Goal: Task Accomplishment & Management: Use online tool/utility

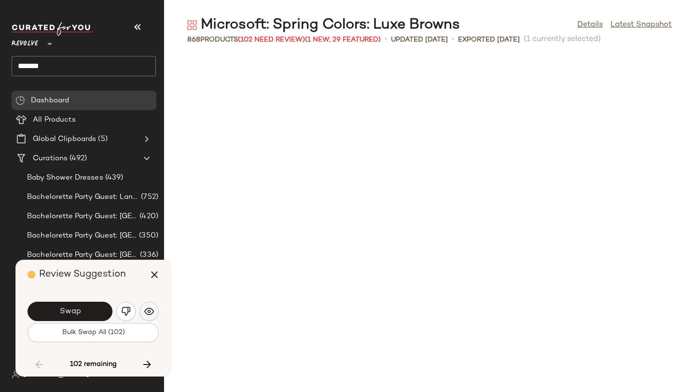
scroll to position [5831, 0]
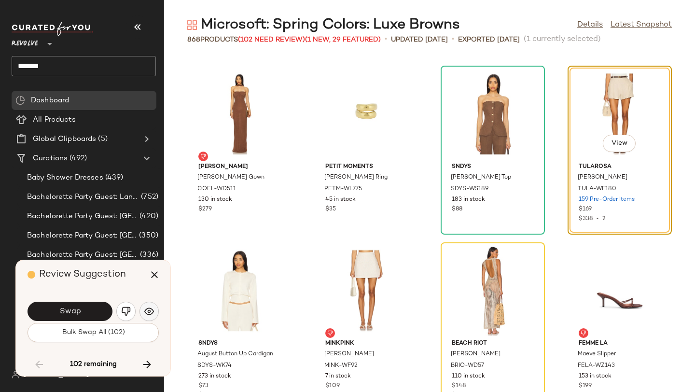
click at [151, 312] on img "button" at bounding box center [149, 312] width 10 height 10
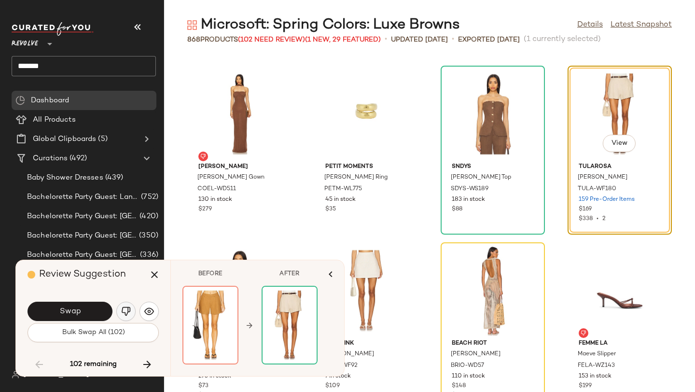
click at [126, 313] on img "button" at bounding box center [126, 312] width 10 height 10
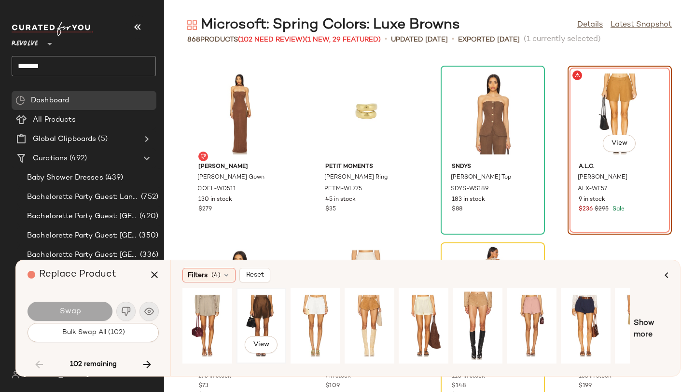
click at [255, 312] on div "View" at bounding box center [261, 326] width 43 height 69
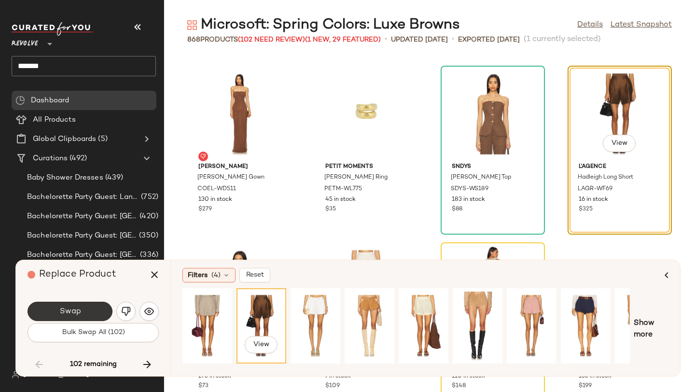
click at [80, 313] on span "Swap" at bounding box center [70, 311] width 22 height 9
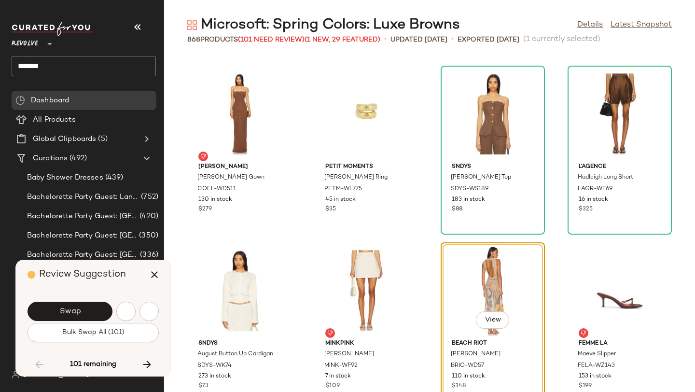
scroll to position [6008, 0]
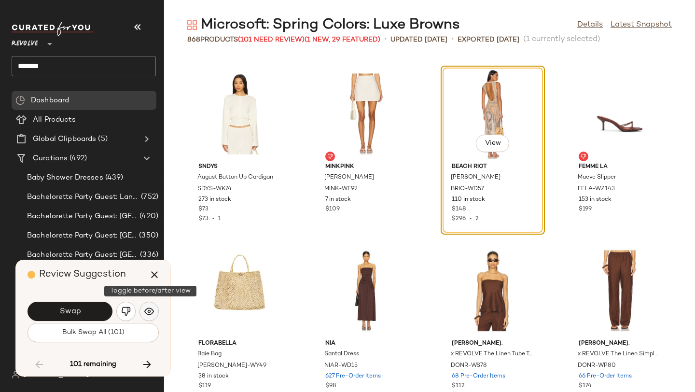
click at [152, 306] on button "button" at bounding box center [149, 311] width 19 height 19
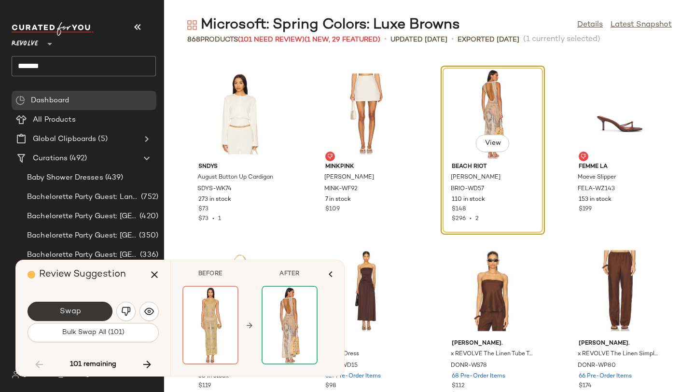
click at [99, 313] on button "Swap" at bounding box center [70, 311] width 85 height 19
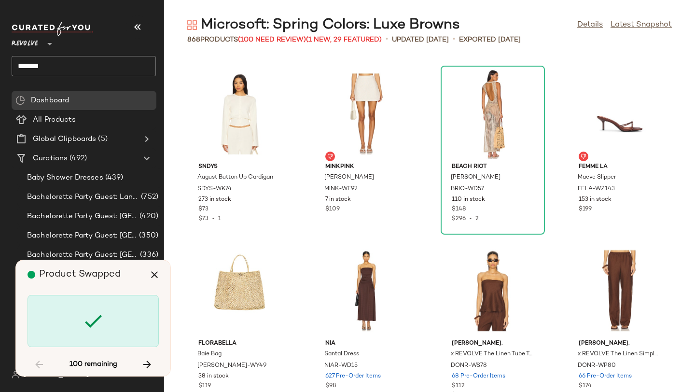
scroll to position [6361, 0]
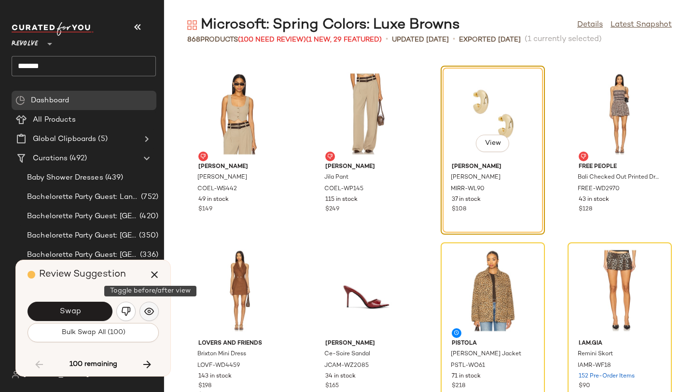
click at [152, 312] on img "button" at bounding box center [149, 312] width 10 height 10
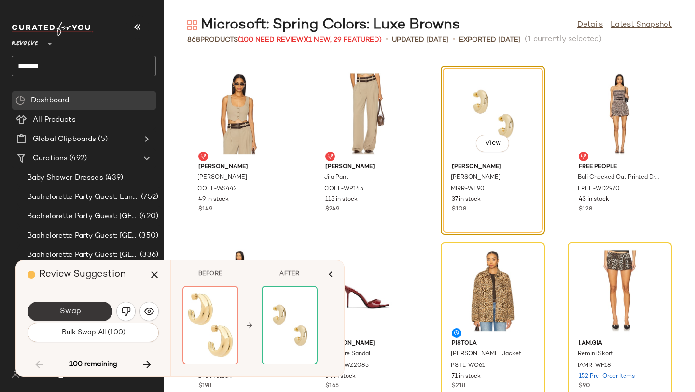
click at [109, 313] on button "Swap" at bounding box center [70, 311] width 85 height 19
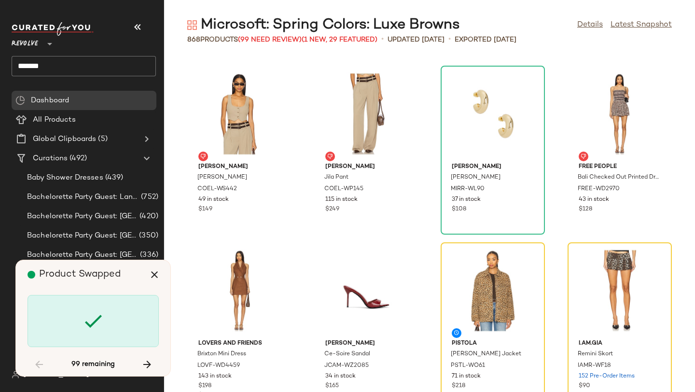
scroll to position [6538, 0]
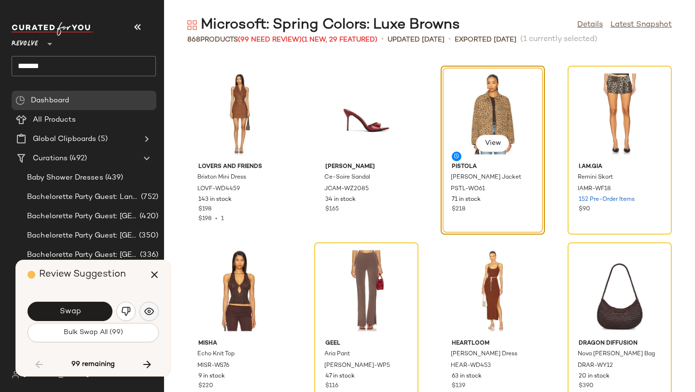
click at [150, 311] on img "button" at bounding box center [149, 312] width 10 height 10
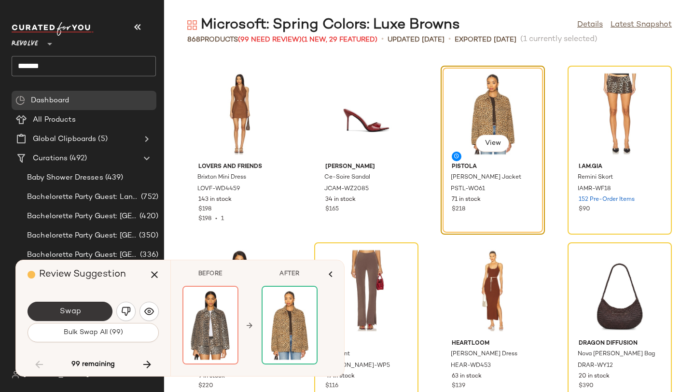
click at [91, 315] on button "Swap" at bounding box center [70, 311] width 85 height 19
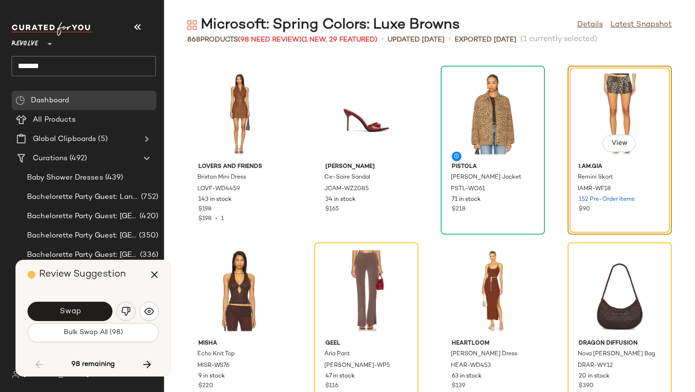
click at [124, 316] on img "button" at bounding box center [126, 312] width 10 height 10
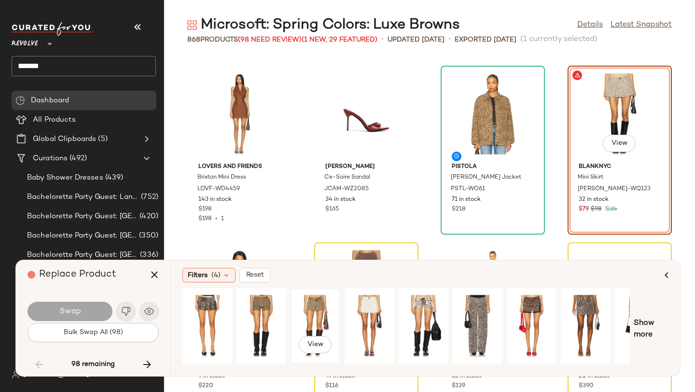
click at [320, 314] on div "View" at bounding box center [315, 326] width 43 height 69
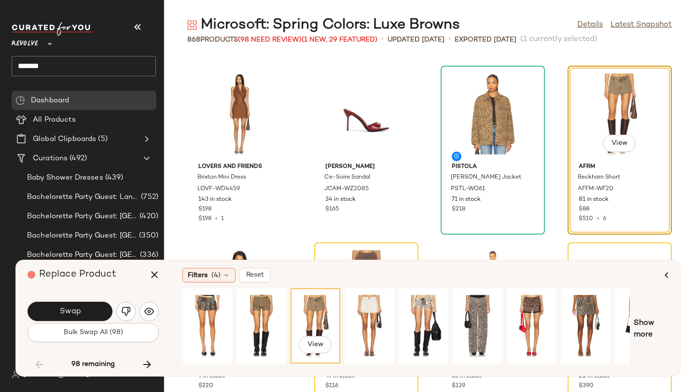
click at [112, 308] on div "Swap" at bounding box center [93, 311] width 131 height 23
click at [112, 308] on div "Swap" at bounding box center [70, 311] width 85 height 19
click at [93, 309] on button "Swap" at bounding box center [70, 311] width 85 height 19
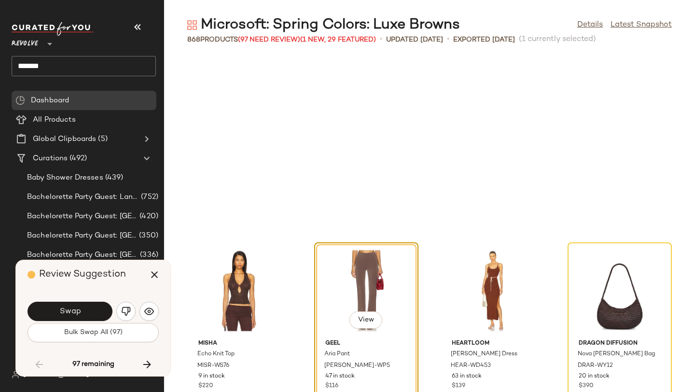
scroll to position [6715, 0]
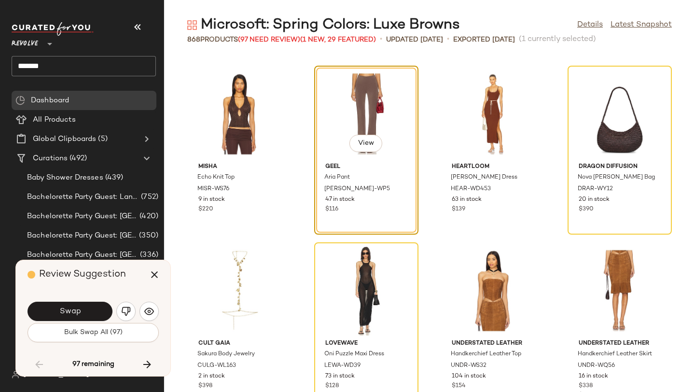
click at [124, 301] on div "Swap" at bounding box center [93, 311] width 131 height 23
click at [125, 307] on img "button" at bounding box center [126, 312] width 10 height 10
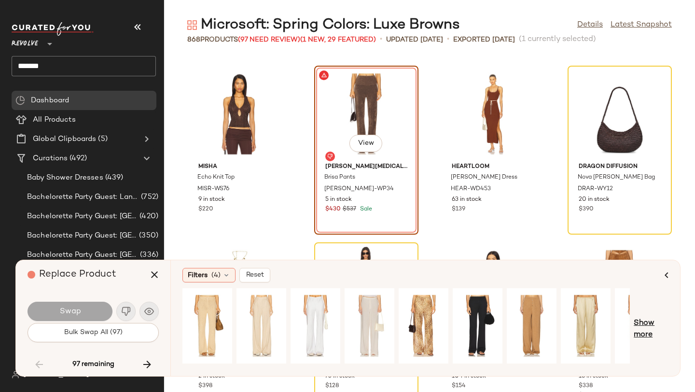
click at [653, 323] on span "Show more" at bounding box center [651, 329] width 35 height 23
click at [658, 323] on span "Show more" at bounding box center [658, 329] width 21 height 23
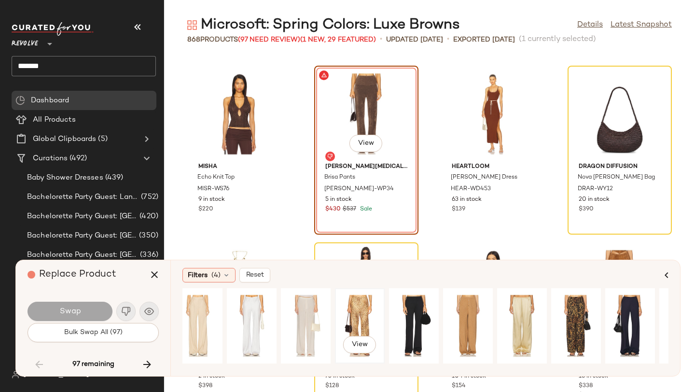
scroll to position [0, 0]
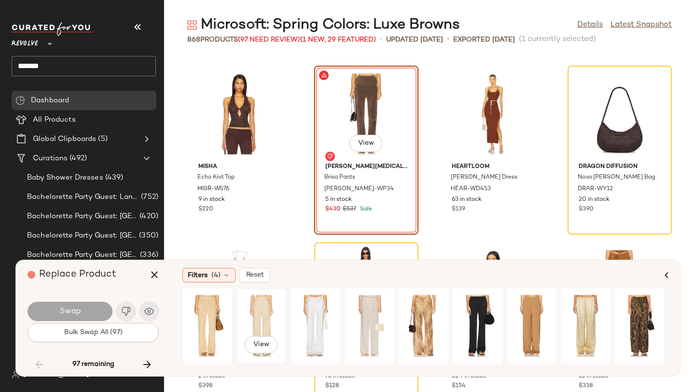
click at [259, 315] on div "View" at bounding box center [261, 326] width 43 height 69
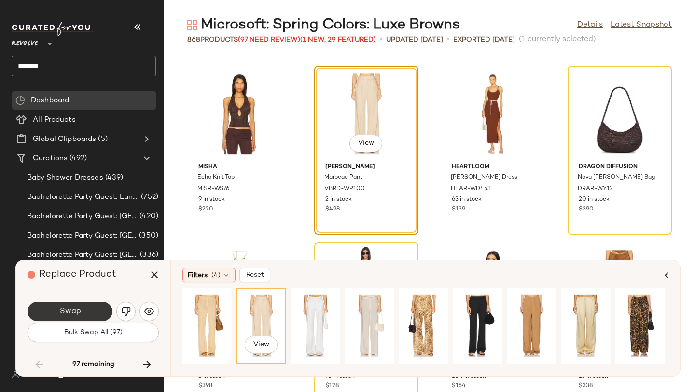
click at [89, 309] on button "Swap" at bounding box center [70, 311] width 85 height 19
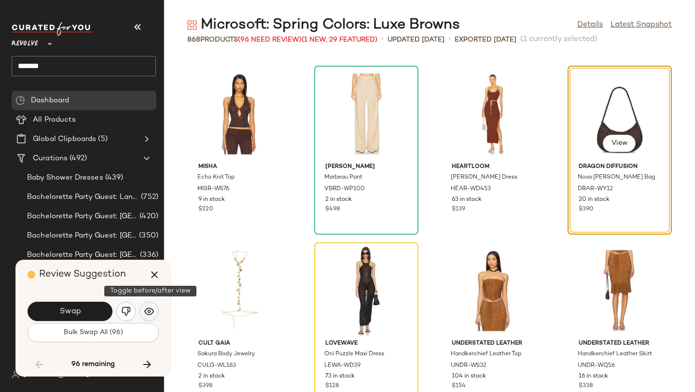
click at [151, 304] on button "button" at bounding box center [149, 311] width 19 height 19
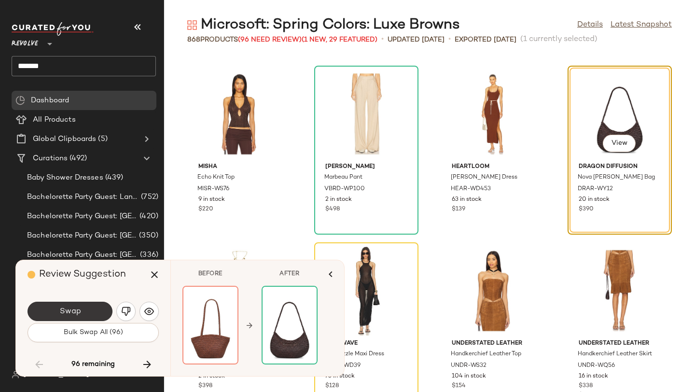
click at [85, 310] on button "Swap" at bounding box center [70, 311] width 85 height 19
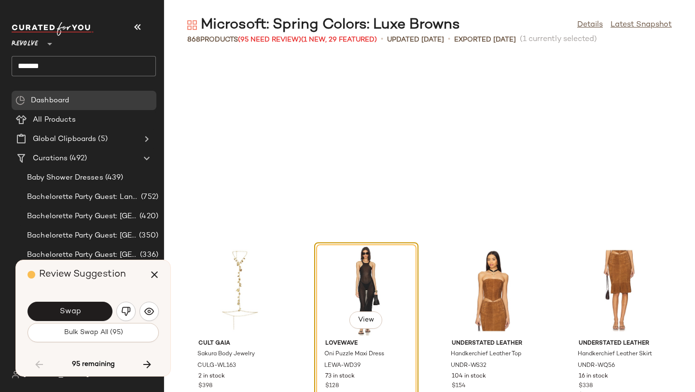
scroll to position [6891, 0]
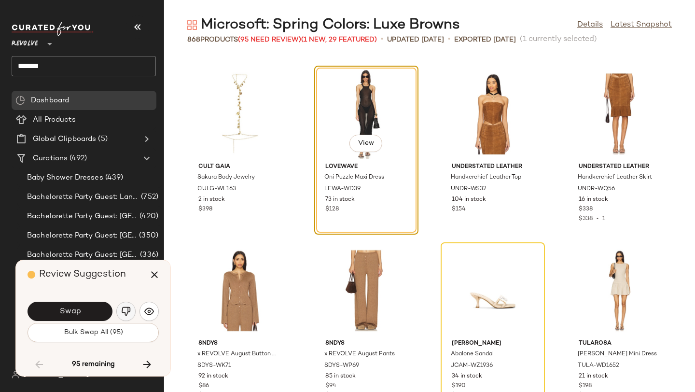
click at [128, 310] on img "button" at bounding box center [126, 312] width 10 height 10
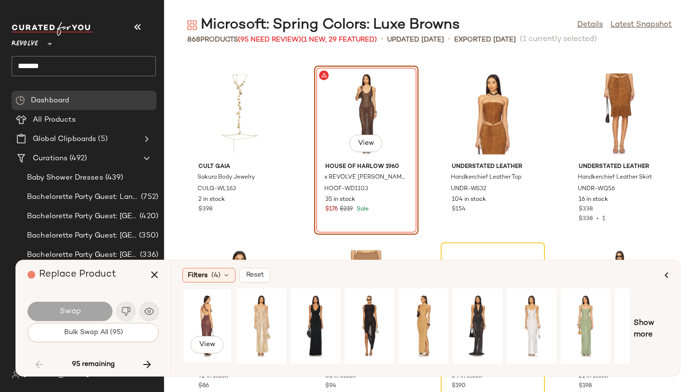
click at [208, 313] on div "View" at bounding box center [207, 326] width 43 height 69
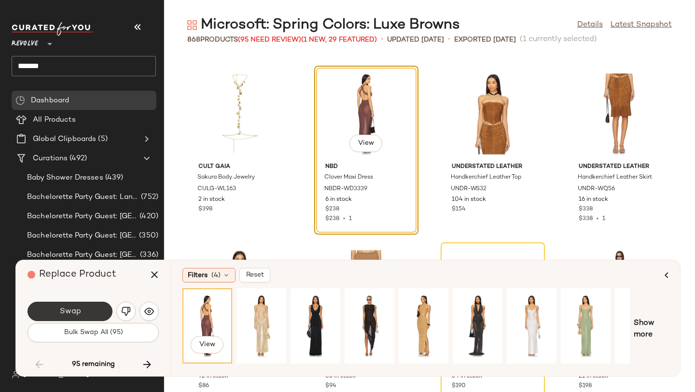
click at [82, 310] on button "Swap" at bounding box center [70, 311] width 85 height 19
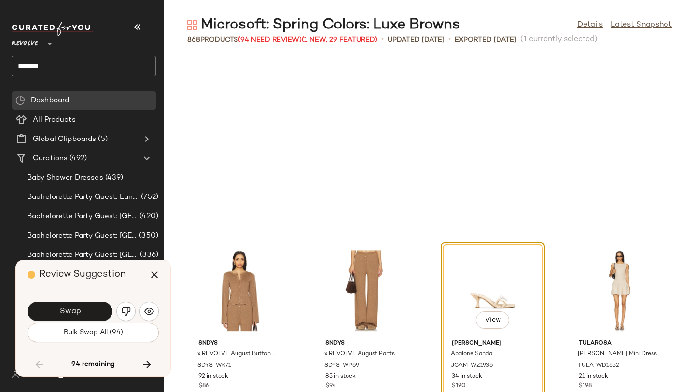
scroll to position [7068, 0]
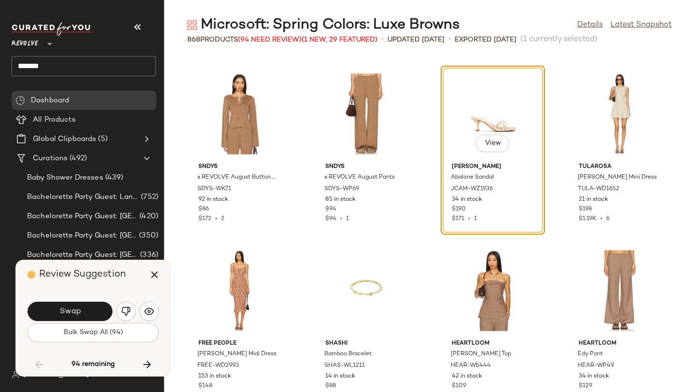
click at [157, 304] on div "Swap" at bounding box center [93, 311] width 131 height 23
click at [154, 307] on img "button" at bounding box center [149, 312] width 10 height 10
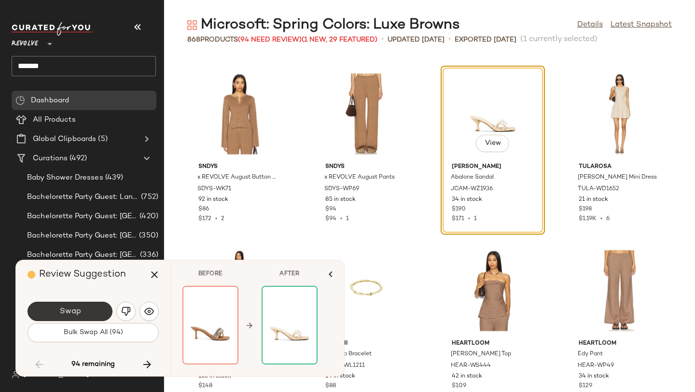
click at [84, 309] on button "Swap" at bounding box center [70, 311] width 85 height 19
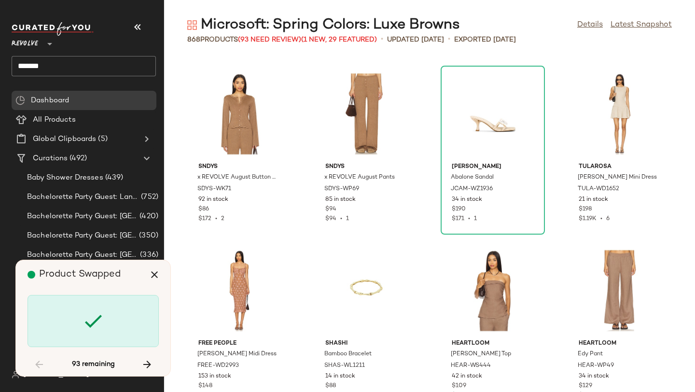
scroll to position [7775, 0]
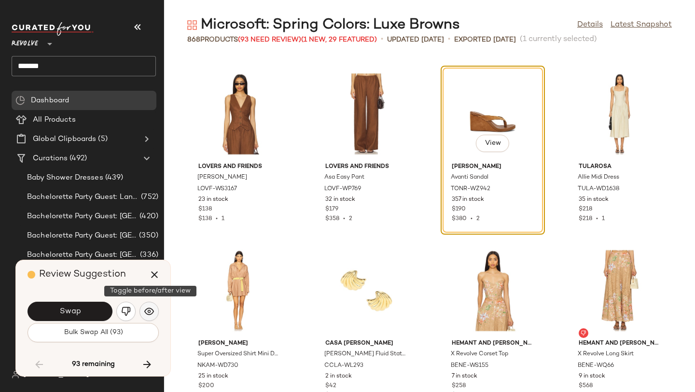
click at [148, 312] on img "button" at bounding box center [149, 312] width 10 height 10
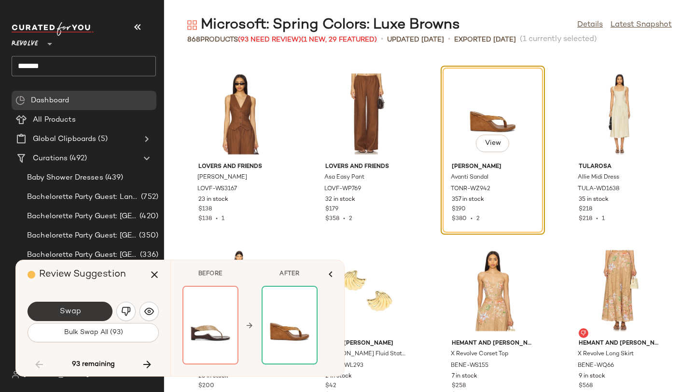
click at [95, 313] on button "Swap" at bounding box center [70, 311] width 85 height 19
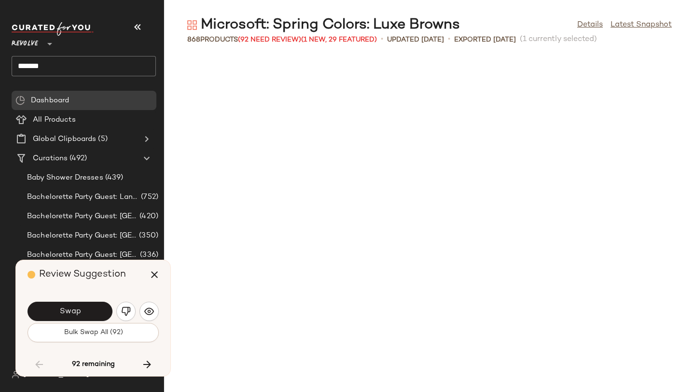
scroll to position [8305, 0]
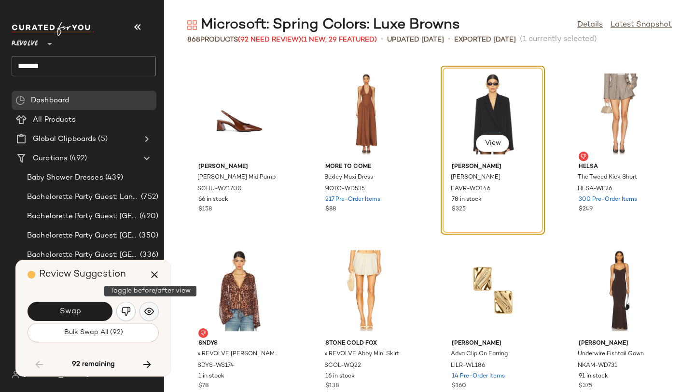
click at [141, 313] on button "button" at bounding box center [149, 311] width 19 height 19
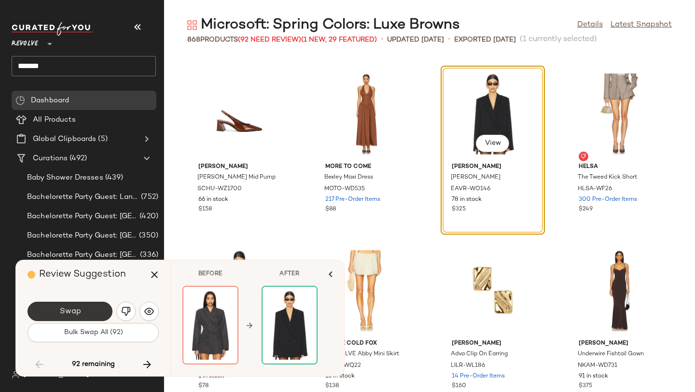
click at [83, 307] on button "Swap" at bounding box center [70, 311] width 85 height 19
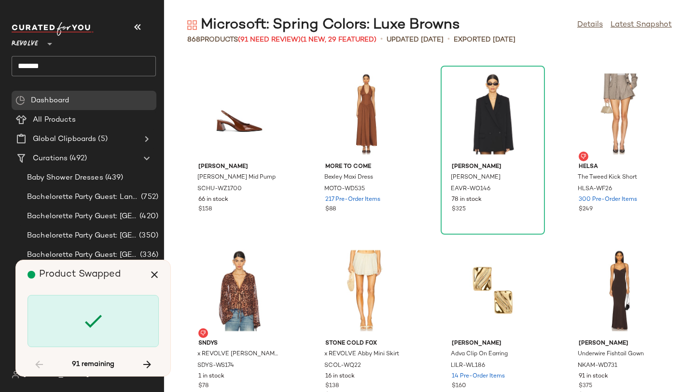
scroll to position [8835, 0]
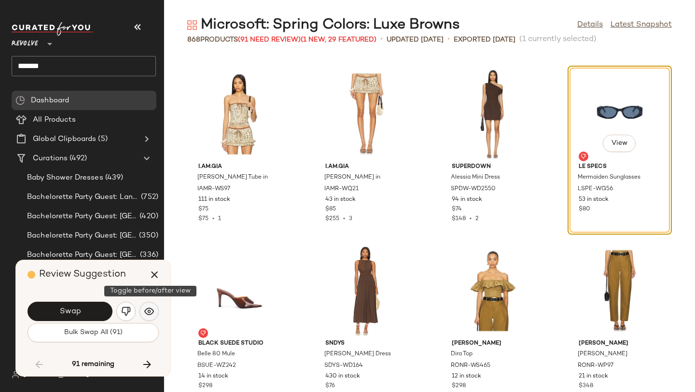
click at [148, 305] on button "button" at bounding box center [149, 311] width 19 height 19
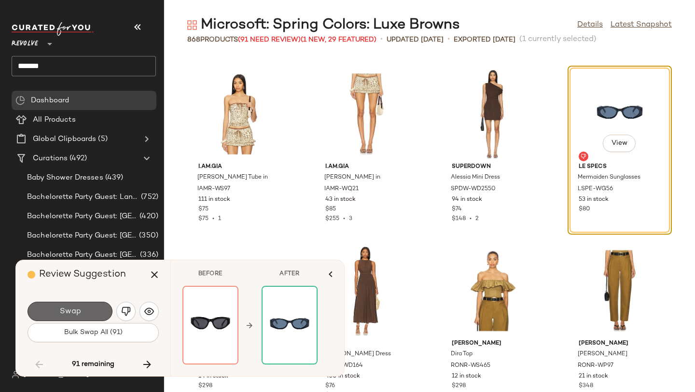
click at [99, 308] on button "Swap" at bounding box center [70, 311] width 85 height 19
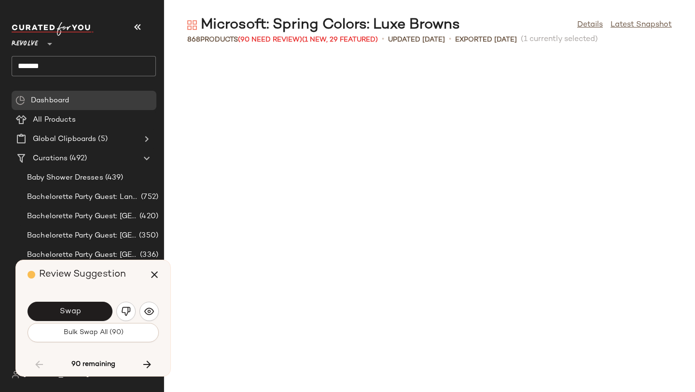
scroll to position [9365, 0]
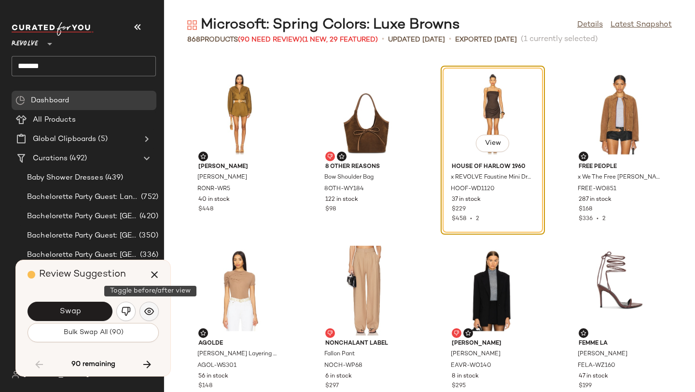
click at [145, 307] on img "button" at bounding box center [149, 312] width 10 height 10
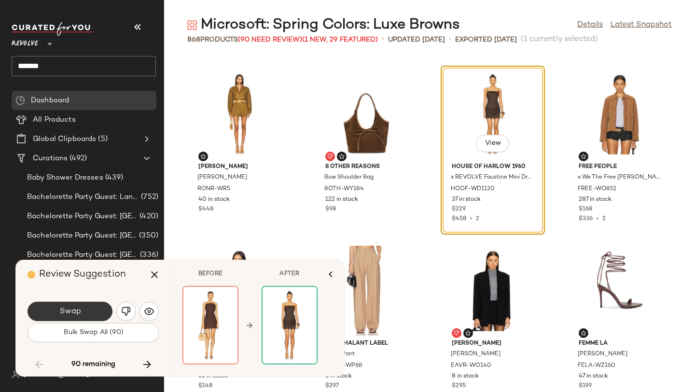
click at [100, 308] on button "Swap" at bounding box center [70, 311] width 85 height 19
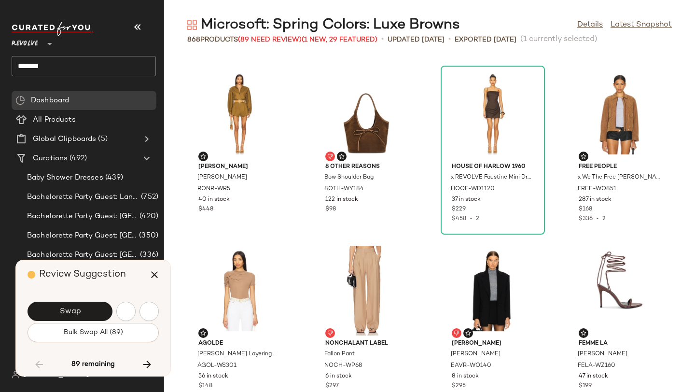
scroll to position [9719, 0]
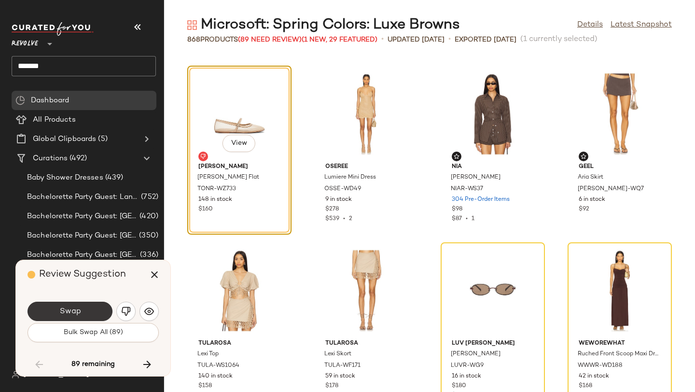
click at [84, 309] on button "Swap" at bounding box center [70, 311] width 85 height 19
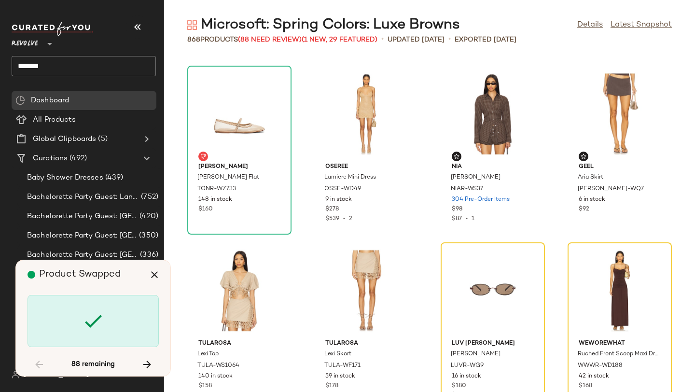
scroll to position [9895, 0]
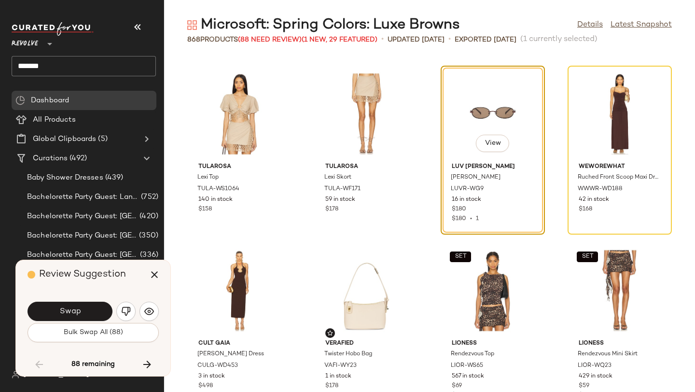
click at [84, 309] on button "Swap" at bounding box center [70, 311] width 85 height 19
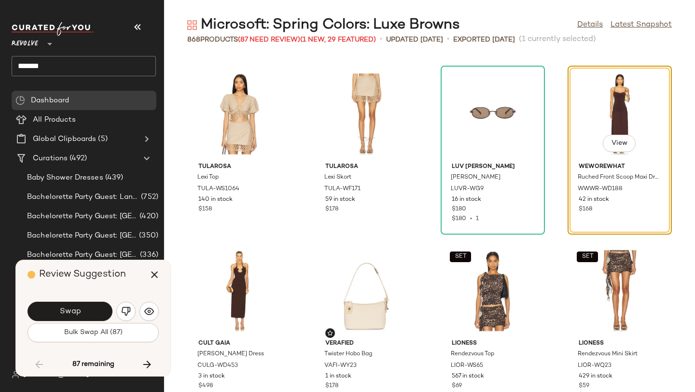
click at [84, 309] on button "Swap" at bounding box center [70, 311] width 85 height 19
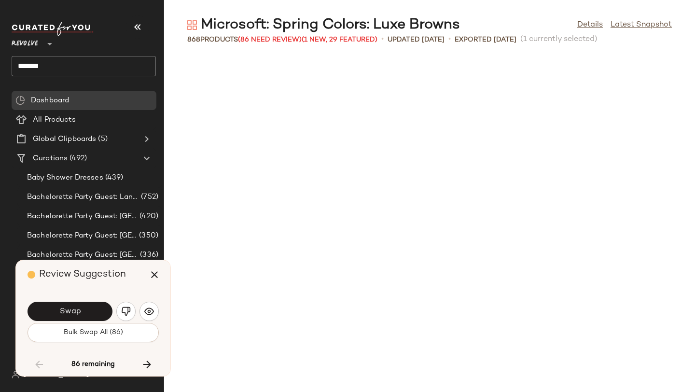
scroll to position [10249, 0]
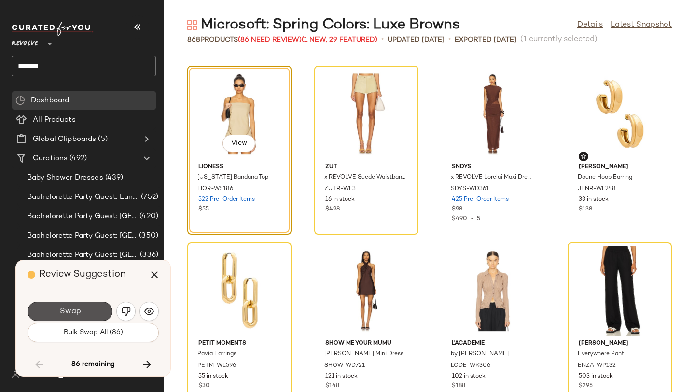
click at [87, 308] on button "Swap" at bounding box center [70, 311] width 85 height 19
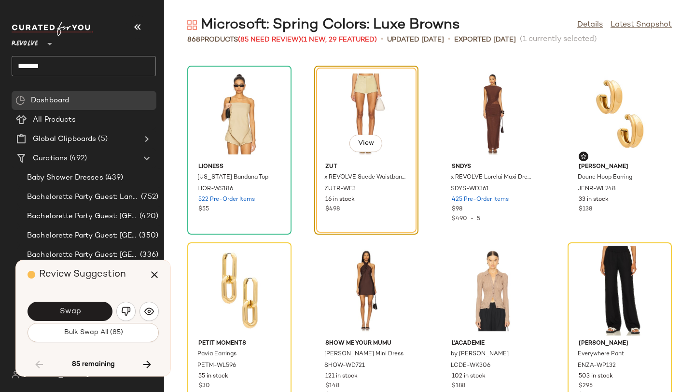
click at [87, 308] on button "Swap" at bounding box center [70, 311] width 85 height 19
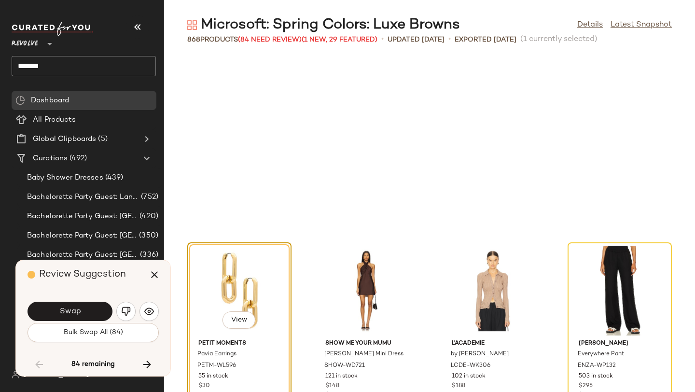
scroll to position [10425, 0]
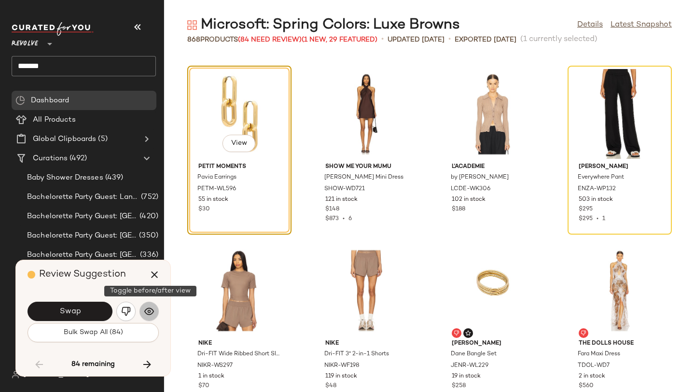
click at [141, 313] on button "button" at bounding box center [149, 311] width 19 height 19
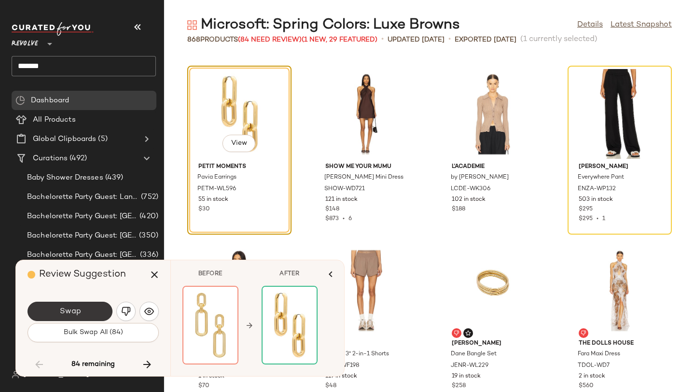
click at [81, 312] on button "Swap" at bounding box center [70, 311] width 85 height 19
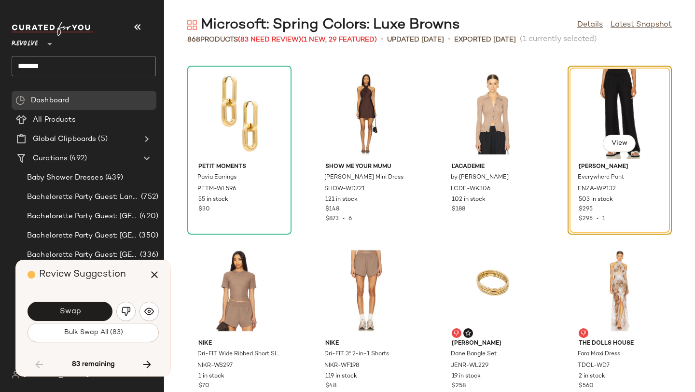
click at [81, 312] on button "Swap" at bounding box center [70, 311] width 85 height 19
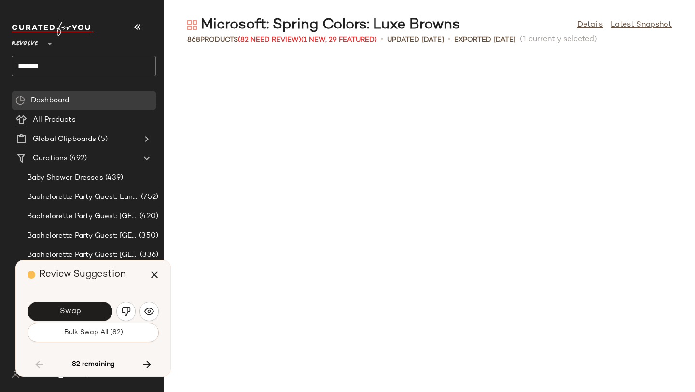
scroll to position [10779, 0]
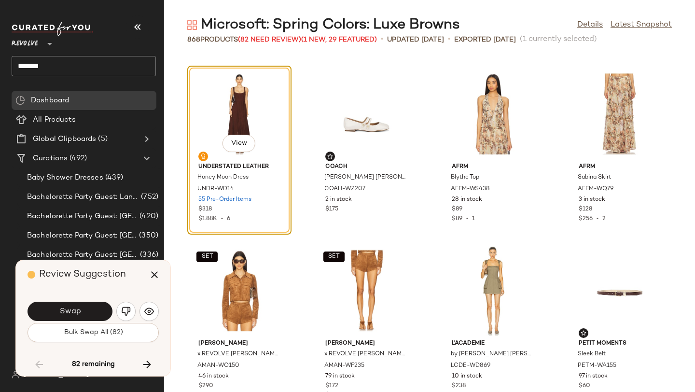
click at [81, 312] on button "Swap" at bounding box center [70, 311] width 85 height 19
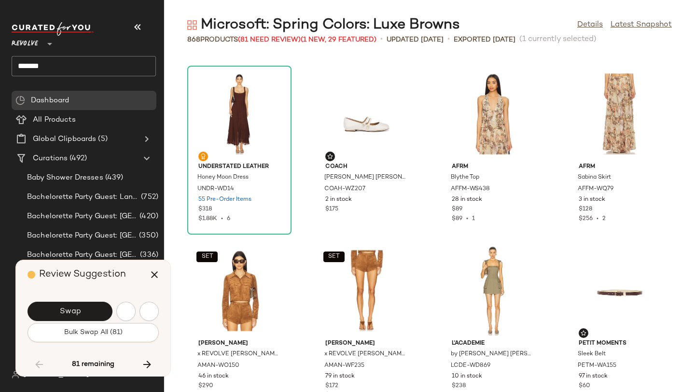
scroll to position [11309, 0]
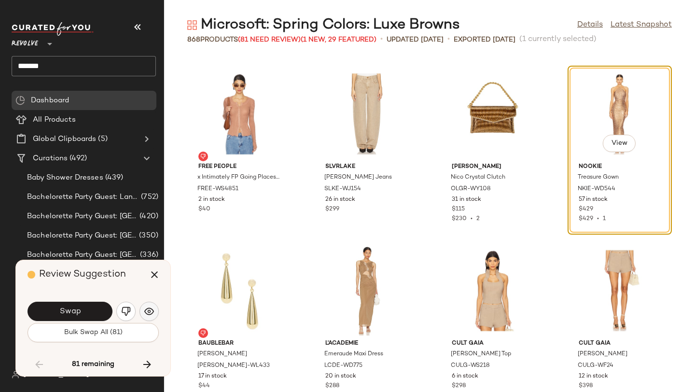
click at [141, 312] on button "button" at bounding box center [149, 311] width 19 height 19
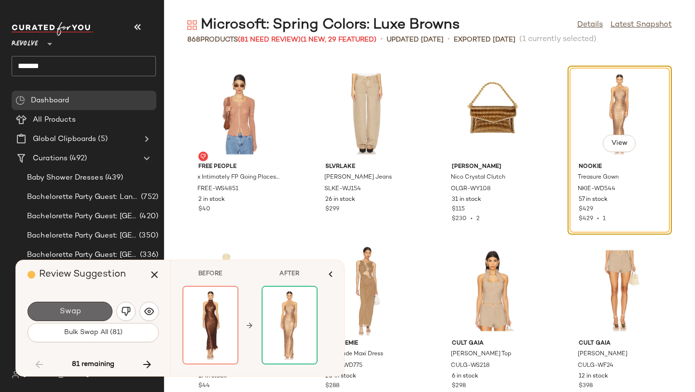
click at [103, 307] on button "Swap" at bounding box center [70, 311] width 85 height 19
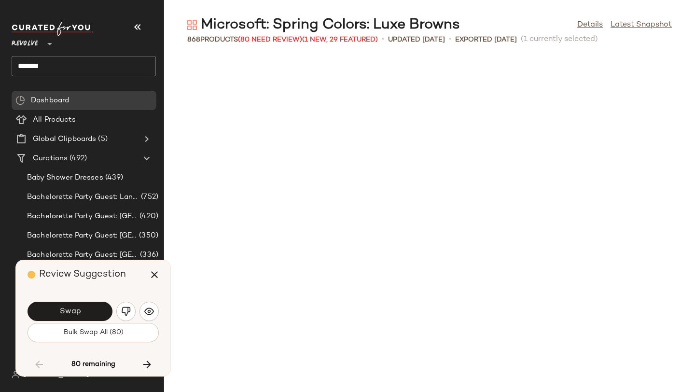
scroll to position [11839, 0]
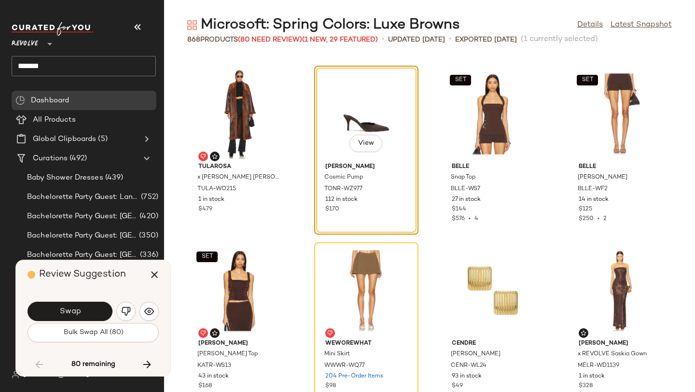
click at [103, 307] on button "Swap" at bounding box center [70, 311] width 85 height 19
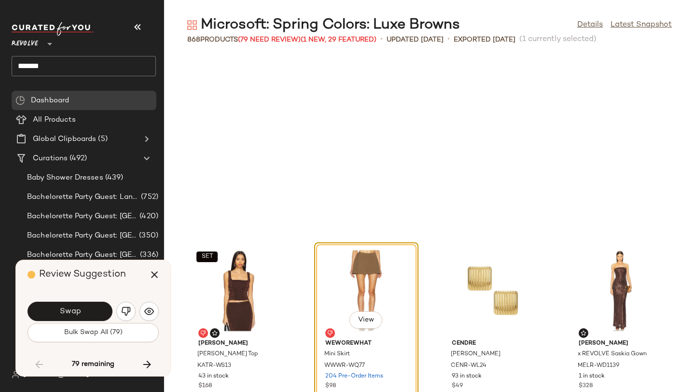
scroll to position [12016, 0]
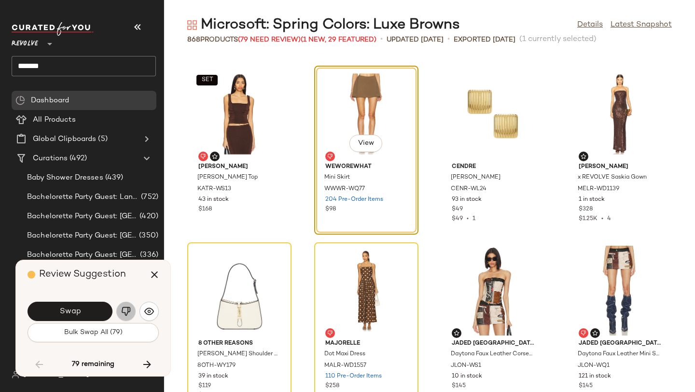
click at [129, 310] on img "button" at bounding box center [126, 312] width 10 height 10
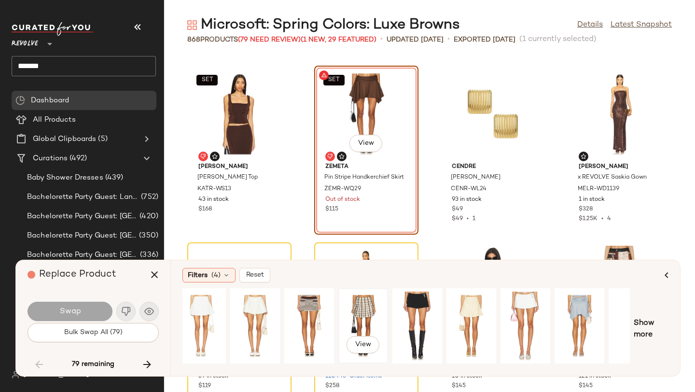
scroll to position [0, 67]
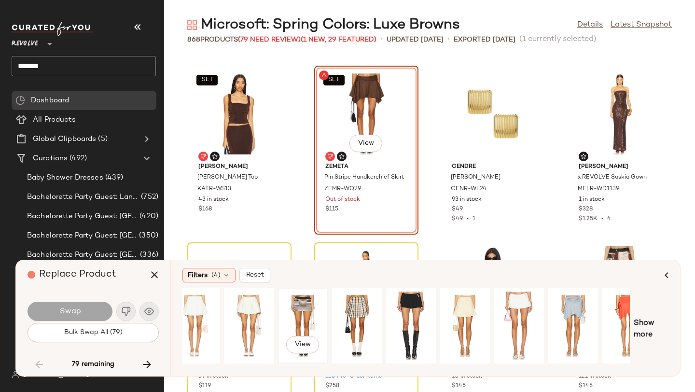
click at [287, 309] on div "View" at bounding box center [302, 326] width 43 height 69
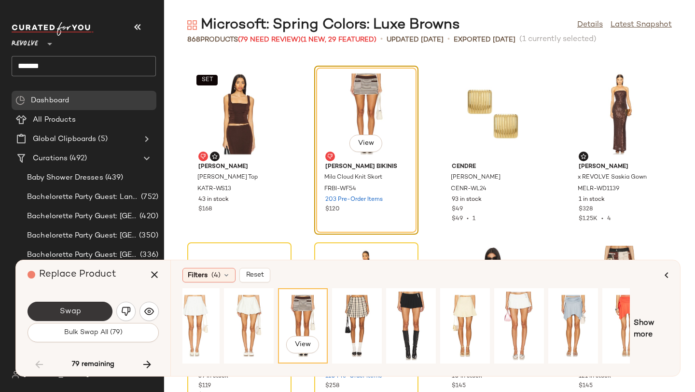
click at [90, 305] on button "Swap" at bounding box center [70, 311] width 85 height 19
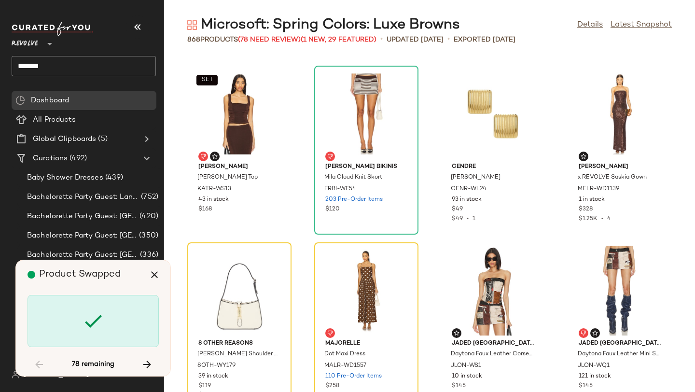
scroll to position [12192, 0]
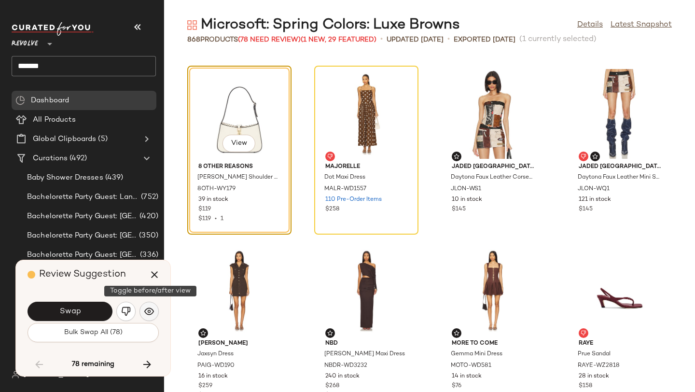
click at [146, 311] on img "button" at bounding box center [149, 312] width 10 height 10
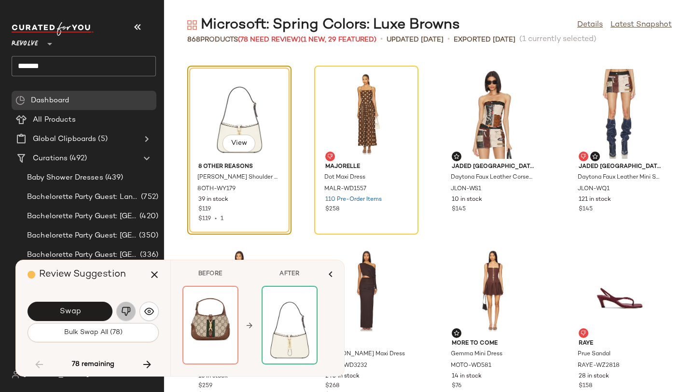
click at [130, 307] on img "button" at bounding box center [126, 312] width 10 height 10
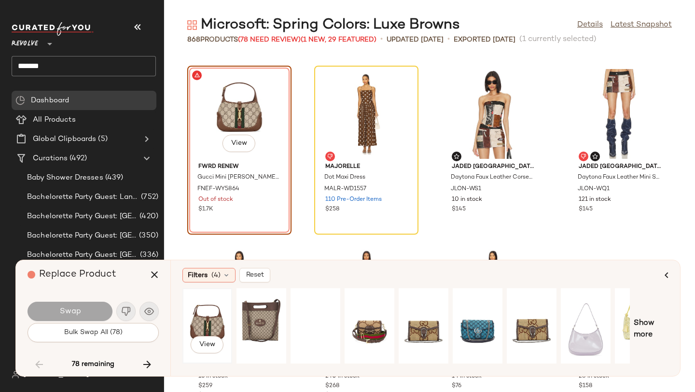
click at [220, 324] on div "View" at bounding box center [207, 326] width 43 height 69
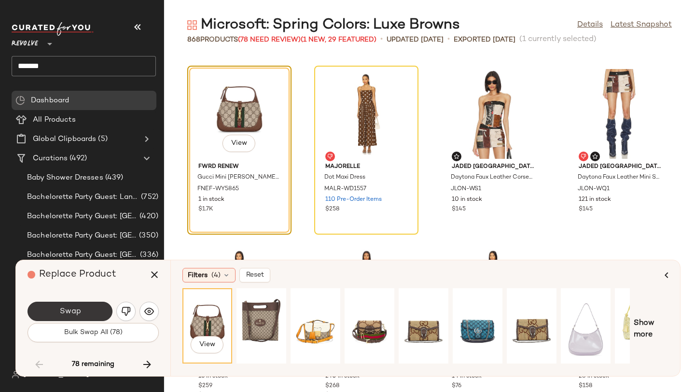
click at [85, 309] on button "Swap" at bounding box center [70, 311] width 85 height 19
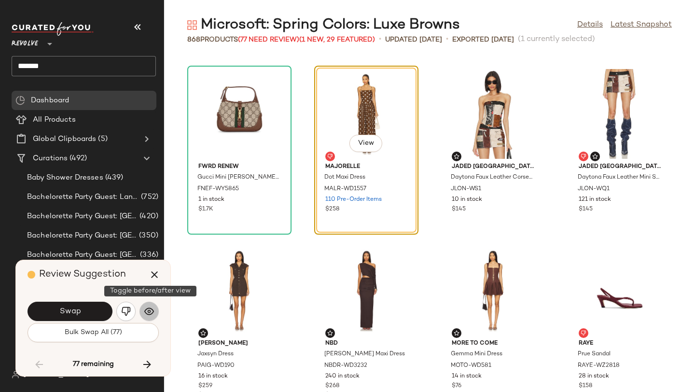
click at [146, 316] on img "button" at bounding box center [149, 312] width 10 height 10
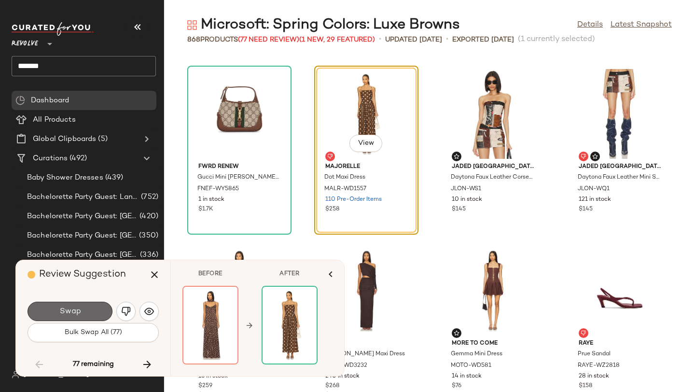
click at [83, 310] on button "Swap" at bounding box center [70, 311] width 85 height 19
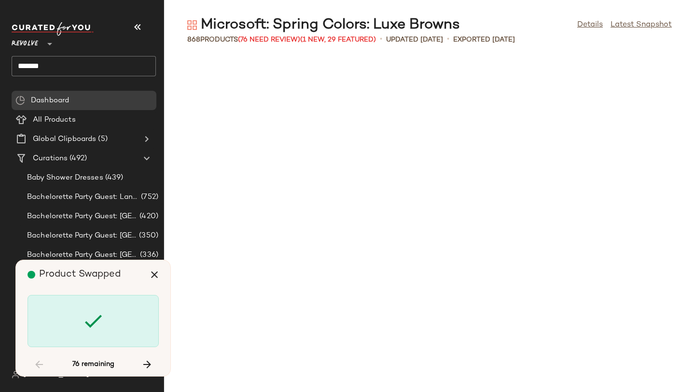
scroll to position [13076, 0]
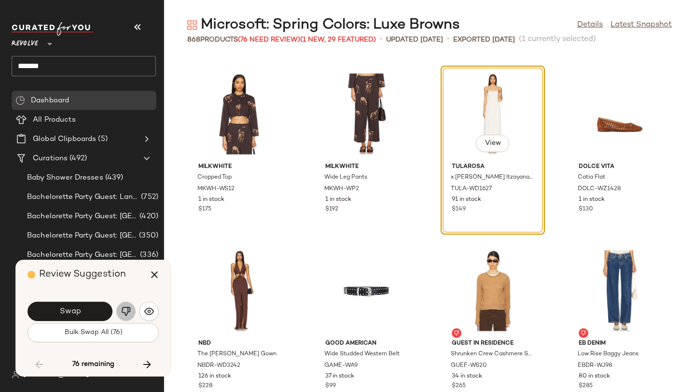
click at [126, 310] on img "button" at bounding box center [126, 312] width 10 height 10
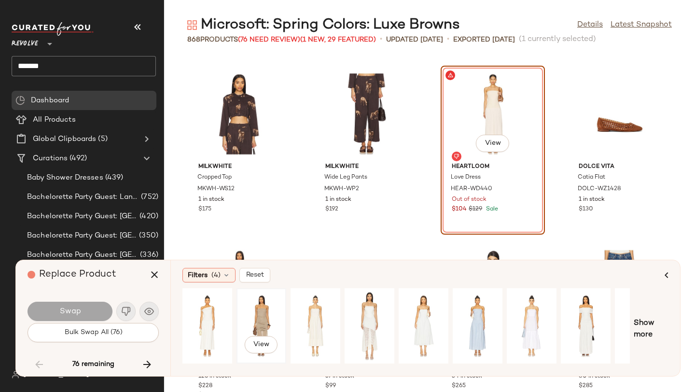
click at [255, 313] on div "View" at bounding box center [261, 326] width 43 height 69
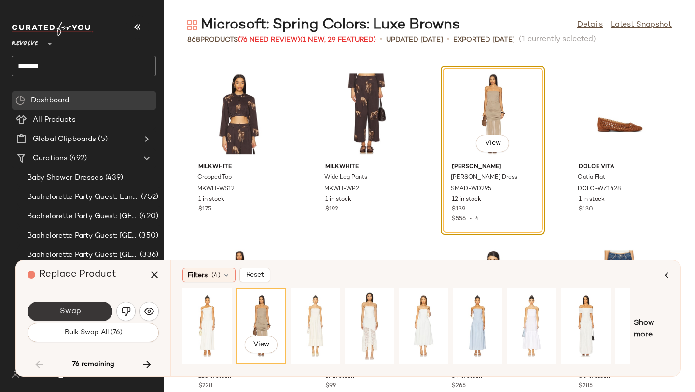
click at [95, 310] on button "Swap" at bounding box center [70, 311] width 85 height 19
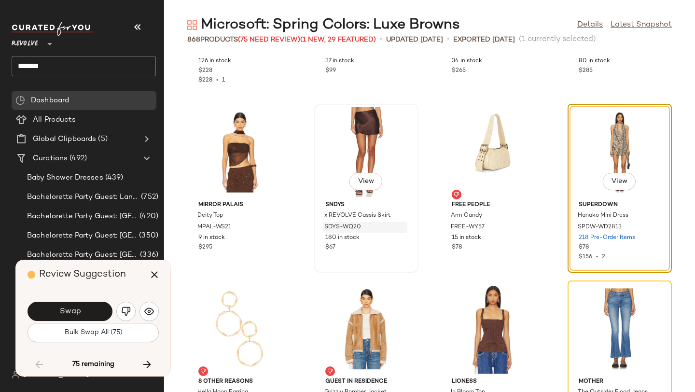
scroll to position [13392, 0]
click at [151, 310] on img "button" at bounding box center [149, 312] width 10 height 10
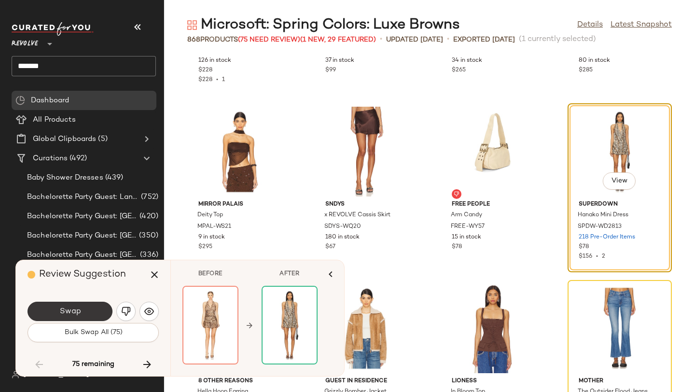
click at [95, 314] on button "Swap" at bounding box center [70, 311] width 85 height 19
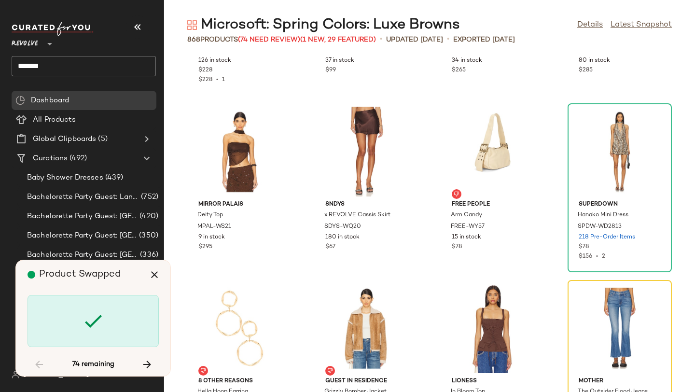
scroll to position [13606, 0]
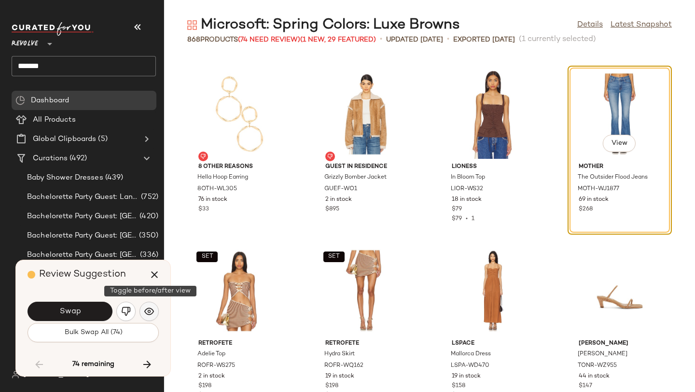
click at [149, 313] on img "button" at bounding box center [149, 312] width 10 height 10
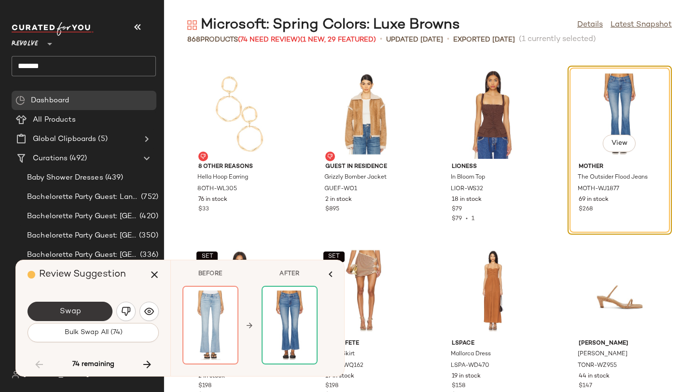
click at [81, 305] on button "Swap" at bounding box center [70, 311] width 85 height 19
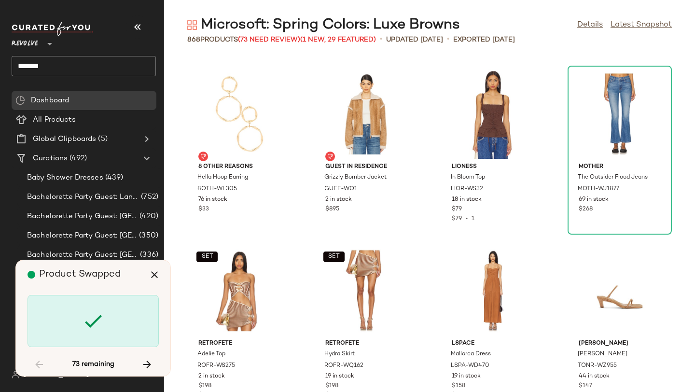
scroll to position [14136, 0]
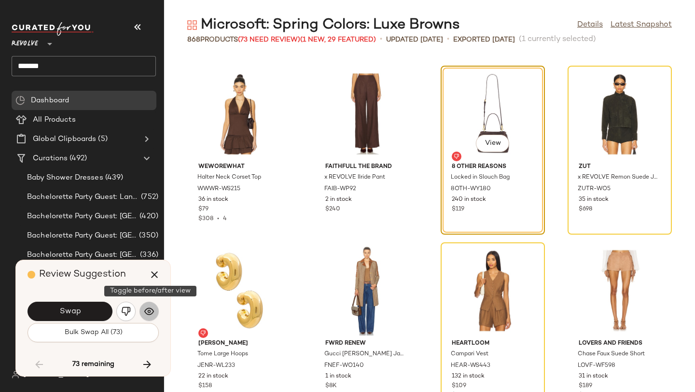
click at [147, 308] on img "button" at bounding box center [149, 312] width 10 height 10
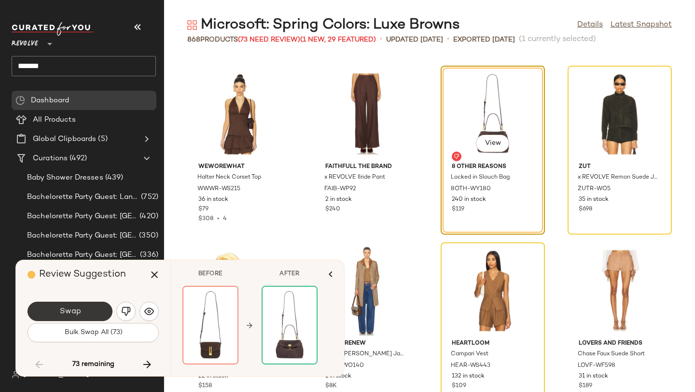
click at [77, 308] on span "Swap" at bounding box center [70, 311] width 22 height 9
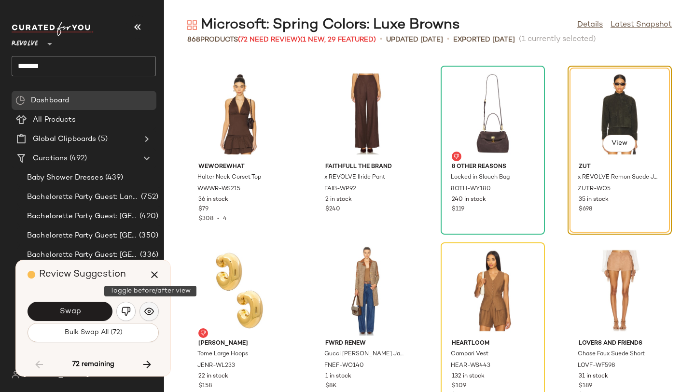
click at [145, 312] on img "button" at bounding box center [149, 312] width 10 height 10
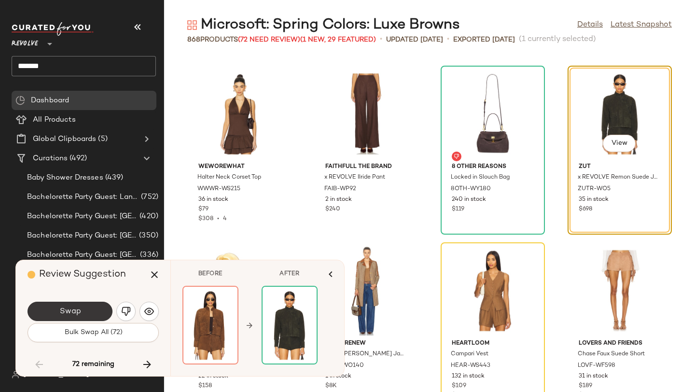
click at [64, 310] on span "Swap" at bounding box center [70, 311] width 22 height 9
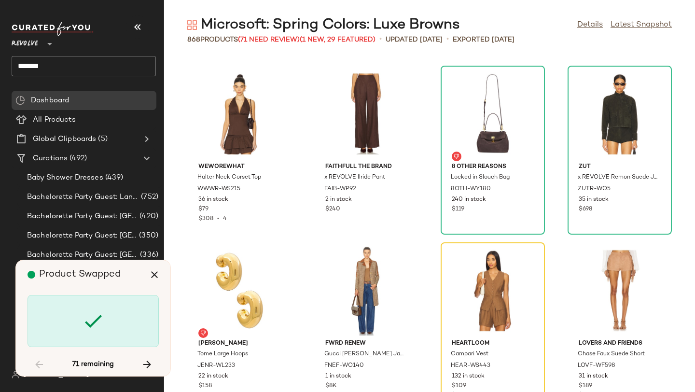
scroll to position [14313, 0]
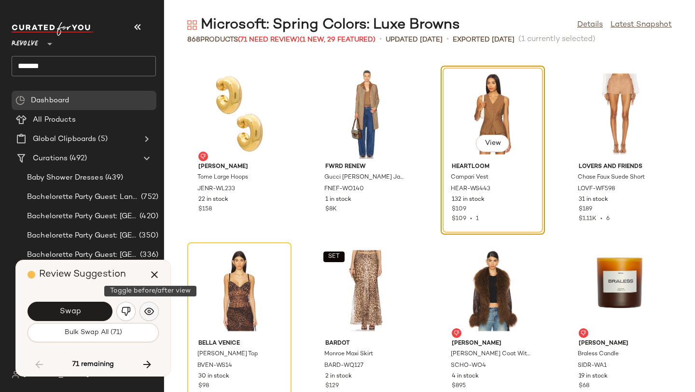
click at [149, 305] on button "button" at bounding box center [149, 311] width 19 height 19
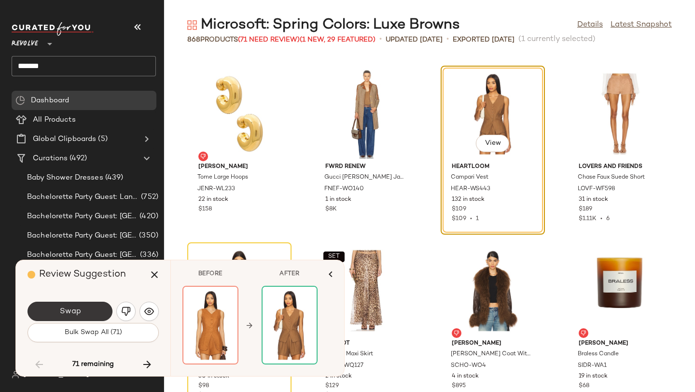
click at [101, 310] on button "Swap" at bounding box center [70, 311] width 85 height 19
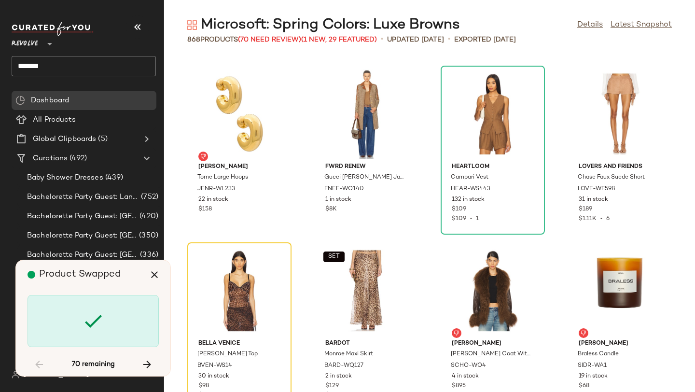
scroll to position [14489, 0]
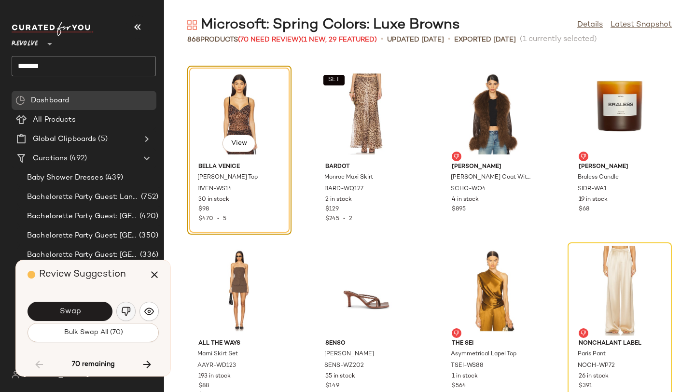
click at [123, 308] on img "button" at bounding box center [126, 312] width 10 height 10
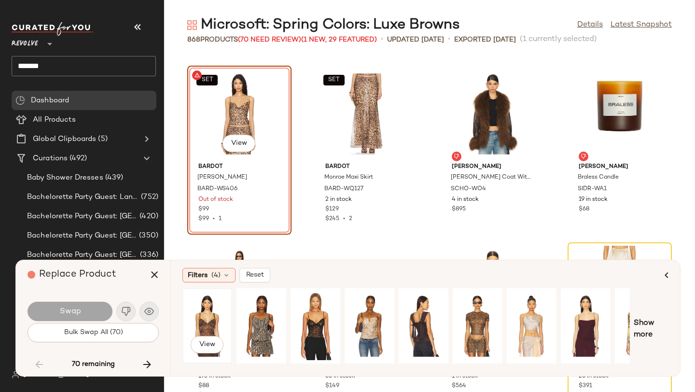
click at [210, 312] on div "View" at bounding box center [207, 326] width 43 height 69
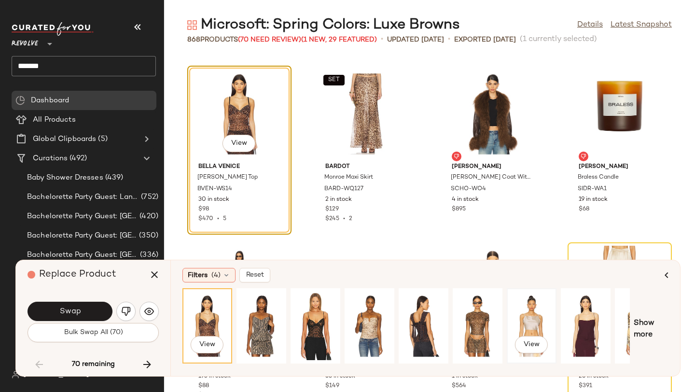
scroll to position [0, 88]
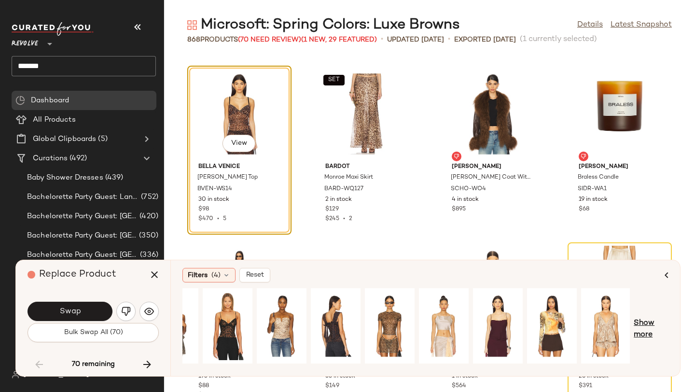
click at [642, 330] on span "Show more" at bounding box center [651, 329] width 35 height 23
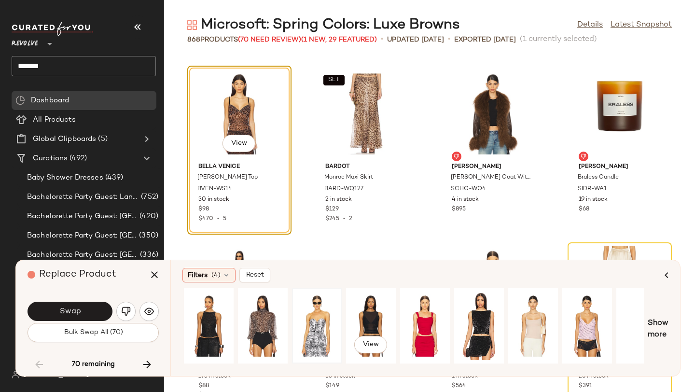
scroll to position [0, 615]
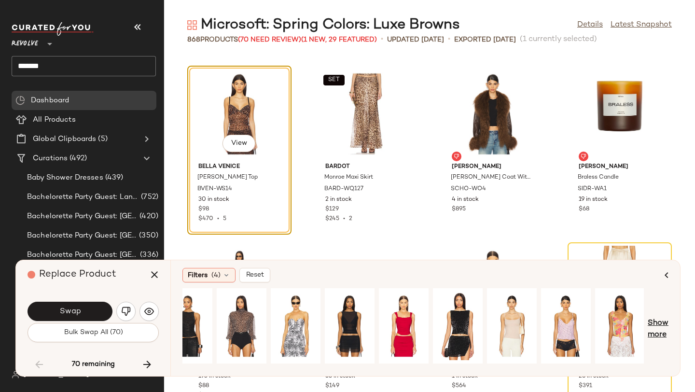
click at [654, 331] on span "Show more" at bounding box center [658, 329] width 21 height 23
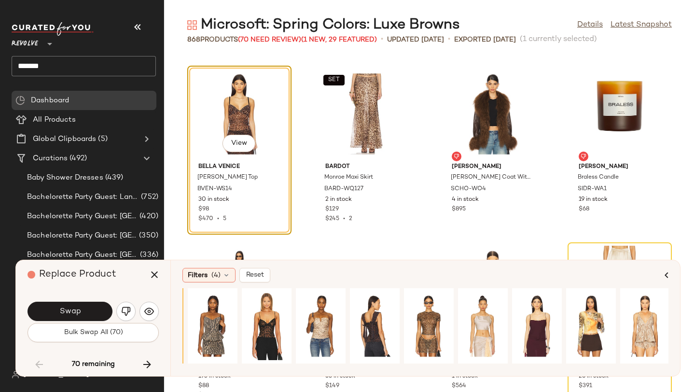
scroll to position [0, 0]
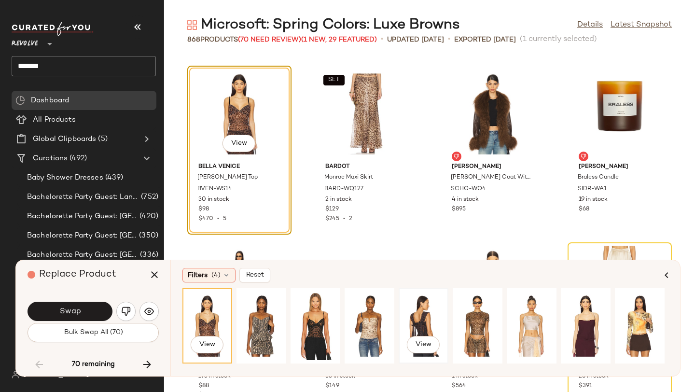
click at [428, 312] on div "View" at bounding box center [423, 326] width 43 height 69
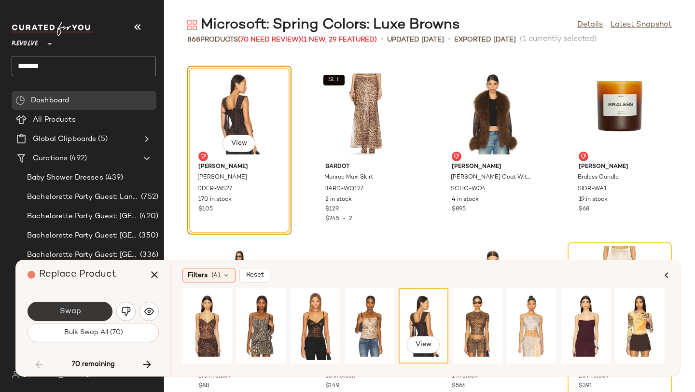
click at [96, 306] on button "Swap" at bounding box center [70, 311] width 85 height 19
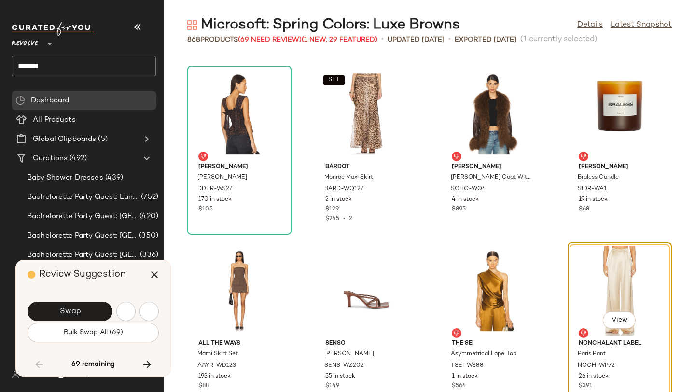
scroll to position [14666, 0]
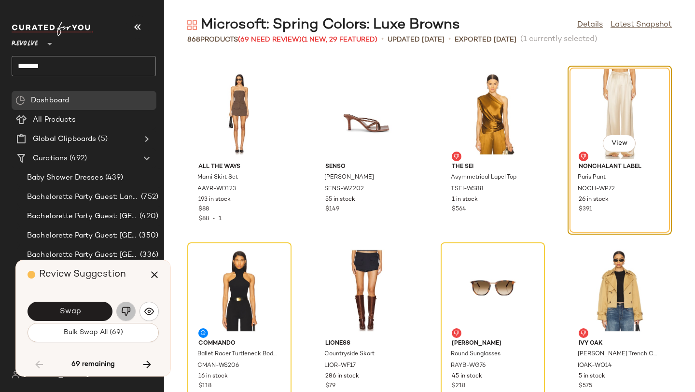
click at [125, 311] on img "button" at bounding box center [126, 312] width 10 height 10
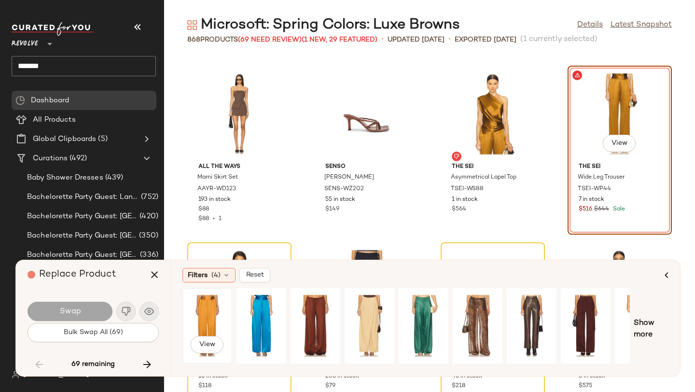
click at [202, 311] on div "View" at bounding box center [207, 326] width 43 height 69
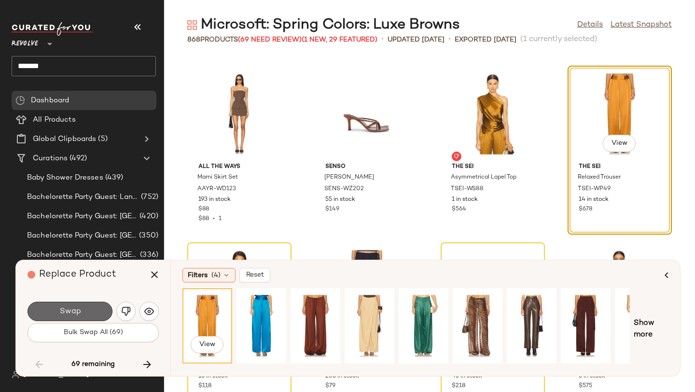
click at [98, 312] on button "Swap" at bounding box center [70, 311] width 85 height 19
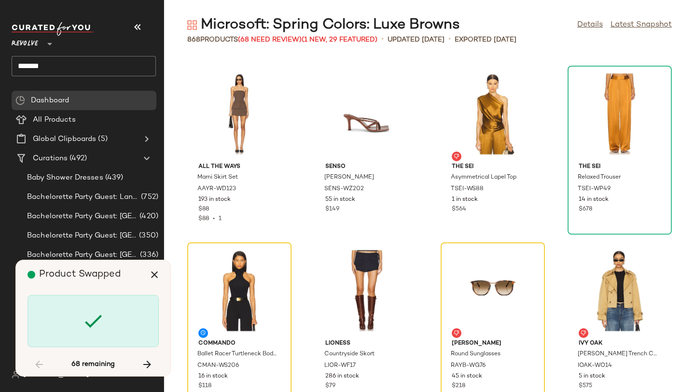
scroll to position [14843, 0]
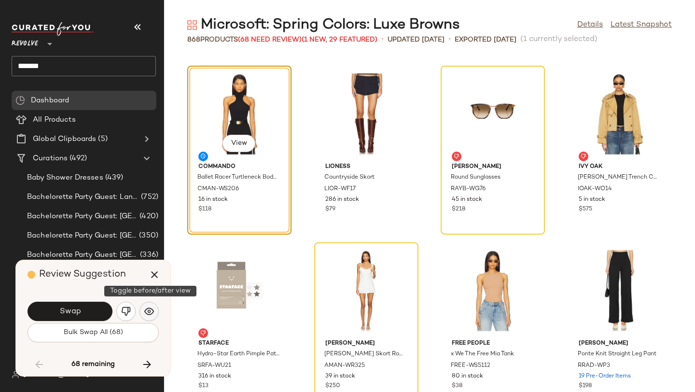
click at [143, 313] on button "button" at bounding box center [149, 311] width 19 height 19
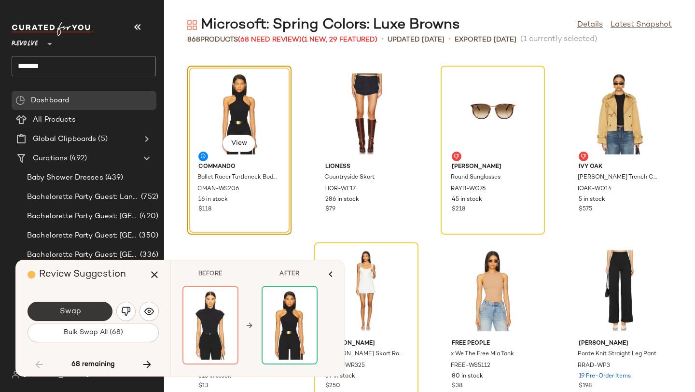
click at [93, 310] on button "Swap" at bounding box center [70, 311] width 85 height 19
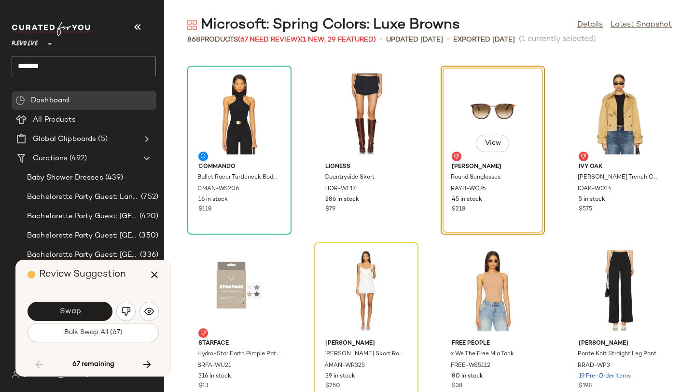
click at [93, 310] on button "Swap" at bounding box center [70, 311] width 85 height 19
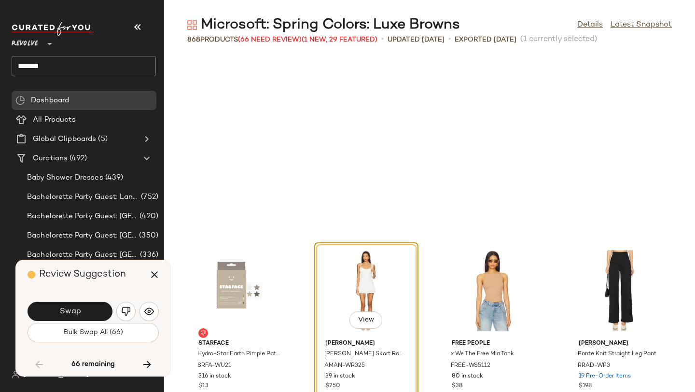
scroll to position [15020, 0]
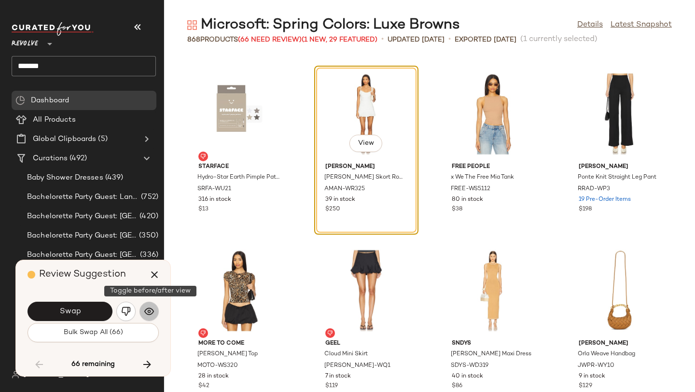
click at [143, 311] on button "button" at bounding box center [149, 311] width 19 height 19
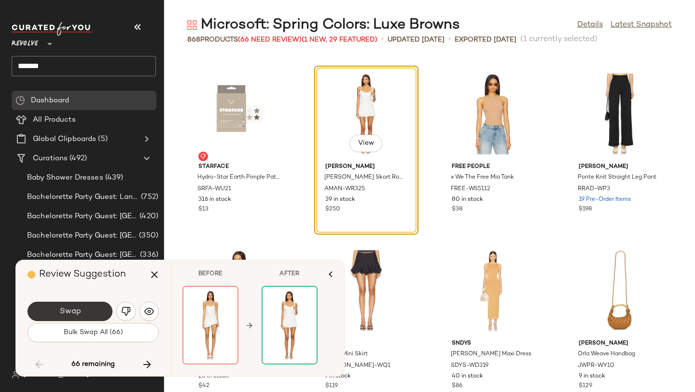
click at [89, 310] on button "Swap" at bounding box center [70, 311] width 85 height 19
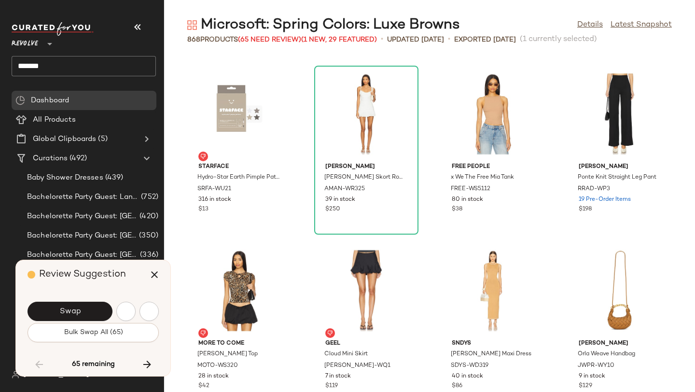
scroll to position [15373, 0]
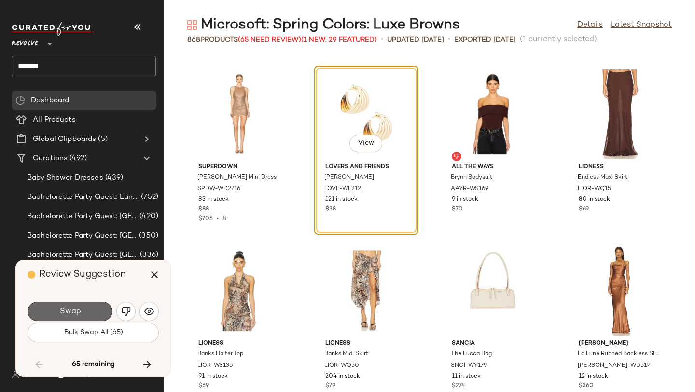
click at [97, 311] on button "Swap" at bounding box center [70, 311] width 85 height 19
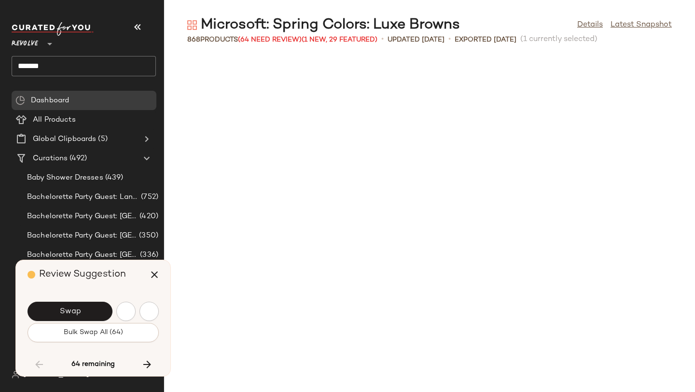
scroll to position [15903, 0]
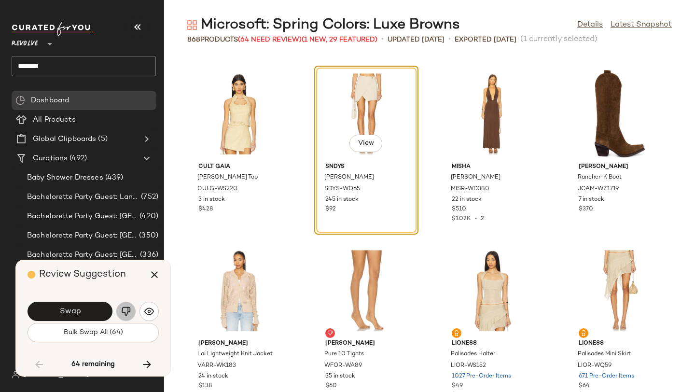
click at [131, 311] on button "button" at bounding box center [125, 311] width 19 height 19
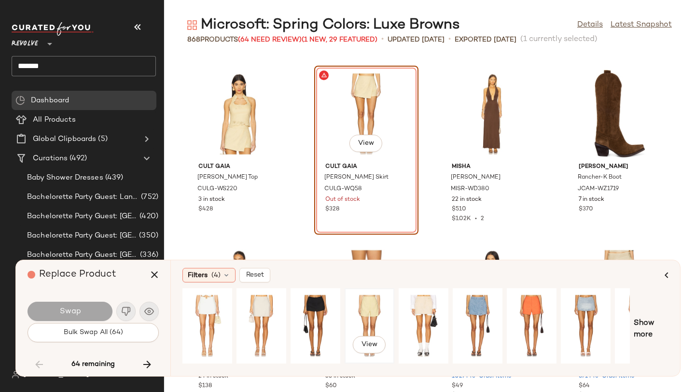
click at [358, 312] on div "View" at bounding box center [369, 326] width 43 height 69
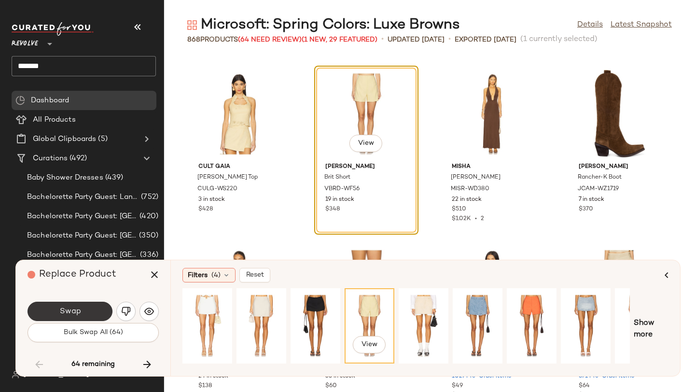
click at [74, 308] on span "Swap" at bounding box center [70, 311] width 22 height 9
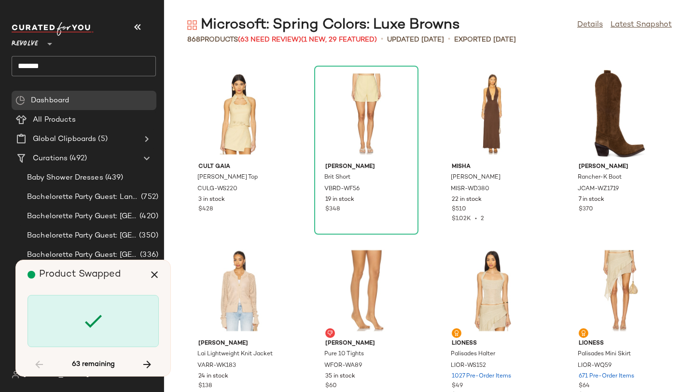
scroll to position [16433, 0]
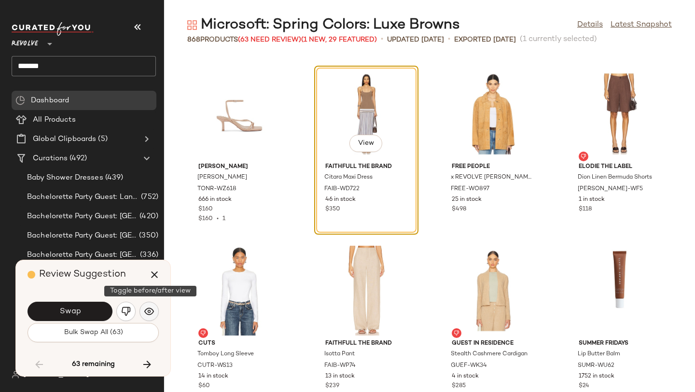
click at [150, 304] on button "button" at bounding box center [149, 311] width 19 height 19
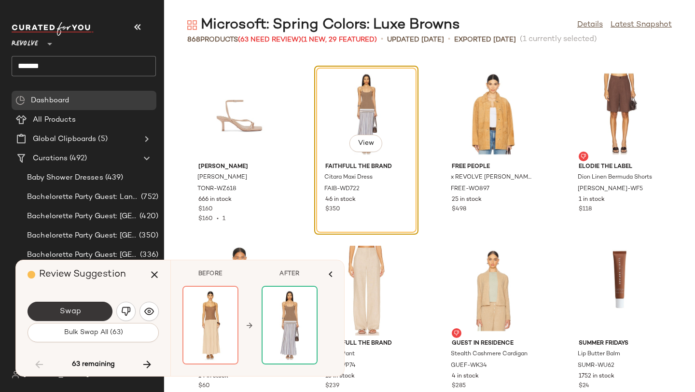
click at [102, 309] on button "Swap" at bounding box center [70, 311] width 85 height 19
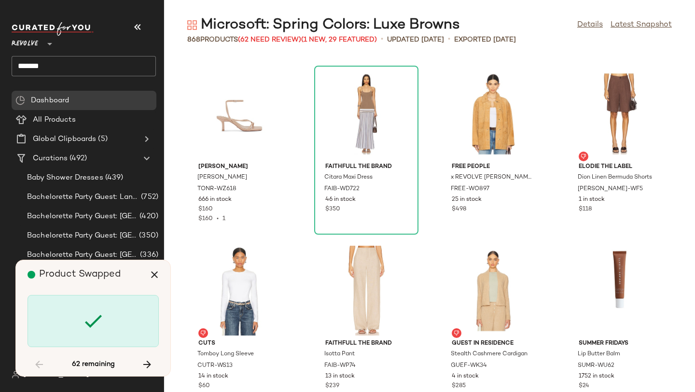
scroll to position [17493, 0]
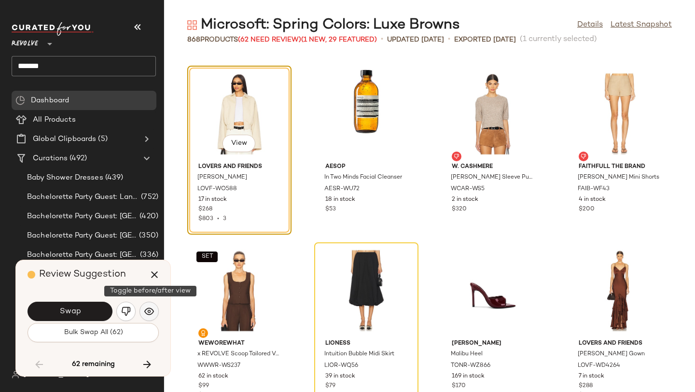
click at [148, 305] on button "button" at bounding box center [149, 311] width 19 height 19
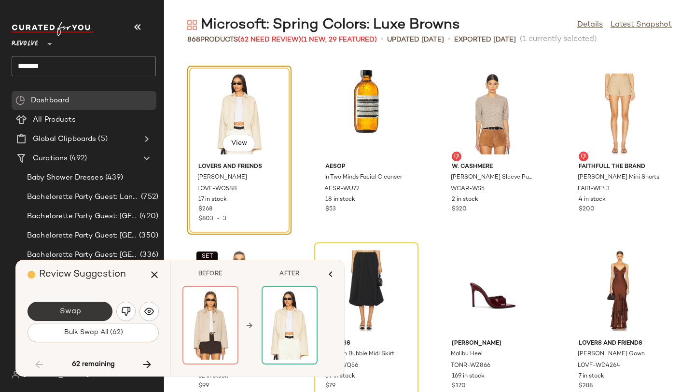
click at [96, 310] on button "Swap" at bounding box center [70, 311] width 85 height 19
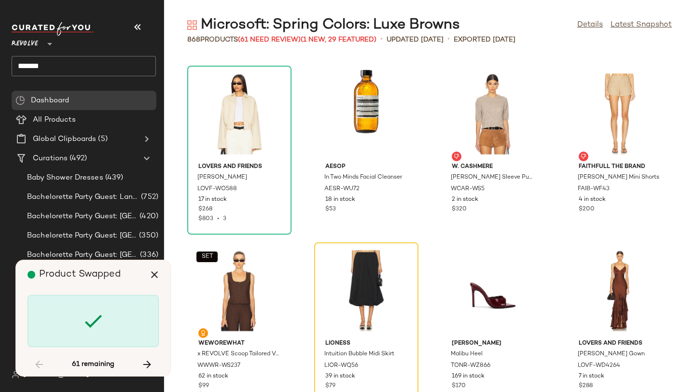
scroll to position [17670, 0]
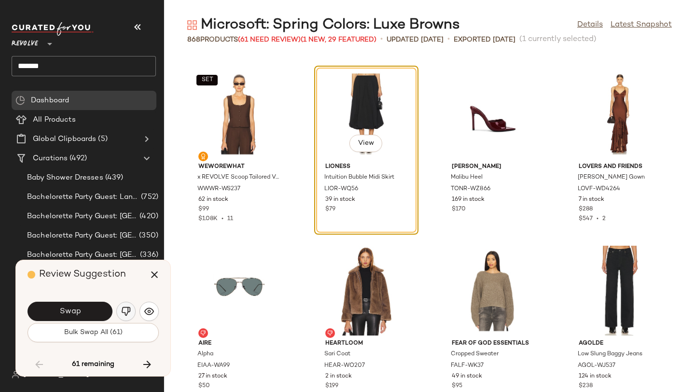
click at [126, 313] on img "button" at bounding box center [126, 312] width 10 height 10
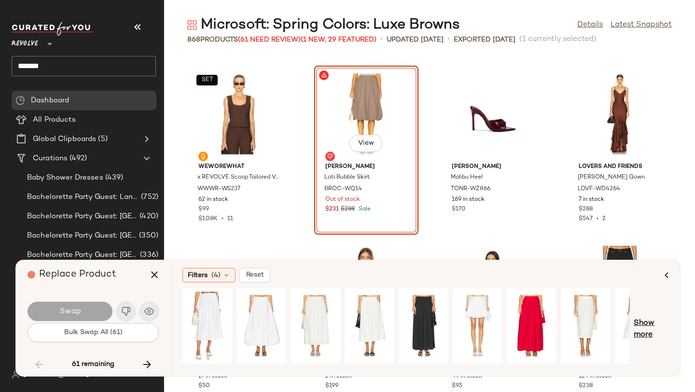
click at [643, 319] on span "Show more" at bounding box center [651, 329] width 35 height 23
click at [661, 323] on span "Show more" at bounding box center [658, 329] width 21 height 23
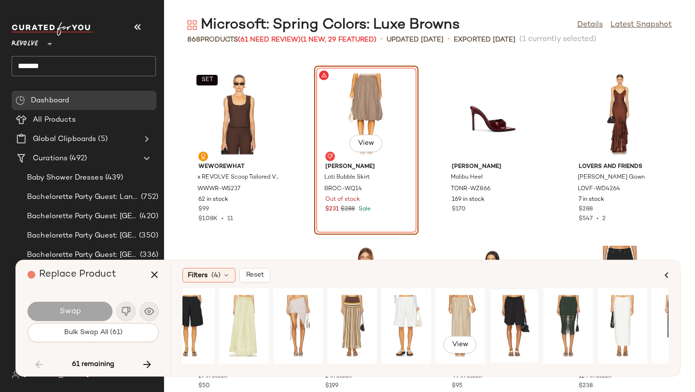
scroll to position [0, 774]
click at [462, 311] on div "View" at bounding box center [460, 326] width 43 height 69
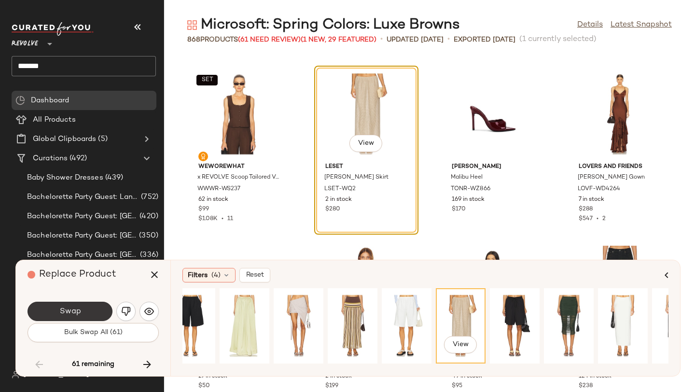
click at [100, 314] on button "Swap" at bounding box center [70, 311] width 85 height 19
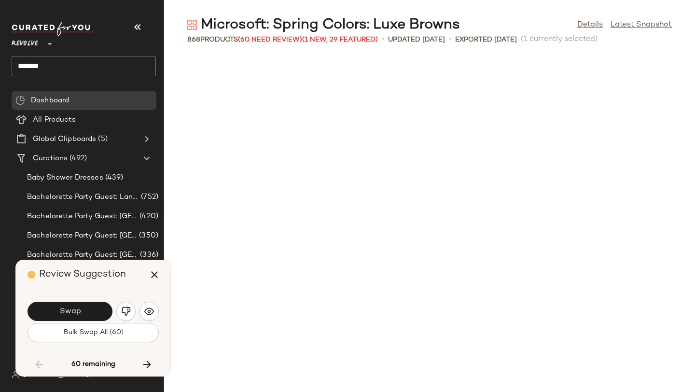
scroll to position [18023, 0]
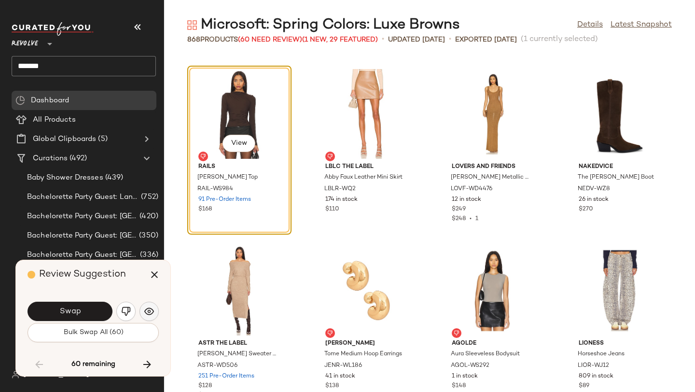
click at [150, 311] on img "button" at bounding box center [149, 312] width 10 height 10
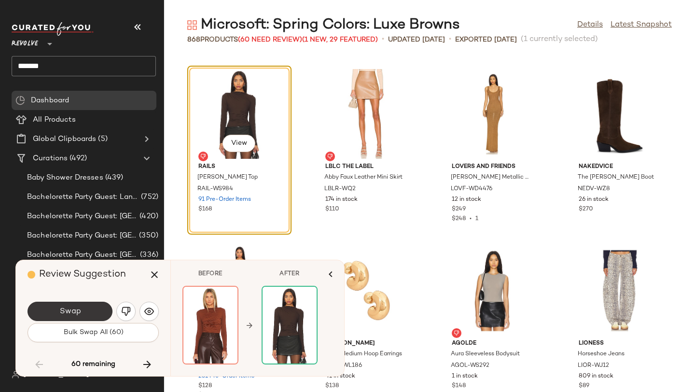
click at [90, 311] on button "Swap" at bounding box center [70, 311] width 85 height 19
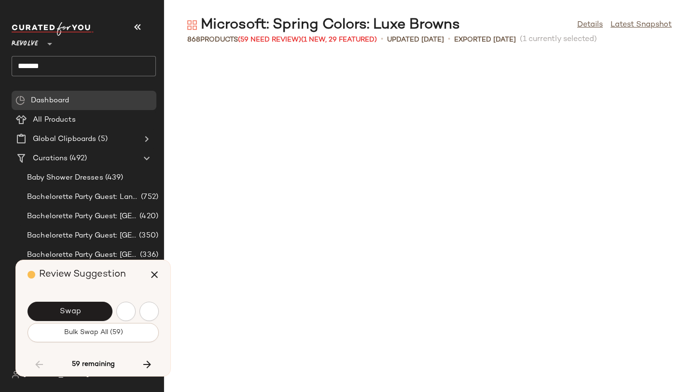
scroll to position [18377, 0]
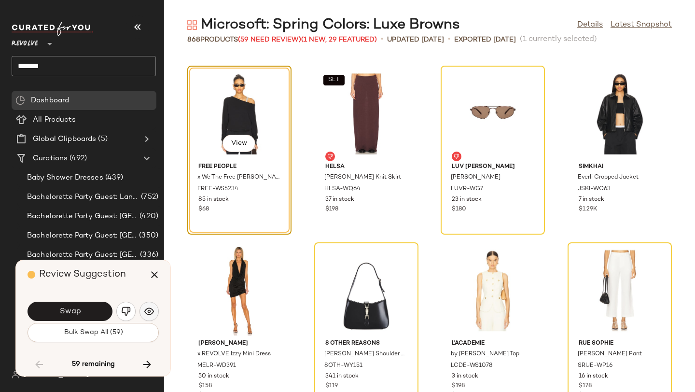
click at [153, 314] on img "button" at bounding box center [149, 312] width 10 height 10
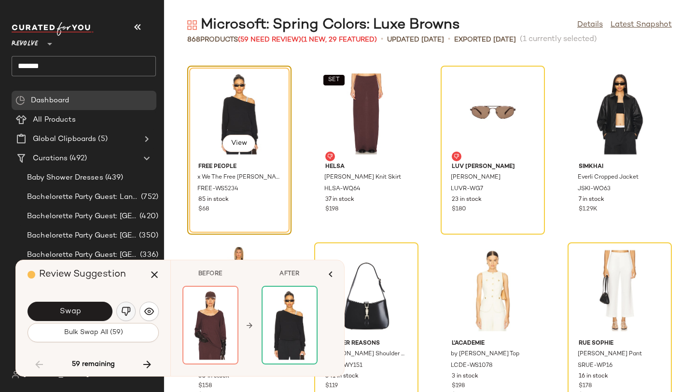
click at [129, 314] on img "button" at bounding box center [126, 312] width 10 height 10
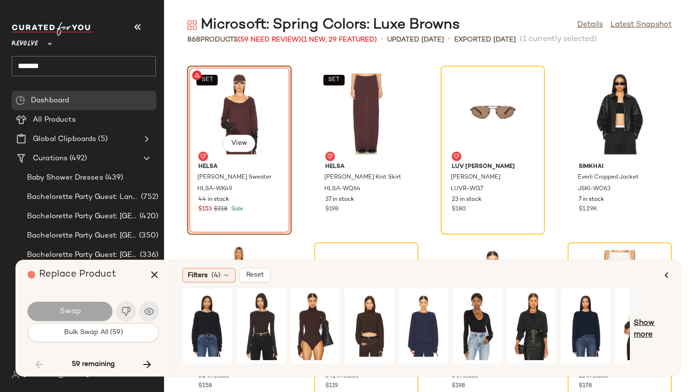
click at [655, 324] on span "Show more" at bounding box center [651, 329] width 35 height 23
click at [661, 324] on span "Show more" at bounding box center [658, 329] width 21 height 23
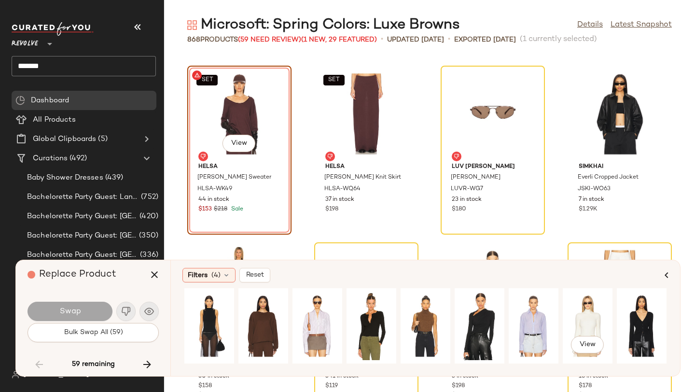
scroll to position [0, 711]
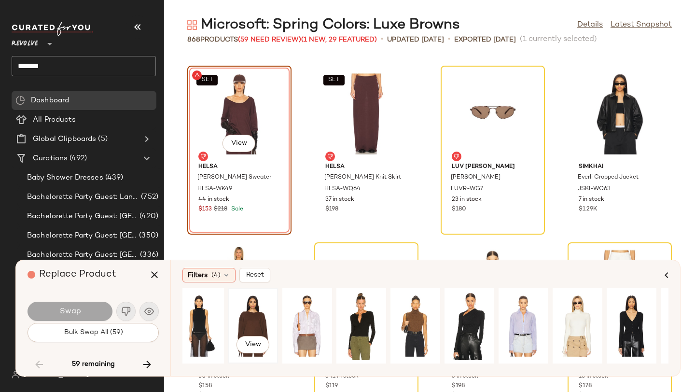
click at [252, 308] on div "View" at bounding box center [253, 326] width 43 height 69
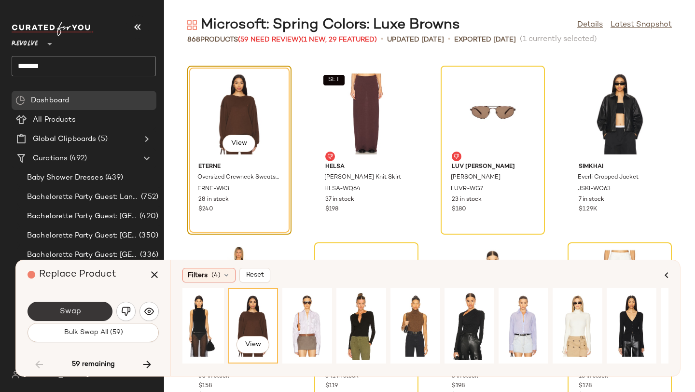
click at [94, 317] on button "Swap" at bounding box center [70, 311] width 85 height 19
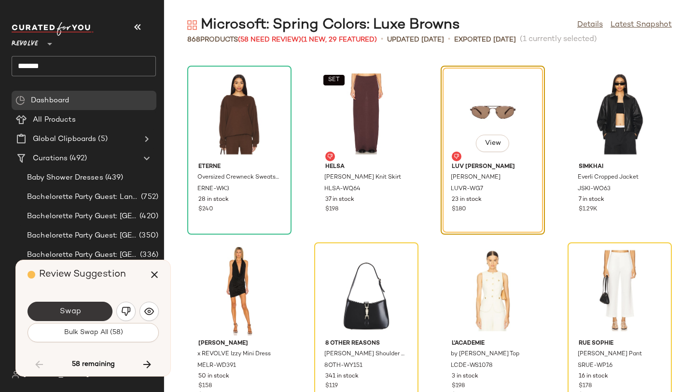
click at [90, 312] on button "Swap" at bounding box center [70, 311] width 85 height 19
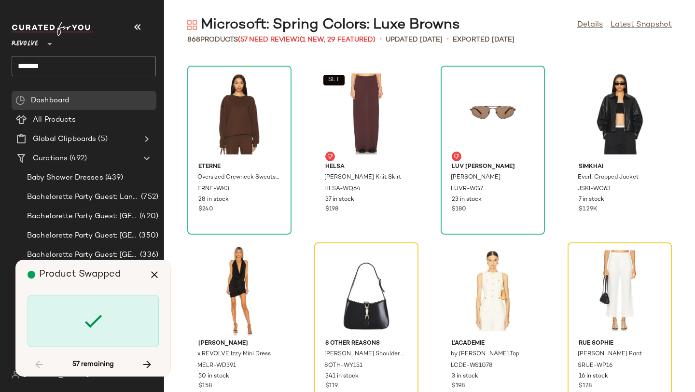
scroll to position [18554, 0]
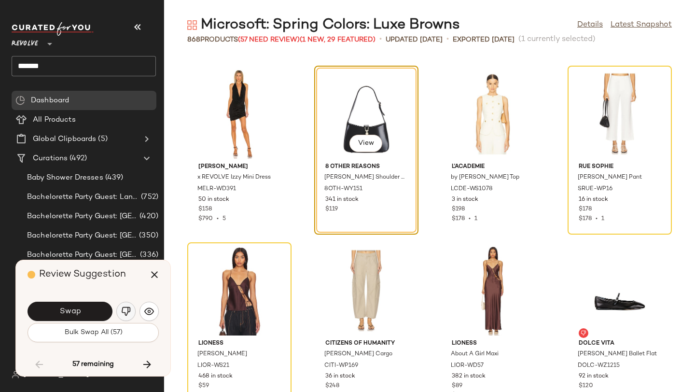
click at [122, 311] on img "button" at bounding box center [126, 312] width 10 height 10
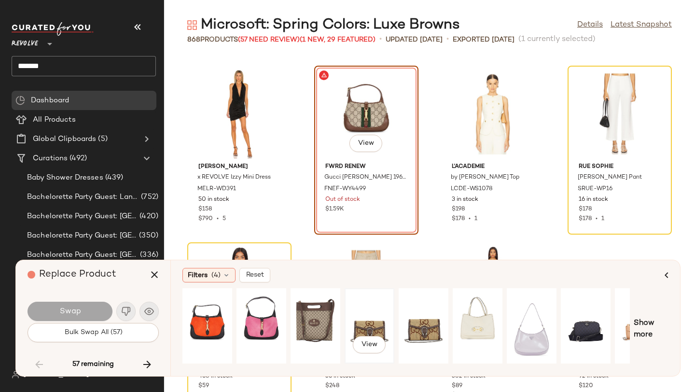
click at [362, 315] on div "View" at bounding box center [369, 326] width 43 height 69
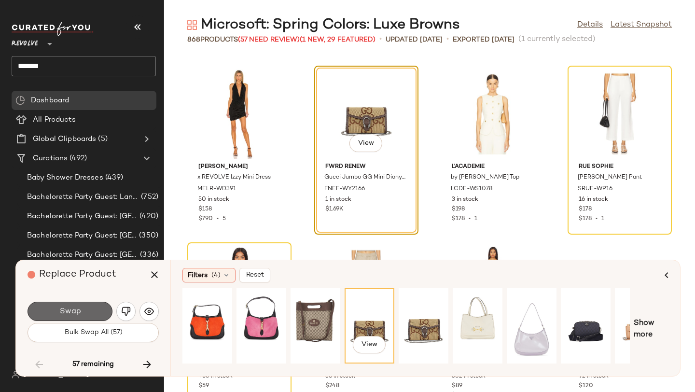
click at [87, 313] on button "Swap" at bounding box center [70, 311] width 85 height 19
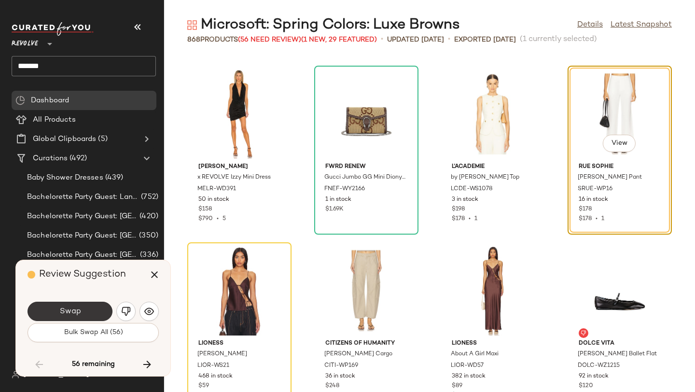
click at [94, 311] on button "Swap" at bounding box center [70, 311] width 85 height 19
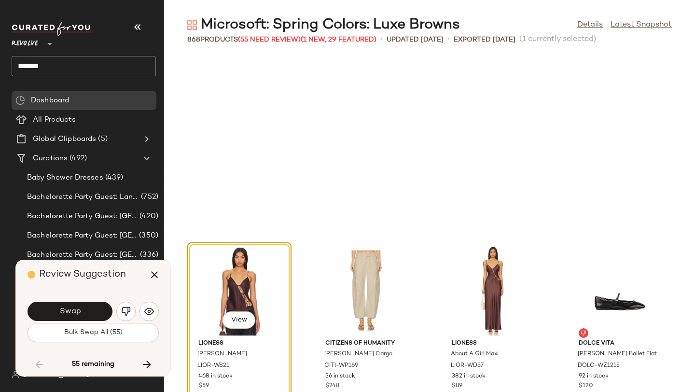
scroll to position [18730, 0]
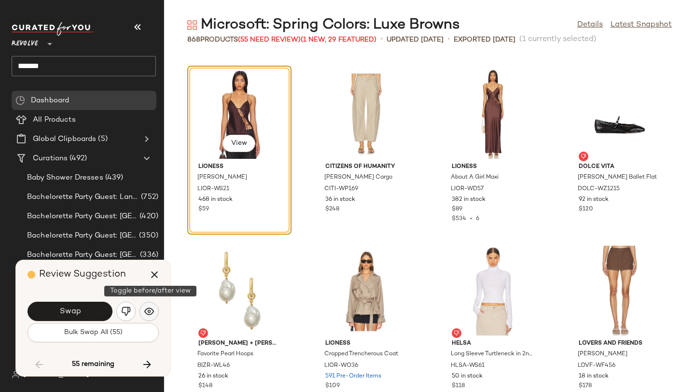
click at [150, 309] on img "button" at bounding box center [149, 312] width 10 height 10
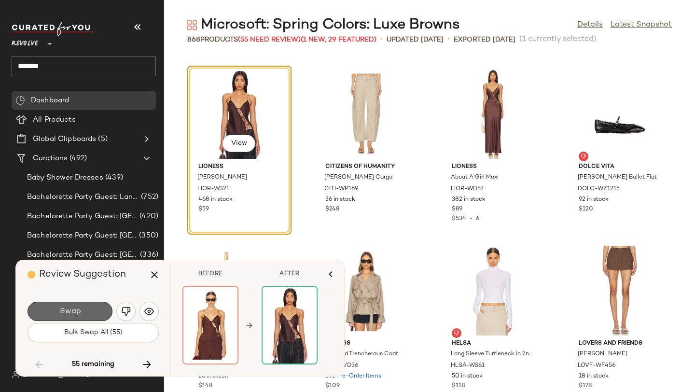
click at [98, 312] on button "Swap" at bounding box center [70, 311] width 85 height 19
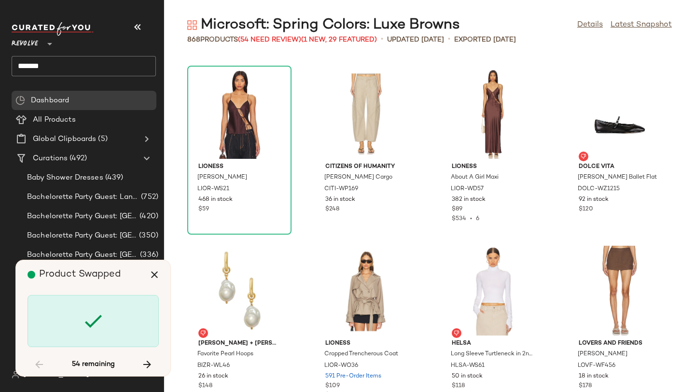
scroll to position [19084, 0]
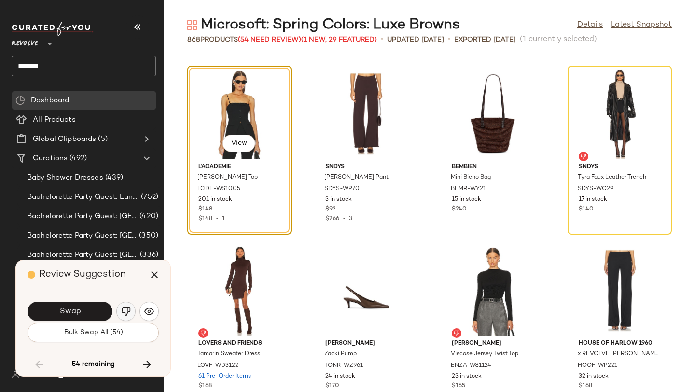
click at [130, 306] on button "button" at bounding box center [125, 311] width 19 height 19
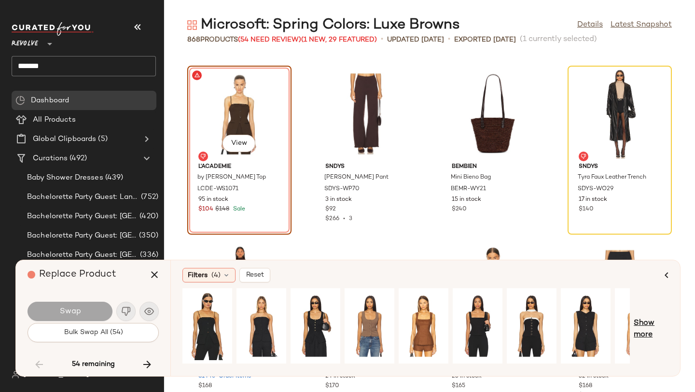
click at [637, 323] on span "Show more" at bounding box center [651, 329] width 35 height 23
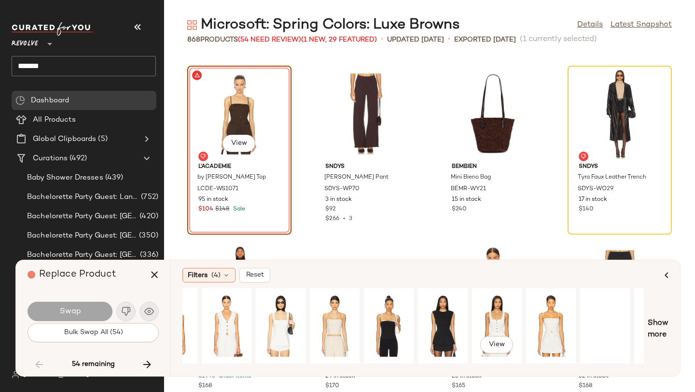
scroll to position [0, 615]
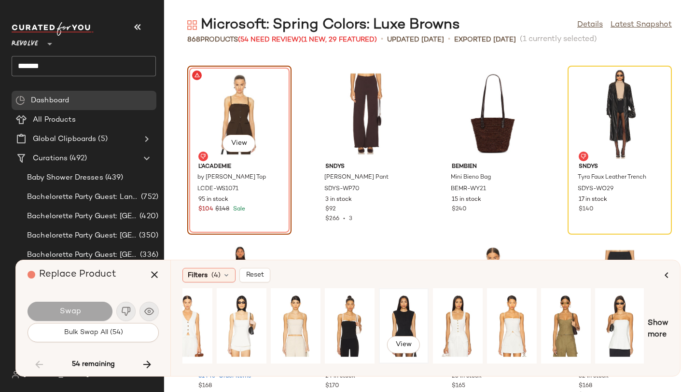
click at [410, 316] on div "View" at bounding box center [403, 326] width 43 height 69
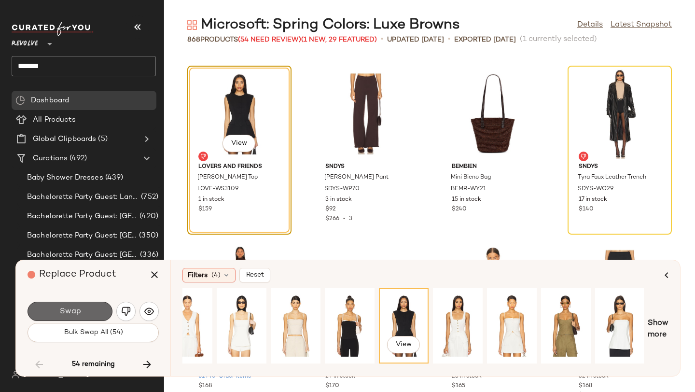
click at [89, 307] on button "Swap" at bounding box center [70, 311] width 85 height 19
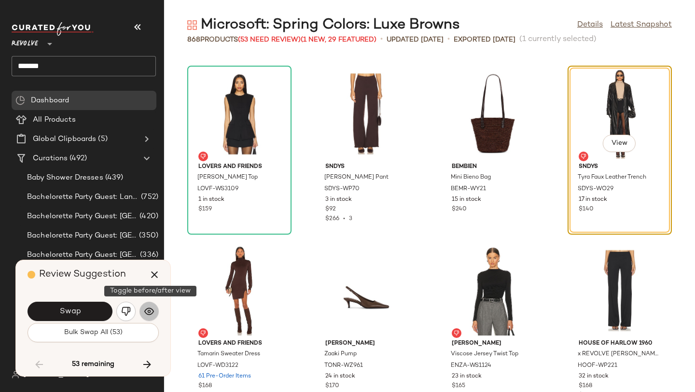
click at [145, 310] on img "button" at bounding box center [149, 312] width 10 height 10
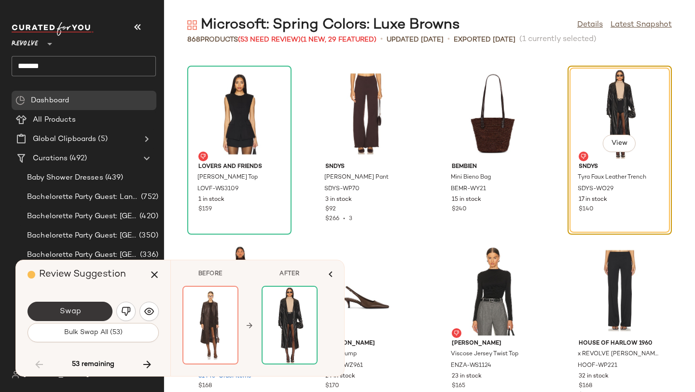
click at [105, 311] on button "Swap" at bounding box center [70, 311] width 85 height 19
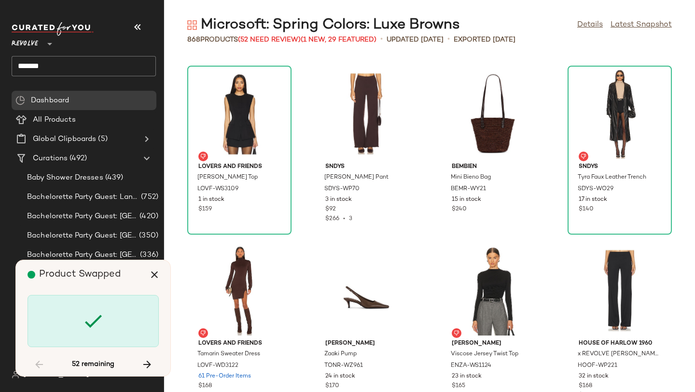
scroll to position [19614, 0]
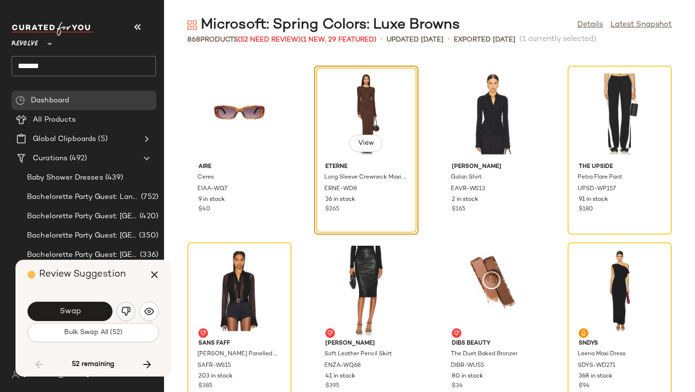
click at [128, 312] on img "button" at bounding box center [126, 312] width 10 height 10
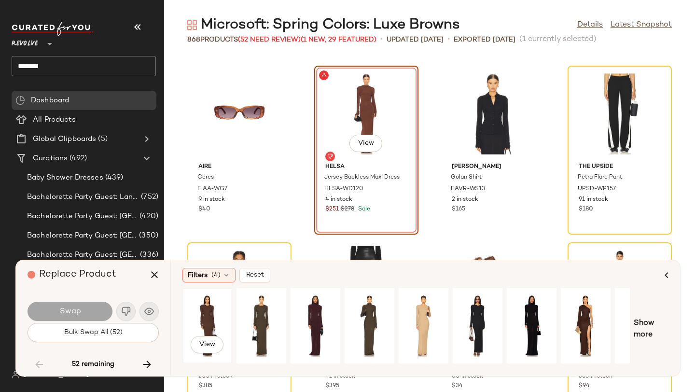
click at [215, 312] on div "View" at bounding box center [207, 326] width 43 height 69
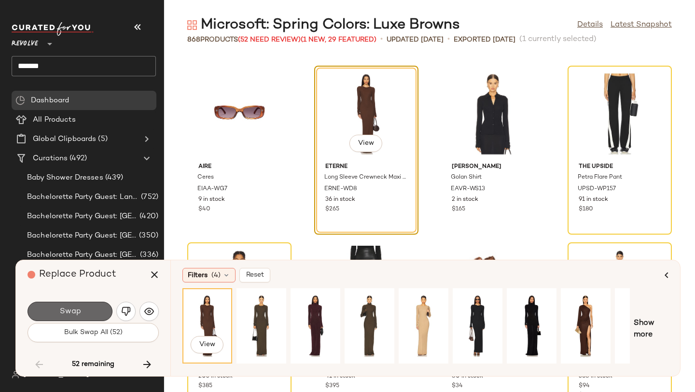
click at [84, 313] on button "Swap" at bounding box center [70, 311] width 85 height 19
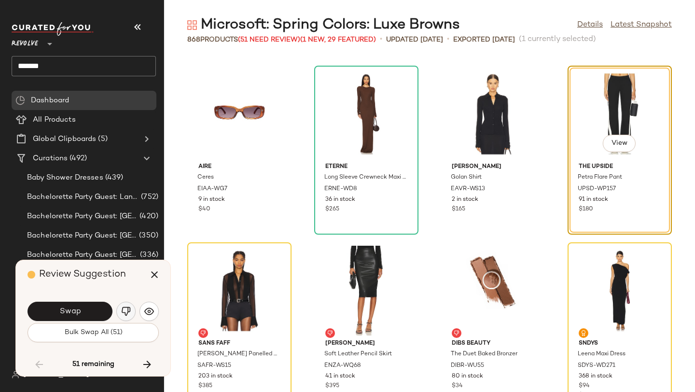
click at [123, 307] on img "button" at bounding box center [126, 312] width 10 height 10
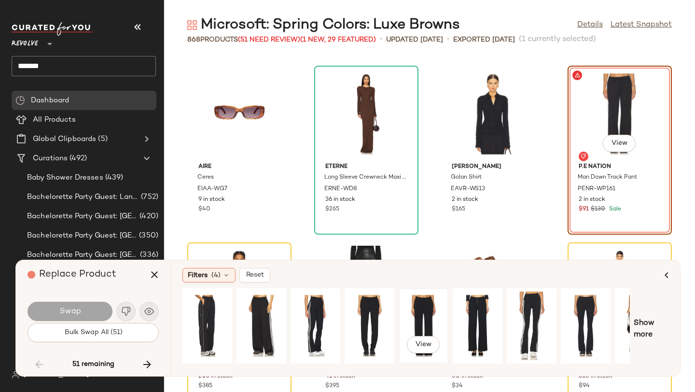
click at [411, 316] on div "View" at bounding box center [423, 326] width 43 height 69
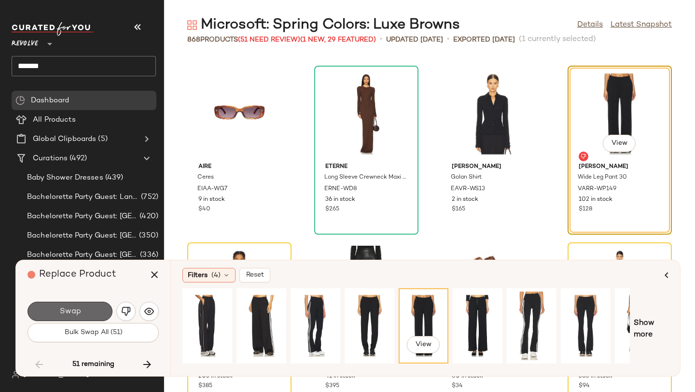
click at [91, 309] on button "Swap" at bounding box center [70, 311] width 85 height 19
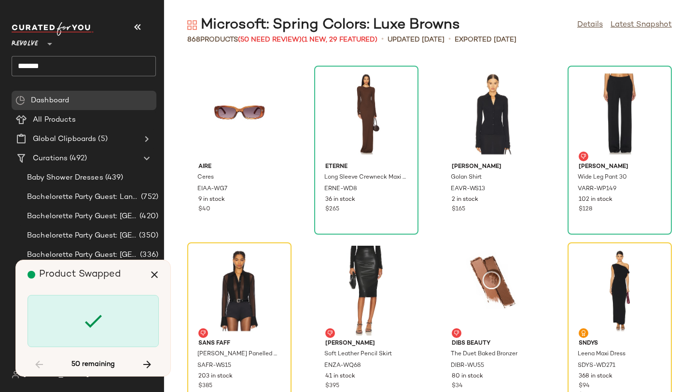
scroll to position [19790, 0]
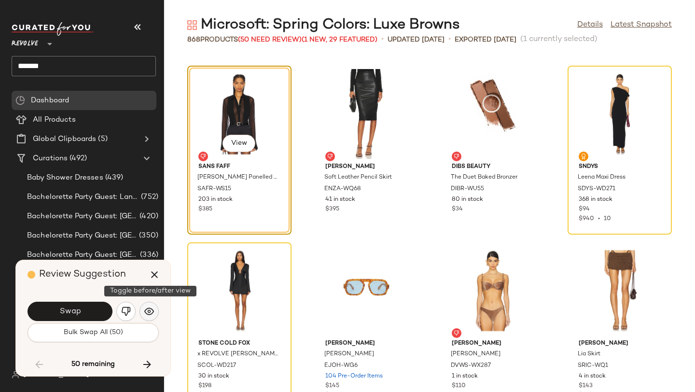
click at [149, 306] on button "button" at bounding box center [149, 311] width 19 height 19
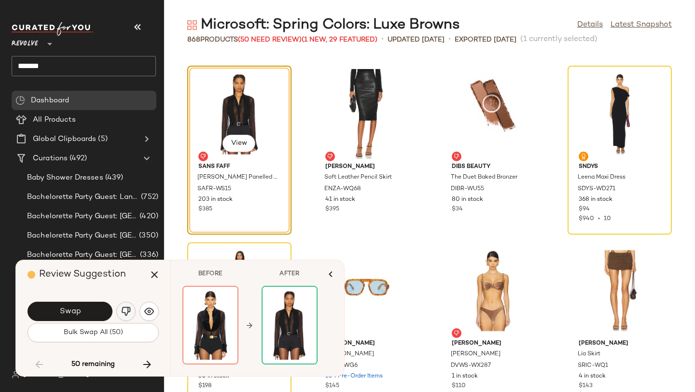
click at [130, 308] on img "button" at bounding box center [126, 312] width 10 height 10
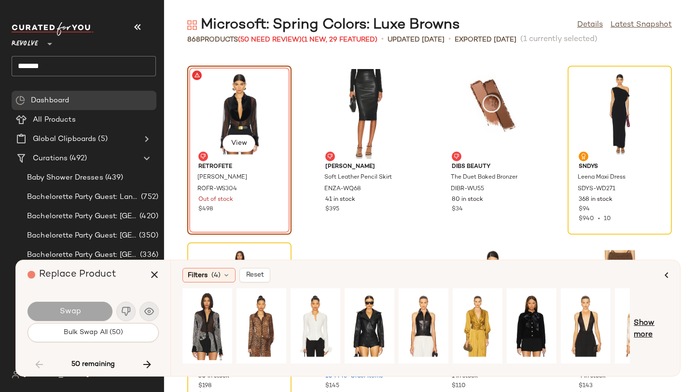
click at [646, 325] on span "Show more" at bounding box center [651, 329] width 35 height 23
click at [655, 325] on span "Show more" at bounding box center [658, 329] width 21 height 23
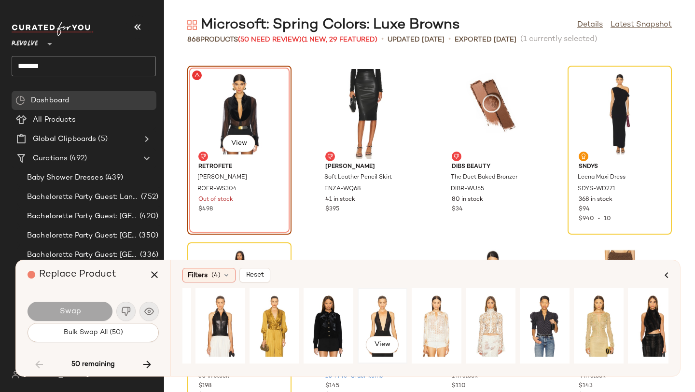
scroll to position [0, 0]
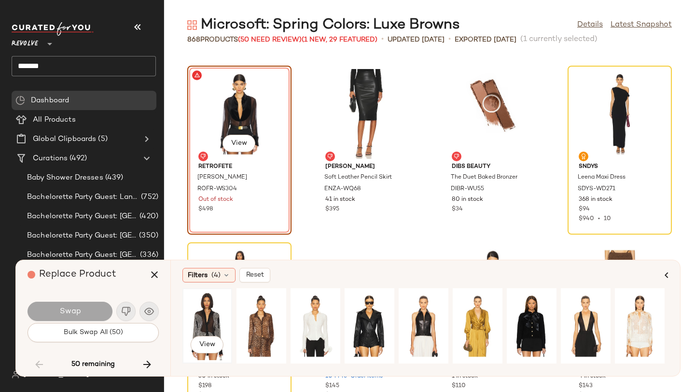
click at [219, 314] on div "View" at bounding box center [207, 326] width 43 height 69
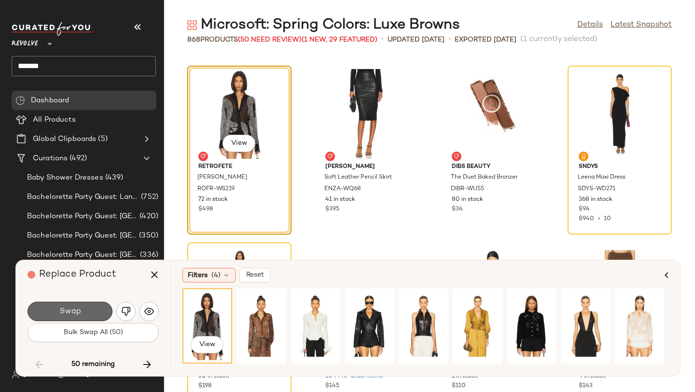
click at [103, 314] on button "Swap" at bounding box center [70, 311] width 85 height 19
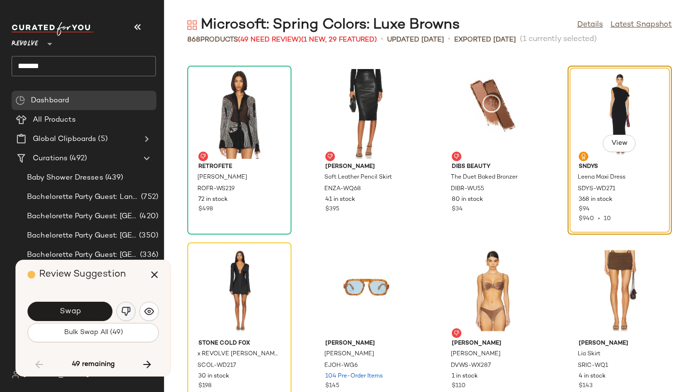
click at [129, 308] on img "button" at bounding box center [126, 312] width 10 height 10
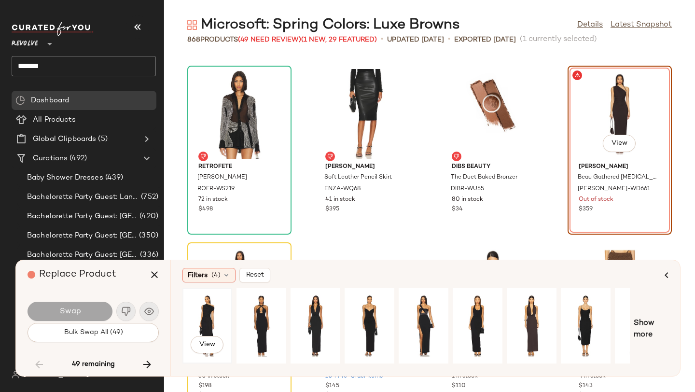
click at [214, 323] on div "View" at bounding box center [207, 326] width 43 height 69
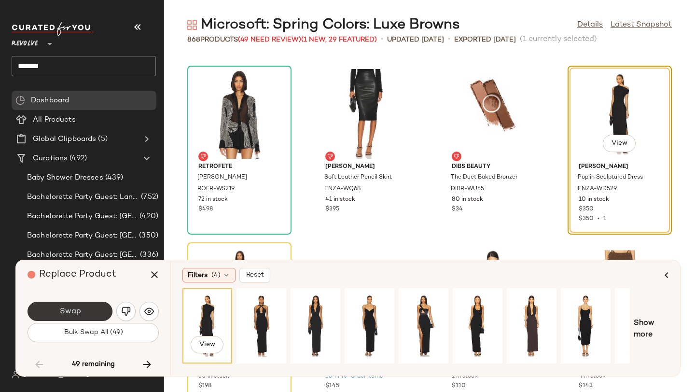
click at [97, 312] on button "Swap" at bounding box center [70, 311] width 85 height 19
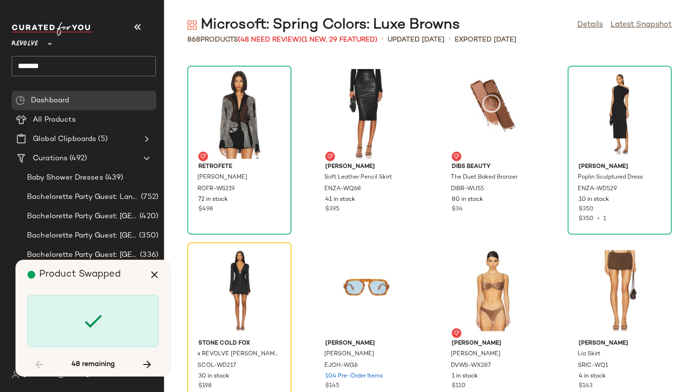
scroll to position [19967, 0]
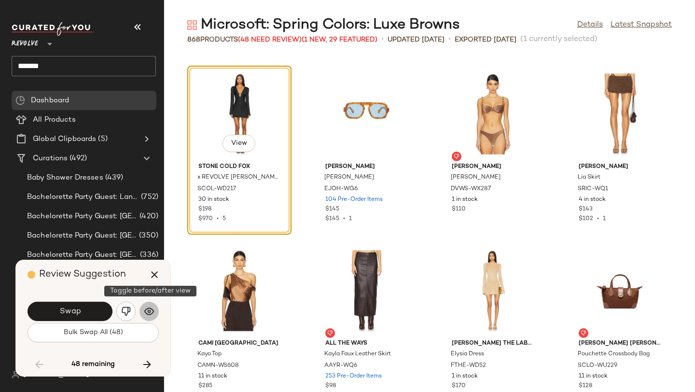
click at [148, 306] on button "button" at bounding box center [149, 311] width 19 height 19
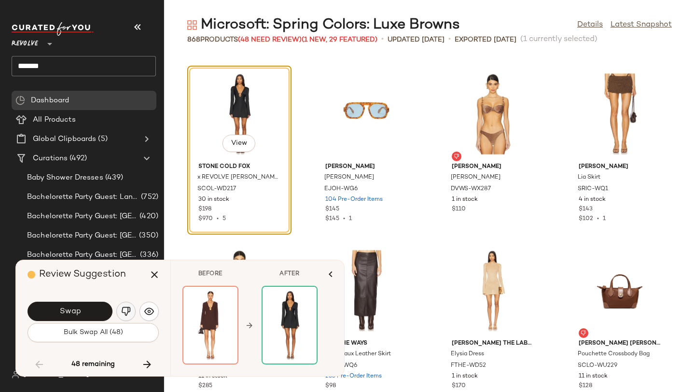
click at [129, 307] on img "button" at bounding box center [126, 312] width 10 height 10
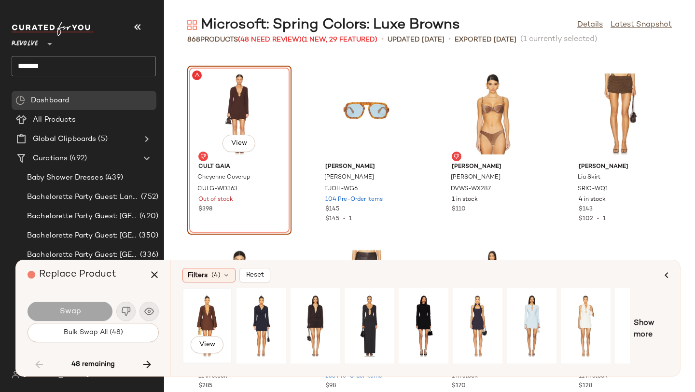
click at [203, 314] on div "View" at bounding box center [207, 326] width 43 height 69
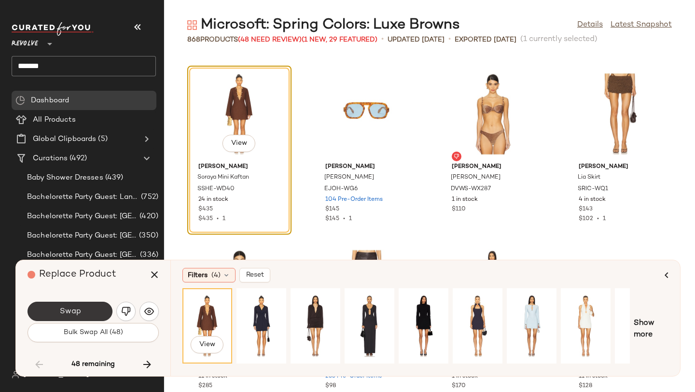
click at [83, 310] on button "Swap" at bounding box center [70, 311] width 85 height 19
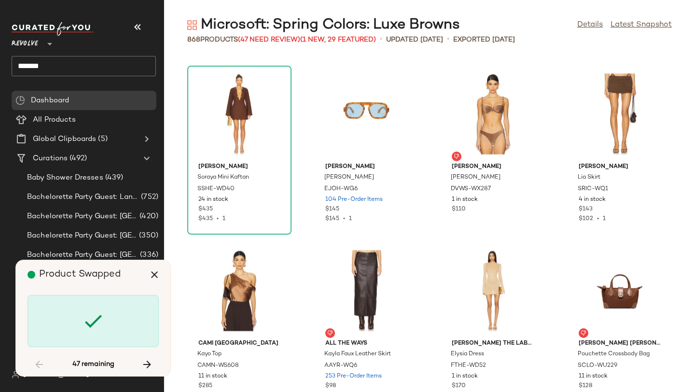
scroll to position [20321, 0]
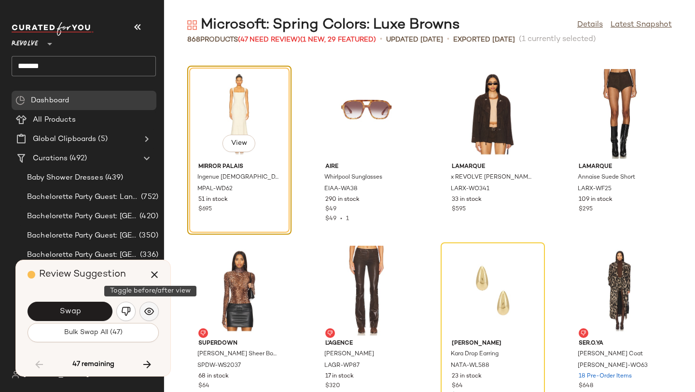
click at [146, 303] on button "button" at bounding box center [149, 311] width 19 height 19
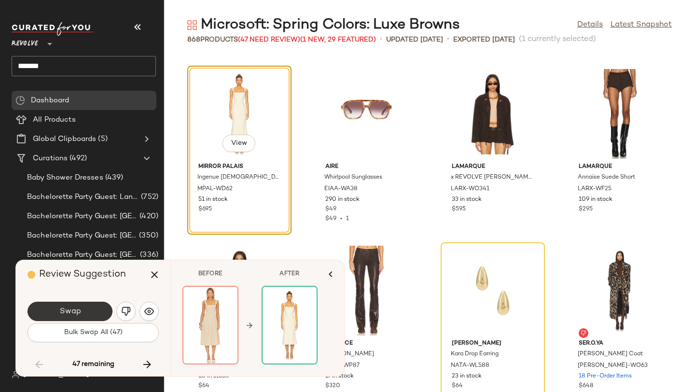
click at [98, 307] on button "Swap" at bounding box center [70, 311] width 85 height 19
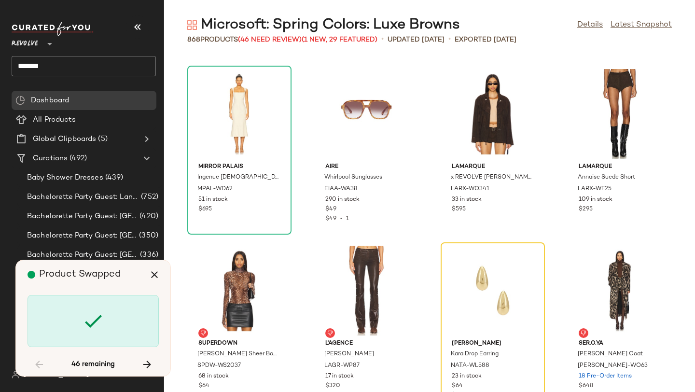
scroll to position [20497, 0]
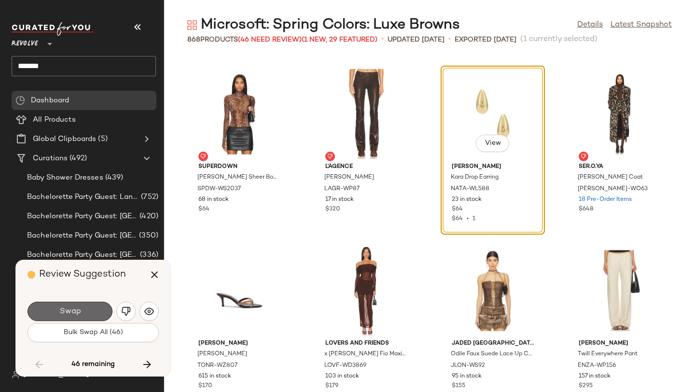
click at [101, 311] on button "Swap" at bounding box center [70, 311] width 85 height 19
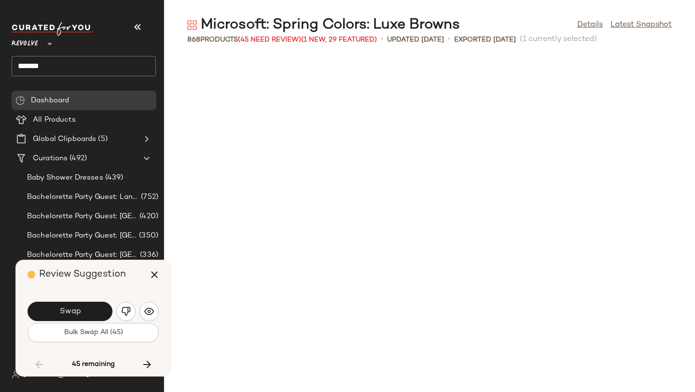
scroll to position [20851, 0]
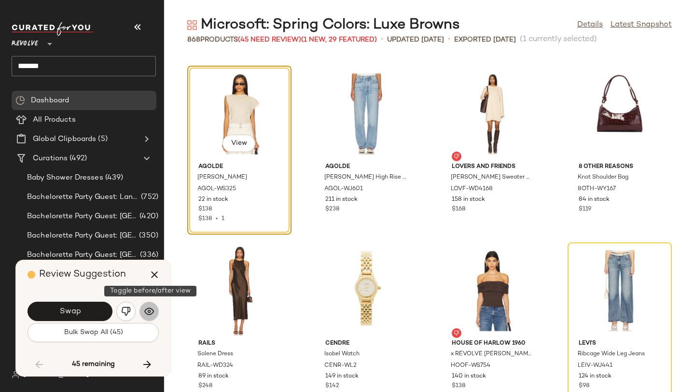
click at [144, 314] on img "button" at bounding box center [149, 312] width 10 height 10
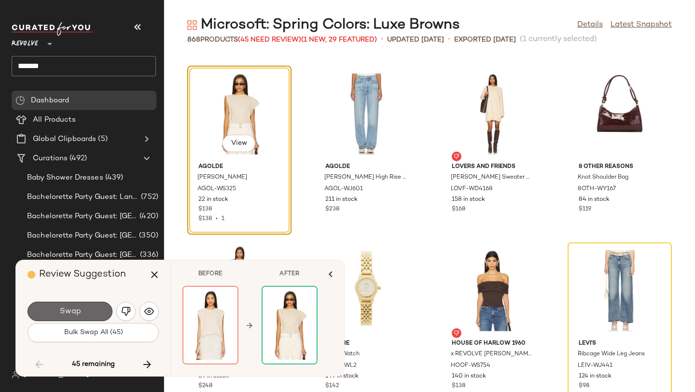
click at [100, 311] on button "Swap" at bounding box center [70, 311] width 85 height 19
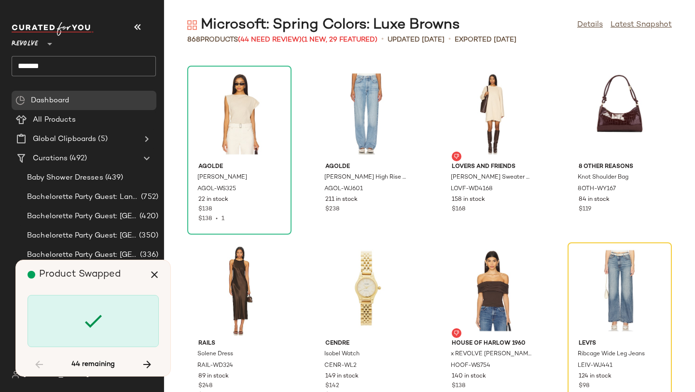
scroll to position [21027, 0]
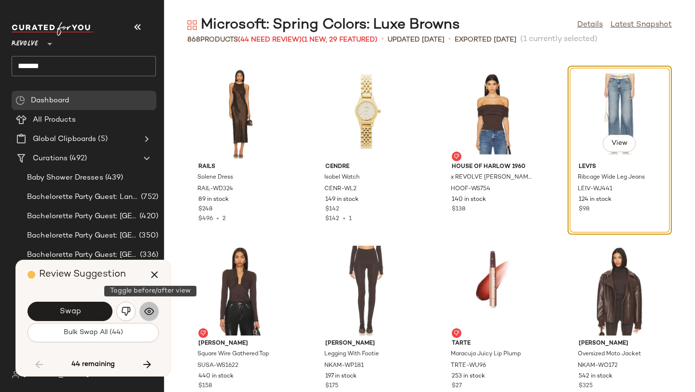
click at [147, 305] on button "button" at bounding box center [149, 311] width 19 height 19
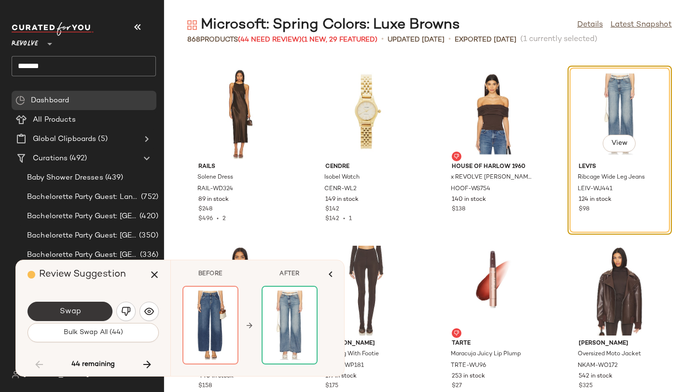
click at [97, 312] on button "Swap" at bounding box center [70, 311] width 85 height 19
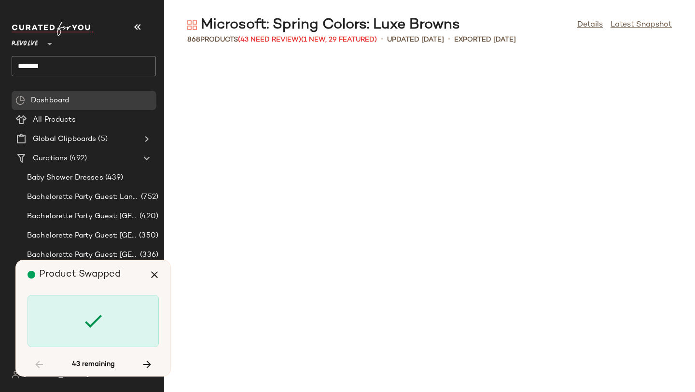
scroll to position [21734, 0]
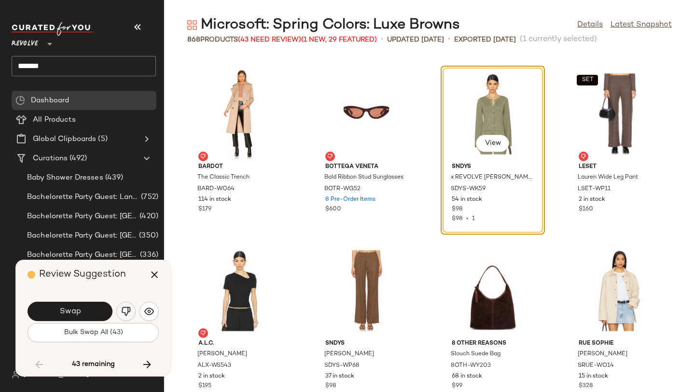
click at [127, 305] on button "button" at bounding box center [125, 311] width 19 height 19
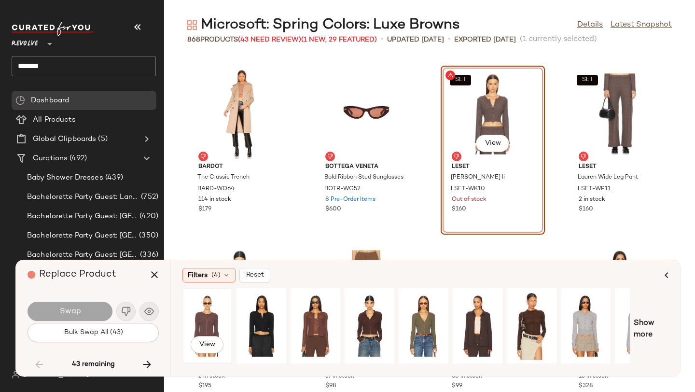
click at [212, 306] on div "View" at bounding box center [207, 326] width 43 height 69
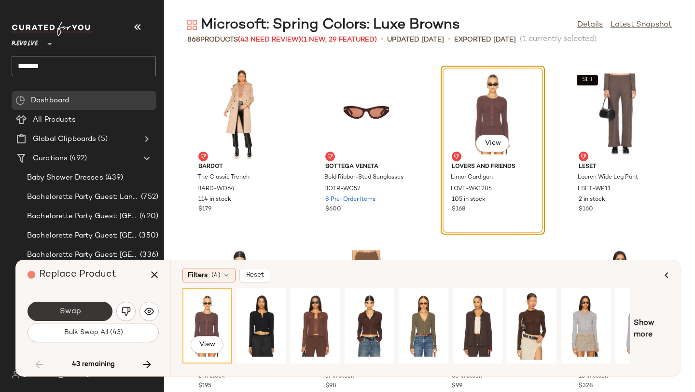
click at [83, 314] on button "Swap" at bounding box center [70, 311] width 85 height 19
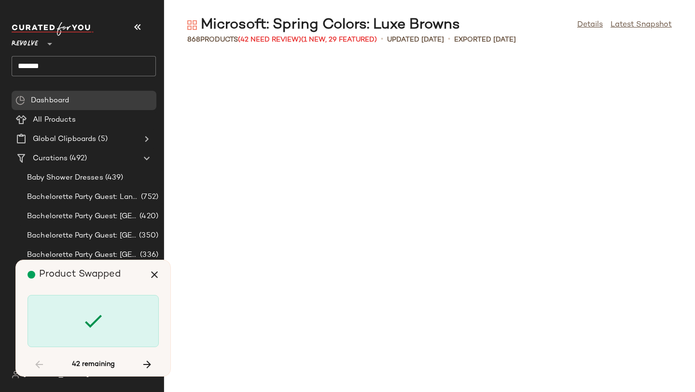
scroll to position [22618, 0]
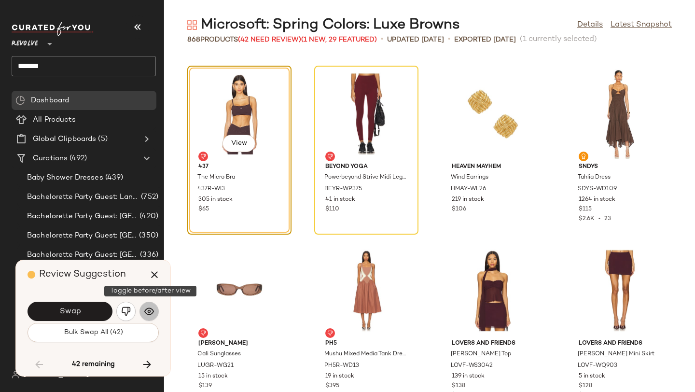
click at [148, 304] on button "button" at bounding box center [149, 311] width 19 height 19
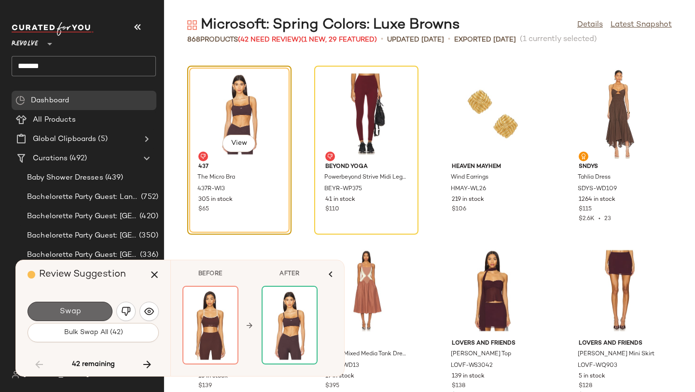
click at [98, 308] on button "Swap" at bounding box center [70, 311] width 85 height 19
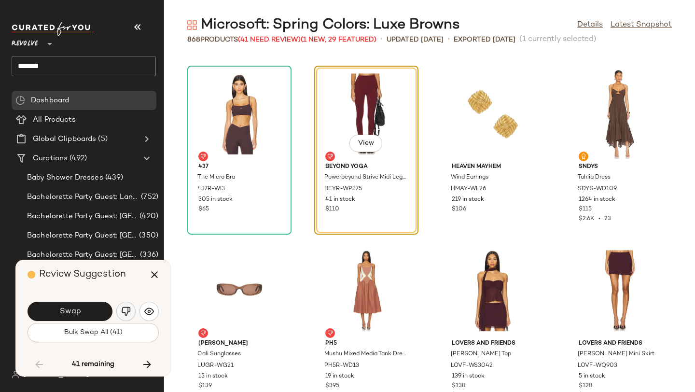
click at [129, 310] on img "button" at bounding box center [126, 312] width 10 height 10
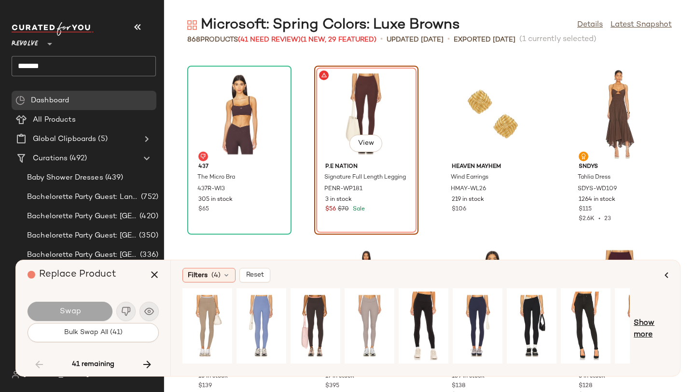
click at [646, 335] on span "Show more" at bounding box center [651, 329] width 35 height 23
click at [658, 328] on span "Show more" at bounding box center [658, 329] width 21 height 23
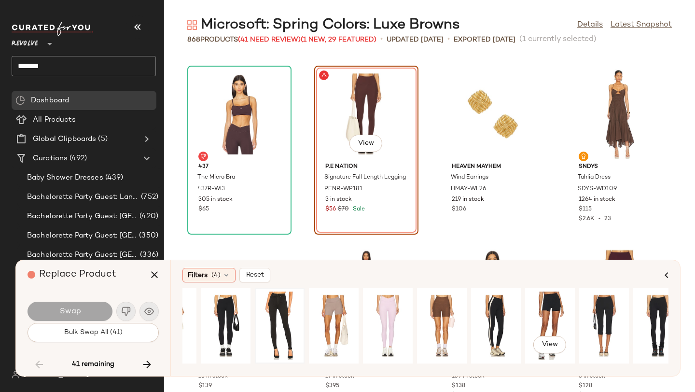
scroll to position [0, 309]
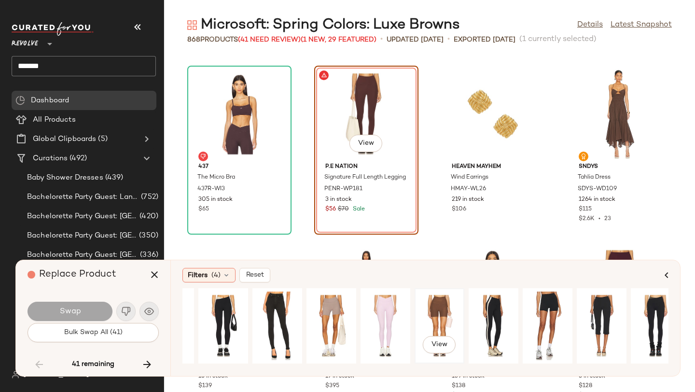
click at [438, 310] on div "View" at bounding box center [439, 326] width 43 height 69
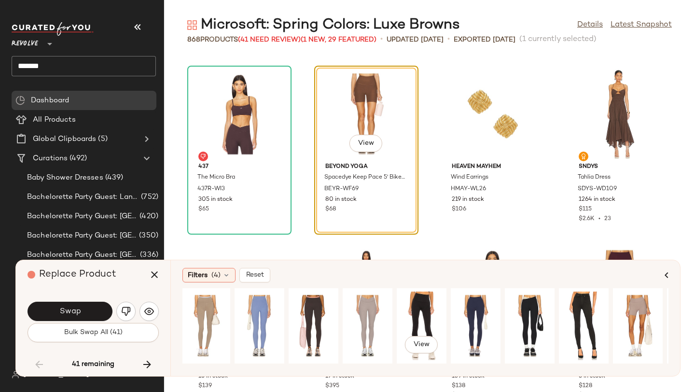
scroll to position [0, 0]
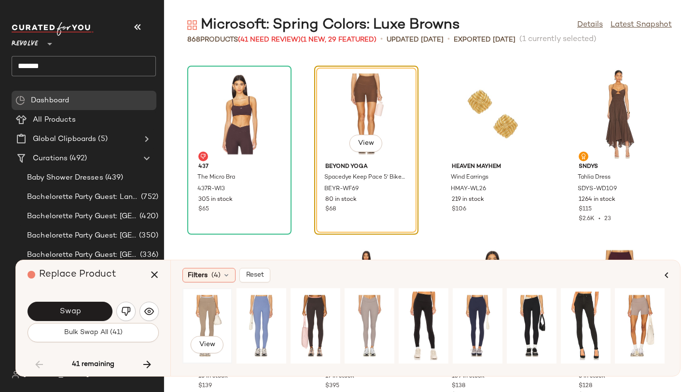
click at [207, 306] on div "View" at bounding box center [207, 326] width 43 height 69
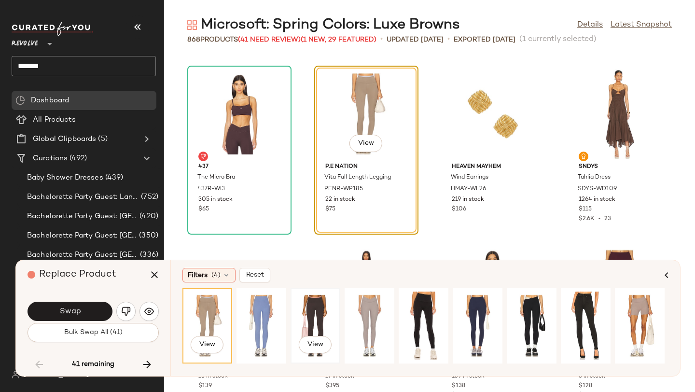
click at [307, 314] on div "View" at bounding box center [315, 326] width 43 height 69
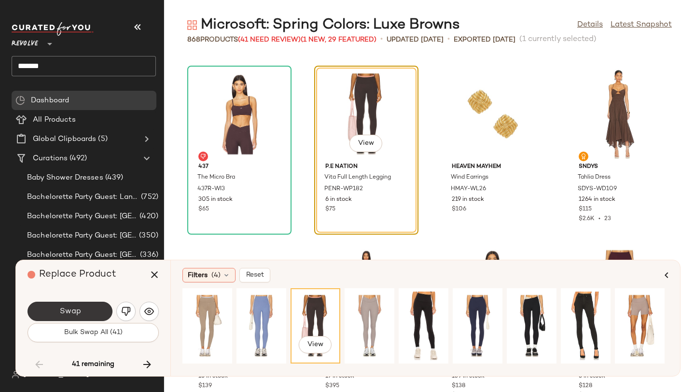
click at [88, 310] on button "Swap" at bounding box center [70, 311] width 85 height 19
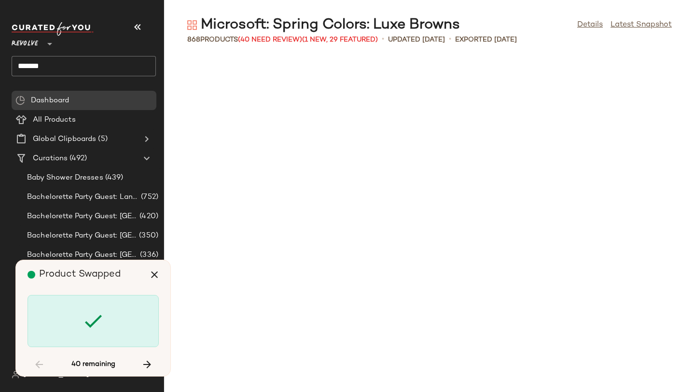
scroll to position [23855, 0]
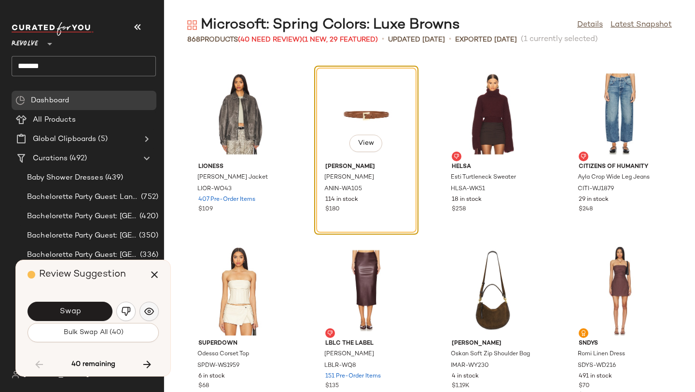
click at [148, 314] on img "button" at bounding box center [149, 312] width 10 height 10
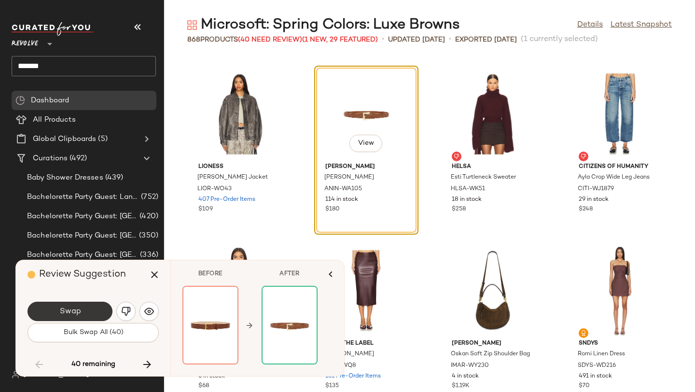
click at [100, 308] on button "Swap" at bounding box center [70, 311] width 85 height 19
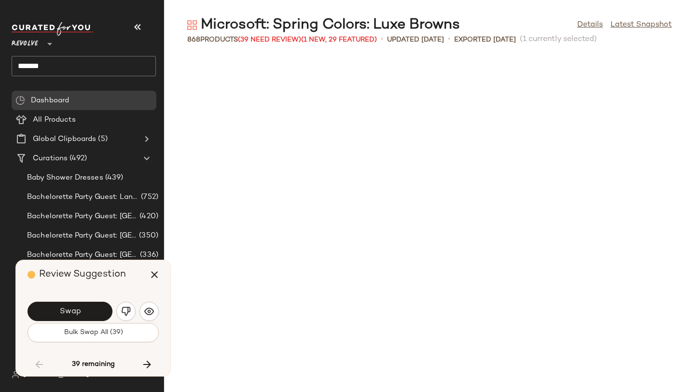
scroll to position [24208, 0]
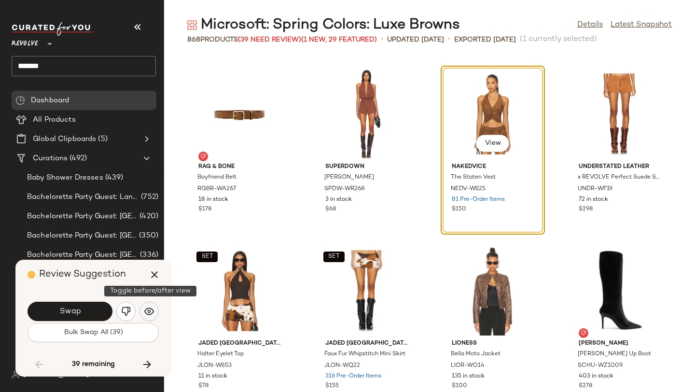
click at [152, 311] on img "button" at bounding box center [149, 312] width 10 height 10
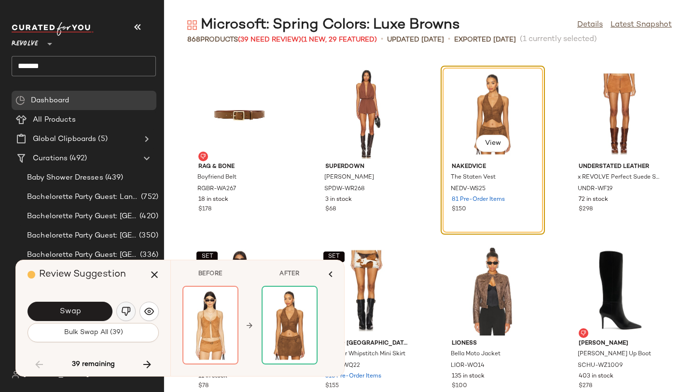
click at [130, 312] on img "button" at bounding box center [126, 312] width 10 height 10
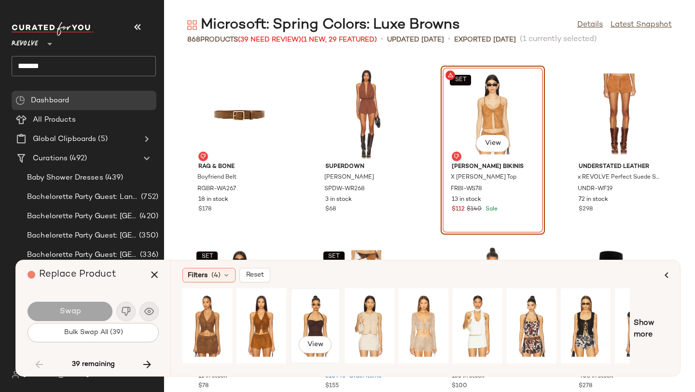
click at [309, 320] on div "View" at bounding box center [315, 326] width 43 height 69
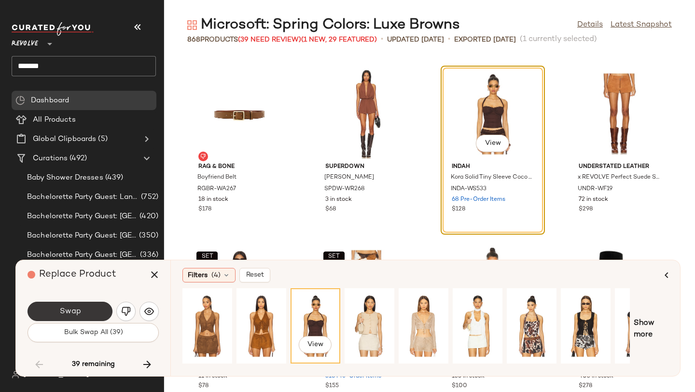
click at [100, 312] on button "Swap" at bounding box center [70, 311] width 85 height 19
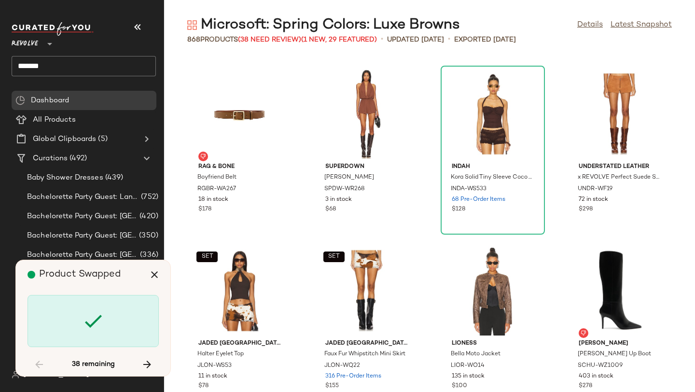
scroll to position [24915, 0]
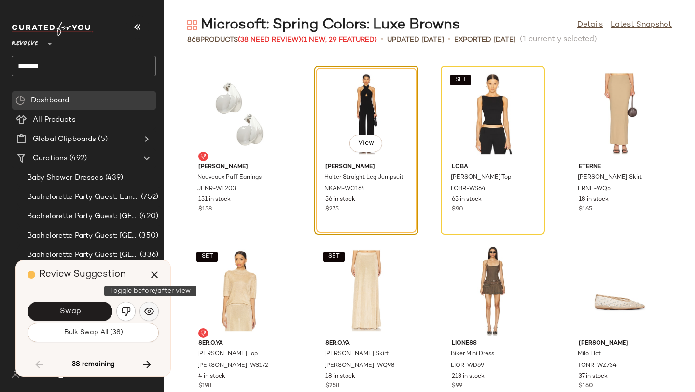
click at [144, 315] on button "button" at bounding box center [149, 311] width 19 height 19
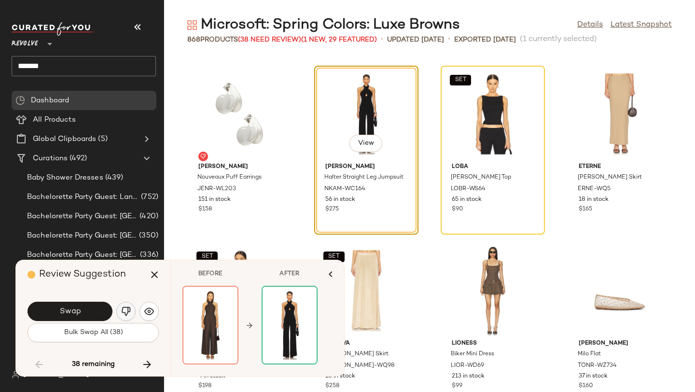
click at [125, 310] on img "button" at bounding box center [126, 312] width 10 height 10
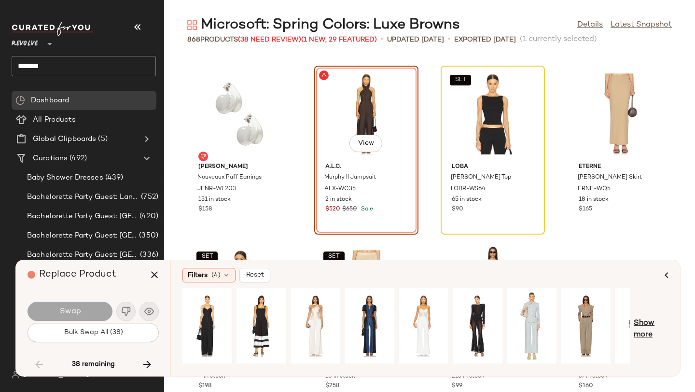
click at [639, 330] on span "Show more" at bounding box center [651, 329] width 35 height 23
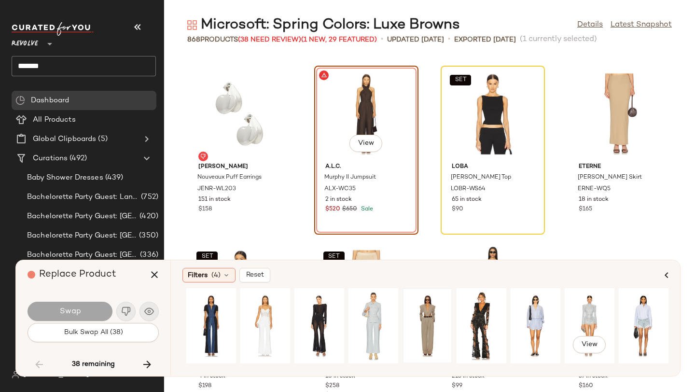
scroll to position [0, 0]
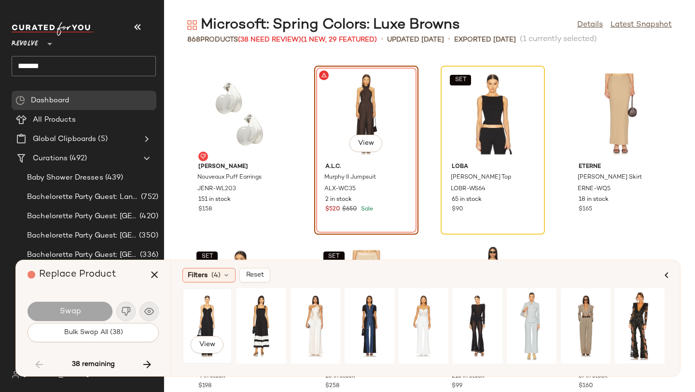
click at [210, 312] on div "View" at bounding box center [207, 326] width 43 height 69
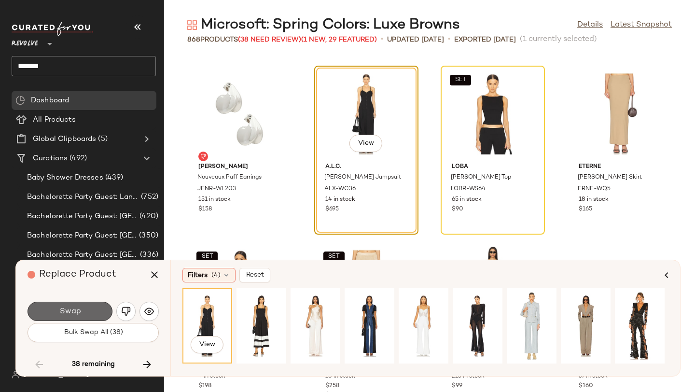
click at [108, 309] on button "Swap" at bounding box center [70, 311] width 85 height 19
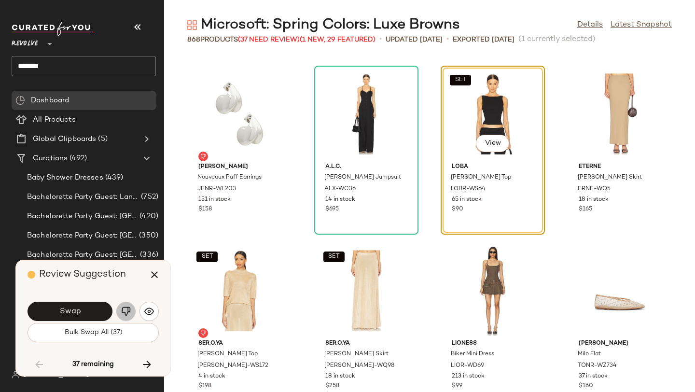
click at [125, 306] on button "button" at bounding box center [125, 311] width 19 height 19
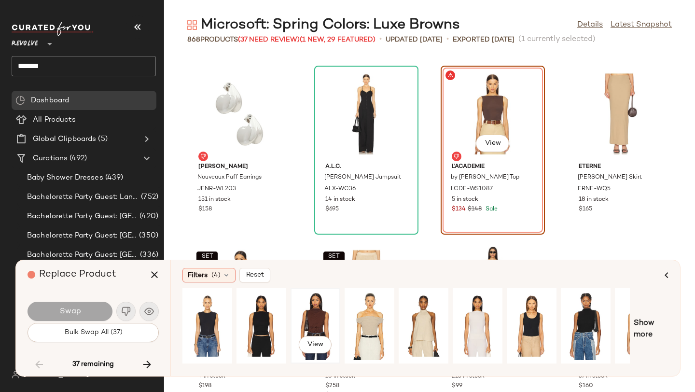
click at [301, 315] on div "View" at bounding box center [315, 326] width 43 height 69
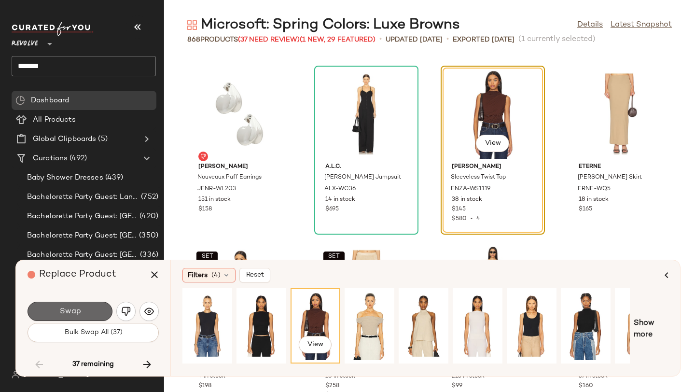
click at [94, 306] on button "Swap" at bounding box center [70, 311] width 85 height 19
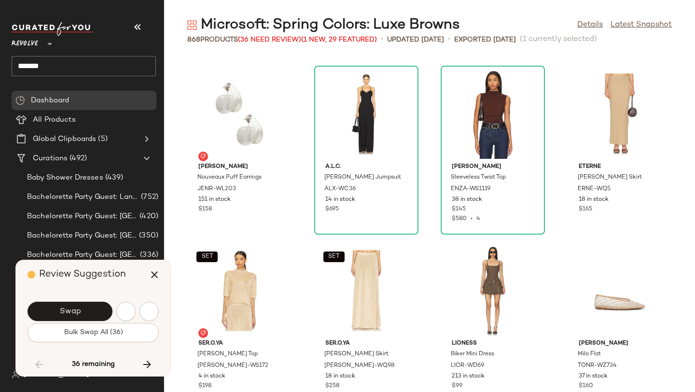
scroll to position [25268, 0]
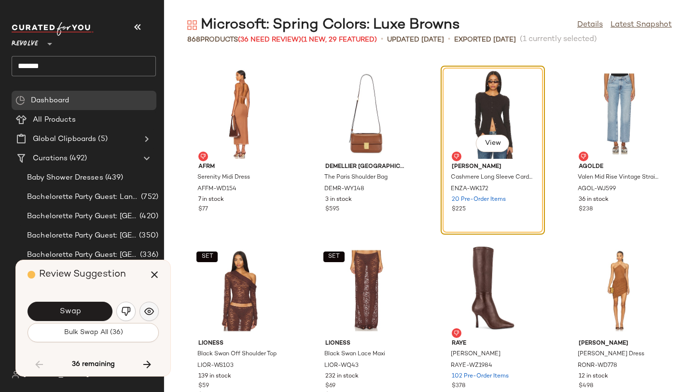
click at [157, 311] on button "button" at bounding box center [149, 311] width 19 height 19
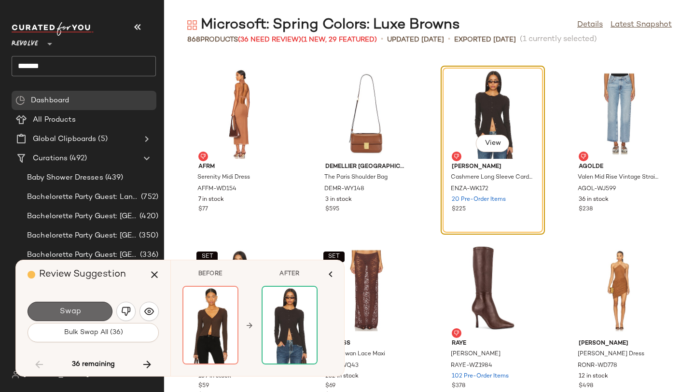
click at [93, 310] on button "Swap" at bounding box center [70, 311] width 85 height 19
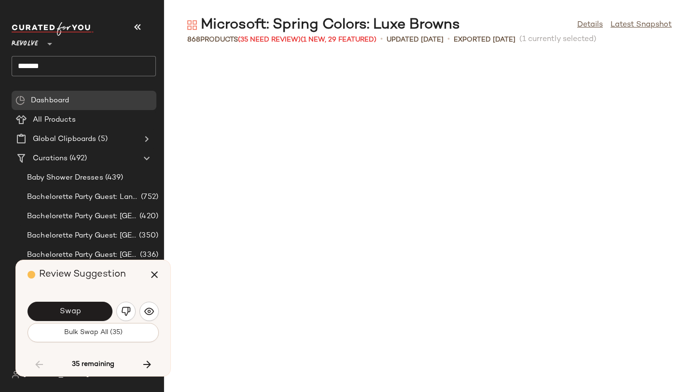
scroll to position [25798, 0]
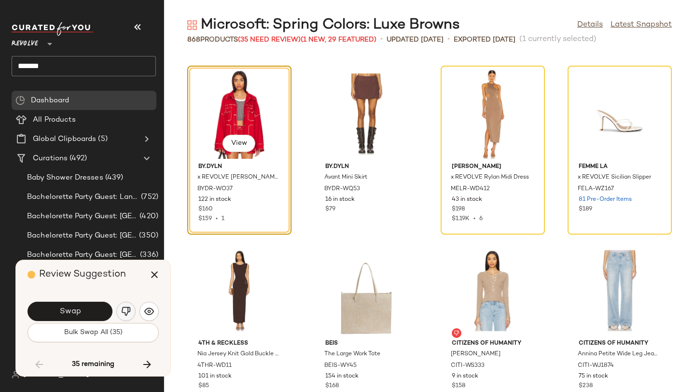
click at [124, 314] on img "button" at bounding box center [126, 312] width 10 height 10
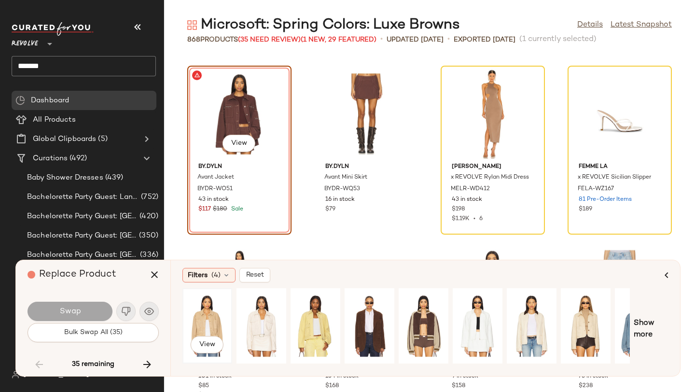
click at [200, 317] on div "View" at bounding box center [207, 326] width 43 height 69
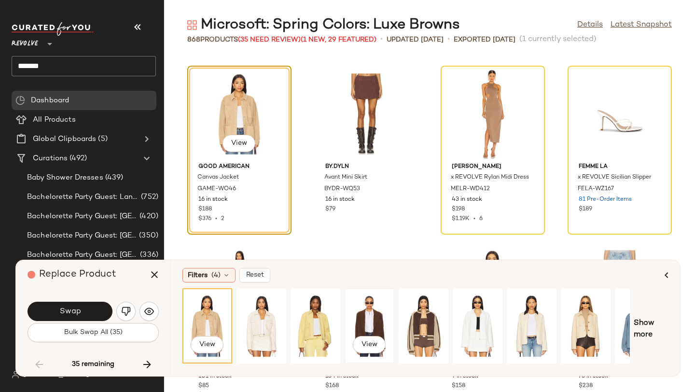
click at [357, 317] on div "View" at bounding box center [369, 326] width 43 height 69
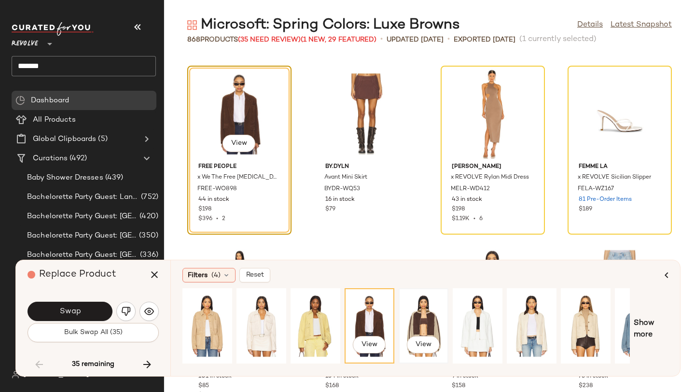
click at [407, 318] on div "View" at bounding box center [423, 326] width 43 height 69
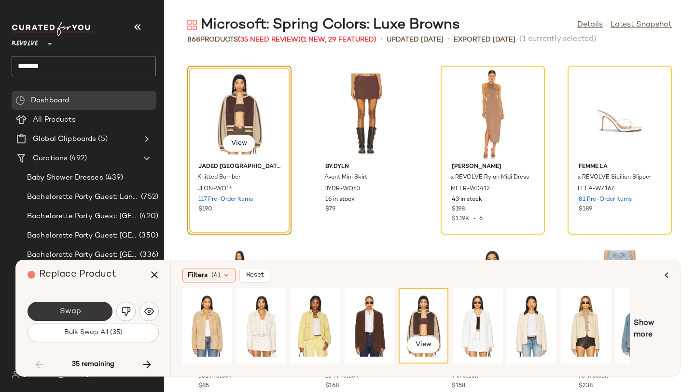
click at [89, 311] on button "Swap" at bounding box center [70, 311] width 85 height 19
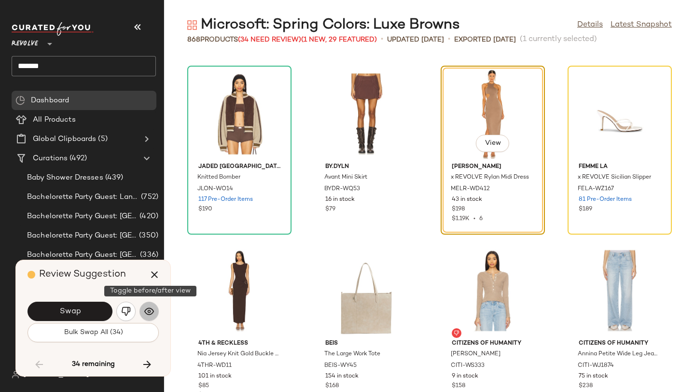
click at [140, 314] on button "button" at bounding box center [149, 311] width 19 height 19
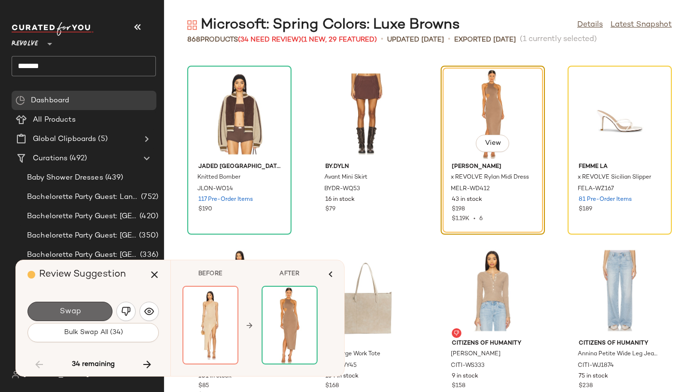
click at [86, 308] on button "Swap" at bounding box center [70, 311] width 85 height 19
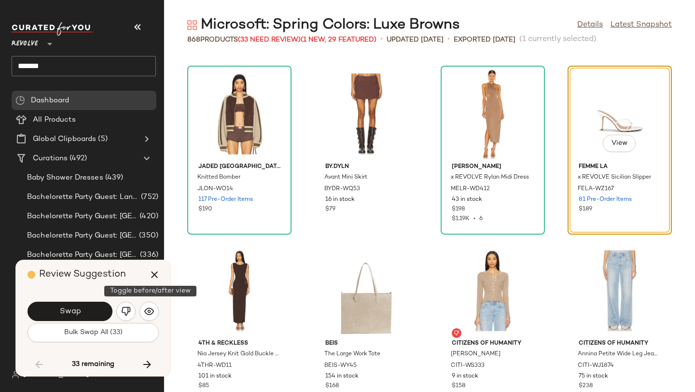
click at [149, 315] on img "button" at bounding box center [149, 312] width 10 height 10
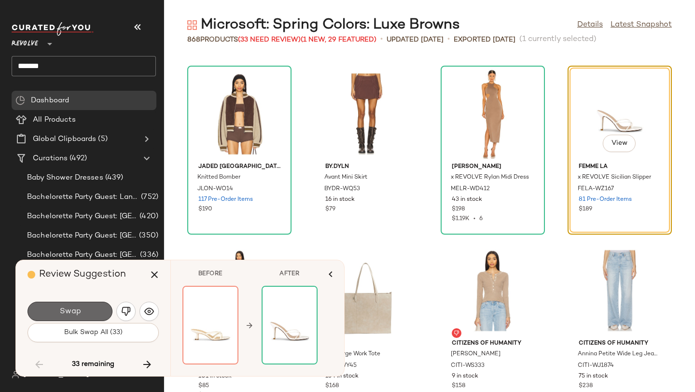
click at [89, 311] on button "Swap" at bounding box center [70, 311] width 85 height 19
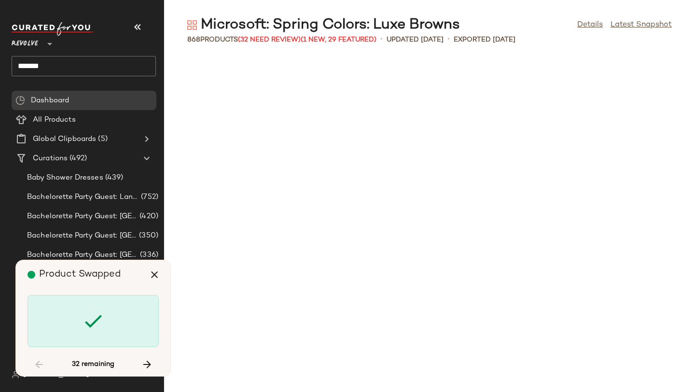
scroll to position [26505, 0]
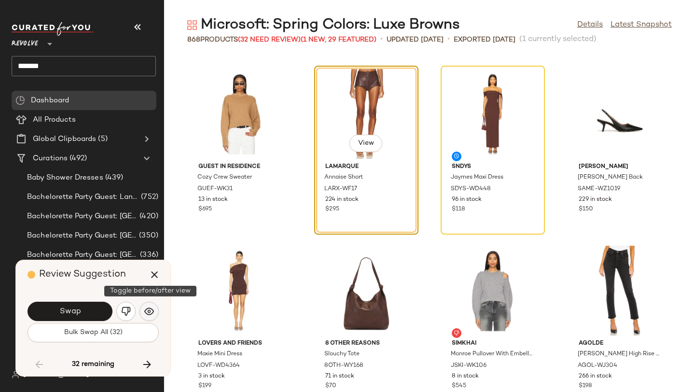
click at [145, 315] on img "button" at bounding box center [149, 312] width 10 height 10
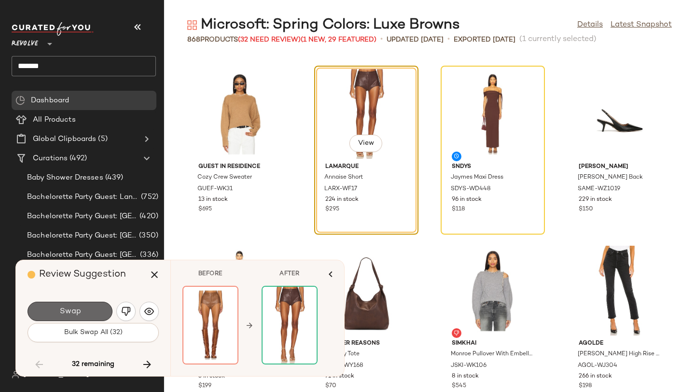
click at [91, 305] on button "Swap" at bounding box center [70, 311] width 85 height 19
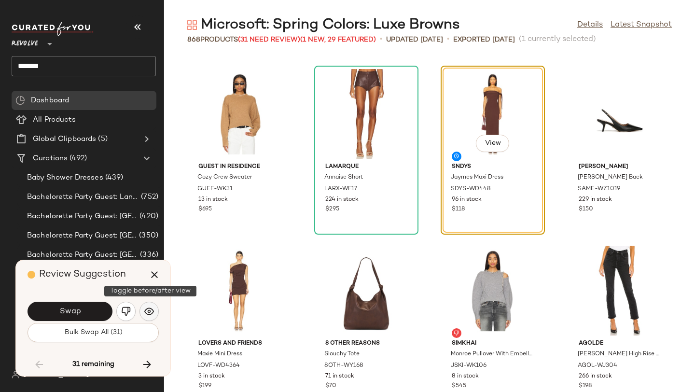
click at [144, 312] on img "button" at bounding box center [149, 312] width 10 height 10
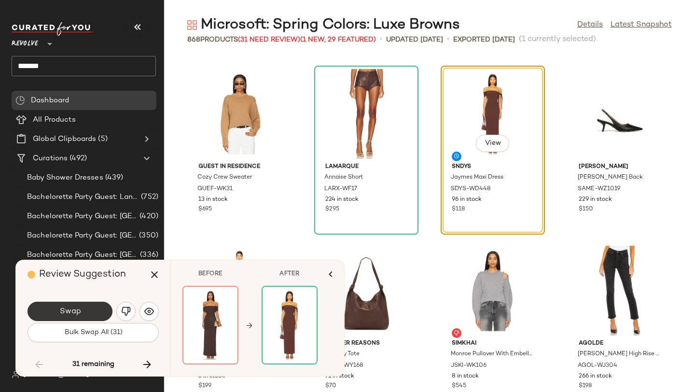
click at [98, 311] on button "Swap" at bounding box center [70, 311] width 85 height 19
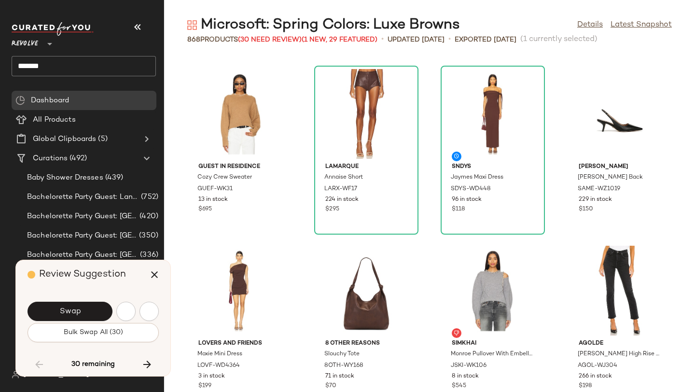
scroll to position [26858, 0]
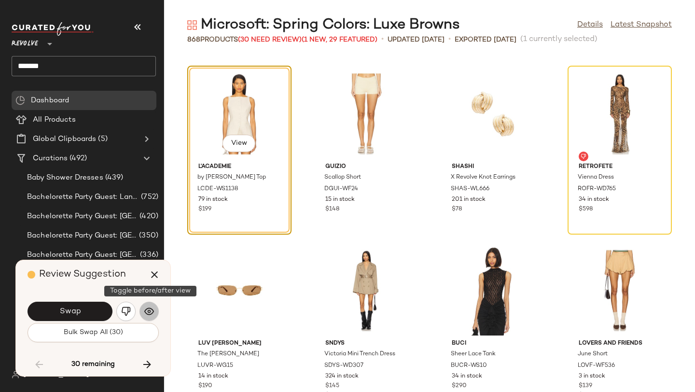
click at [155, 307] on button "button" at bounding box center [149, 311] width 19 height 19
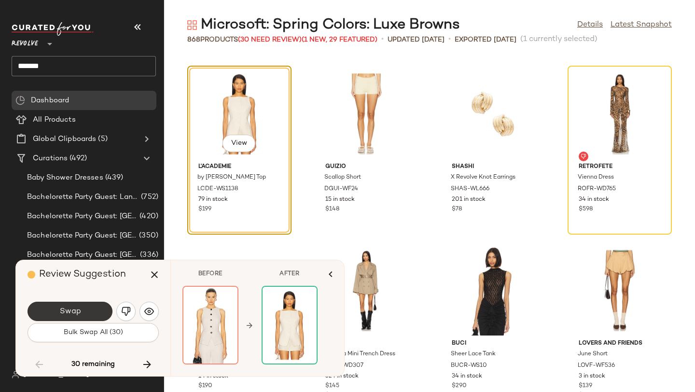
click at [101, 305] on button "Swap" at bounding box center [70, 311] width 85 height 19
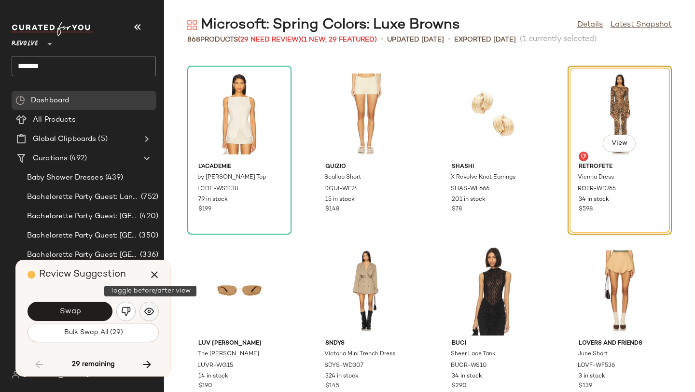
click at [147, 312] on img "button" at bounding box center [149, 312] width 10 height 10
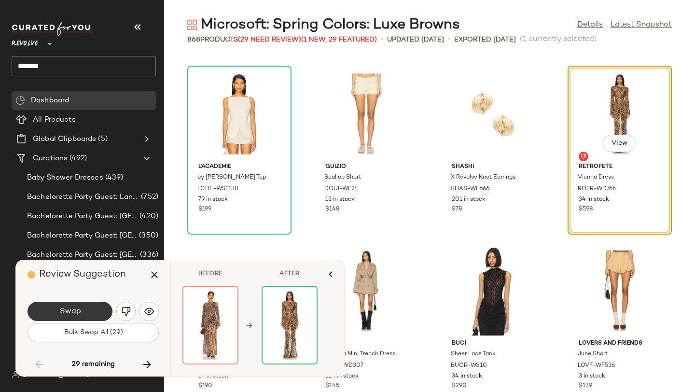
click at [108, 308] on button "Swap" at bounding box center [70, 311] width 85 height 19
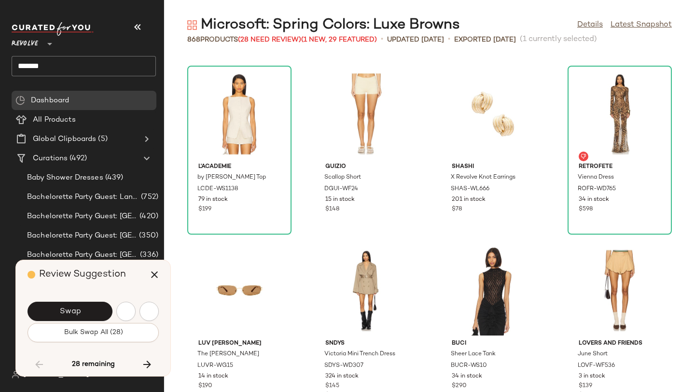
scroll to position [27389, 0]
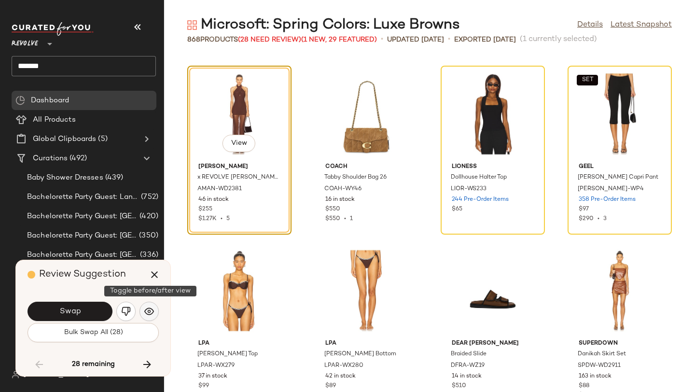
click at [151, 310] on img "button" at bounding box center [149, 312] width 10 height 10
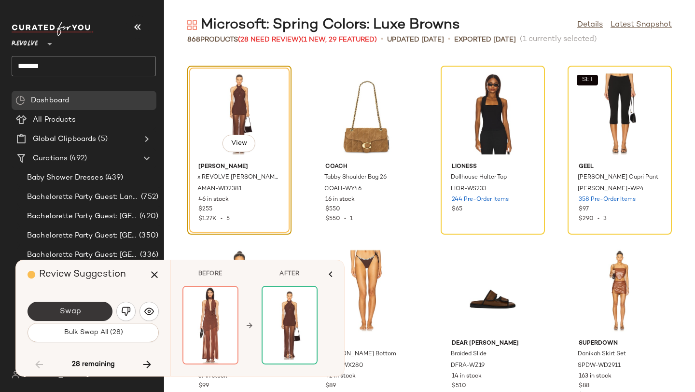
click at [98, 307] on button "Swap" at bounding box center [70, 311] width 85 height 19
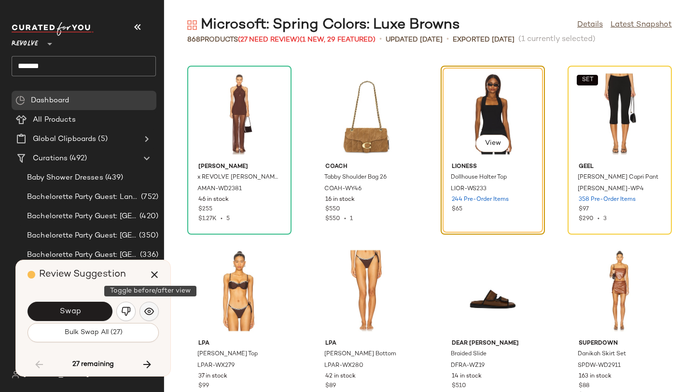
click at [145, 309] on img "button" at bounding box center [149, 312] width 10 height 10
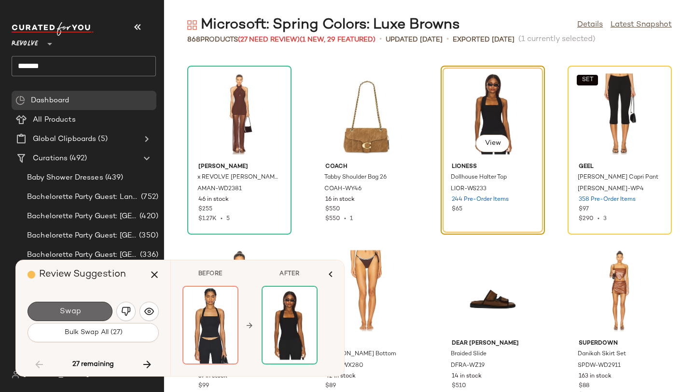
click at [100, 313] on button "Swap" at bounding box center [70, 311] width 85 height 19
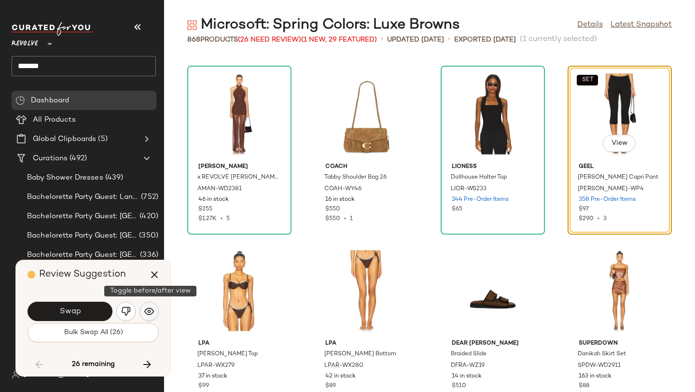
click at [148, 317] on button "button" at bounding box center [149, 311] width 19 height 19
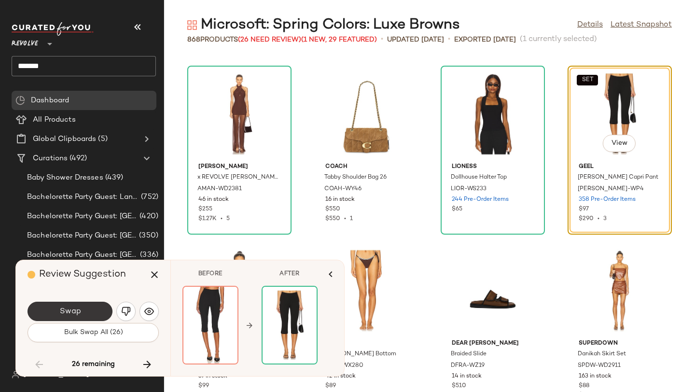
click at [96, 307] on button "Swap" at bounding box center [70, 311] width 85 height 19
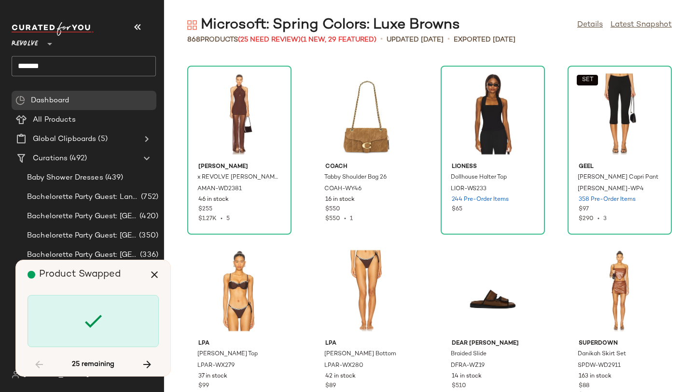
scroll to position [28272, 0]
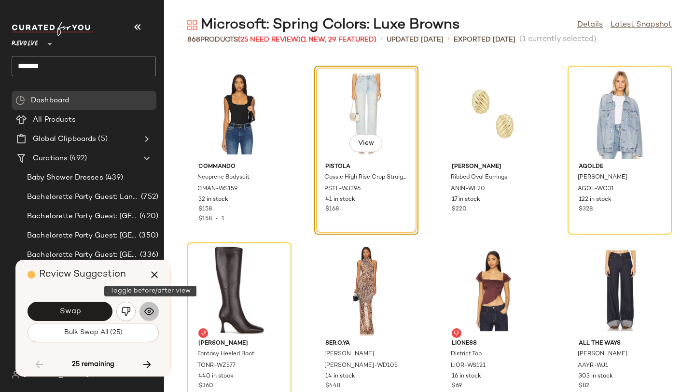
click at [144, 309] on button "button" at bounding box center [149, 311] width 19 height 19
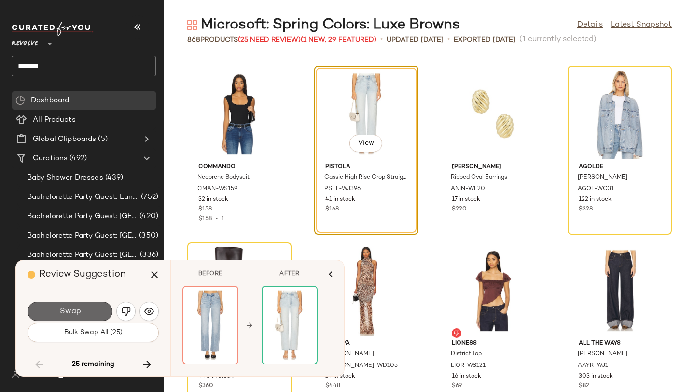
click at [83, 308] on button "Swap" at bounding box center [70, 311] width 85 height 19
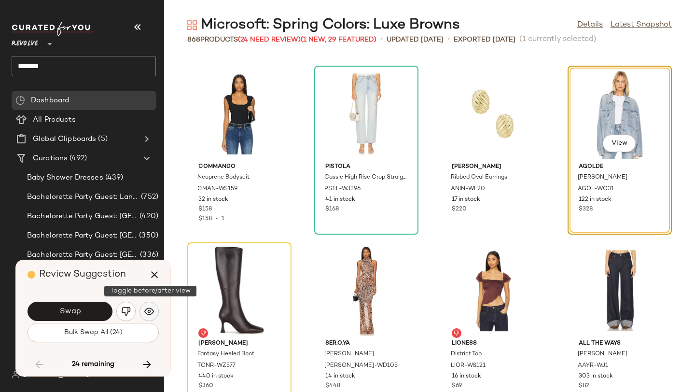
click at [141, 311] on button "button" at bounding box center [149, 311] width 19 height 19
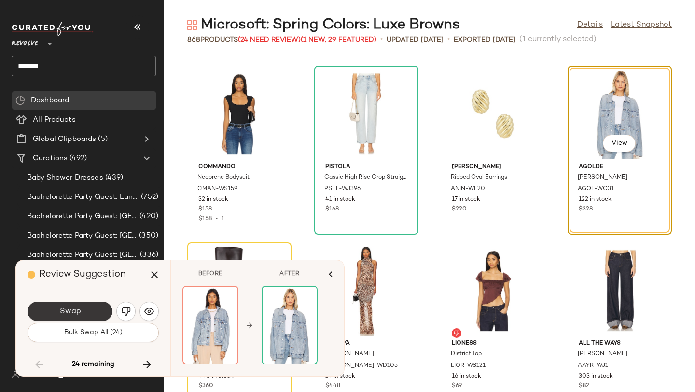
click at [99, 310] on button "Swap" at bounding box center [70, 311] width 85 height 19
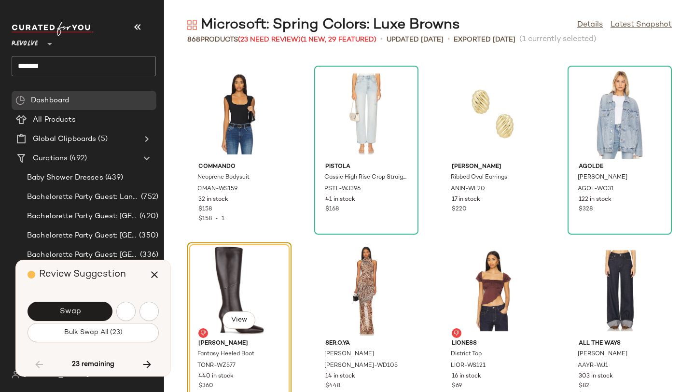
scroll to position [28449, 0]
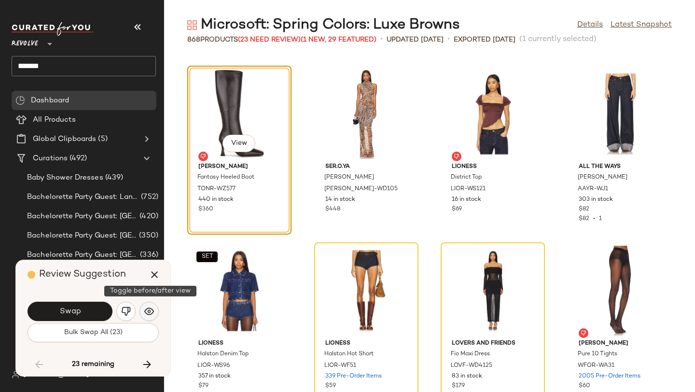
click at [149, 310] on img "button" at bounding box center [149, 312] width 10 height 10
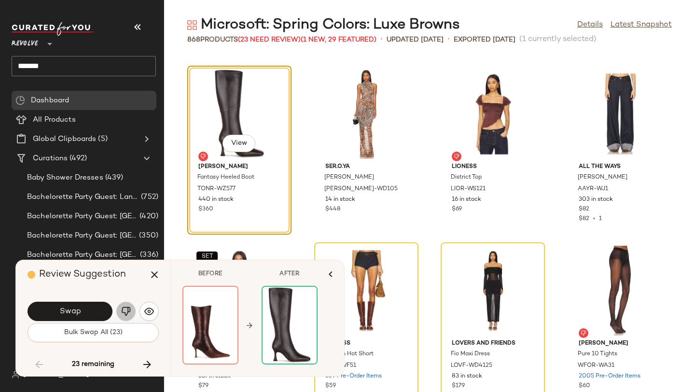
click at [122, 309] on img "button" at bounding box center [126, 312] width 10 height 10
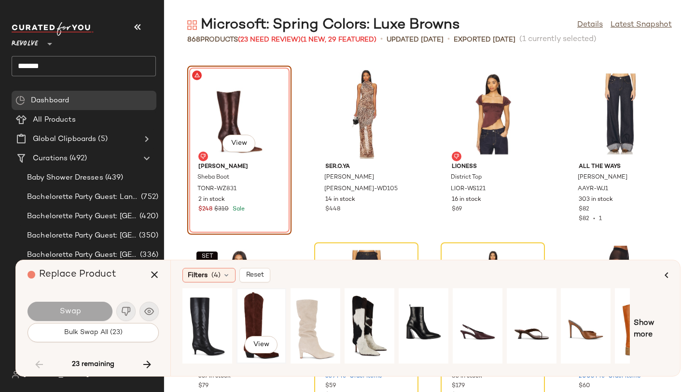
click at [254, 309] on div "View" at bounding box center [261, 326] width 43 height 69
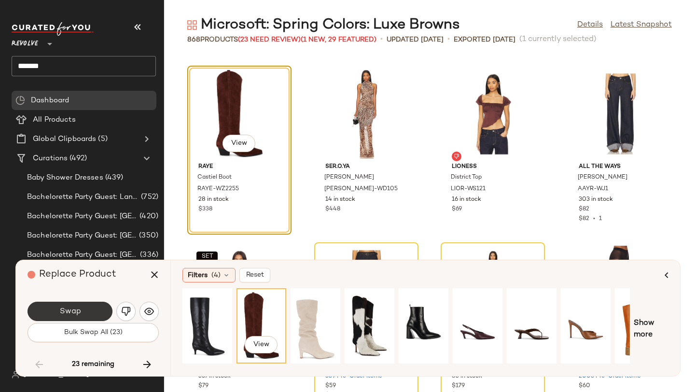
click at [92, 315] on button "Swap" at bounding box center [70, 311] width 85 height 19
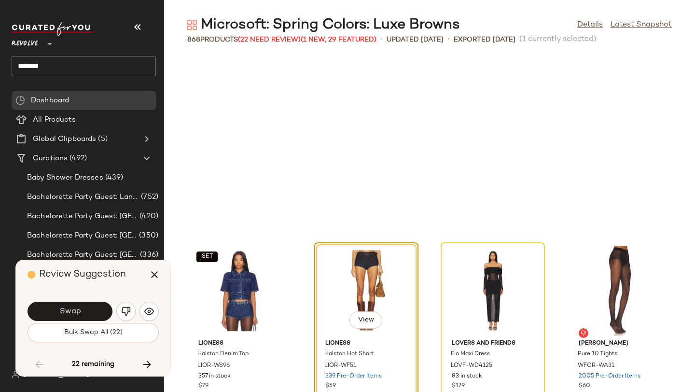
scroll to position [28626, 0]
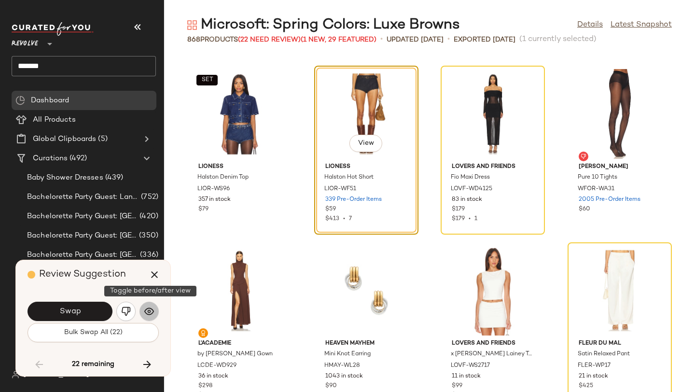
click at [151, 310] on img "button" at bounding box center [149, 312] width 10 height 10
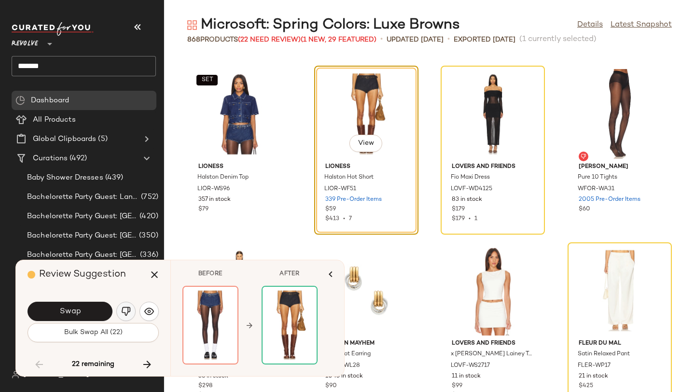
click at [130, 309] on img "button" at bounding box center [126, 312] width 10 height 10
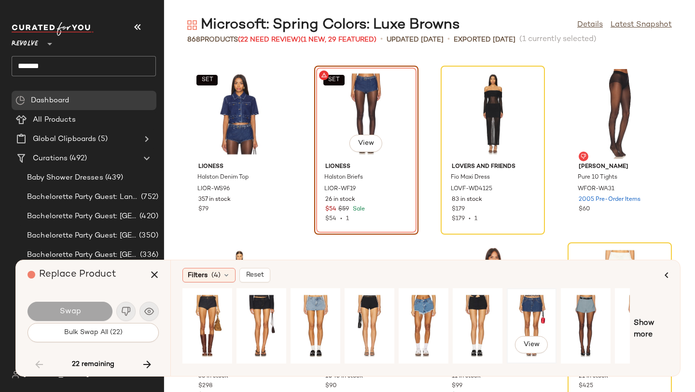
click at [519, 305] on div "View" at bounding box center [531, 326] width 43 height 69
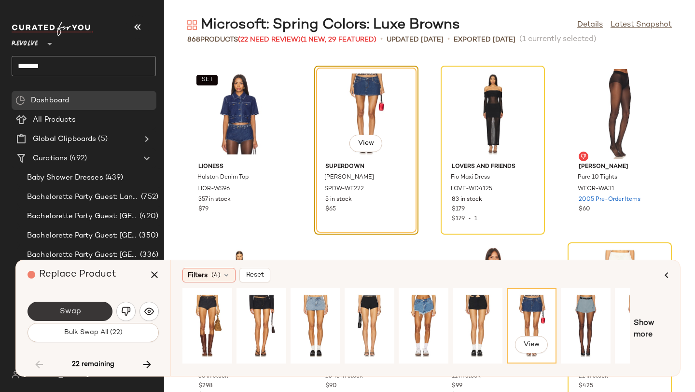
click at [93, 313] on button "Swap" at bounding box center [70, 311] width 85 height 19
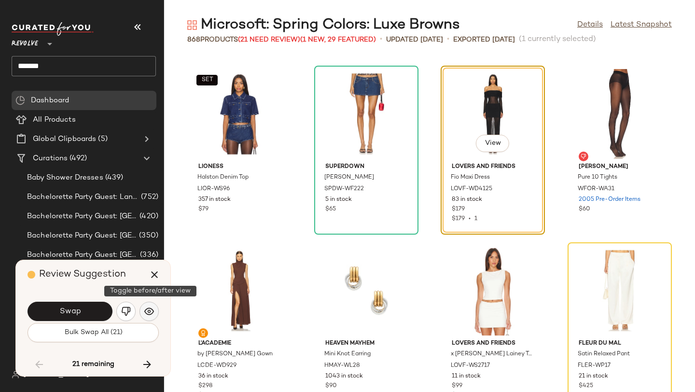
click at [151, 309] on img "button" at bounding box center [149, 312] width 10 height 10
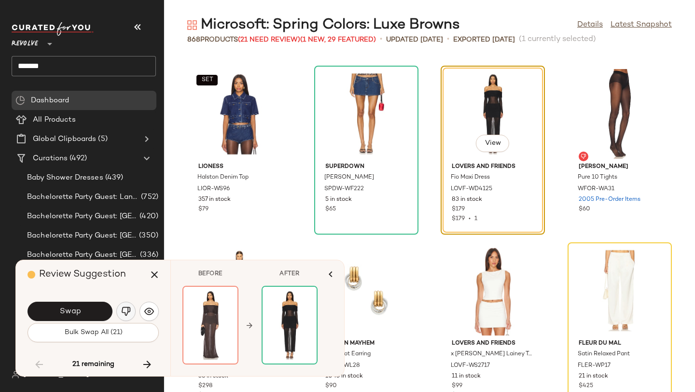
click at [133, 309] on button "button" at bounding box center [125, 311] width 19 height 19
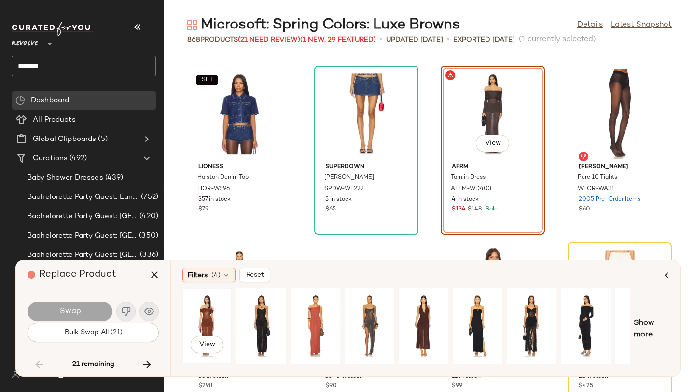
click at [221, 302] on div "View" at bounding box center [207, 326] width 43 height 69
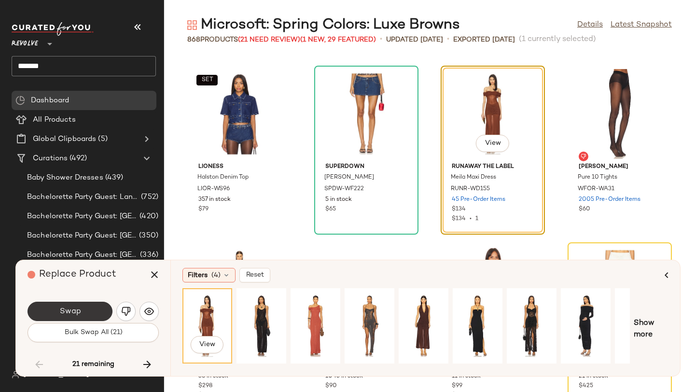
click at [87, 313] on button "Swap" at bounding box center [70, 311] width 85 height 19
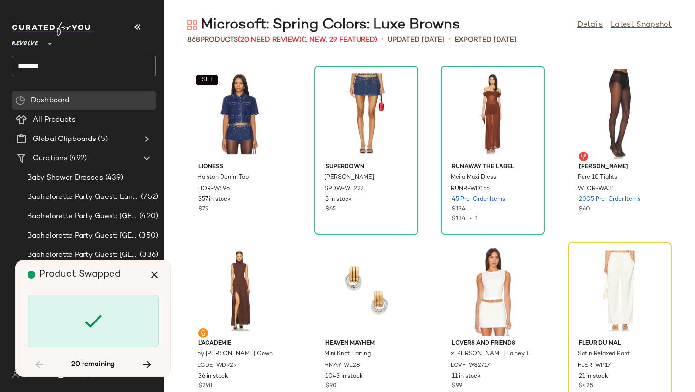
scroll to position [28802, 0]
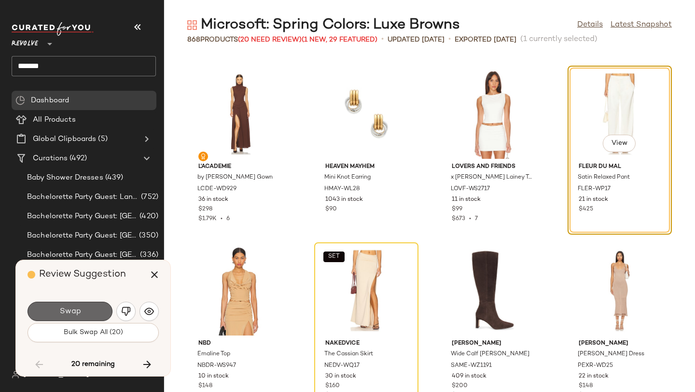
click at [102, 311] on button "Swap" at bounding box center [70, 311] width 85 height 19
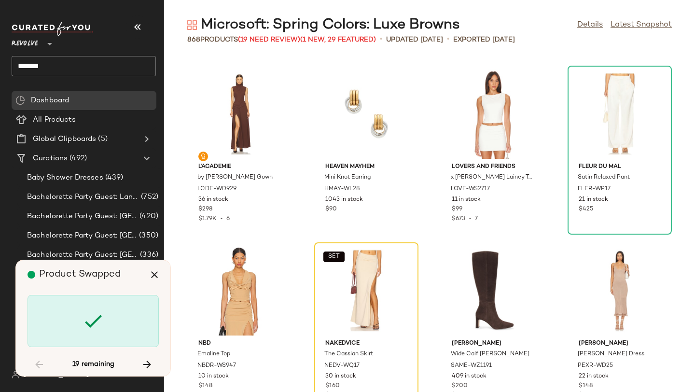
scroll to position [28979, 0]
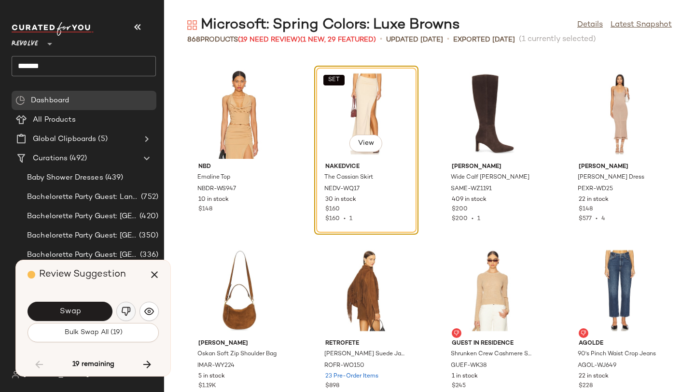
click at [129, 315] on img "button" at bounding box center [126, 312] width 10 height 10
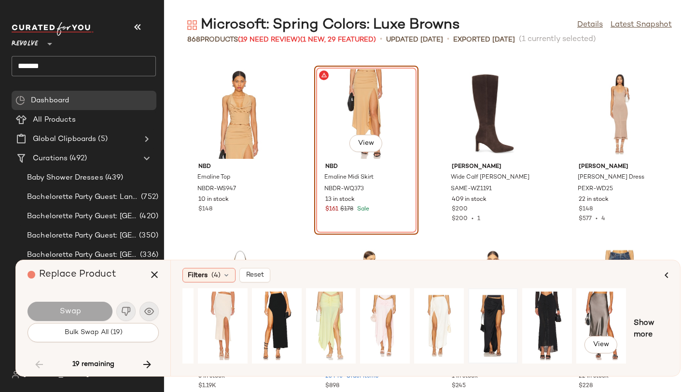
scroll to position [0, 88]
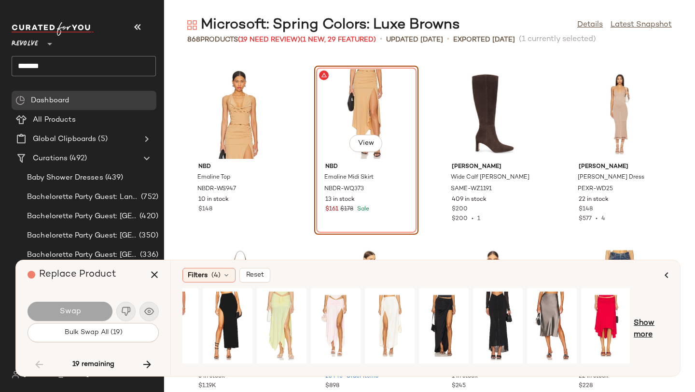
click at [645, 323] on span "Show more" at bounding box center [651, 329] width 35 height 23
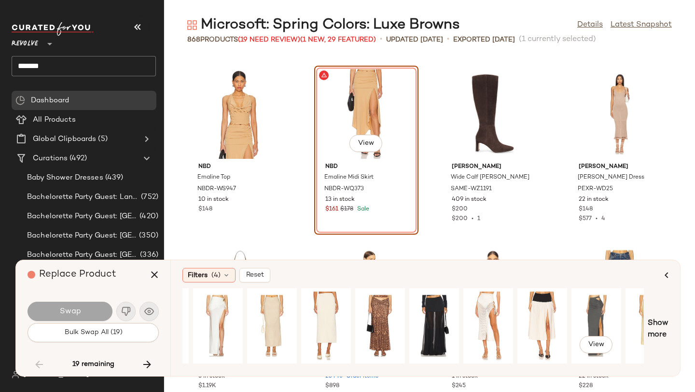
scroll to position [0, 586]
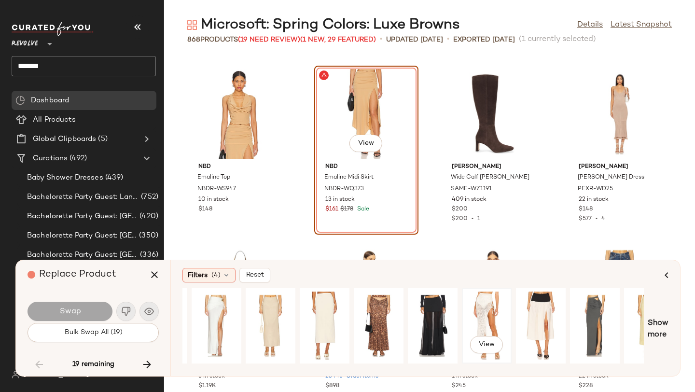
click at [491, 299] on div "View" at bounding box center [486, 326] width 43 height 69
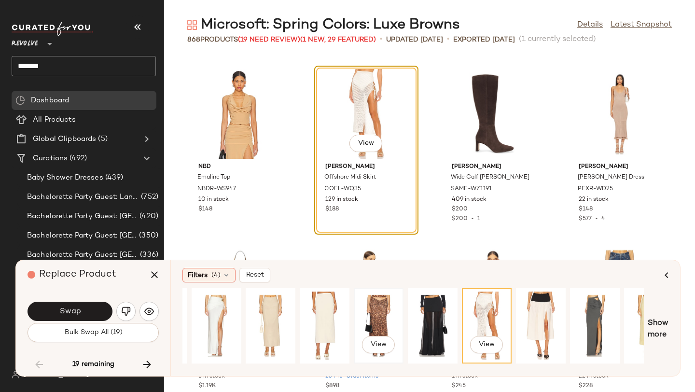
click at [371, 310] on div "View" at bounding box center [378, 326] width 43 height 69
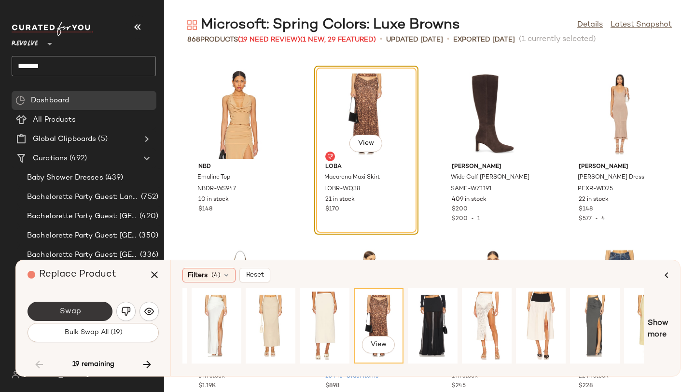
click at [82, 317] on button "Swap" at bounding box center [70, 311] width 85 height 19
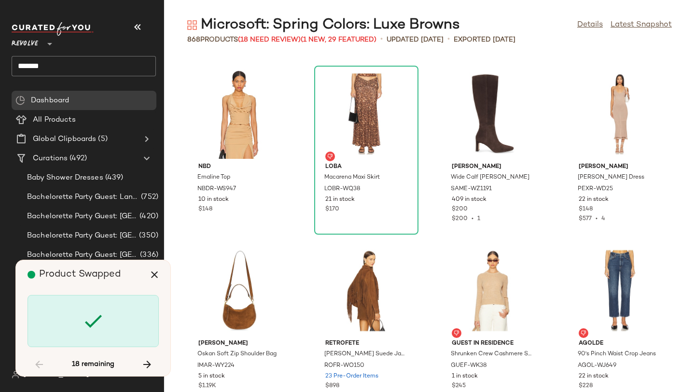
scroll to position [29332, 0]
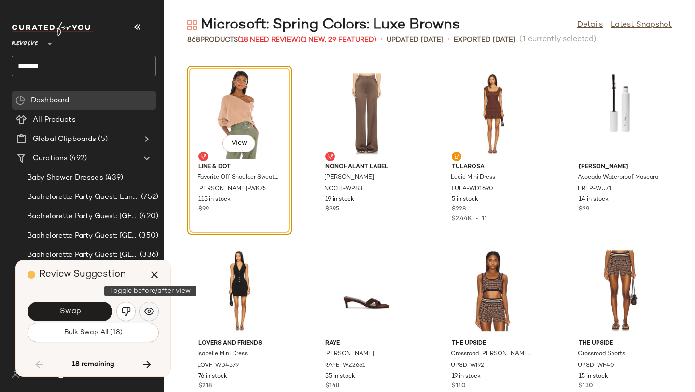
click at [145, 312] on img "button" at bounding box center [149, 312] width 10 height 10
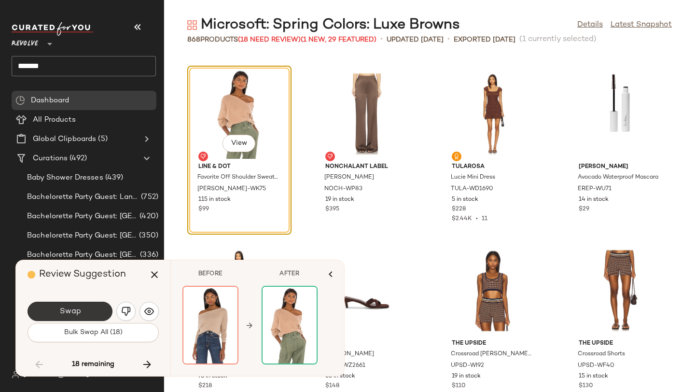
click at [103, 313] on button "Swap" at bounding box center [70, 311] width 85 height 19
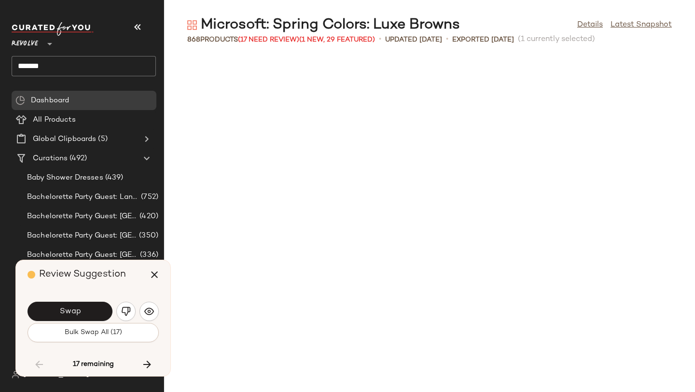
scroll to position [29686, 0]
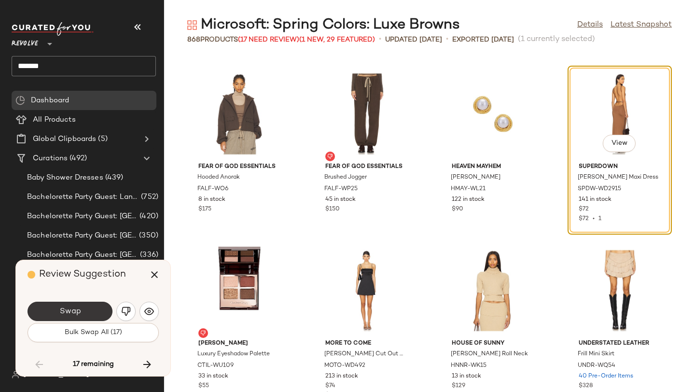
click at [97, 308] on button "Swap" at bounding box center [70, 311] width 85 height 19
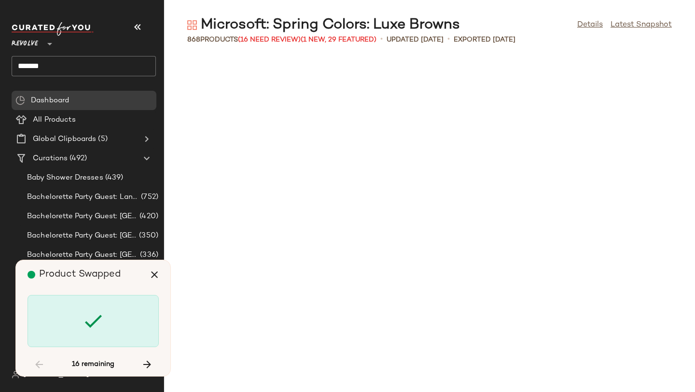
scroll to position [30569, 0]
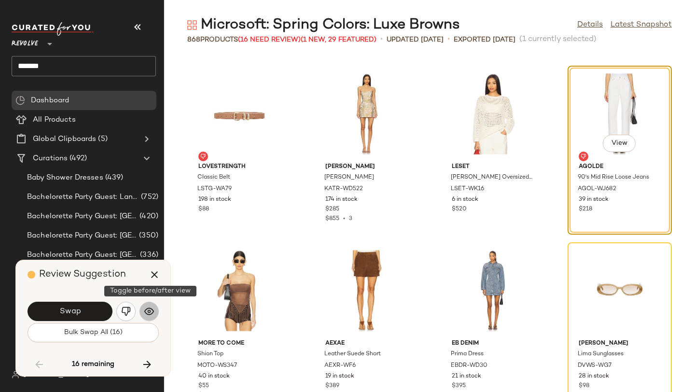
click at [150, 309] on img "button" at bounding box center [149, 312] width 10 height 10
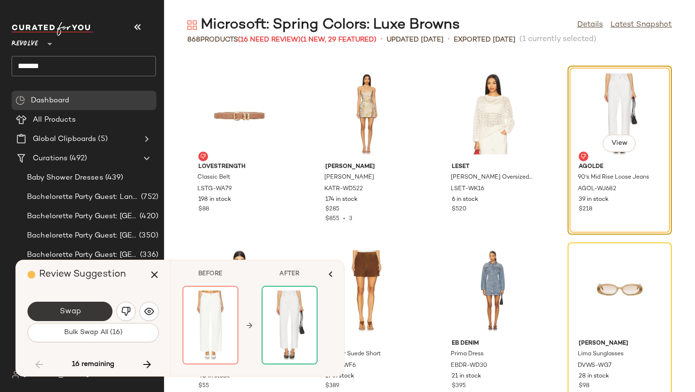
click at [94, 316] on button "Swap" at bounding box center [70, 311] width 85 height 19
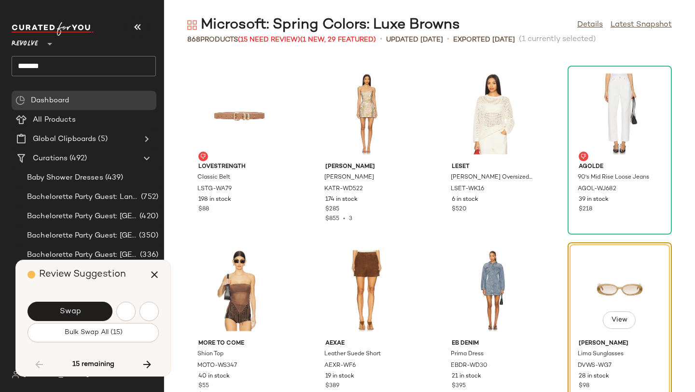
scroll to position [30746, 0]
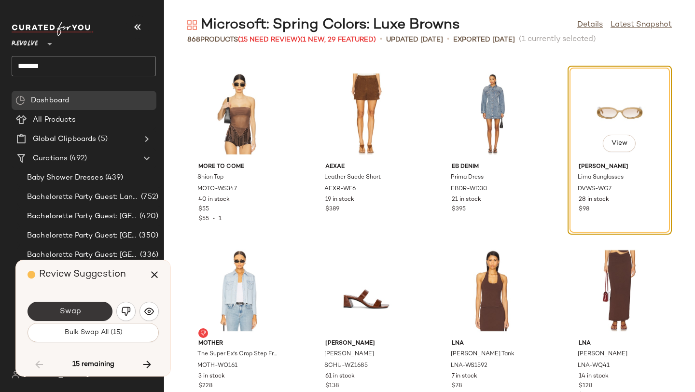
click at [91, 306] on button "Swap" at bounding box center [70, 311] width 85 height 19
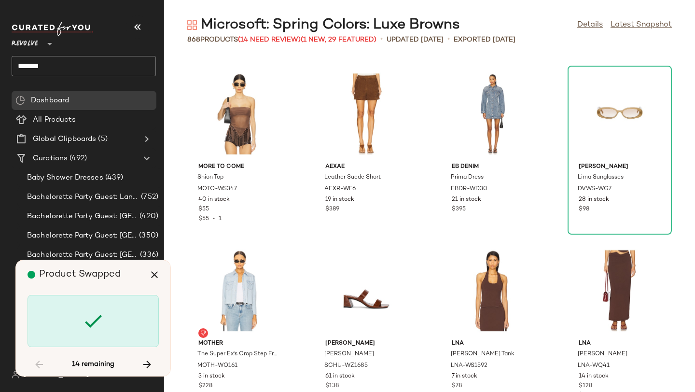
scroll to position [32336, 0]
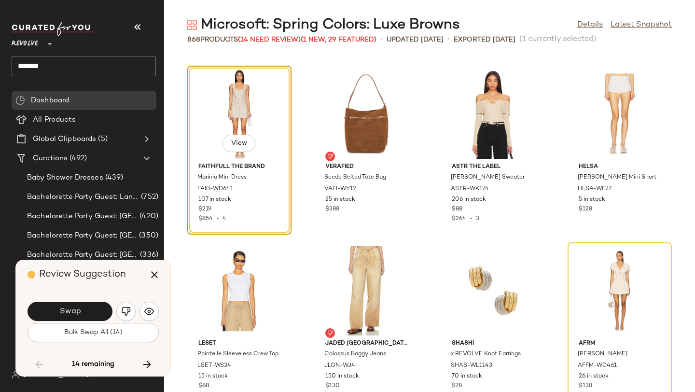
click at [137, 310] on div "Swap" at bounding box center [93, 311] width 131 height 23
click at [146, 310] on img "button" at bounding box center [149, 312] width 10 height 10
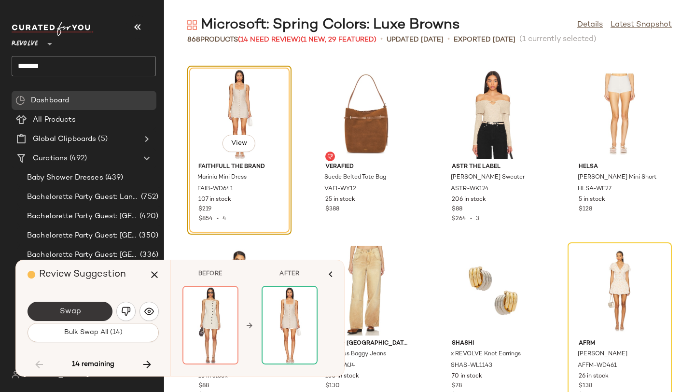
click at [99, 311] on button "Swap" at bounding box center [70, 311] width 85 height 19
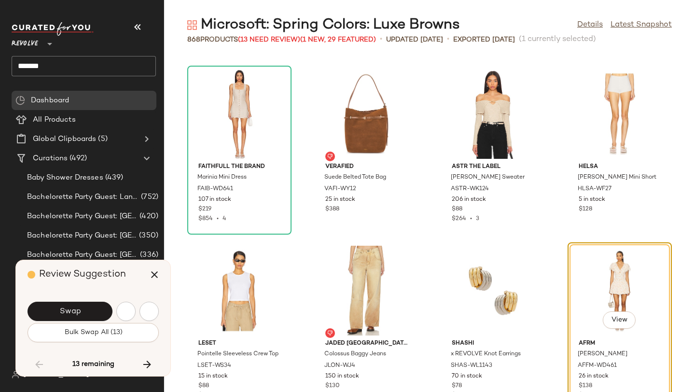
scroll to position [32513, 0]
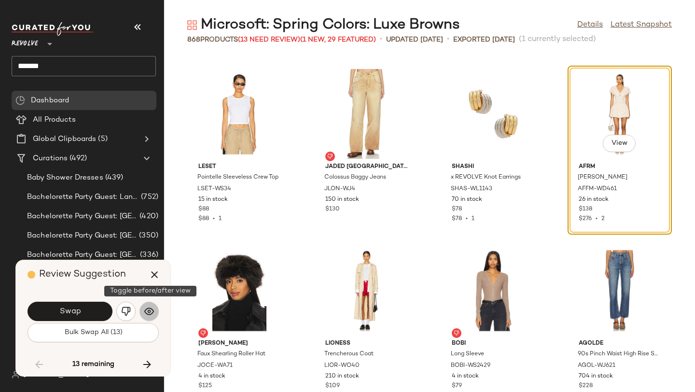
click at [151, 303] on button "button" at bounding box center [149, 311] width 19 height 19
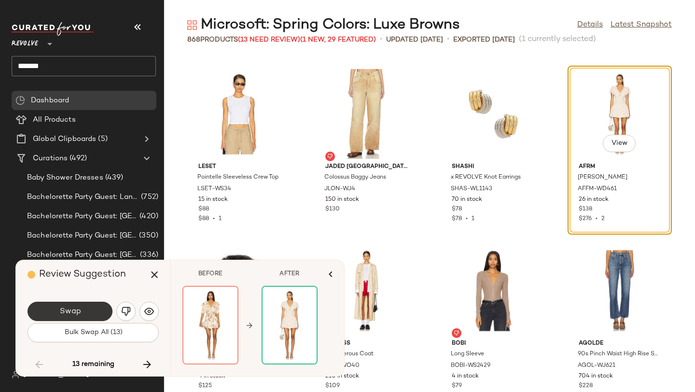
click at [97, 309] on button "Swap" at bounding box center [70, 311] width 85 height 19
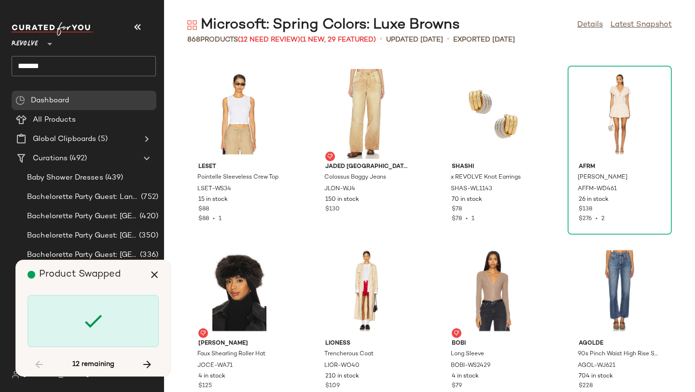
scroll to position [33396, 0]
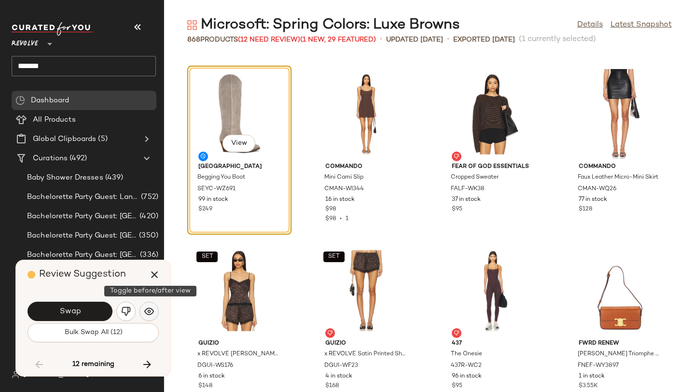
click at [147, 309] on img "button" at bounding box center [149, 312] width 10 height 10
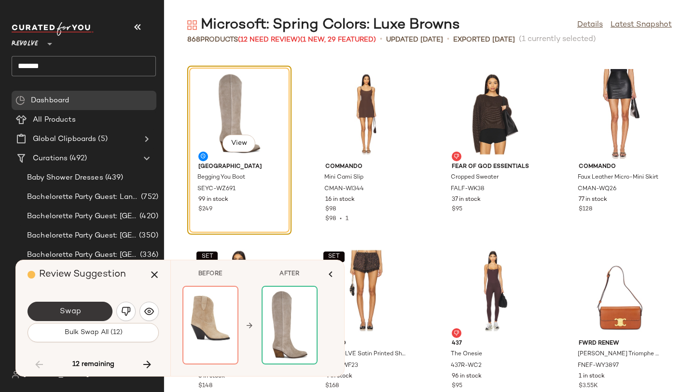
click at [107, 313] on button "Swap" at bounding box center [70, 311] width 85 height 19
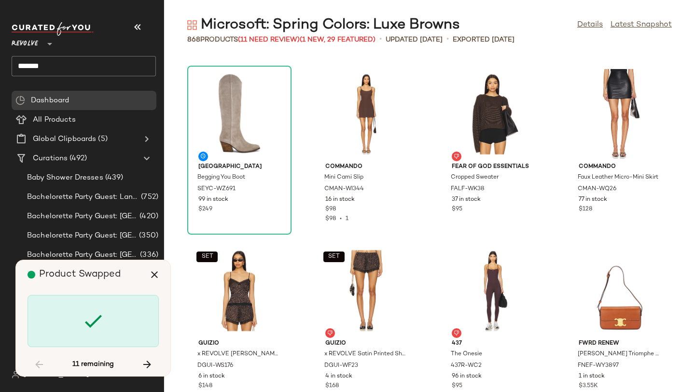
scroll to position [33750, 0]
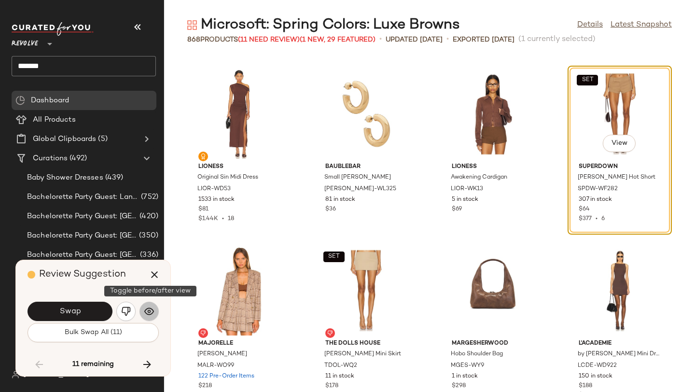
click at [145, 310] on img "button" at bounding box center [149, 312] width 10 height 10
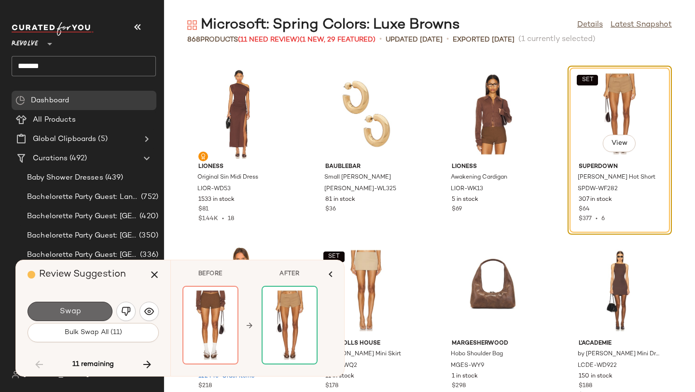
click at [87, 308] on button "Swap" at bounding box center [70, 311] width 85 height 19
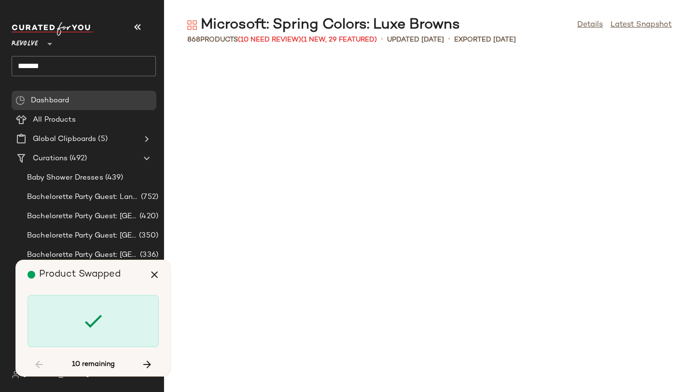
scroll to position [34457, 0]
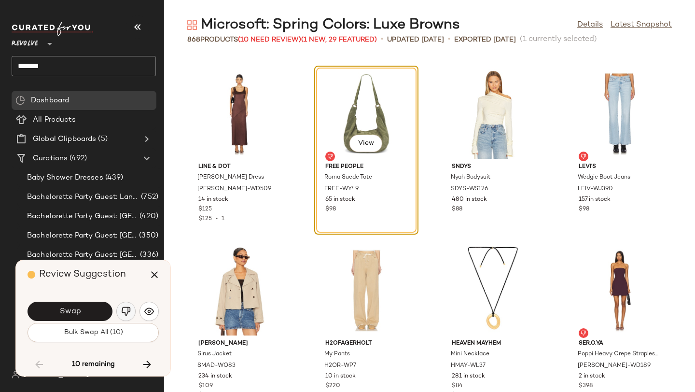
click at [128, 315] on img "button" at bounding box center [126, 312] width 10 height 10
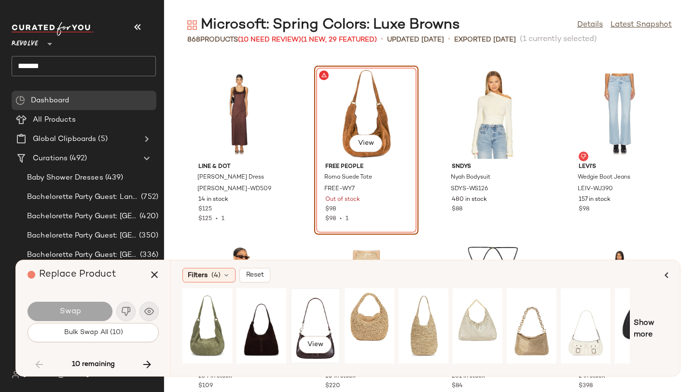
click at [308, 311] on div "View" at bounding box center [315, 326] width 43 height 69
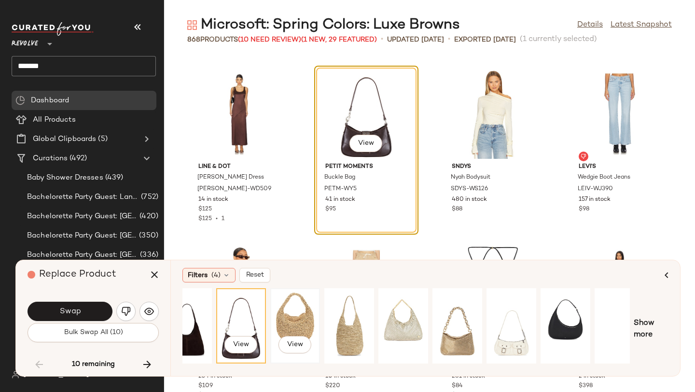
scroll to position [0, 88]
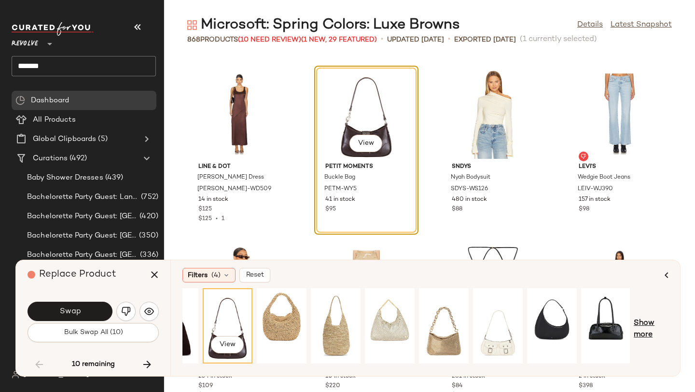
click at [644, 323] on span "Show more" at bounding box center [651, 329] width 35 height 23
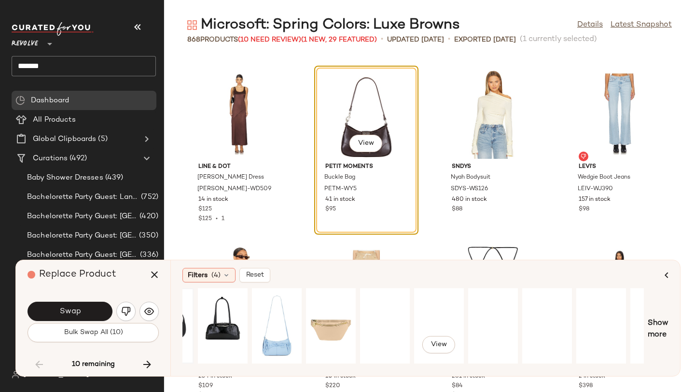
scroll to position [0, 615]
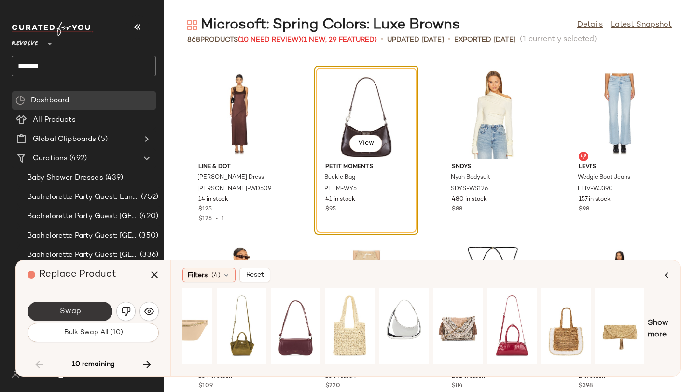
click at [100, 312] on button "Swap" at bounding box center [70, 311] width 85 height 19
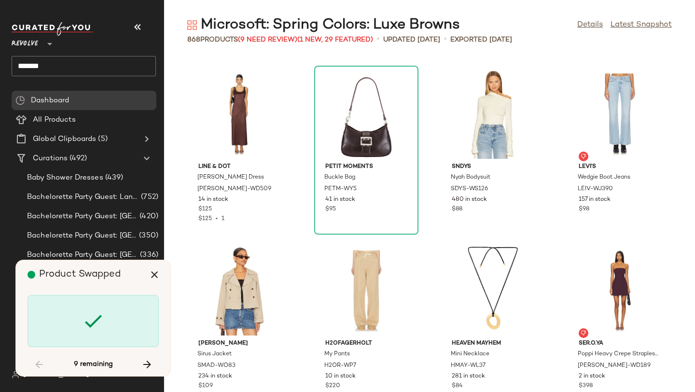
scroll to position [35517, 0]
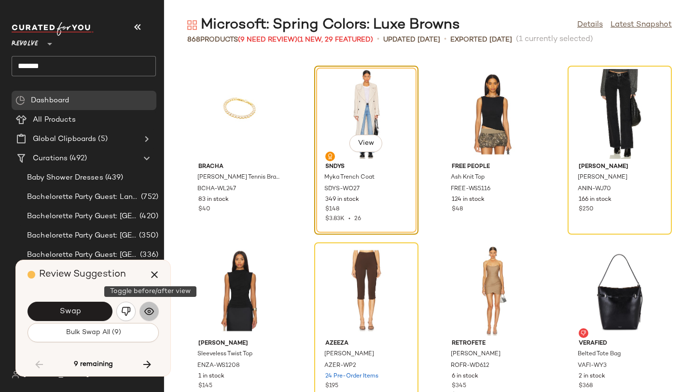
click at [152, 310] on img "button" at bounding box center [149, 312] width 10 height 10
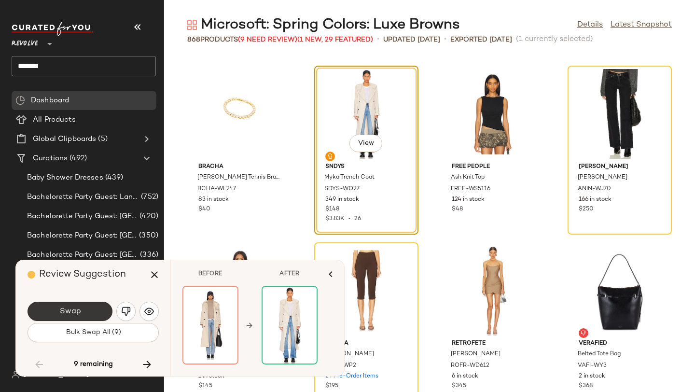
click at [90, 309] on button "Swap" at bounding box center [70, 311] width 85 height 19
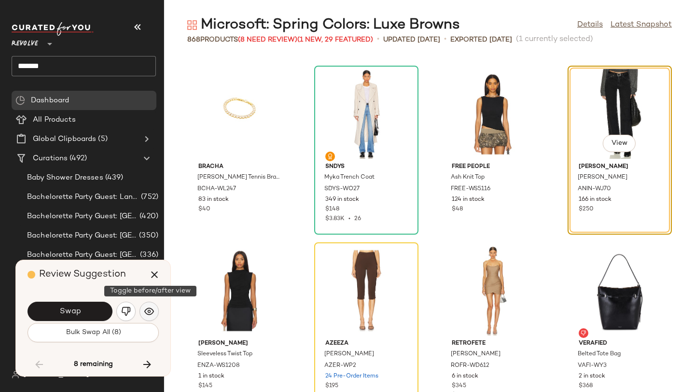
click at [146, 313] on img "button" at bounding box center [149, 312] width 10 height 10
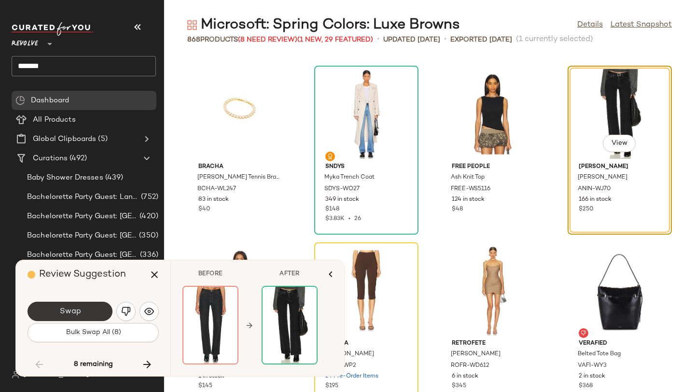
click at [92, 309] on button "Swap" at bounding box center [70, 311] width 85 height 19
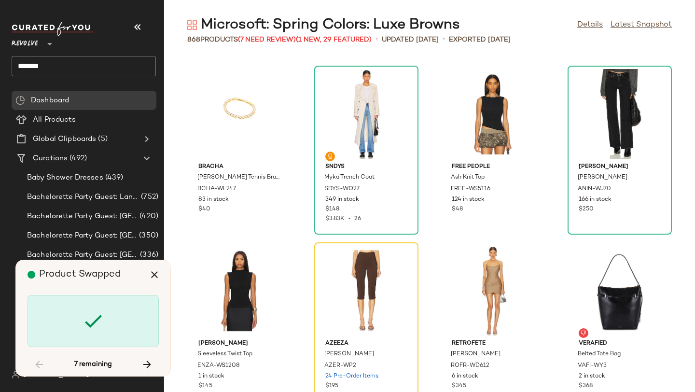
scroll to position [35694, 0]
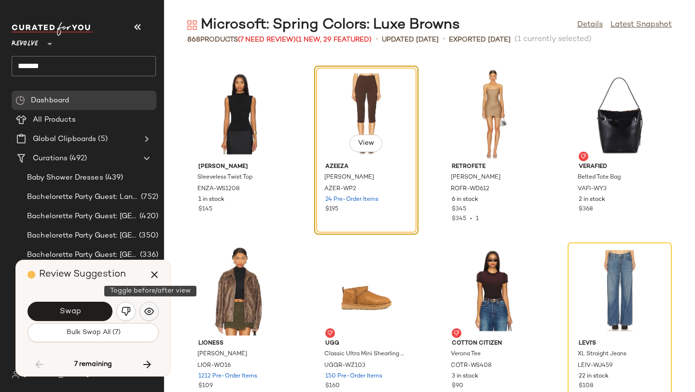
click at [145, 309] on img "button" at bounding box center [149, 312] width 10 height 10
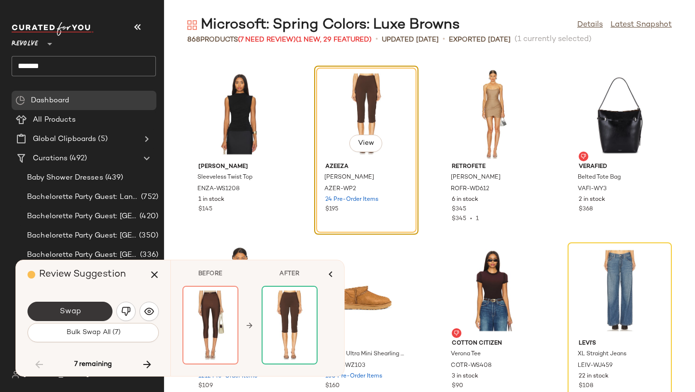
click at [88, 313] on button "Swap" at bounding box center [70, 311] width 85 height 19
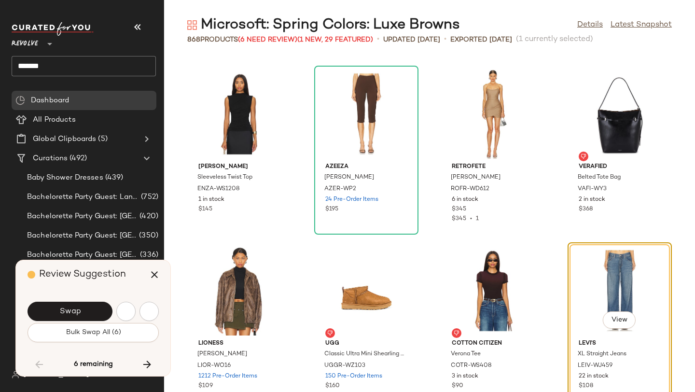
scroll to position [35870, 0]
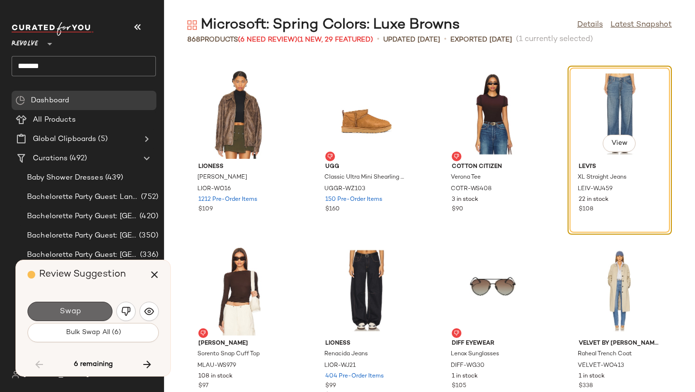
click at [103, 312] on button "Swap" at bounding box center [70, 311] width 85 height 19
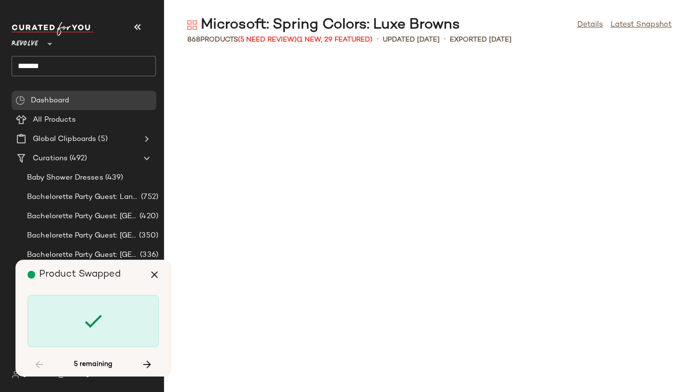
scroll to position [36754, 0]
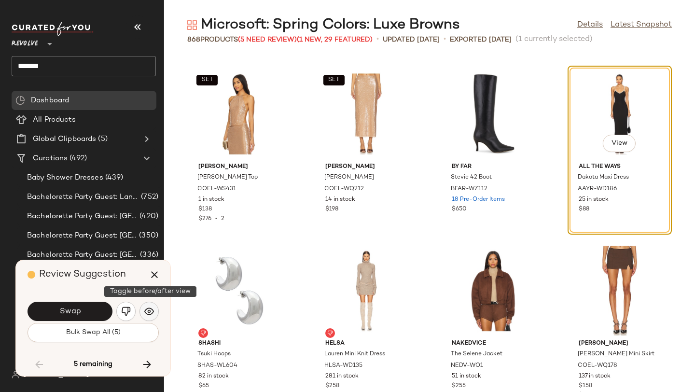
click at [154, 306] on button "button" at bounding box center [149, 311] width 19 height 19
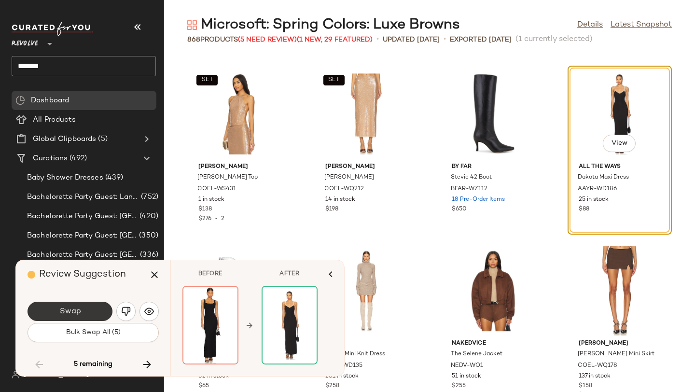
click at [103, 309] on button "Swap" at bounding box center [70, 311] width 85 height 19
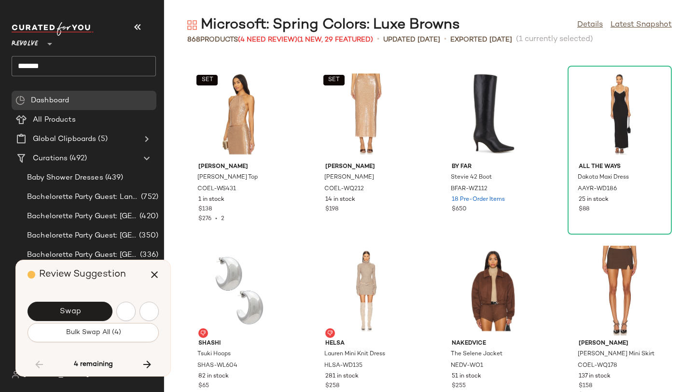
scroll to position [37107, 0]
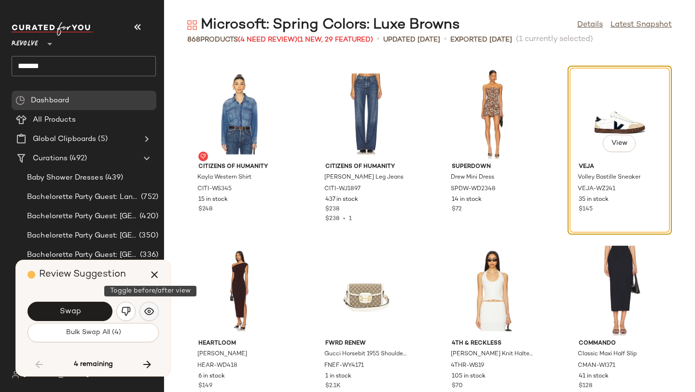
click at [143, 306] on button "button" at bounding box center [149, 311] width 19 height 19
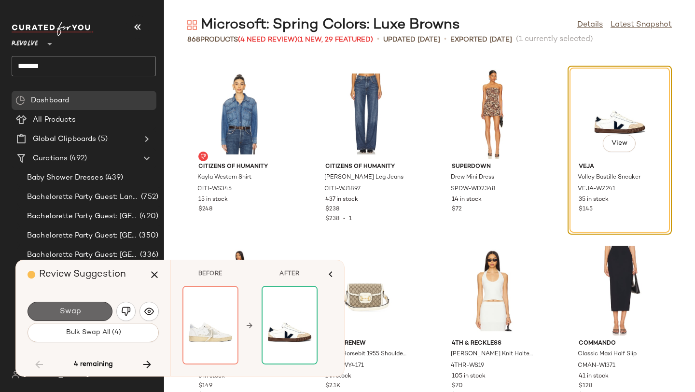
click at [95, 313] on button "Swap" at bounding box center [70, 311] width 85 height 19
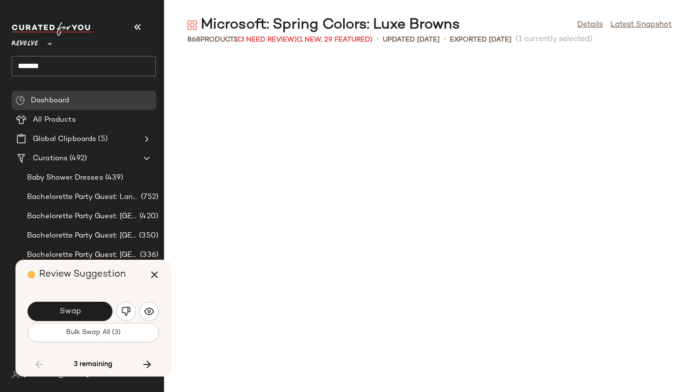
scroll to position [37461, 0]
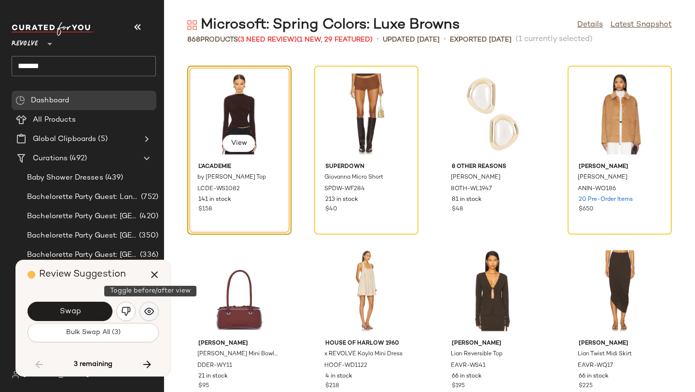
click at [154, 306] on button "button" at bounding box center [149, 311] width 19 height 19
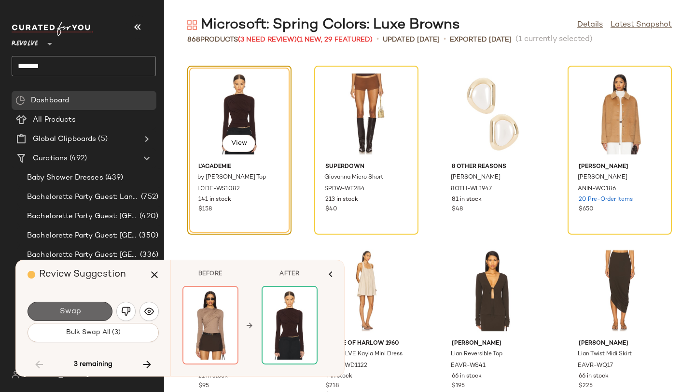
click at [101, 313] on button "Swap" at bounding box center [70, 311] width 85 height 19
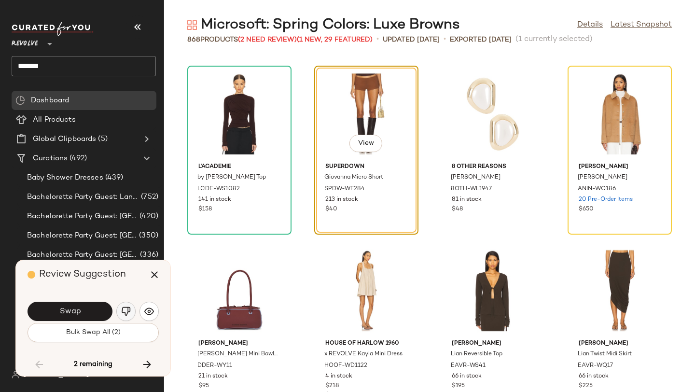
click at [132, 311] on button "button" at bounding box center [125, 311] width 19 height 19
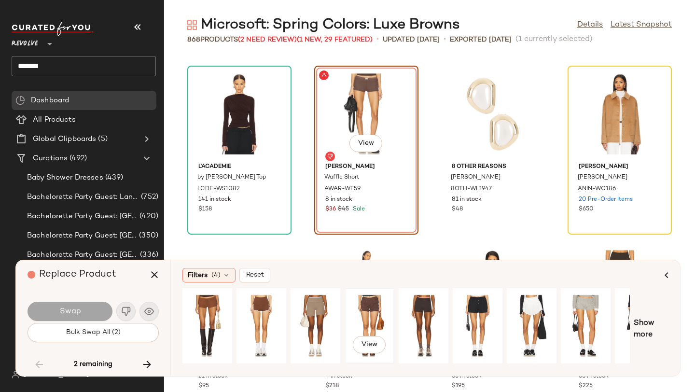
click at [369, 306] on div "View" at bounding box center [369, 326] width 43 height 69
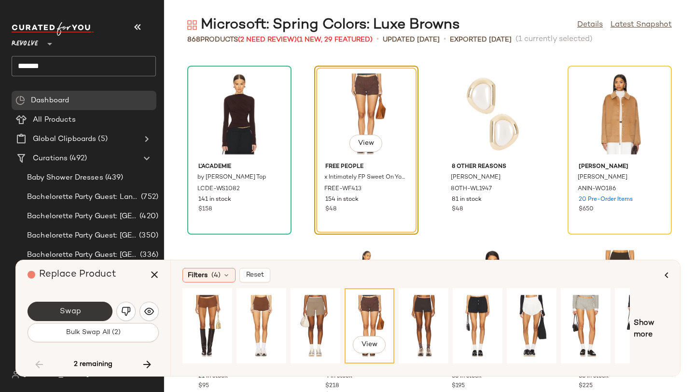
click at [98, 311] on button "Swap" at bounding box center [70, 311] width 85 height 19
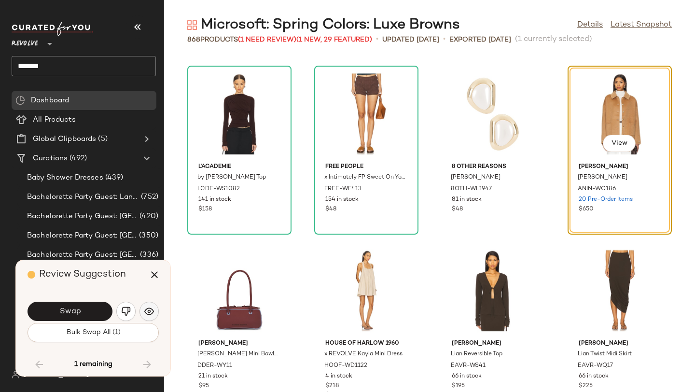
click at [152, 307] on img "button" at bounding box center [149, 312] width 10 height 10
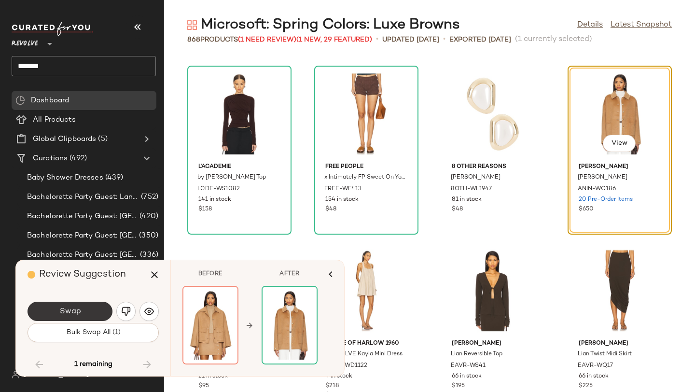
click at [96, 311] on button "Swap" at bounding box center [70, 311] width 85 height 19
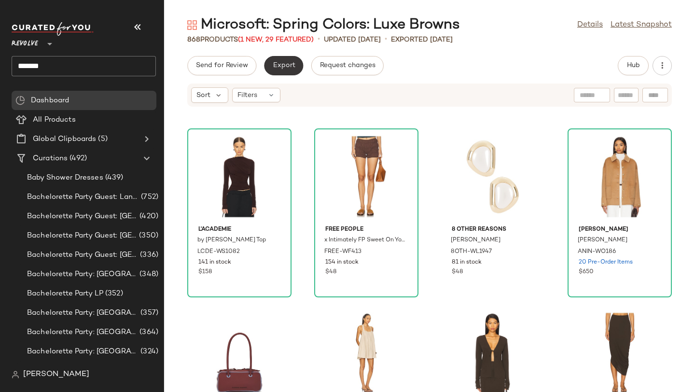
click at [279, 64] on span "Export" at bounding box center [283, 66] width 23 height 8
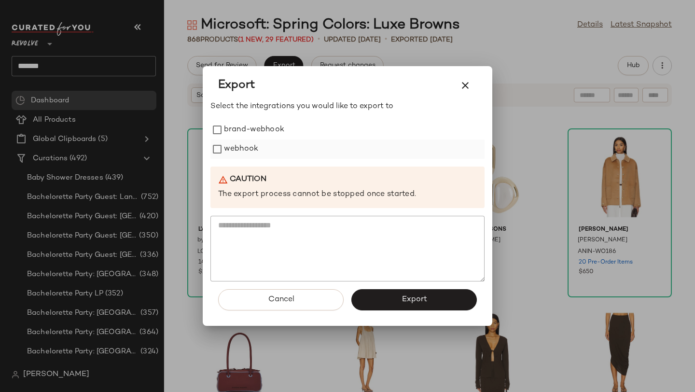
click at [231, 155] on label "webhook" at bounding box center [241, 149] width 34 height 19
click at [358, 300] on button "Export" at bounding box center [414, 299] width 126 height 21
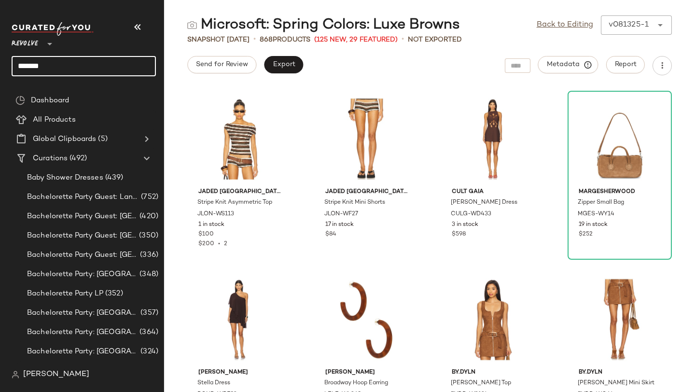
drag, startPoint x: 92, startPoint y: 66, endPoint x: 0, endPoint y: 67, distance: 91.7
click at [0, 67] on nav "Revolve ** ****** Dashboard All Products Global Clipboards (5) Curations (492) …" at bounding box center [82, 196] width 164 height 392
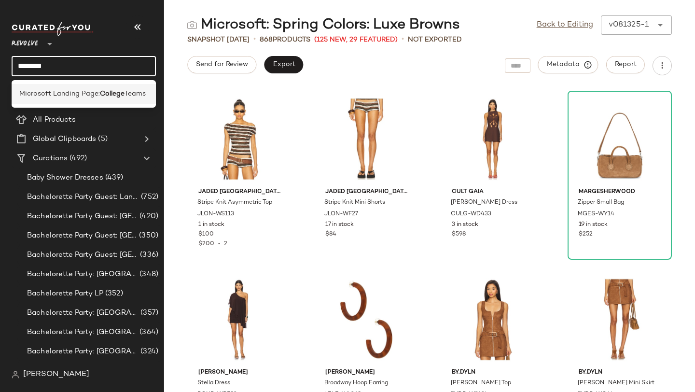
click at [46, 87] on div "Microsoft Landing Page: College Teams" at bounding box center [84, 94] width 144 height 20
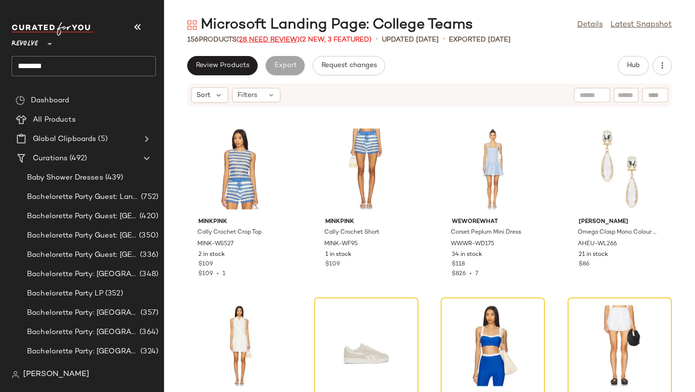
click at [269, 39] on span "(28 Need Review)" at bounding box center [268, 39] width 63 height 7
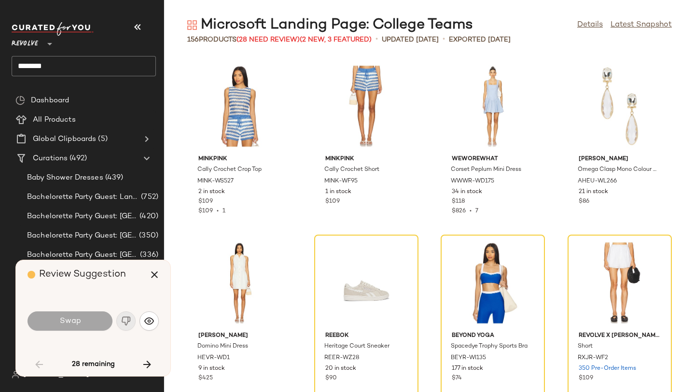
scroll to position [184, 0]
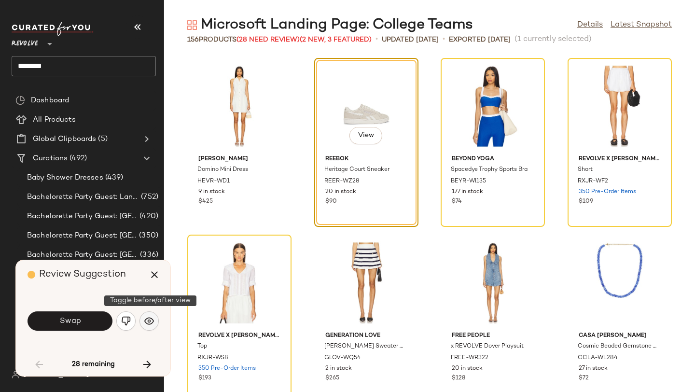
click at [153, 323] on img "button" at bounding box center [149, 321] width 10 height 10
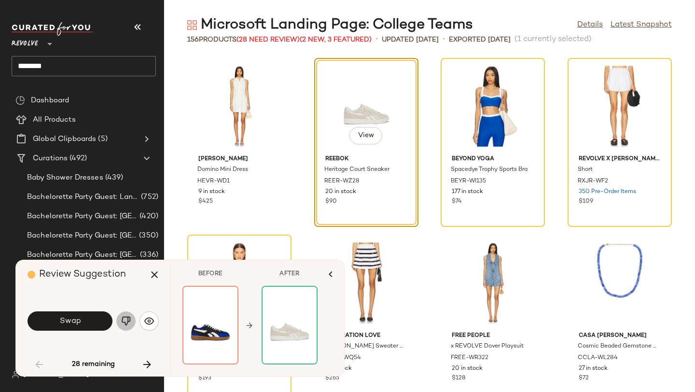
click at [128, 322] on img "button" at bounding box center [126, 321] width 10 height 10
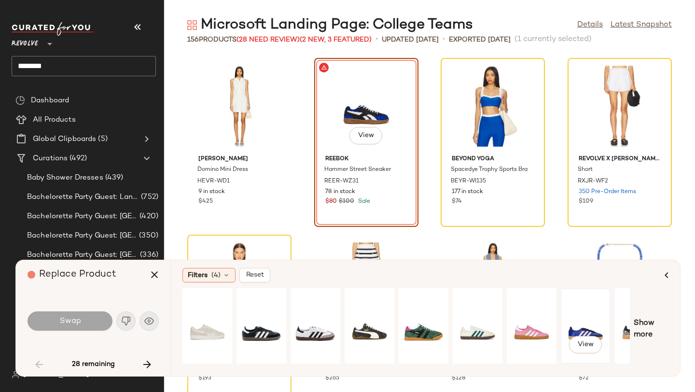
click at [590, 323] on div "View" at bounding box center [585, 326] width 43 height 69
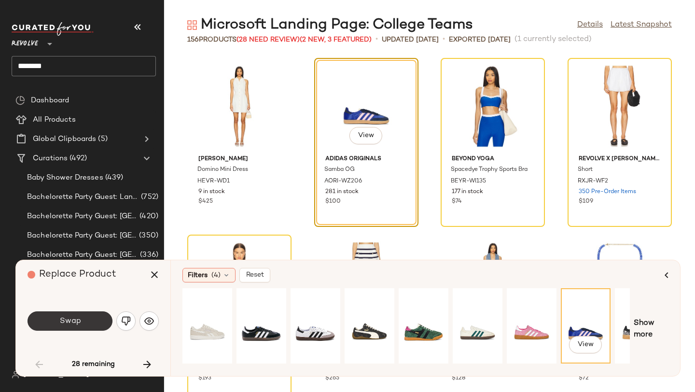
click at [83, 325] on button "Swap" at bounding box center [70, 320] width 85 height 19
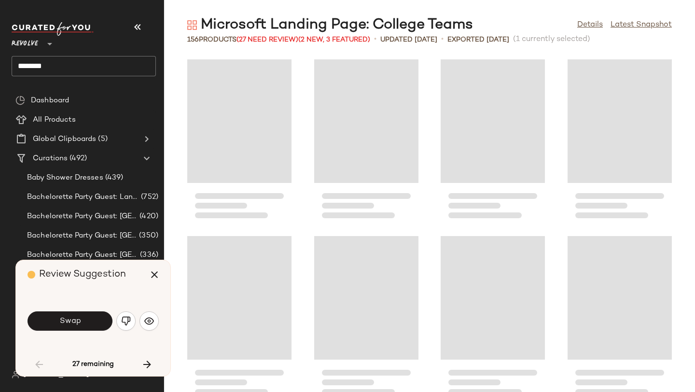
scroll to position [177, 0]
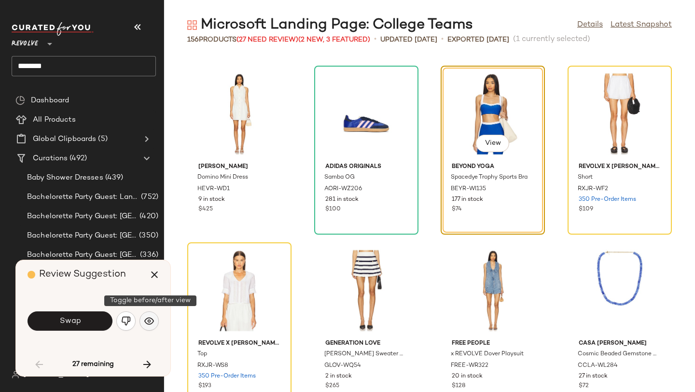
click at [145, 321] on img "button" at bounding box center [149, 321] width 10 height 10
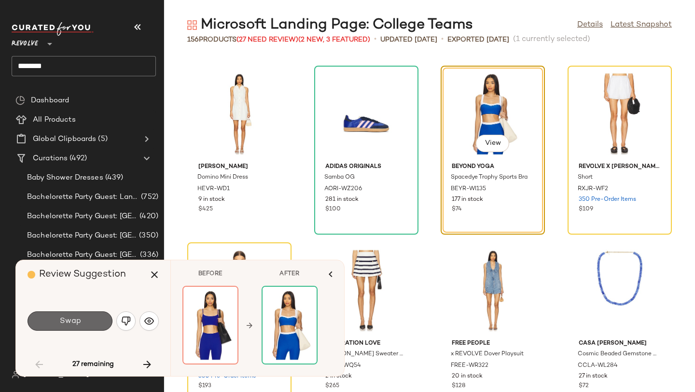
click at [76, 329] on button "Swap" at bounding box center [70, 320] width 85 height 19
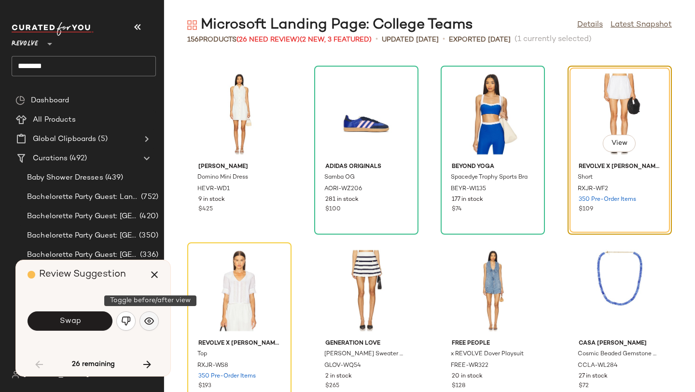
click at [144, 324] on img "button" at bounding box center [149, 321] width 10 height 10
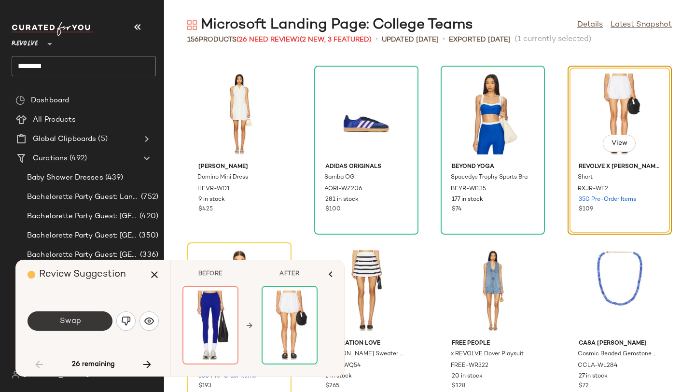
click at [83, 325] on button "Swap" at bounding box center [70, 320] width 85 height 19
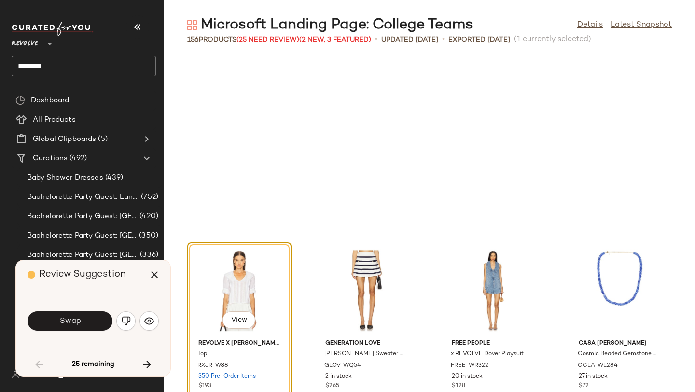
scroll to position [353, 0]
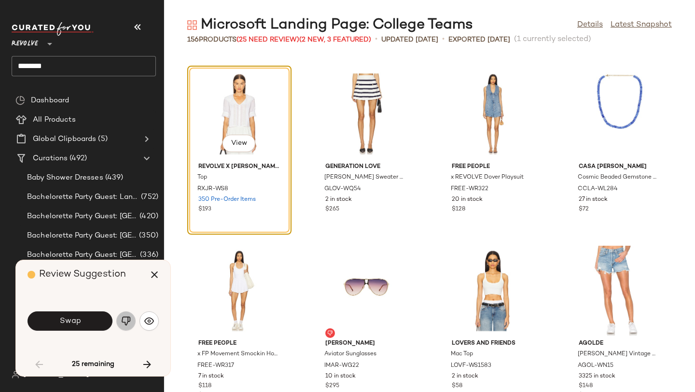
click at [129, 315] on button "button" at bounding box center [125, 320] width 19 height 19
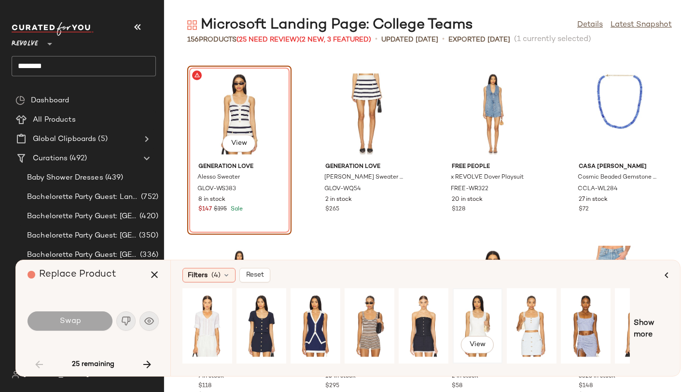
click at [474, 322] on div "View" at bounding box center [477, 326] width 43 height 69
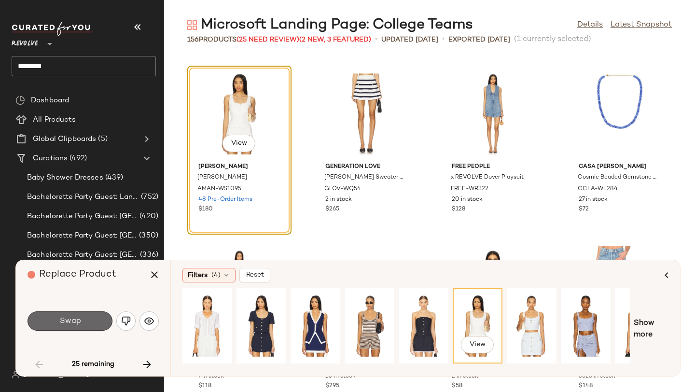
click at [85, 320] on button "Swap" at bounding box center [70, 320] width 85 height 19
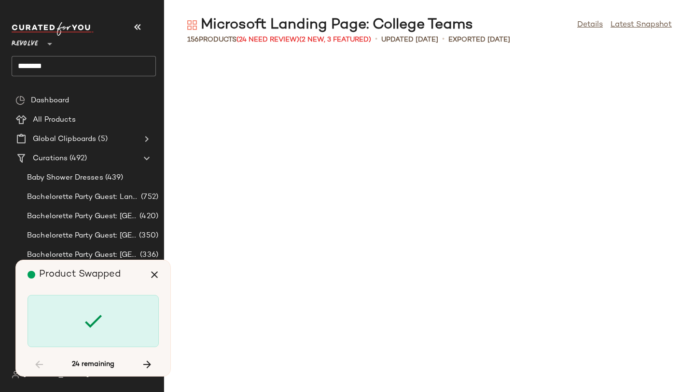
scroll to position [1060, 0]
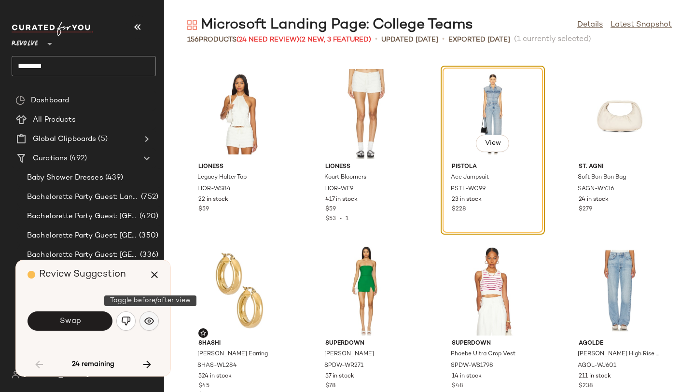
click at [151, 323] on img "button" at bounding box center [149, 321] width 10 height 10
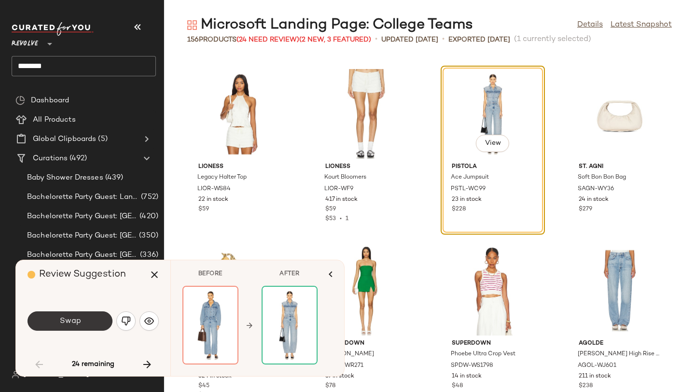
click at [105, 324] on button "Swap" at bounding box center [70, 320] width 85 height 19
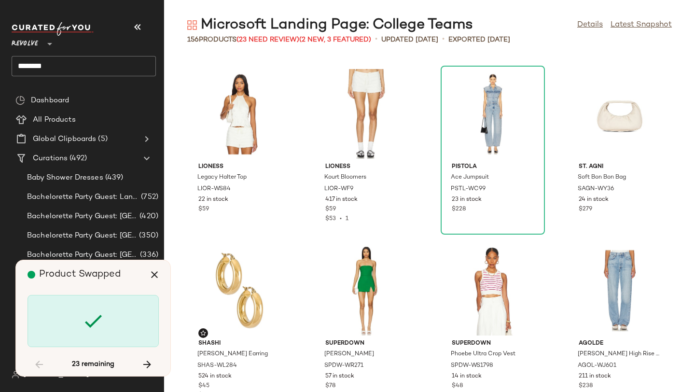
scroll to position [1590, 0]
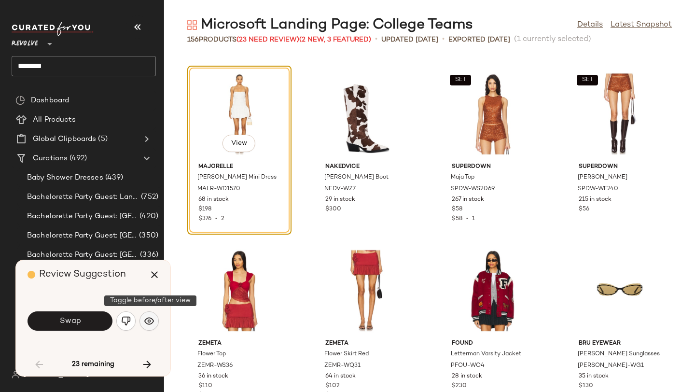
click at [152, 321] on img "button" at bounding box center [149, 321] width 10 height 10
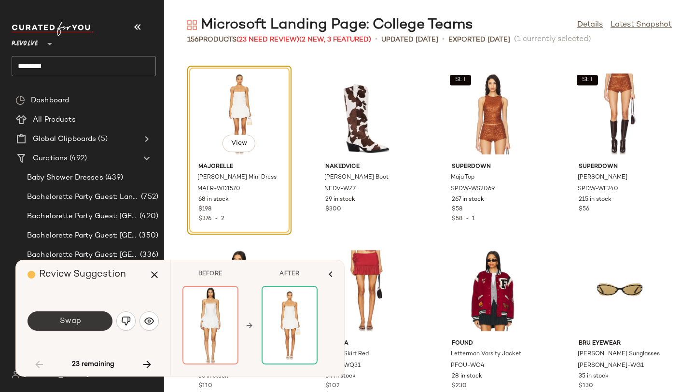
click at [95, 316] on button "Swap" at bounding box center [70, 320] width 85 height 19
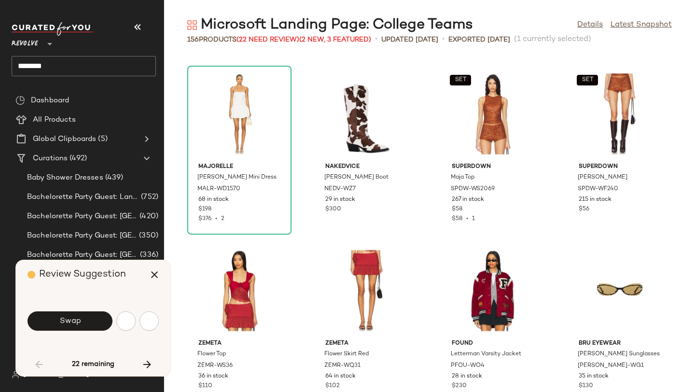
scroll to position [1944, 0]
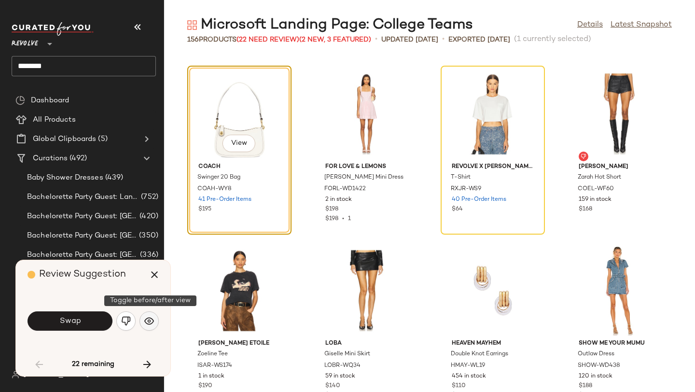
click at [150, 322] on img "button" at bounding box center [149, 321] width 10 height 10
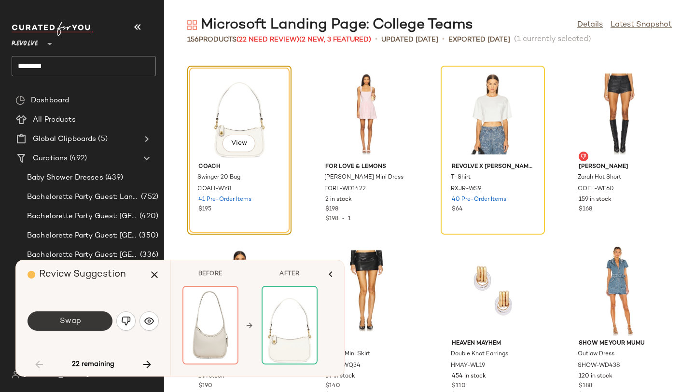
click at [87, 328] on button "Swap" at bounding box center [70, 320] width 85 height 19
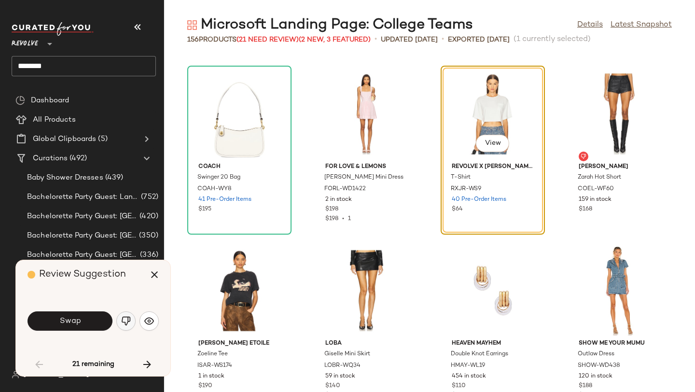
click at [124, 318] on img "button" at bounding box center [126, 321] width 10 height 10
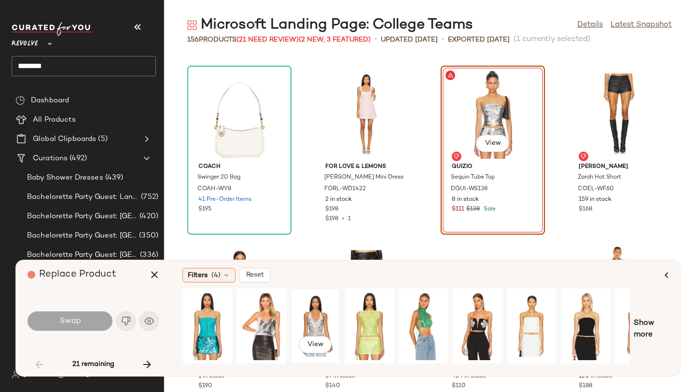
click at [315, 312] on div "View" at bounding box center [315, 326] width 43 height 69
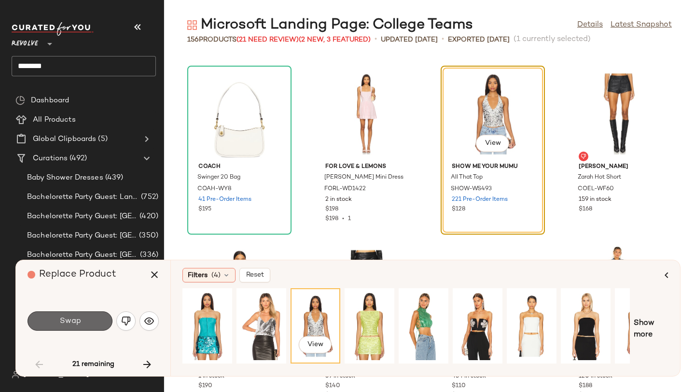
click at [103, 318] on button "Swap" at bounding box center [70, 320] width 85 height 19
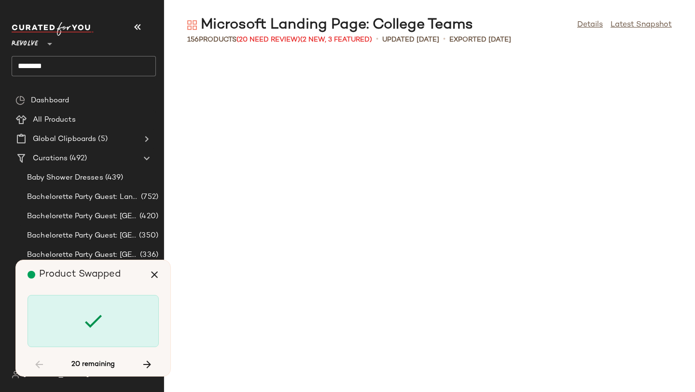
scroll to position [2651, 0]
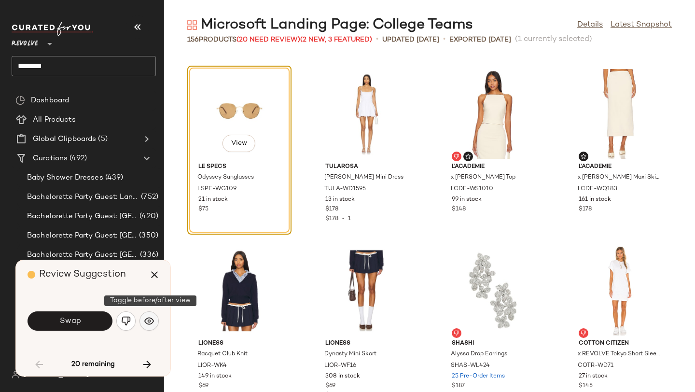
click at [153, 318] on img "button" at bounding box center [149, 321] width 10 height 10
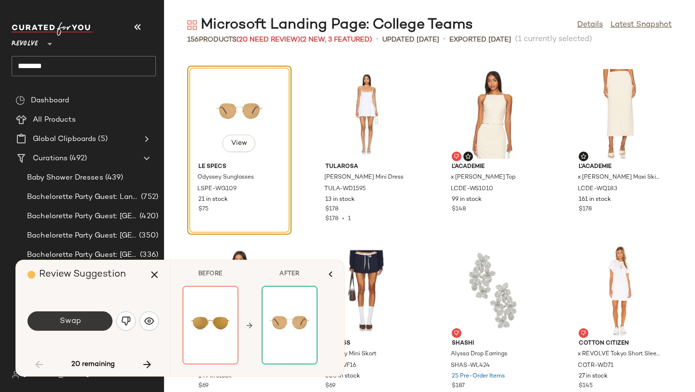
click at [84, 319] on button "Swap" at bounding box center [70, 320] width 85 height 19
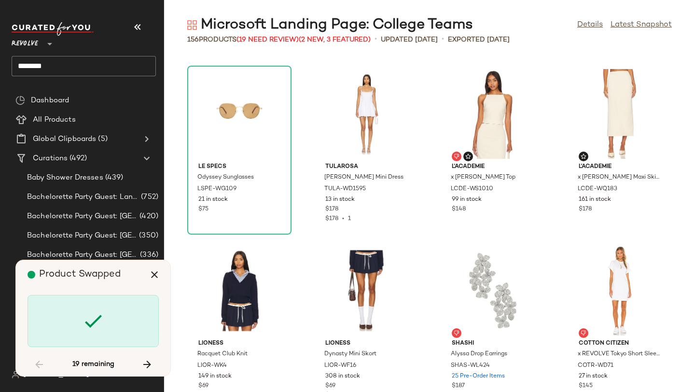
scroll to position [3004, 0]
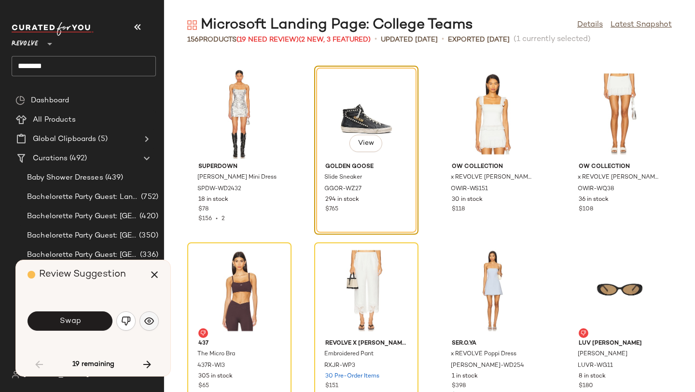
click at [150, 318] on img "button" at bounding box center [149, 321] width 10 height 10
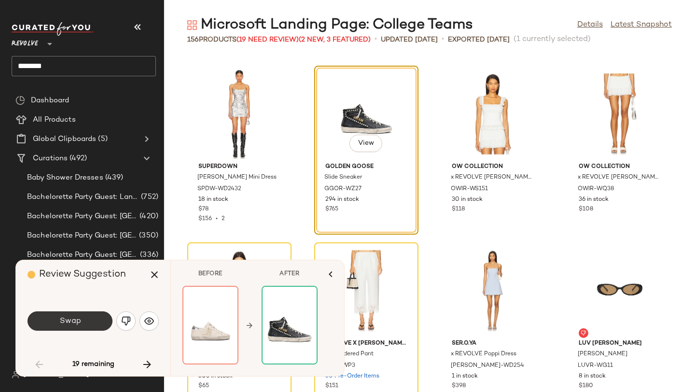
click at [94, 319] on button "Swap" at bounding box center [70, 320] width 85 height 19
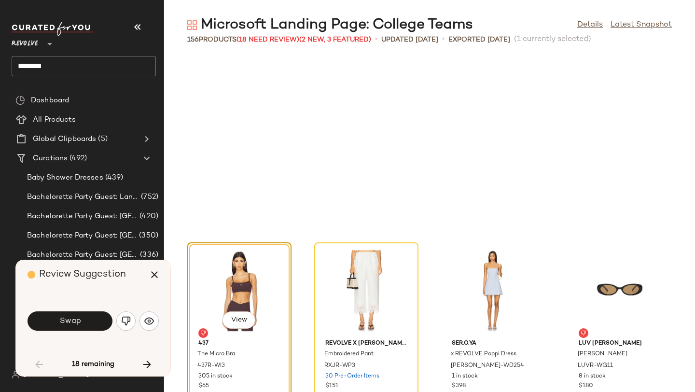
scroll to position [3181, 0]
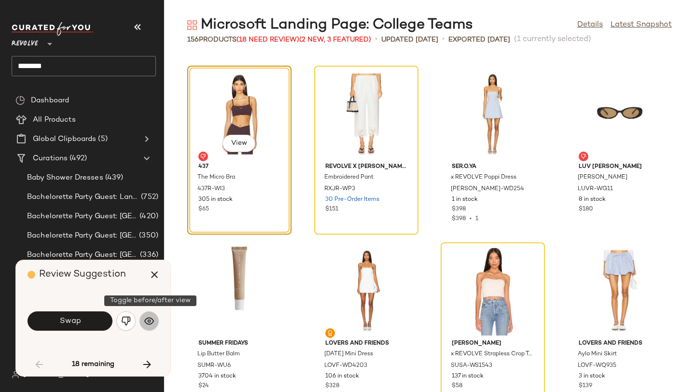
click at [144, 320] on img "button" at bounding box center [149, 321] width 10 height 10
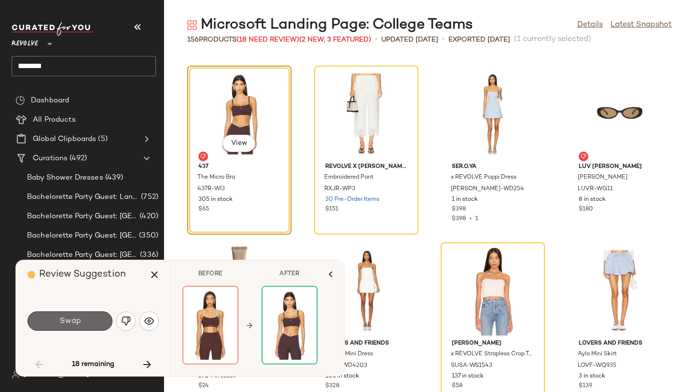
click at [93, 324] on button "Swap" at bounding box center [70, 320] width 85 height 19
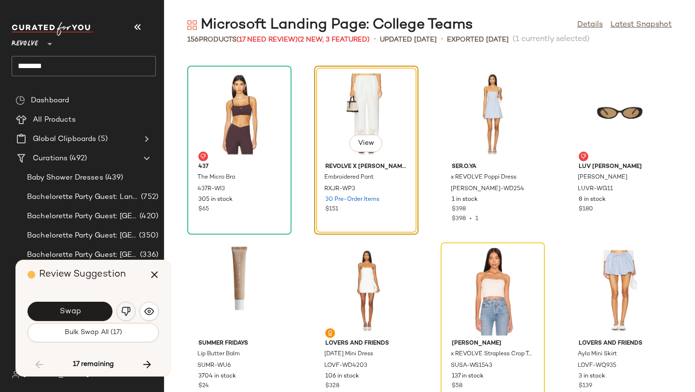
click at [130, 315] on img "button" at bounding box center [126, 312] width 10 height 10
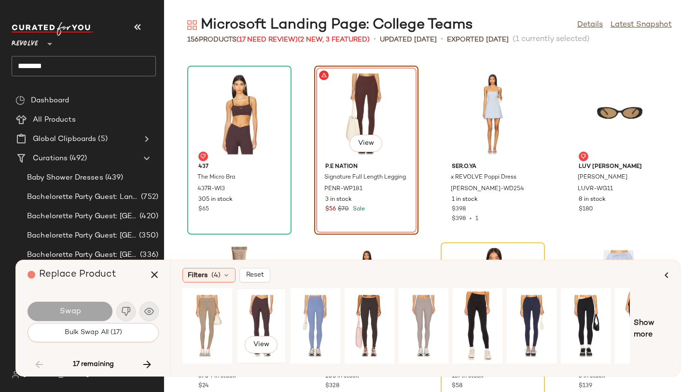
click at [257, 308] on div "View" at bounding box center [261, 326] width 43 height 69
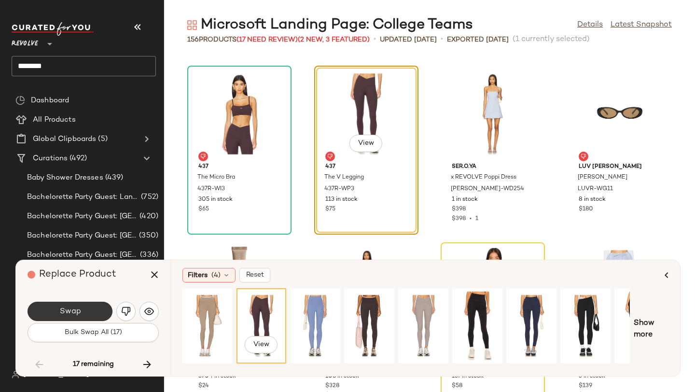
click at [96, 310] on button "Swap" at bounding box center [70, 311] width 85 height 19
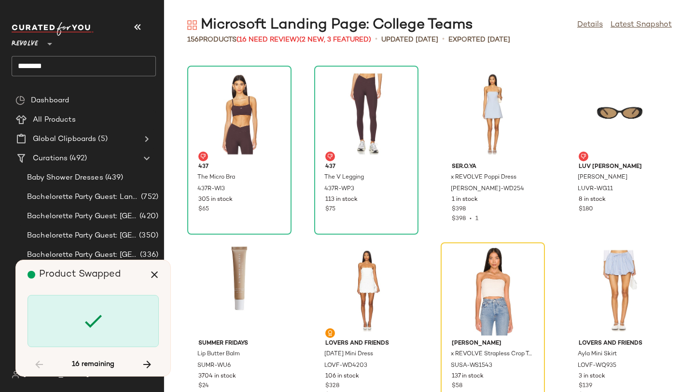
scroll to position [3357, 0]
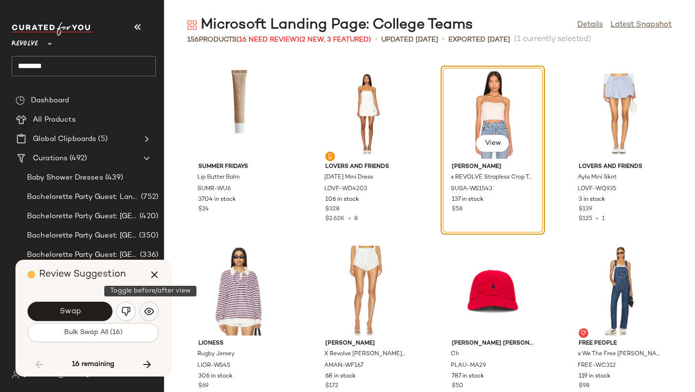
click at [151, 310] on img "button" at bounding box center [149, 312] width 10 height 10
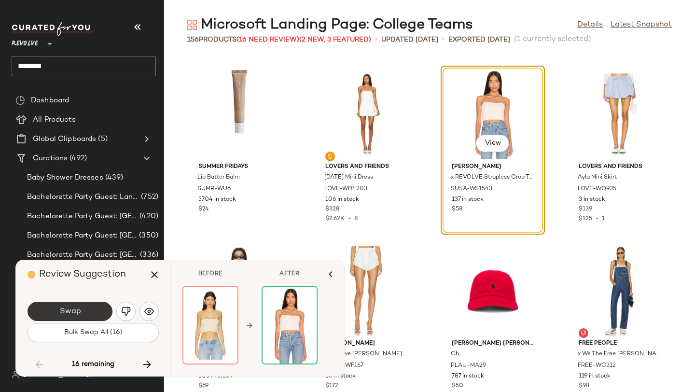
click at [103, 305] on button "Swap" at bounding box center [70, 311] width 85 height 19
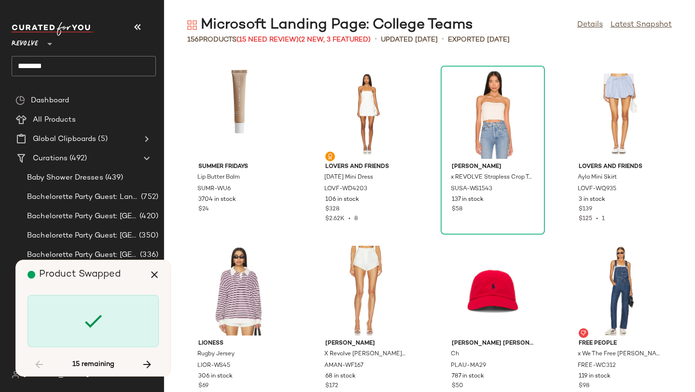
scroll to position [4241, 0]
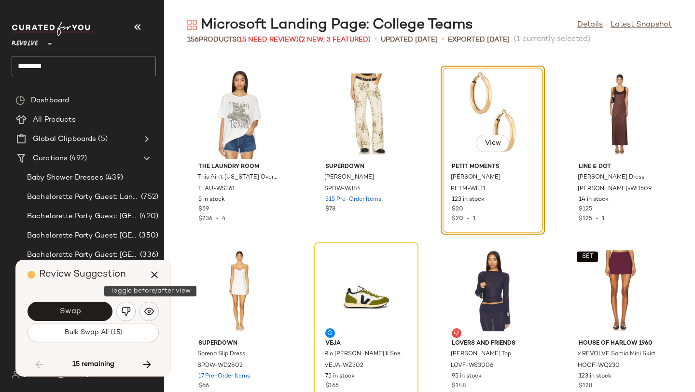
click at [151, 306] on button "button" at bounding box center [149, 311] width 19 height 19
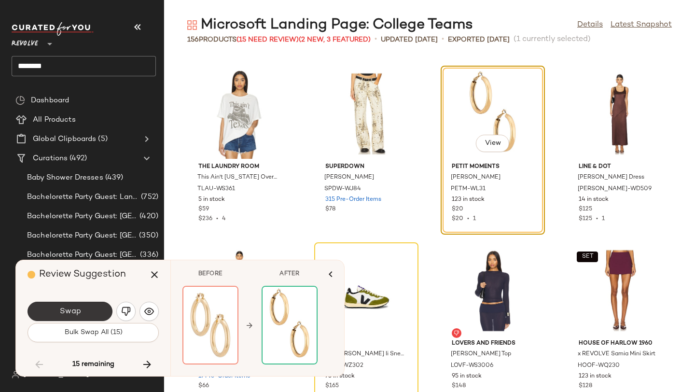
click at [87, 311] on button "Swap" at bounding box center [70, 311] width 85 height 19
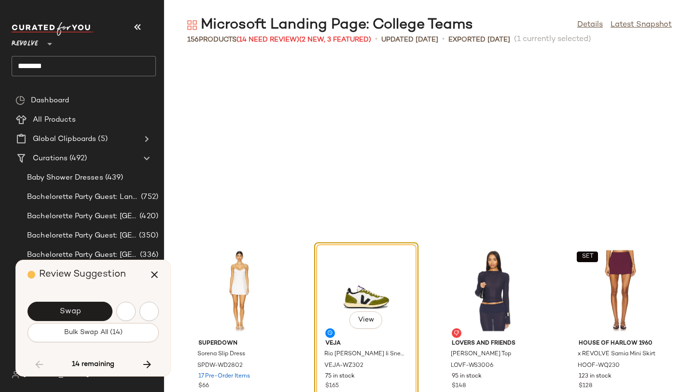
scroll to position [4418, 0]
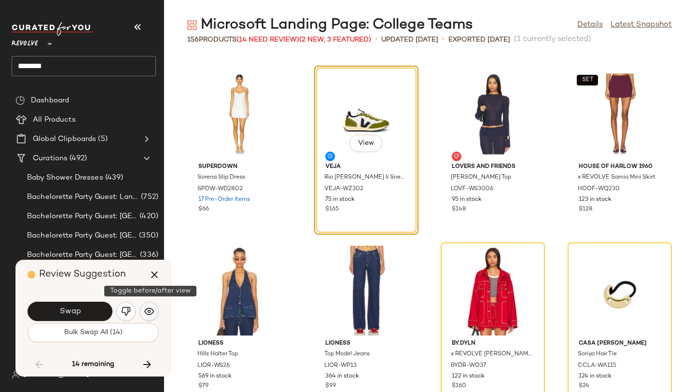
click at [151, 312] on img "button" at bounding box center [149, 312] width 10 height 10
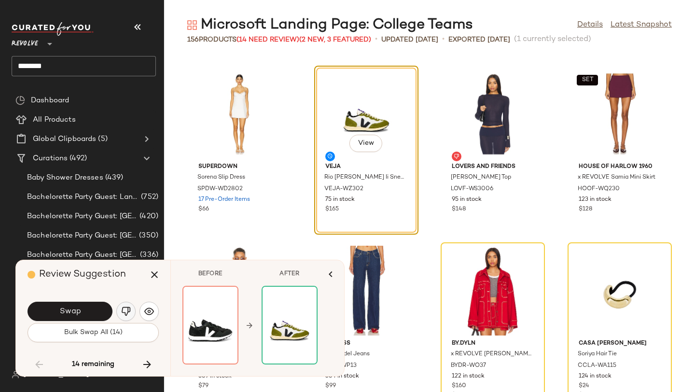
click at [127, 313] on img "button" at bounding box center [126, 312] width 10 height 10
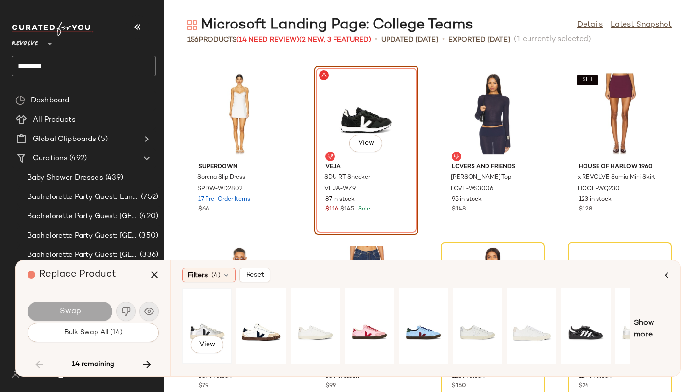
click at [195, 311] on div "View" at bounding box center [207, 326] width 43 height 69
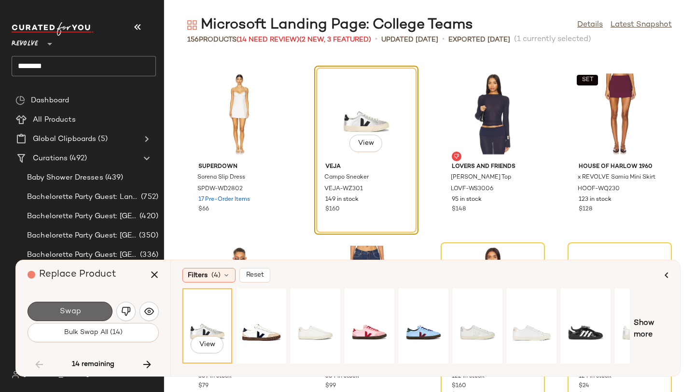
click at [102, 312] on button "Swap" at bounding box center [70, 311] width 85 height 19
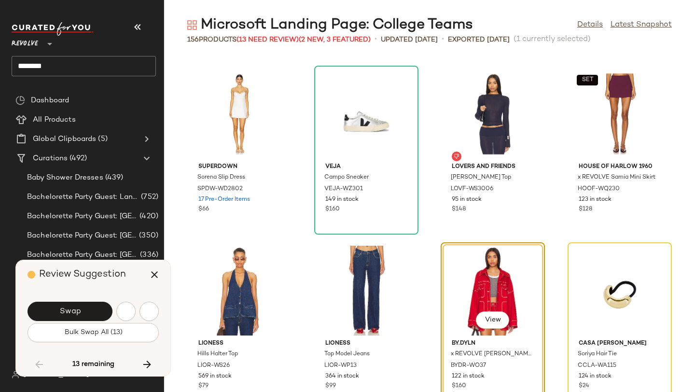
scroll to position [4594, 0]
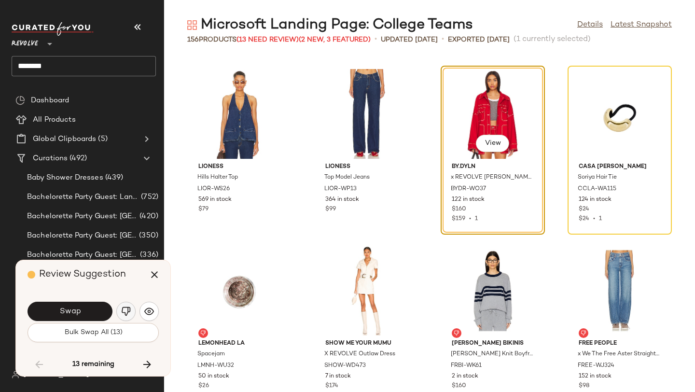
click at [126, 311] on img "button" at bounding box center [126, 312] width 10 height 10
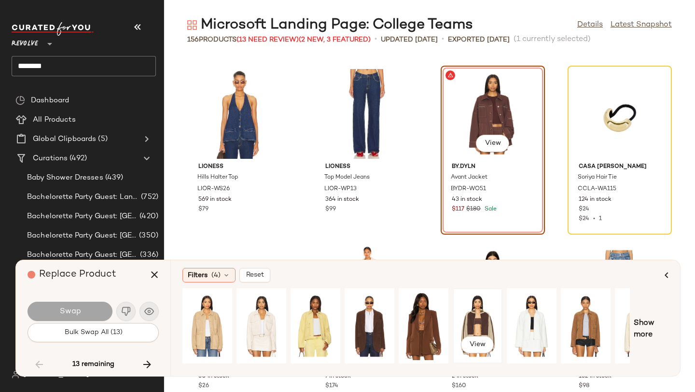
click at [466, 320] on div "View" at bounding box center [477, 326] width 43 height 69
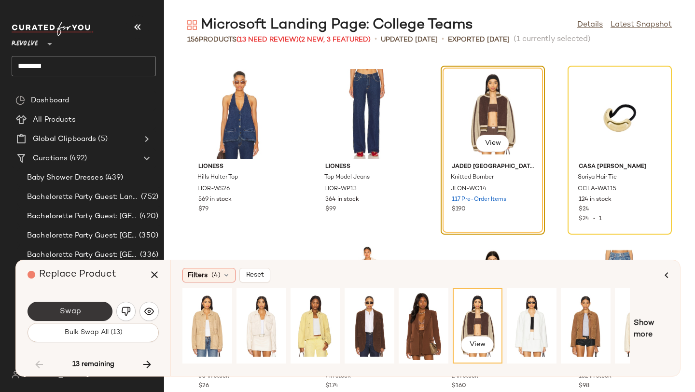
click at [84, 311] on button "Swap" at bounding box center [70, 311] width 85 height 19
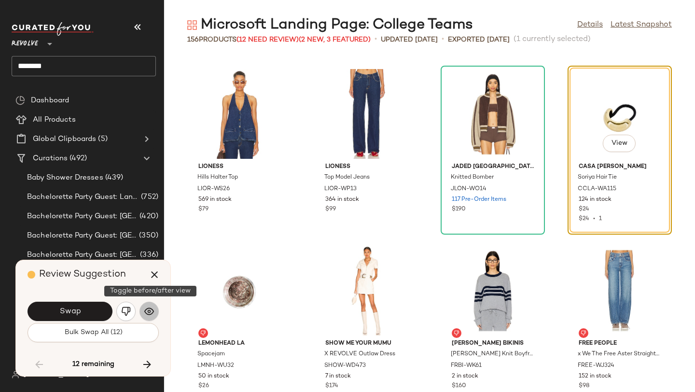
click at [145, 307] on img "button" at bounding box center [149, 312] width 10 height 10
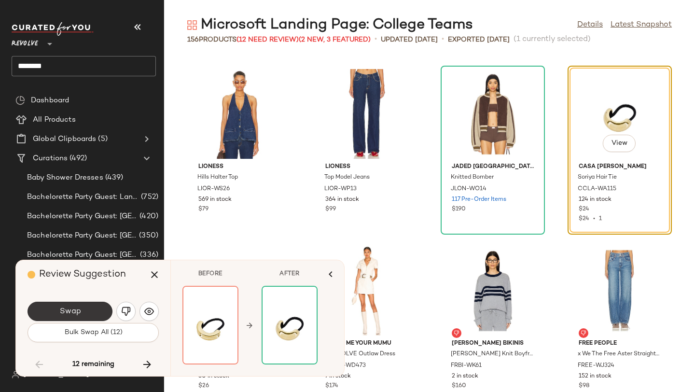
click at [79, 309] on span "Swap" at bounding box center [70, 311] width 22 height 9
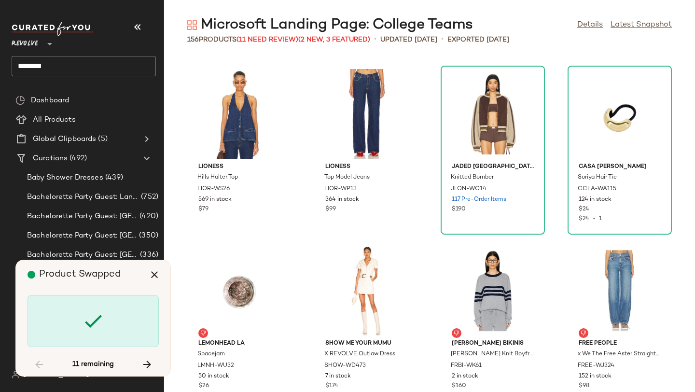
scroll to position [4948, 0]
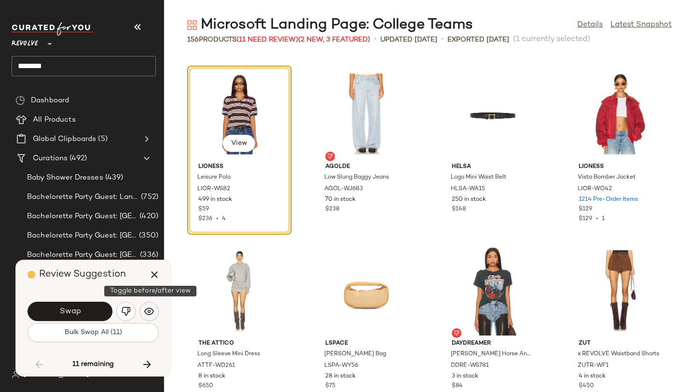
click at [142, 307] on button "button" at bounding box center [149, 311] width 19 height 19
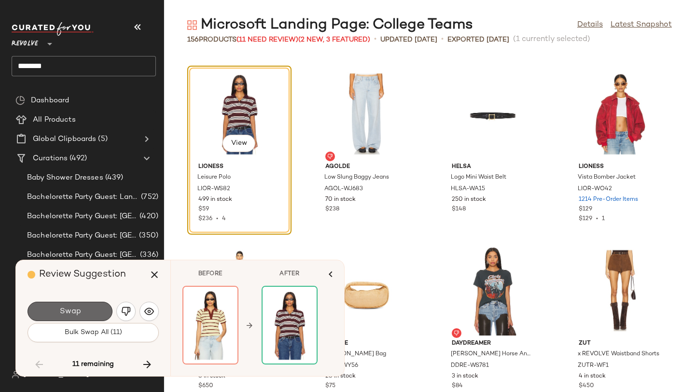
click at [94, 309] on button "Swap" at bounding box center [70, 311] width 85 height 19
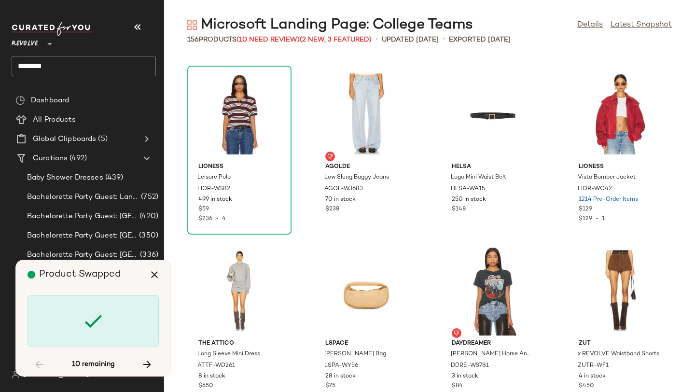
scroll to position [5301, 0]
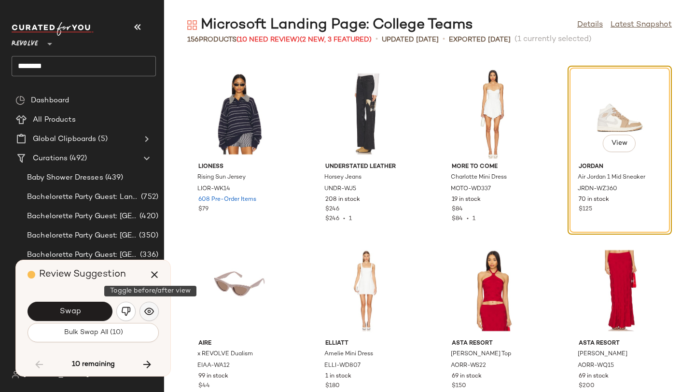
click at [146, 309] on img "button" at bounding box center [149, 312] width 10 height 10
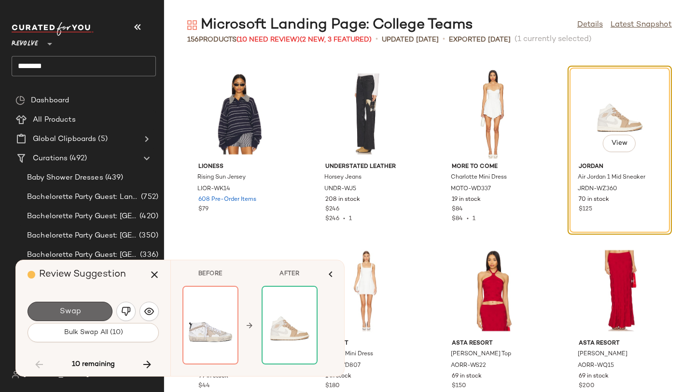
click at [99, 310] on button "Swap" at bounding box center [70, 311] width 85 height 19
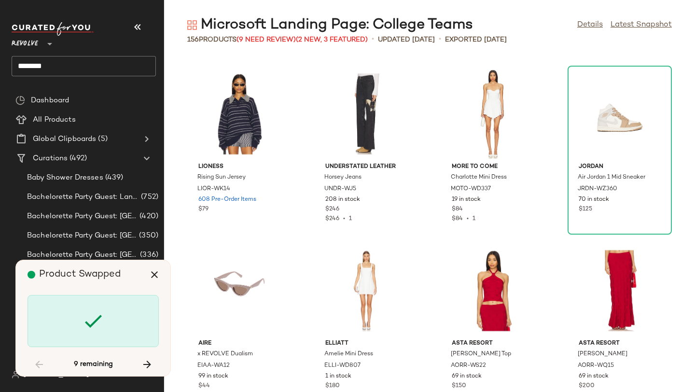
scroll to position [5831, 0]
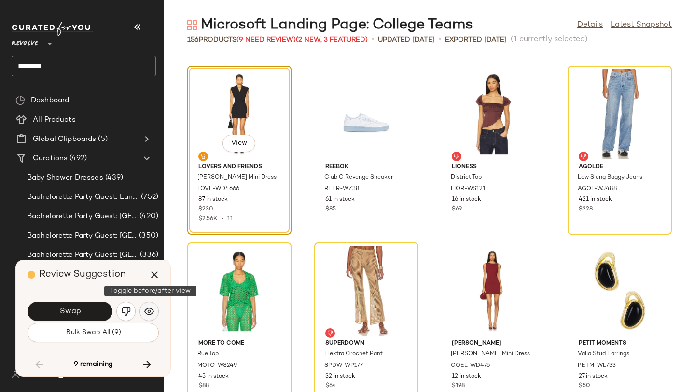
click at [150, 310] on img "button" at bounding box center [149, 312] width 10 height 10
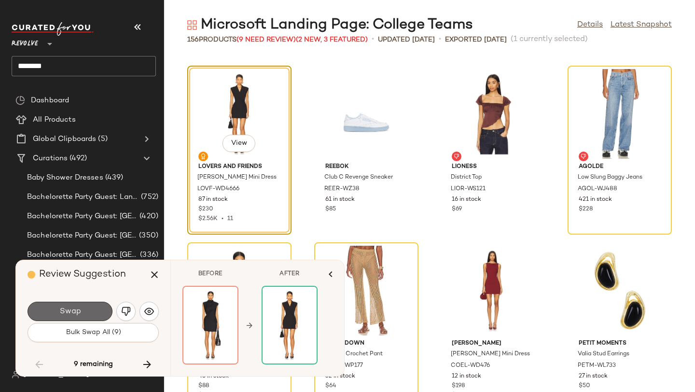
click at [96, 311] on button "Swap" at bounding box center [70, 311] width 85 height 19
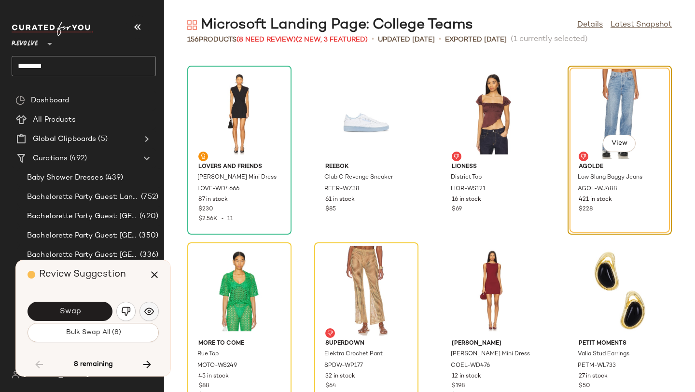
click at [147, 303] on button "button" at bounding box center [149, 311] width 19 height 19
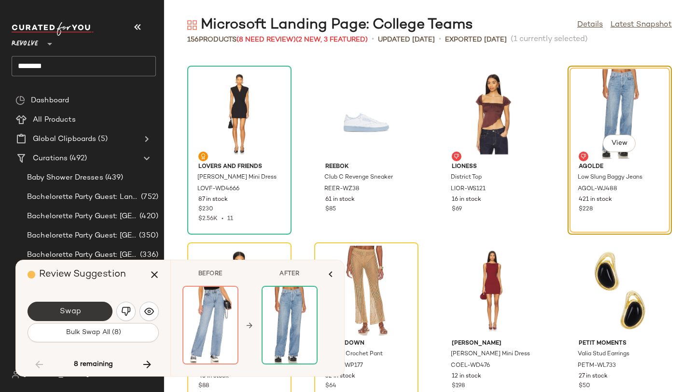
click at [98, 310] on button "Swap" at bounding box center [70, 311] width 85 height 19
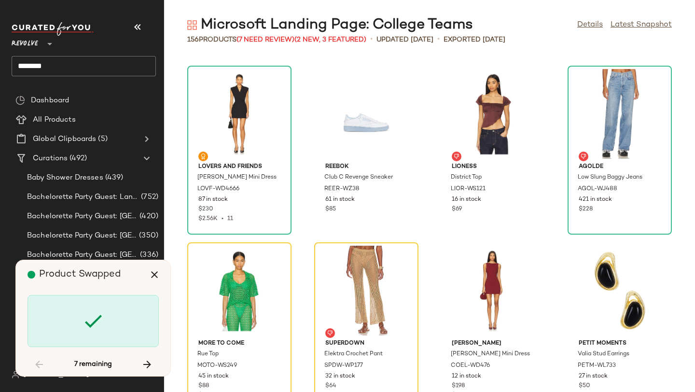
scroll to position [6008, 0]
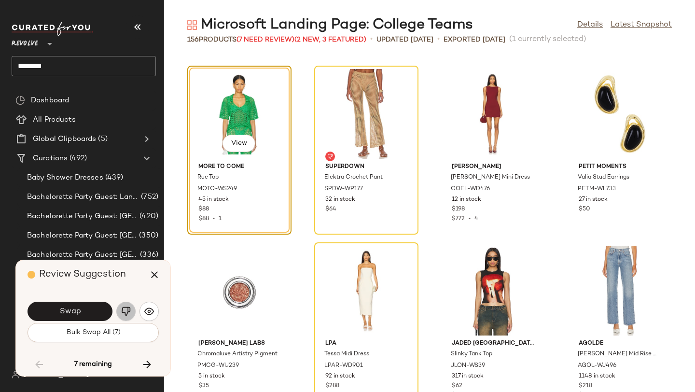
click at [130, 305] on button "button" at bounding box center [125, 311] width 19 height 19
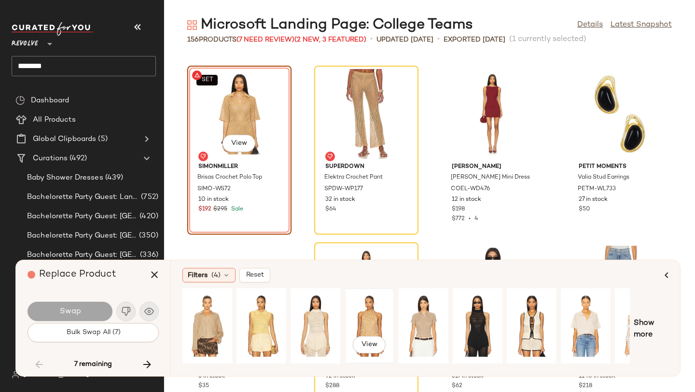
click at [362, 313] on div "View" at bounding box center [369, 326] width 43 height 69
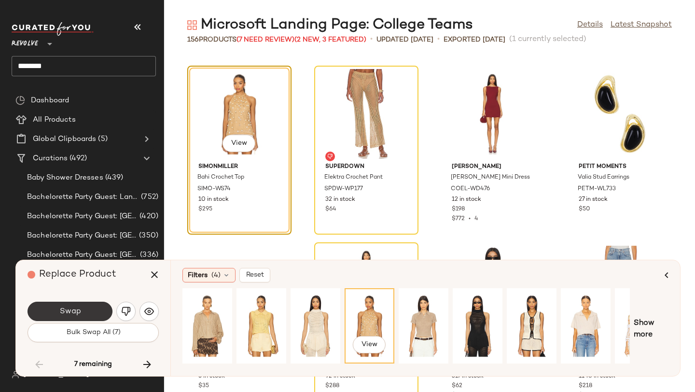
click at [98, 305] on button "Swap" at bounding box center [70, 311] width 85 height 19
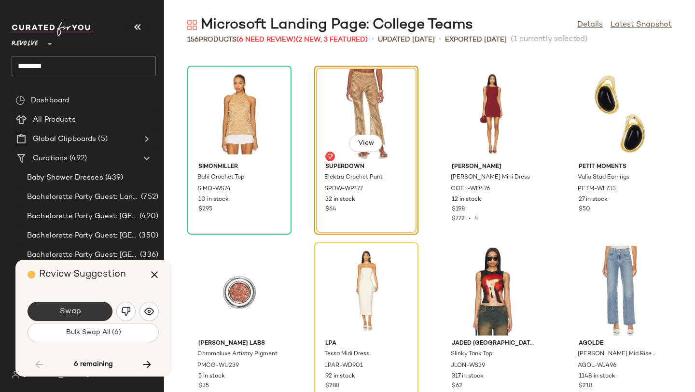
click at [89, 309] on button "Swap" at bounding box center [70, 311] width 85 height 19
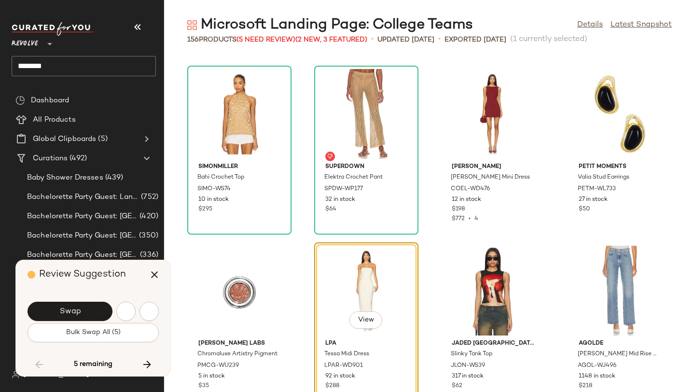
scroll to position [6185, 0]
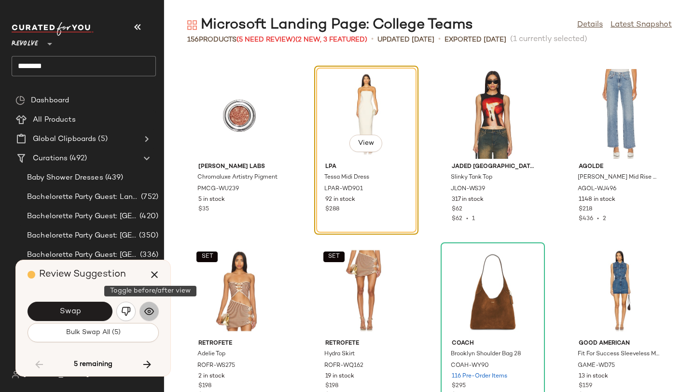
click at [145, 304] on button "button" at bounding box center [149, 311] width 19 height 19
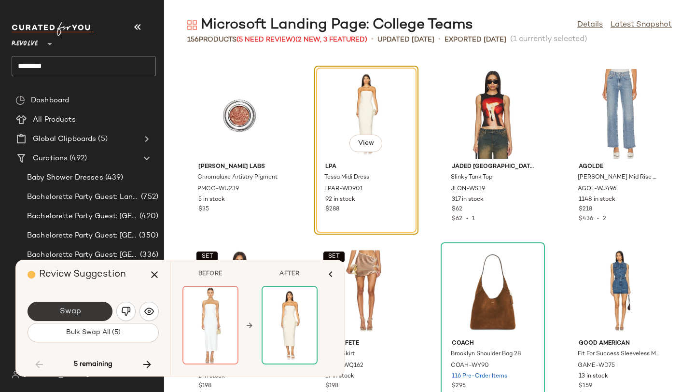
click at [104, 310] on button "Swap" at bounding box center [70, 311] width 85 height 19
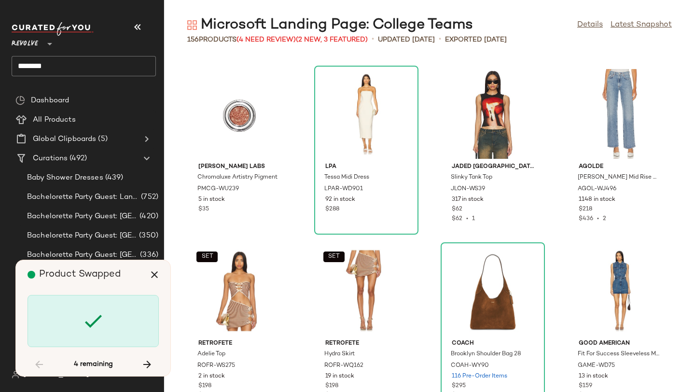
scroll to position [6538, 0]
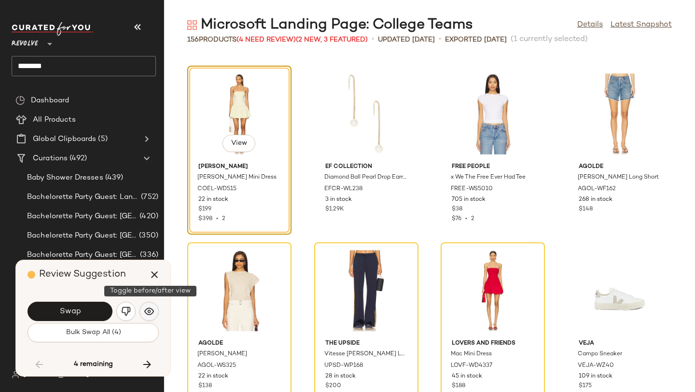
click at [152, 309] on img "button" at bounding box center [149, 312] width 10 height 10
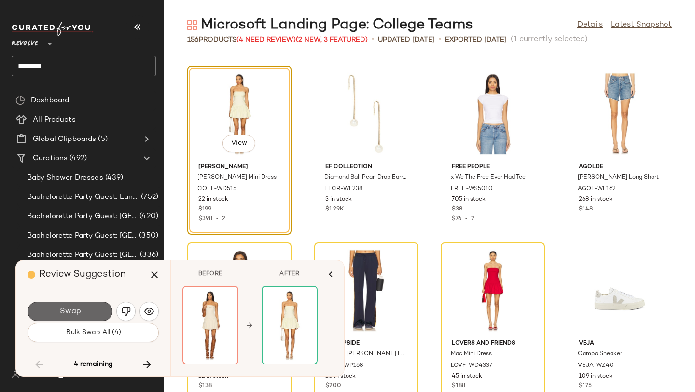
click at [104, 314] on button "Swap" at bounding box center [70, 311] width 85 height 19
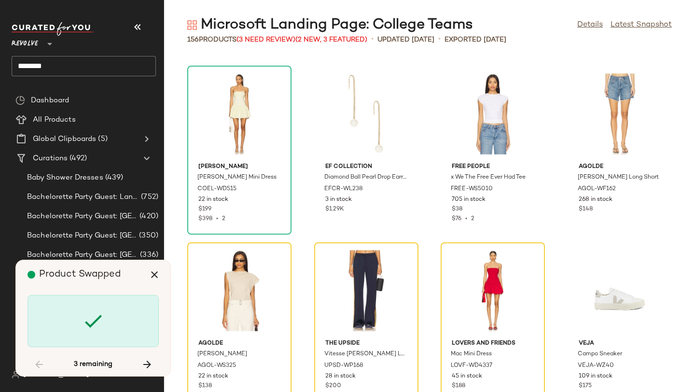
scroll to position [6557, 0]
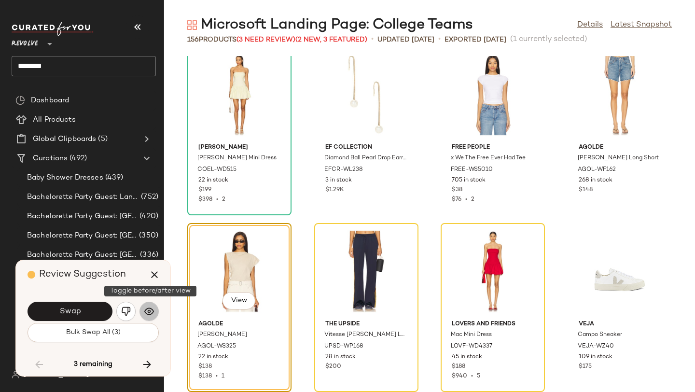
click at [147, 305] on button "button" at bounding box center [149, 311] width 19 height 19
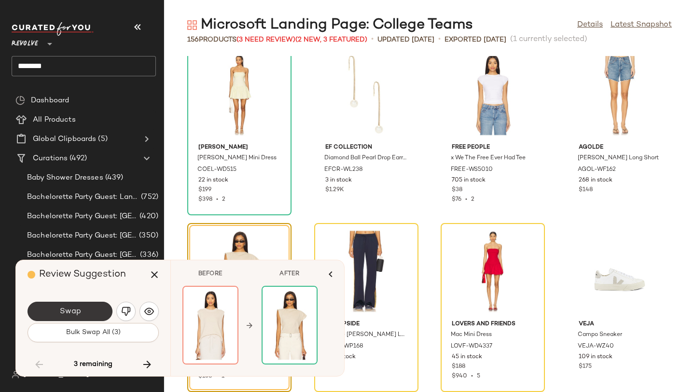
click at [99, 307] on button "Swap" at bounding box center [70, 311] width 85 height 19
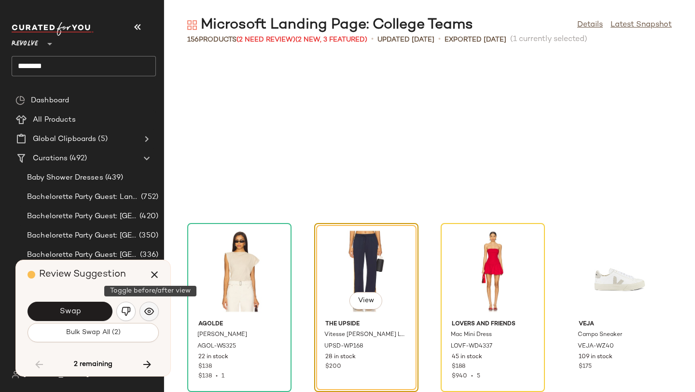
click at [152, 309] on img "button" at bounding box center [149, 312] width 10 height 10
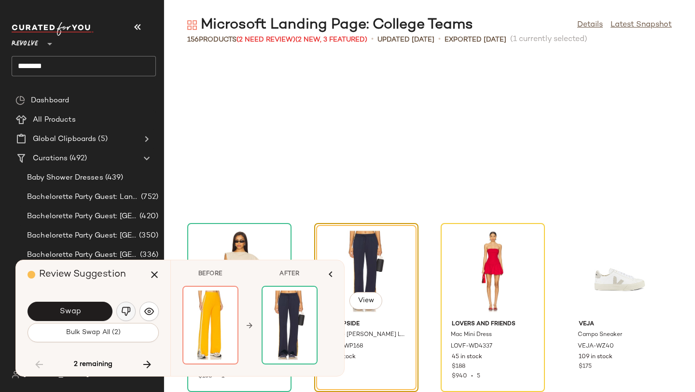
click at [127, 308] on img "button" at bounding box center [126, 312] width 10 height 10
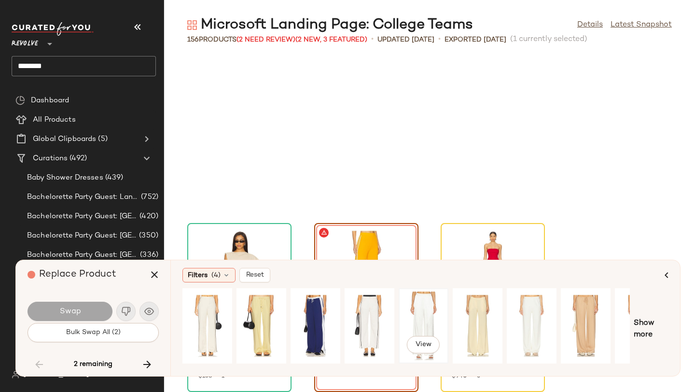
scroll to position [0, 88]
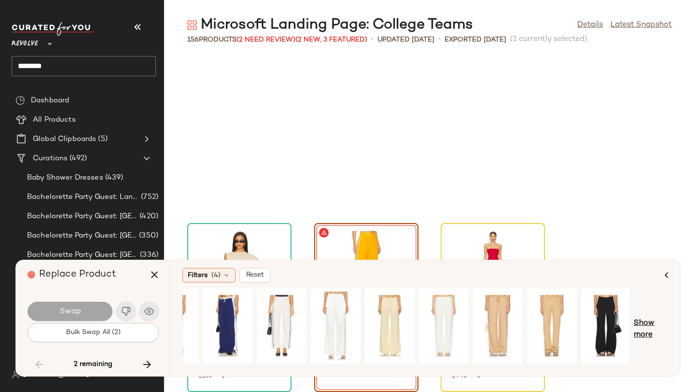
click at [653, 323] on span "Show more" at bounding box center [651, 329] width 35 height 23
click at [654, 323] on span "Show more" at bounding box center [658, 329] width 21 height 23
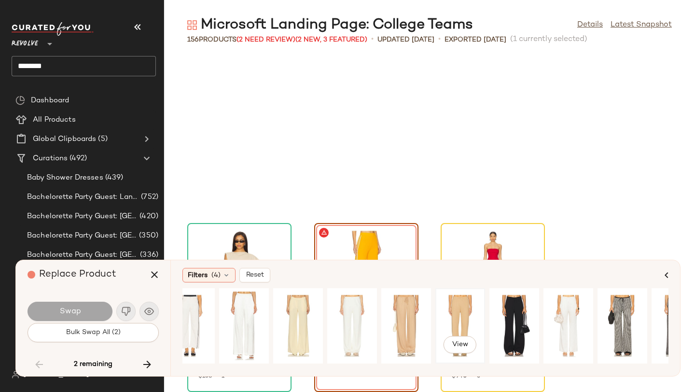
scroll to position [0, 169]
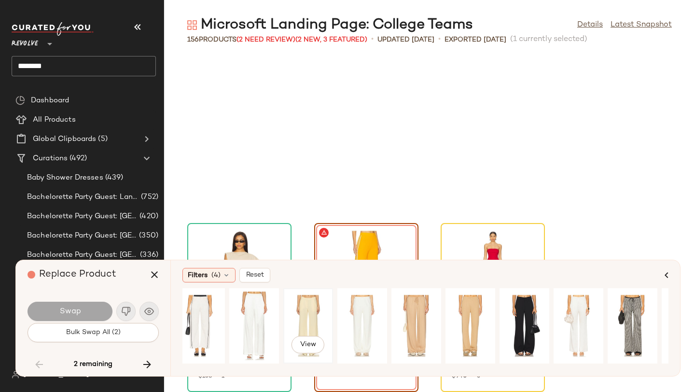
click at [296, 313] on div "View" at bounding box center [308, 326] width 43 height 69
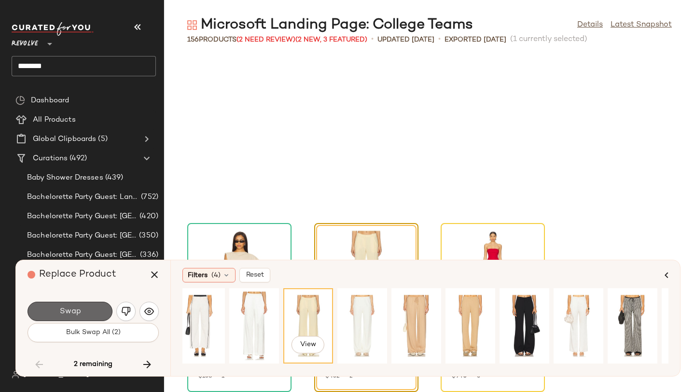
click at [87, 309] on button "Swap" at bounding box center [70, 311] width 85 height 19
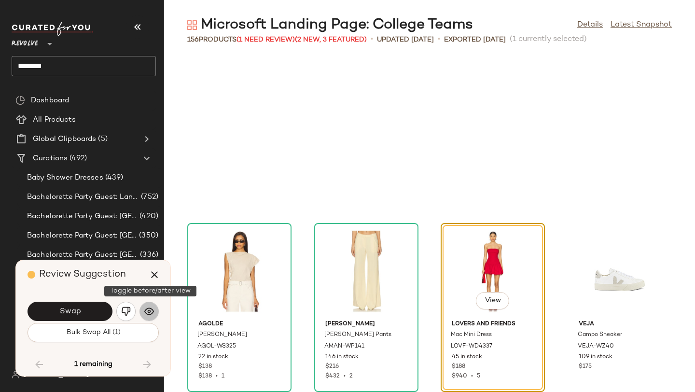
click at [155, 307] on button "button" at bounding box center [149, 311] width 19 height 19
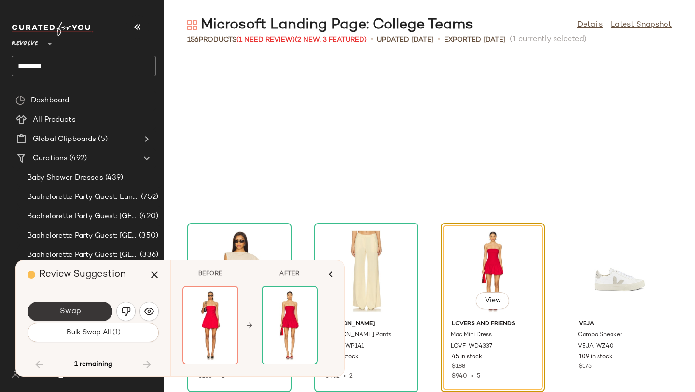
click at [87, 317] on button "Swap" at bounding box center [70, 311] width 85 height 19
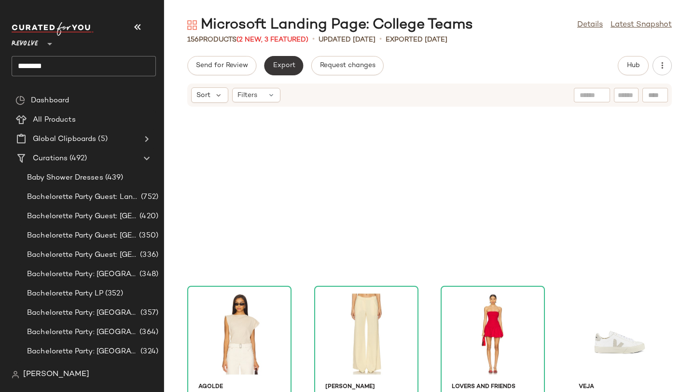
click at [290, 68] on span "Export" at bounding box center [283, 66] width 23 height 8
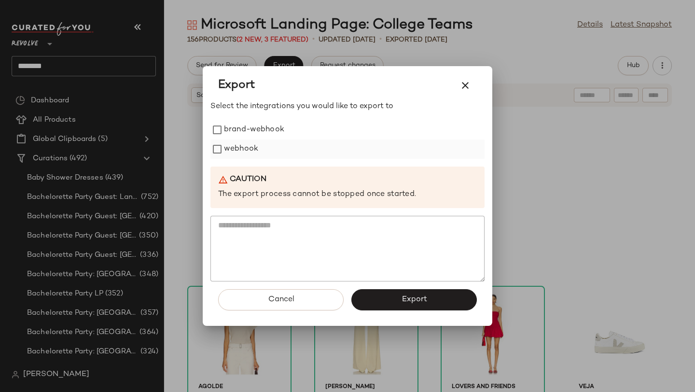
click at [250, 154] on label "webhook" at bounding box center [241, 149] width 34 height 19
click at [381, 292] on button "Export" at bounding box center [414, 299] width 126 height 21
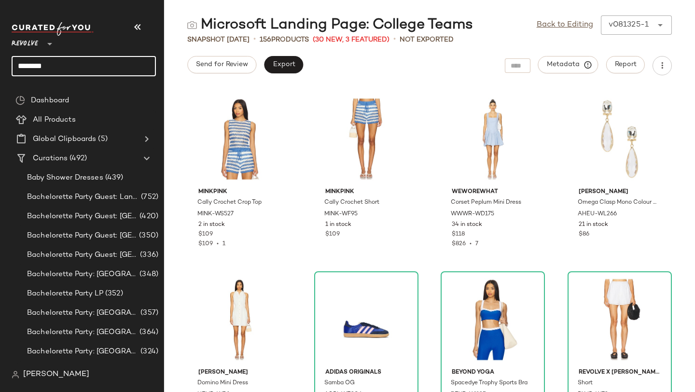
drag, startPoint x: 63, startPoint y: 63, endPoint x: 0, endPoint y: 65, distance: 63.3
click at [0, 65] on nav "Revolve ** ******* Dashboard All Products Global Clipboards (5) Curations (492)…" at bounding box center [82, 196] width 164 height 392
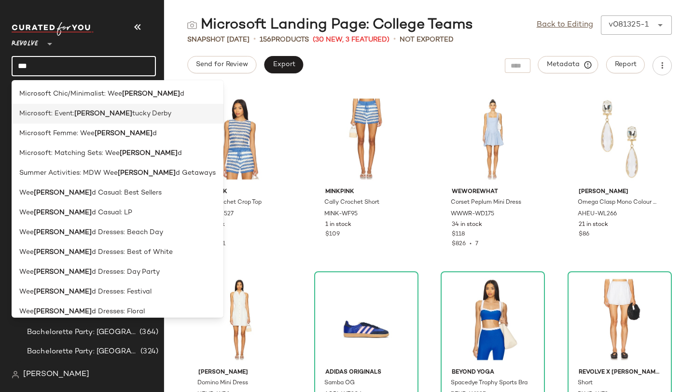
click at [63, 115] on span "Microsoft: Event:" at bounding box center [46, 114] width 55 height 10
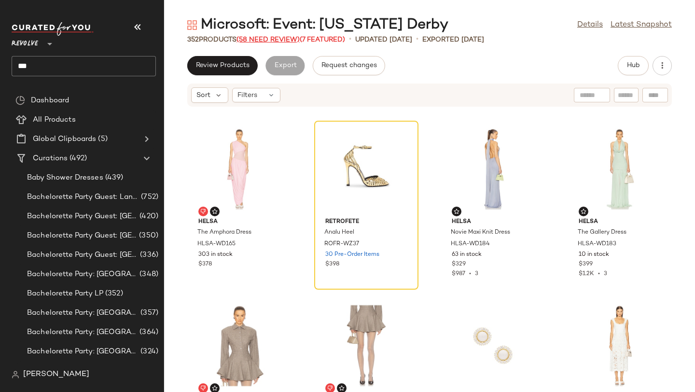
click at [262, 39] on span "(58 Need Review)" at bounding box center [268, 39] width 63 height 7
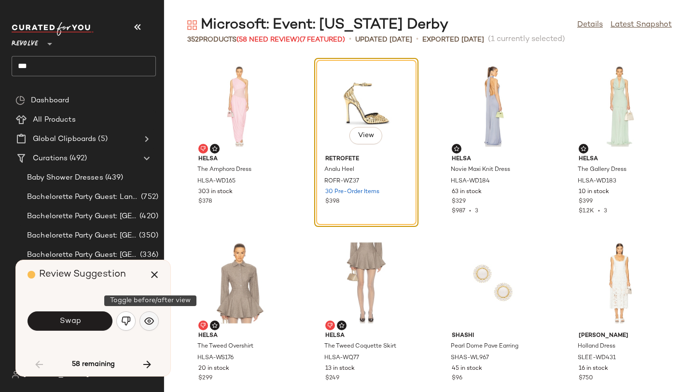
click at [152, 319] on img "button" at bounding box center [149, 321] width 10 height 10
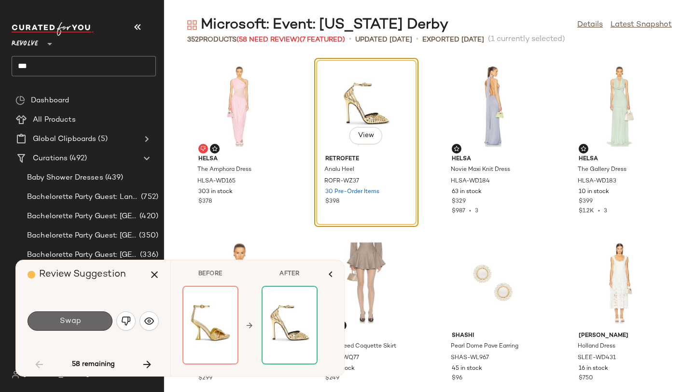
click at [86, 323] on button "Swap" at bounding box center [70, 320] width 85 height 19
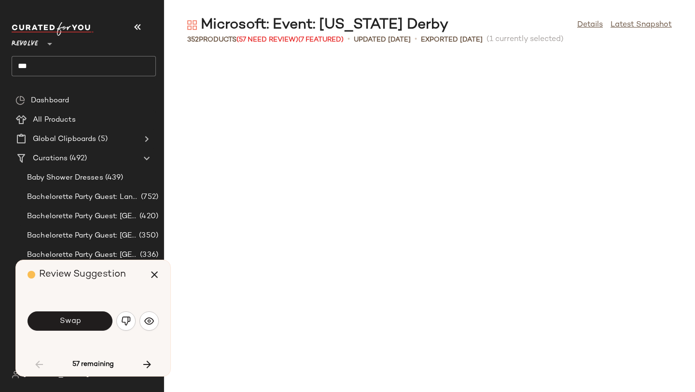
scroll to position [361, 0]
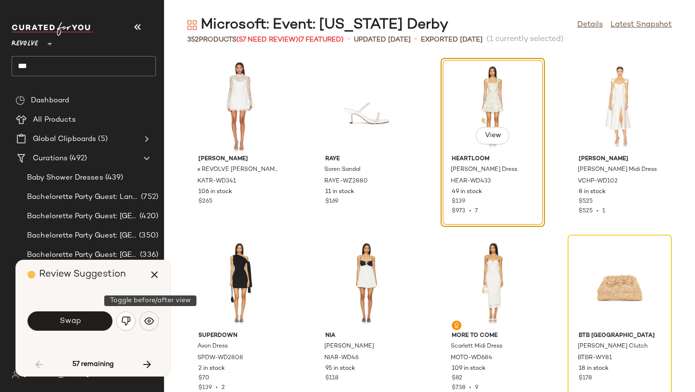
click at [147, 319] on img "button" at bounding box center [149, 321] width 10 height 10
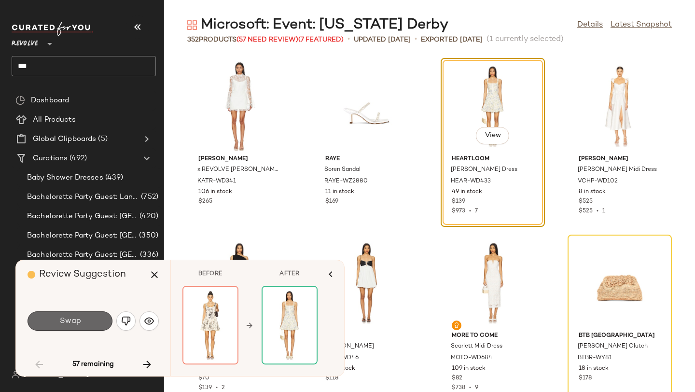
click at [94, 328] on button "Swap" at bounding box center [70, 320] width 85 height 19
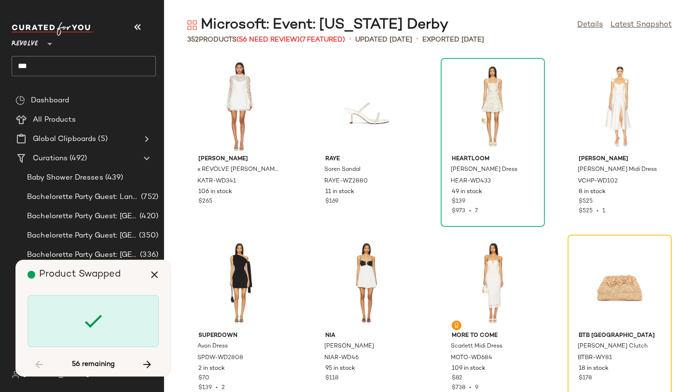
scroll to position [530, 0]
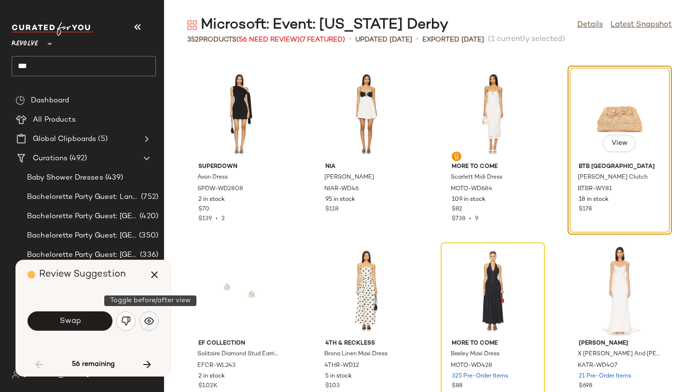
click at [153, 321] on img "button" at bounding box center [149, 321] width 10 height 10
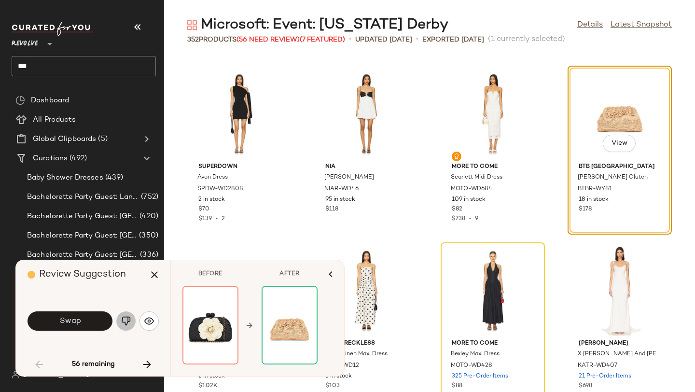
click at [131, 320] on button "button" at bounding box center [125, 320] width 19 height 19
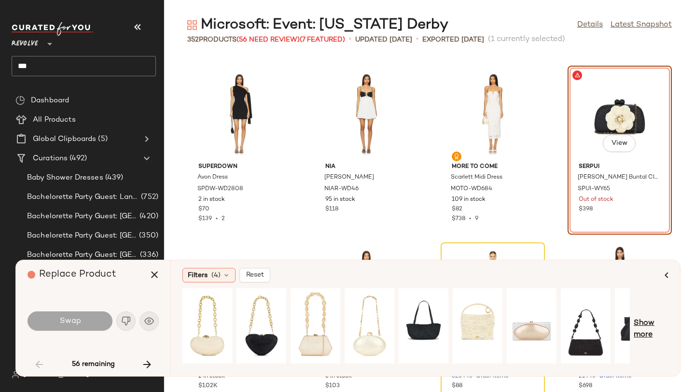
click at [643, 334] on span "Show more" at bounding box center [651, 329] width 35 height 23
click at [656, 332] on span "Show more" at bounding box center [658, 329] width 21 height 23
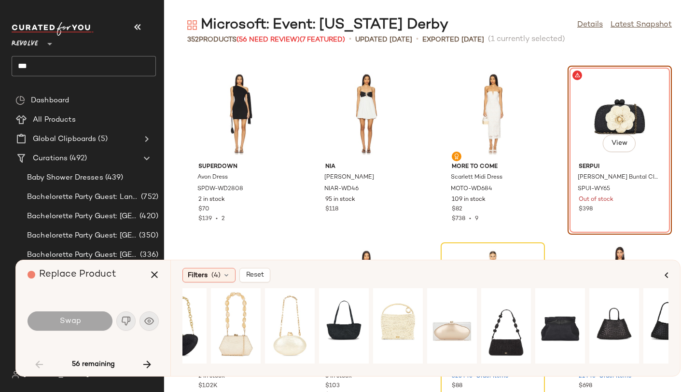
scroll to position [0, 0]
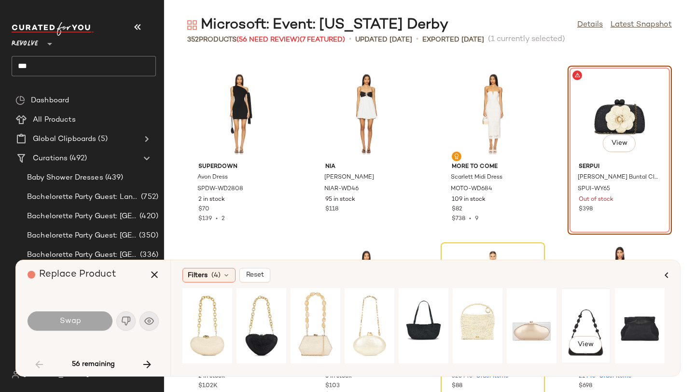
click at [574, 317] on div "View" at bounding box center [585, 326] width 43 height 69
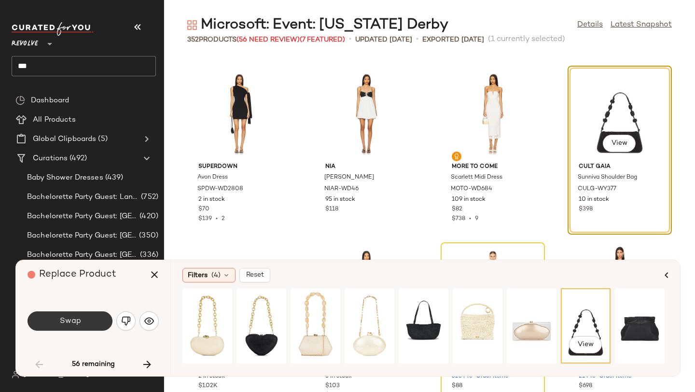
click at [86, 324] on button "Swap" at bounding box center [70, 320] width 85 height 19
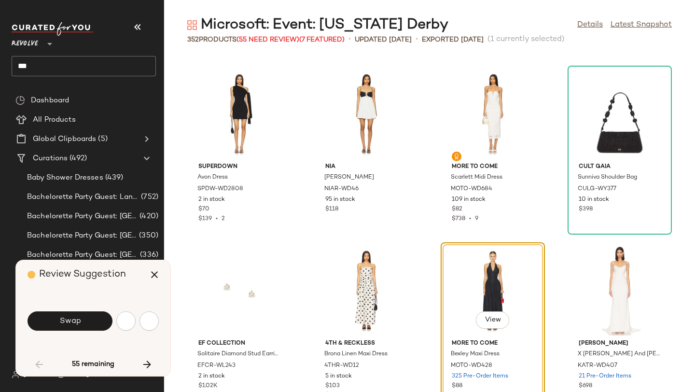
scroll to position [707, 0]
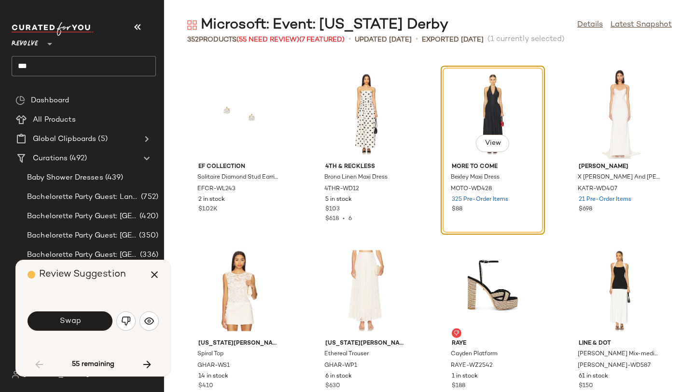
click at [161, 321] on div "Review Suggestion Swap 55 remaining" at bounding box center [93, 318] width 154 height 116
click at [153, 321] on img "button" at bounding box center [149, 321] width 10 height 10
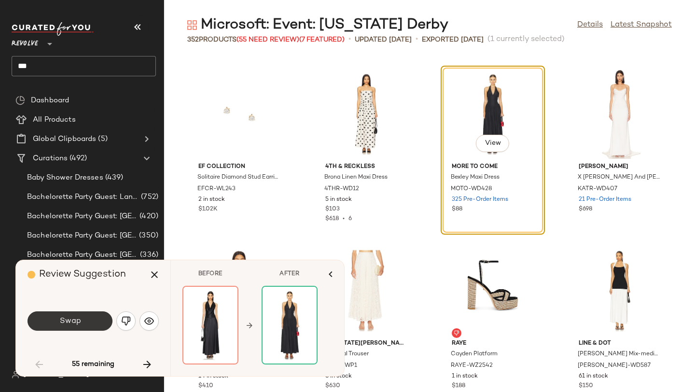
click at [99, 320] on button "Swap" at bounding box center [70, 320] width 85 height 19
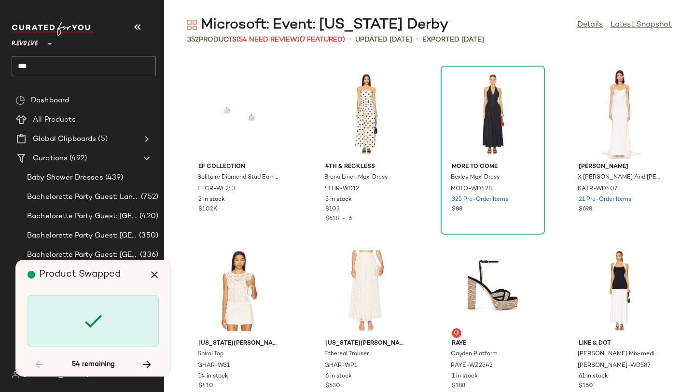
scroll to position [1414, 0]
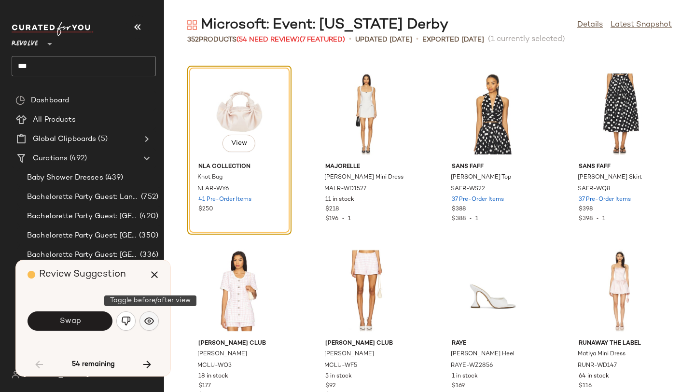
click at [146, 321] on img "button" at bounding box center [149, 321] width 10 height 10
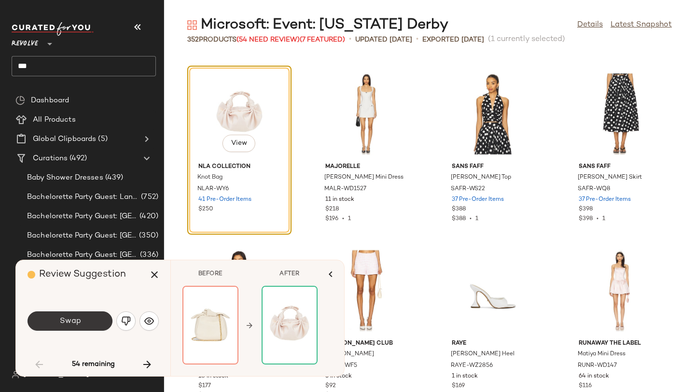
click at [99, 319] on button "Swap" at bounding box center [70, 320] width 85 height 19
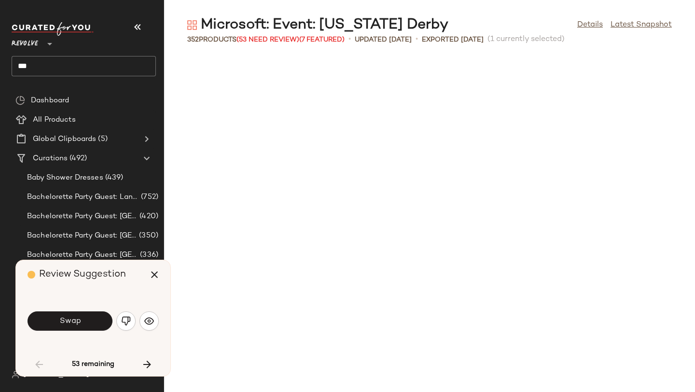
scroll to position [1767, 0]
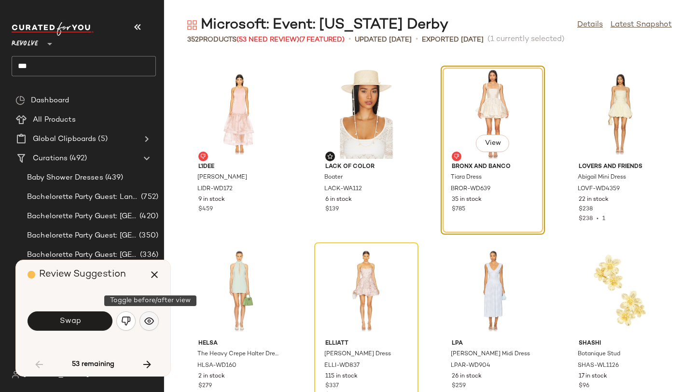
click at [146, 319] on img "button" at bounding box center [149, 321] width 10 height 10
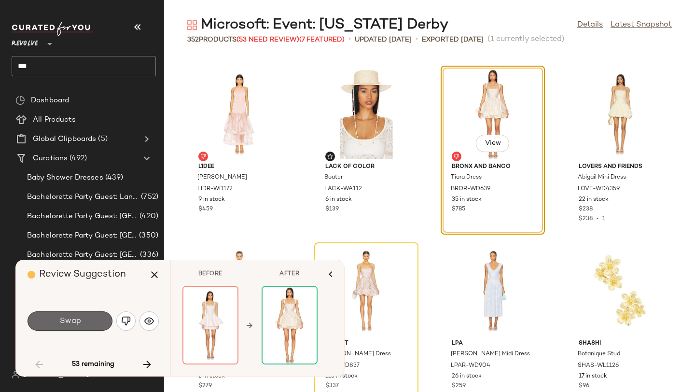
click at [89, 320] on button "Swap" at bounding box center [70, 320] width 85 height 19
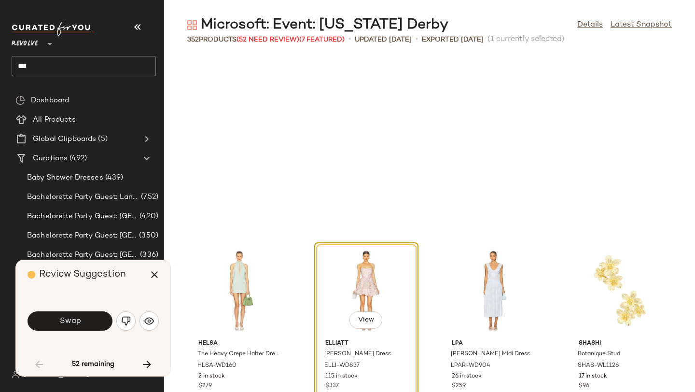
scroll to position [1944, 0]
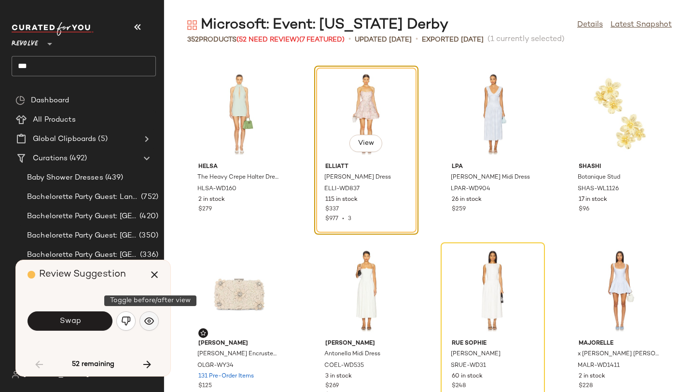
click at [145, 318] on img "button" at bounding box center [149, 321] width 10 height 10
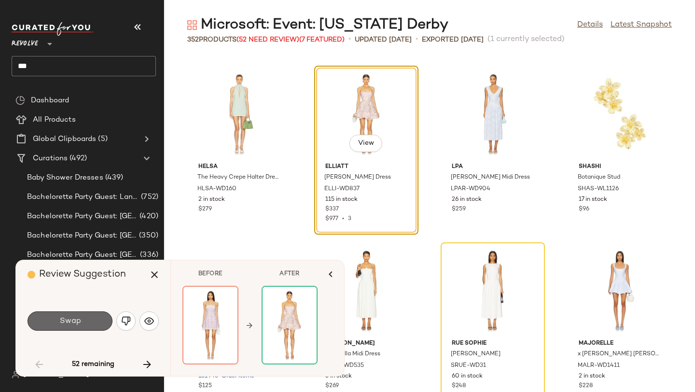
click at [79, 320] on span "Swap" at bounding box center [70, 321] width 22 height 9
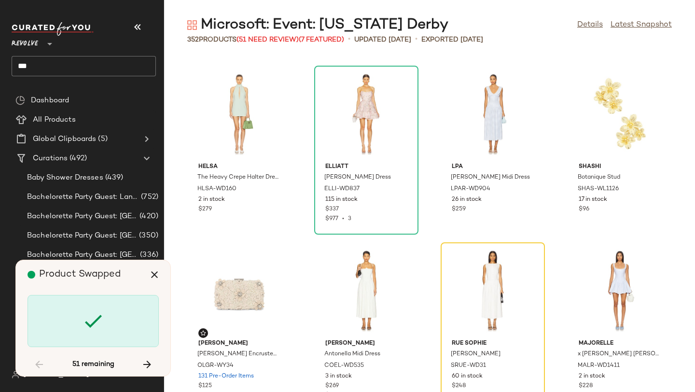
scroll to position [2120, 0]
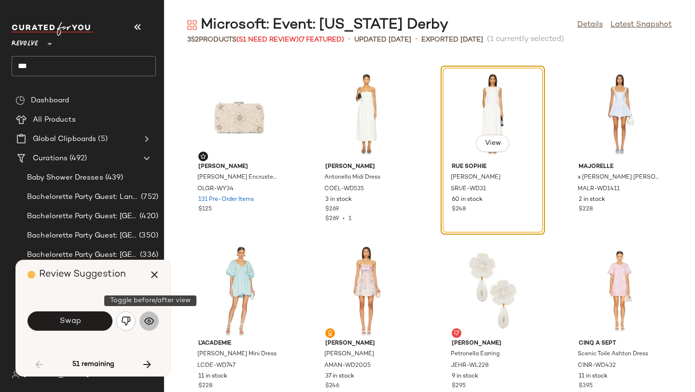
click at [151, 317] on img "button" at bounding box center [149, 321] width 10 height 10
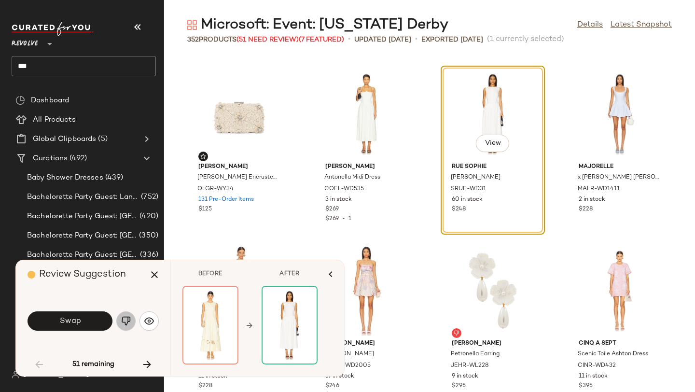
click at [126, 322] on img "button" at bounding box center [126, 321] width 10 height 10
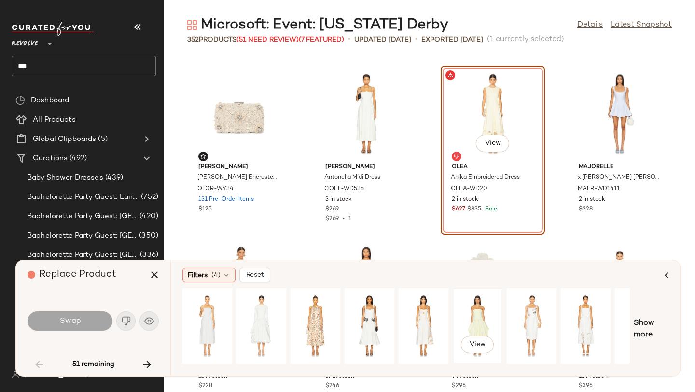
click at [476, 321] on div "View" at bounding box center [477, 326] width 43 height 69
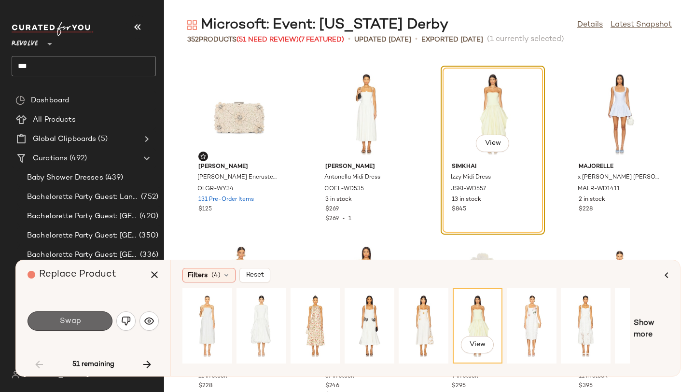
click at [83, 328] on button "Swap" at bounding box center [70, 320] width 85 height 19
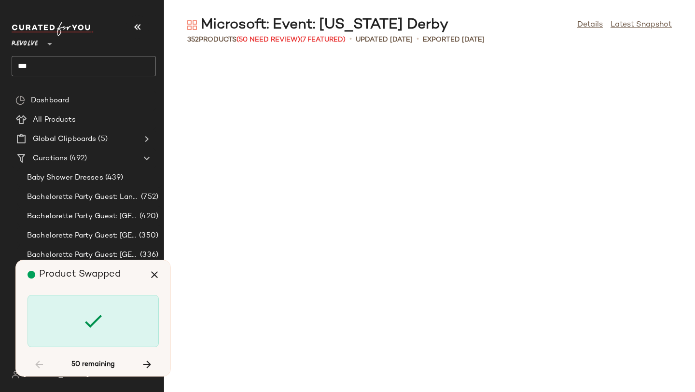
scroll to position [3004, 0]
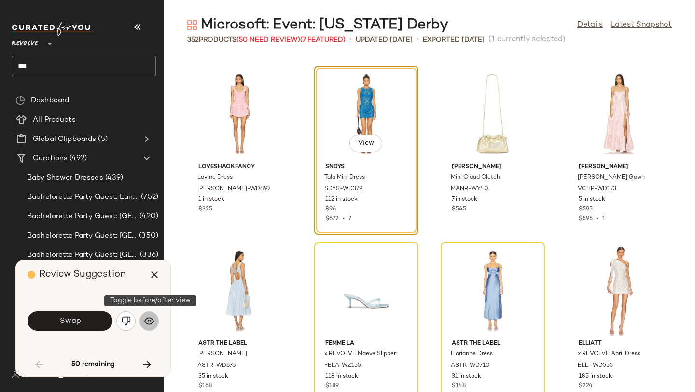
click at [148, 322] on img "button" at bounding box center [149, 321] width 10 height 10
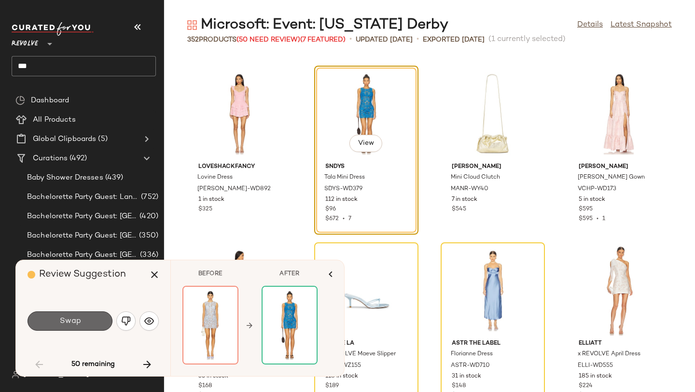
click at [89, 320] on button "Swap" at bounding box center [70, 320] width 85 height 19
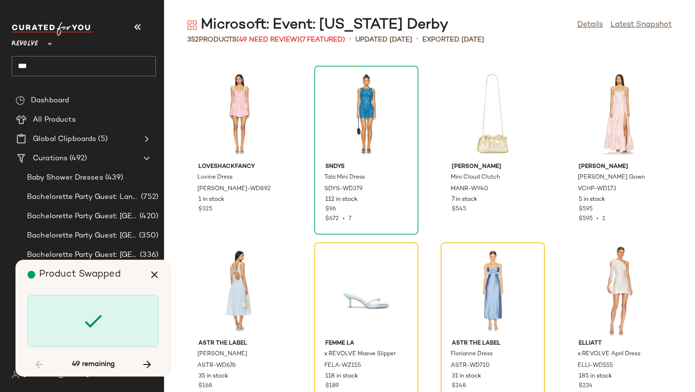
scroll to position [3181, 0]
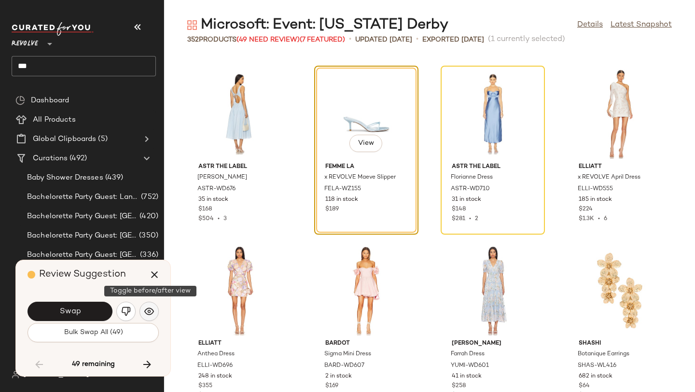
click at [152, 314] on img "button" at bounding box center [149, 312] width 10 height 10
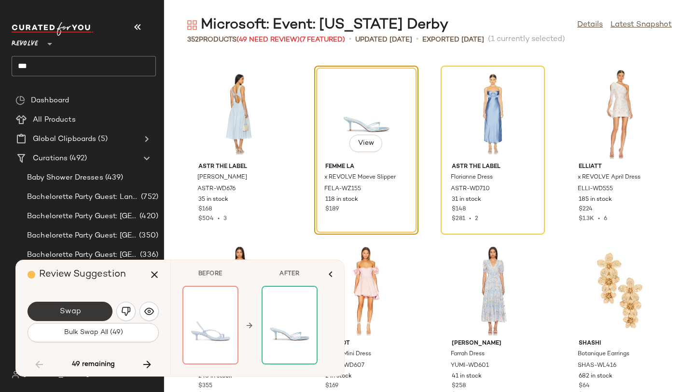
click at [99, 313] on button "Swap" at bounding box center [70, 311] width 85 height 19
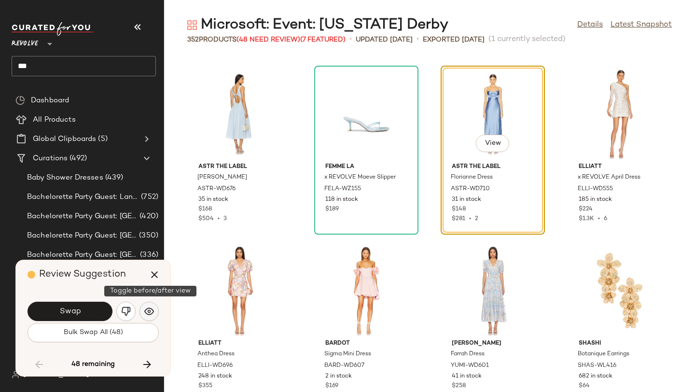
click at [153, 310] on img "button" at bounding box center [149, 312] width 10 height 10
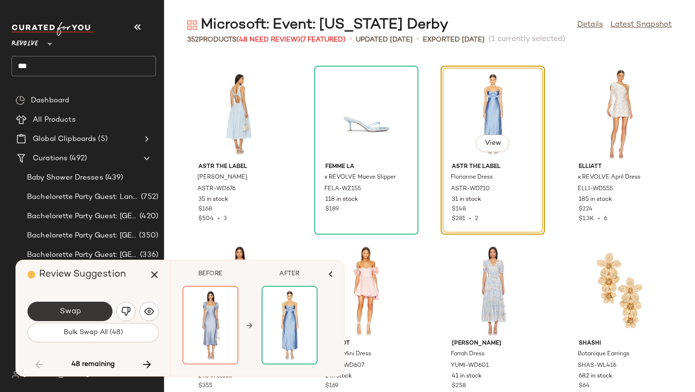
click at [94, 309] on button "Swap" at bounding box center [70, 311] width 85 height 19
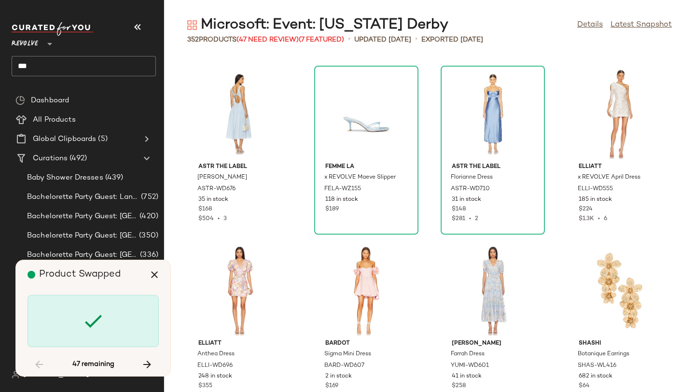
scroll to position [3534, 0]
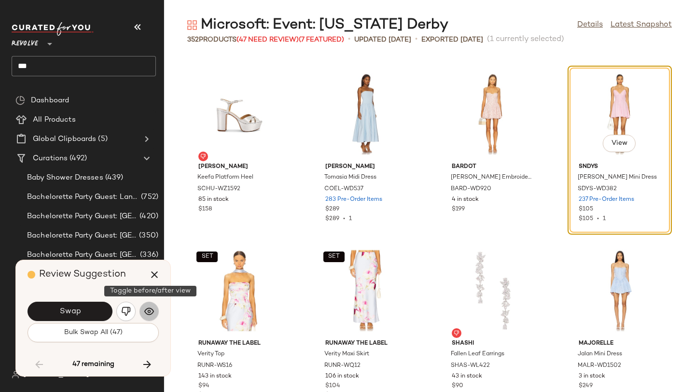
click at [152, 309] on img "button" at bounding box center [149, 312] width 10 height 10
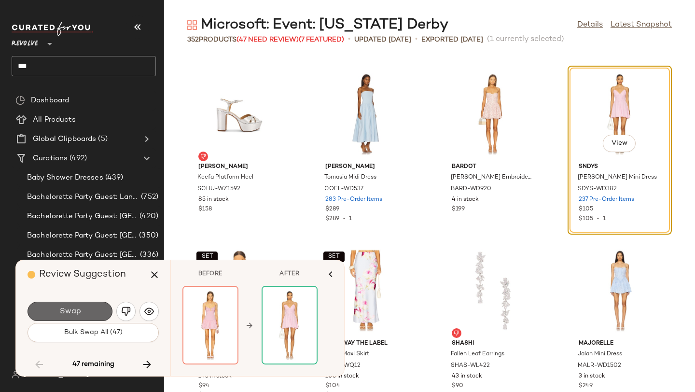
click at [104, 310] on button "Swap" at bounding box center [70, 311] width 85 height 19
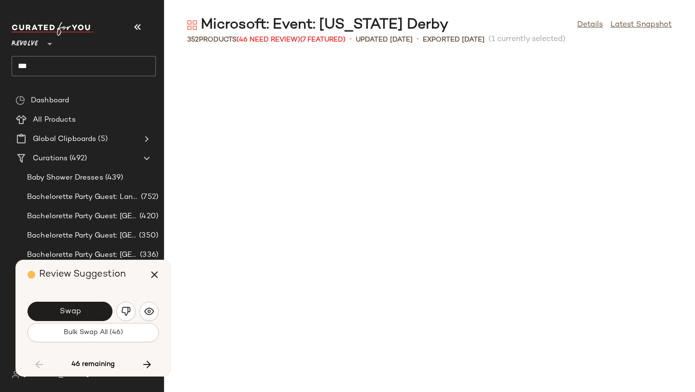
scroll to position [4064, 0]
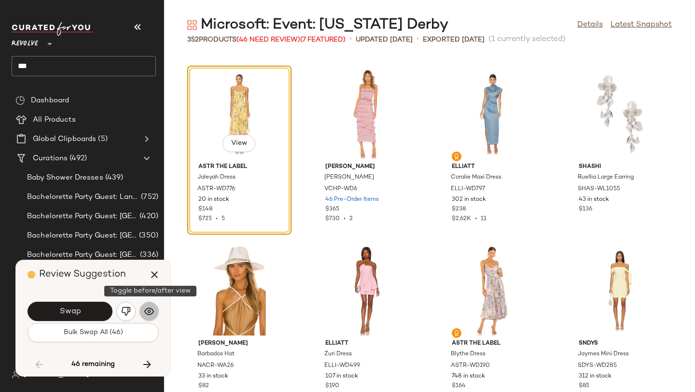
click at [145, 313] on img "button" at bounding box center [149, 312] width 10 height 10
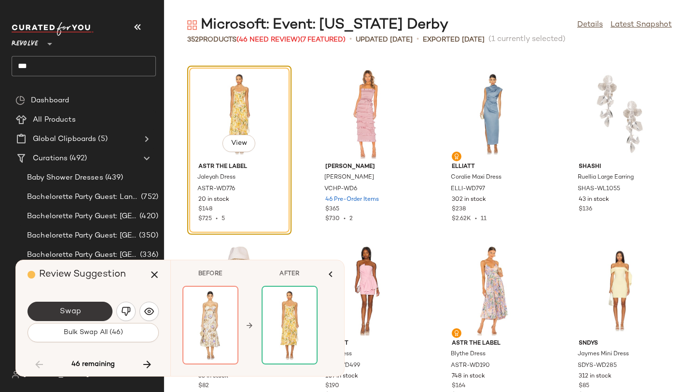
click at [95, 318] on button "Swap" at bounding box center [70, 311] width 85 height 19
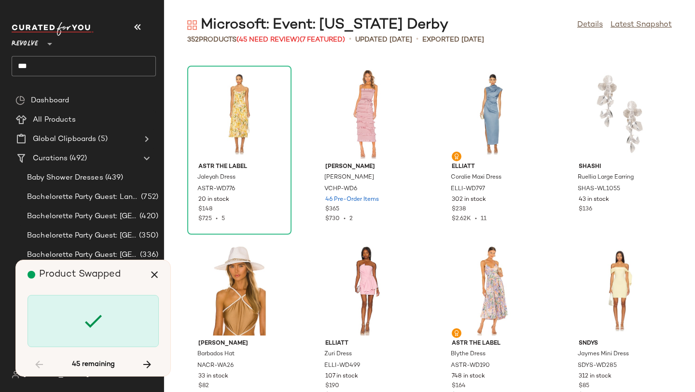
scroll to position [5301, 0]
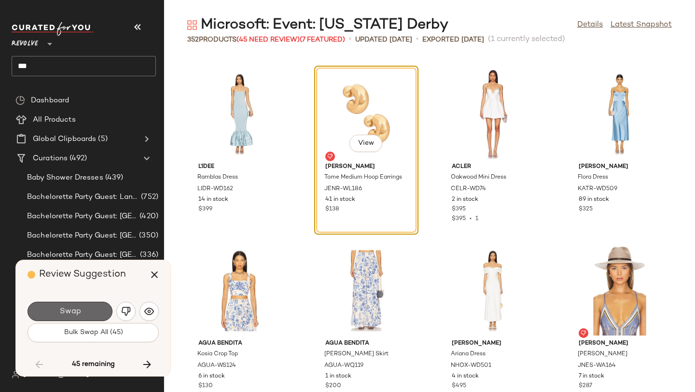
click at [92, 311] on button "Swap" at bounding box center [70, 311] width 85 height 19
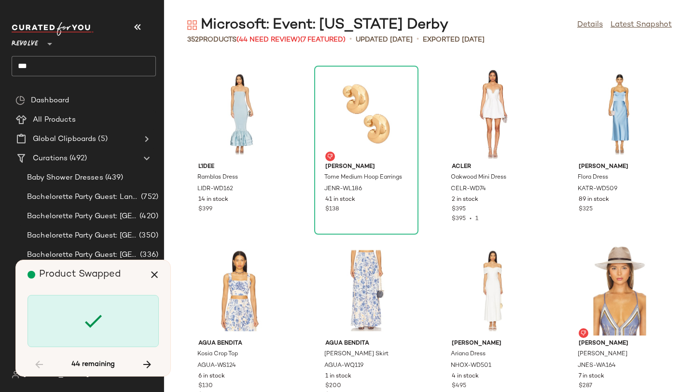
scroll to position [5831, 0]
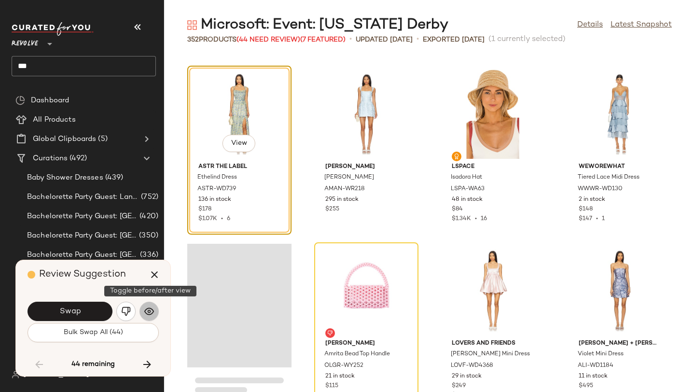
click at [146, 306] on button "button" at bounding box center [149, 311] width 19 height 19
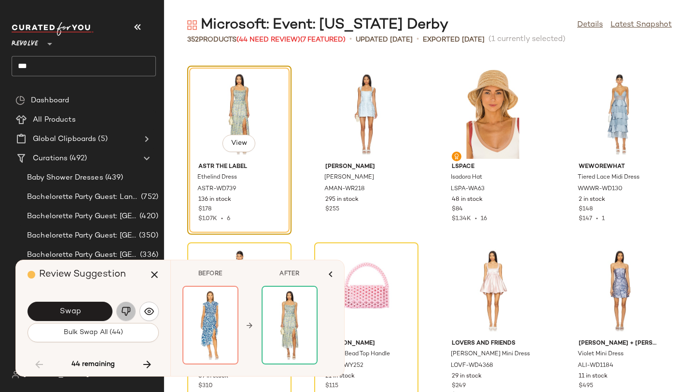
click at [124, 310] on img "button" at bounding box center [126, 312] width 10 height 10
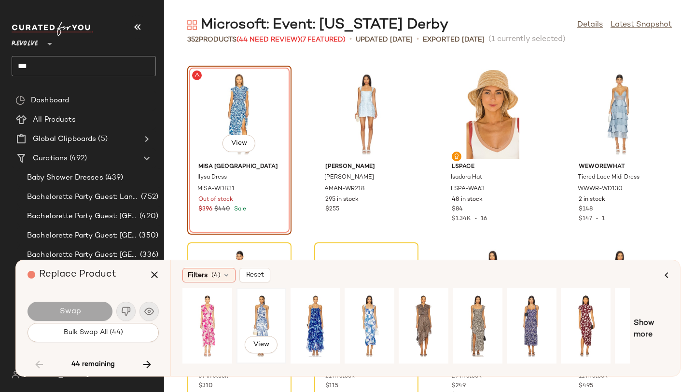
click at [249, 309] on div "View" at bounding box center [261, 326] width 43 height 69
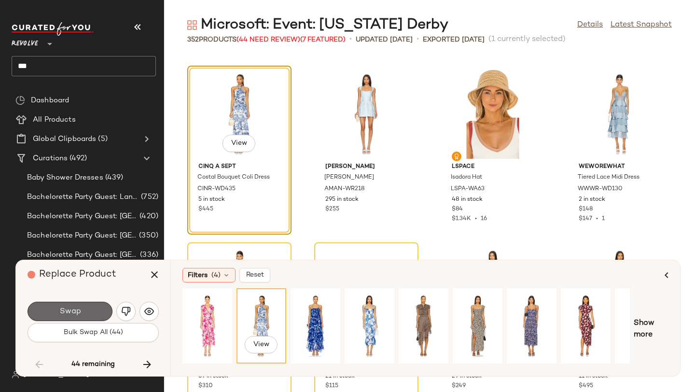
click at [97, 308] on button "Swap" at bounding box center [70, 311] width 85 height 19
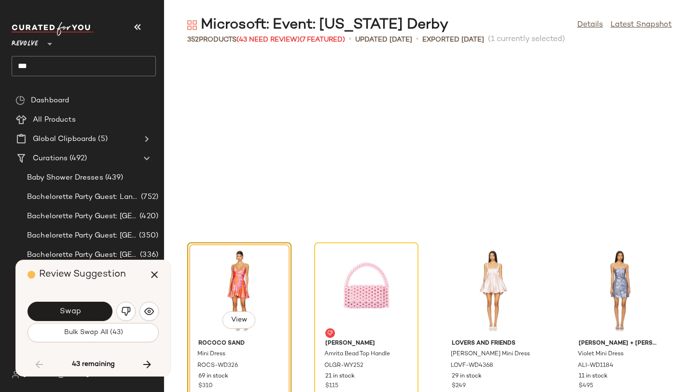
scroll to position [6008, 0]
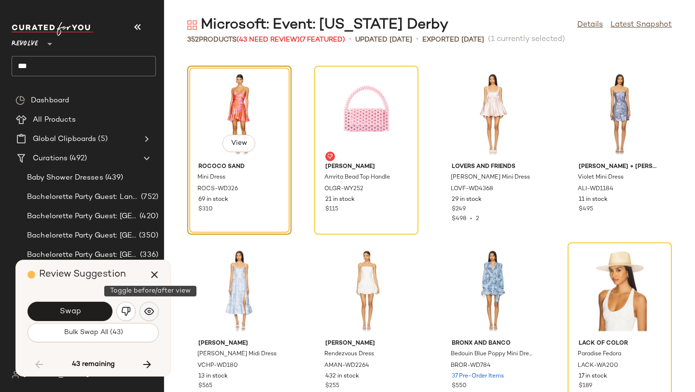
click at [148, 308] on img "button" at bounding box center [149, 312] width 10 height 10
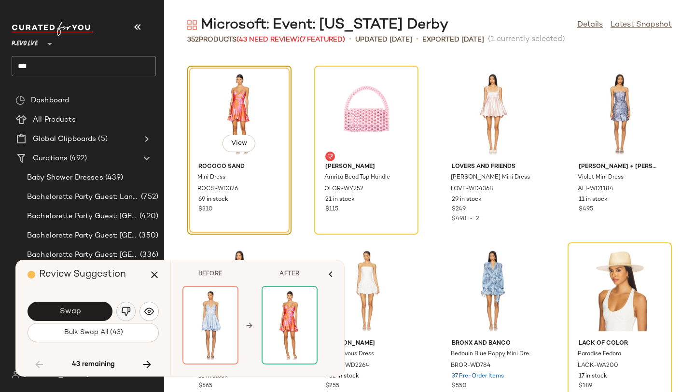
click at [125, 309] on img "button" at bounding box center [126, 312] width 10 height 10
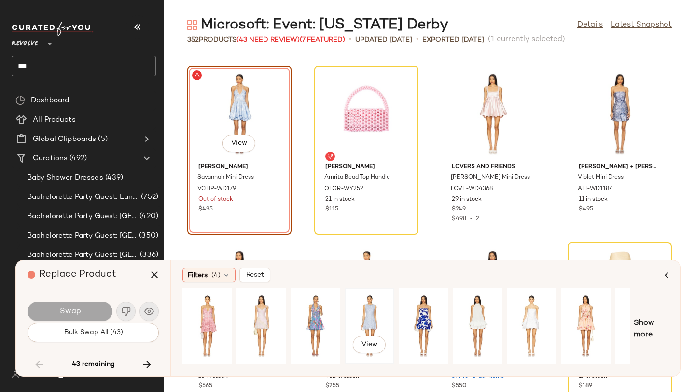
click at [360, 318] on div "View" at bounding box center [369, 326] width 43 height 69
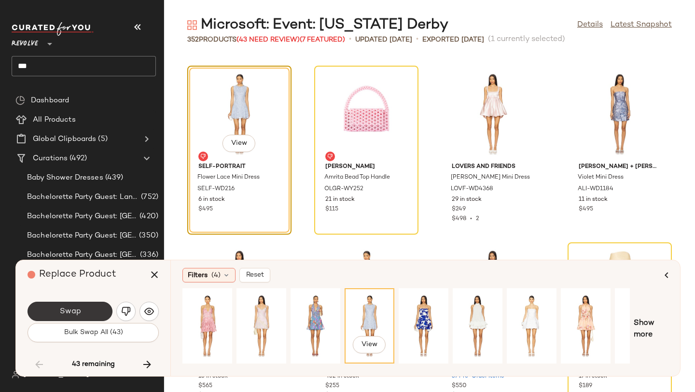
click at [108, 315] on button "Swap" at bounding box center [70, 311] width 85 height 19
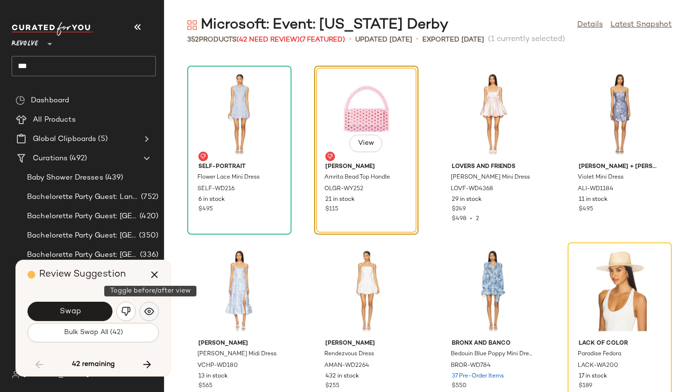
click at [146, 309] on img "button" at bounding box center [149, 312] width 10 height 10
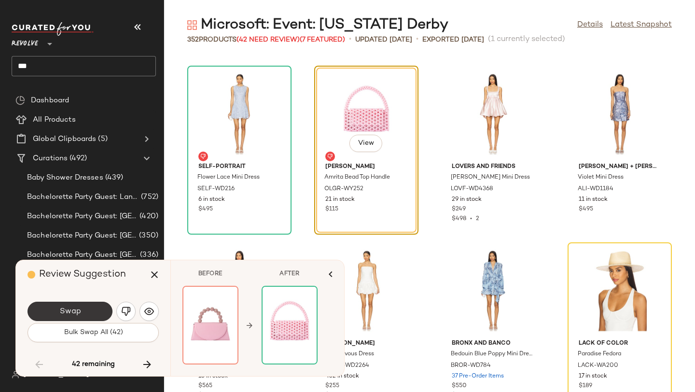
click at [89, 311] on button "Swap" at bounding box center [70, 311] width 85 height 19
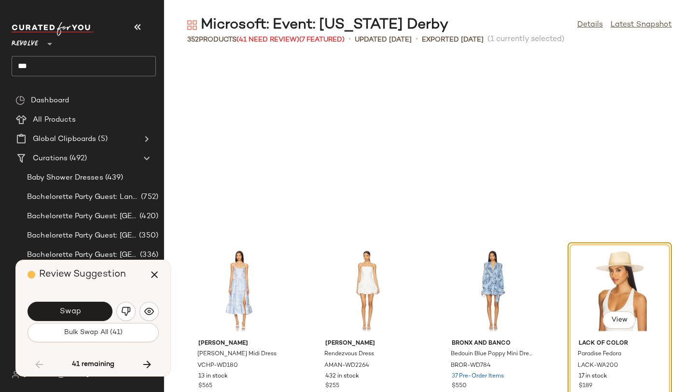
scroll to position [6185, 0]
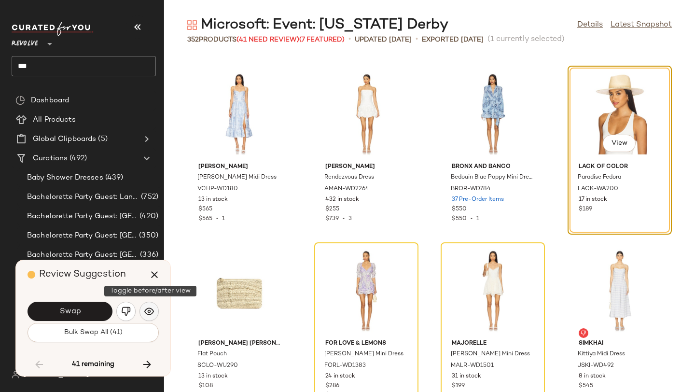
click at [146, 309] on img "button" at bounding box center [149, 312] width 10 height 10
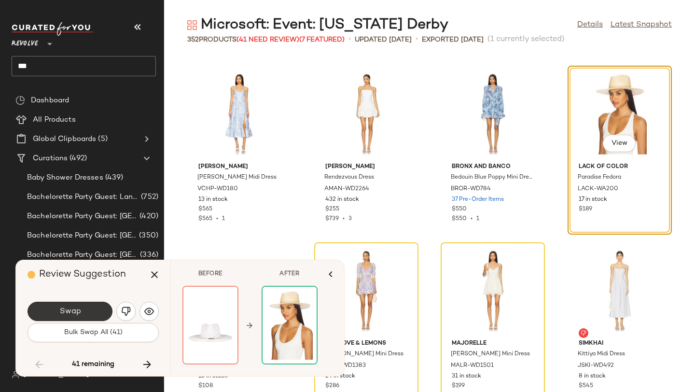
click at [97, 311] on button "Swap" at bounding box center [70, 311] width 85 height 19
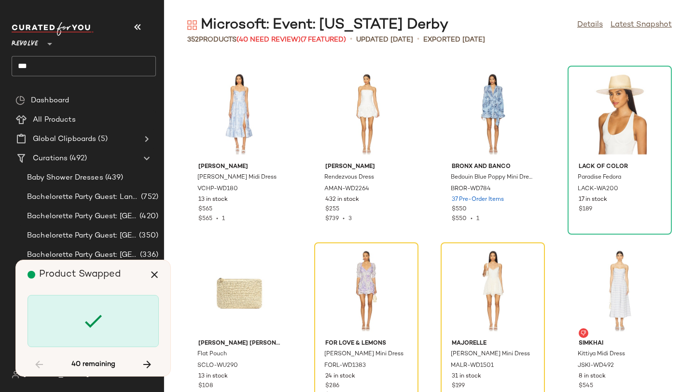
scroll to position [6361, 0]
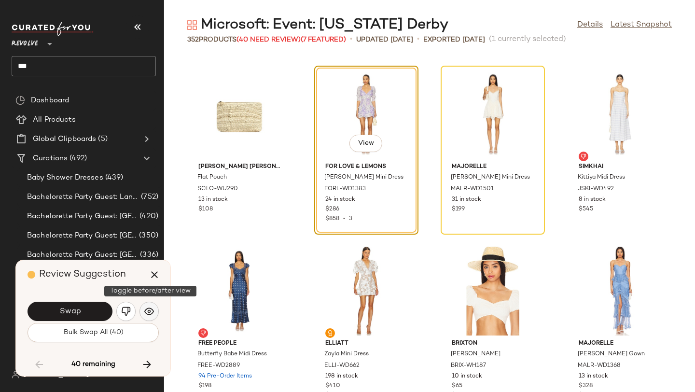
click at [148, 311] on img "button" at bounding box center [149, 312] width 10 height 10
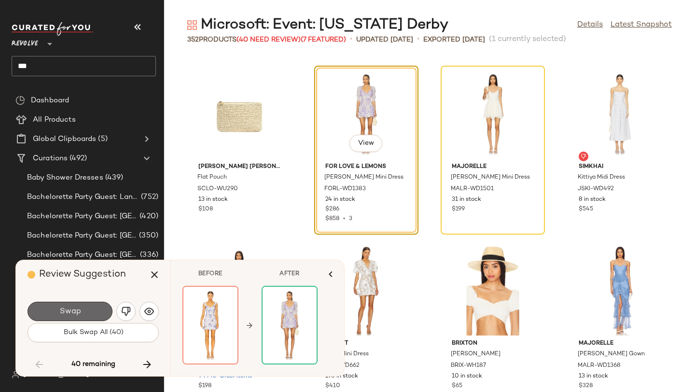
click at [102, 308] on button "Swap" at bounding box center [70, 311] width 85 height 19
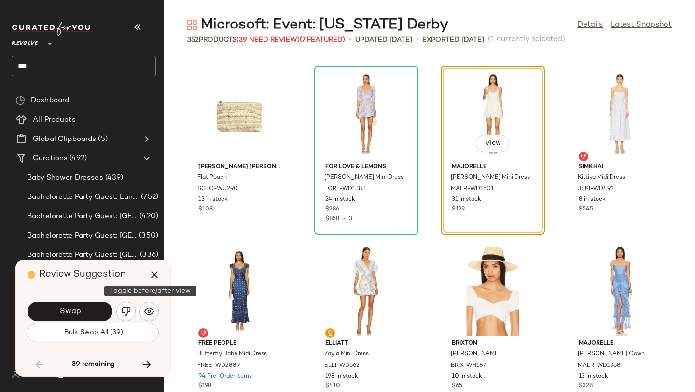
click at [146, 312] on img "button" at bounding box center [149, 312] width 10 height 10
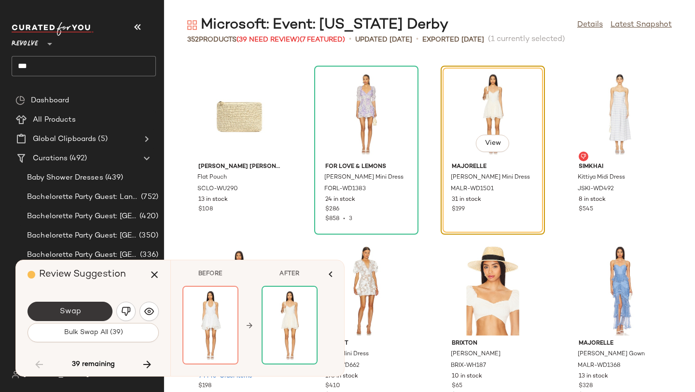
click at [99, 309] on button "Swap" at bounding box center [70, 311] width 85 height 19
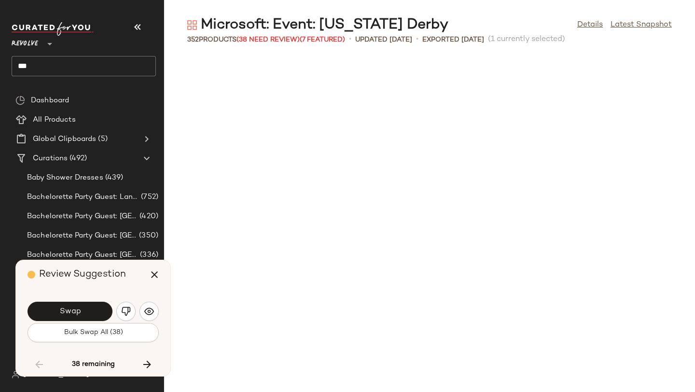
scroll to position [6891, 0]
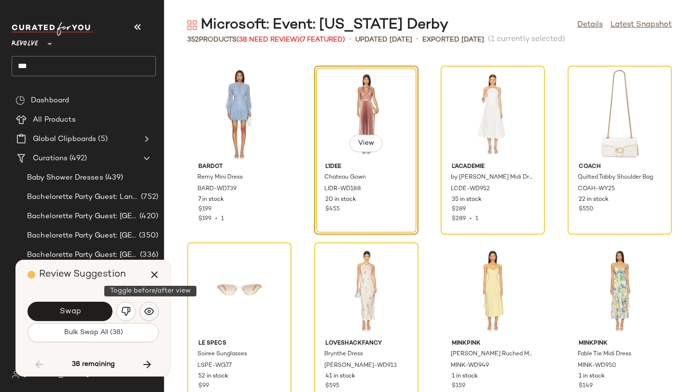
click at [147, 307] on img "button" at bounding box center [149, 312] width 10 height 10
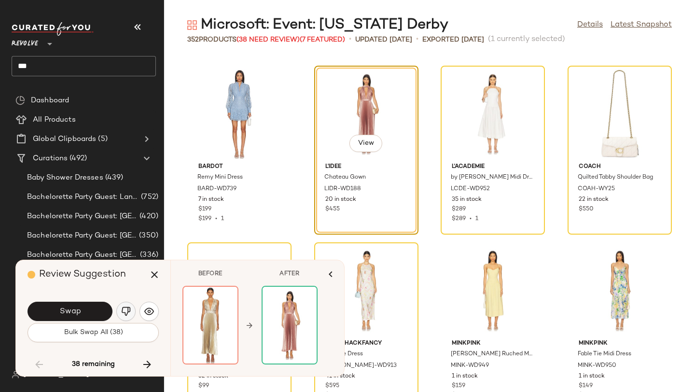
click at [125, 309] on img "button" at bounding box center [126, 312] width 10 height 10
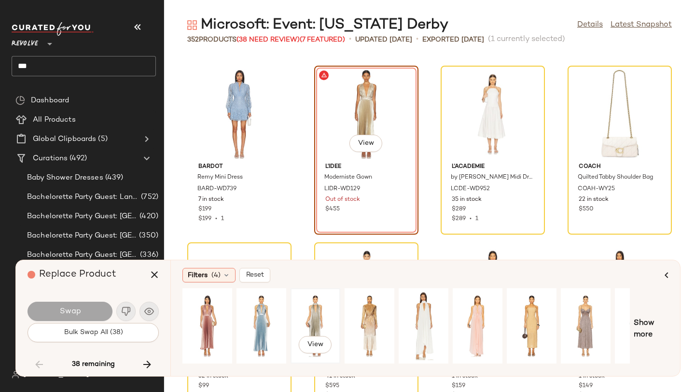
click at [300, 310] on div "View" at bounding box center [315, 326] width 43 height 69
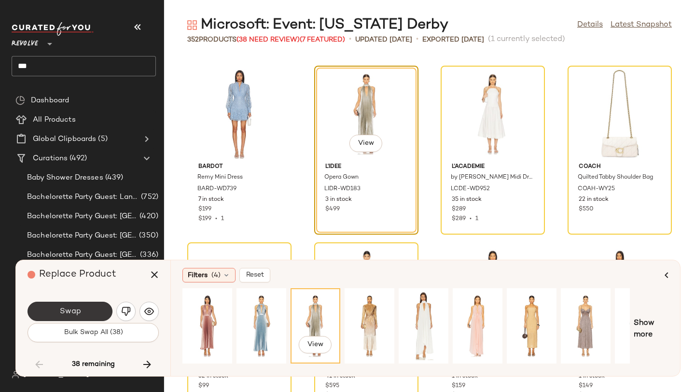
click at [93, 309] on button "Swap" at bounding box center [70, 311] width 85 height 19
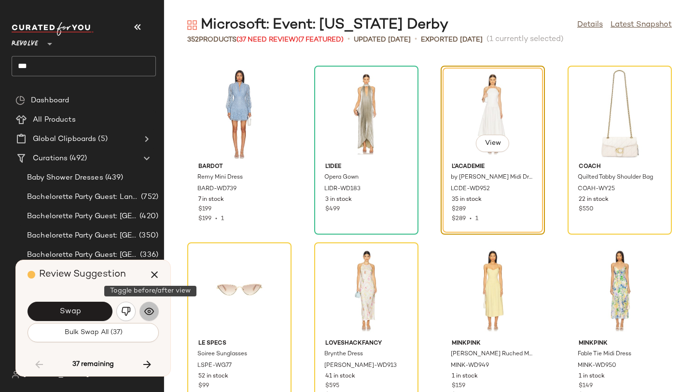
click at [153, 309] on img "button" at bounding box center [149, 312] width 10 height 10
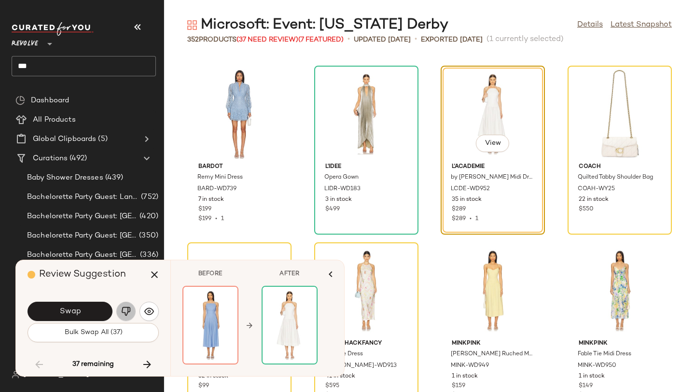
click at [130, 309] on img "button" at bounding box center [126, 312] width 10 height 10
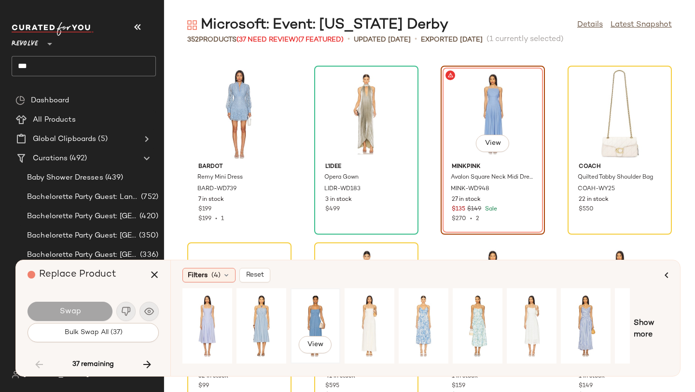
click at [311, 311] on div "View" at bounding box center [315, 326] width 43 height 69
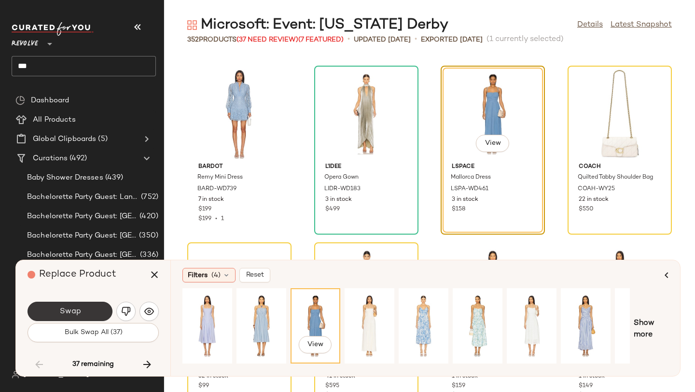
click at [56, 310] on button "Swap" at bounding box center [70, 311] width 85 height 19
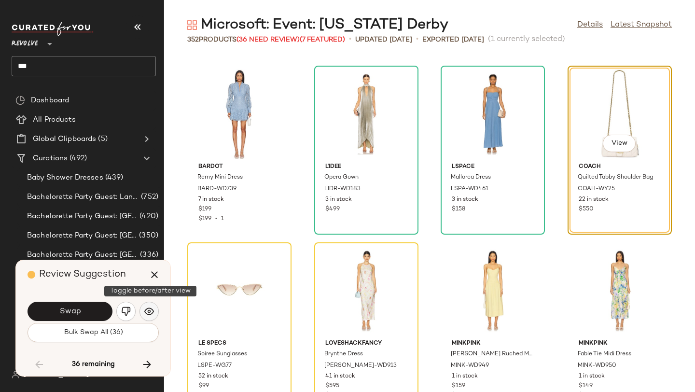
click at [146, 309] on img "button" at bounding box center [149, 312] width 10 height 10
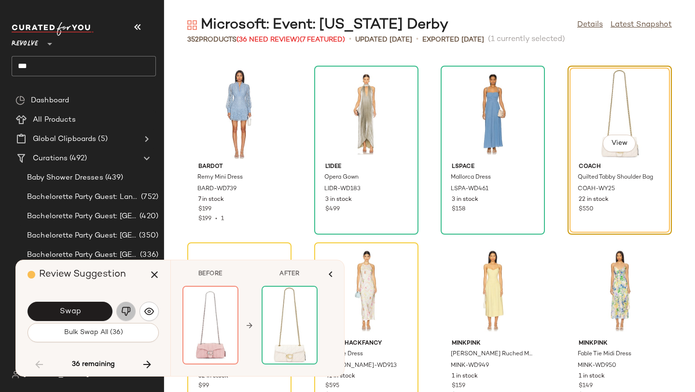
click at [124, 309] on img "button" at bounding box center [126, 312] width 10 height 10
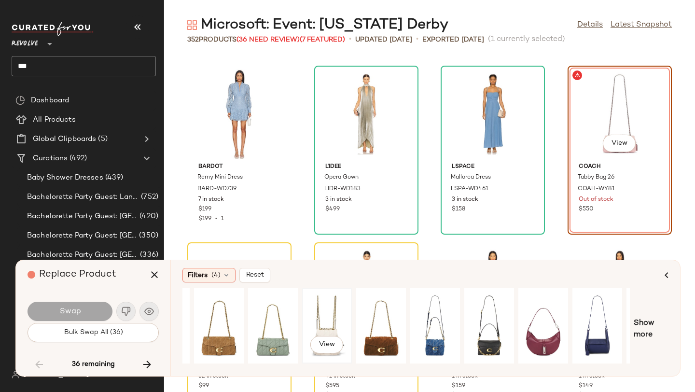
scroll to position [0, 88]
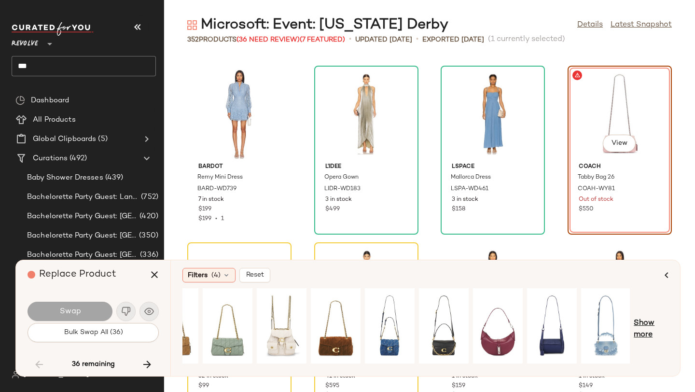
click at [652, 323] on span "Show more" at bounding box center [651, 329] width 35 height 23
click at [655, 322] on span "Show more" at bounding box center [658, 329] width 21 height 23
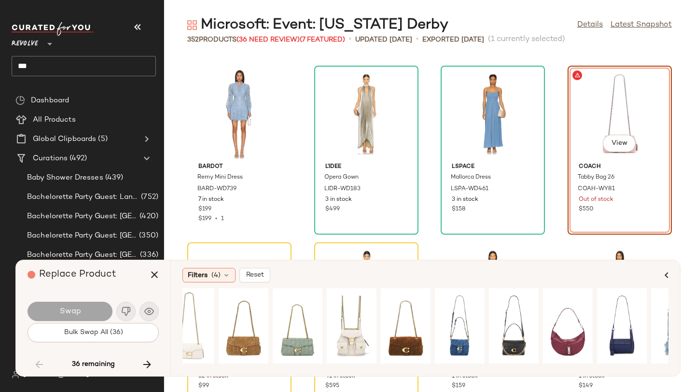
scroll to position [0, 0]
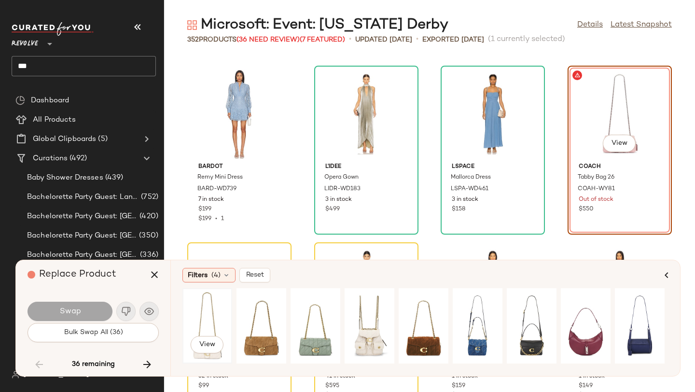
click at [213, 317] on div "View" at bounding box center [207, 326] width 43 height 69
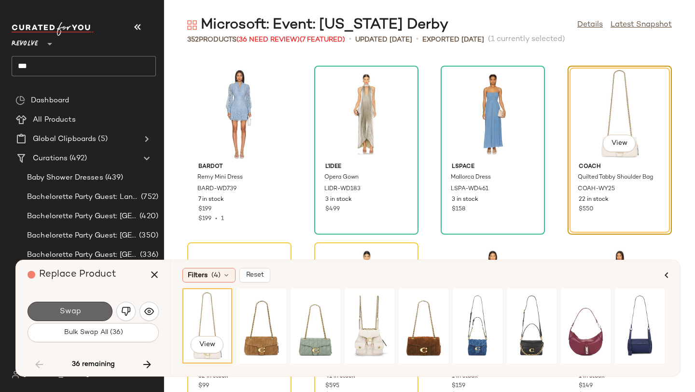
click at [95, 315] on button "Swap" at bounding box center [70, 311] width 85 height 19
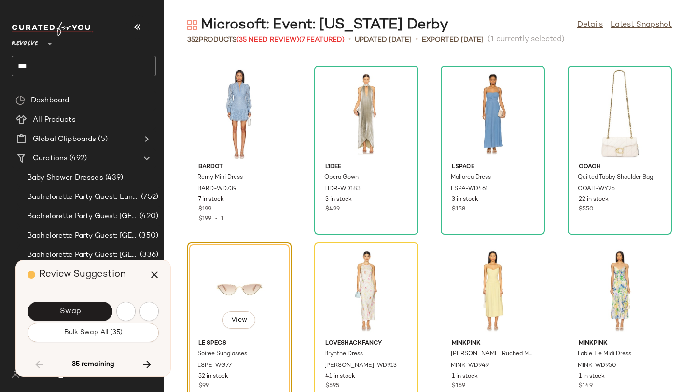
scroll to position [7068, 0]
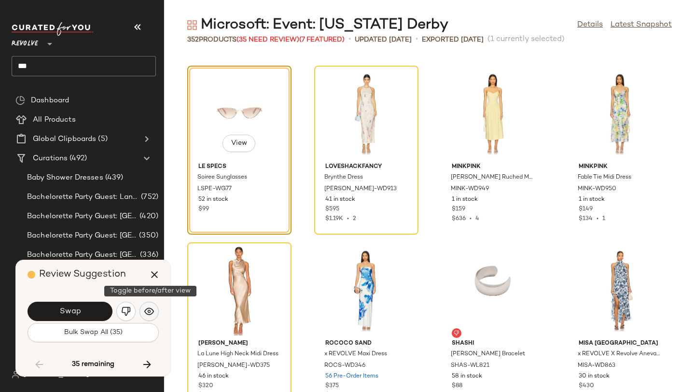
click at [148, 307] on img "button" at bounding box center [149, 312] width 10 height 10
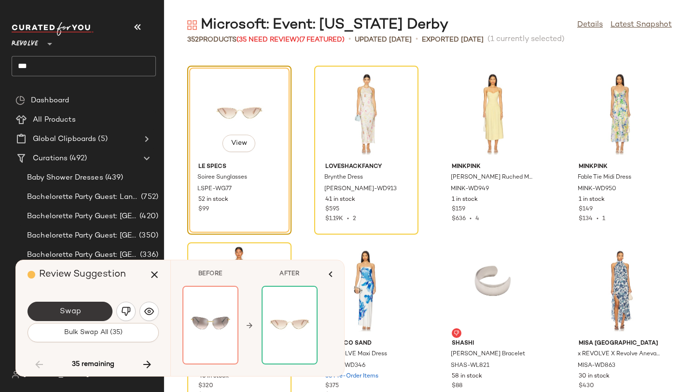
click at [89, 311] on button "Swap" at bounding box center [70, 311] width 85 height 19
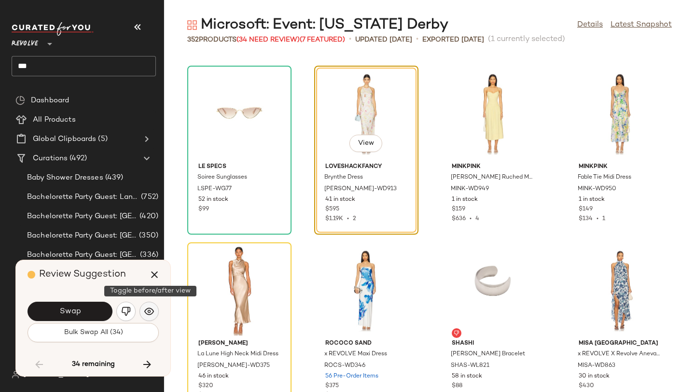
click at [146, 307] on img "button" at bounding box center [149, 312] width 10 height 10
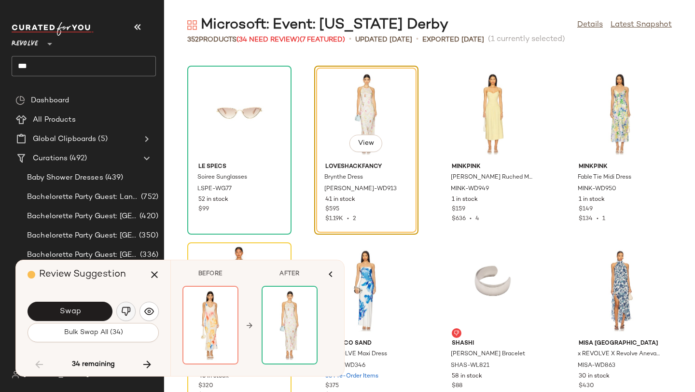
click at [122, 307] on img "button" at bounding box center [126, 312] width 10 height 10
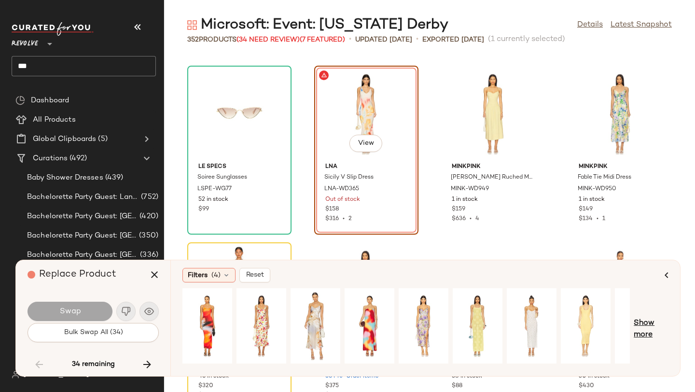
click at [645, 321] on span "Show more" at bounding box center [651, 329] width 35 height 23
click at [654, 321] on span "Show more" at bounding box center [658, 329] width 21 height 23
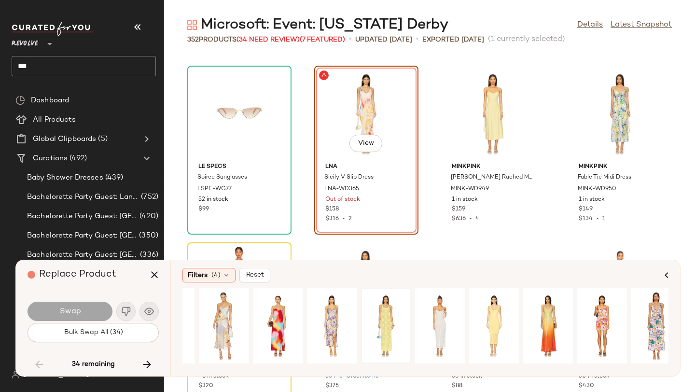
scroll to position [0, 144]
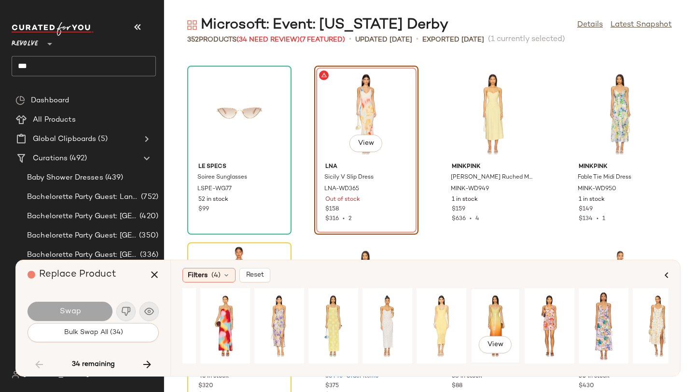
click at [493, 320] on div "View" at bounding box center [495, 326] width 43 height 69
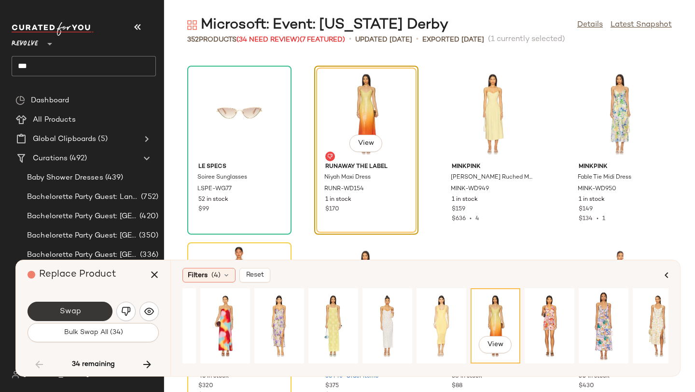
click at [98, 304] on button "Swap" at bounding box center [70, 311] width 85 height 19
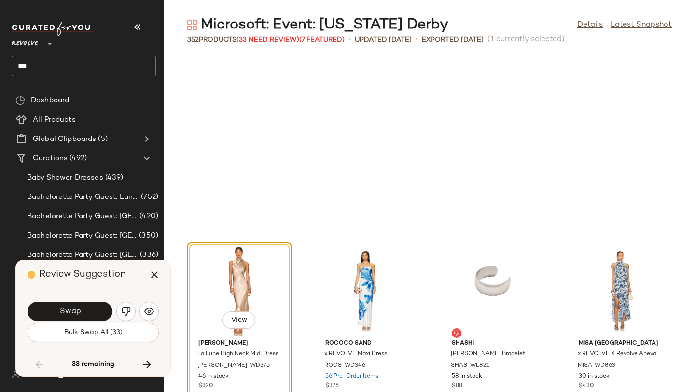
scroll to position [7245, 0]
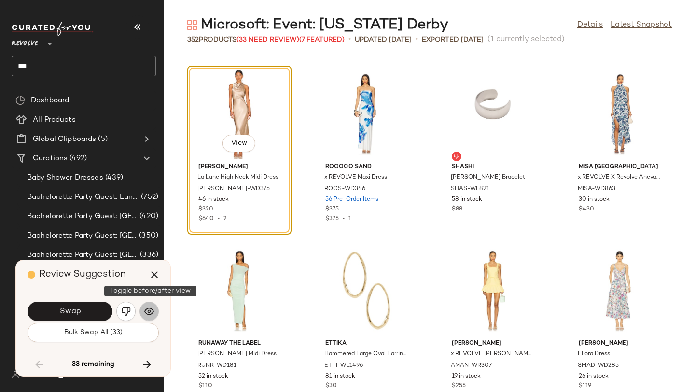
click at [146, 304] on button "button" at bounding box center [149, 311] width 19 height 19
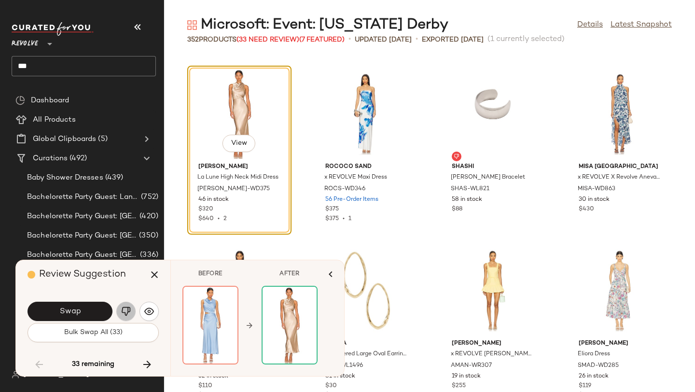
click at [128, 313] on img "button" at bounding box center [126, 312] width 10 height 10
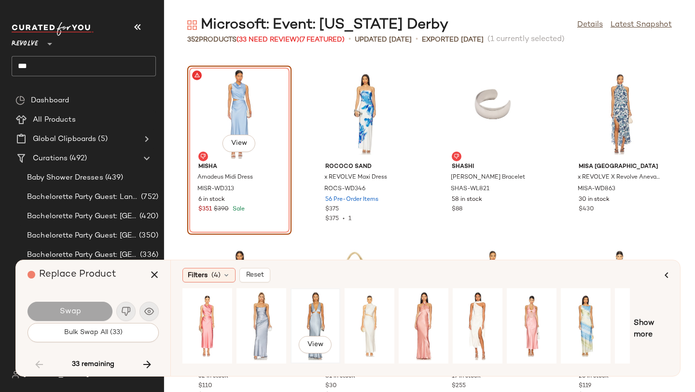
click at [323, 311] on div "View" at bounding box center [315, 326] width 43 height 69
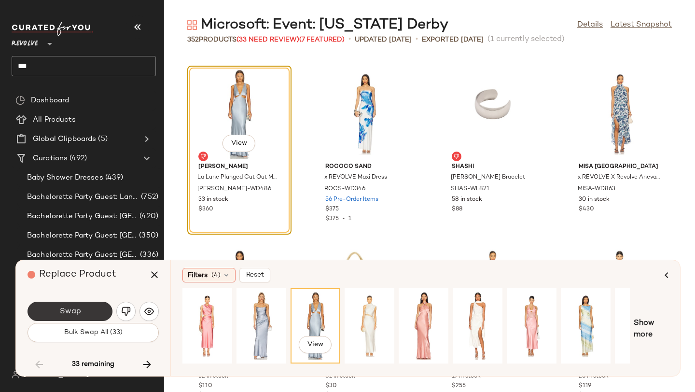
click at [77, 309] on span "Swap" at bounding box center [70, 311] width 22 height 9
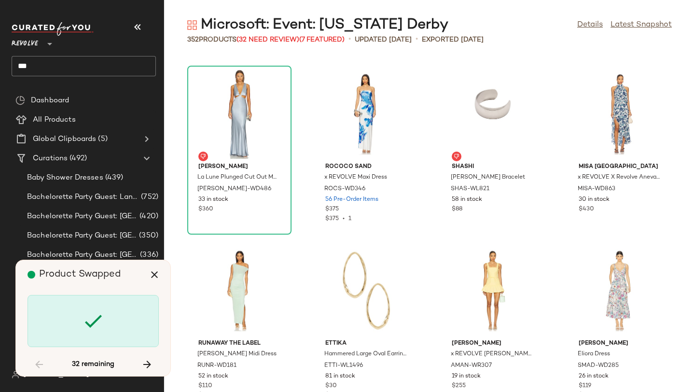
scroll to position [8305, 0]
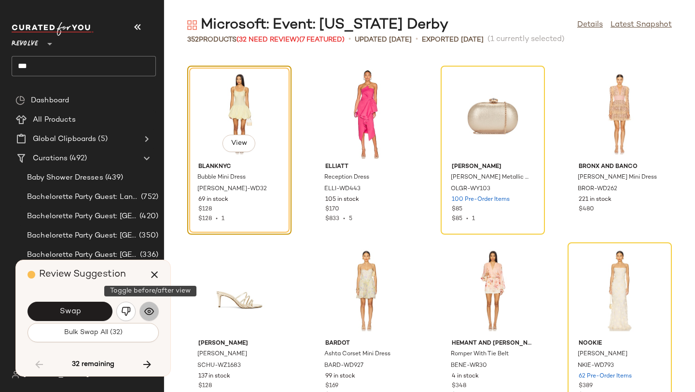
click at [151, 309] on img "button" at bounding box center [149, 312] width 10 height 10
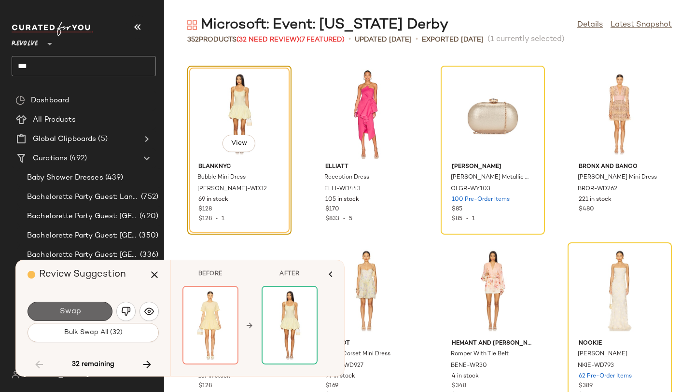
click at [95, 308] on button "Swap" at bounding box center [70, 311] width 85 height 19
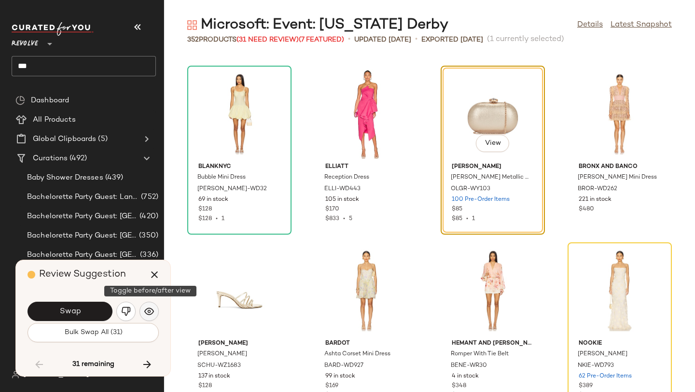
click at [150, 308] on img "button" at bounding box center [149, 312] width 10 height 10
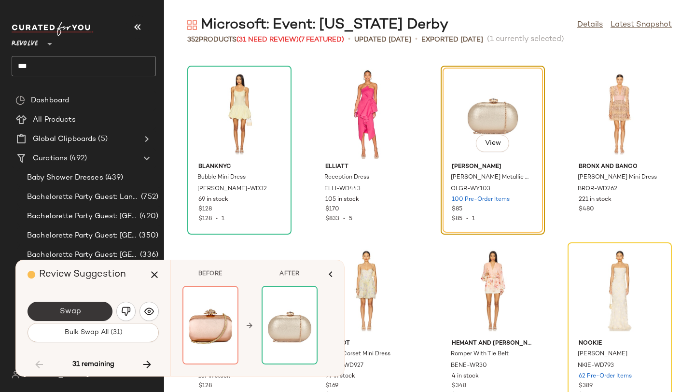
click at [100, 311] on button "Swap" at bounding box center [70, 311] width 85 height 19
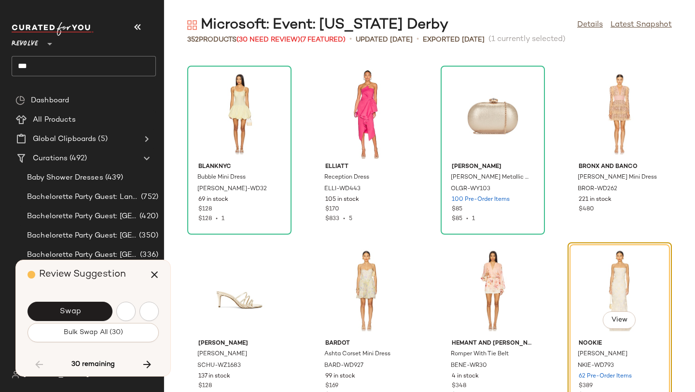
scroll to position [8482, 0]
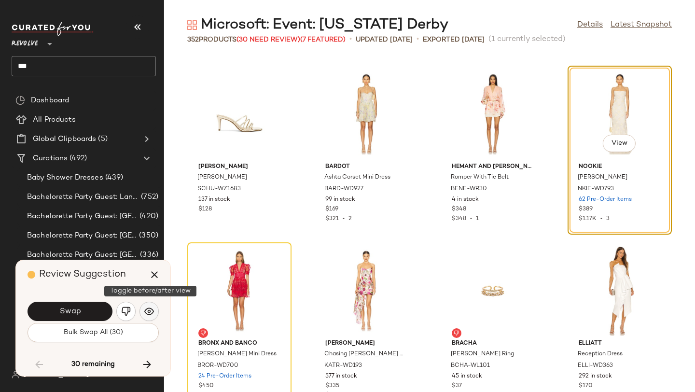
click at [152, 313] on img "button" at bounding box center [149, 312] width 10 height 10
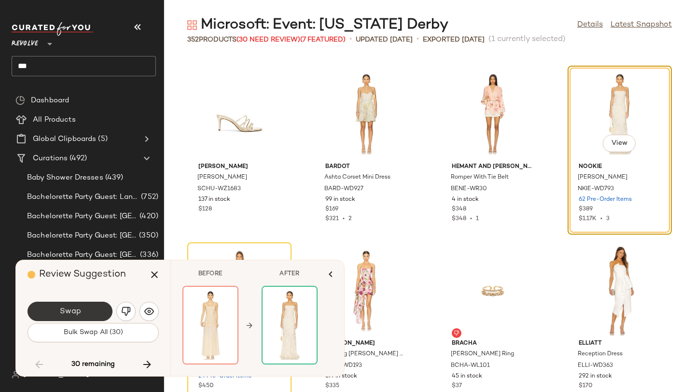
click at [83, 315] on button "Swap" at bounding box center [70, 311] width 85 height 19
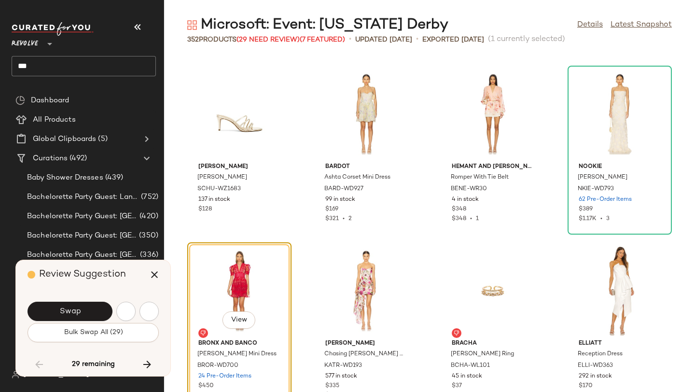
scroll to position [8658, 0]
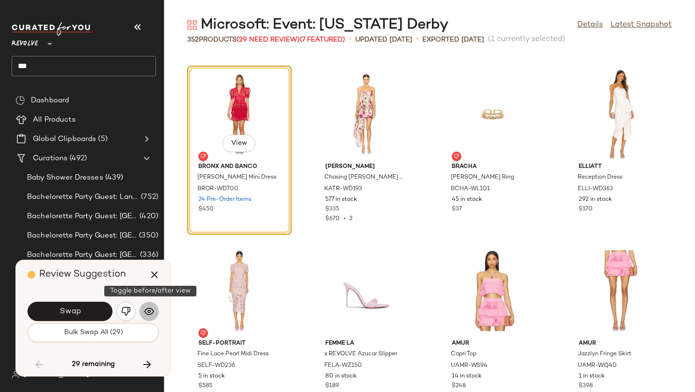
click at [142, 307] on button "button" at bounding box center [149, 311] width 19 height 19
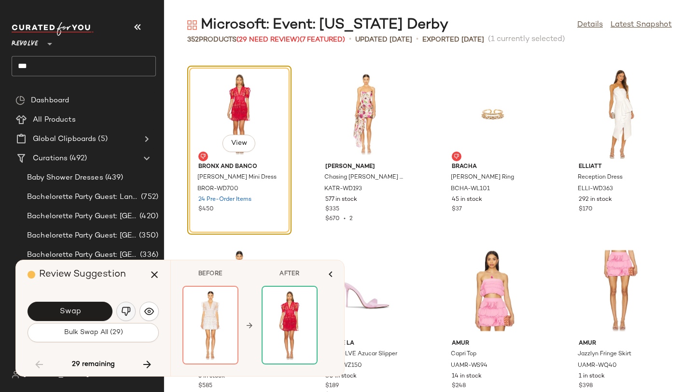
click at [128, 308] on img "button" at bounding box center [126, 312] width 10 height 10
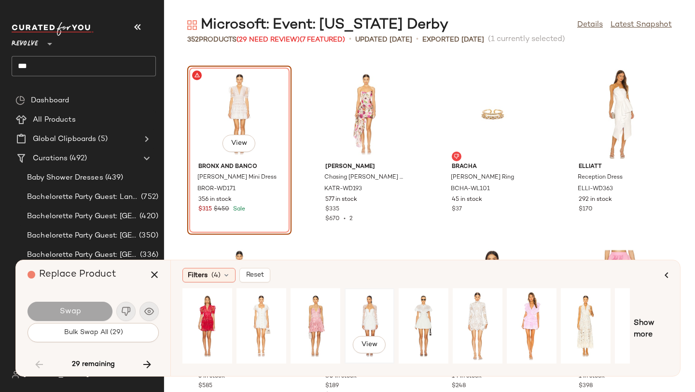
click at [361, 317] on div "View" at bounding box center [369, 326] width 43 height 69
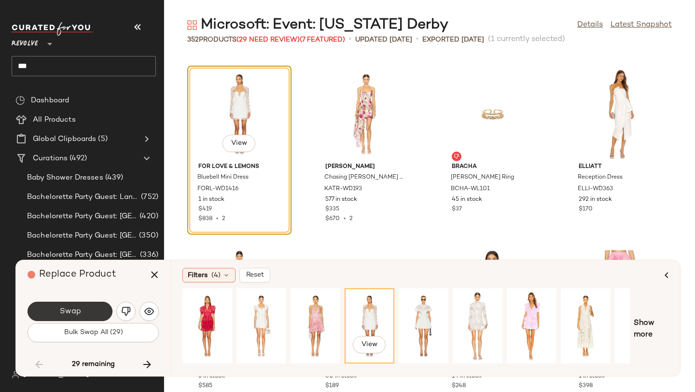
click at [79, 308] on span "Swap" at bounding box center [70, 311] width 22 height 9
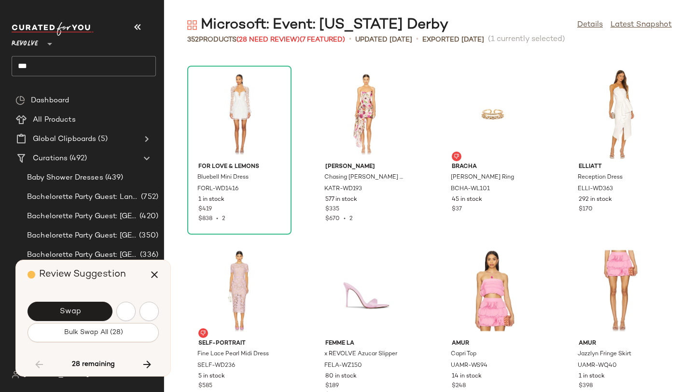
scroll to position [9012, 0]
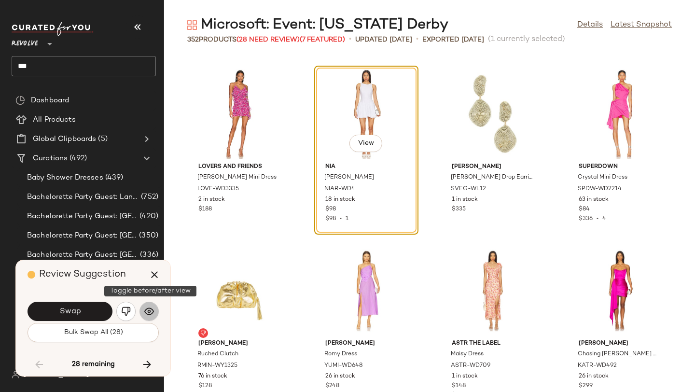
click at [148, 310] on img "button" at bounding box center [149, 312] width 10 height 10
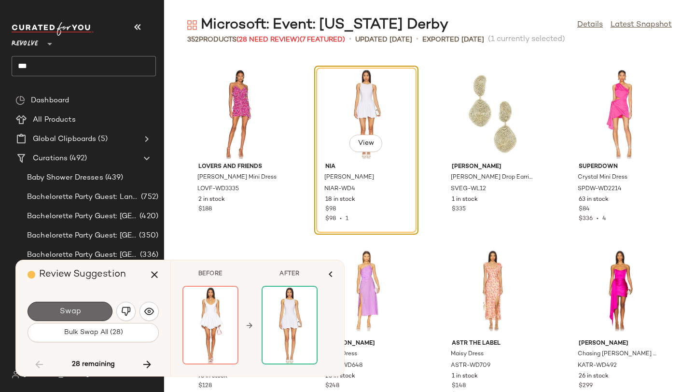
click at [93, 314] on button "Swap" at bounding box center [70, 311] width 85 height 19
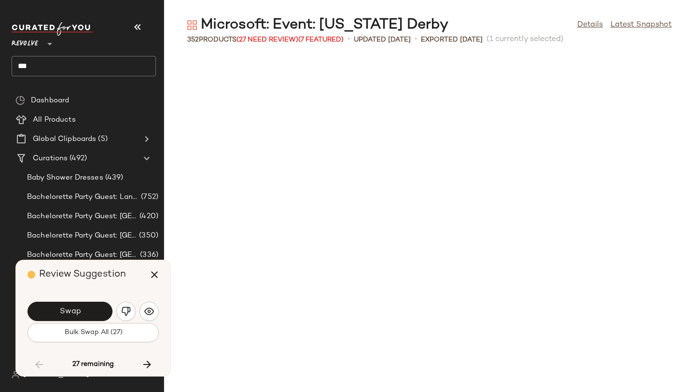
scroll to position [9365, 0]
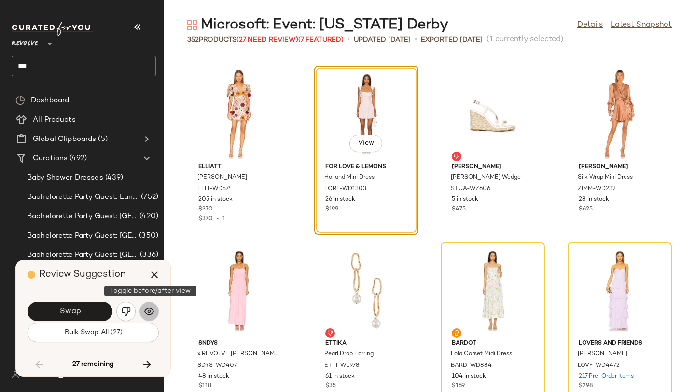
click at [149, 310] on img "button" at bounding box center [149, 312] width 10 height 10
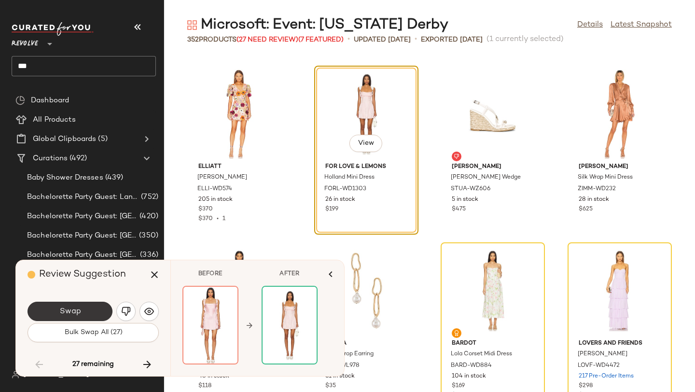
click at [101, 309] on button "Swap" at bounding box center [70, 311] width 85 height 19
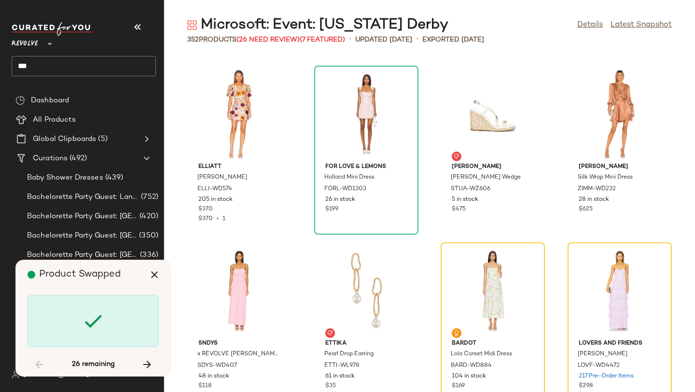
scroll to position [9542, 0]
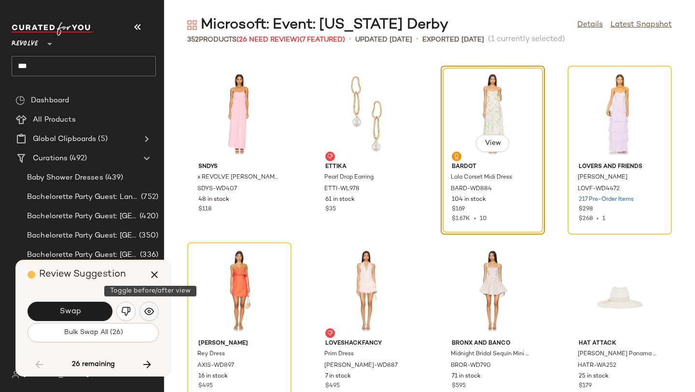
click at [148, 315] on img "button" at bounding box center [149, 312] width 10 height 10
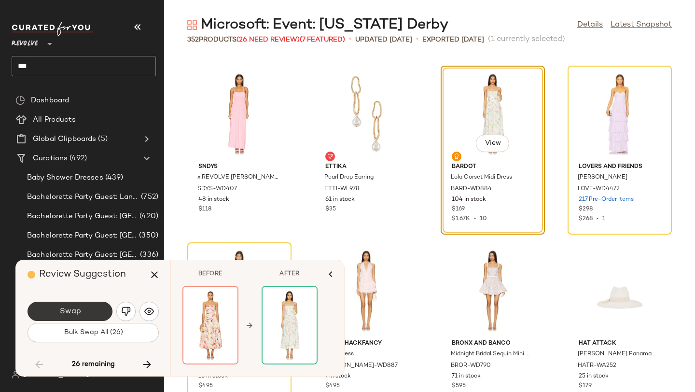
click at [103, 310] on button "Swap" at bounding box center [70, 311] width 85 height 19
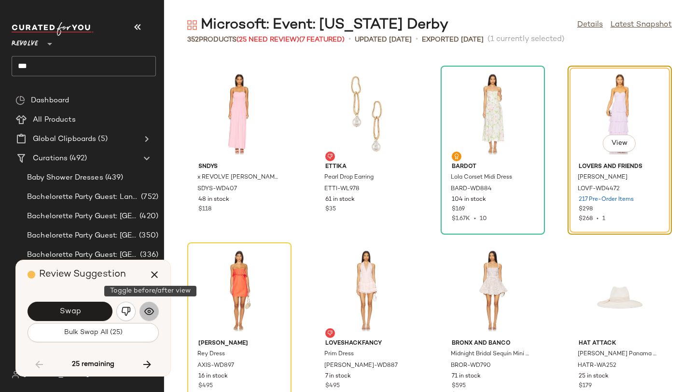
click at [149, 311] on img "button" at bounding box center [149, 312] width 10 height 10
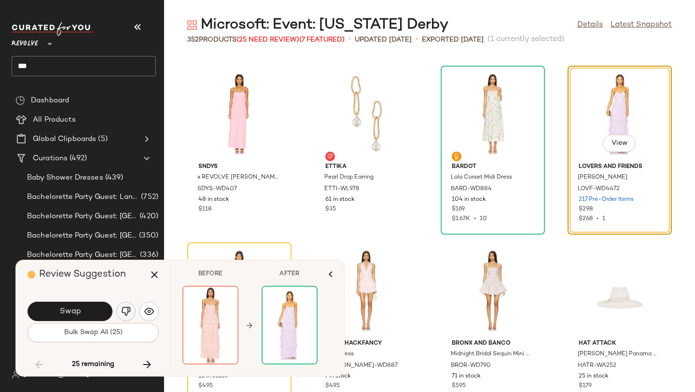
click at [129, 311] on img "button" at bounding box center [126, 312] width 10 height 10
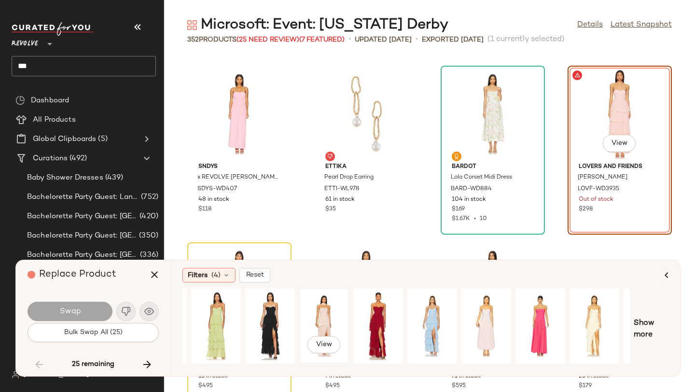
scroll to position [0, 88]
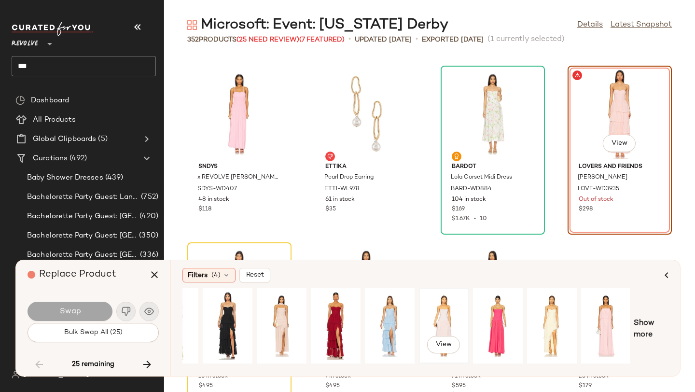
click at [432, 317] on div "View" at bounding box center [443, 326] width 43 height 69
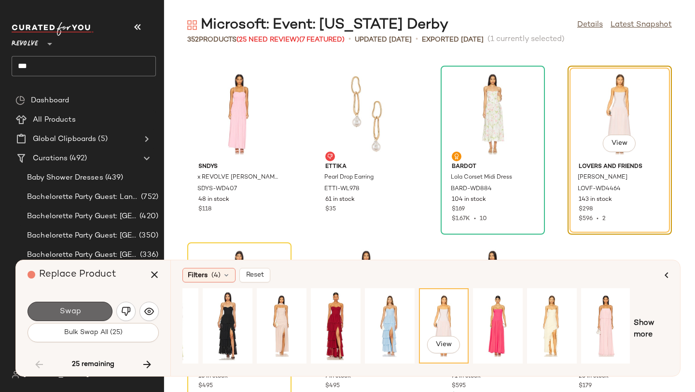
click at [93, 310] on button "Swap" at bounding box center [70, 311] width 85 height 19
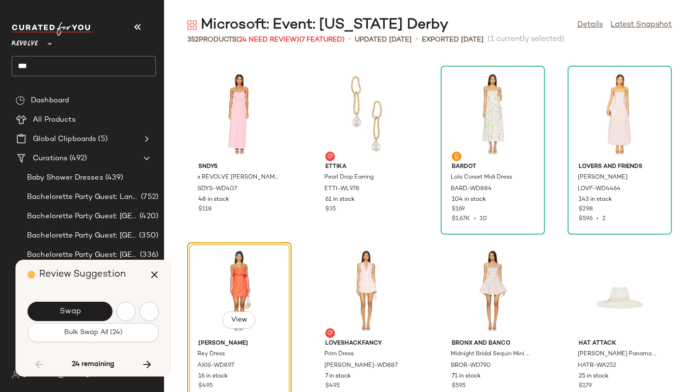
scroll to position [9719, 0]
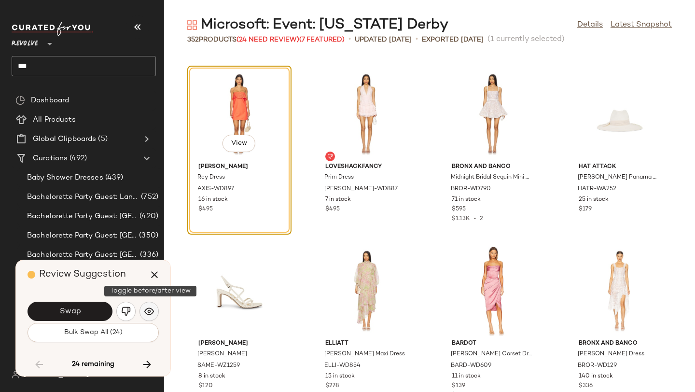
click at [152, 305] on button "button" at bounding box center [149, 311] width 19 height 19
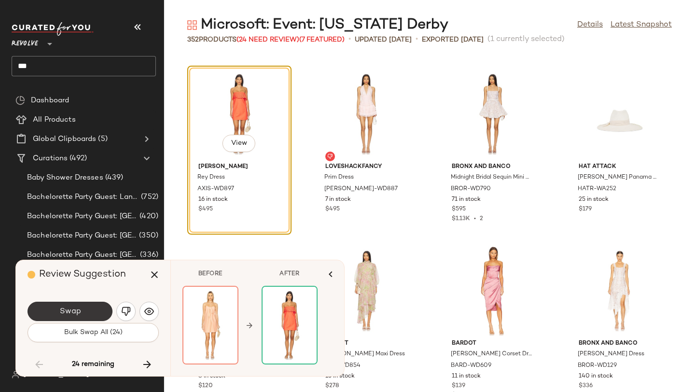
click at [90, 309] on button "Swap" at bounding box center [70, 311] width 85 height 19
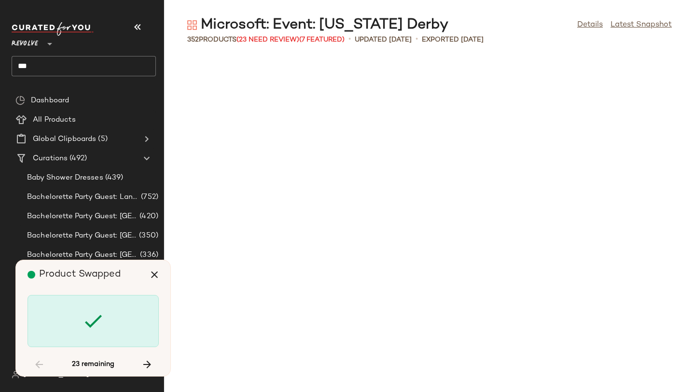
scroll to position [10425, 0]
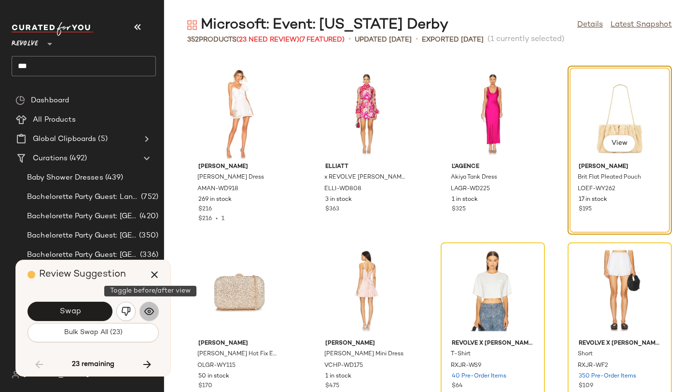
click at [142, 312] on button "button" at bounding box center [149, 311] width 19 height 19
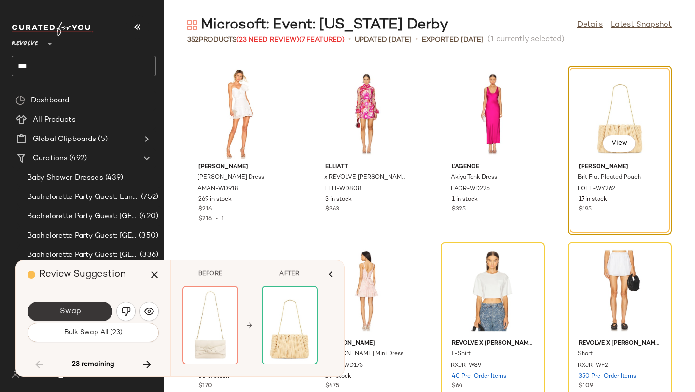
click at [95, 315] on button "Swap" at bounding box center [70, 311] width 85 height 19
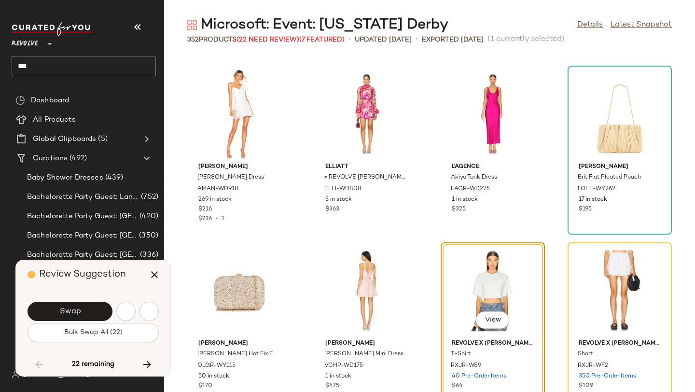
scroll to position [10602, 0]
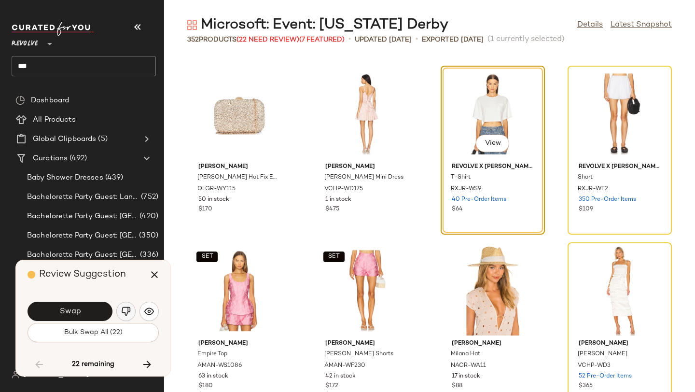
click at [126, 309] on img "button" at bounding box center [126, 312] width 10 height 10
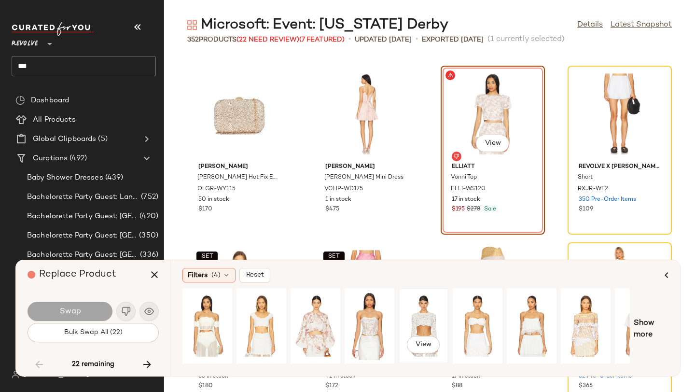
click at [413, 322] on div "View" at bounding box center [423, 326] width 43 height 69
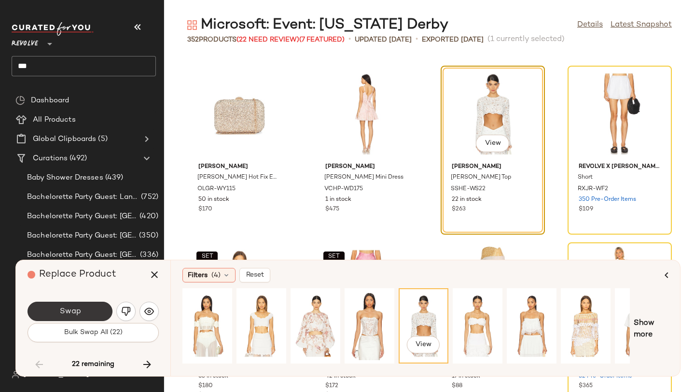
click at [96, 310] on button "Swap" at bounding box center [70, 311] width 85 height 19
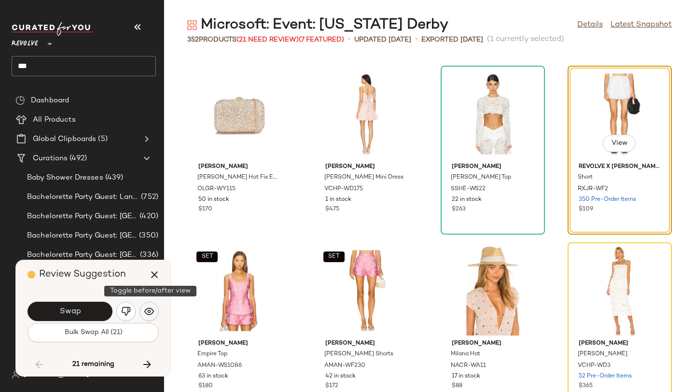
click at [148, 313] on img "button" at bounding box center [149, 312] width 10 height 10
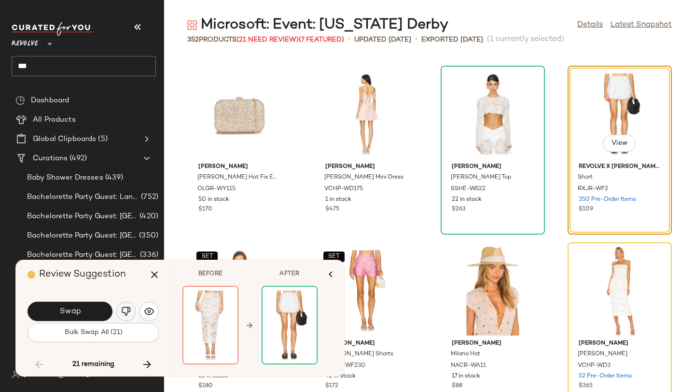
click at [127, 311] on img "button" at bounding box center [126, 312] width 10 height 10
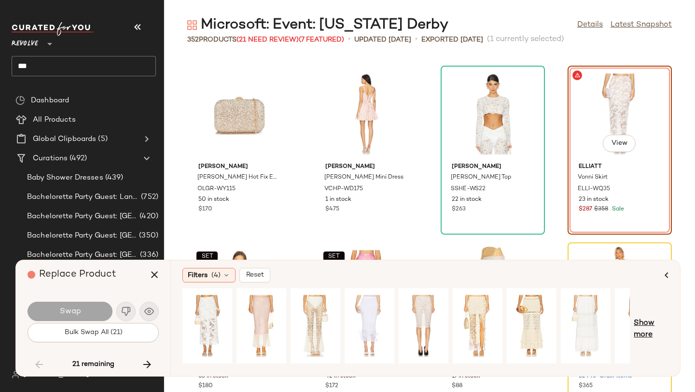
click at [642, 325] on span "Show more" at bounding box center [651, 329] width 35 height 23
click at [652, 324] on span "Show more" at bounding box center [658, 329] width 21 height 23
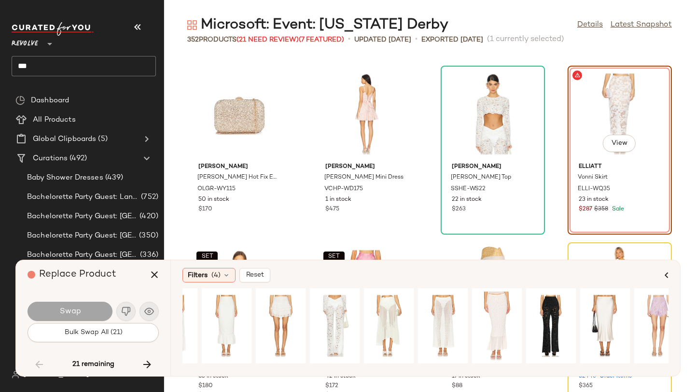
scroll to position [0, 408]
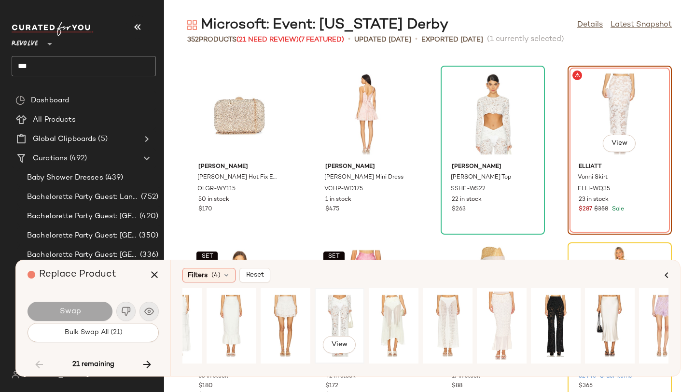
click at [343, 311] on div "View" at bounding box center [339, 326] width 43 height 69
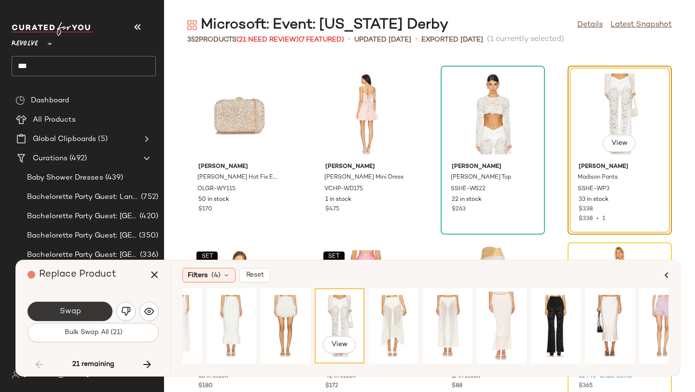
click at [89, 306] on button "Swap" at bounding box center [70, 311] width 85 height 19
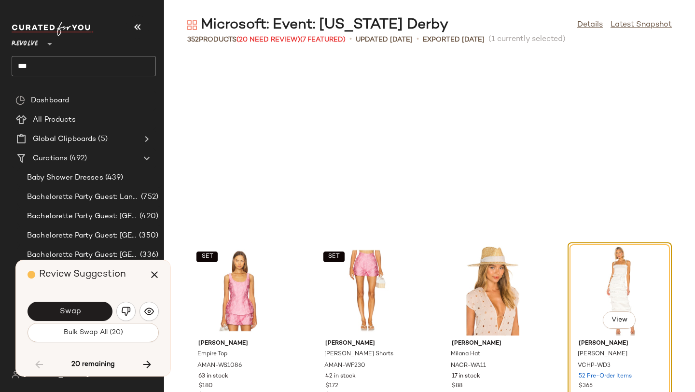
scroll to position [10779, 0]
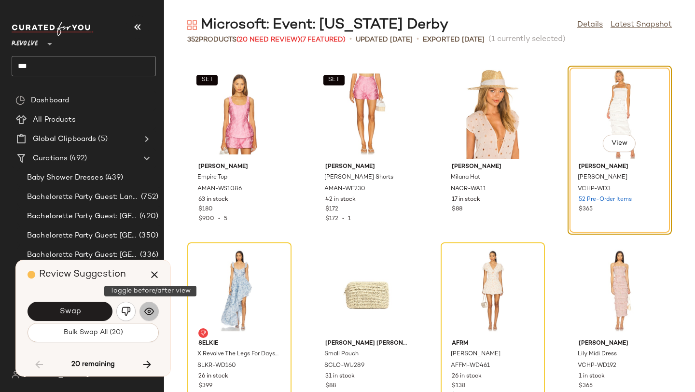
click at [147, 310] on img "button" at bounding box center [149, 312] width 10 height 10
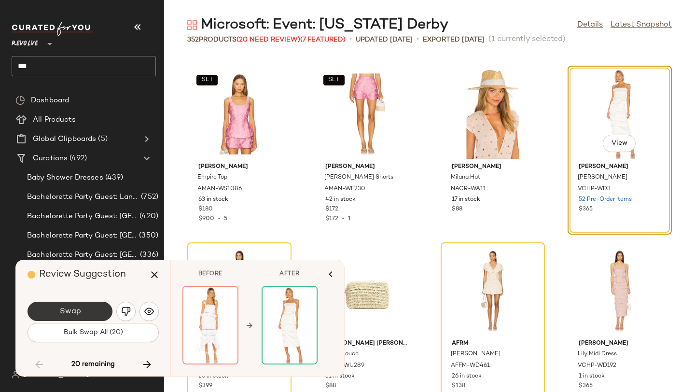
click at [85, 315] on button "Swap" at bounding box center [70, 311] width 85 height 19
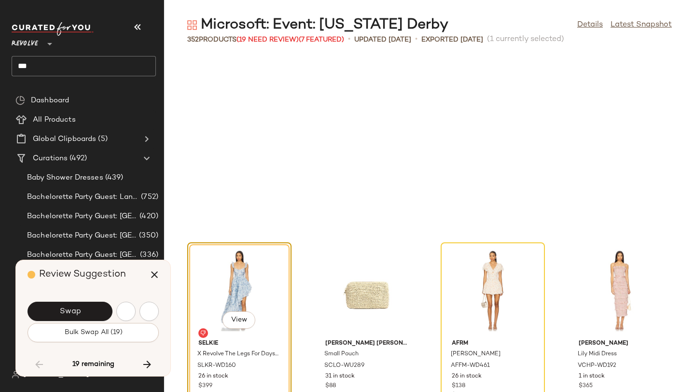
scroll to position [10955, 0]
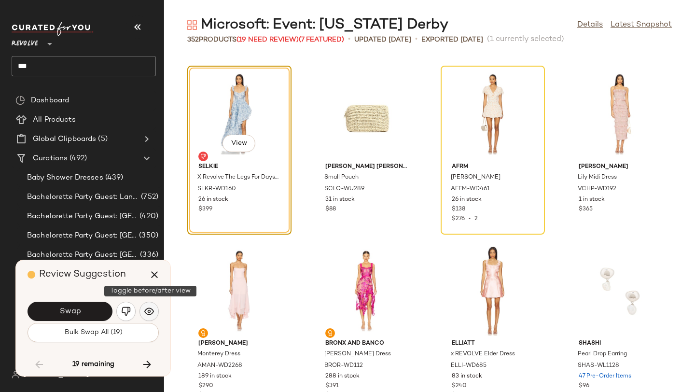
click at [143, 308] on button "button" at bounding box center [149, 311] width 19 height 19
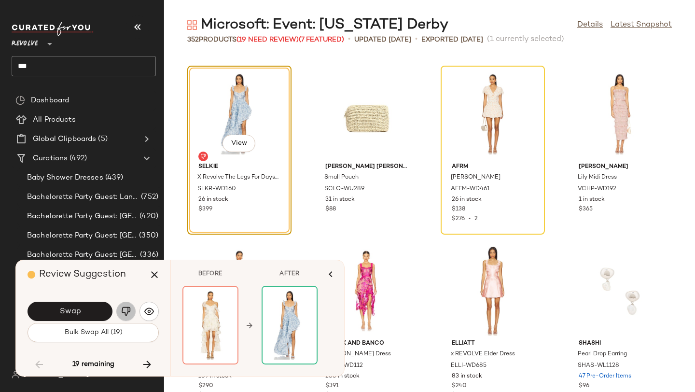
click at [130, 309] on img "button" at bounding box center [126, 312] width 10 height 10
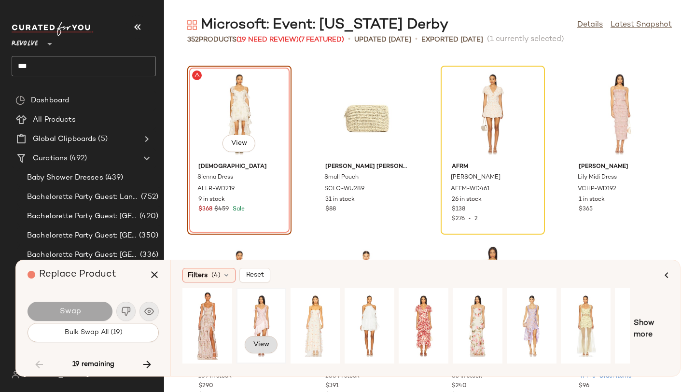
click at [270, 340] on button "View" at bounding box center [261, 344] width 33 height 17
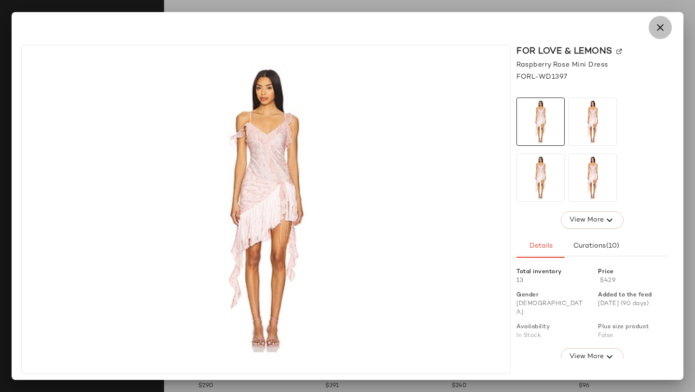
click at [661, 25] on icon "button" at bounding box center [661, 28] width 12 height 12
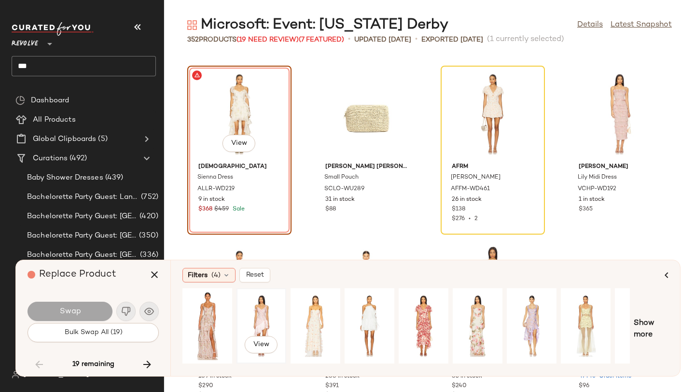
click at [260, 309] on div "View" at bounding box center [261, 326] width 43 height 69
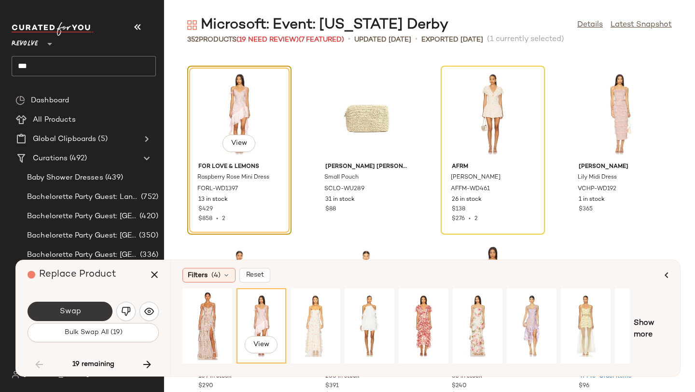
click at [81, 312] on button "Swap" at bounding box center [70, 311] width 85 height 19
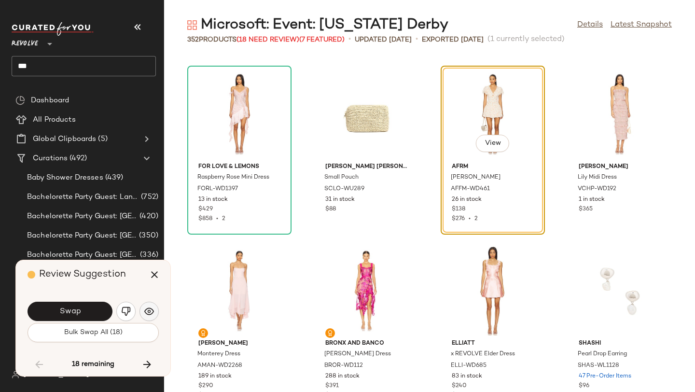
click at [151, 309] on img "button" at bounding box center [149, 312] width 10 height 10
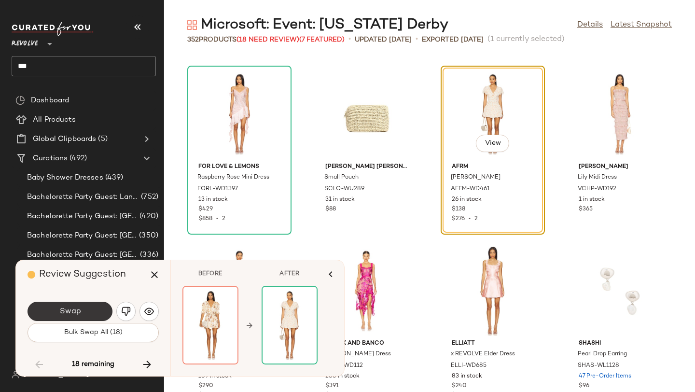
click at [89, 309] on button "Swap" at bounding box center [70, 311] width 85 height 19
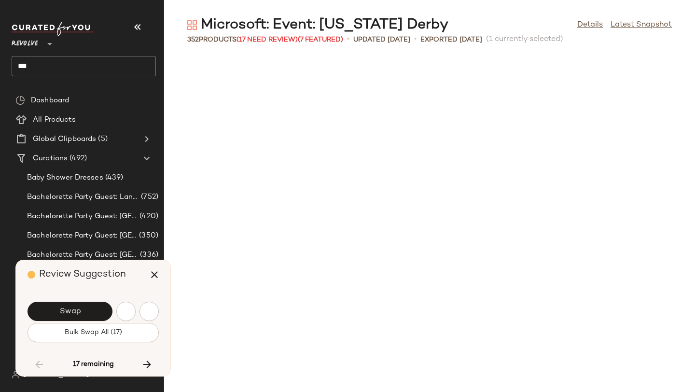
scroll to position [11486, 0]
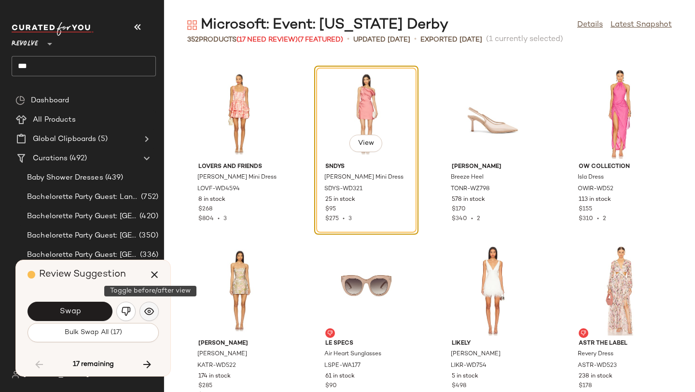
click at [146, 310] on img "button" at bounding box center [149, 312] width 10 height 10
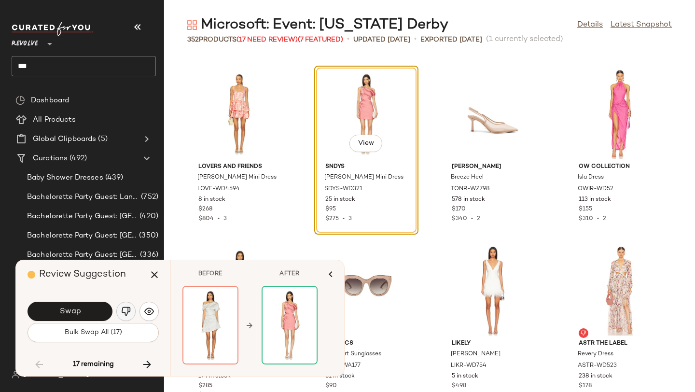
click at [130, 309] on img "button" at bounding box center [126, 312] width 10 height 10
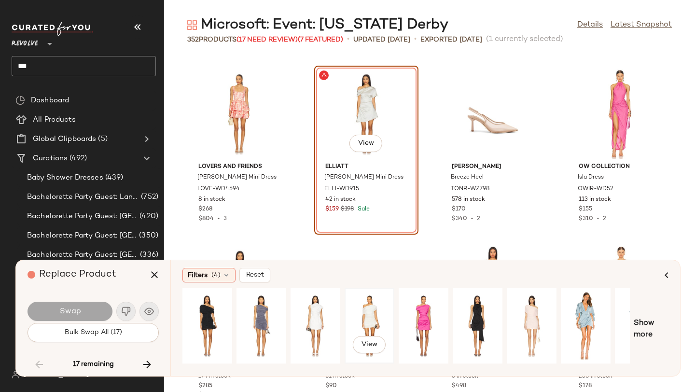
click at [360, 320] on div "View" at bounding box center [369, 326] width 43 height 69
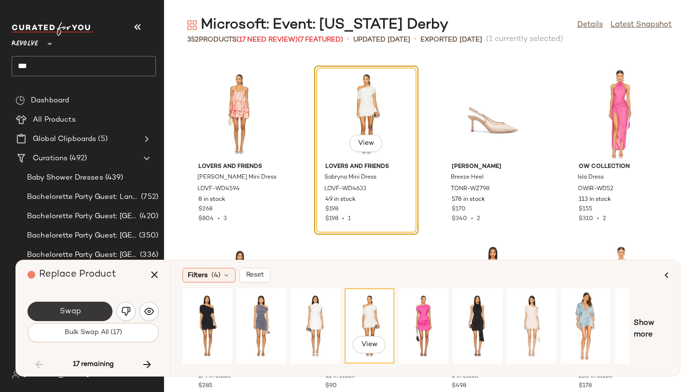
click at [85, 305] on button "Swap" at bounding box center [70, 311] width 85 height 19
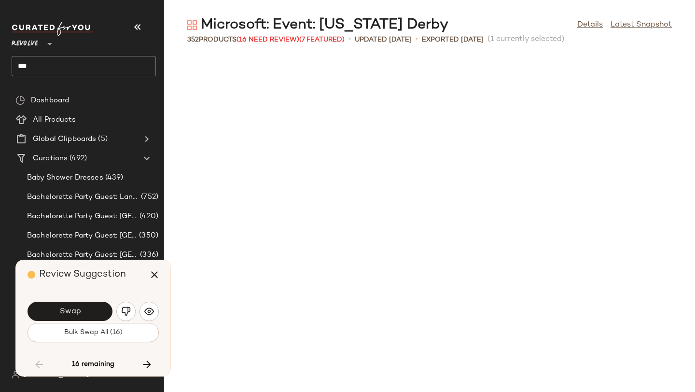
scroll to position [11839, 0]
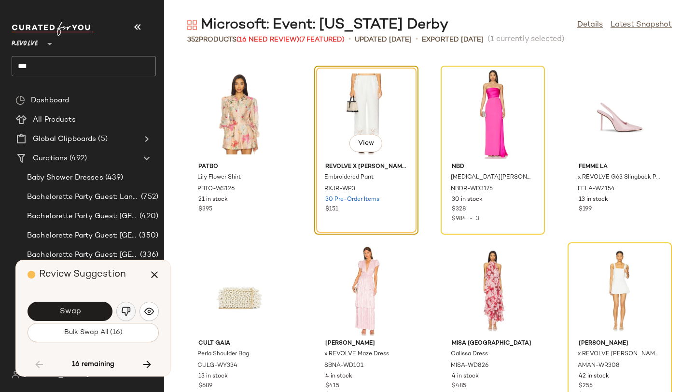
click at [131, 312] on button "button" at bounding box center [125, 311] width 19 height 19
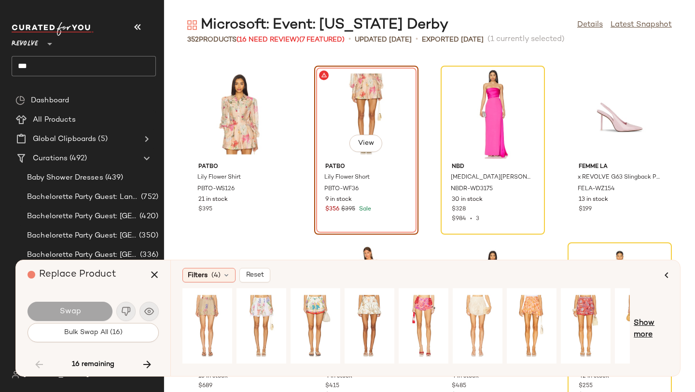
click at [647, 321] on span "Show more" at bounding box center [651, 329] width 35 height 23
click at [657, 321] on span "Show more" at bounding box center [658, 329] width 21 height 23
click at [476, 303] on div "View" at bounding box center [477, 326] width 43 height 69
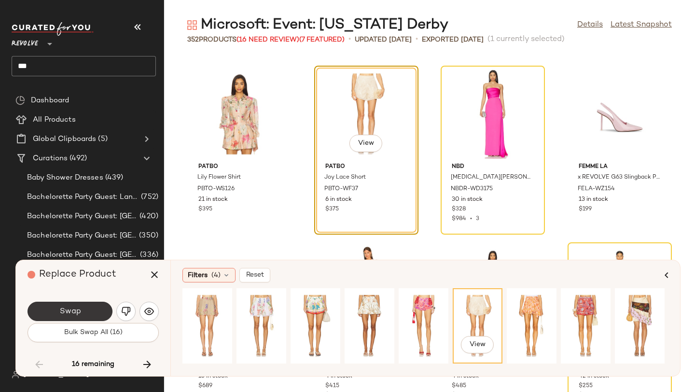
click at [71, 309] on span "Swap" at bounding box center [70, 311] width 22 height 9
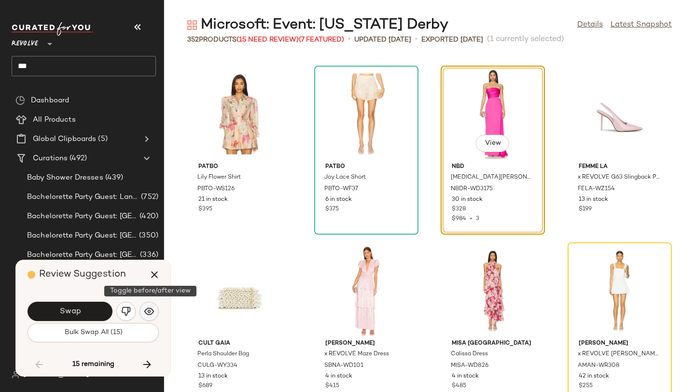
click at [149, 314] on img "button" at bounding box center [149, 312] width 10 height 10
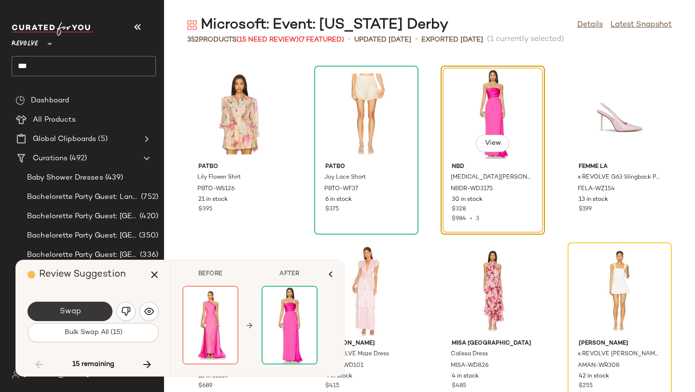
click at [86, 309] on button "Swap" at bounding box center [70, 311] width 85 height 19
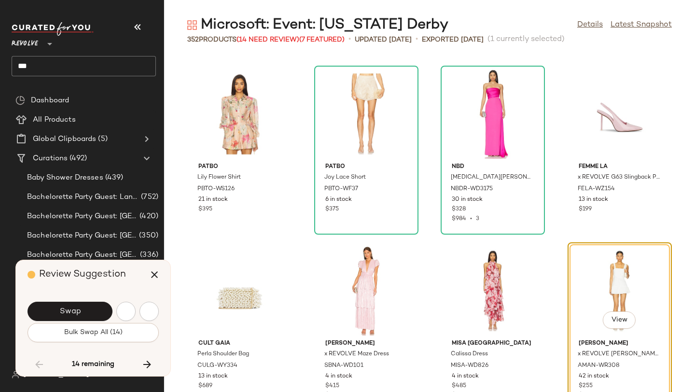
scroll to position [12016, 0]
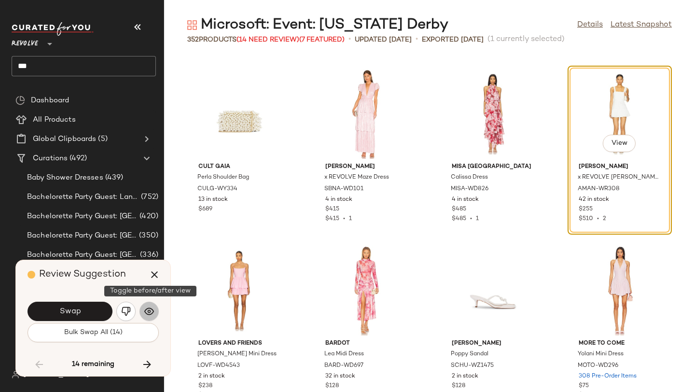
click at [152, 307] on img "button" at bounding box center [149, 312] width 10 height 10
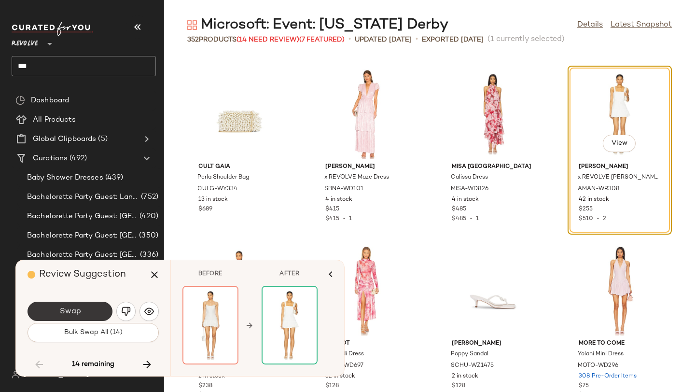
click at [84, 311] on button "Swap" at bounding box center [70, 311] width 85 height 19
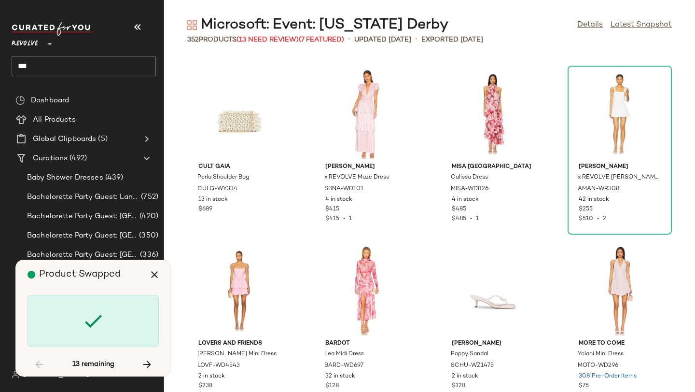
scroll to position [13253, 0]
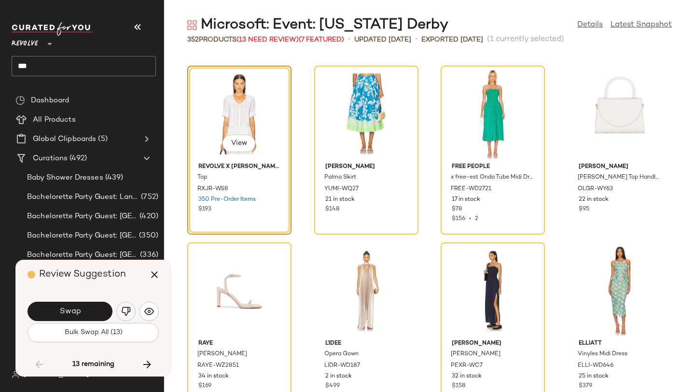
click at [126, 315] on img "button" at bounding box center [126, 312] width 10 height 10
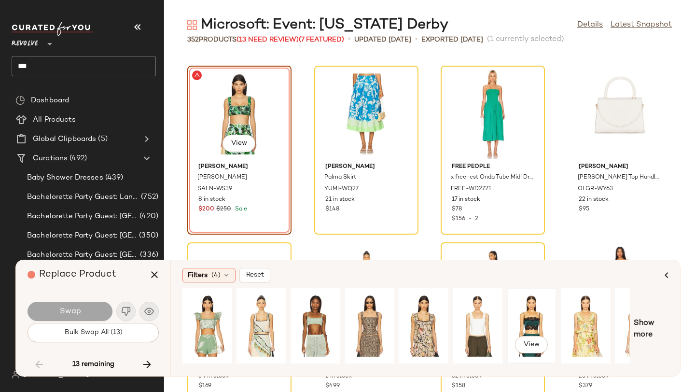
click at [538, 313] on div "View" at bounding box center [531, 326] width 43 height 69
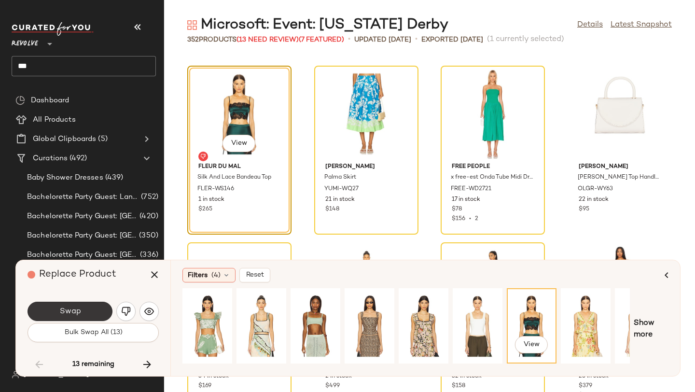
click at [89, 310] on button "Swap" at bounding box center [70, 311] width 85 height 19
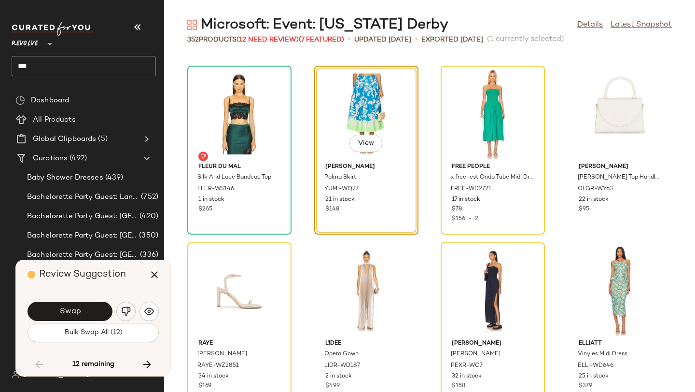
click at [127, 313] on img "button" at bounding box center [126, 312] width 10 height 10
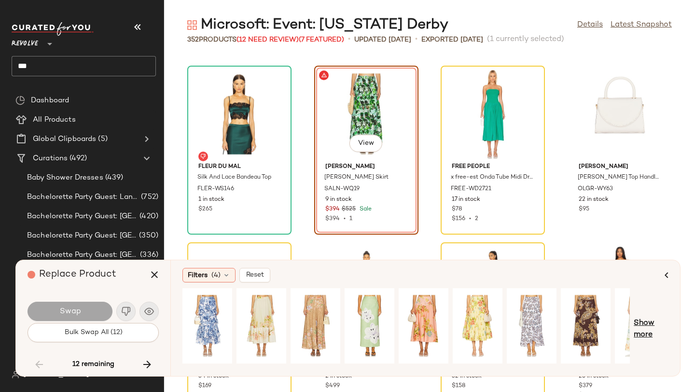
click at [650, 320] on span "Show more" at bounding box center [651, 329] width 35 height 23
click at [665, 320] on span "Show more" at bounding box center [658, 329] width 21 height 23
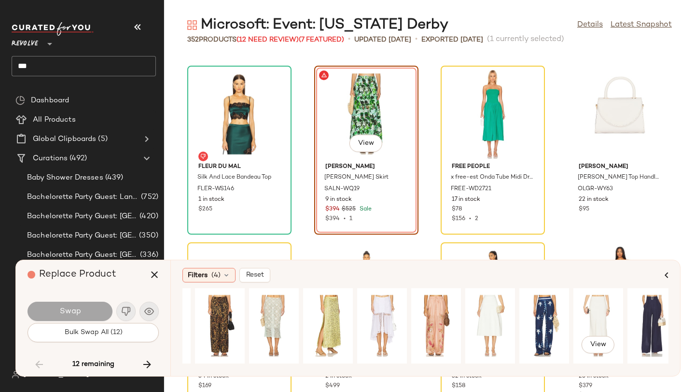
scroll to position [0, 861]
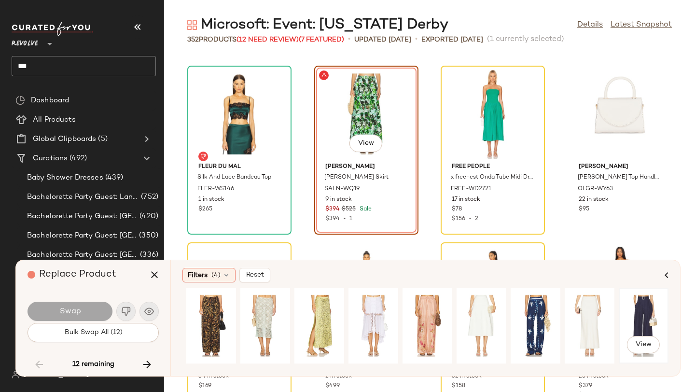
click at [640, 314] on div "View" at bounding box center [643, 326] width 43 height 69
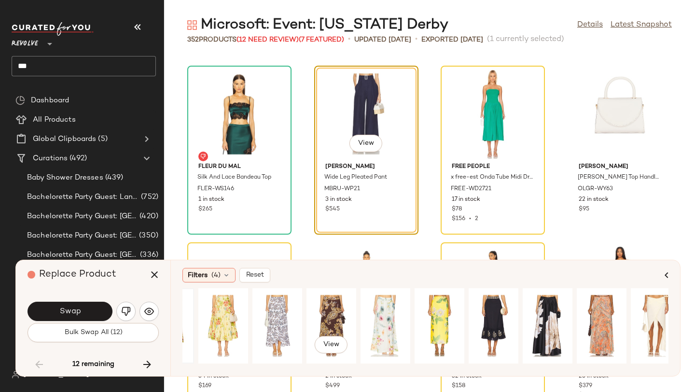
scroll to position [0, 258]
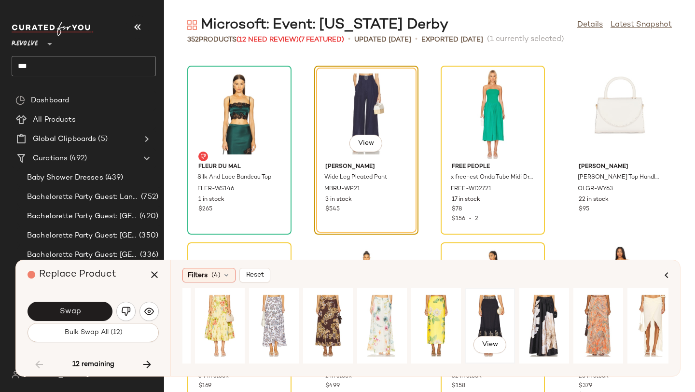
click at [478, 313] on div "View" at bounding box center [490, 326] width 43 height 69
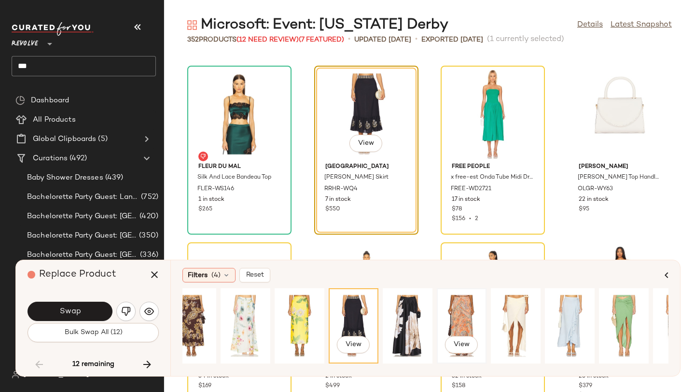
scroll to position [0, 397]
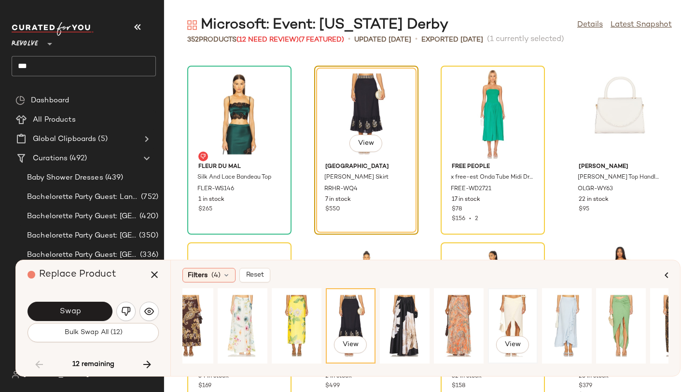
click at [500, 312] on div "View" at bounding box center [512, 326] width 43 height 69
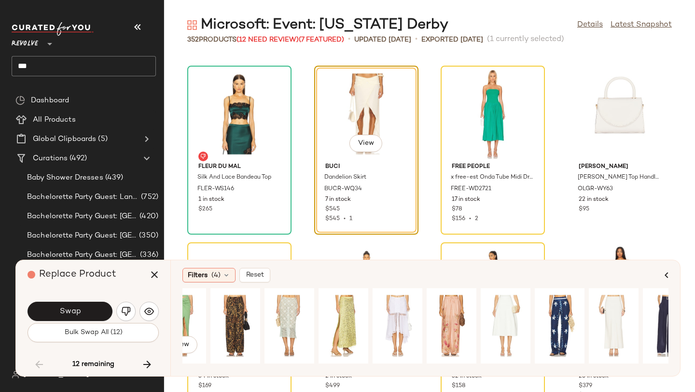
scroll to position [0, 841]
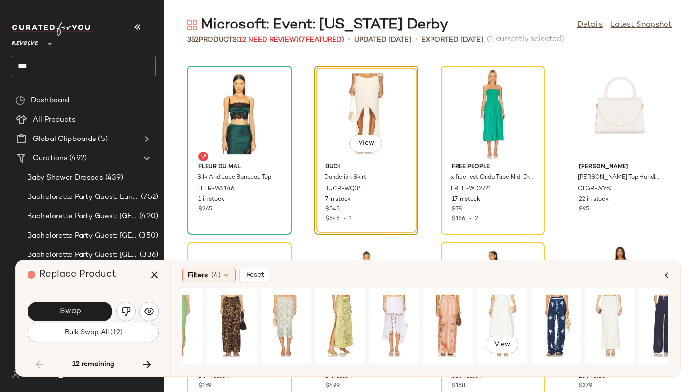
click at [500, 312] on div "View" at bounding box center [502, 326] width 43 height 69
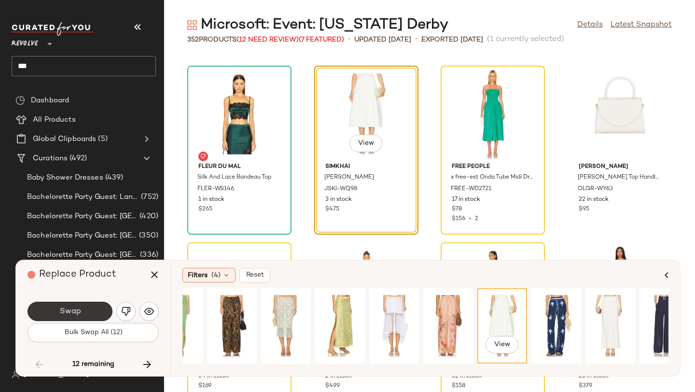
click at [87, 313] on button "Swap" at bounding box center [70, 311] width 85 height 19
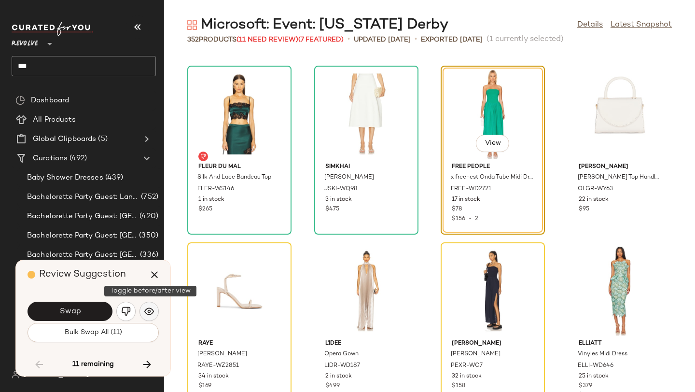
click at [147, 307] on img "button" at bounding box center [149, 312] width 10 height 10
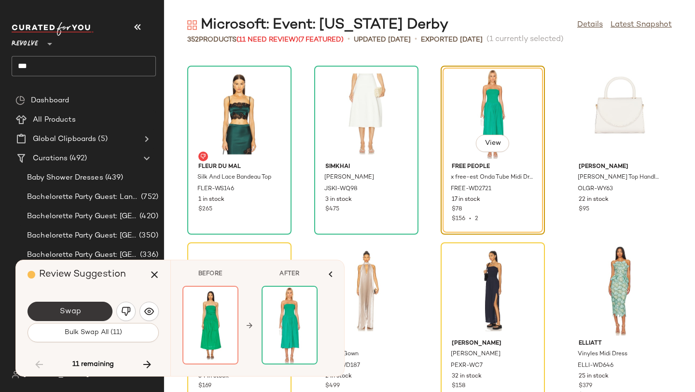
click at [90, 306] on button "Swap" at bounding box center [70, 311] width 85 height 19
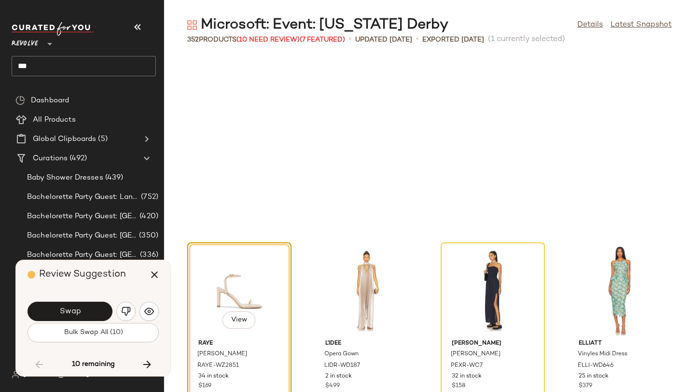
scroll to position [13429, 0]
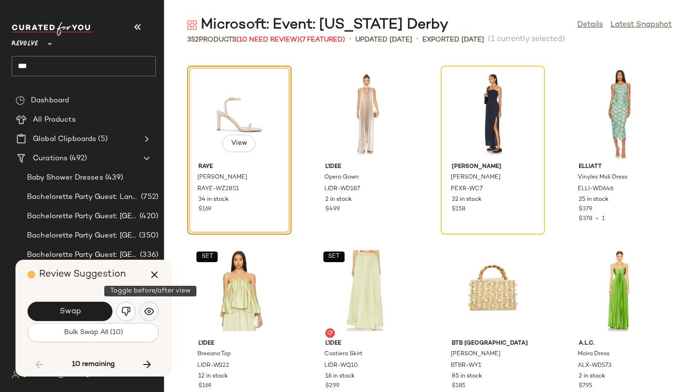
click at [146, 313] on img "button" at bounding box center [149, 312] width 10 height 10
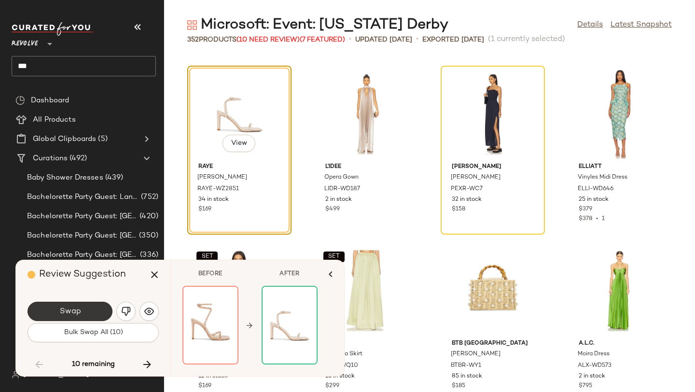
click at [89, 312] on button "Swap" at bounding box center [70, 311] width 85 height 19
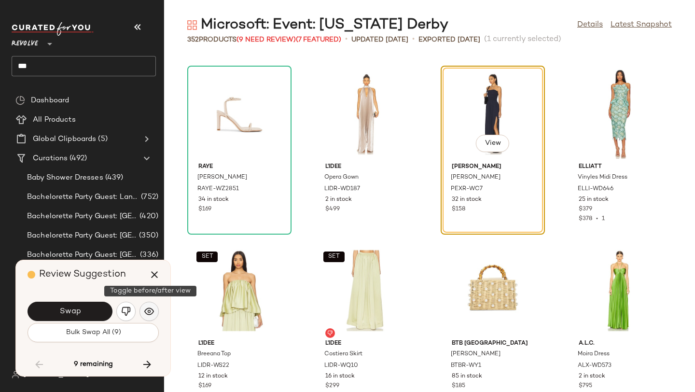
click at [145, 312] on img "button" at bounding box center [149, 312] width 10 height 10
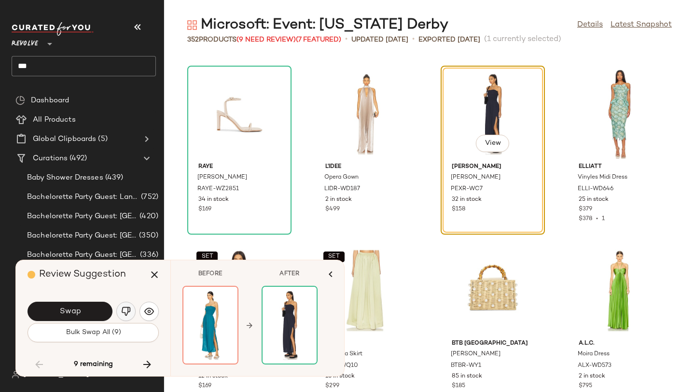
click at [126, 312] on img "button" at bounding box center [126, 312] width 10 height 10
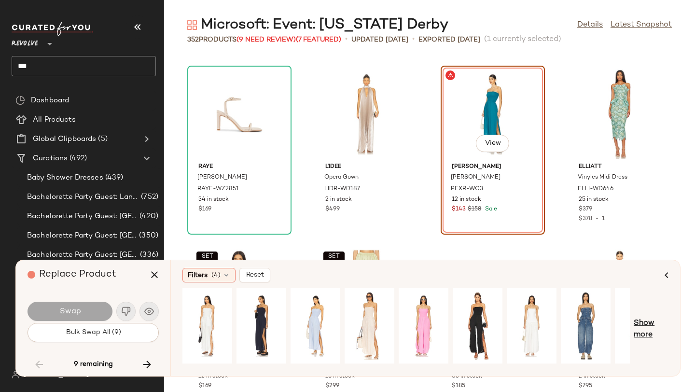
click at [639, 322] on span "Show more" at bounding box center [651, 329] width 35 height 23
click at [654, 320] on span "Show more" at bounding box center [658, 329] width 21 height 23
click at [273, 314] on div "View" at bounding box center [261, 326] width 43 height 69
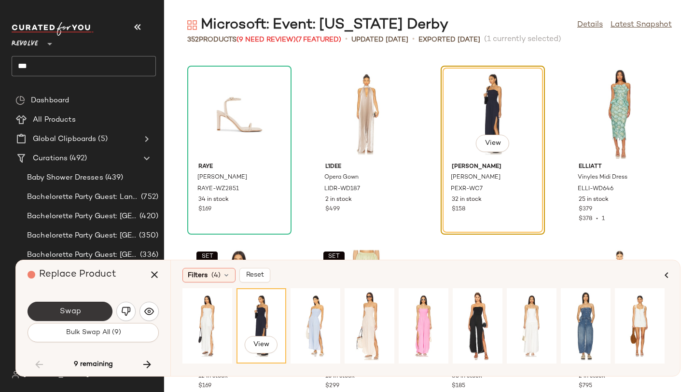
click at [89, 309] on button "Swap" at bounding box center [70, 311] width 85 height 19
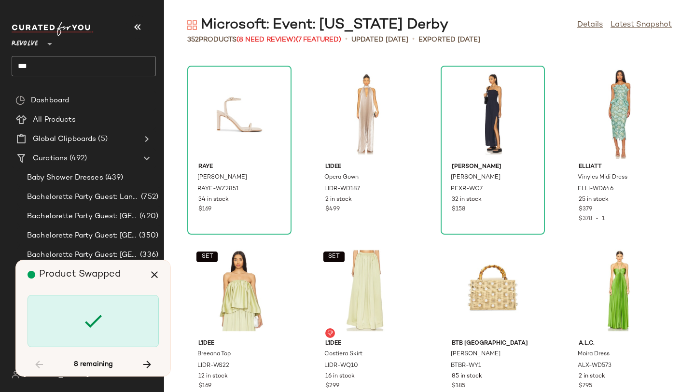
scroll to position [13783, 0]
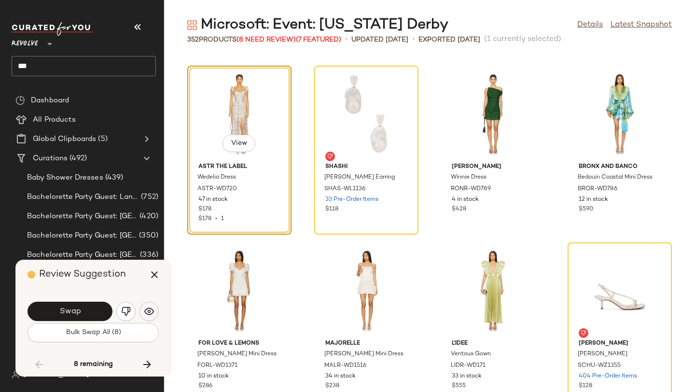
click at [147, 311] on img "button" at bounding box center [149, 312] width 10 height 10
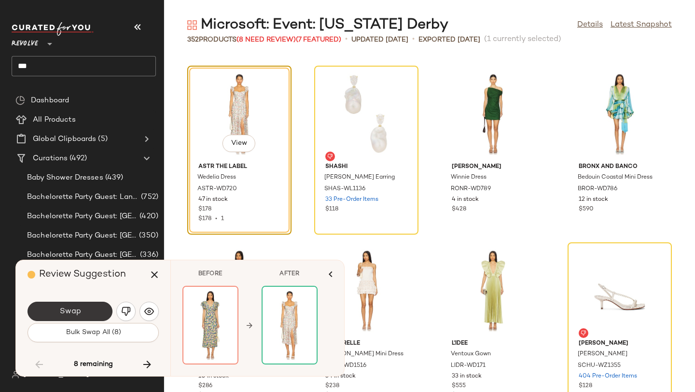
click at [87, 313] on button "Swap" at bounding box center [70, 311] width 85 height 19
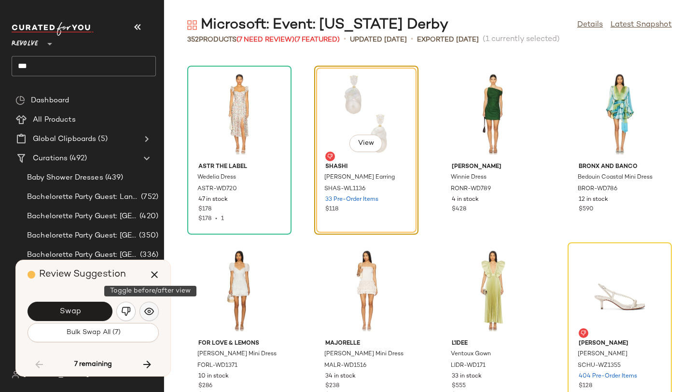
click at [145, 310] on img "button" at bounding box center [149, 312] width 10 height 10
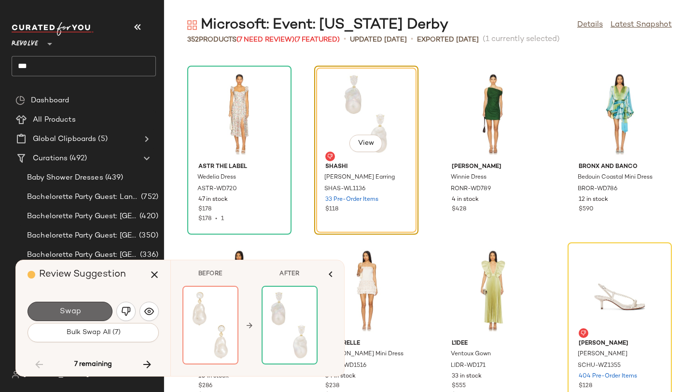
click at [92, 314] on button "Swap" at bounding box center [70, 311] width 85 height 19
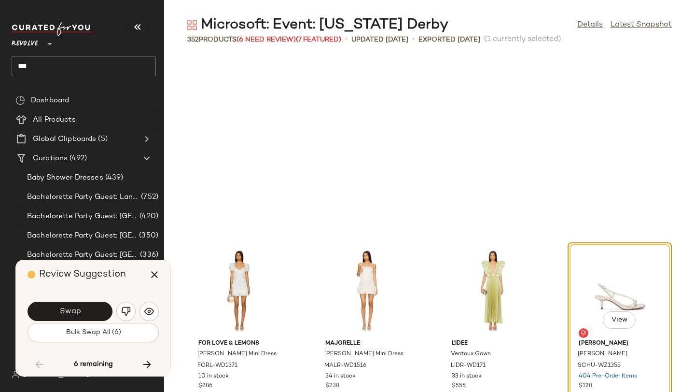
scroll to position [13959, 0]
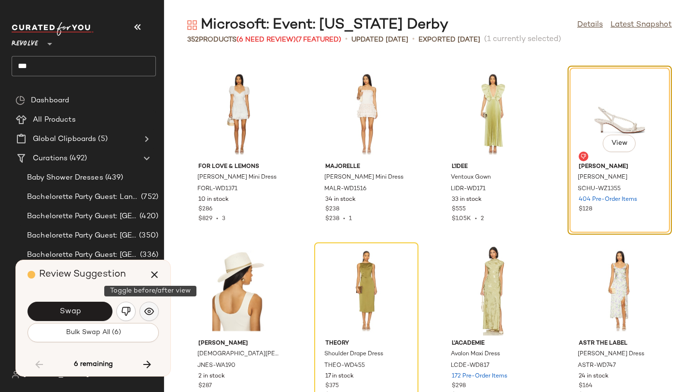
click at [151, 308] on img "button" at bounding box center [149, 312] width 10 height 10
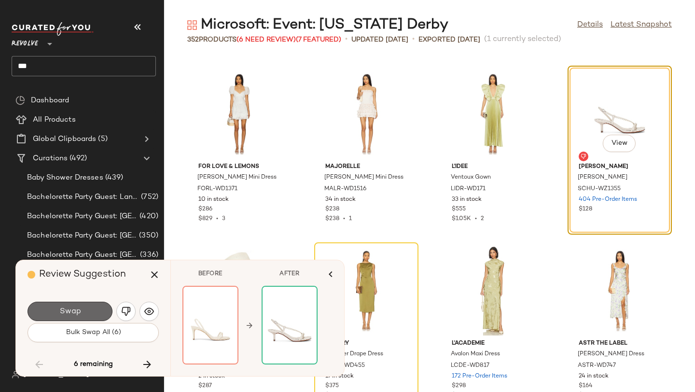
click at [97, 313] on button "Swap" at bounding box center [70, 311] width 85 height 19
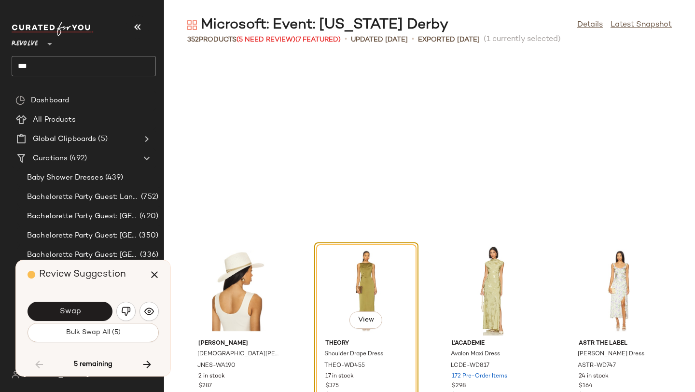
scroll to position [14136, 0]
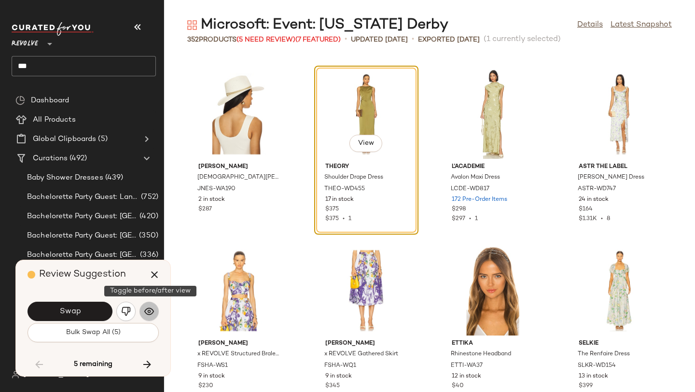
click at [142, 314] on button "button" at bounding box center [149, 311] width 19 height 19
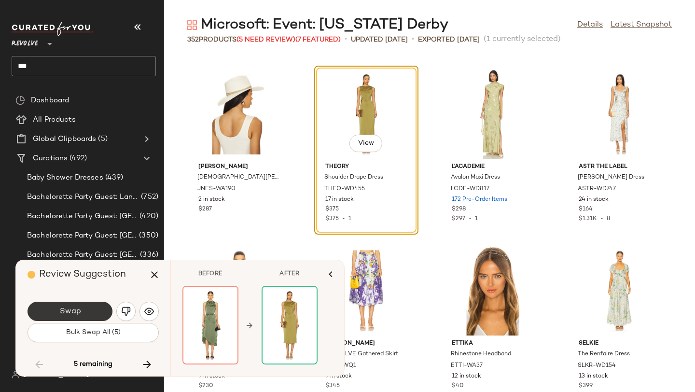
click at [85, 307] on button "Swap" at bounding box center [70, 311] width 85 height 19
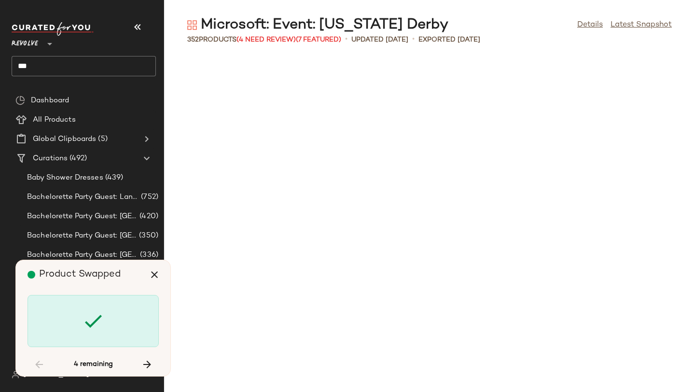
scroll to position [15196, 0]
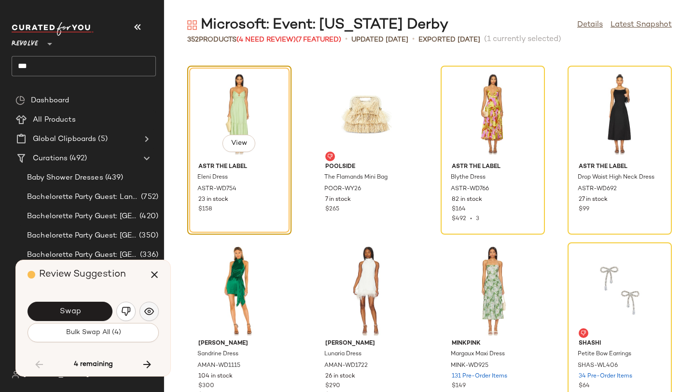
click at [147, 310] on img "button" at bounding box center [149, 312] width 10 height 10
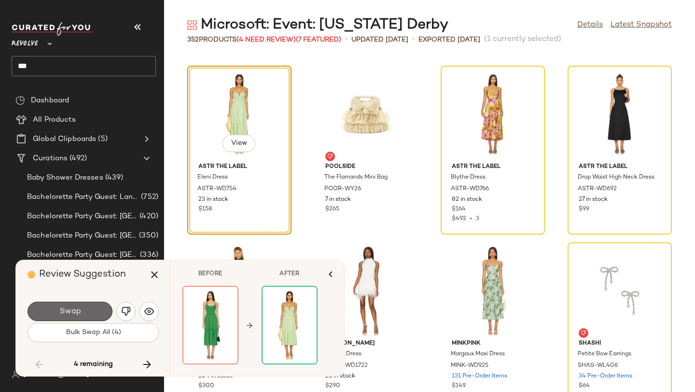
click at [93, 309] on button "Swap" at bounding box center [70, 311] width 85 height 19
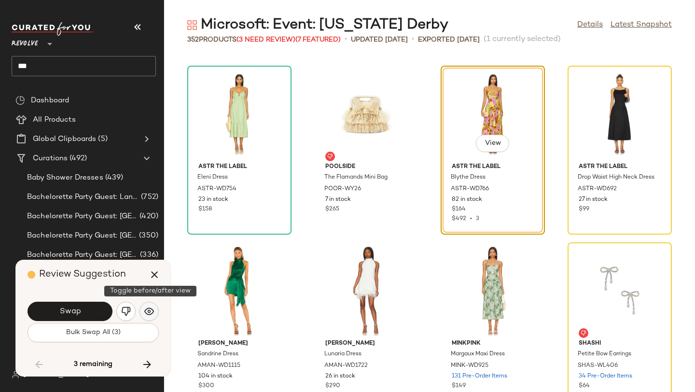
click at [144, 313] on img "button" at bounding box center [149, 312] width 10 height 10
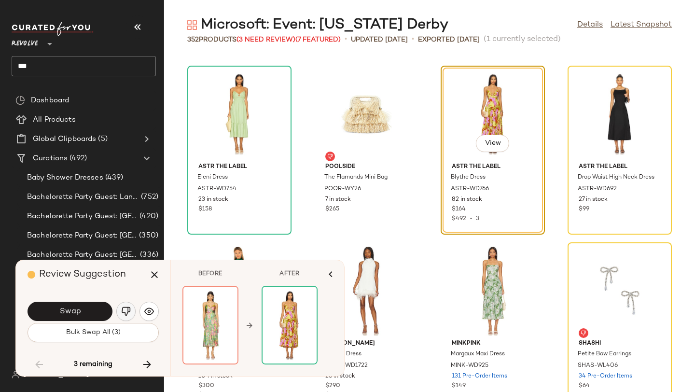
click at [129, 310] on img "button" at bounding box center [126, 312] width 10 height 10
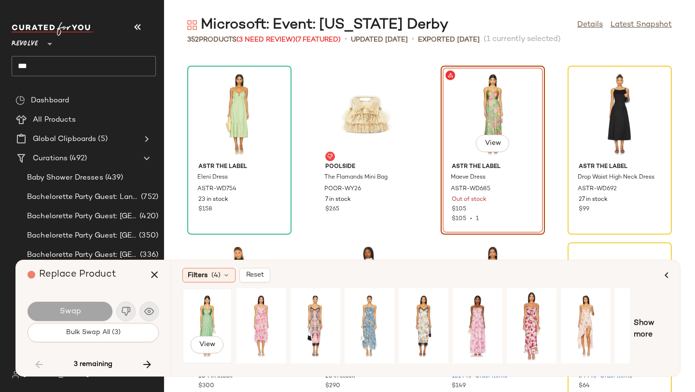
click at [205, 317] on div "View" at bounding box center [207, 326] width 43 height 69
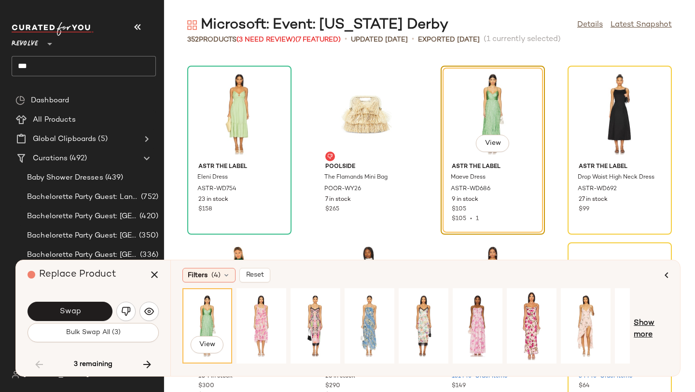
click at [645, 319] on span "Show more" at bounding box center [651, 329] width 35 height 23
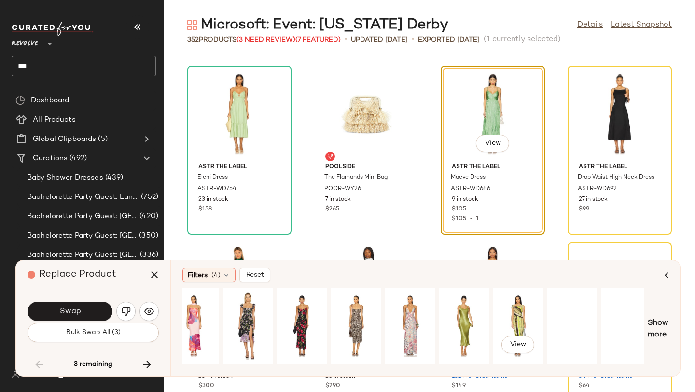
scroll to position [0, 615]
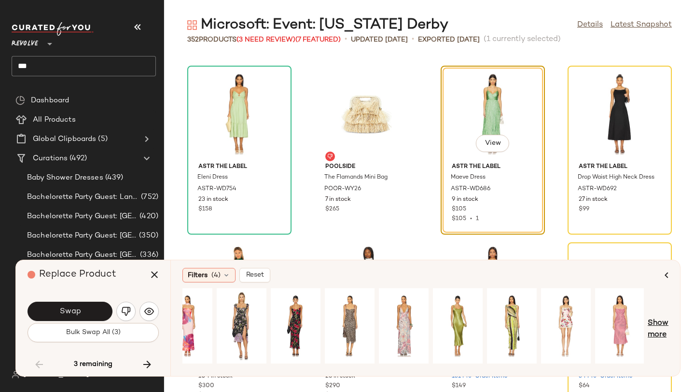
click at [655, 327] on span "Show more" at bounding box center [658, 329] width 21 height 23
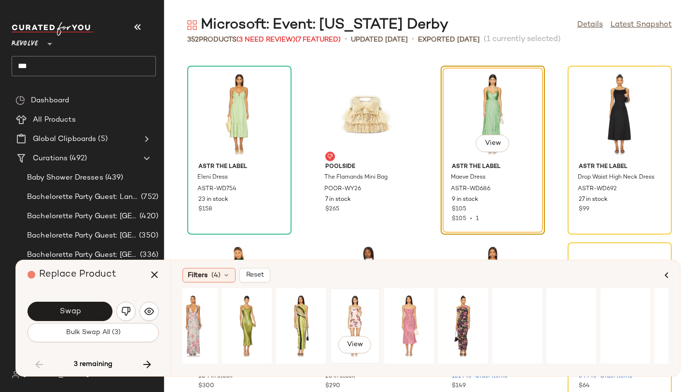
scroll to position [0, 861]
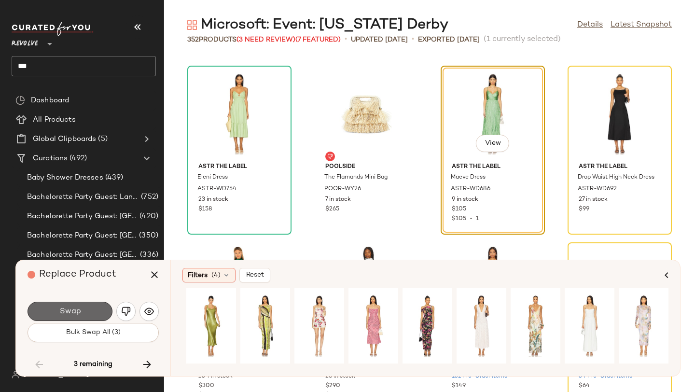
click at [84, 315] on button "Swap" at bounding box center [70, 311] width 85 height 19
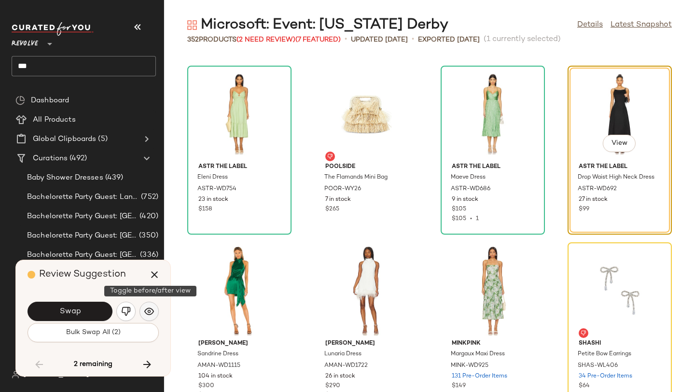
click at [146, 312] on img "button" at bounding box center [149, 312] width 10 height 10
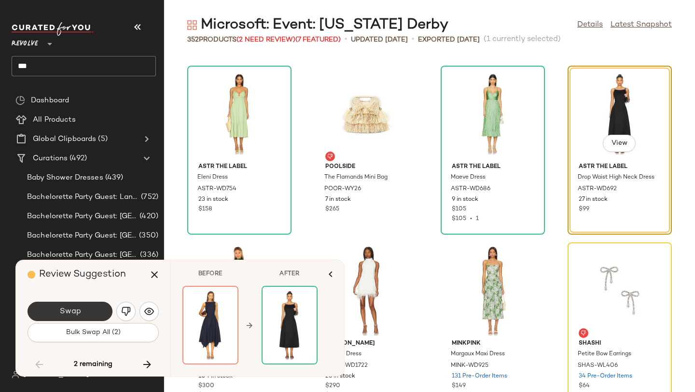
click at [85, 308] on button "Swap" at bounding box center [70, 311] width 85 height 19
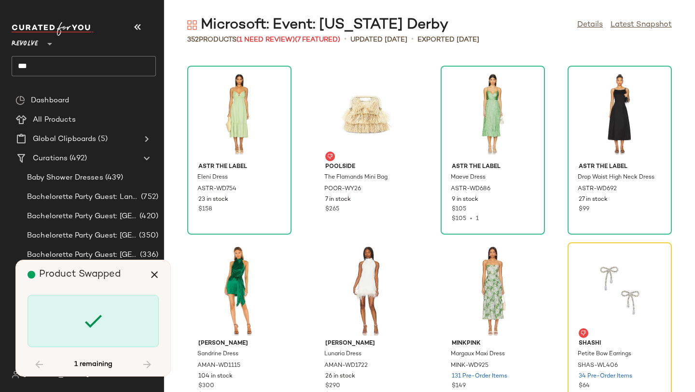
scroll to position [15216, 0]
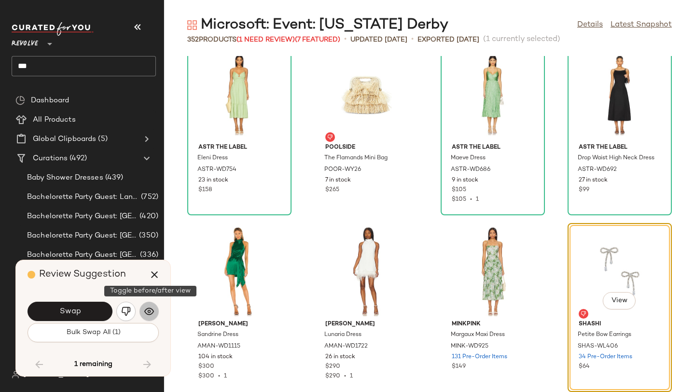
click at [145, 313] on img "button" at bounding box center [149, 312] width 10 height 10
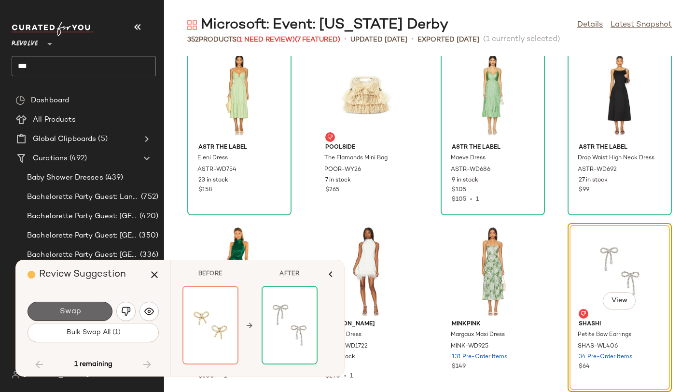
click at [98, 308] on button "Swap" at bounding box center [70, 311] width 85 height 19
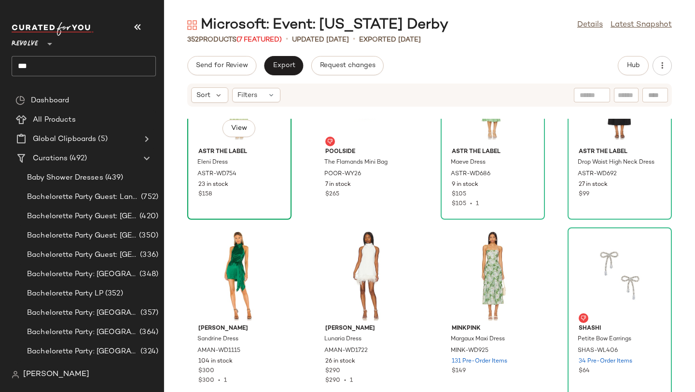
scroll to position [15278, 0]
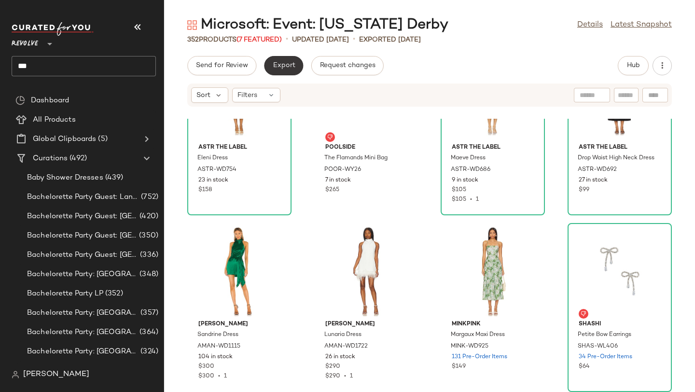
click at [279, 67] on span "Export" at bounding box center [283, 66] width 23 height 8
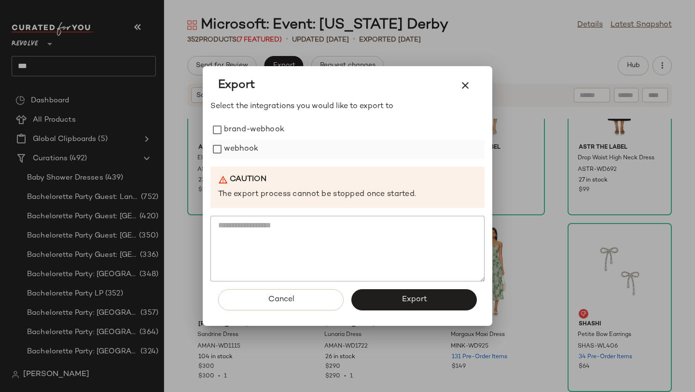
click at [233, 149] on label "webhook" at bounding box center [241, 149] width 34 height 19
click at [394, 300] on button "Export" at bounding box center [414, 299] width 126 height 21
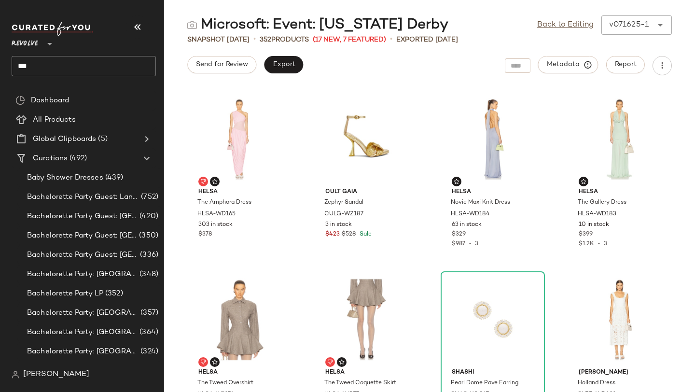
click at [25, 66] on input "***" at bounding box center [84, 66] width 144 height 20
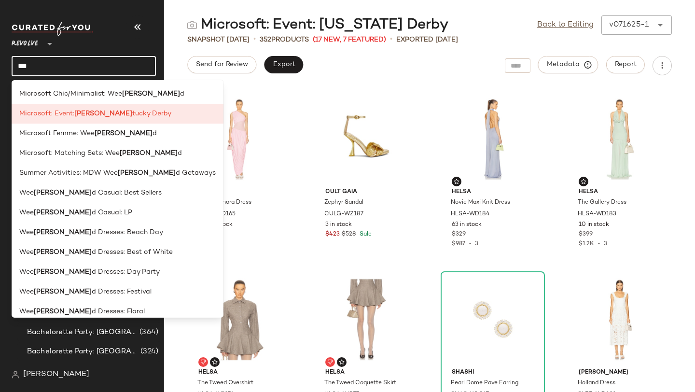
click at [25, 66] on input "***" at bounding box center [84, 66] width 144 height 20
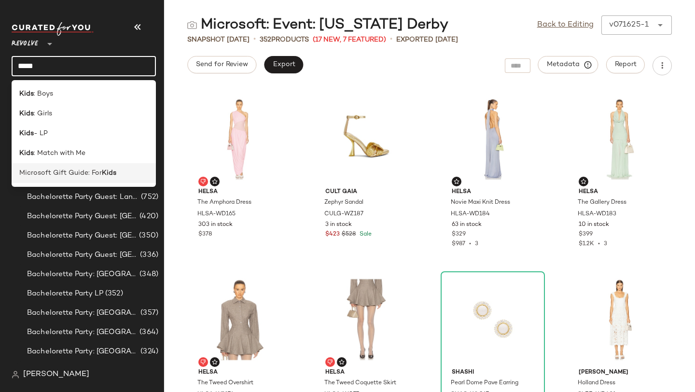
type input "****"
click at [80, 169] on span "Microsoft Gift Guide: For" at bounding box center [60, 173] width 83 height 10
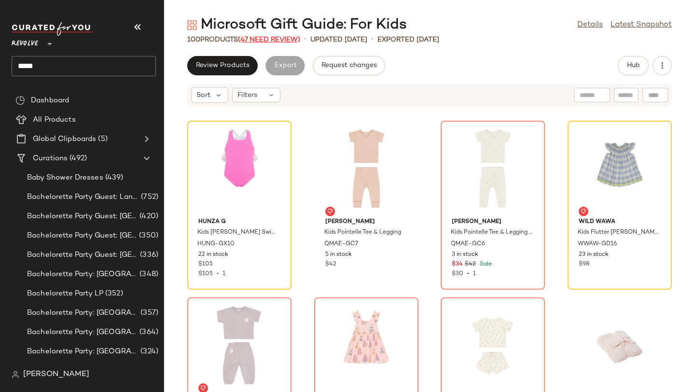
click at [268, 40] on span "(47 Need Review)" at bounding box center [269, 39] width 62 height 7
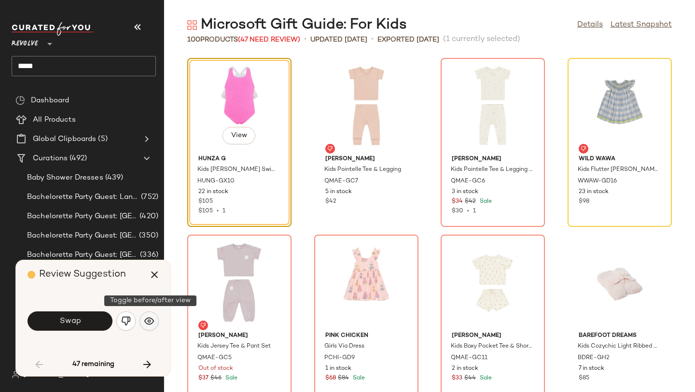
click at [148, 318] on img "button" at bounding box center [149, 321] width 10 height 10
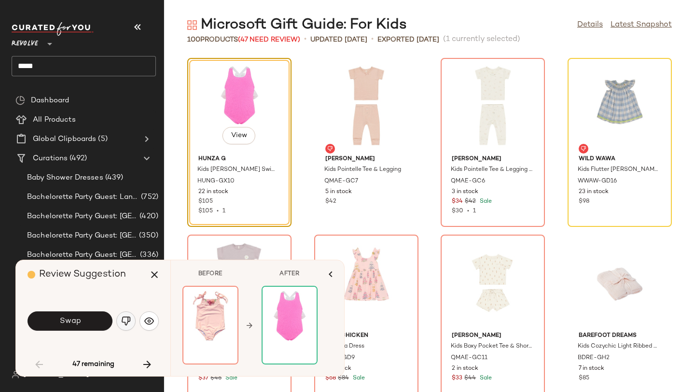
click at [125, 319] on img "button" at bounding box center [126, 321] width 10 height 10
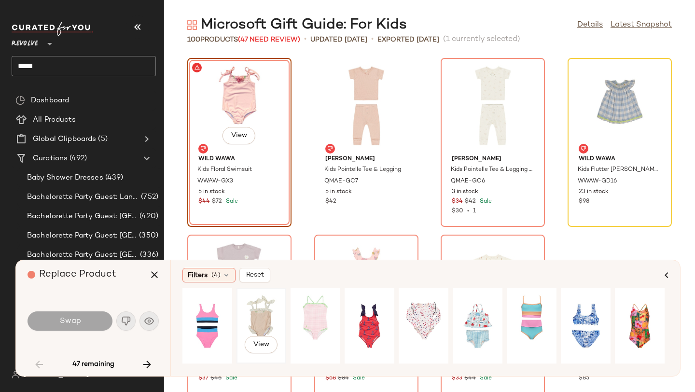
click at [272, 316] on div "View" at bounding box center [261, 326] width 43 height 69
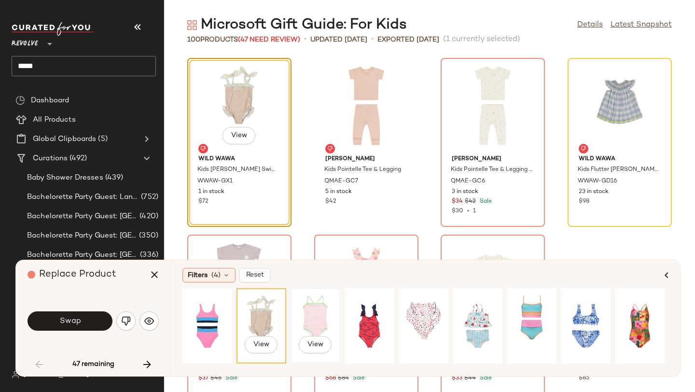
click at [308, 318] on div "View" at bounding box center [315, 326] width 43 height 69
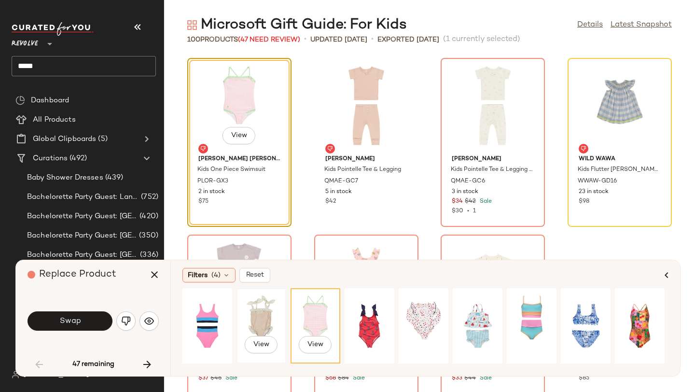
click at [262, 308] on div "View" at bounding box center [261, 326] width 43 height 69
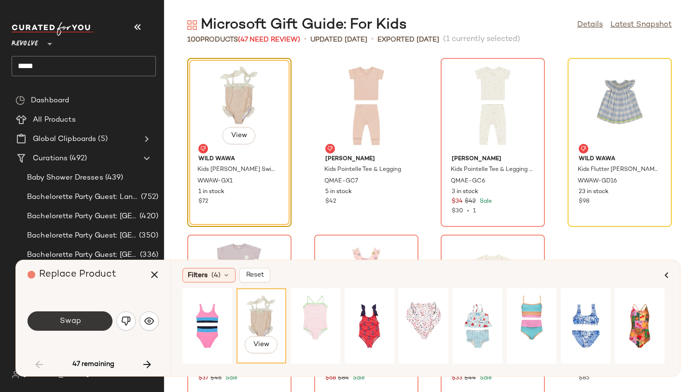
click at [73, 317] on span "Swap" at bounding box center [70, 321] width 22 height 9
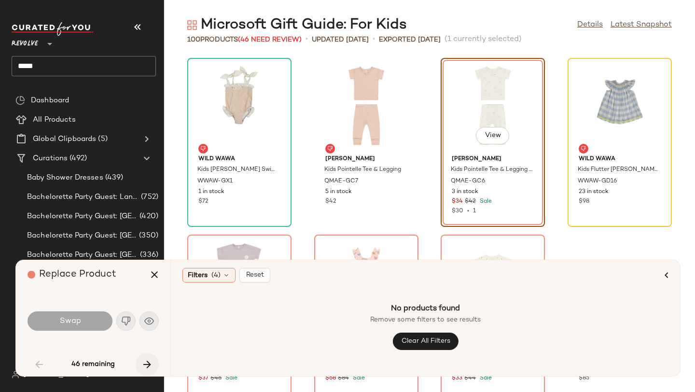
click at [149, 364] on icon "button" at bounding box center [147, 365] width 12 height 12
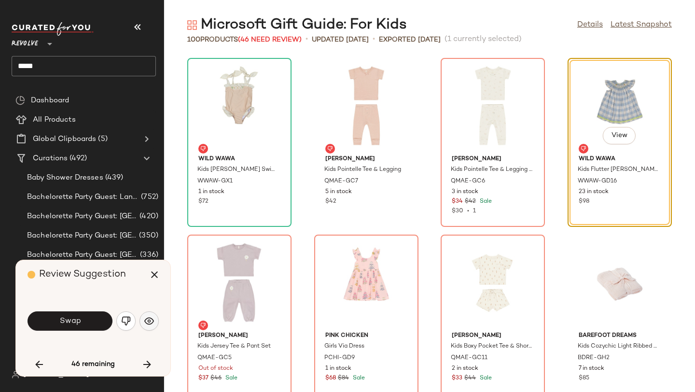
click at [145, 315] on button "button" at bounding box center [149, 320] width 19 height 19
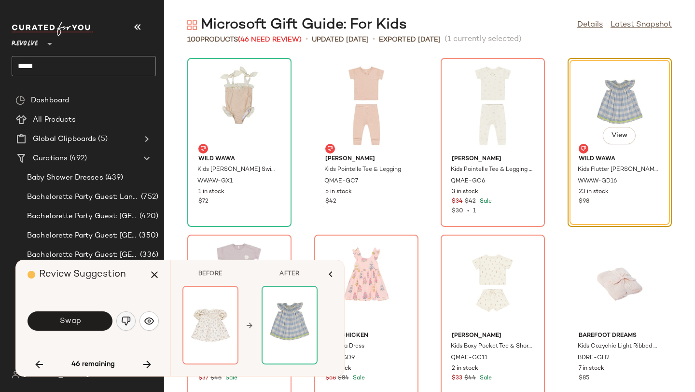
click at [129, 315] on button "button" at bounding box center [125, 320] width 19 height 19
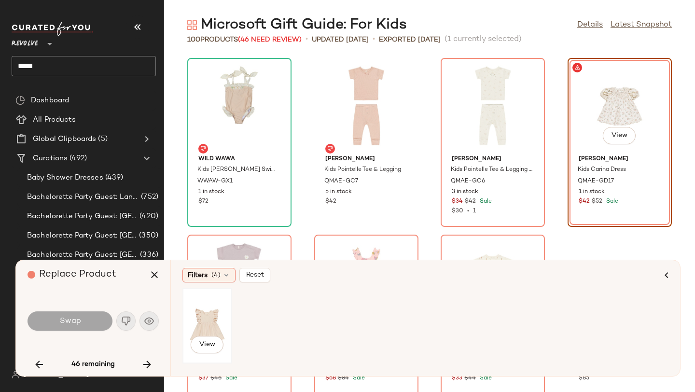
click at [214, 321] on div "View" at bounding box center [207, 326] width 43 height 69
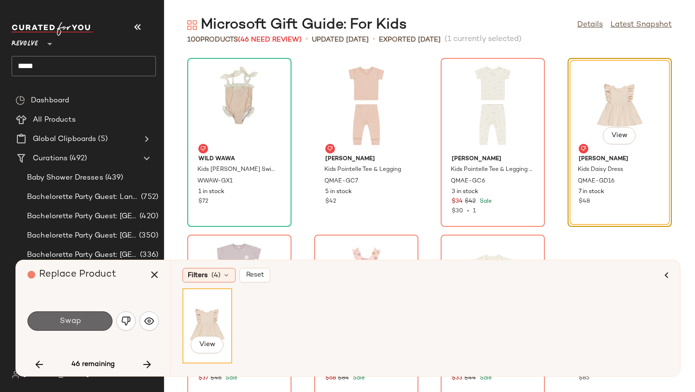
click at [93, 320] on button "Swap" at bounding box center [70, 320] width 85 height 19
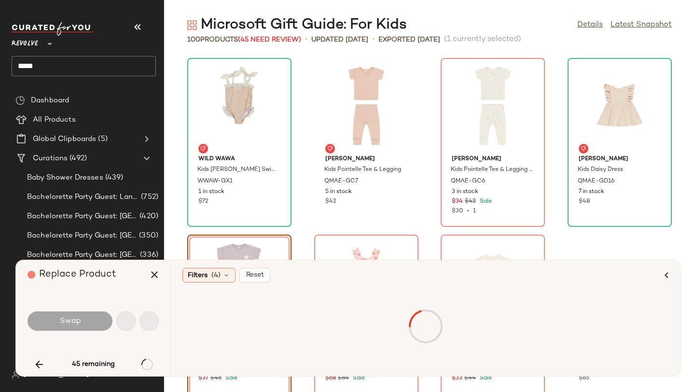
scroll to position [184, 0]
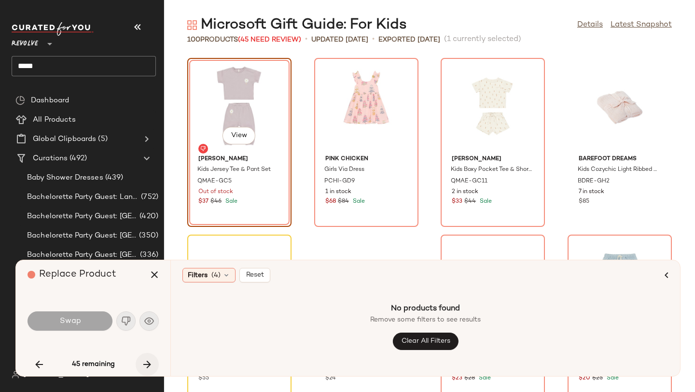
click at [147, 366] on icon "button" at bounding box center [147, 365] width 12 height 12
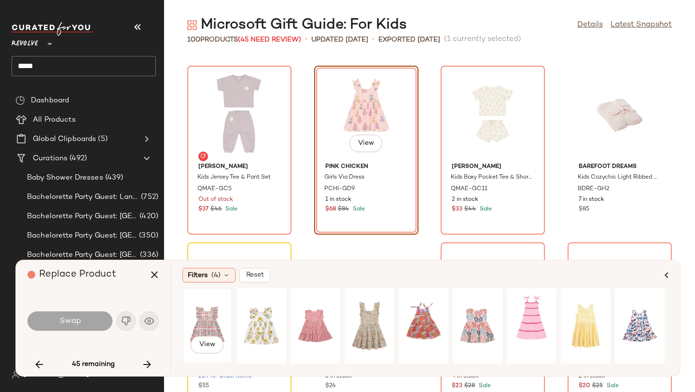
click at [199, 323] on div "View" at bounding box center [207, 326] width 43 height 69
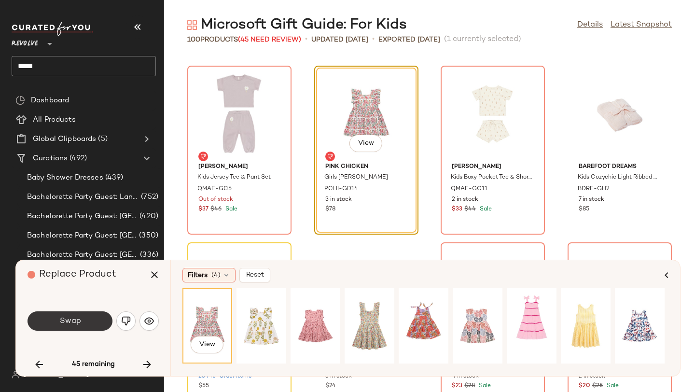
click at [87, 314] on button "Swap" at bounding box center [70, 320] width 85 height 19
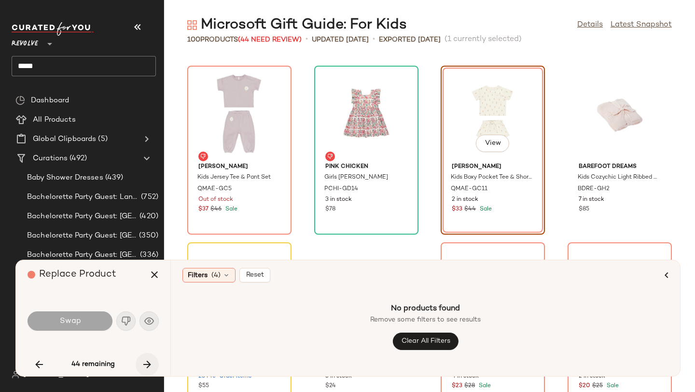
click at [149, 364] on icon "button" at bounding box center [147, 365] width 12 height 12
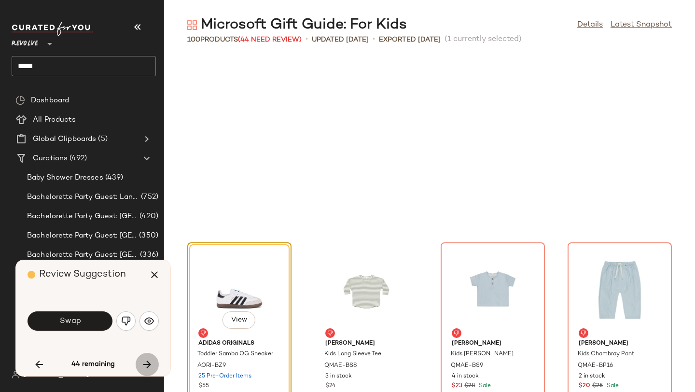
scroll to position [353, 0]
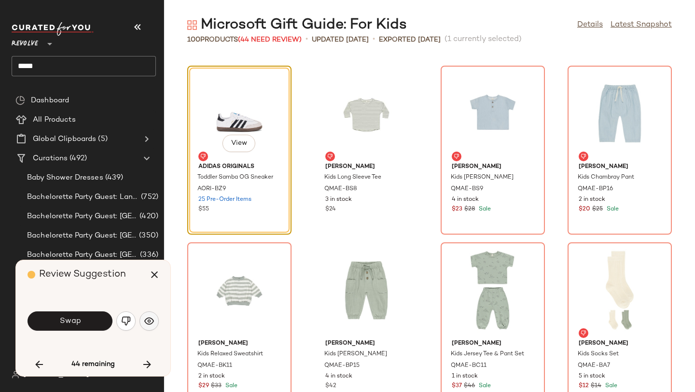
click at [149, 321] on img "button" at bounding box center [149, 321] width 10 height 10
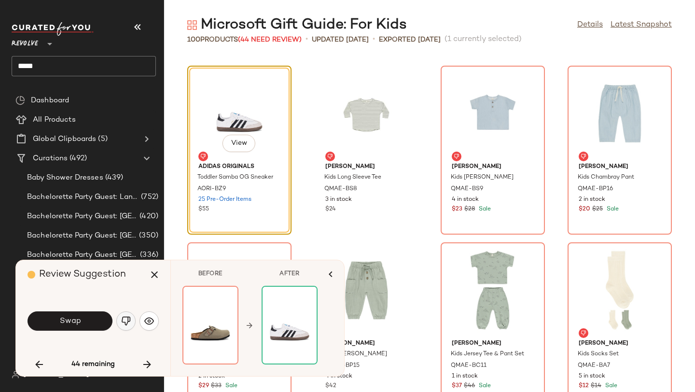
click at [126, 321] on img "button" at bounding box center [126, 321] width 10 height 10
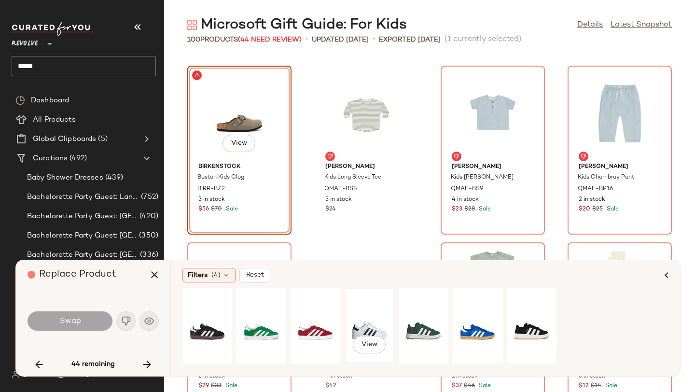
click at [369, 326] on div "View" at bounding box center [369, 326] width 43 height 69
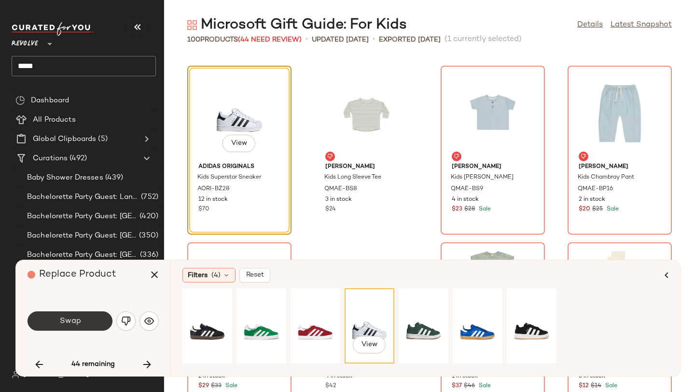
click at [101, 321] on button "Swap" at bounding box center [70, 320] width 85 height 19
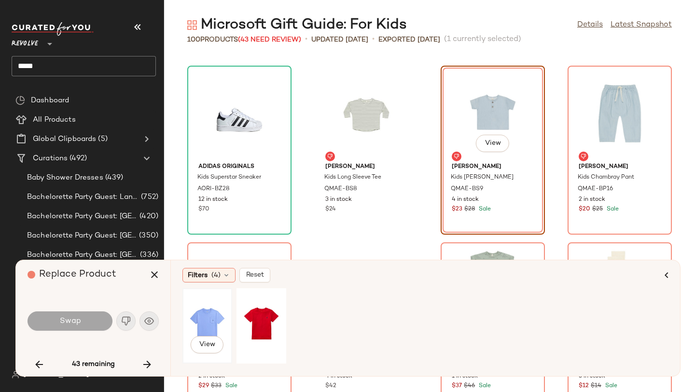
click at [204, 314] on div "View" at bounding box center [207, 326] width 43 height 69
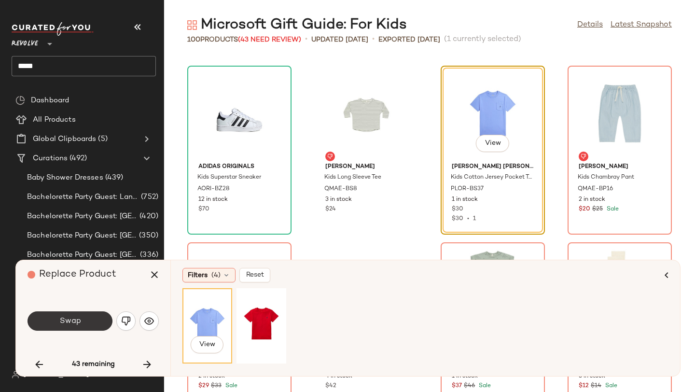
click at [86, 317] on button "Swap" at bounding box center [70, 320] width 85 height 19
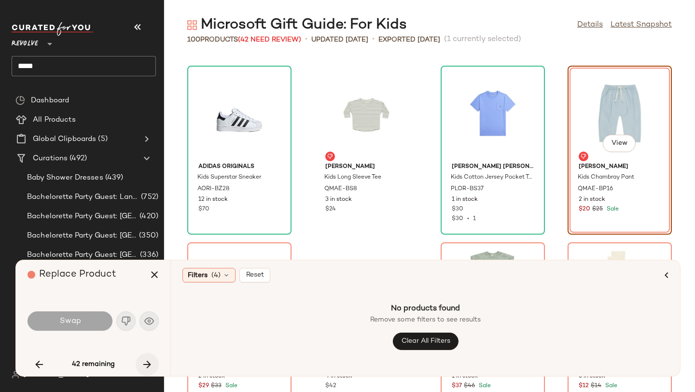
click at [146, 360] on icon "button" at bounding box center [147, 365] width 12 height 12
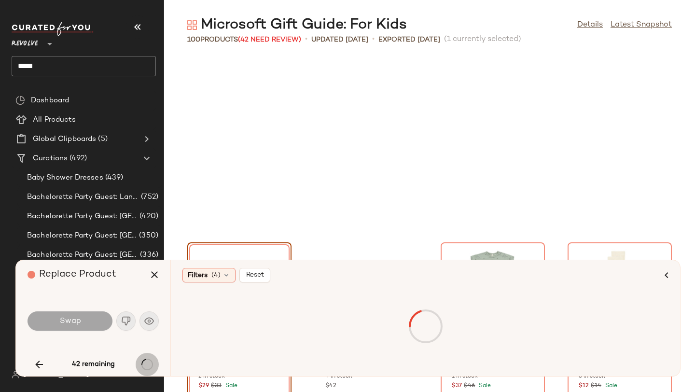
scroll to position [530, 0]
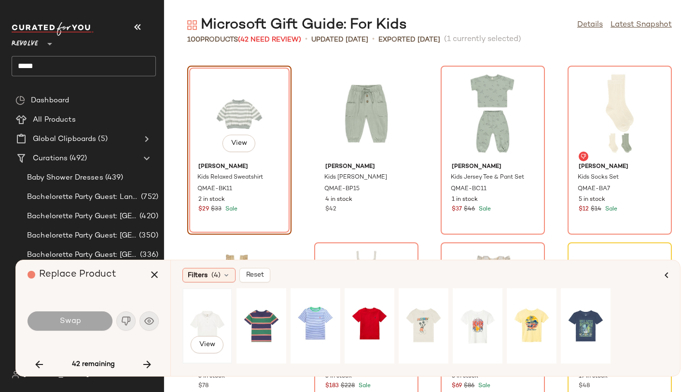
click at [215, 311] on div "View" at bounding box center [207, 326] width 43 height 69
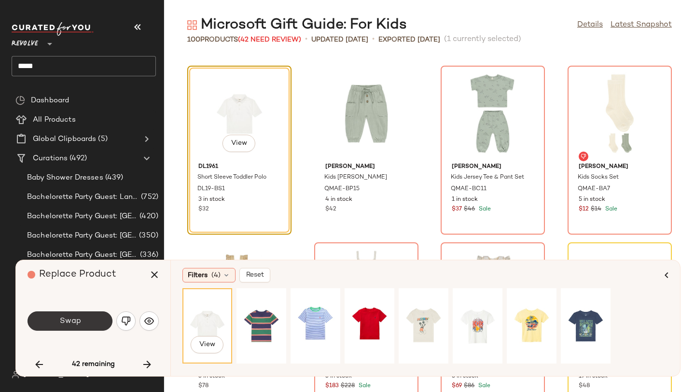
click at [104, 323] on button "Swap" at bounding box center [70, 320] width 85 height 19
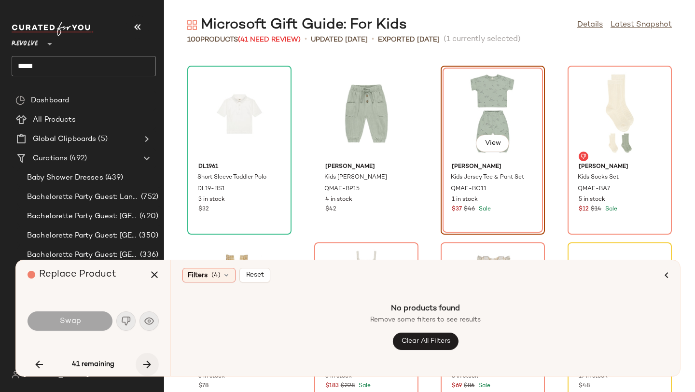
click at [148, 367] on icon "button" at bounding box center [147, 365] width 12 height 12
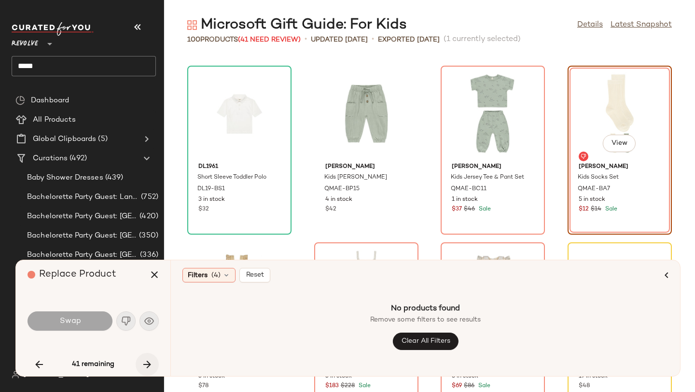
click at [148, 367] on icon "button" at bounding box center [147, 365] width 12 height 12
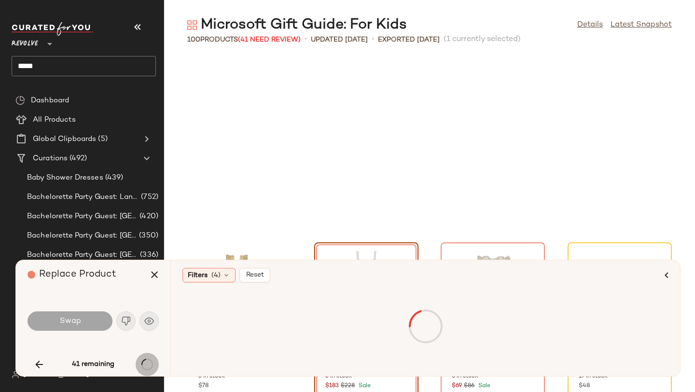
scroll to position [707, 0]
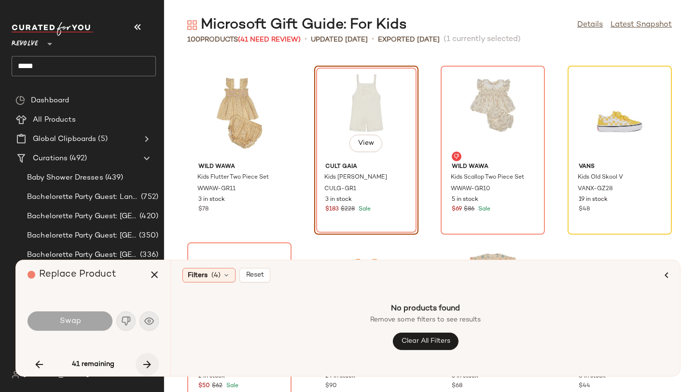
click at [148, 367] on icon "button" at bounding box center [147, 365] width 12 height 12
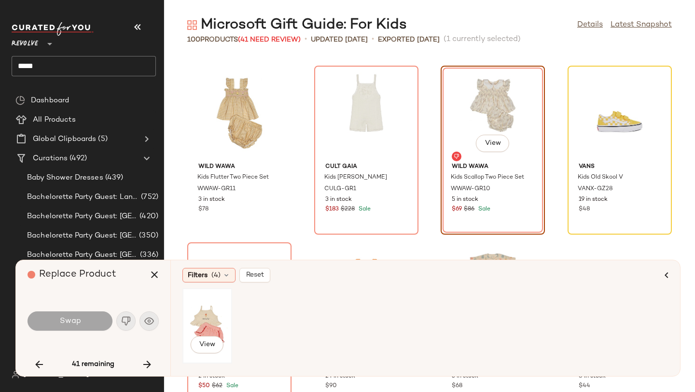
click at [199, 317] on div "View" at bounding box center [207, 326] width 43 height 69
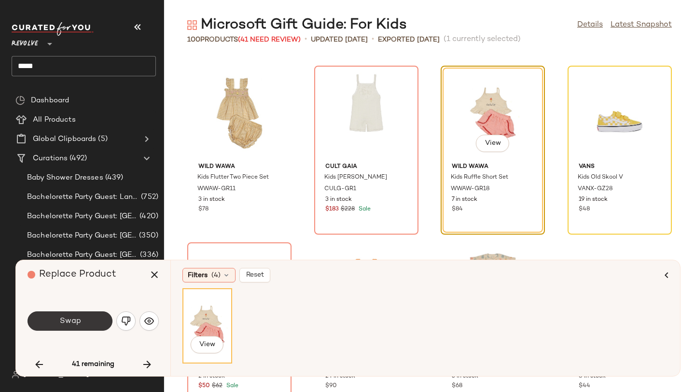
click at [78, 317] on span "Swap" at bounding box center [70, 321] width 22 height 9
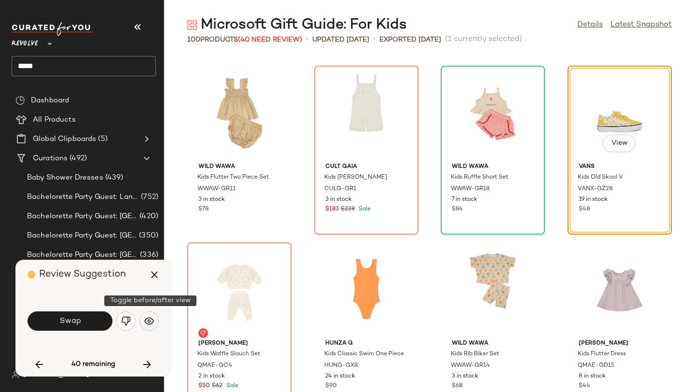
click at [143, 321] on button "button" at bounding box center [149, 320] width 19 height 19
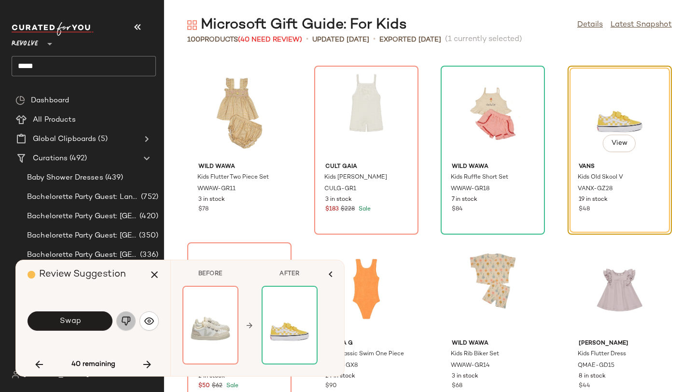
click at [121, 320] on button "button" at bounding box center [125, 320] width 19 height 19
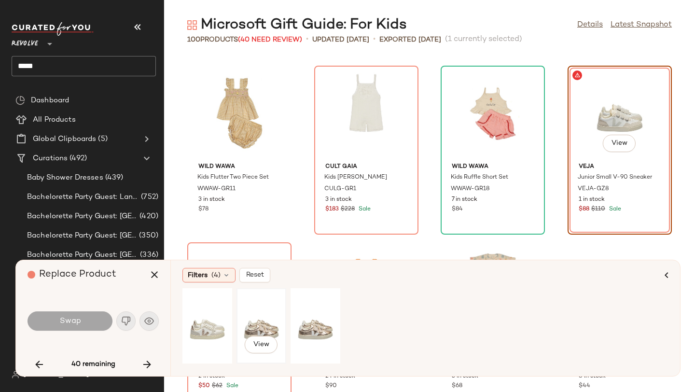
click at [259, 316] on div "View" at bounding box center [261, 326] width 43 height 69
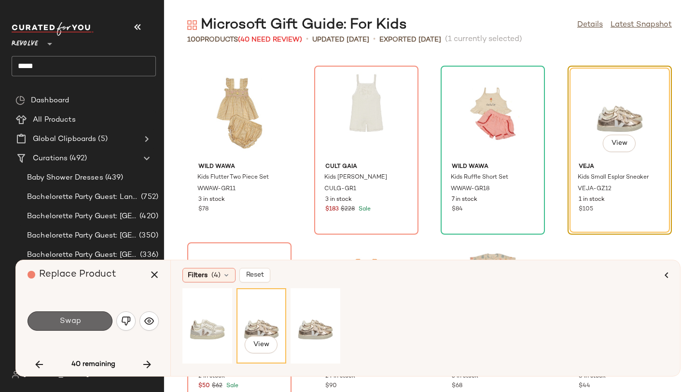
click at [91, 315] on button "Swap" at bounding box center [70, 320] width 85 height 19
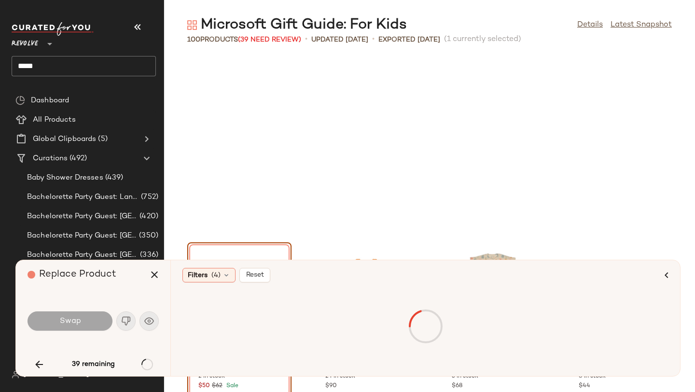
scroll to position [884, 0]
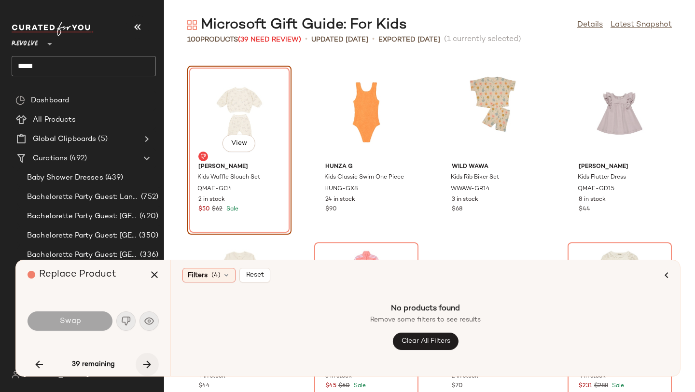
click at [144, 360] on icon "button" at bounding box center [147, 365] width 12 height 12
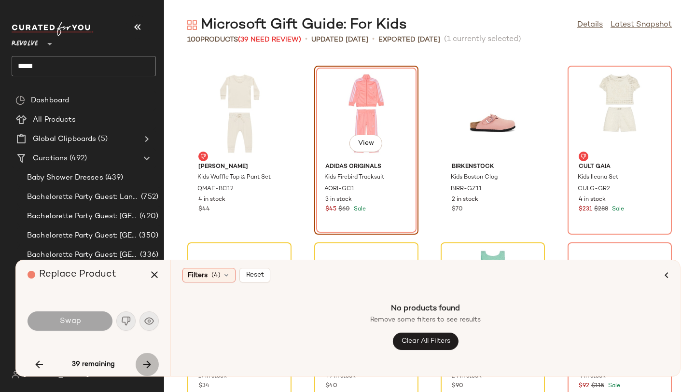
click at [144, 360] on icon "button" at bounding box center [147, 365] width 12 height 12
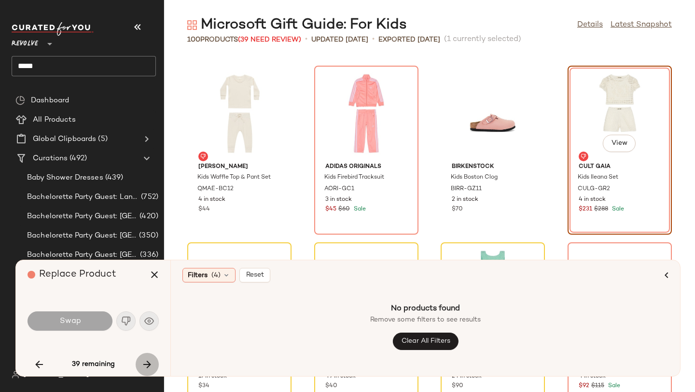
click at [144, 360] on icon "button" at bounding box center [147, 365] width 12 height 12
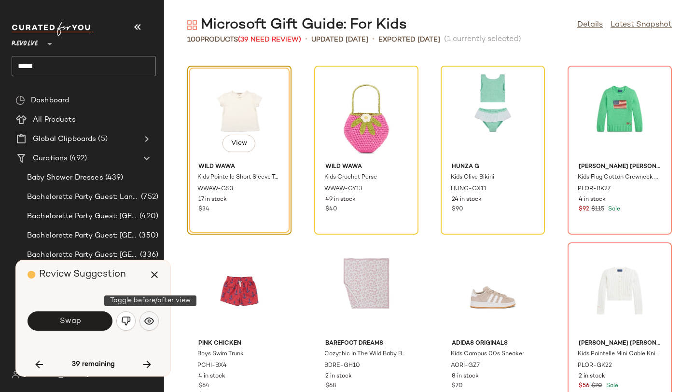
click at [149, 323] on img "button" at bounding box center [149, 321] width 10 height 10
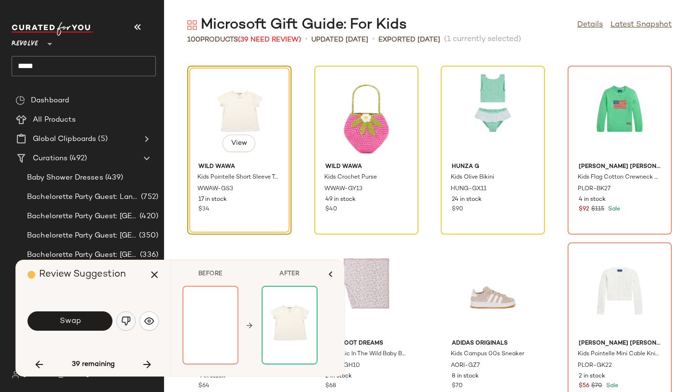
click at [129, 320] on img "button" at bounding box center [126, 321] width 10 height 10
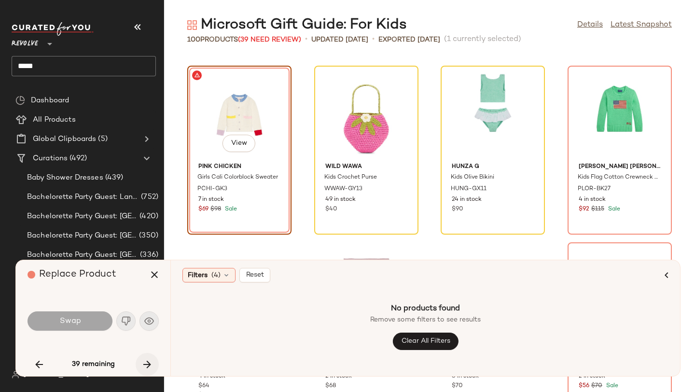
click at [154, 363] on button "button" at bounding box center [147, 364] width 23 height 23
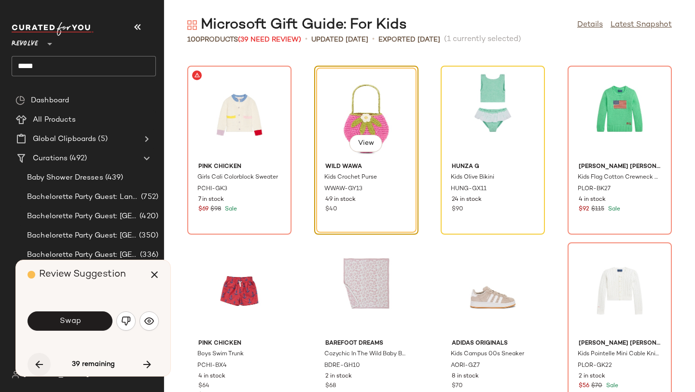
click at [34, 361] on icon "button" at bounding box center [39, 365] width 12 height 12
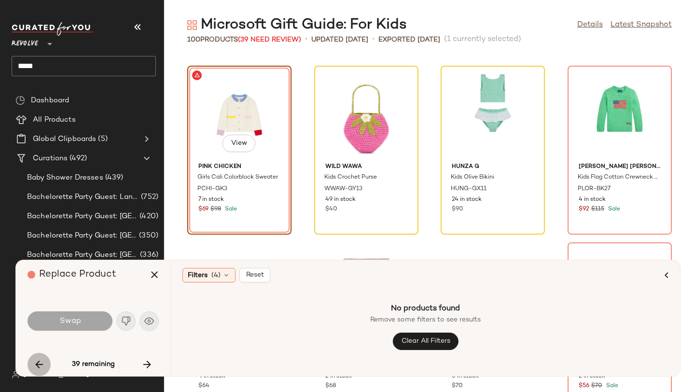
click at [34, 361] on icon "button" at bounding box center [39, 365] width 12 height 12
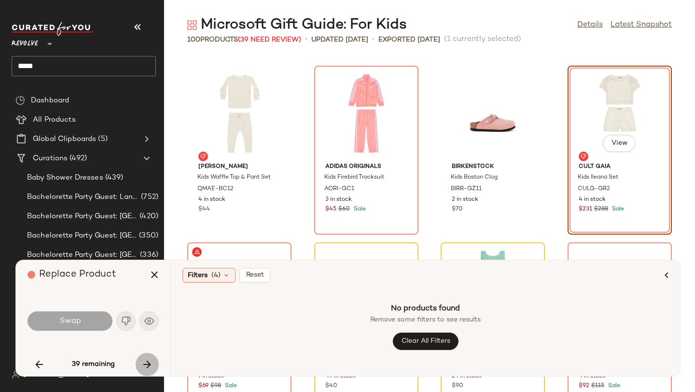
click at [144, 357] on button "button" at bounding box center [147, 364] width 23 height 23
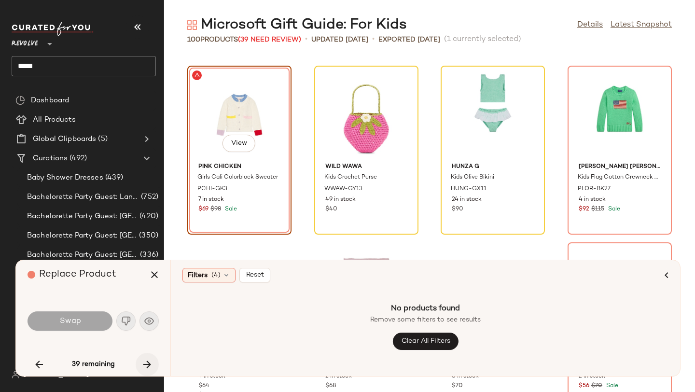
click at [144, 357] on button "button" at bounding box center [147, 364] width 23 height 23
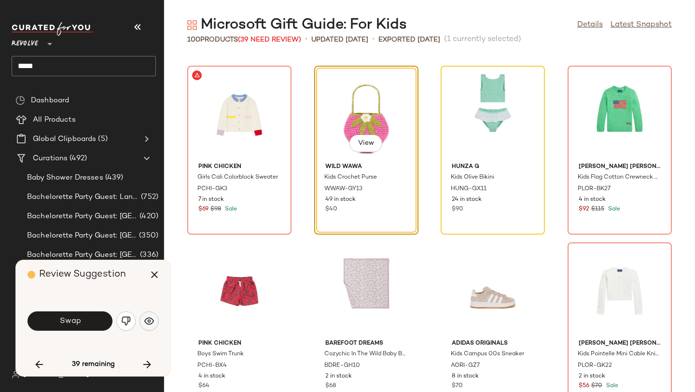
click at [149, 330] on button "button" at bounding box center [149, 320] width 19 height 19
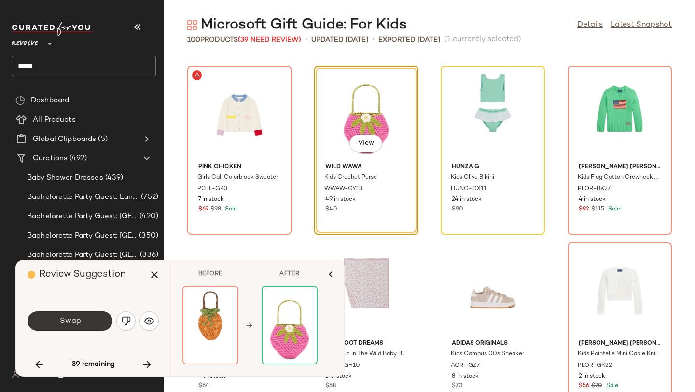
click at [100, 318] on button "Swap" at bounding box center [70, 320] width 85 height 19
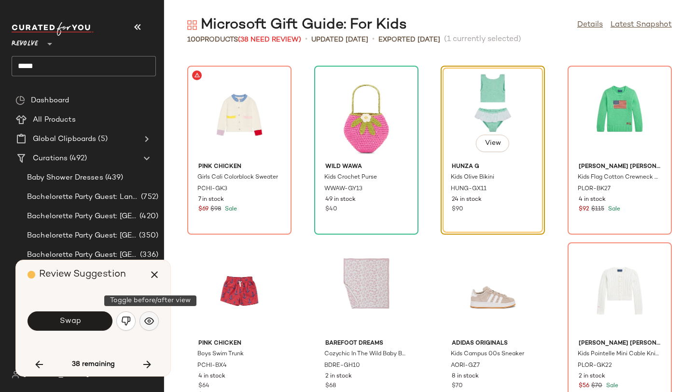
click at [148, 324] on img "button" at bounding box center [149, 321] width 10 height 10
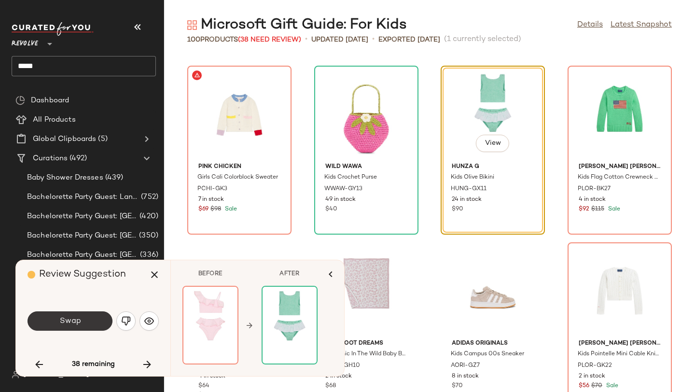
click at [91, 323] on button "Swap" at bounding box center [70, 320] width 85 height 19
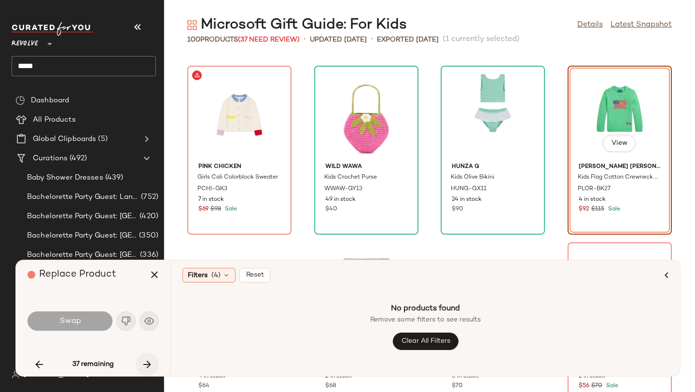
click at [150, 363] on icon "button" at bounding box center [147, 365] width 12 height 12
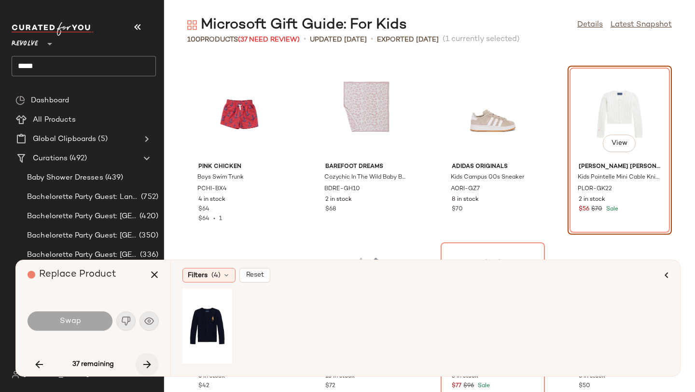
click at [150, 363] on icon "button" at bounding box center [147, 365] width 12 height 12
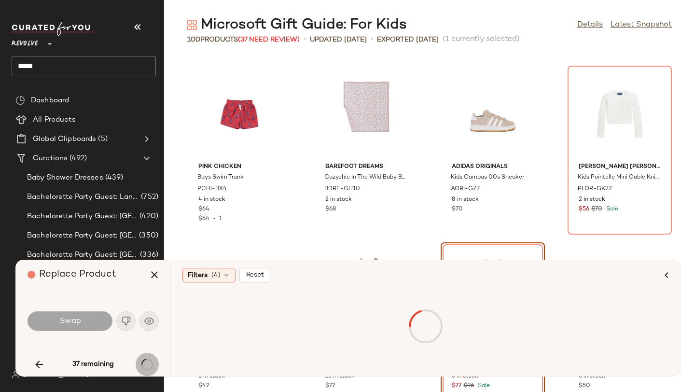
scroll to position [1590, 0]
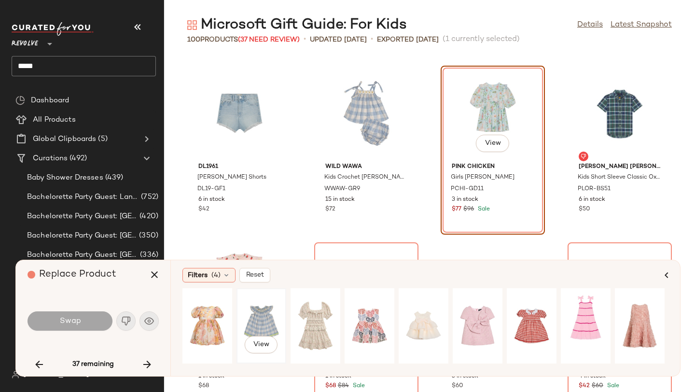
click at [273, 311] on div "View" at bounding box center [261, 326] width 43 height 69
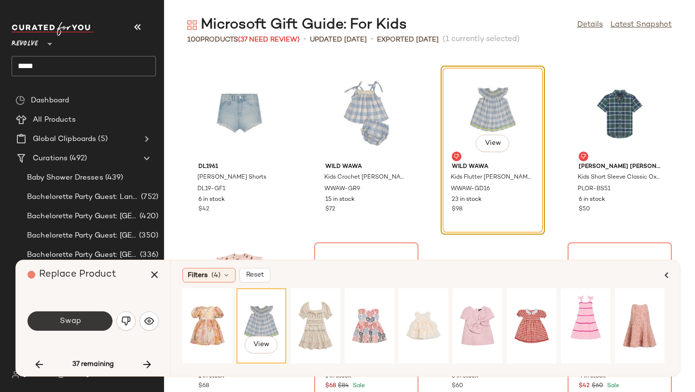
click at [84, 326] on button "Swap" at bounding box center [70, 320] width 85 height 19
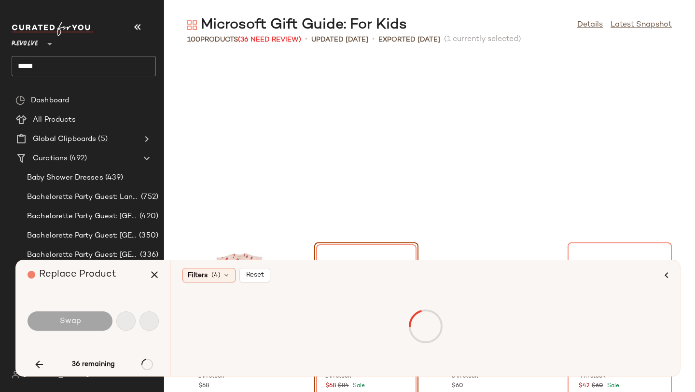
scroll to position [1767, 0]
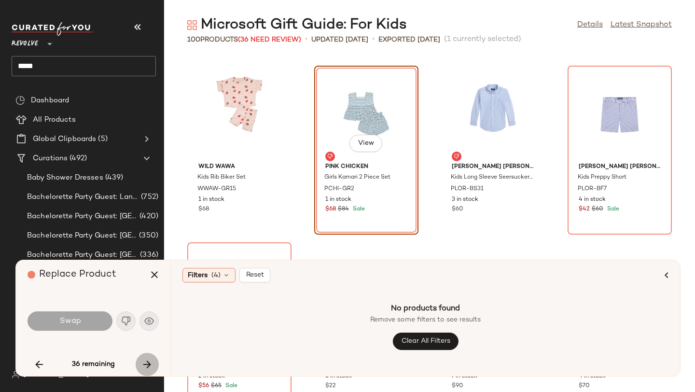
click at [149, 361] on icon "button" at bounding box center [147, 365] width 12 height 12
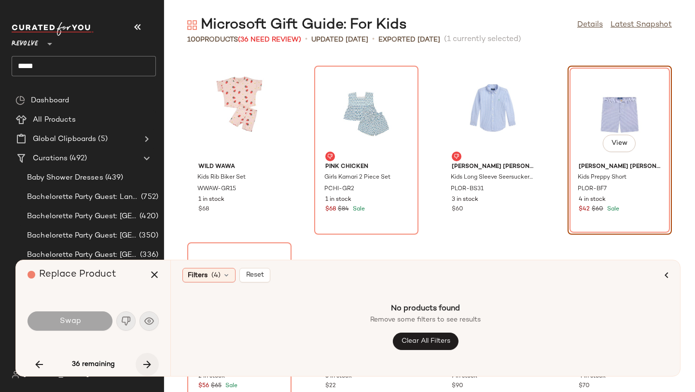
click at [149, 361] on icon "button" at bounding box center [147, 365] width 12 height 12
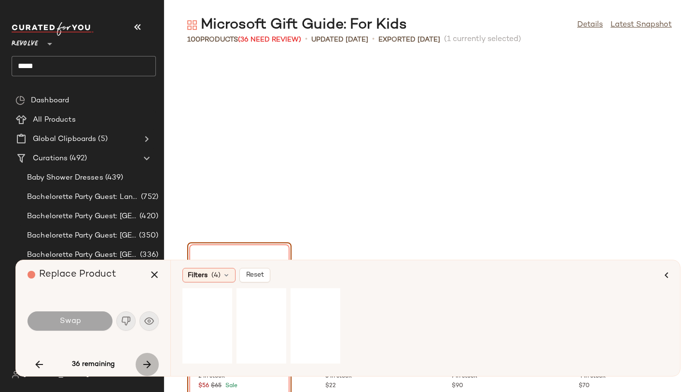
scroll to position [1944, 0]
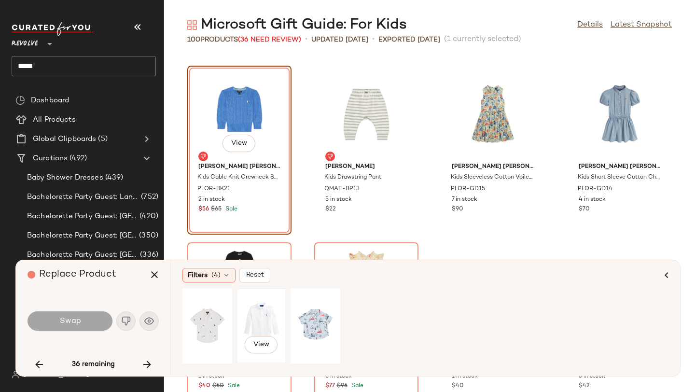
click at [250, 320] on div "View" at bounding box center [261, 326] width 43 height 69
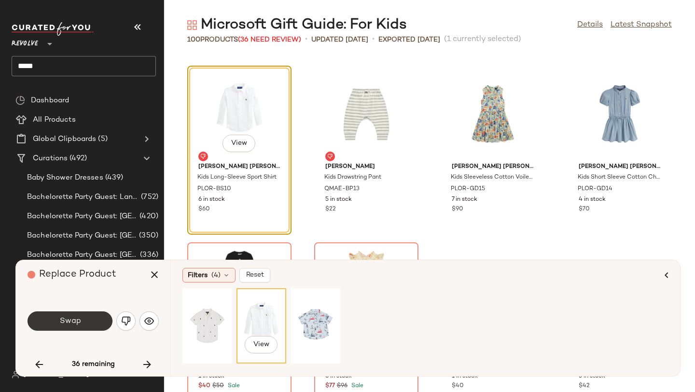
click at [91, 316] on button "Swap" at bounding box center [70, 320] width 85 height 19
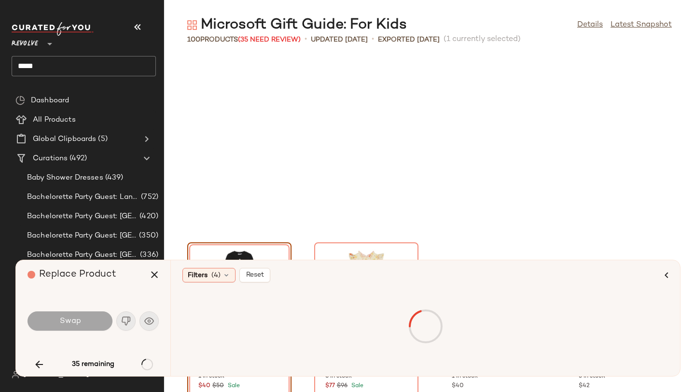
scroll to position [2120, 0]
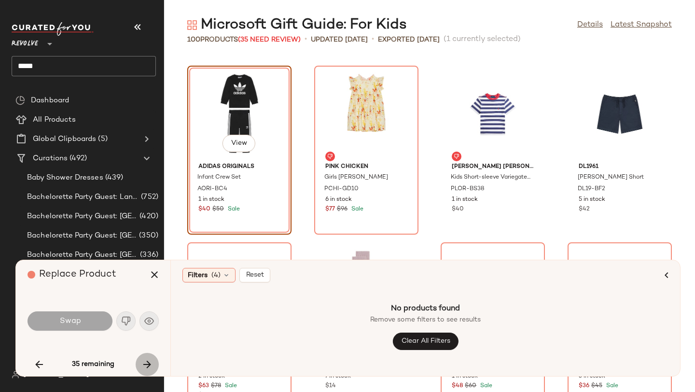
click at [150, 362] on icon "button" at bounding box center [147, 365] width 12 height 12
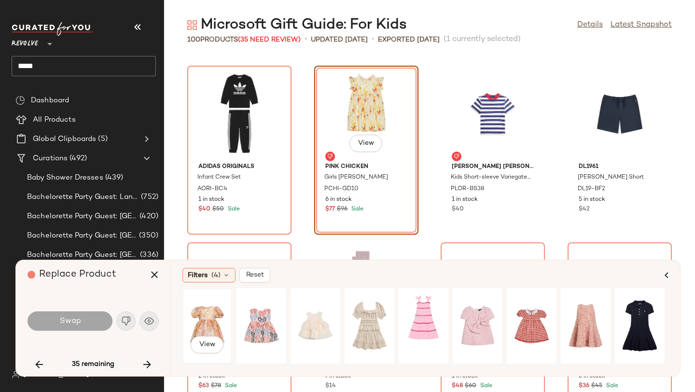
click at [210, 322] on div "View" at bounding box center [207, 326] width 43 height 69
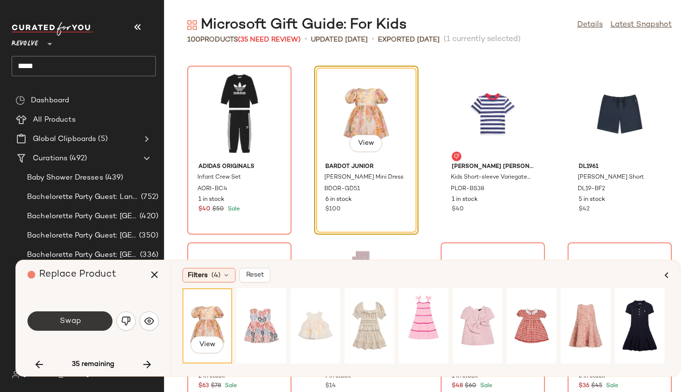
click at [87, 324] on button "Swap" at bounding box center [70, 320] width 85 height 19
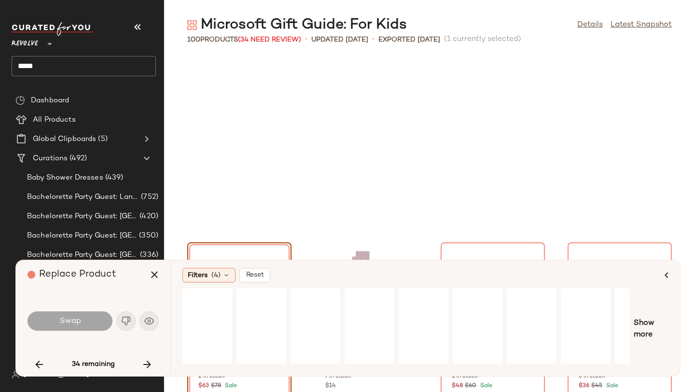
scroll to position [2297, 0]
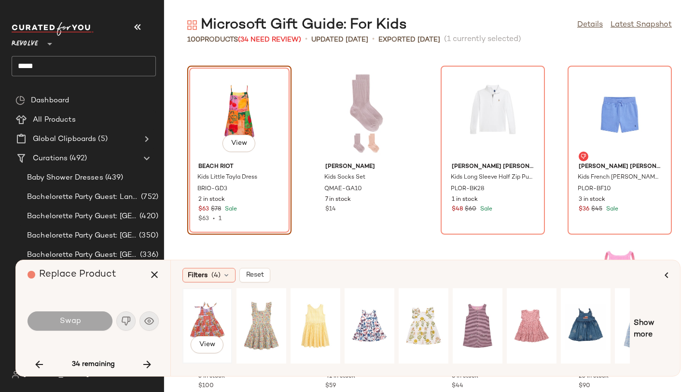
click at [210, 309] on div "View" at bounding box center [207, 326] width 43 height 69
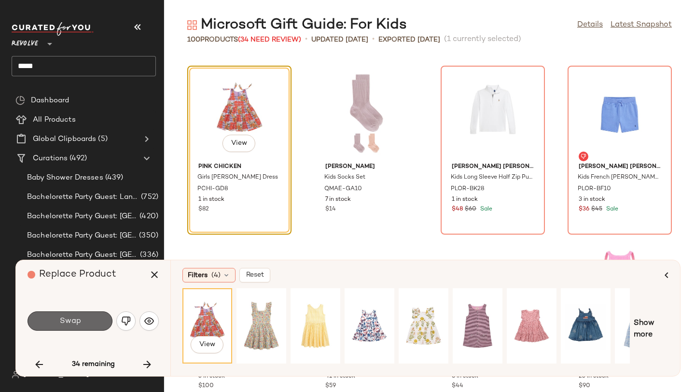
click at [84, 324] on button "Swap" at bounding box center [70, 320] width 85 height 19
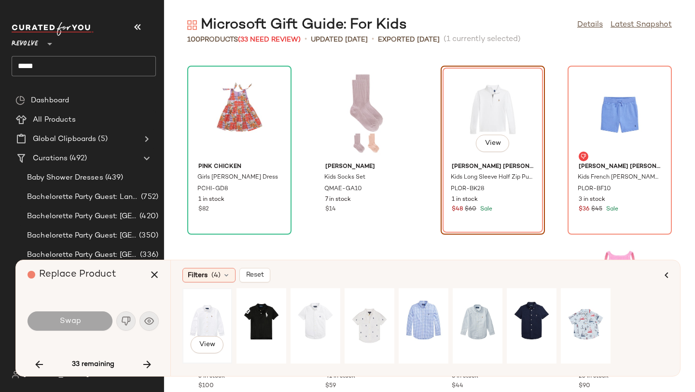
click at [200, 311] on div "View" at bounding box center [207, 326] width 43 height 69
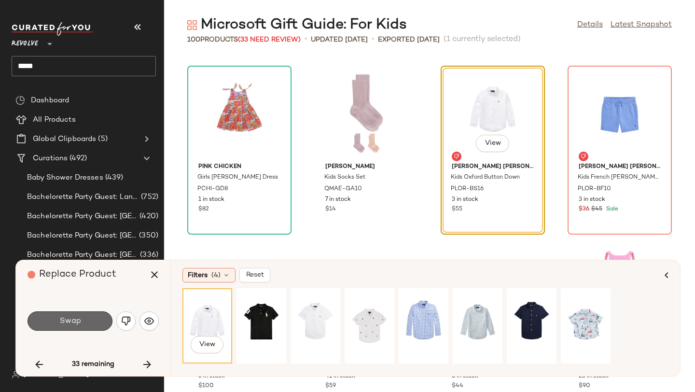
click at [81, 327] on button "Swap" at bounding box center [70, 320] width 85 height 19
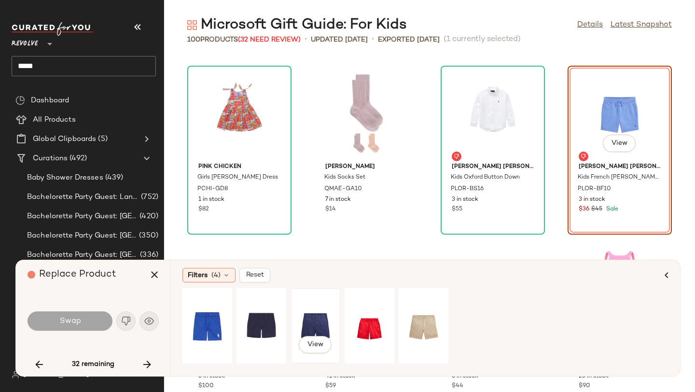
click at [321, 318] on div "View" at bounding box center [315, 326] width 43 height 69
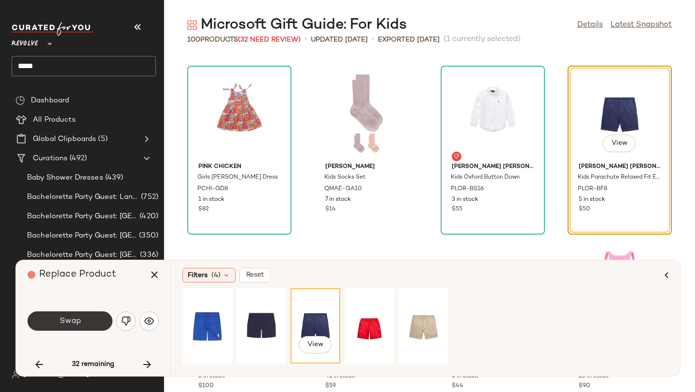
click at [48, 329] on button "Swap" at bounding box center [70, 320] width 85 height 19
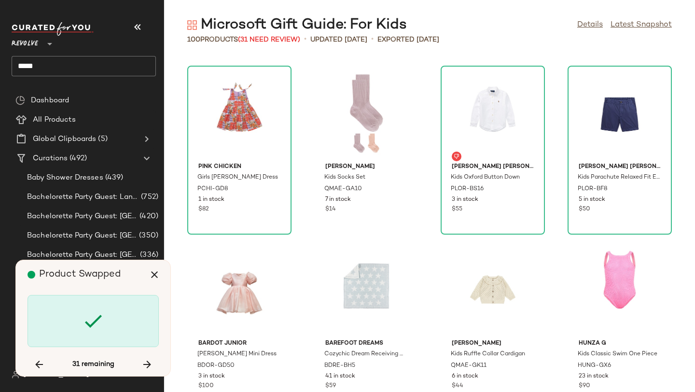
scroll to position [2651, 0]
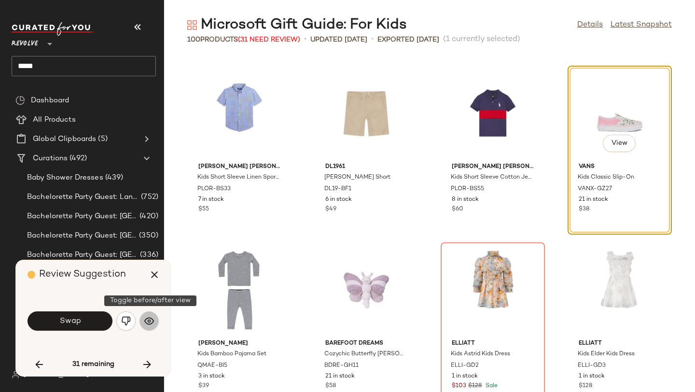
click at [152, 327] on button "button" at bounding box center [149, 320] width 19 height 19
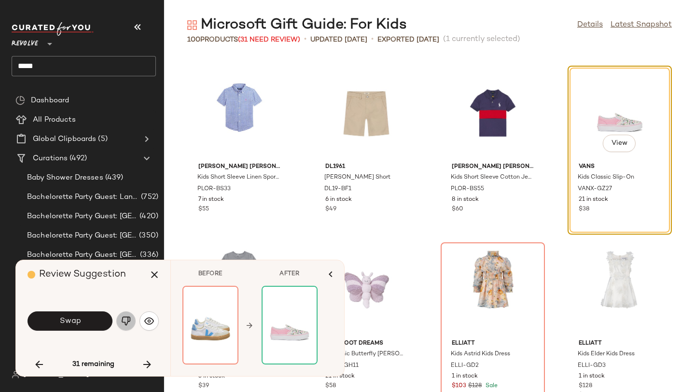
click at [132, 321] on button "button" at bounding box center [125, 320] width 19 height 19
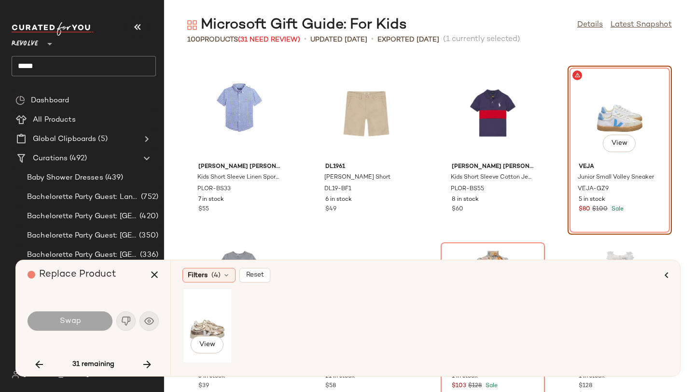
click at [202, 321] on div "View" at bounding box center [207, 326] width 43 height 69
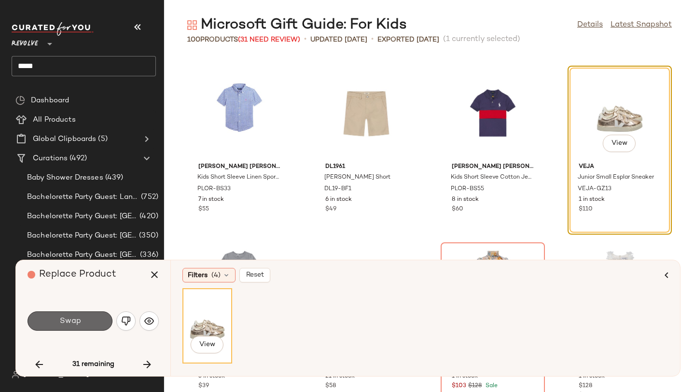
click at [68, 326] on button "Swap" at bounding box center [70, 320] width 85 height 19
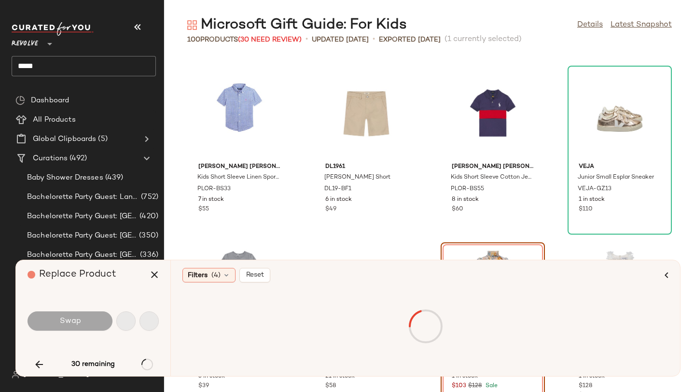
scroll to position [2827, 0]
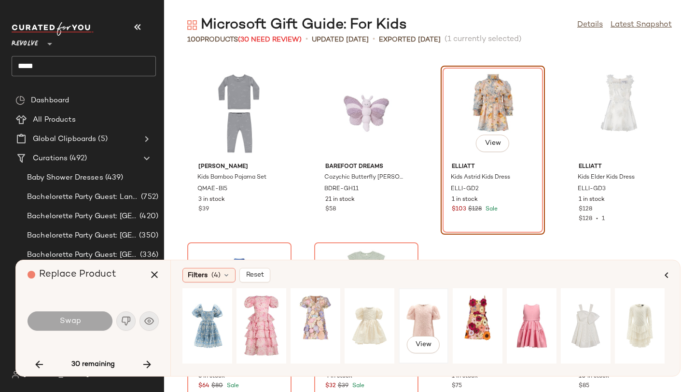
click at [427, 315] on div "View" at bounding box center [423, 326] width 43 height 69
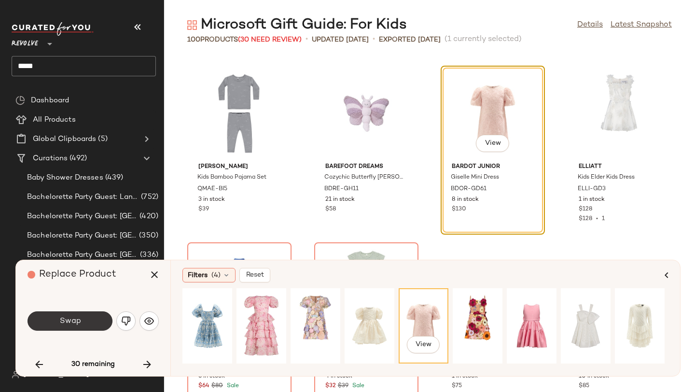
click at [88, 323] on button "Swap" at bounding box center [70, 320] width 85 height 19
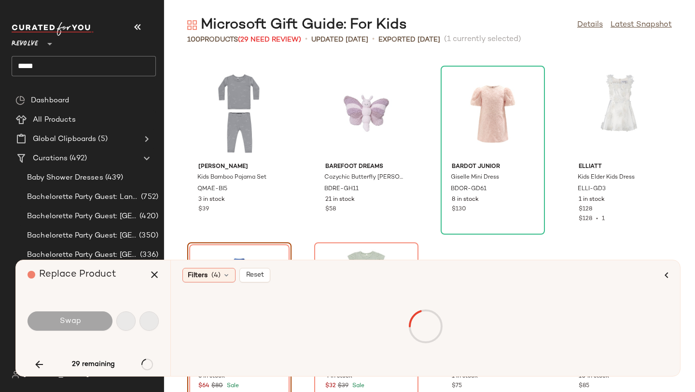
scroll to position [3004, 0]
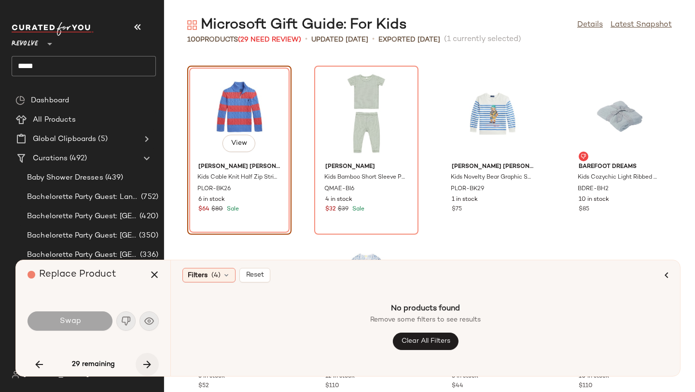
click at [148, 356] on button "button" at bounding box center [147, 364] width 23 height 23
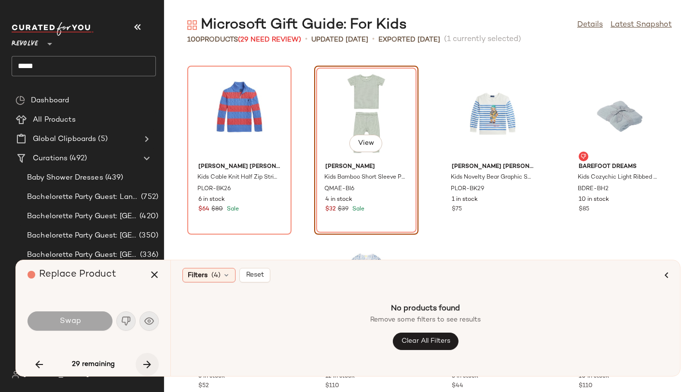
click at [149, 356] on button "button" at bounding box center [147, 364] width 23 height 23
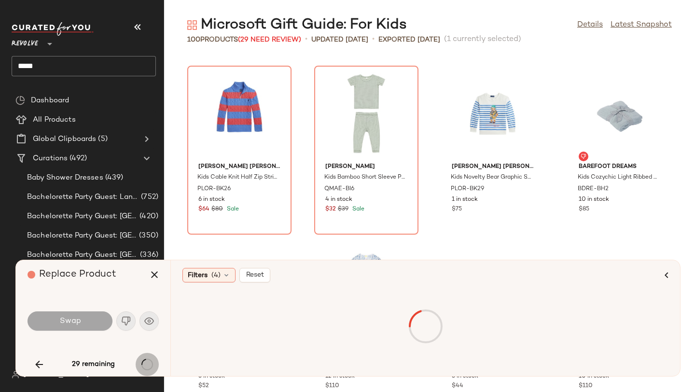
scroll to position [3357, 0]
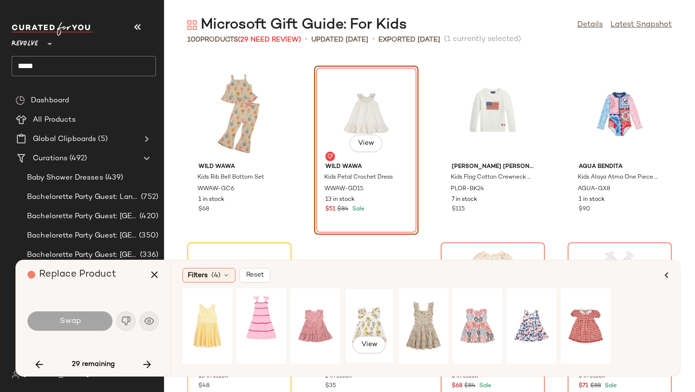
click at [362, 318] on div "View" at bounding box center [369, 326] width 43 height 69
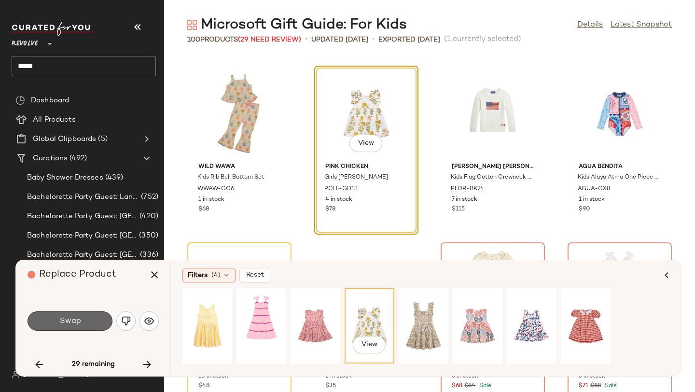
click at [98, 317] on button "Swap" at bounding box center [70, 320] width 85 height 19
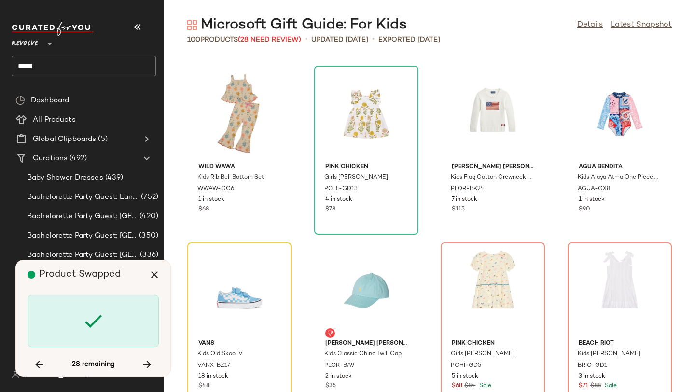
scroll to position [3534, 0]
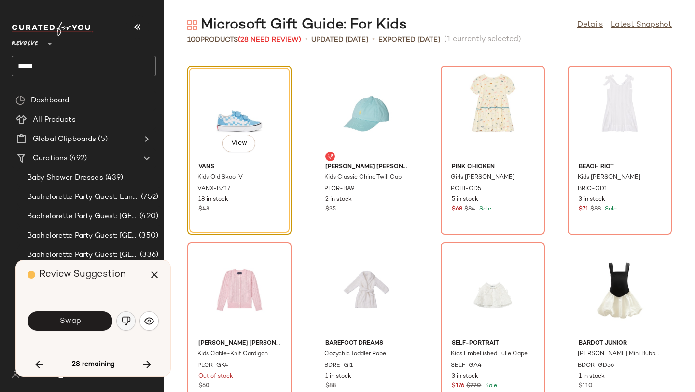
click at [131, 323] on button "button" at bounding box center [125, 320] width 19 height 19
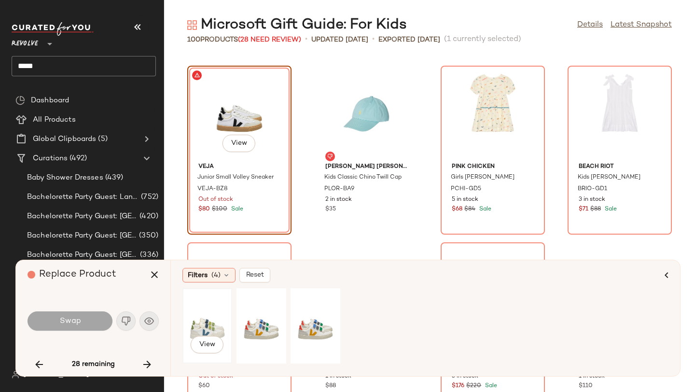
click at [220, 316] on div "View" at bounding box center [207, 326] width 43 height 69
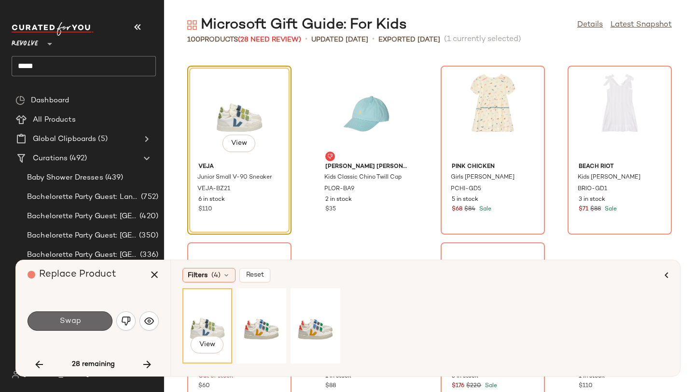
click at [70, 328] on button "Swap" at bounding box center [70, 320] width 85 height 19
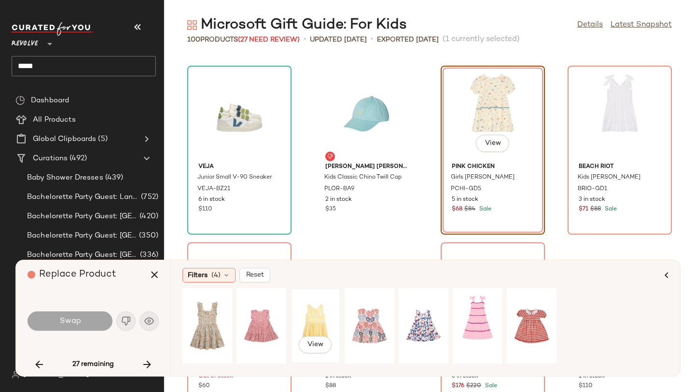
click at [317, 318] on div "View" at bounding box center [315, 326] width 43 height 69
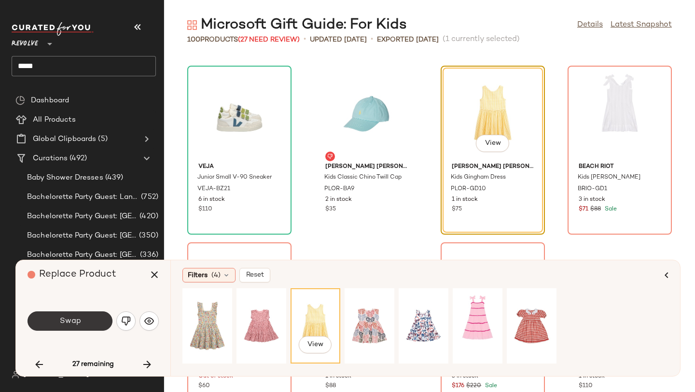
click at [94, 327] on button "Swap" at bounding box center [70, 320] width 85 height 19
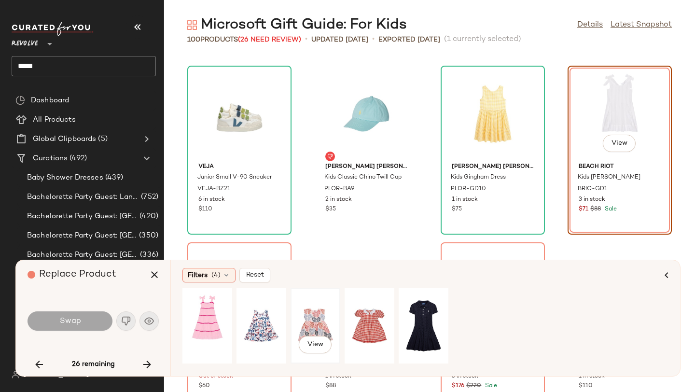
click at [303, 317] on div "View" at bounding box center [315, 326] width 43 height 69
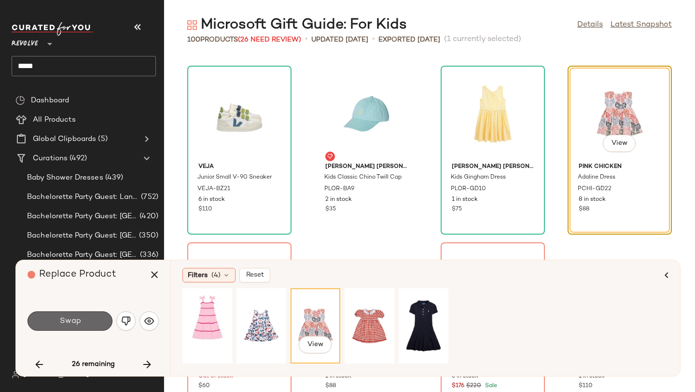
click at [88, 320] on button "Swap" at bounding box center [70, 320] width 85 height 19
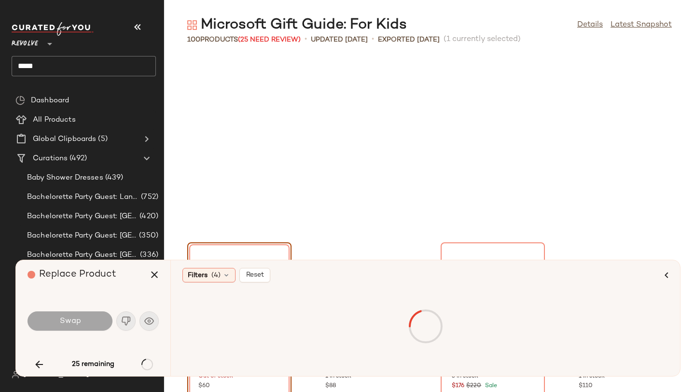
scroll to position [3711, 0]
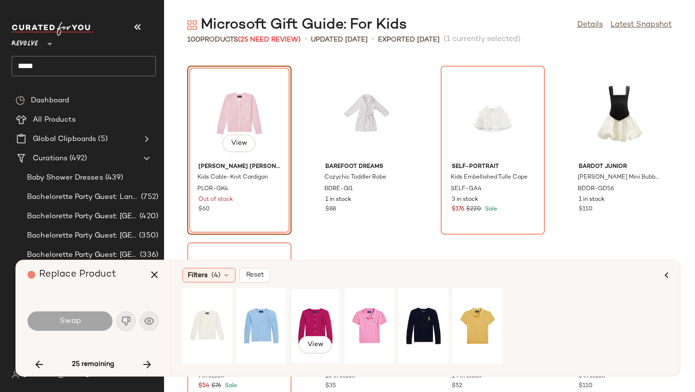
click at [301, 310] on div "View" at bounding box center [315, 326] width 43 height 69
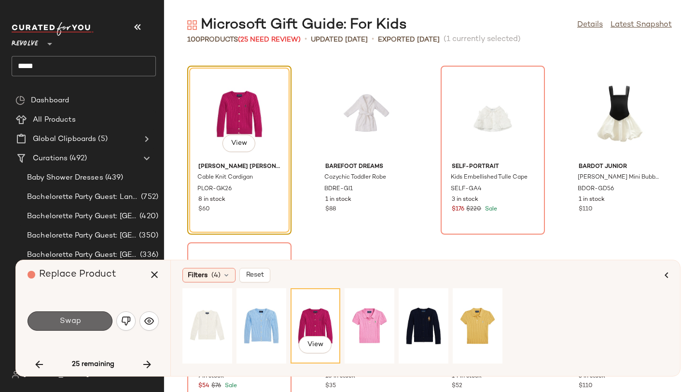
click at [62, 319] on span "Swap" at bounding box center [70, 321] width 22 height 9
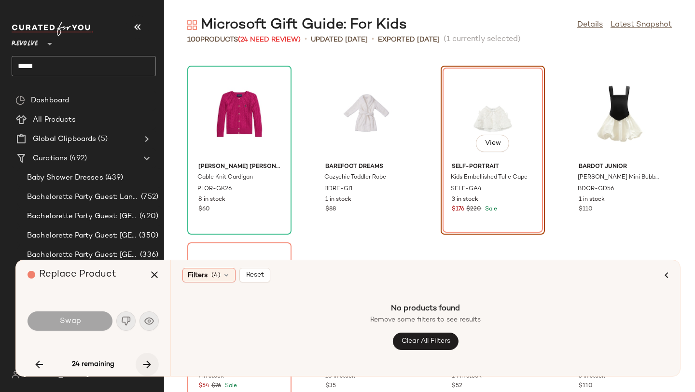
click at [149, 362] on icon "button" at bounding box center [147, 365] width 12 height 12
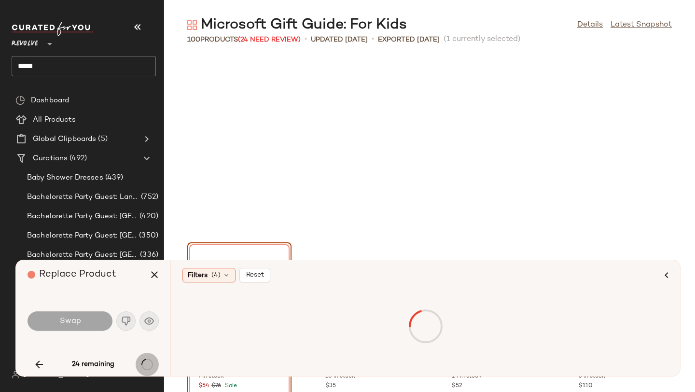
scroll to position [3887, 0]
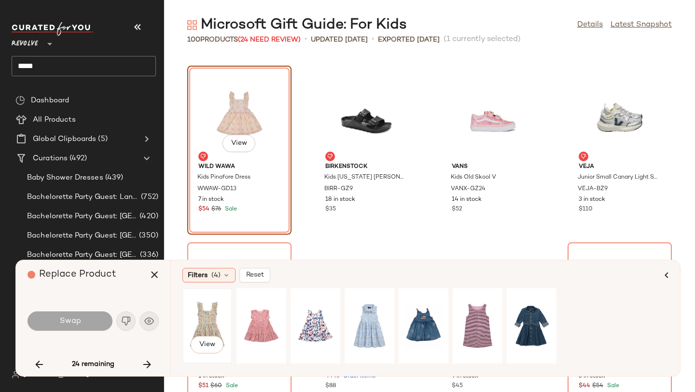
click at [205, 321] on div "View" at bounding box center [207, 326] width 43 height 69
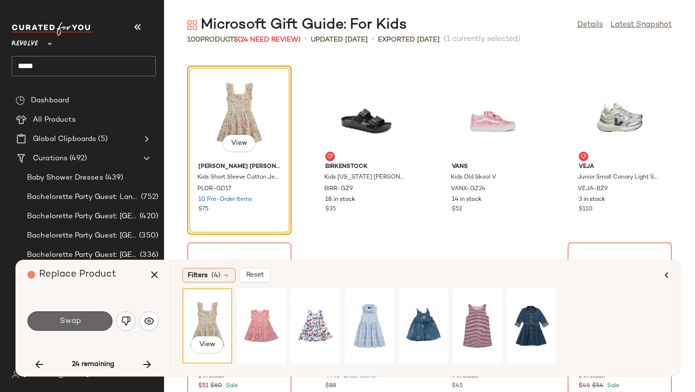
click at [75, 326] on button "Swap" at bounding box center [70, 320] width 85 height 19
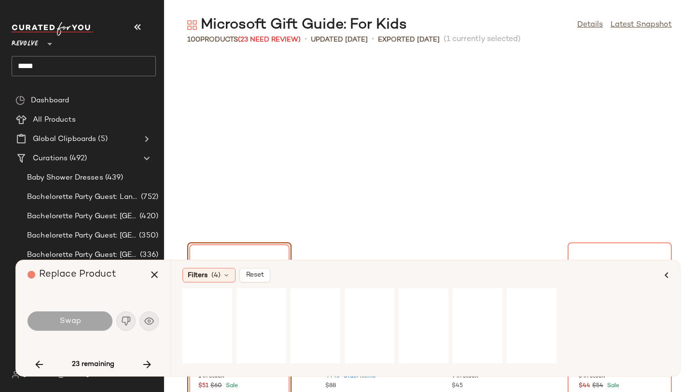
scroll to position [4064, 0]
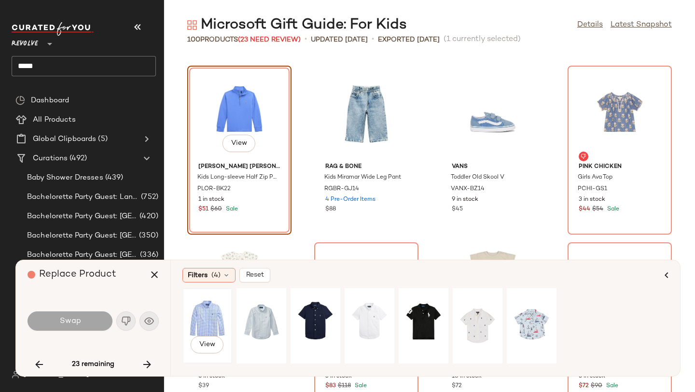
click at [198, 316] on div "View" at bounding box center [207, 326] width 43 height 69
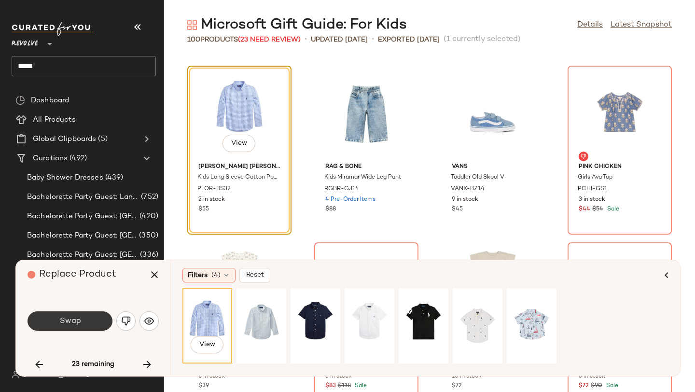
click at [106, 316] on button "Swap" at bounding box center [70, 320] width 85 height 19
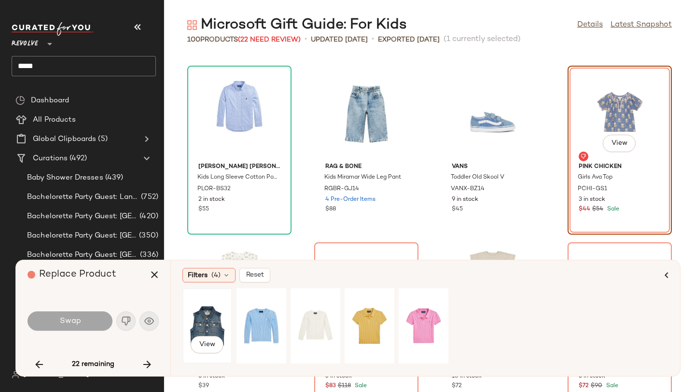
click at [194, 312] on div "View" at bounding box center [207, 326] width 43 height 69
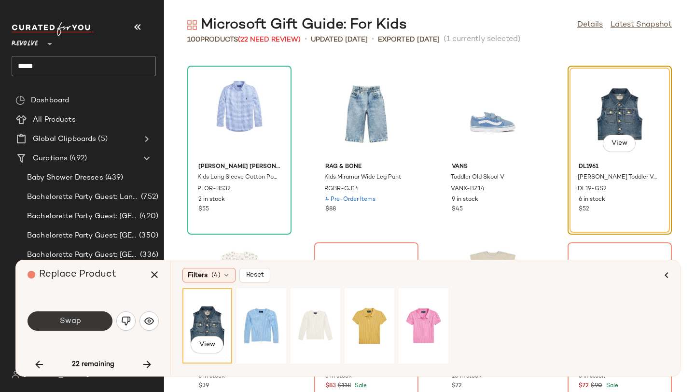
click at [90, 326] on button "Swap" at bounding box center [70, 320] width 85 height 19
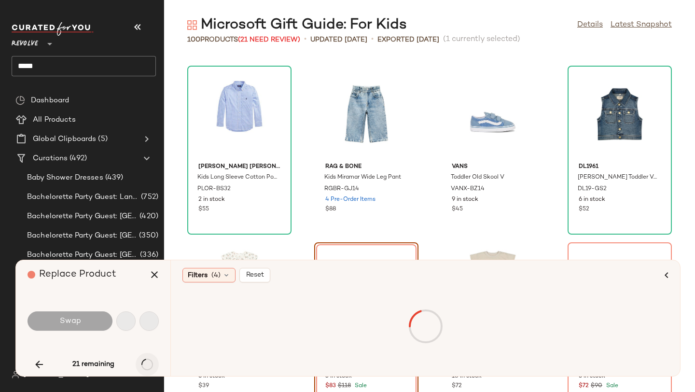
scroll to position [4083, 0]
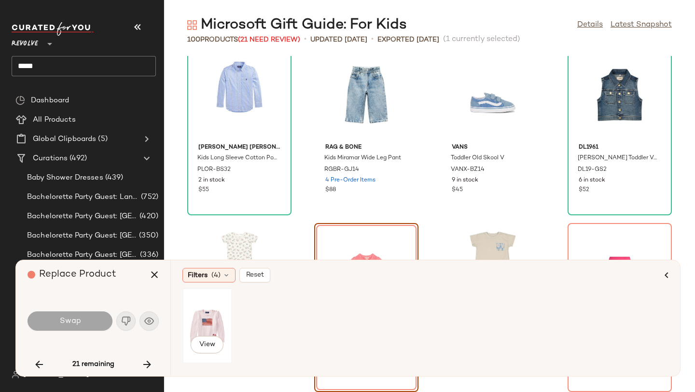
click at [190, 325] on div "View" at bounding box center [207, 326] width 43 height 69
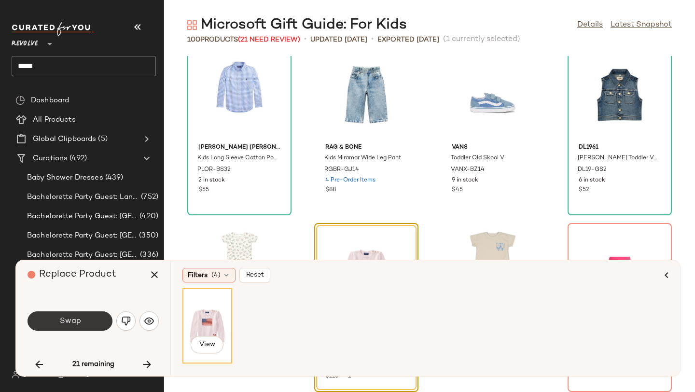
click at [98, 327] on button "Swap" at bounding box center [70, 320] width 85 height 19
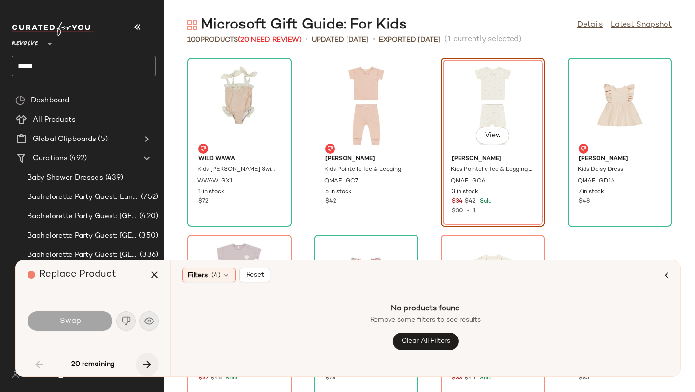
click at [145, 360] on icon "button" at bounding box center [147, 365] width 12 height 12
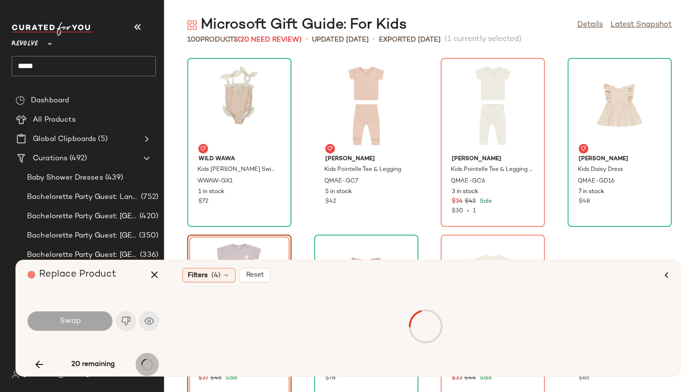
scroll to position [184, 0]
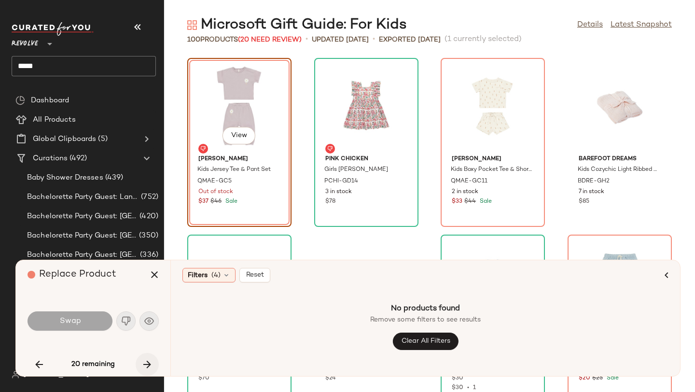
click at [145, 360] on icon "button" at bounding box center [147, 365] width 12 height 12
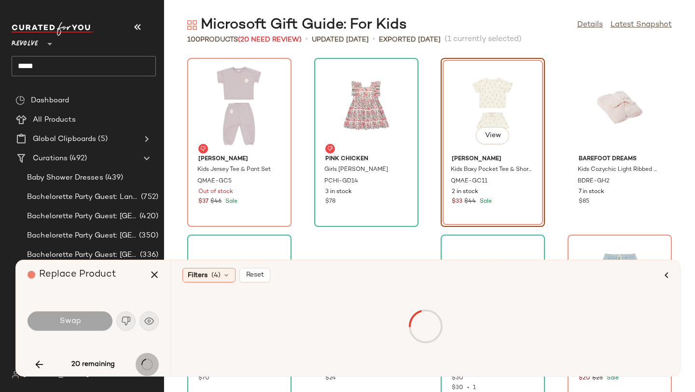
scroll to position [177, 0]
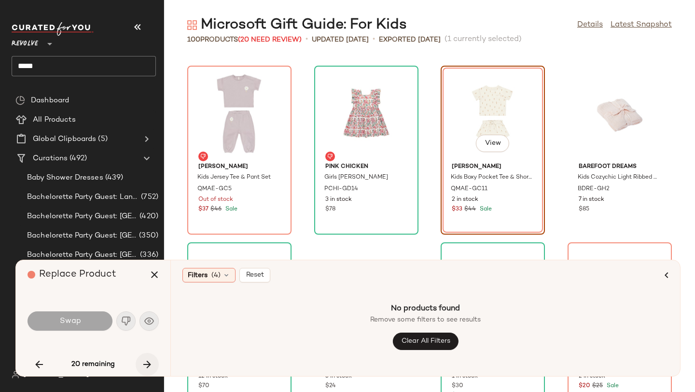
click at [145, 360] on icon "button" at bounding box center [147, 365] width 12 height 12
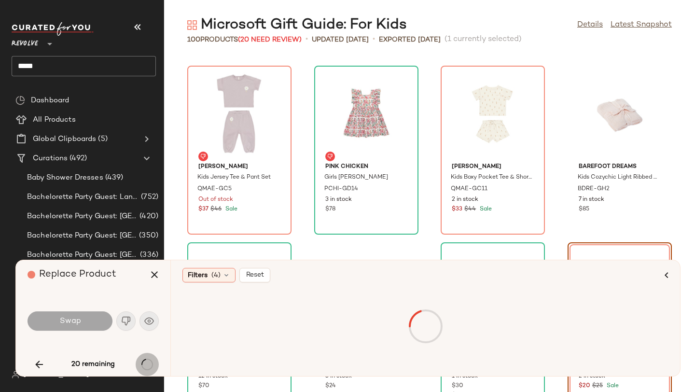
scroll to position [353, 0]
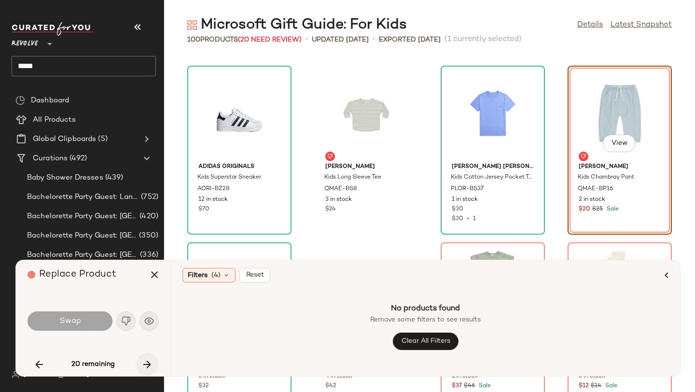
click at [145, 360] on icon "button" at bounding box center [147, 365] width 12 height 12
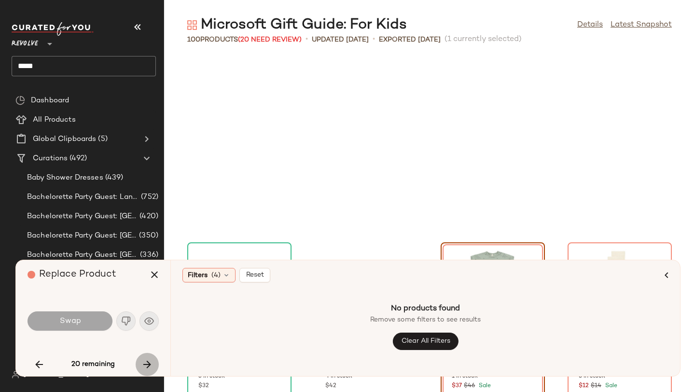
scroll to position [530, 0]
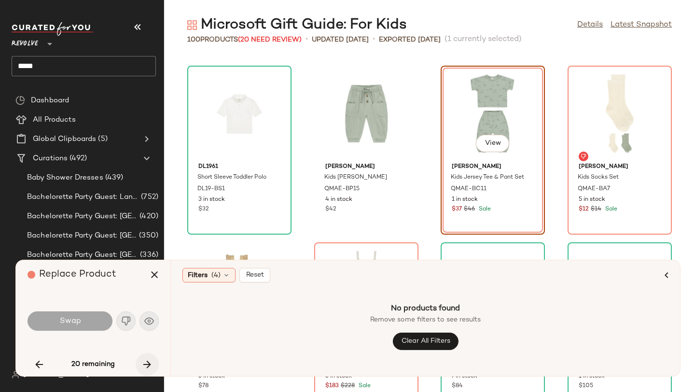
click at [145, 360] on icon "button" at bounding box center [147, 365] width 12 height 12
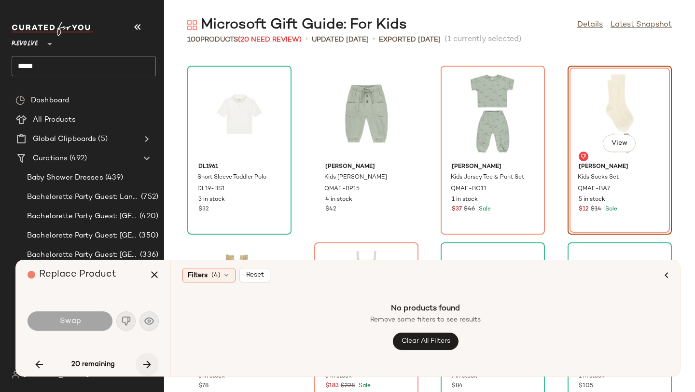
click at [145, 360] on icon "button" at bounding box center [147, 365] width 12 height 12
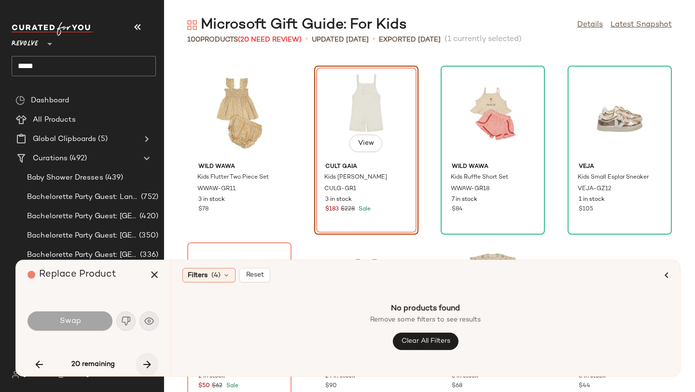
click at [145, 360] on icon "button" at bounding box center [147, 365] width 12 height 12
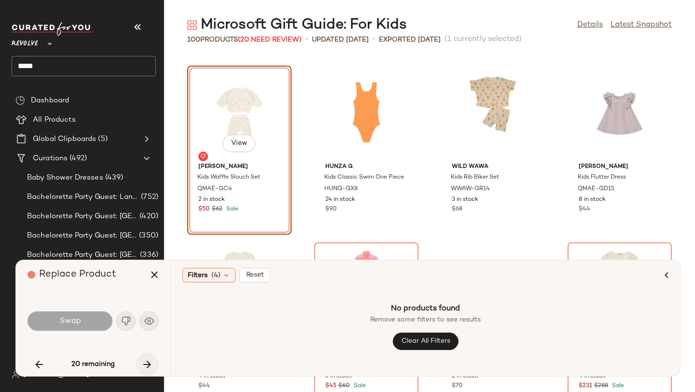
click at [145, 360] on icon "button" at bounding box center [147, 365] width 12 height 12
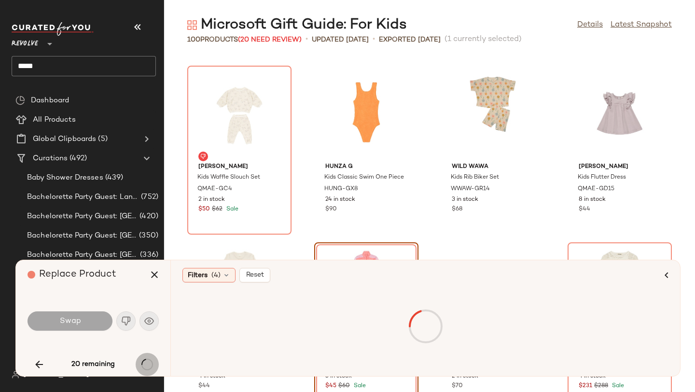
scroll to position [1060, 0]
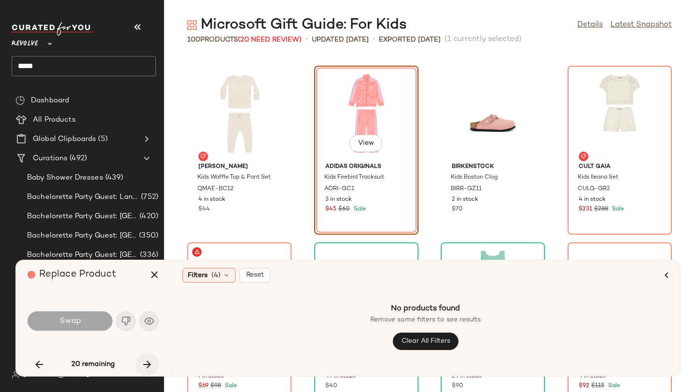
click at [145, 360] on icon "button" at bounding box center [147, 365] width 12 height 12
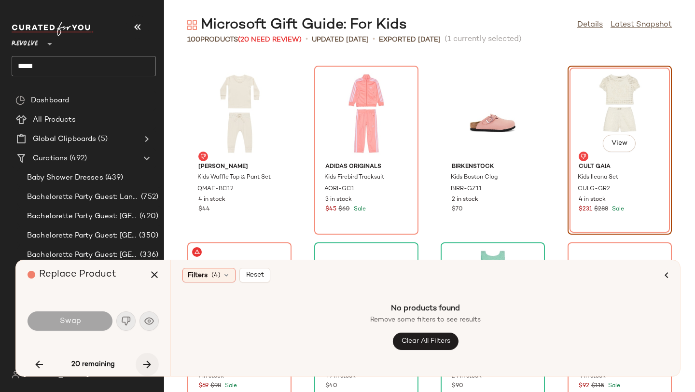
click at [145, 360] on icon "button" at bounding box center [147, 365] width 12 height 12
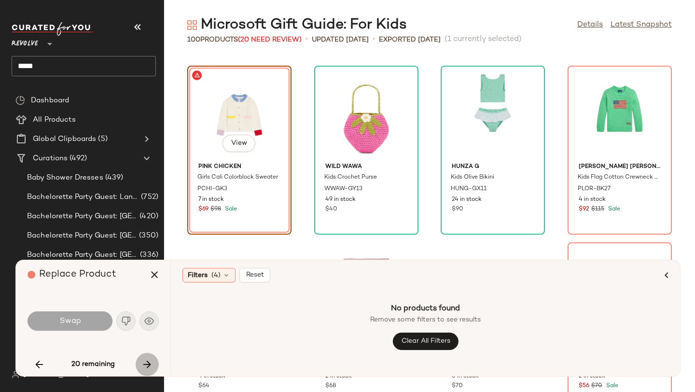
click at [145, 360] on icon "button" at bounding box center [147, 365] width 12 height 12
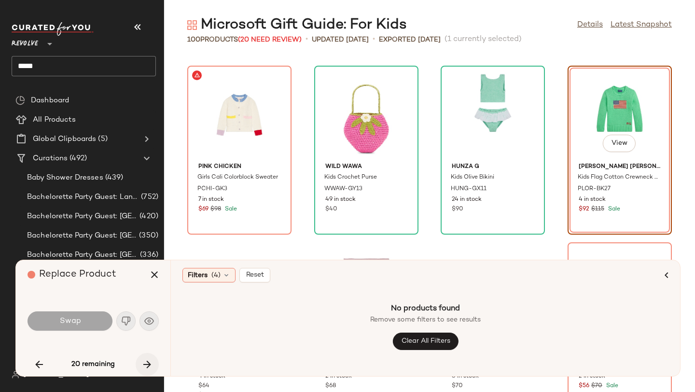
click at [145, 360] on icon "button" at bounding box center [147, 365] width 12 height 12
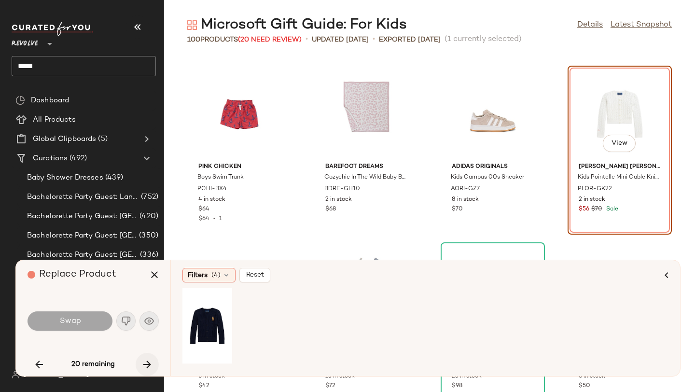
click at [145, 360] on icon "button" at bounding box center [147, 365] width 12 height 12
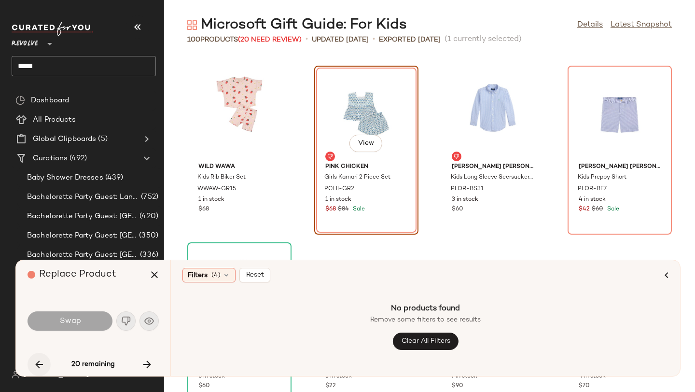
click at [39, 363] on icon "button" at bounding box center [39, 365] width 12 height 12
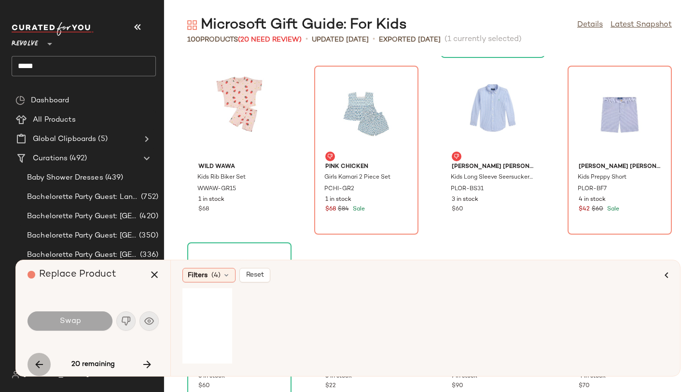
scroll to position [1414, 0]
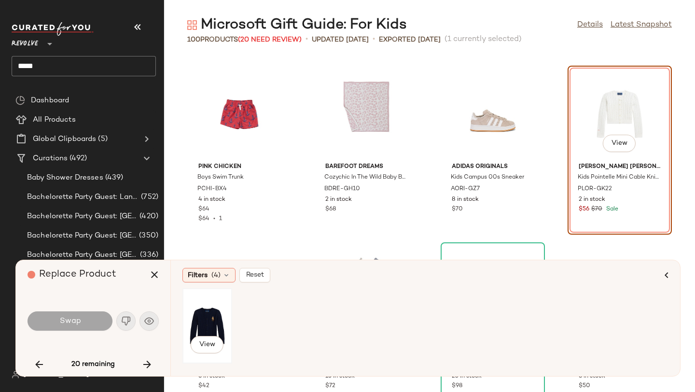
click at [210, 321] on div "View" at bounding box center [207, 326] width 43 height 69
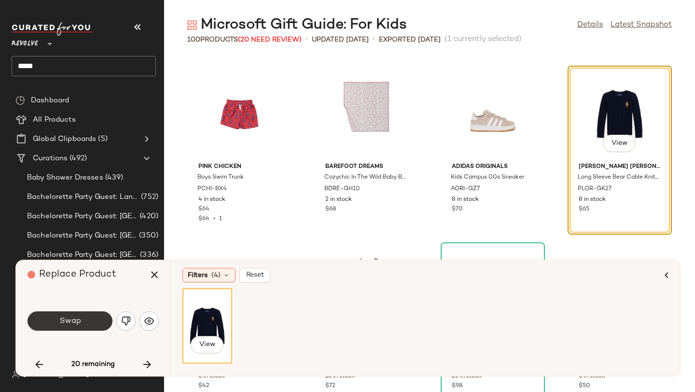
click at [71, 323] on span "Swap" at bounding box center [70, 321] width 22 height 9
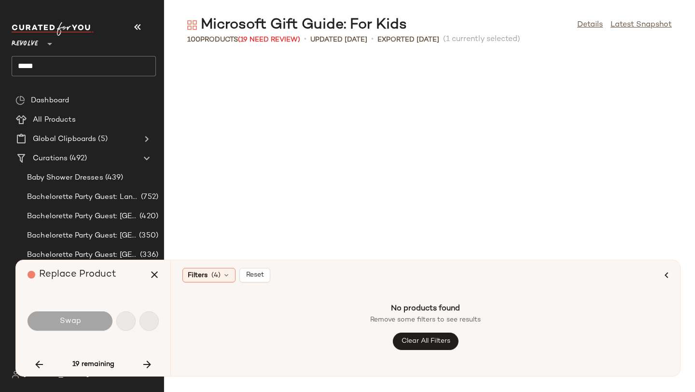
scroll to position [1767, 0]
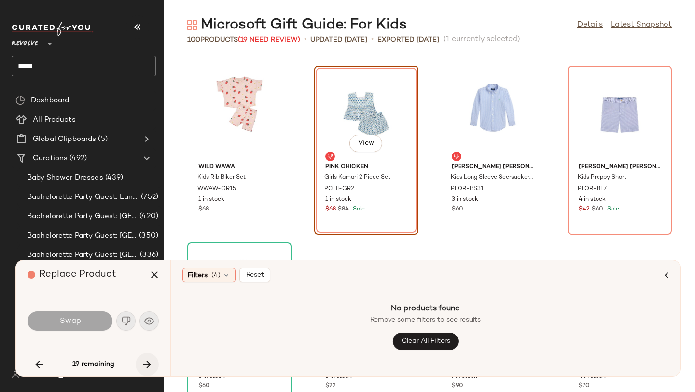
click at [140, 362] on button "button" at bounding box center [147, 364] width 23 height 23
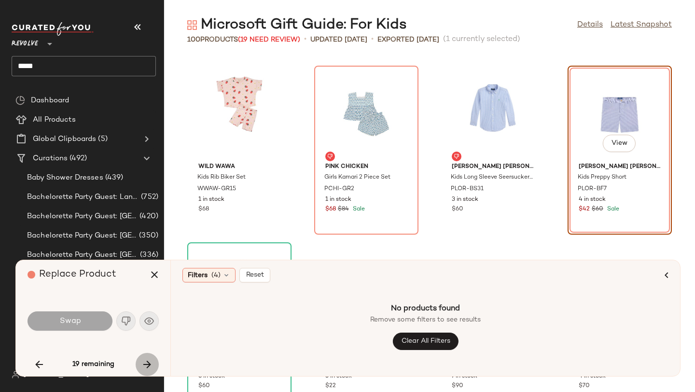
click at [140, 362] on button "button" at bounding box center [147, 364] width 23 height 23
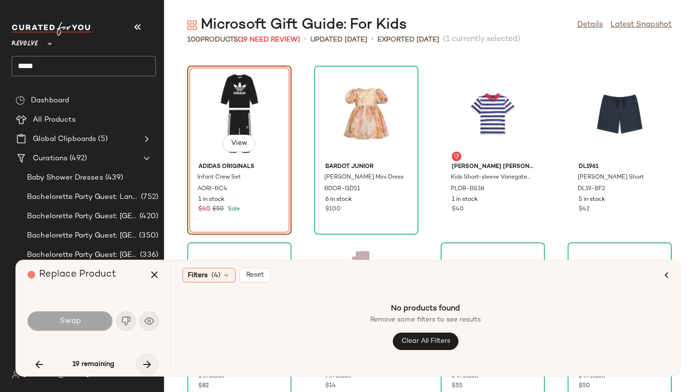
click at [140, 362] on button "button" at bounding box center [147, 364] width 23 height 23
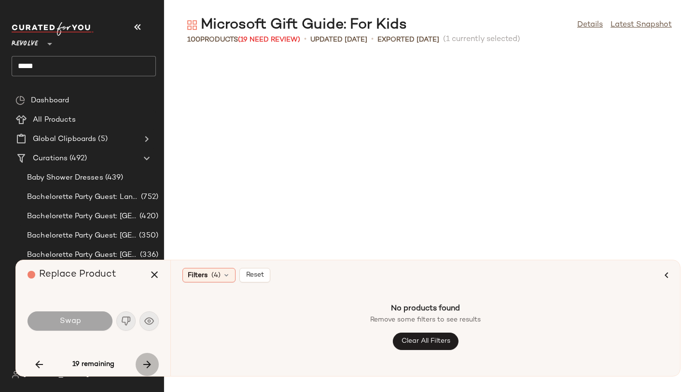
scroll to position [3004, 0]
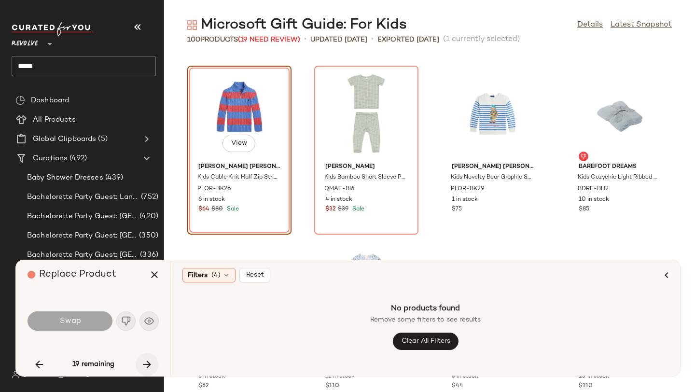
click at [140, 362] on button "button" at bounding box center [147, 364] width 23 height 23
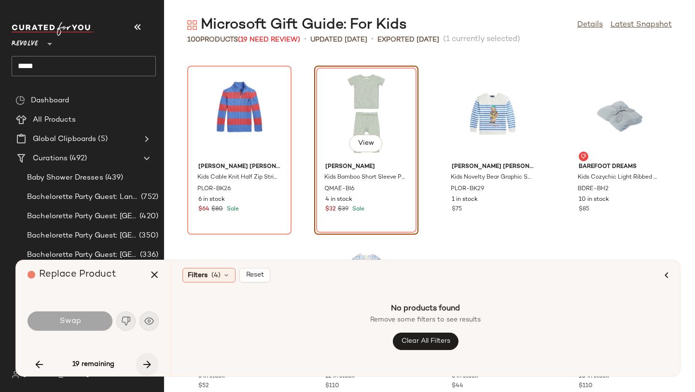
click at [140, 362] on button "button" at bounding box center [147, 364] width 23 height 23
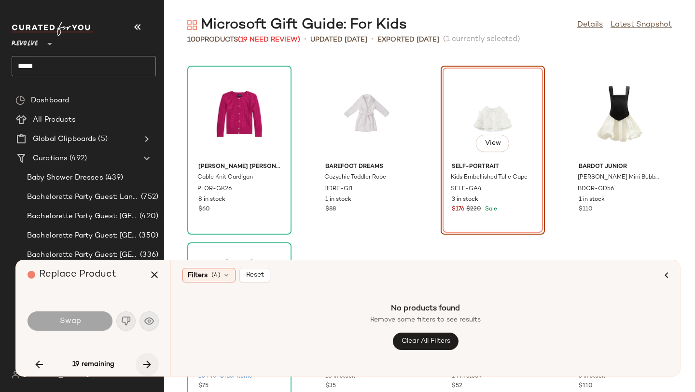
click at [140, 362] on button "button" at bounding box center [147, 364] width 23 height 23
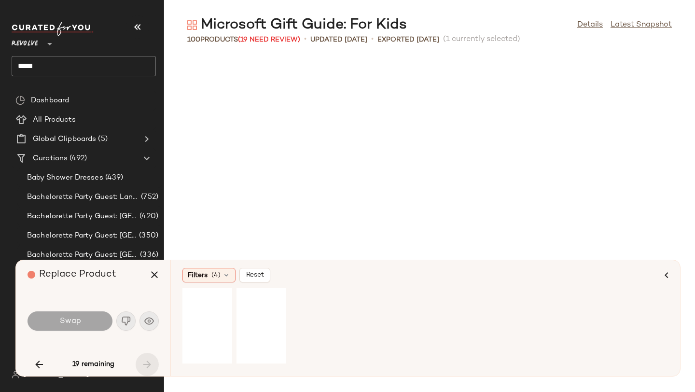
scroll to position [4083, 0]
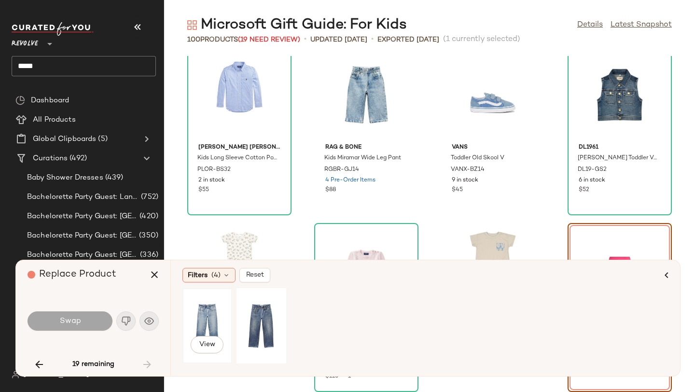
click at [205, 322] on div "View" at bounding box center [207, 326] width 43 height 69
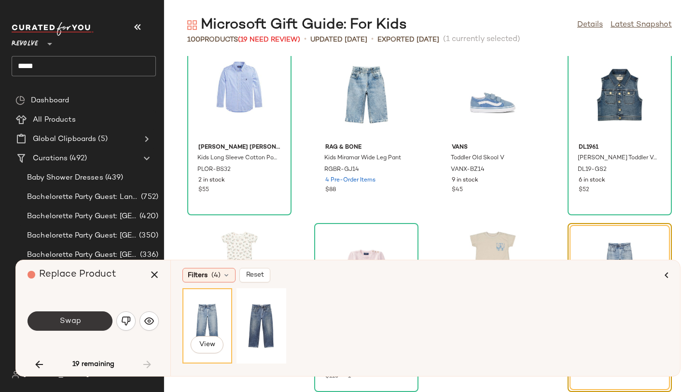
click at [92, 320] on button "Swap" at bounding box center [70, 320] width 85 height 19
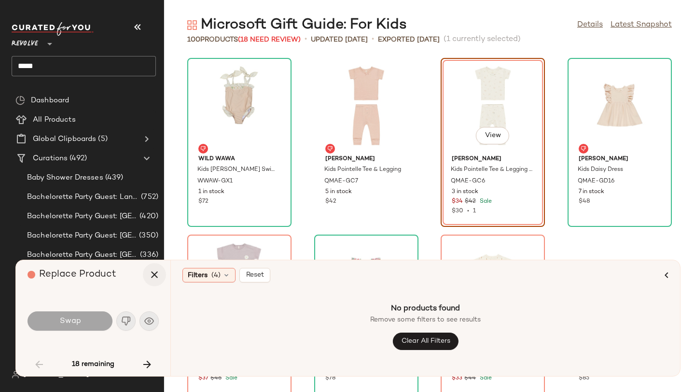
click at [154, 277] on icon "button" at bounding box center [155, 275] width 12 height 12
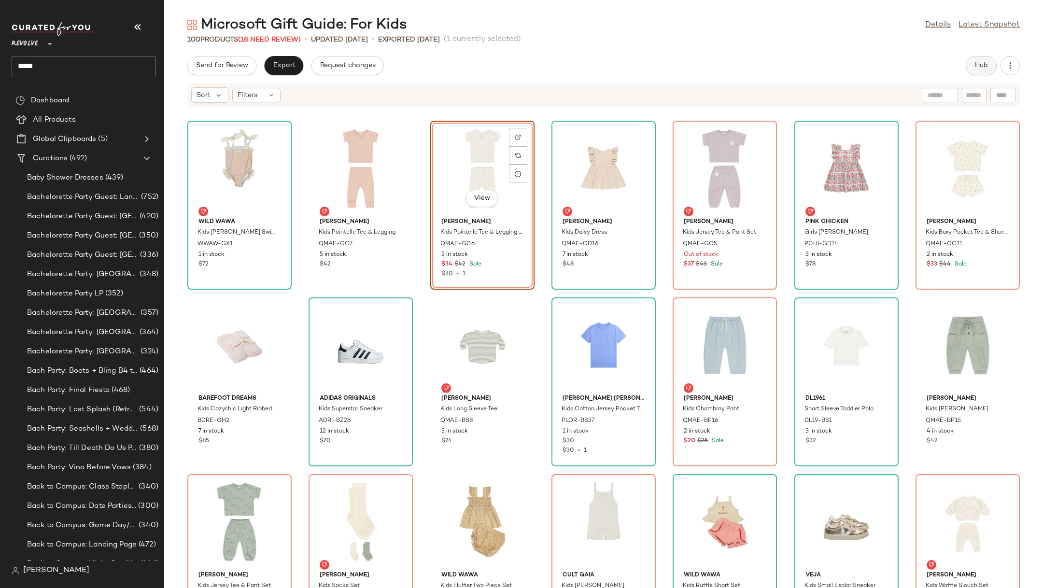
click at [695, 67] on span "Hub" at bounding box center [981, 66] width 14 height 8
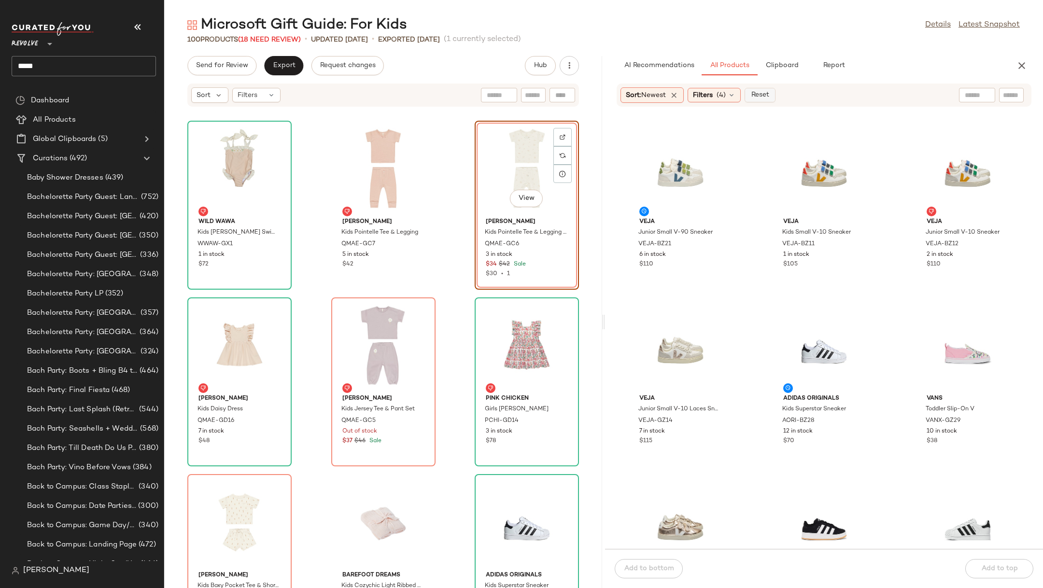
click at [695, 96] on span "Reset" at bounding box center [759, 95] width 18 height 8
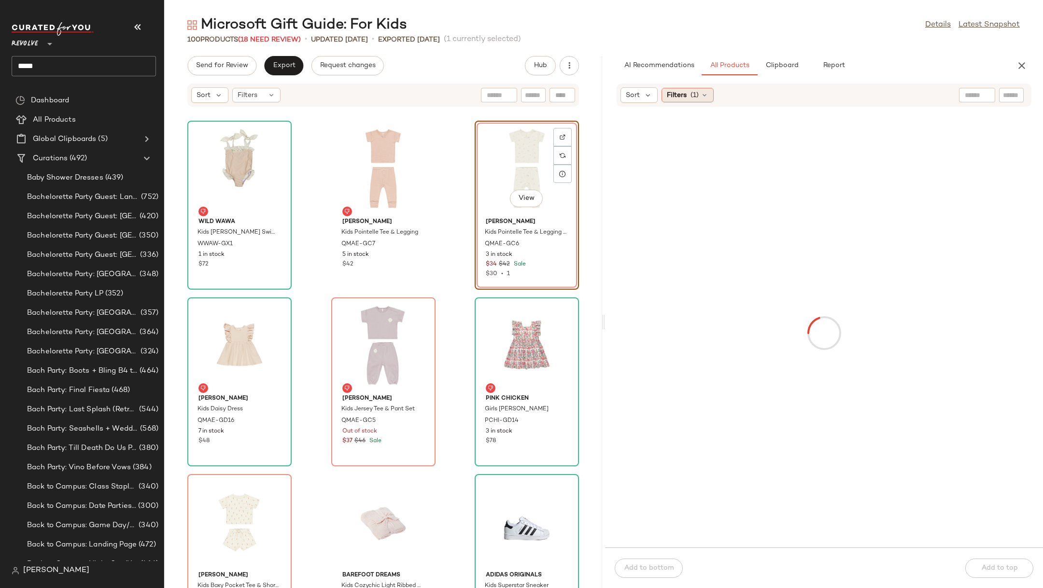
click at [695, 98] on span "(1)" at bounding box center [694, 95] width 8 height 10
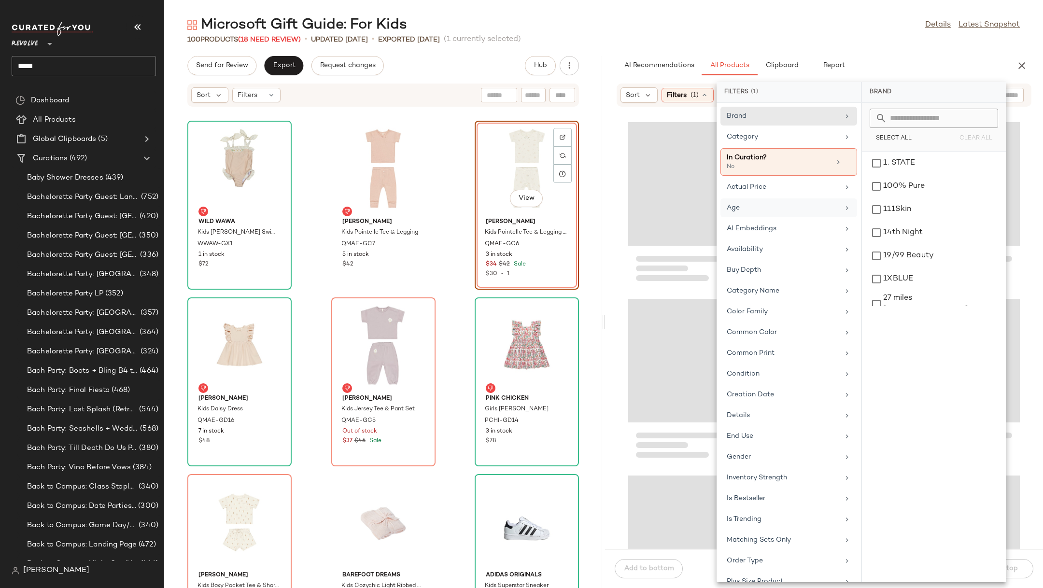
click at [695, 219] on div "Age" at bounding box center [788, 228] width 137 height 19
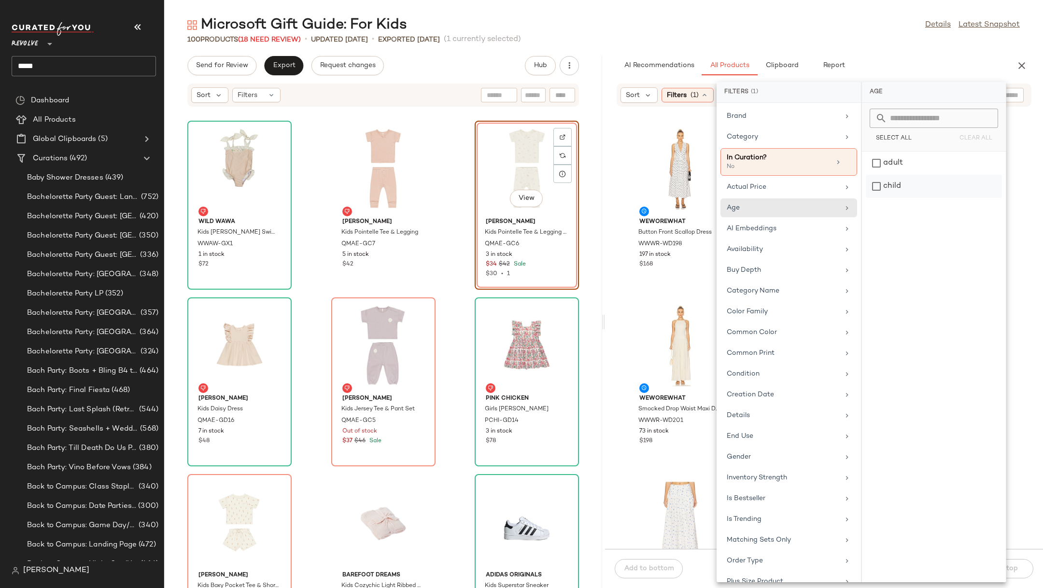
click at [695, 182] on div "child" at bounding box center [934, 186] width 136 height 23
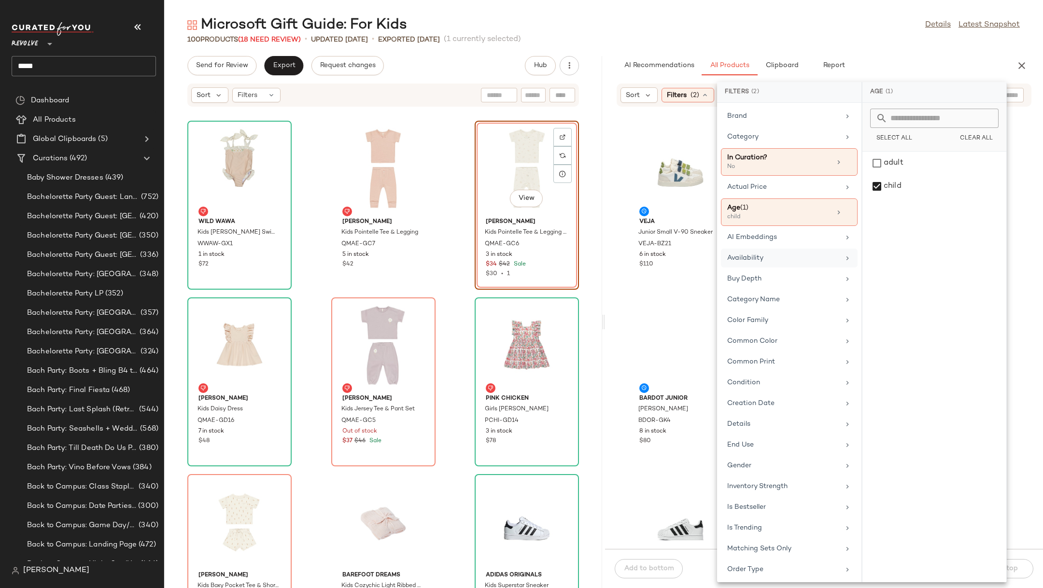
click at [695, 269] on div "Availability" at bounding box center [789, 278] width 137 height 19
click at [695, 175] on div "in_stock" at bounding box center [934, 186] width 136 height 23
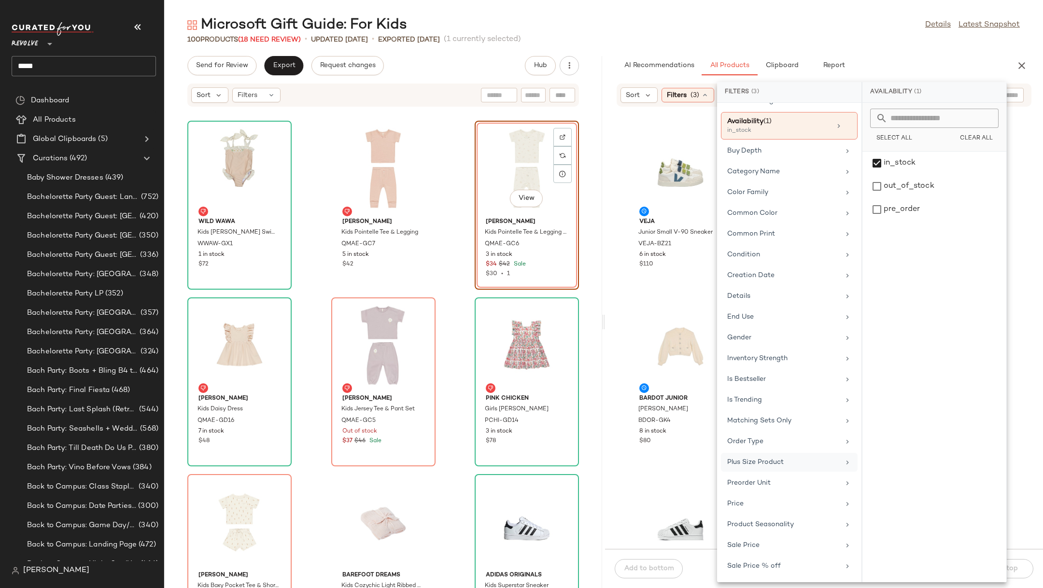
scroll to position [138, 0]
click at [695, 392] on div "Sale Price" at bounding box center [783, 544] width 112 height 10
click at [695, 132] on div "Not on sale" at bounding box center [934, 132] width 136 height 17
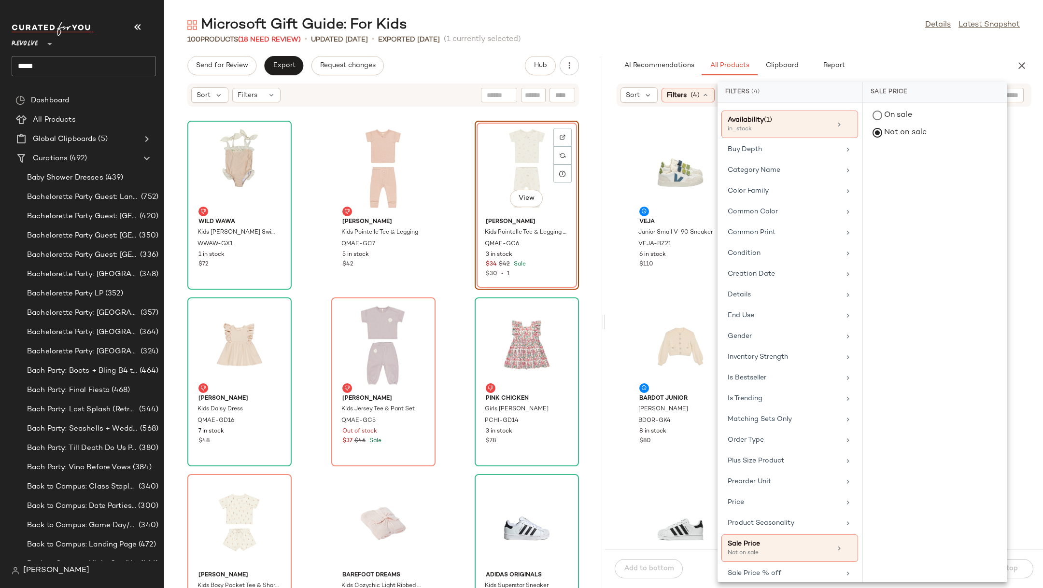
click at [695, 33] on div "Microsoft Gift Guide: For Kids Details Latest Snapshot" at bounding box center [603, 24] width 879 height 19
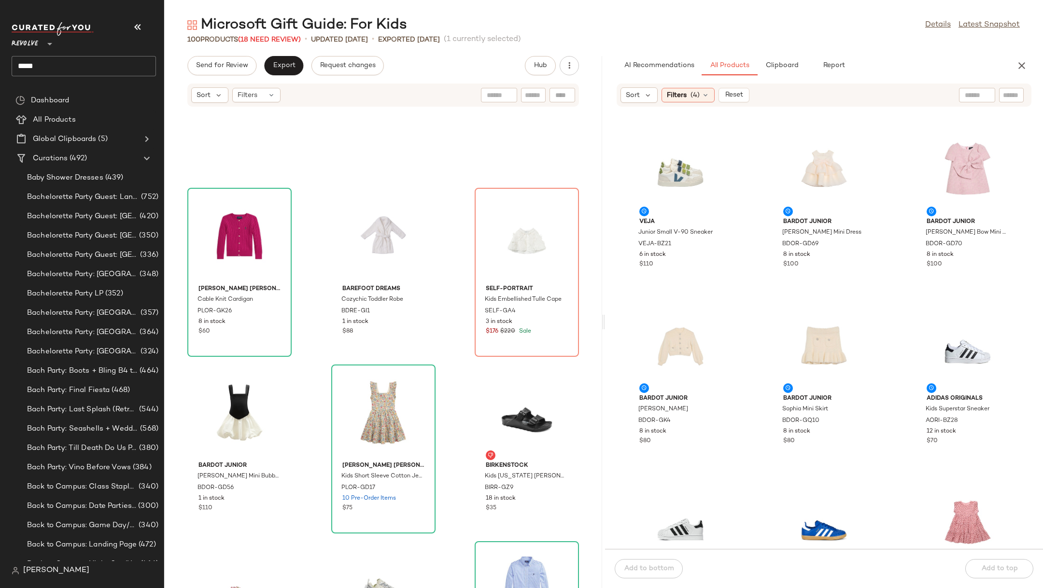
scroll to position [4882, 0]
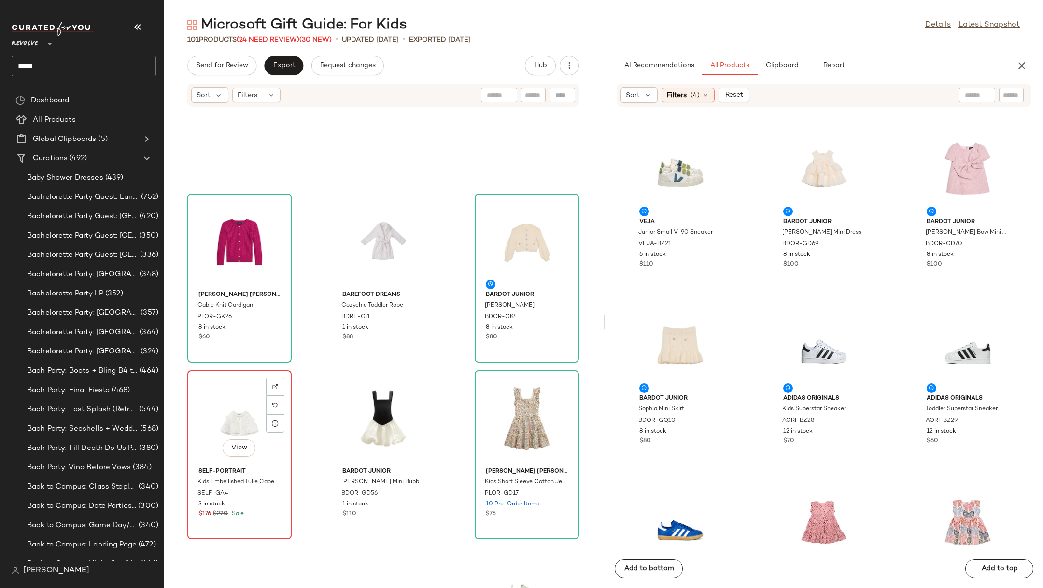
click at [234, 392] on div "View" at bounding box center [240, 419] width 98 height 90
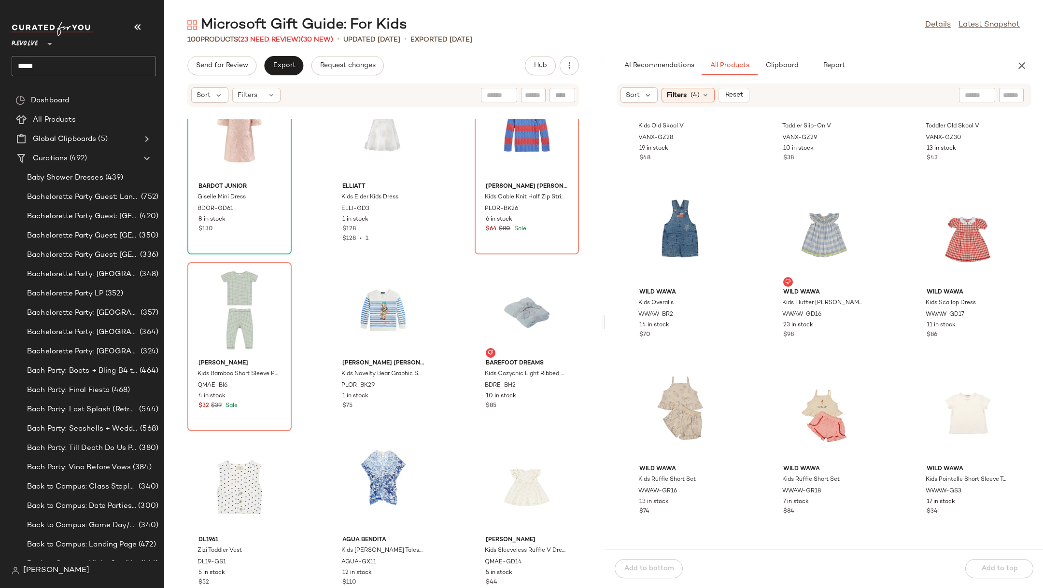
scroll to position [3927, 0]
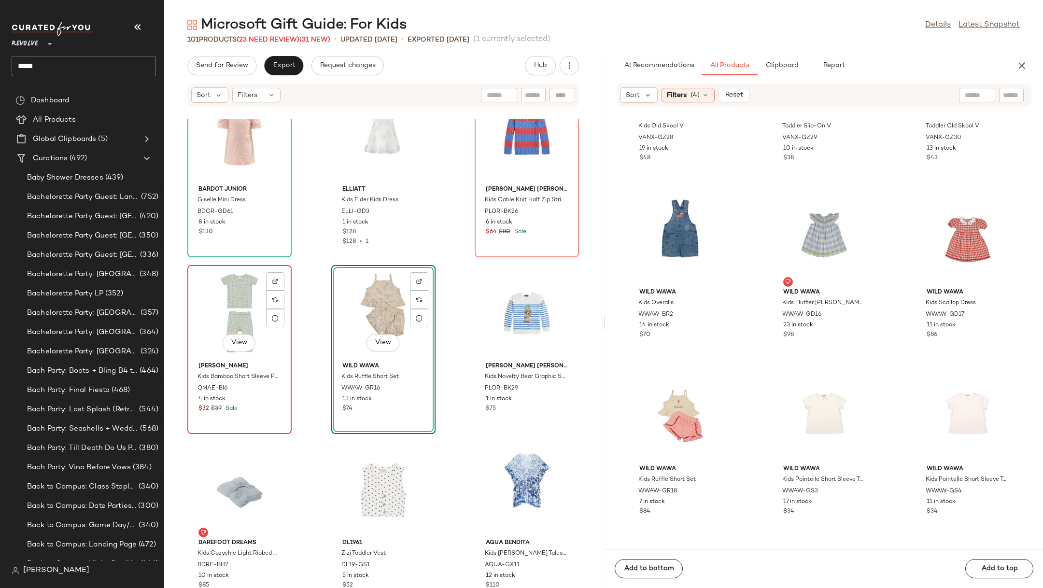
click at [232, 313] on div "View" at bounding box center [240, 313] width 98 height 90
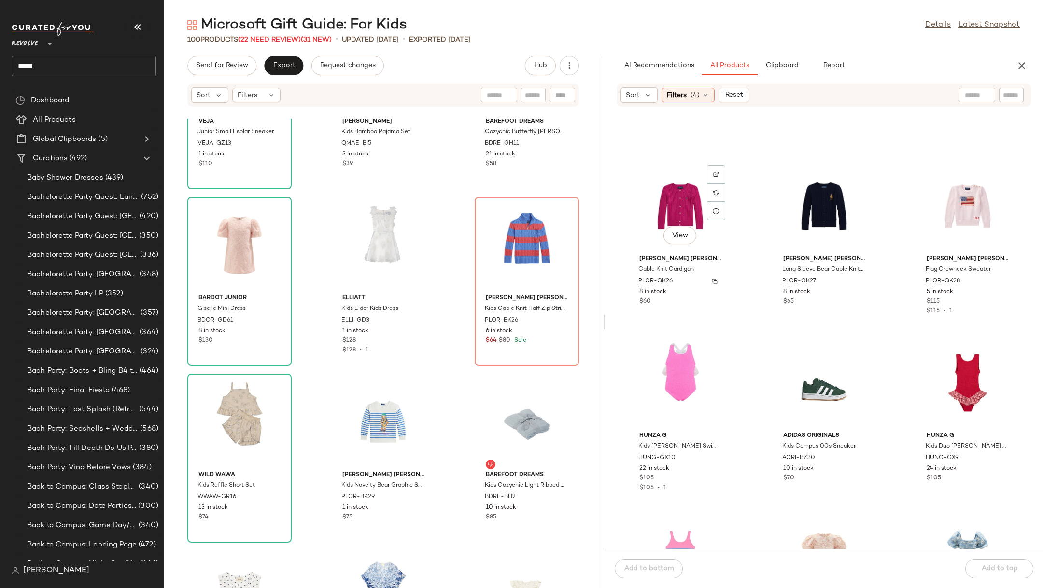
scroll to position [721, 0]
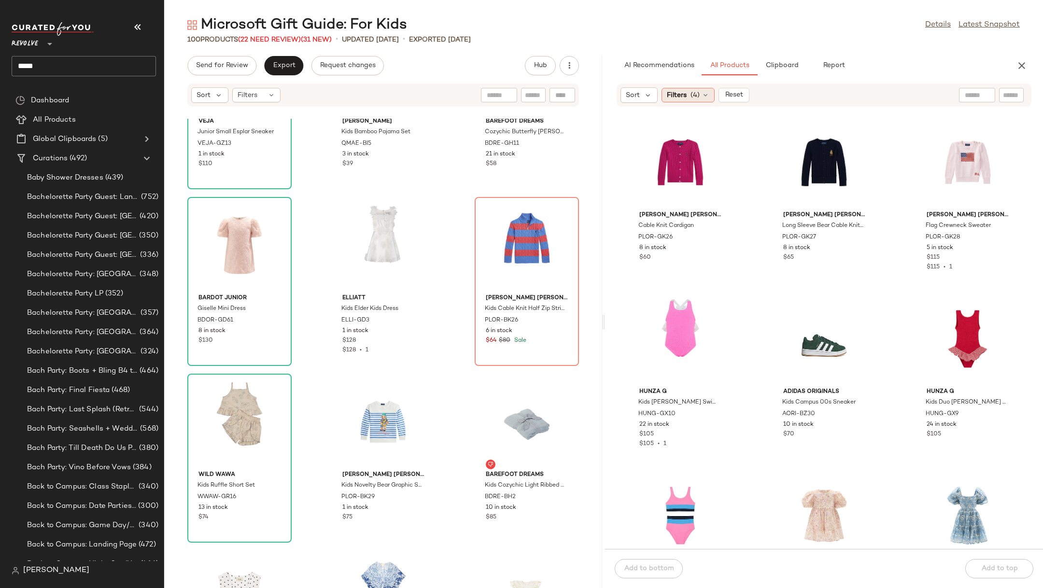
click at [679, 98] on span "Filters" at bounding box center [677, 95] width 20 height 10
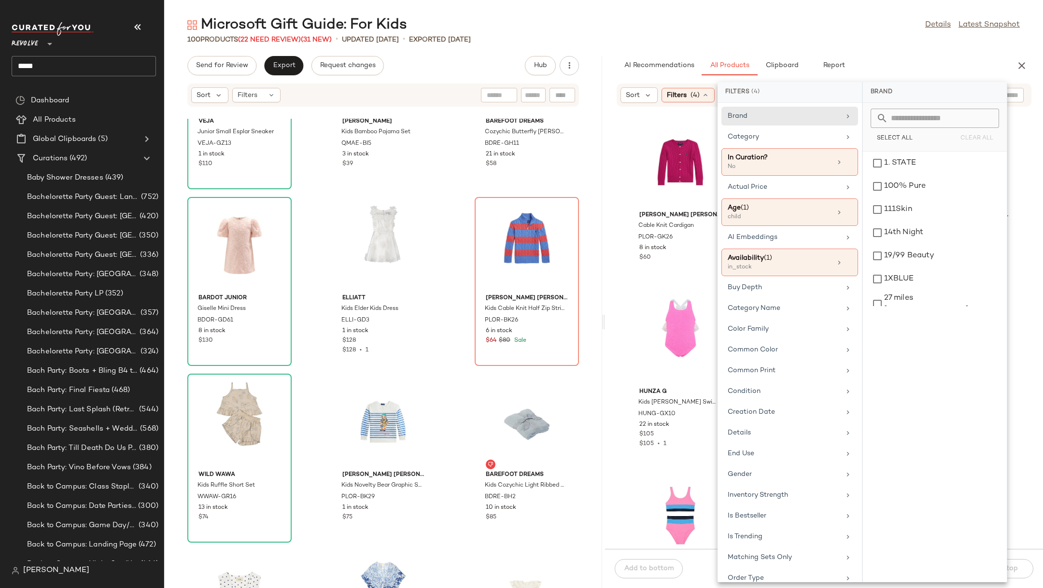
click at [695, 34] on div "Microsoft Gift Guide: For Kids Details Latest Snapshot" at bounding box center [603, 24] width 879 height 19
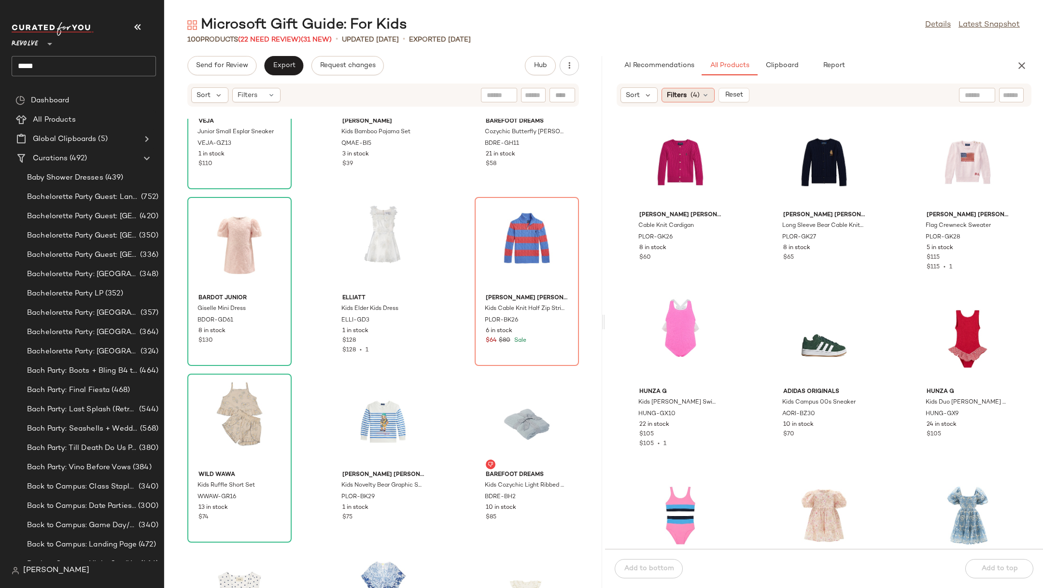
click at [694, 98] on span "(4)" at bounding box center [694, 95] width 9 height 10
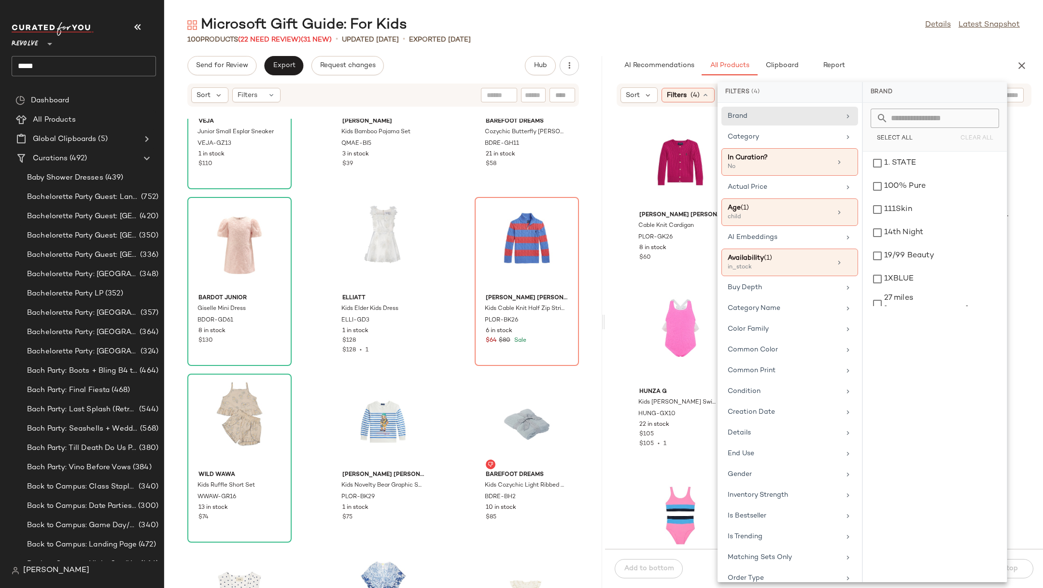
click at [695, 42] on div "100 Products (22 Need Review) (31 New) • updated Aug 13th • Exported Aug 6th" at bounding box center [603, 40] width 879 height 10
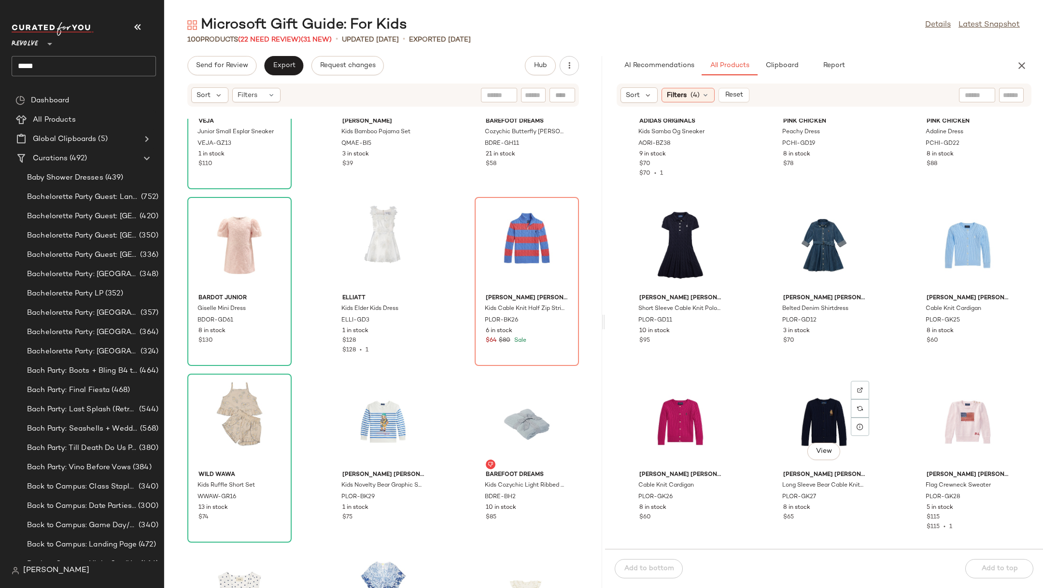
scroll to position [472, 0]
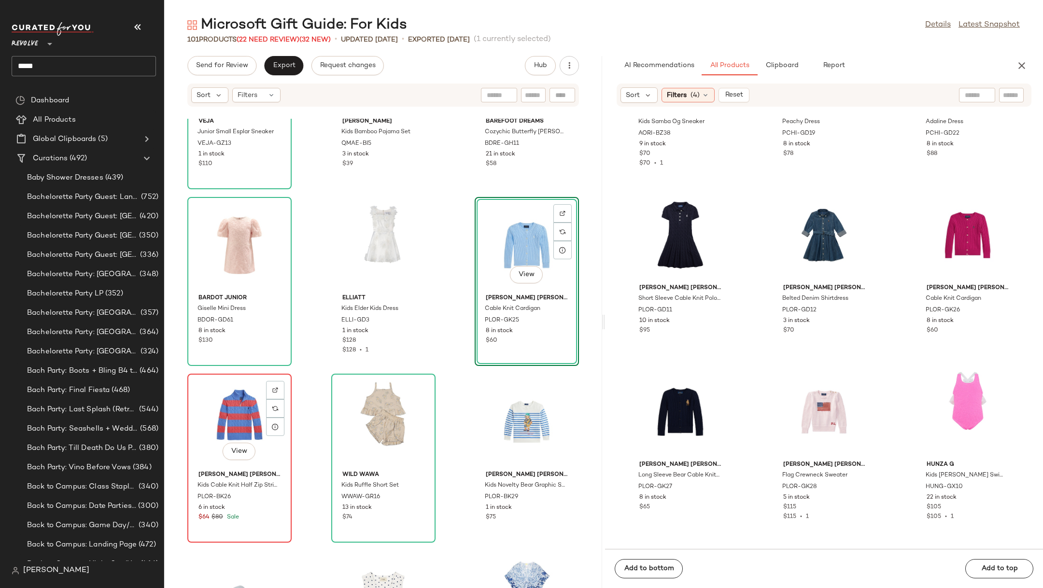
click at [242, 392] on div "View" at bounding box center [240, 422] width 98 height 90
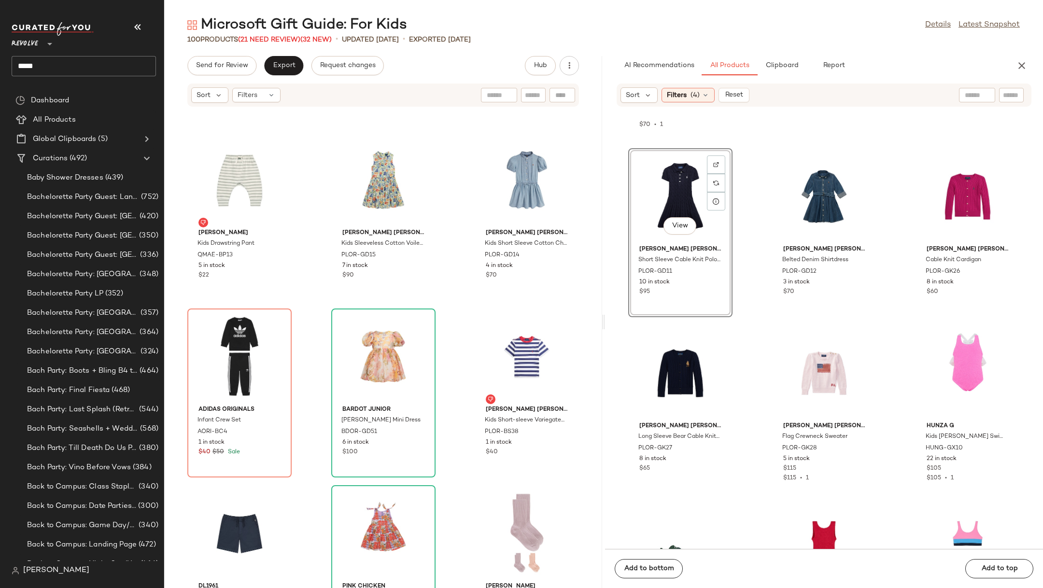
scroll to position [2645, 0]
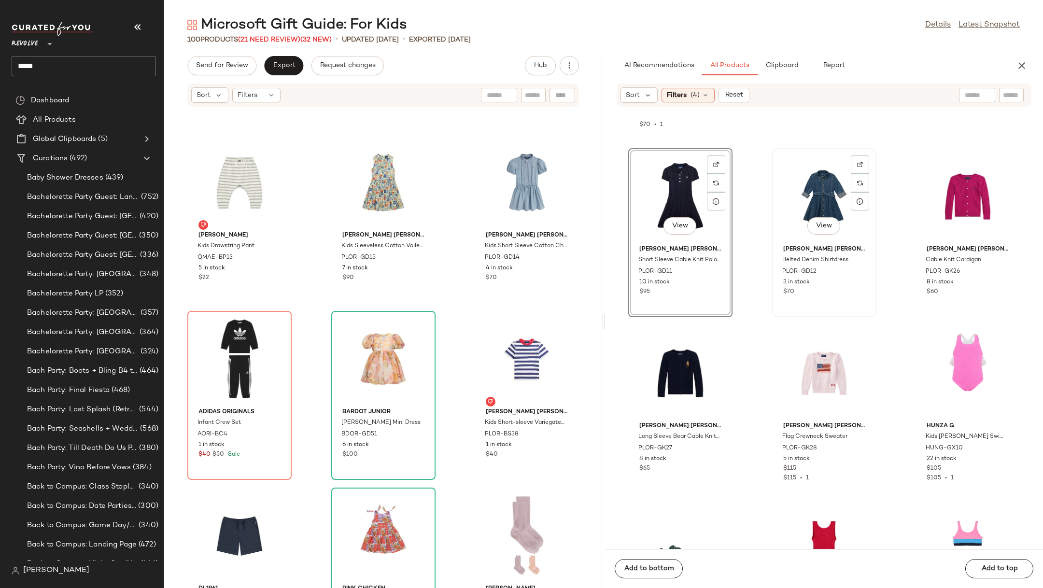
click at [695, 205] on div "View" at bounding box center [824, 197] width 98 height 90
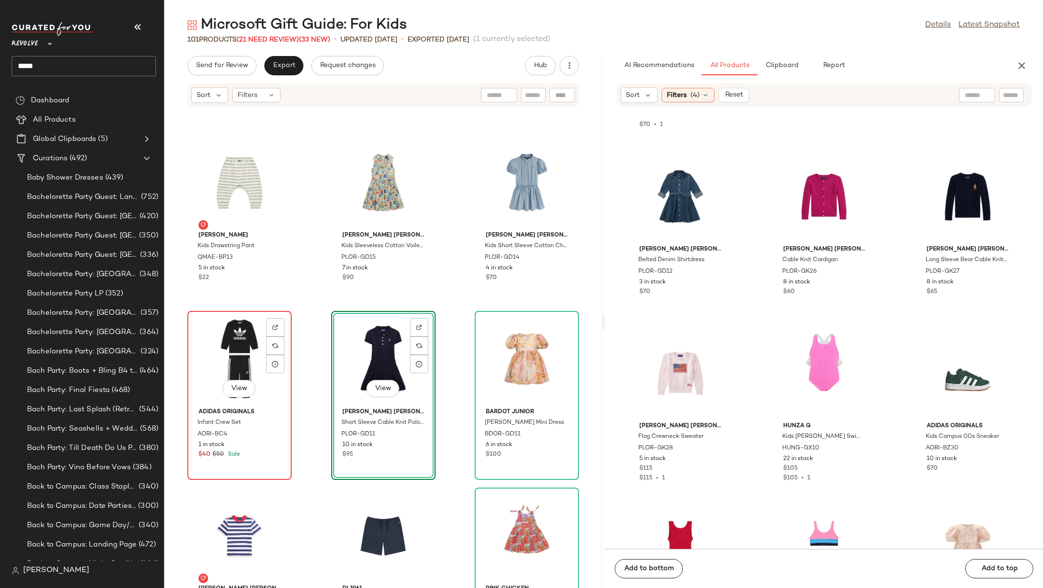
click at [230, 363] on div "View" at bounding box center [240, 359] width 98 height 90
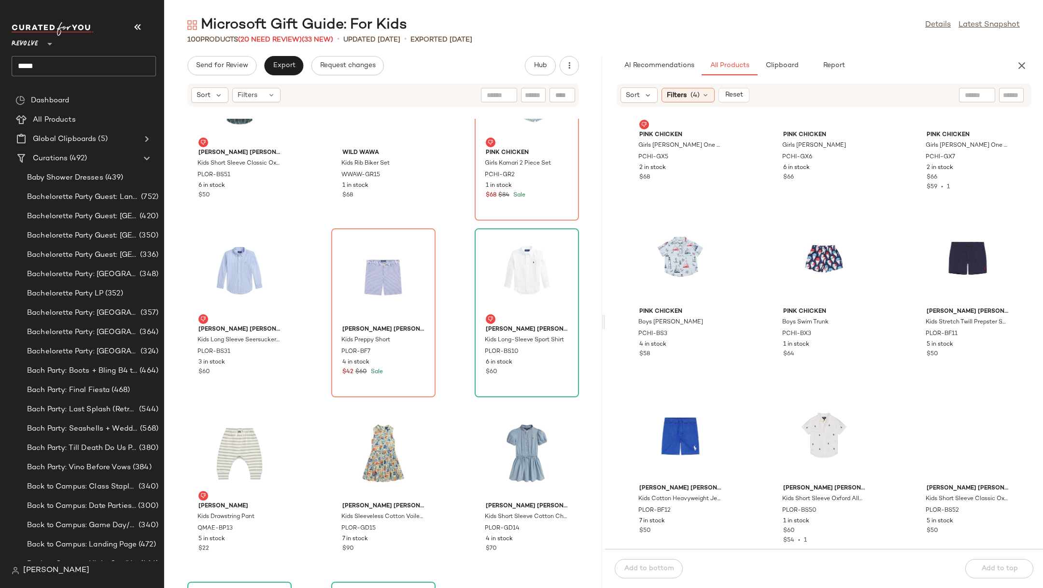
scroll to position [4514, 0]
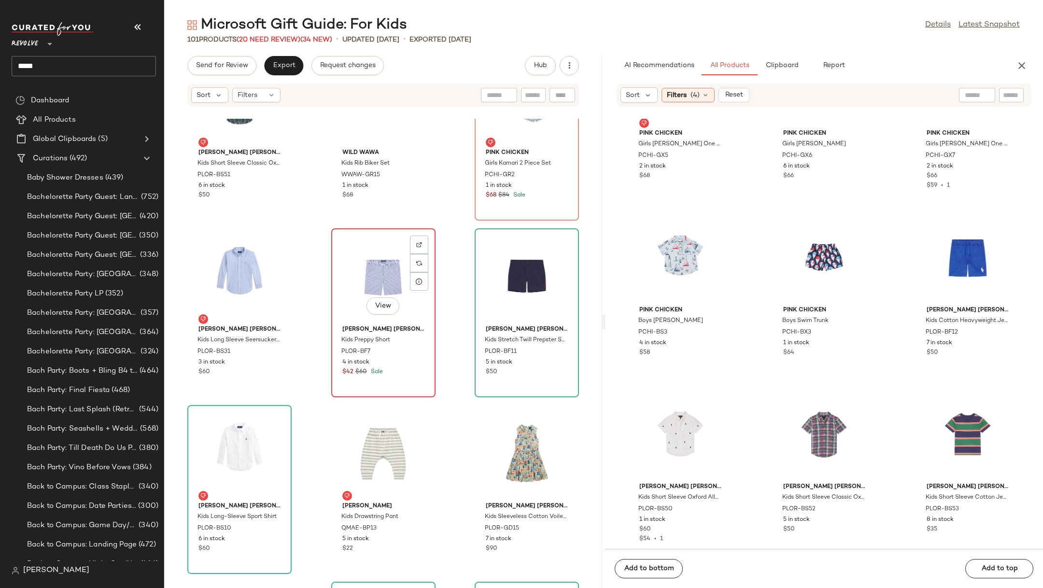
click at [383, 272] on div "View" at bounding box center [384, 277] width 98 height 90
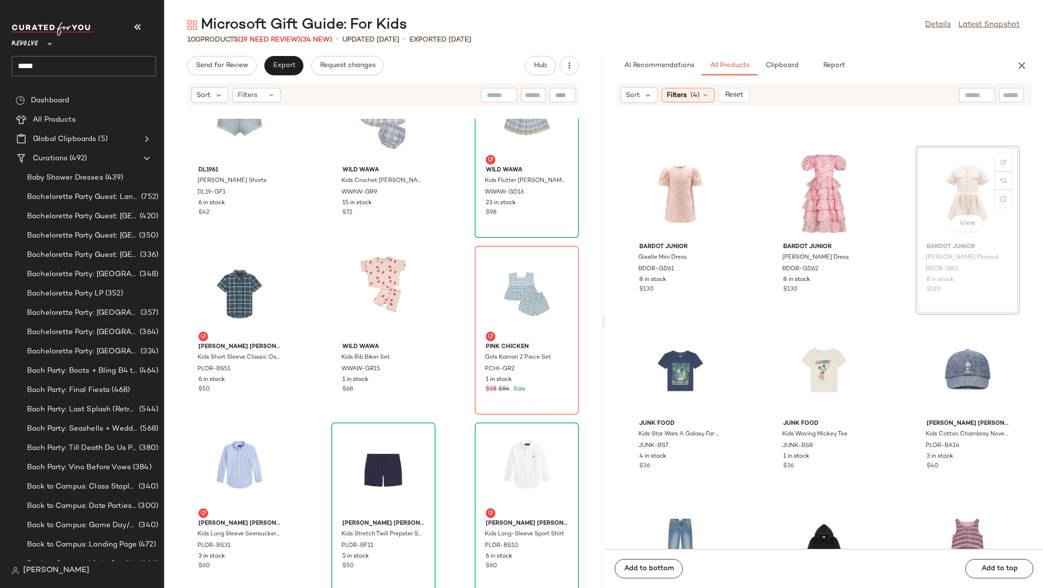
scroll to position [1396, 0]
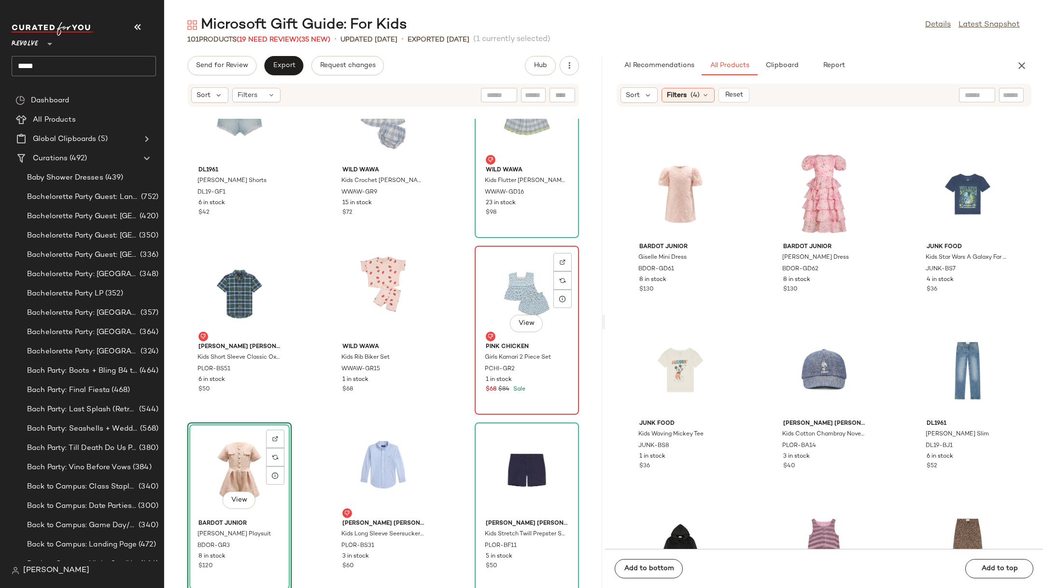
click at [507, 293] on div "View" at bounding box center [527, 294] width 98 height 90
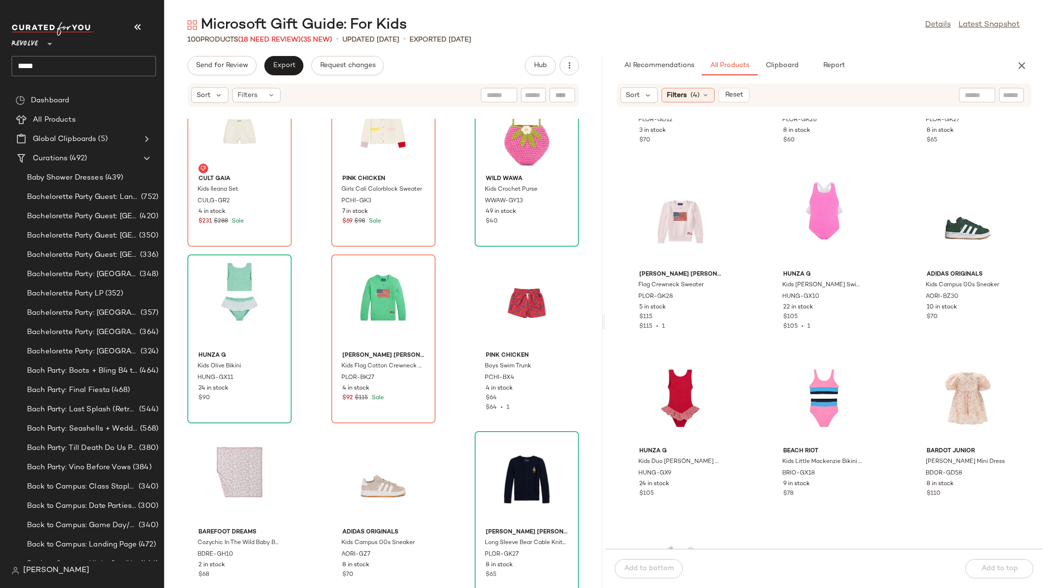
scroll to position [663, 0]
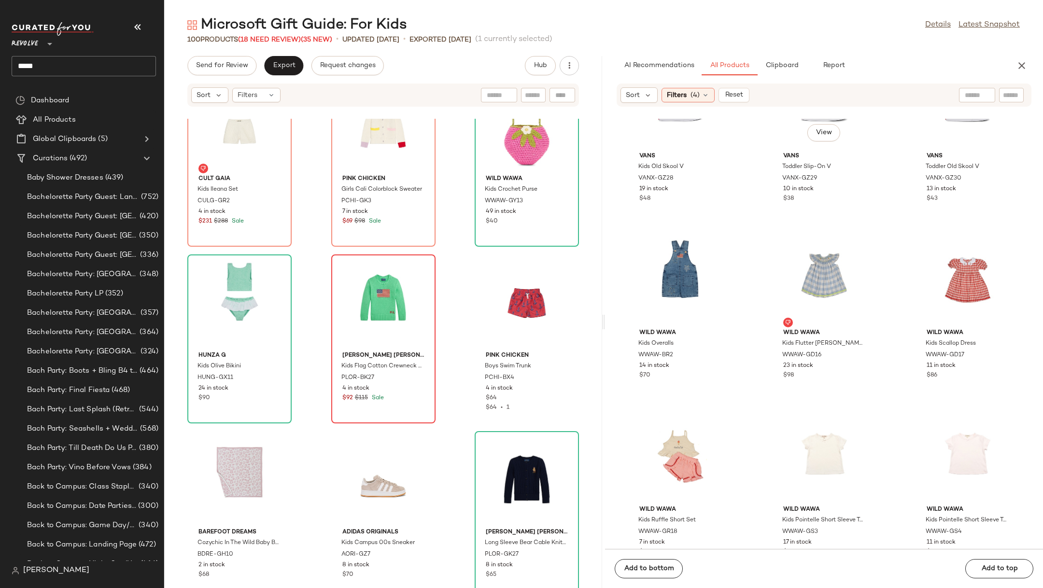
scroll to position [3261, 0]
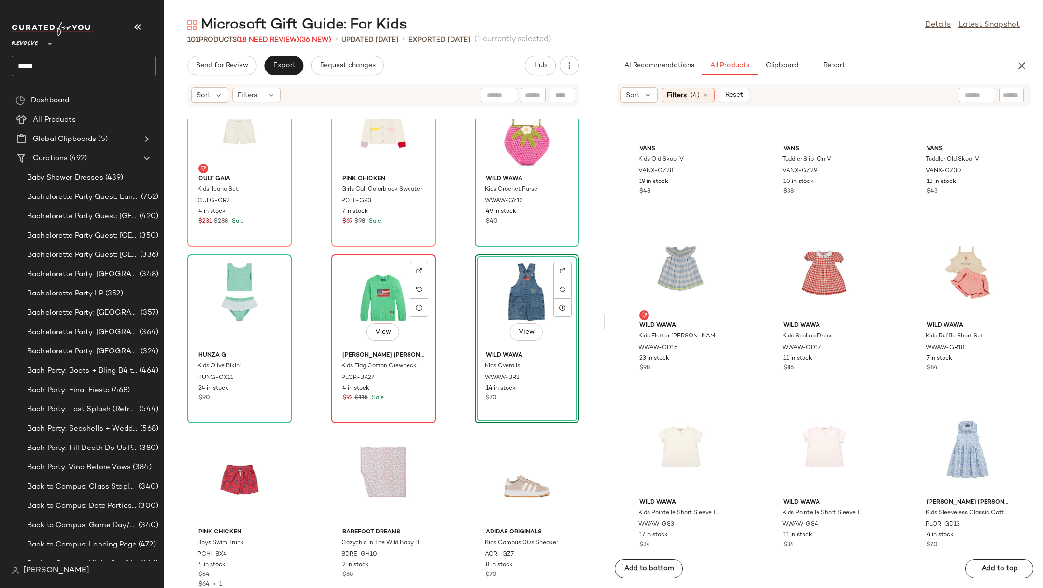
click at [379, 303] on div "View" at bounding box center [384, 303] width 98 height 90
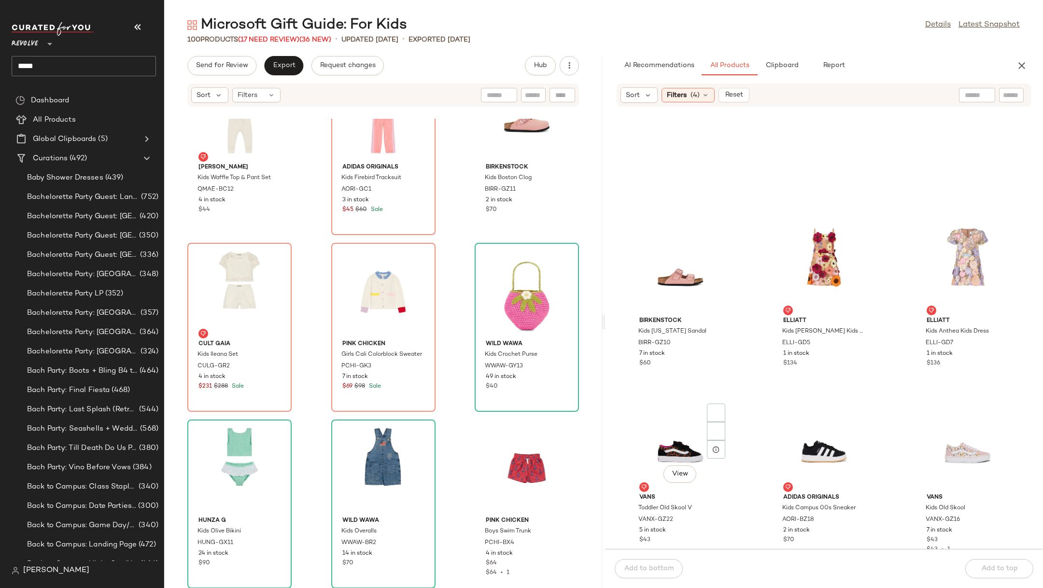
scroll to position [8760, 0]
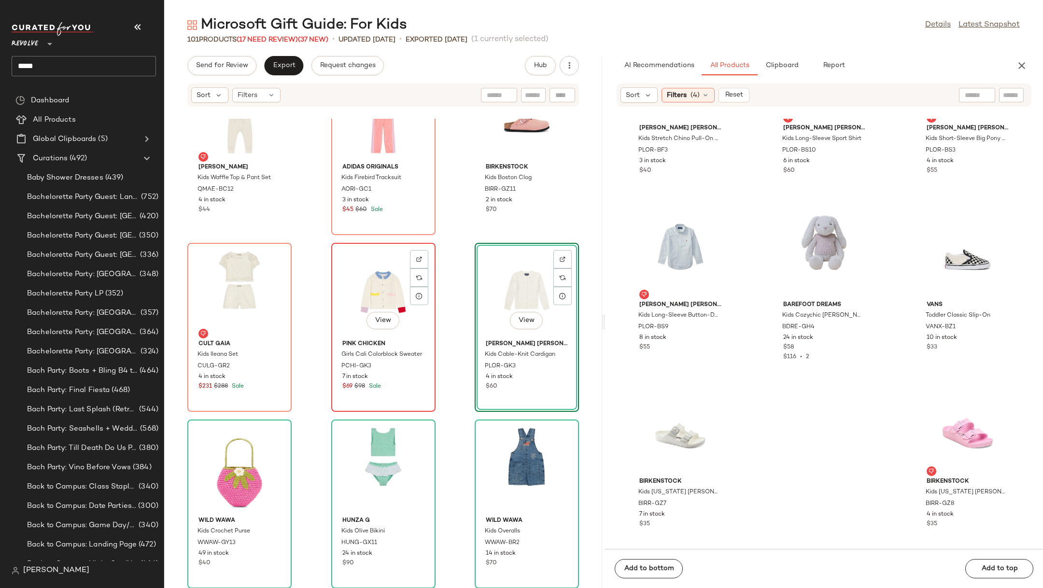
click at [384, 281] on div "View" at bounding box center [384, 291] width 98 height 90
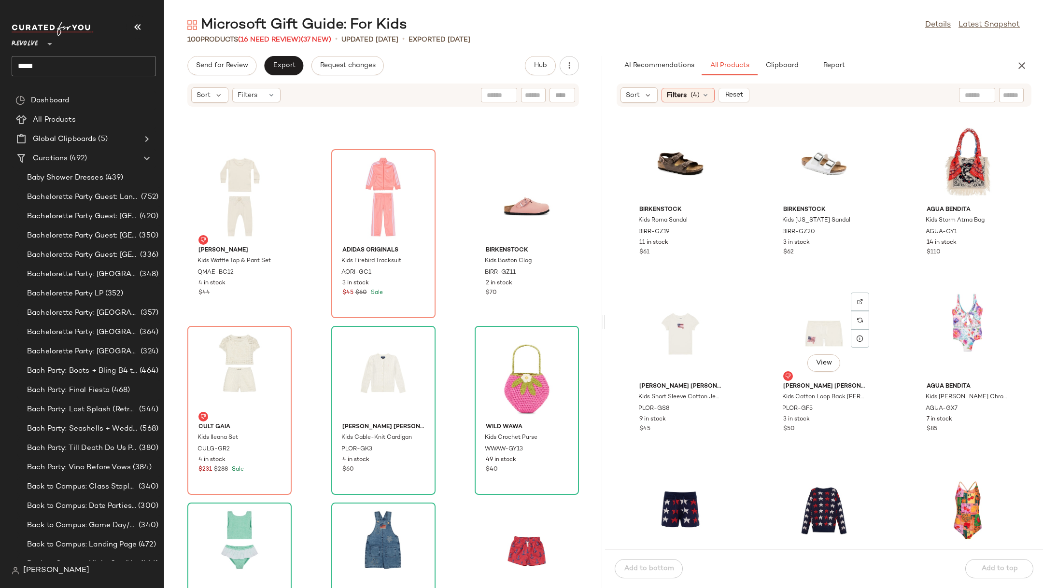
scroll to position [5140, 0]
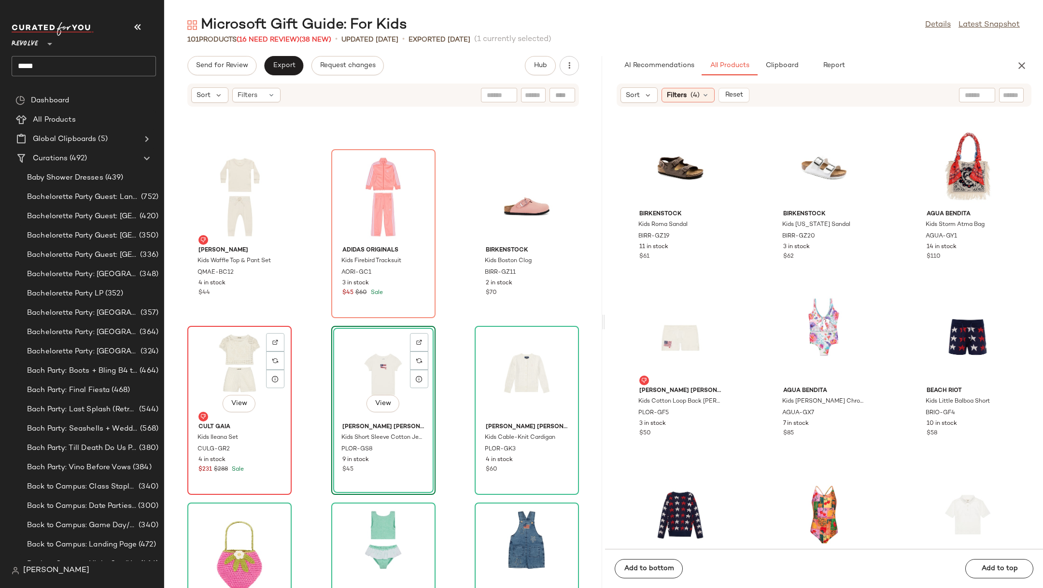
click at [228, 368] on div "View" at bounding box center [240, 374] width 98 height 90
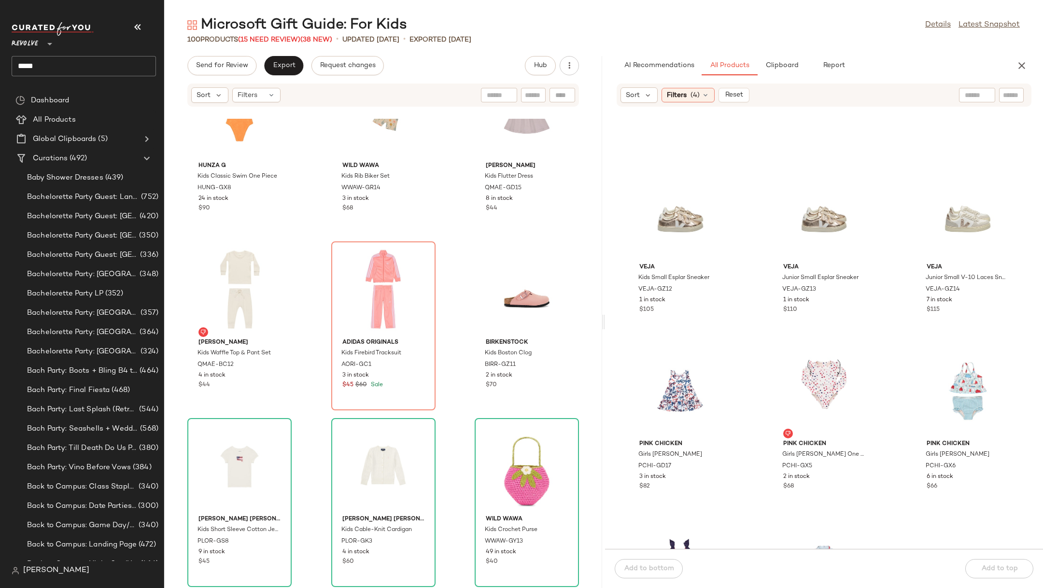
scroll to position [4029, 0]
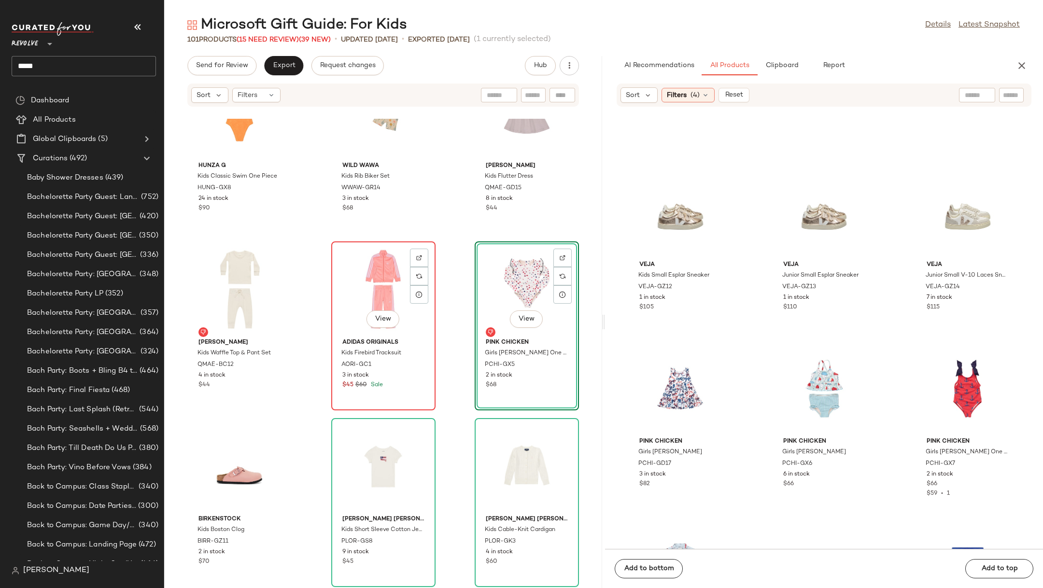
click at [365, 281] on div "View" at bounding box center [384, 290] width 98 height 90
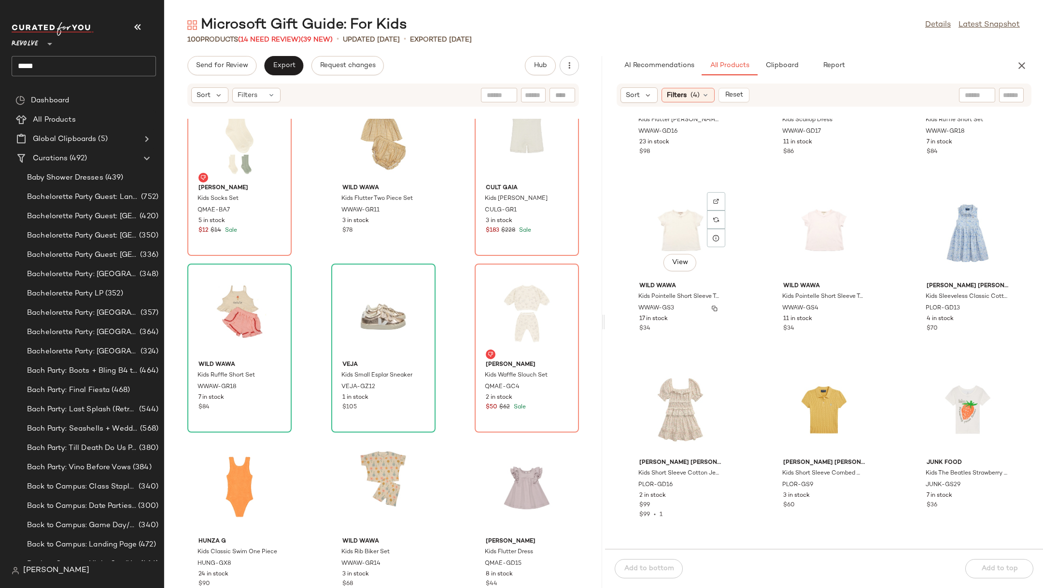
scroll to position [3477, 0]
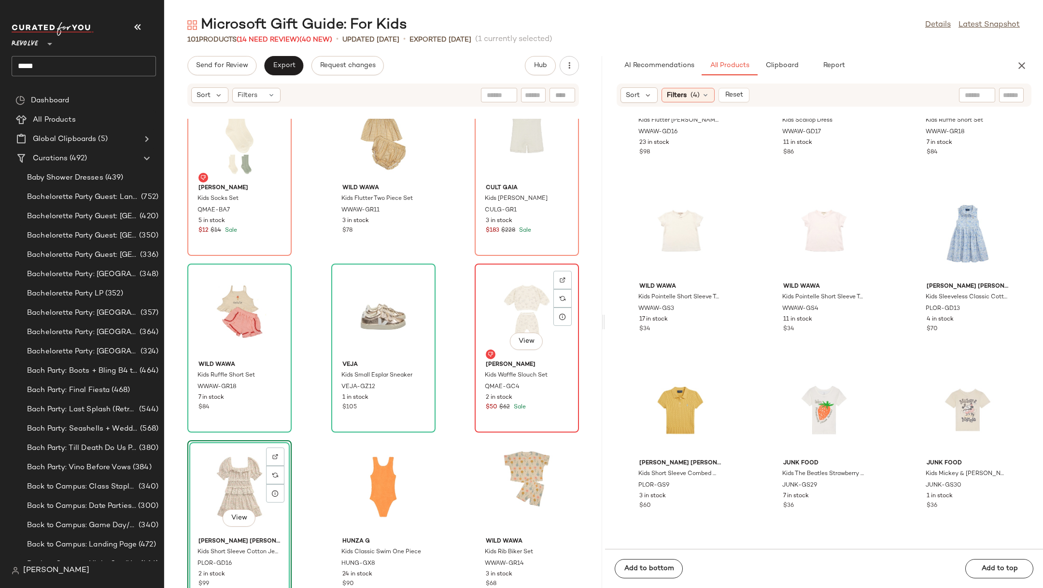
click at [514, 314] on div "View" at bounding box center [527, 312] width 98 height 90
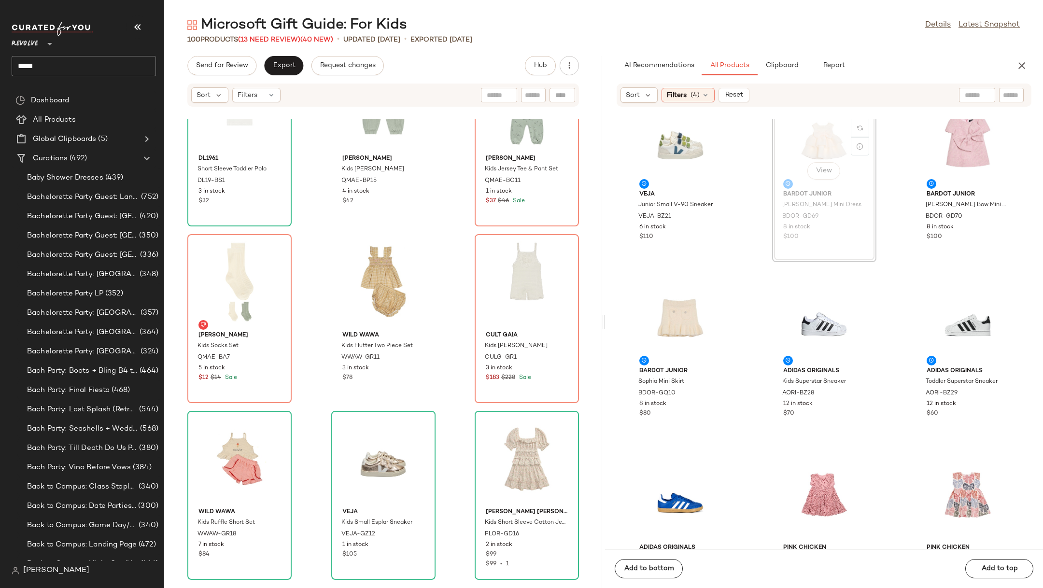
scroll to position [25, 0]
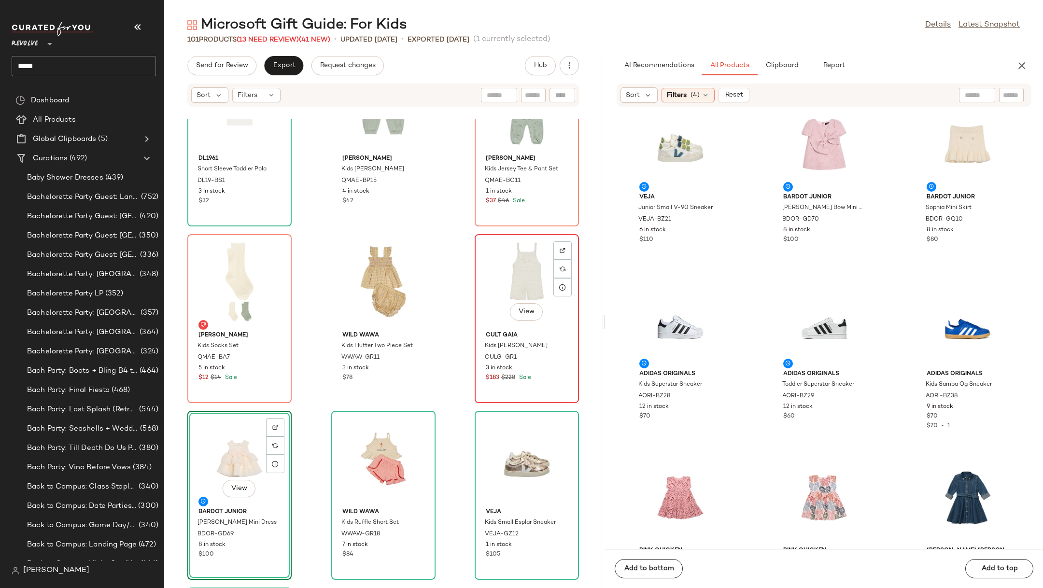
click at [526, 294] on div "View" at bounding box center [527, 283] width 98 height 90
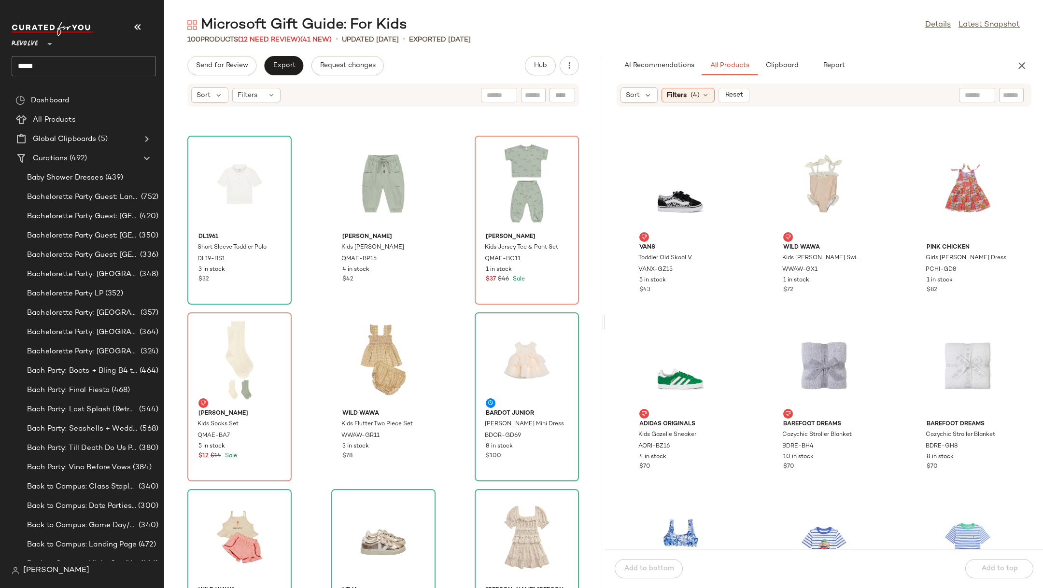
scroll to position [6862, 0]
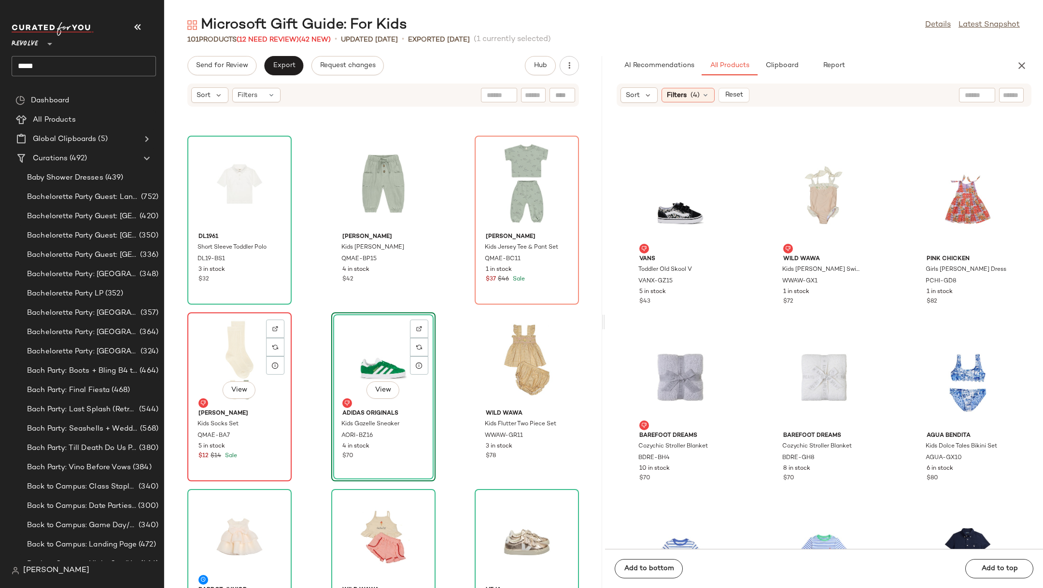
click at [228, 357] on div "View" at bounding box center [240, 361] width 98 height 90
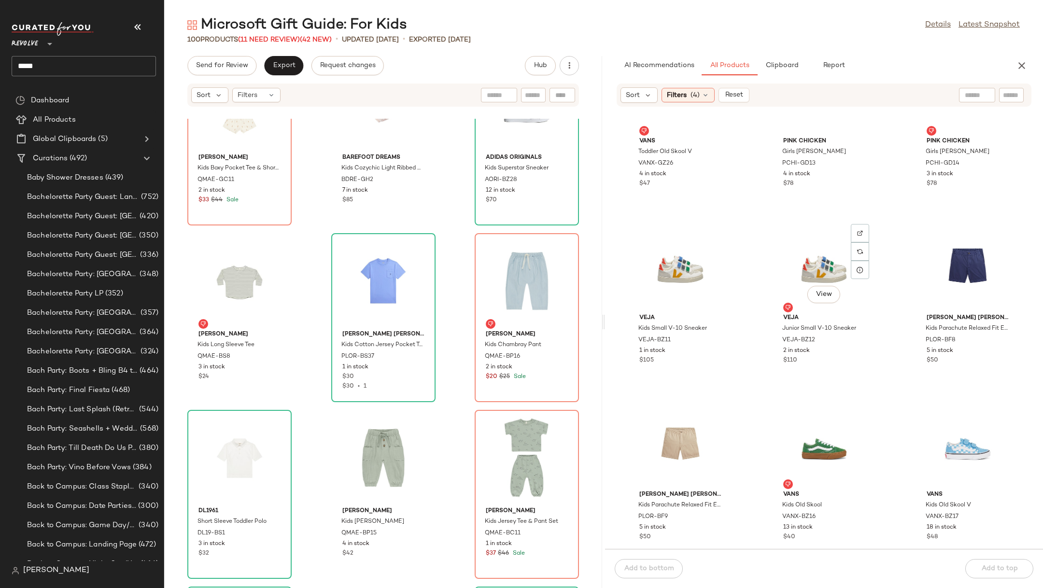
scroll to position [6094, 0]
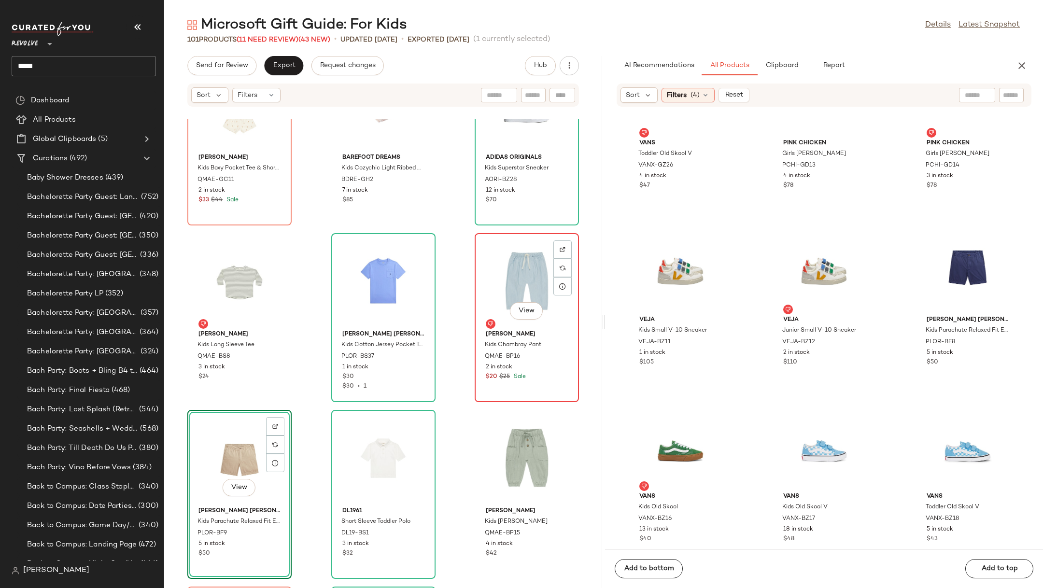
click at [504, 274] on div "View" at bounding box center [527, 282] width 98 height 90
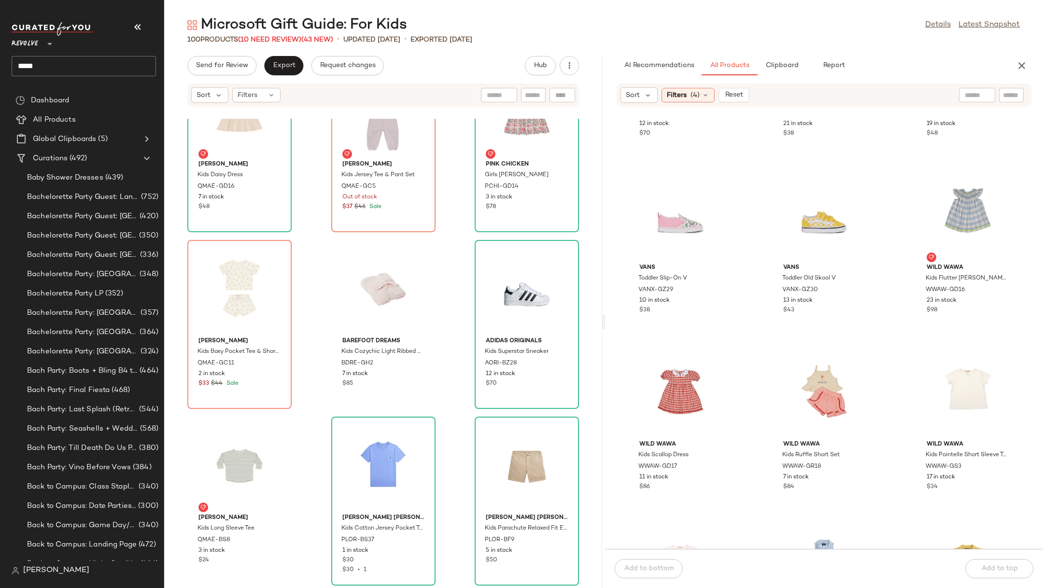
scroll to position [3141, 0]
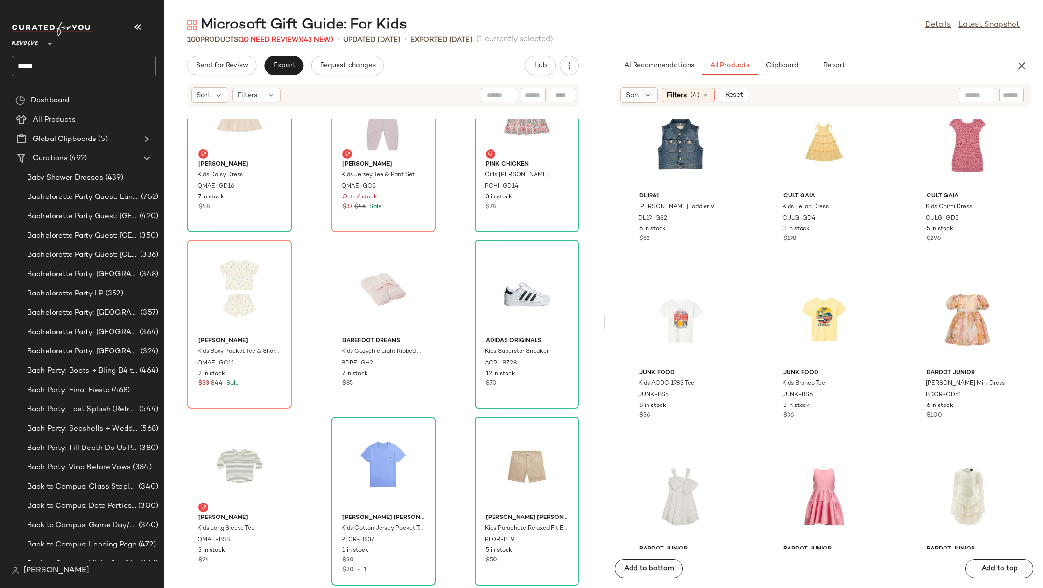
scroll to position [2016, 0]
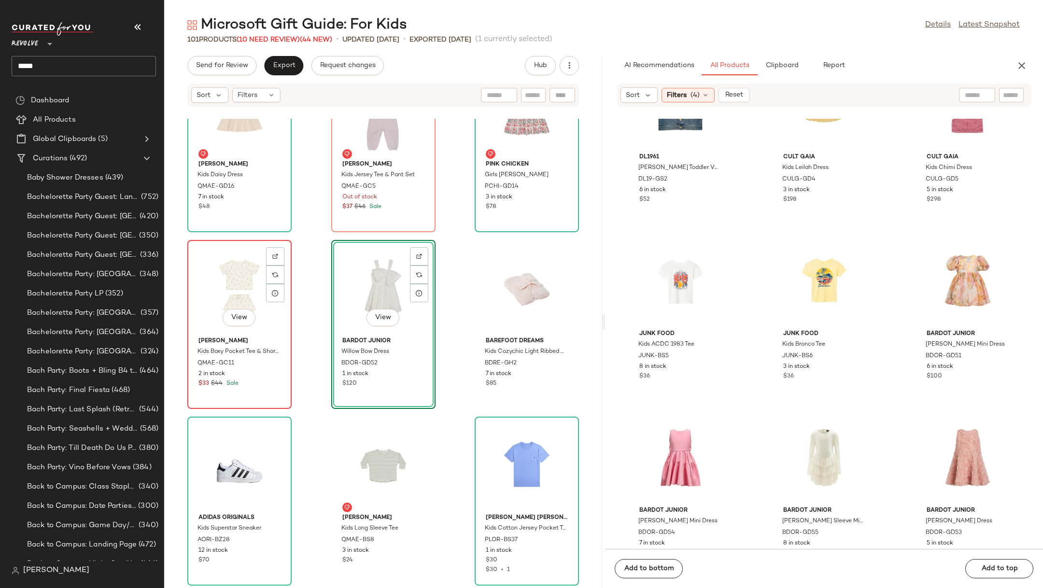
click at [239, 289] on div "View" at bounding box center [240, 288] width 98 height 90
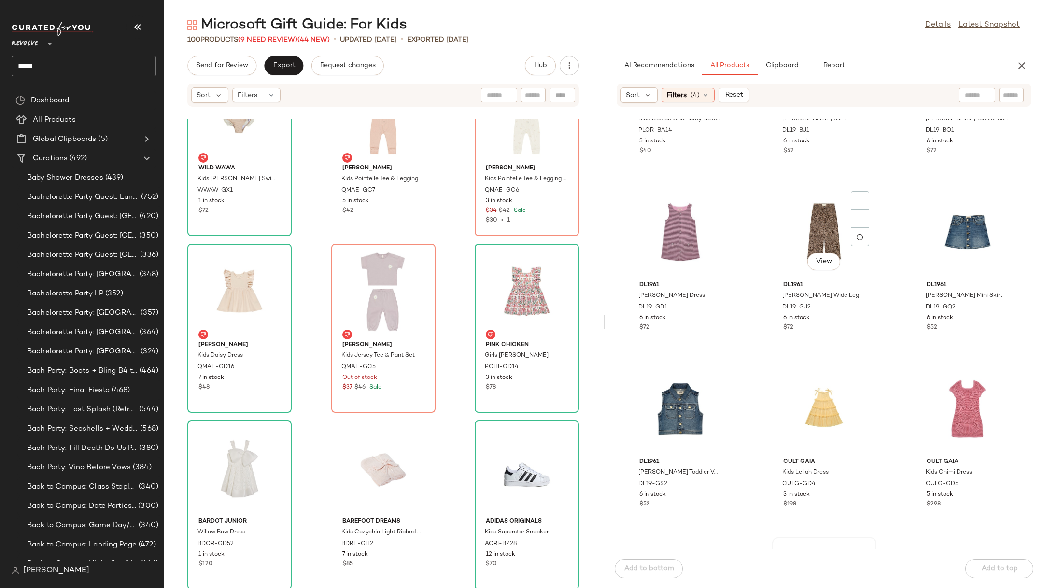
scroll to position [1668, 0]
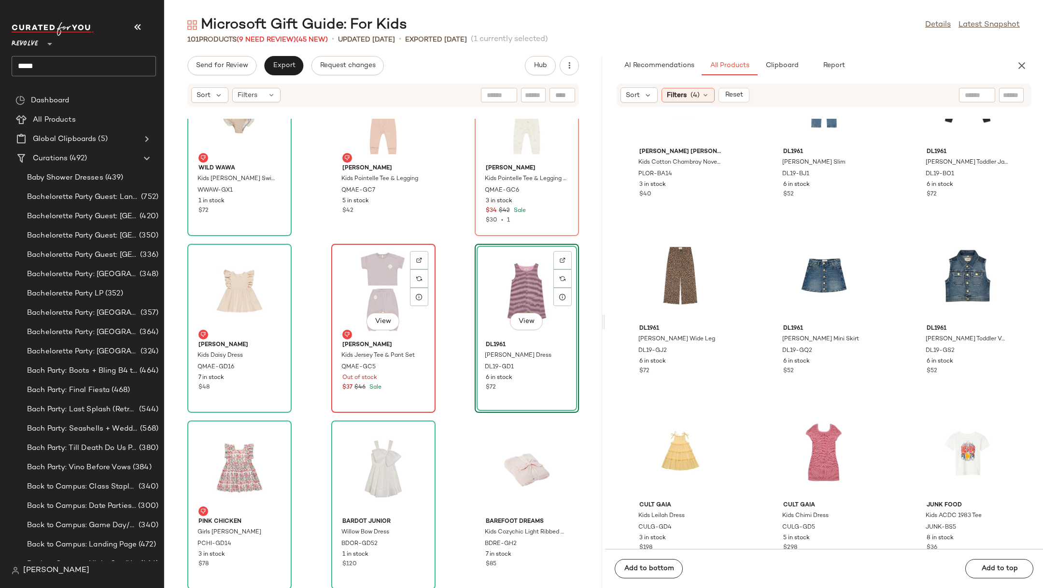
click at [355, 281] on div "View" at bounding box center [384, 292] width 98 height 90
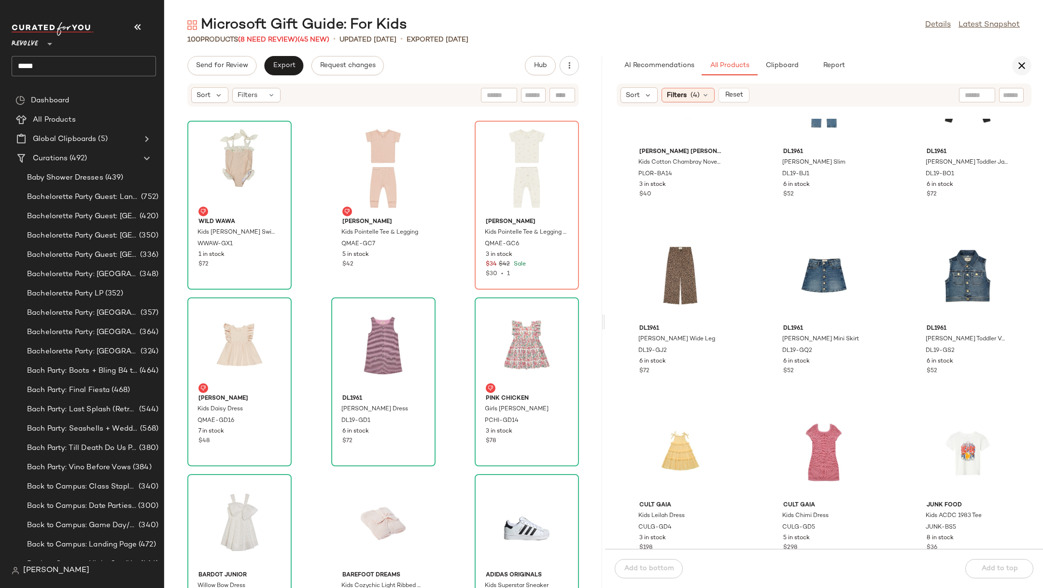
click at [695, 68] on icon "button" at bounding box center [1022, 66] width 12 height 12
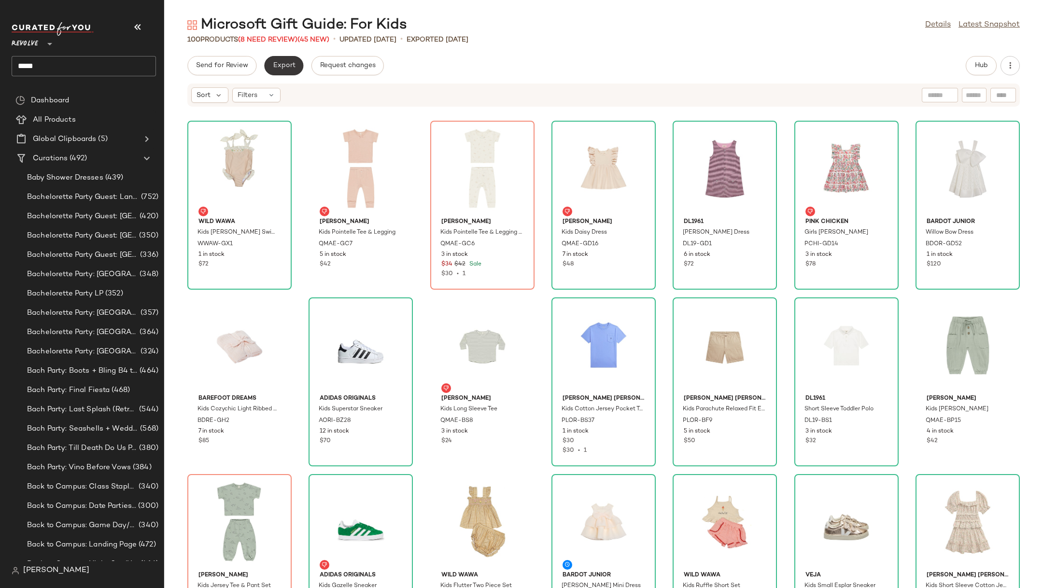
click at [293, 59] on button "Export" at bounding box center [283, 65] width 39 height 19
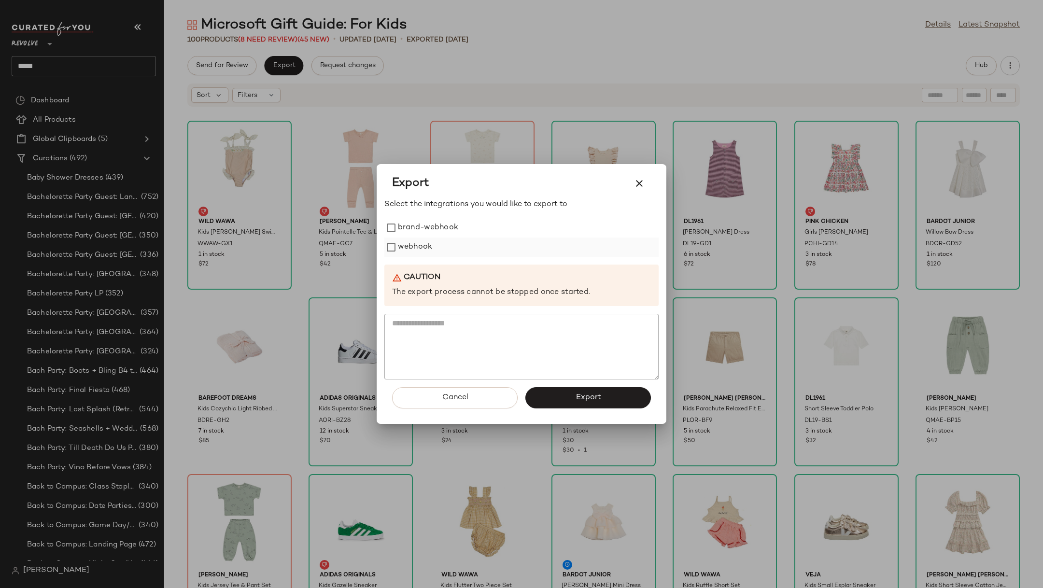
click at [400, 242] on label "webhook" at bounding box center [415, 247] width 34 height 19
click at [583, 392] on span "Export" at bounding box center [588, 397] width 26 height 9
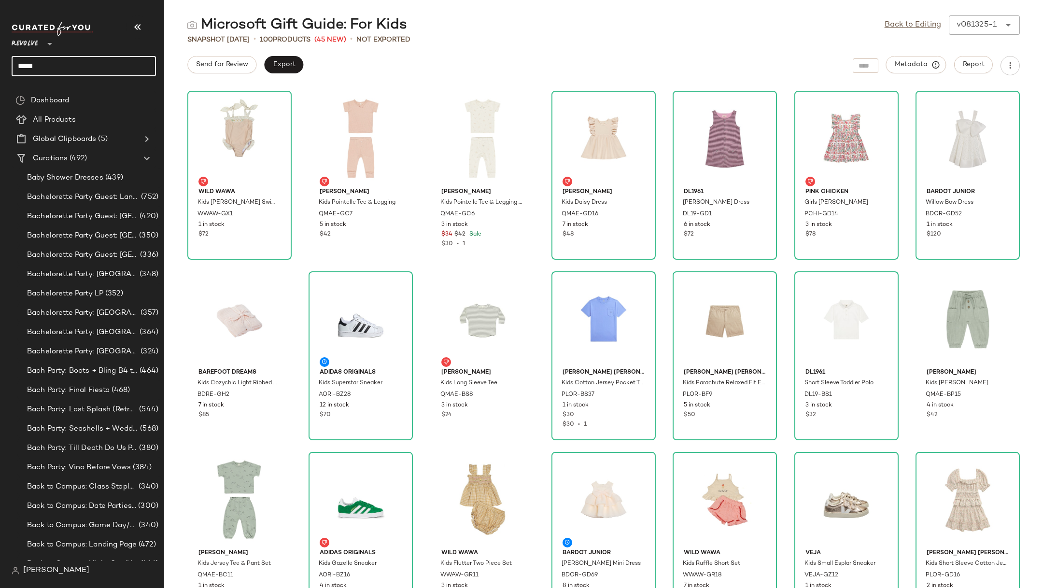
drag, startPoint x: 53, startPoint y: 62, endPoint x: 3, endPoint y: 61, distance: 49.2
click at [3, 62] on nav "Revolve ** **** Dashboard All Products Global Clipboards (5) Curations (492) Ba…" at bounding box center [82, 294] width 164 height 588
type input "*******"
click at [56, 91] on span "Microsoft Trend:" at bounding box center [45, 94] width 53 height 10
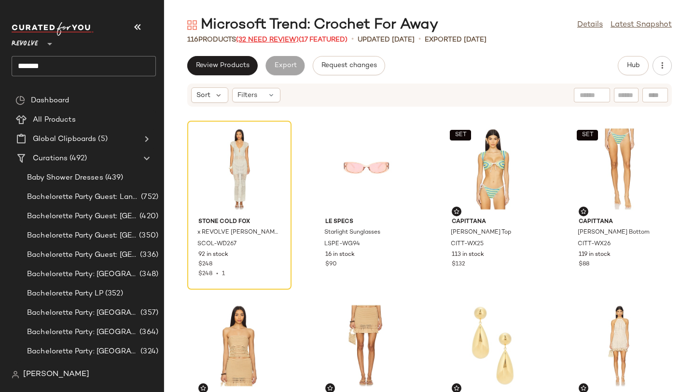
click at [257, 38] on span "(32 Need Review)" at bounding box center [267, 39] width 63 height 7
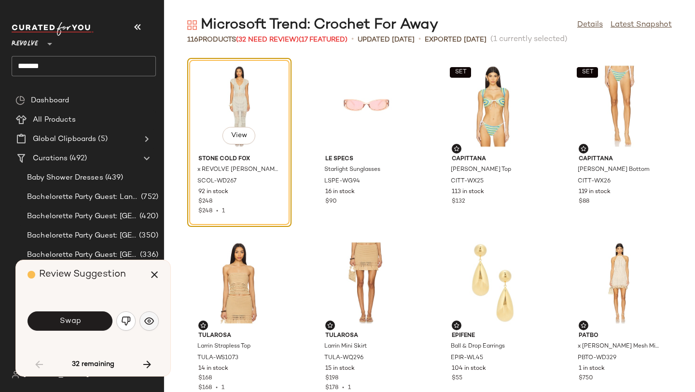
click at [149, 323] on img "button" at bounding box center [149, 321] width 10 height 10
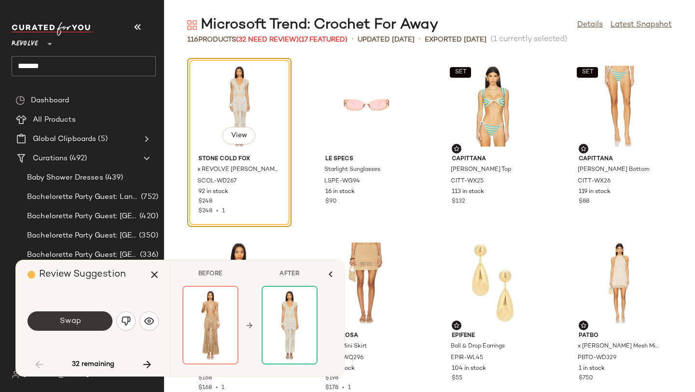
click at [91, 323] on button "Swap" at bounding box center [70, 320] width 85 height 19
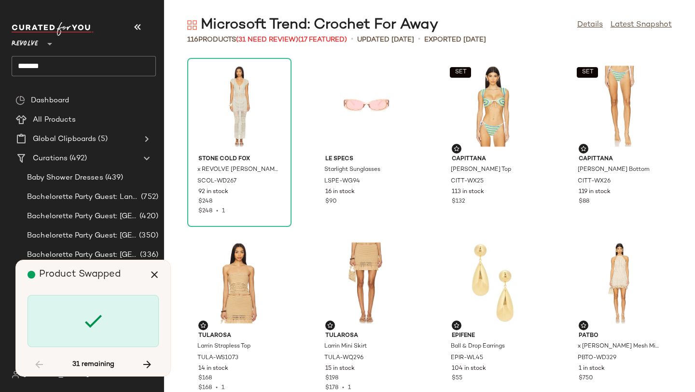
scroll to position [361, 0]
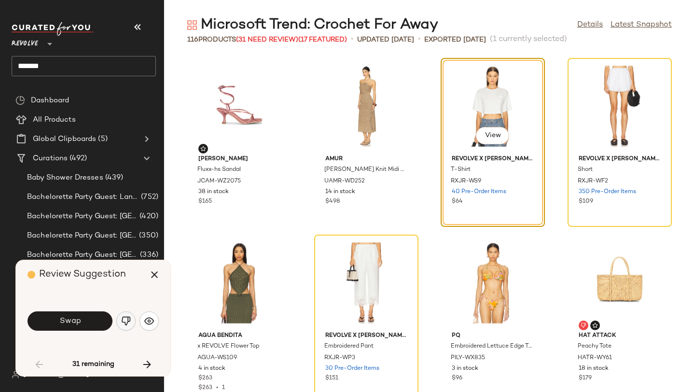
click at [126, 324] on img "button" at bounding box center [126, 321] width 10 height 10
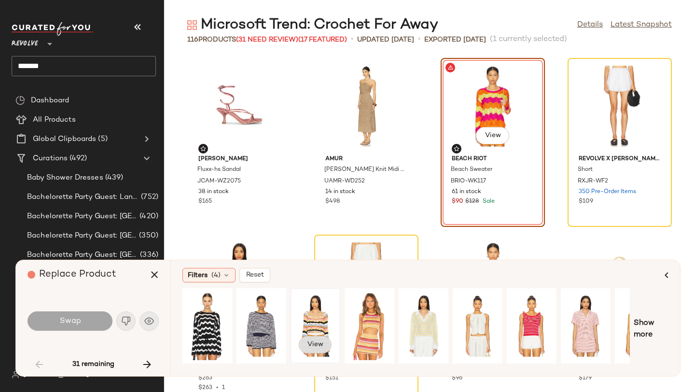
click at [322, 346] on span "View" at bounding box center [315, 345] width 16 height 8
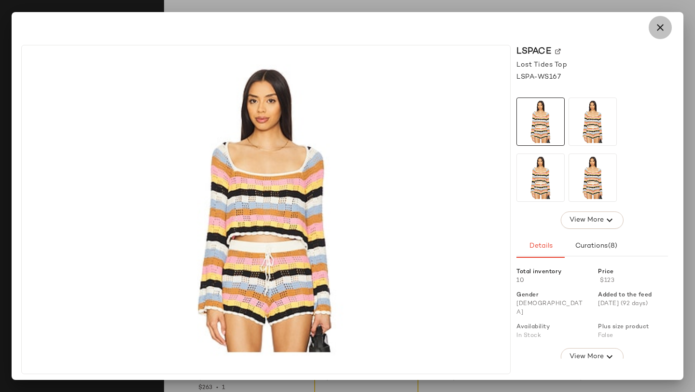
click at [665, 23] on icon "button" at bounding box center [661, 28] width 12 height 12
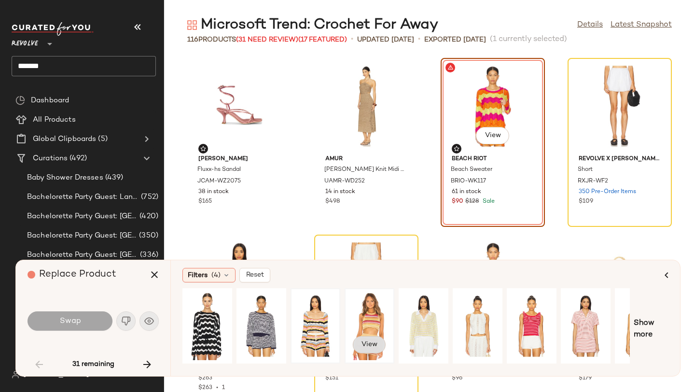
click at [364, 348] on span "View" at bounding box center [369, 345] width 16 height 8
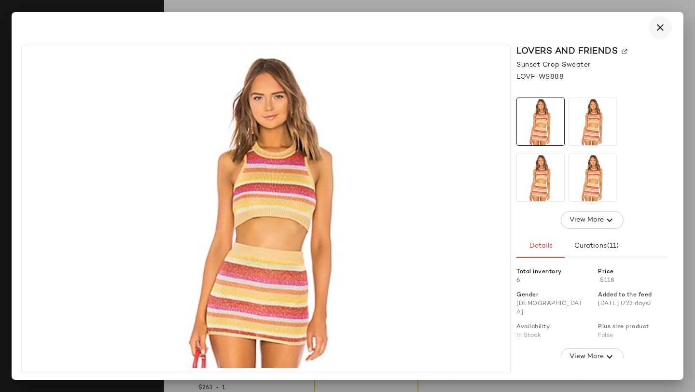
click at [669, 29] on button "button" at bounding box center [660, 27] width 23 height 23
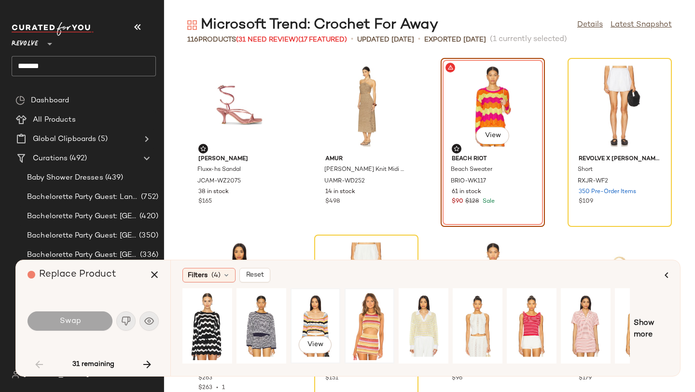
click at [302, 310] on div "View" at bounding box center [315, 326] width 43 height 69
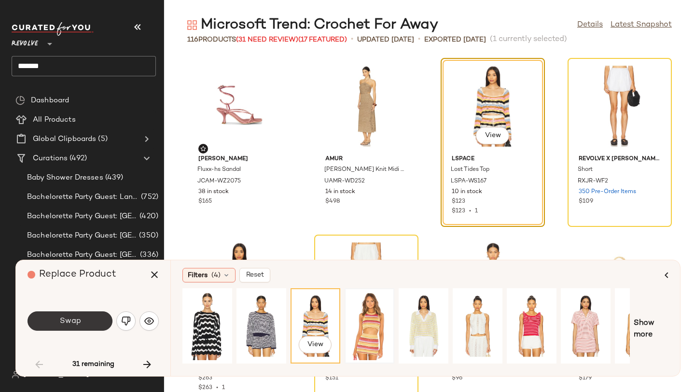
click at [101, 323] on button "Swap" at bounding box center [70, 320] width 85 height 19
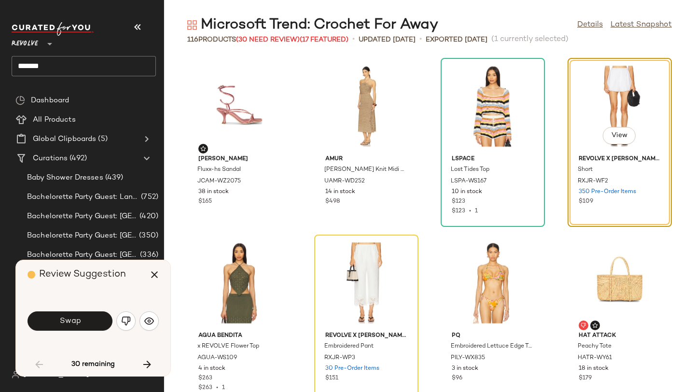
scroll to position [353, 0]
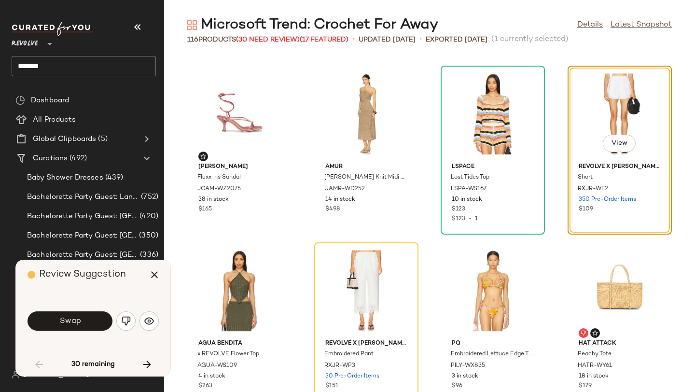
click at [128, 322] on img "button" at bounding box center [126, 321] width 10 height 10
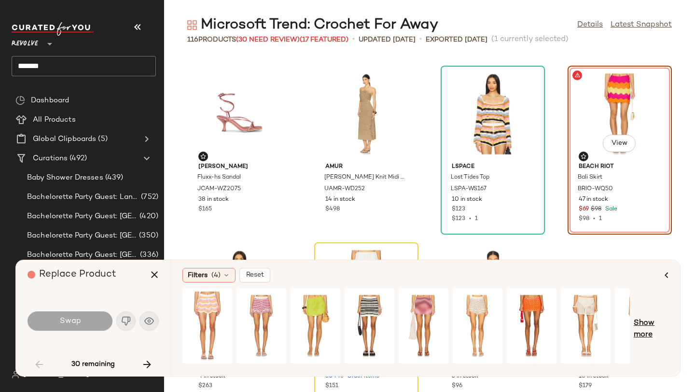
click at [651, 322] on span "Show more" at bounding box center [651, 329] width 35 height 23
click at [662, 323] on span "Show more" at bounding box center [658, 329] width 21 height 23
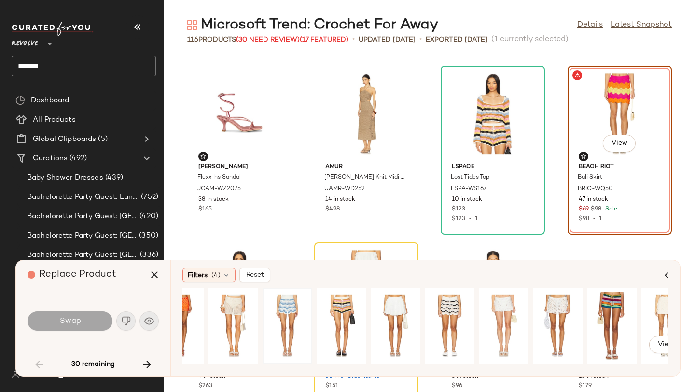
scroll to position [0, 342]
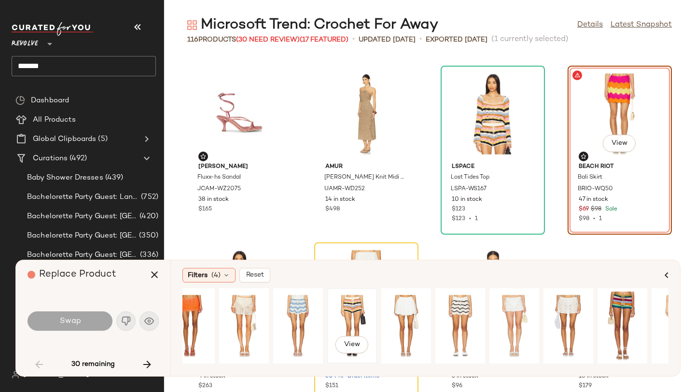
click at [343, 305] on div "View" at bounding box center [352, 326] width 43 height 69
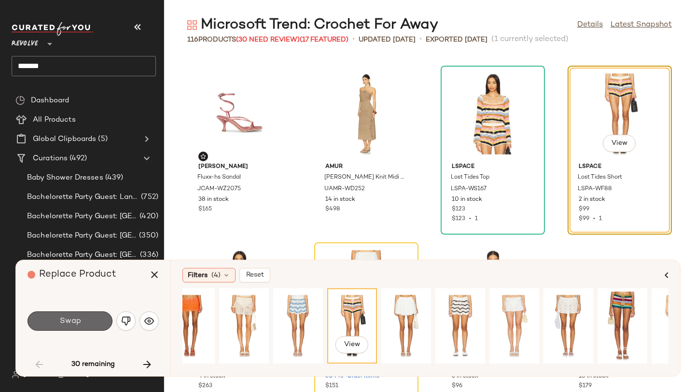
click at [98, 323] on button "Swap" at bounding box center [70, 320] width 85 height 19
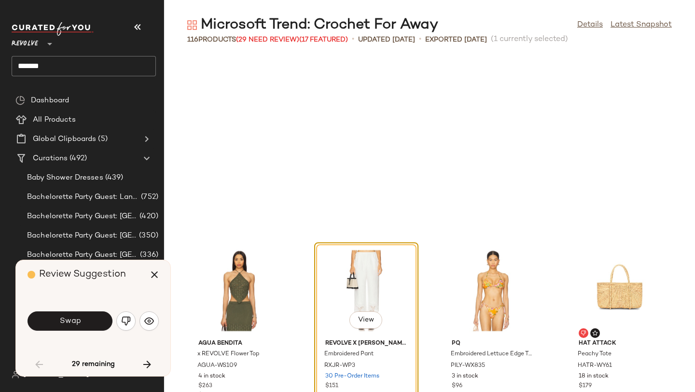
scroll to position [530, 0]
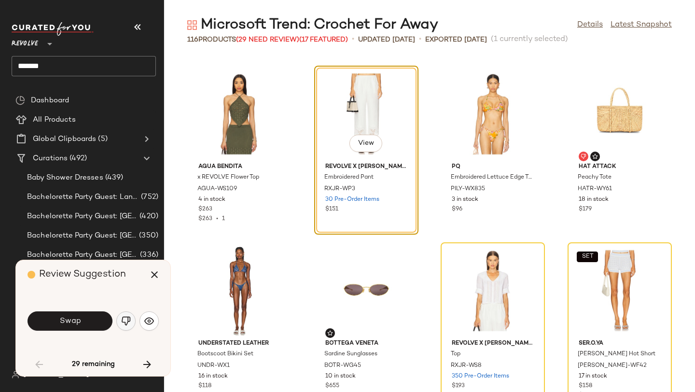
click at [129, 320] on img "button" at bounding box center [126, 321] width 10 height 10
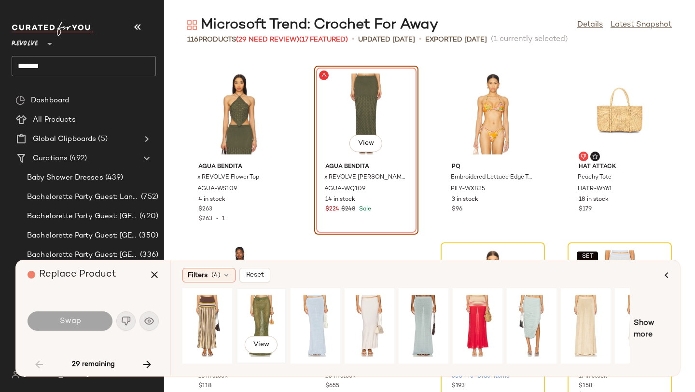
click at [263, 311] on div "View" at bounding box center [261, 326] width 43 height 69
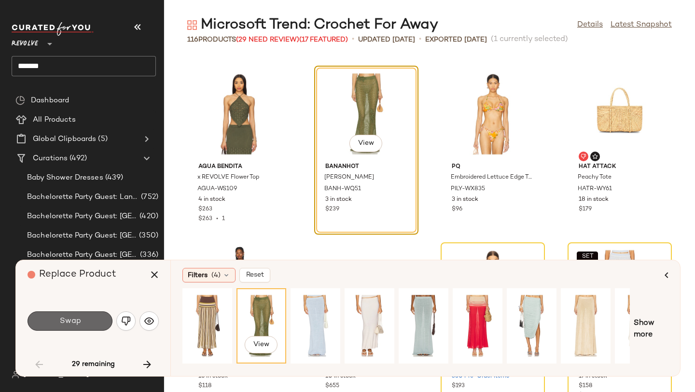
click at [84, 327] on button "Swap" at bounding box center [70, 320] width 85 height 19
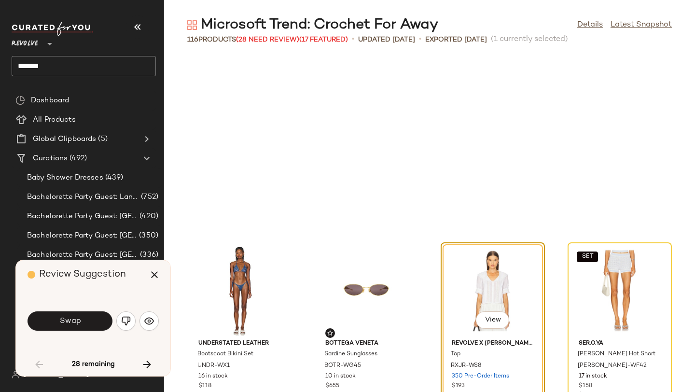
scroll to position [707, 0]
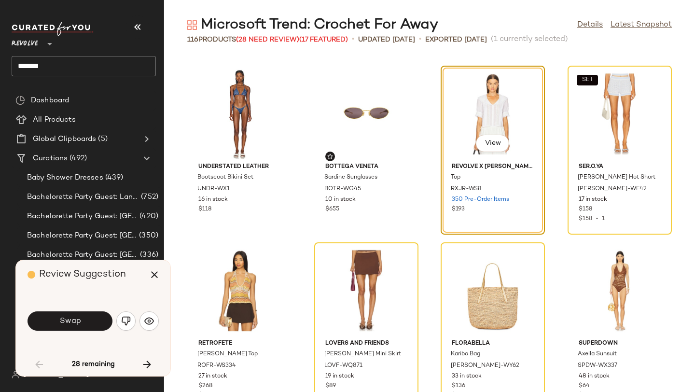
click at [129, 315] on button "button" at bounding box center [125, 320] width 19 height 19
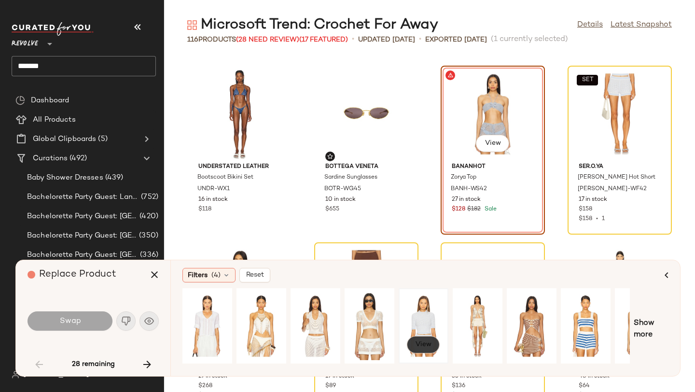
click at [422, 338] on button "View" at bounding box center [423, 344] width 33 height 17
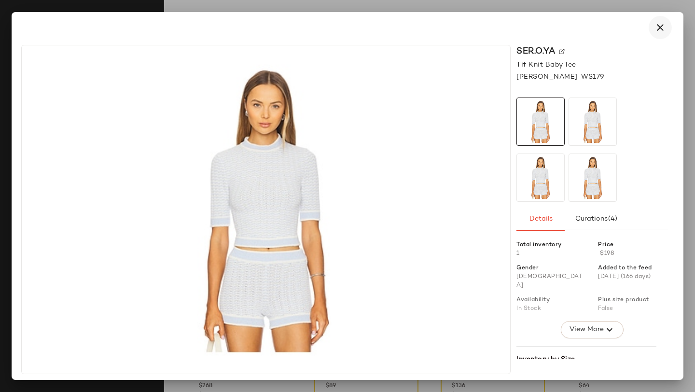
click at [664, 26] on icon "button" at bounding box center [661, 28] width 12 height 12
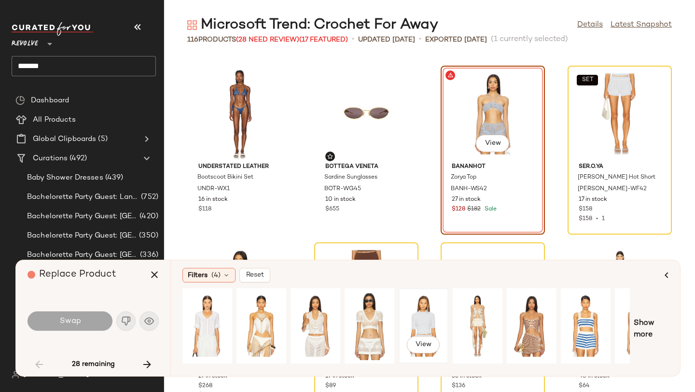
click at [425, 311] on div "View" at bounding box center [423, 326] width 43 height 69
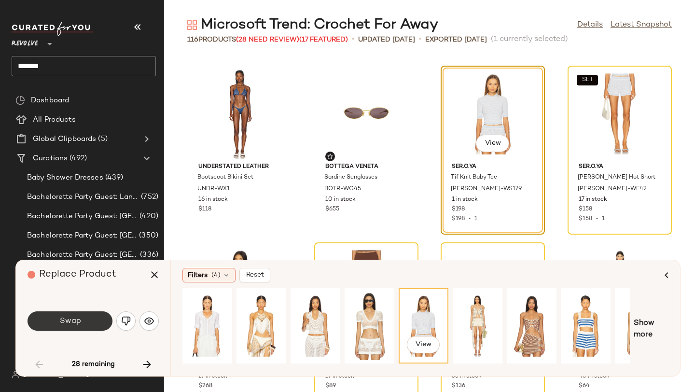
click at [94, 320] on button "Swap" at bounding box center [70, 320] width 85 height 19
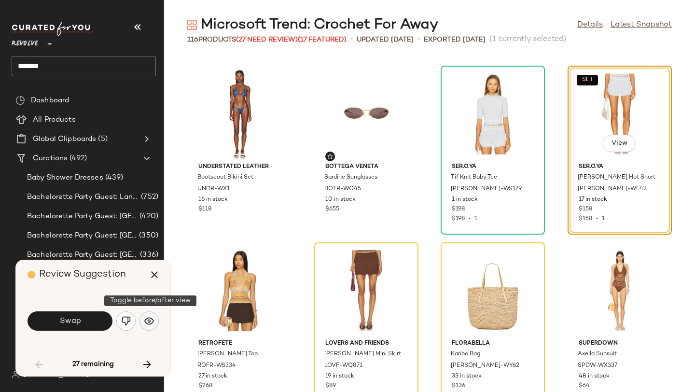
click at [150, 325] on img "button" at bounding box center [149, 321] width 10 height 10
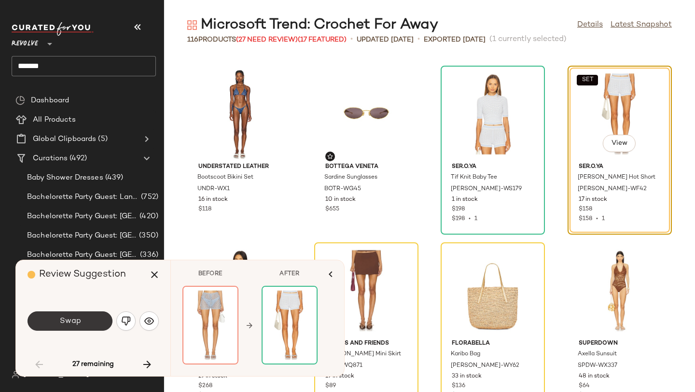
click at [99, 326] on button "Swap" at bounding box center [70, 320] width 85 height 19
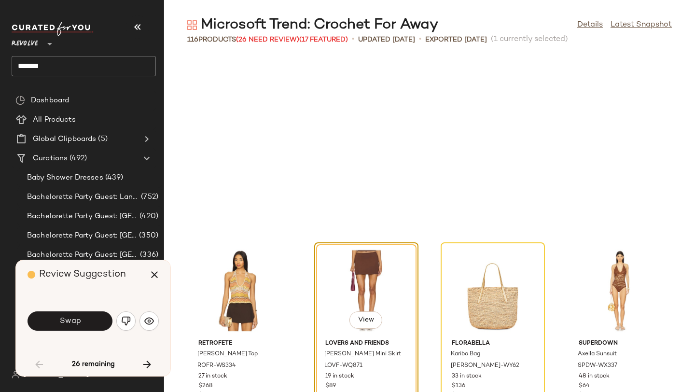
scroll to position [884, 0]
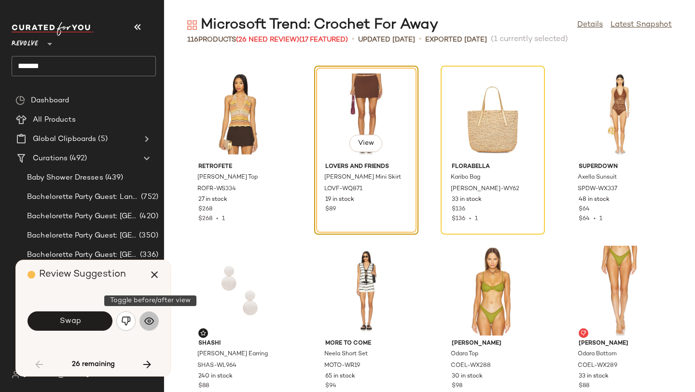
click at [147, 316] on img "button" at bounding box center [149, 321] width 10 height 10
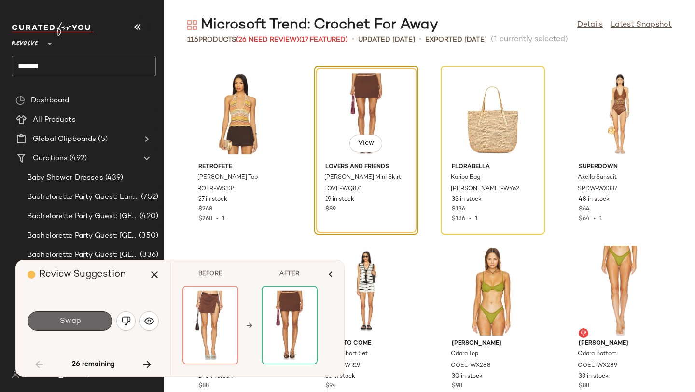
click at [91, 319] on button "Swap" at bounding box center [70, 320] width 85 height 19
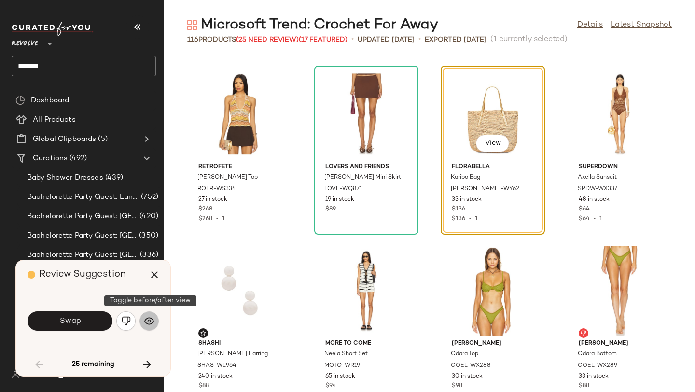
click at [146, 322] on img "button" at bounding box center [149, 321] width 10 height 10
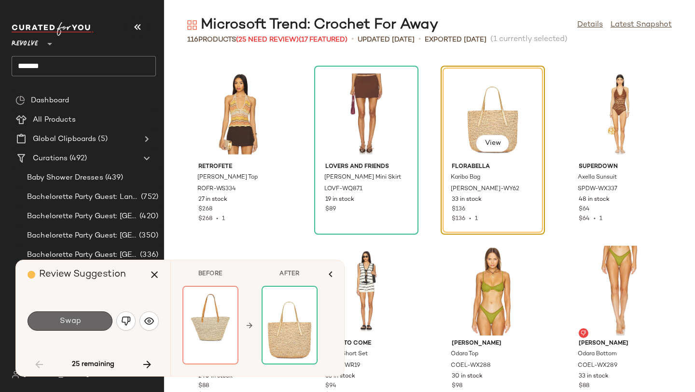
click at [101, 322] on button "Swap" at bounding box center [70, 320] width 85 height 19
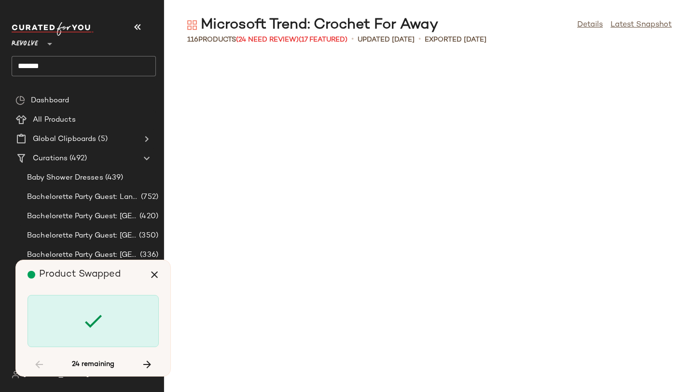
scroll to position [1590, 0]
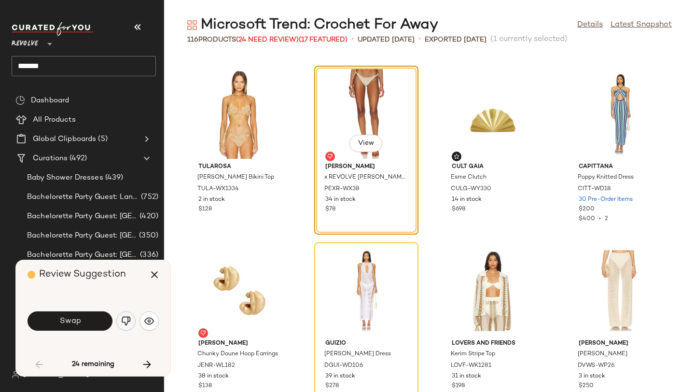
click at [126, 316] on img "button" at bounding box center [126, 321] width 10 height 10
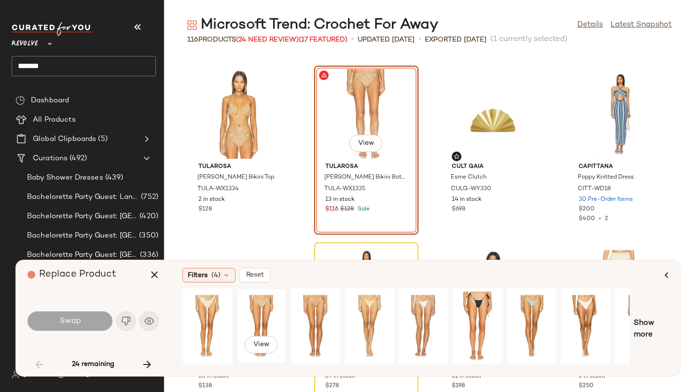
click at [268, 313] on div "View" at bounding box center [261, 326] width 43 height 69
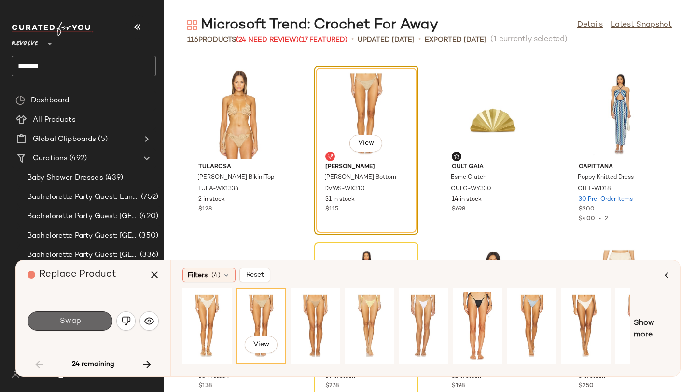
click at [89, 324] on button "Swap" at bounding box center [70, 320] width 85 height 19
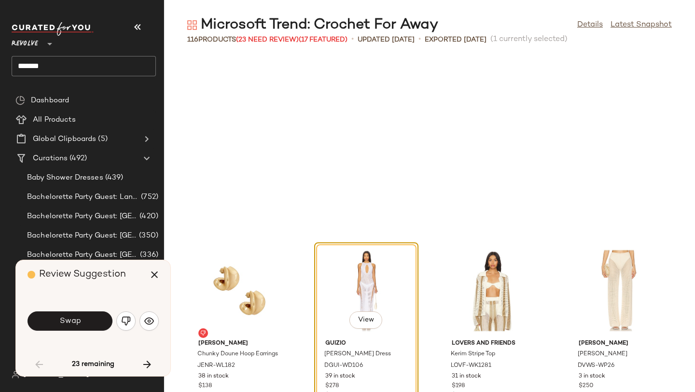
scroll to position [1767, 0]
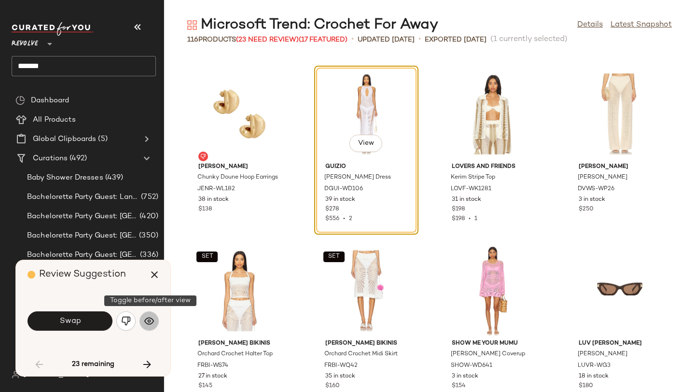
click at [155, 315] on button "button" at bounding box center [149, 320] width 19 height 19
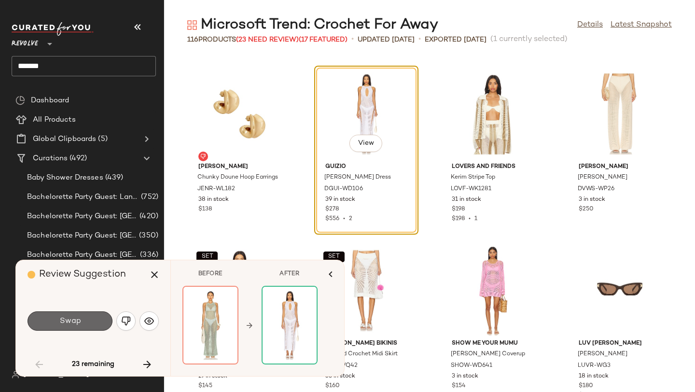
click at [95, 317] on button "Swap" at bounding box center [70, 320] width 85 height 19
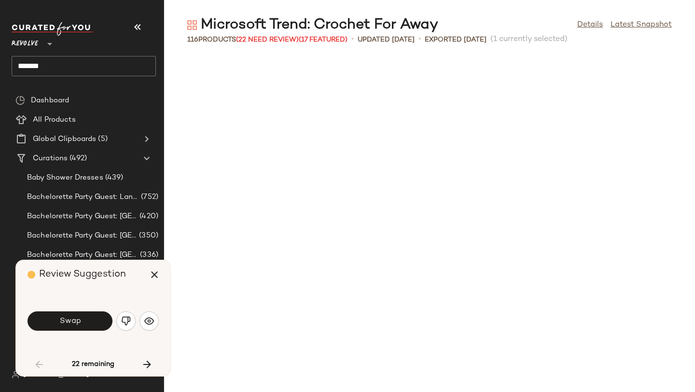
scroll to position [2120, 0]
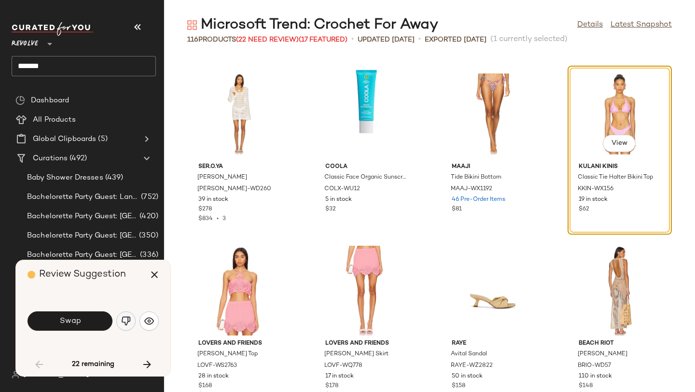
click at [129, 321] on img "button" at bounding box center [126, 321] width 10 height 10
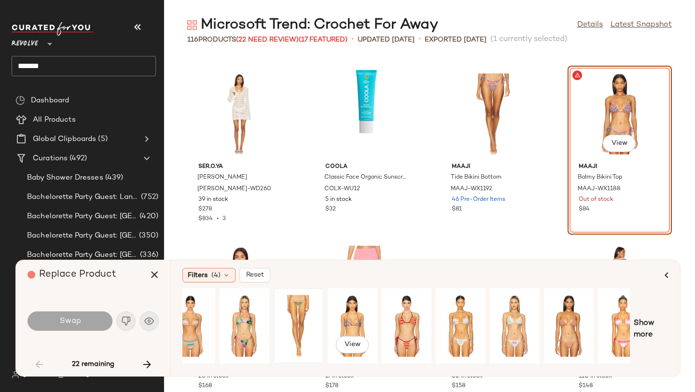
scroll to position [0, 88]
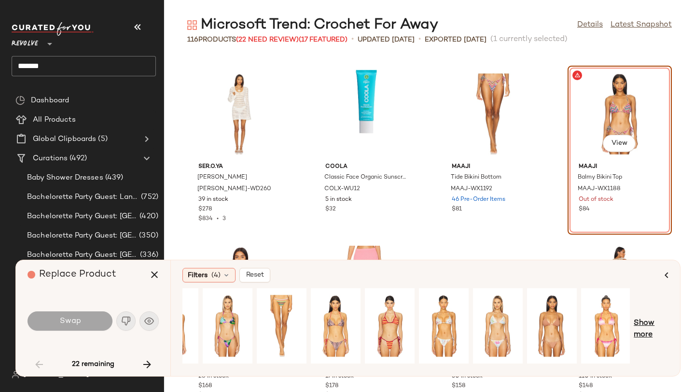
click at [650, 320] on span "Show more" at bounding box center [651, 329] width 35 height 23
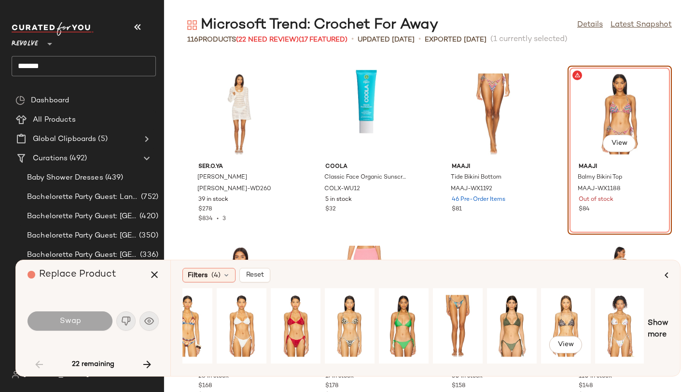
scroll to position [0, 571]
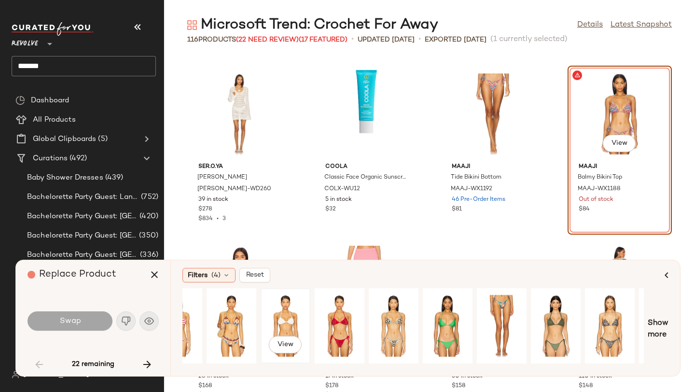
click at [279, 320] on div "View" at bounding box center [285, 326] width 43 height 69
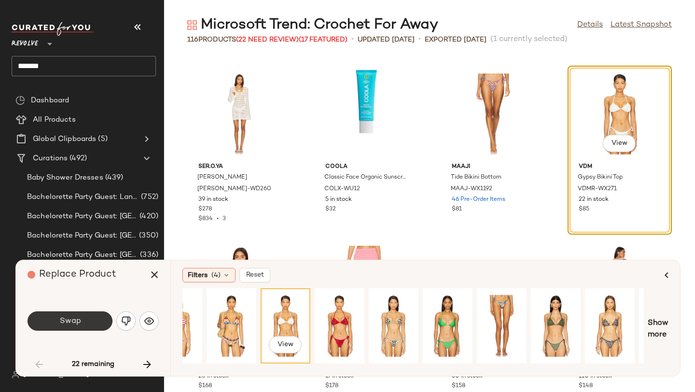
click at [99, 324] on button "Swap" at bounding box center [70, 320] width 85 height 19
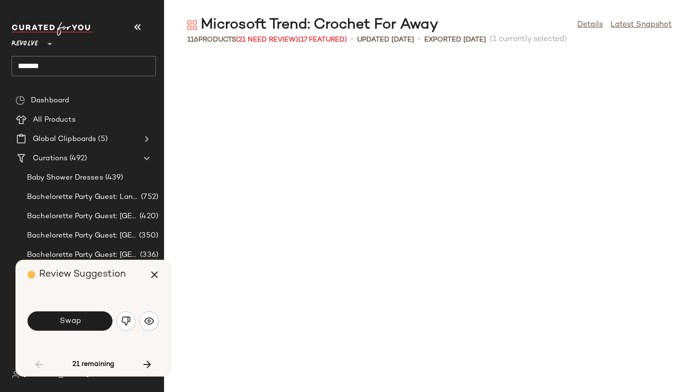
scroll to position [2474, 0]
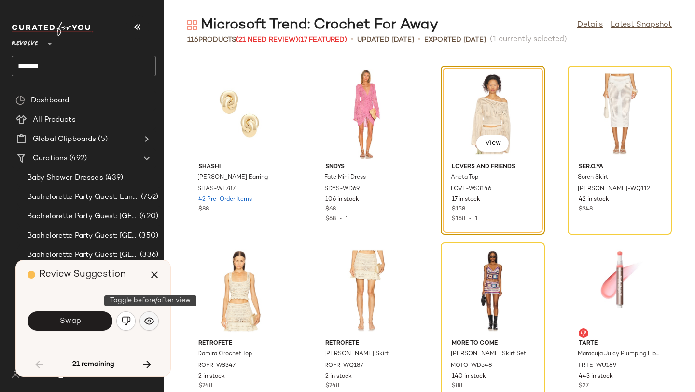
click at [149, 322] on img "button" at bounding box center [149, 321] width 10 height 10
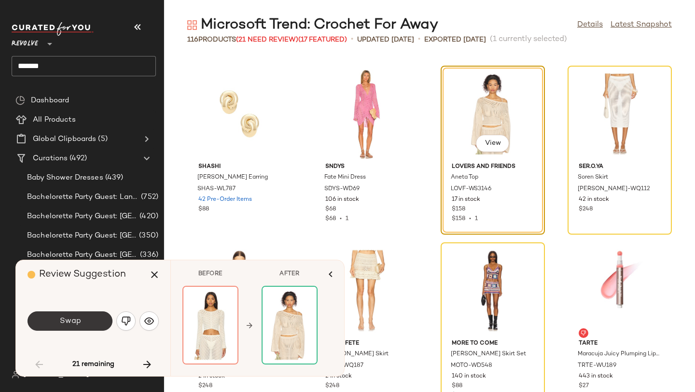
click at [98, 323] on button "Swap" at bounding box center [70, 320] width 85 height 19
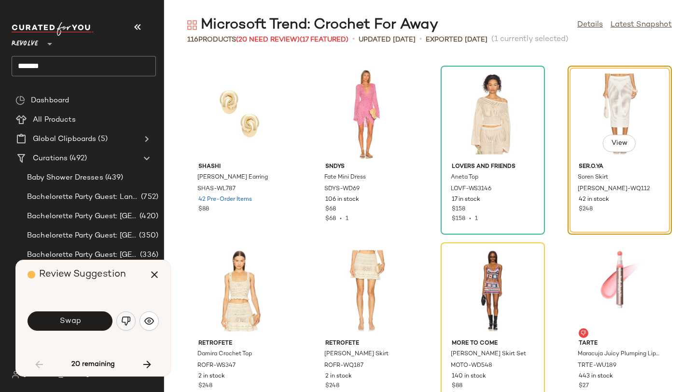
click at [125, 318] on img "button" at bounding box center [126, 321] width 10 height 10
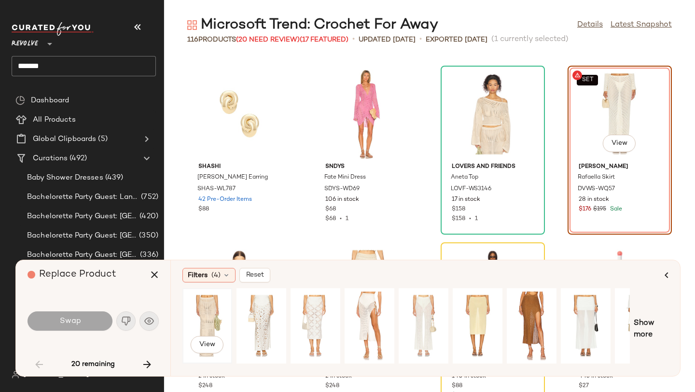
click at [198, 324] on div "View" at bounding box center [207, 326] width 43 height 69
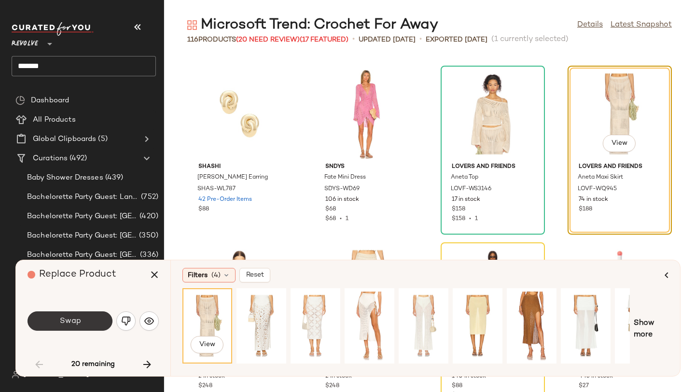
click at [94, 318] on button "Swap" at bounding box center [70, 320] width 85 height 19
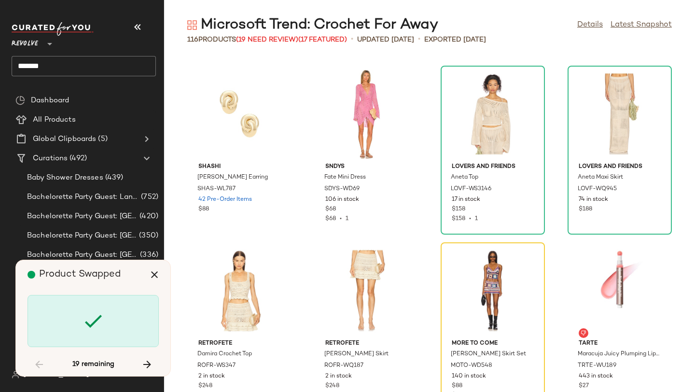
scroll to position [2651, 0]
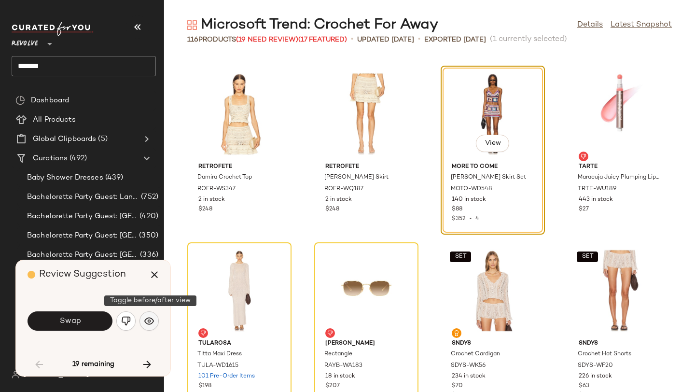
click at [146, 324] on img "button" at bounding box center [149, 321] width 10 height 10
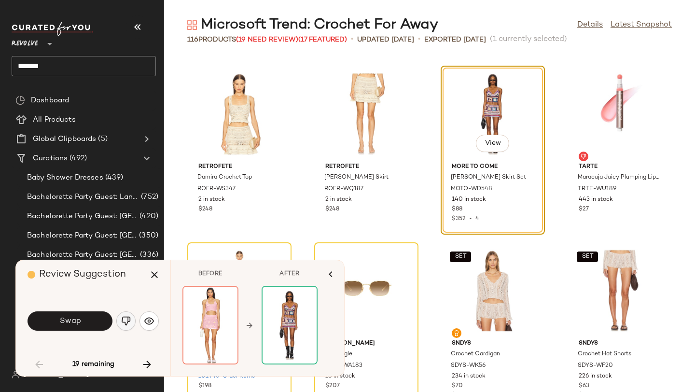
click at [127, 323] on img "button" at bounding box center [126, 321] width 10 height 10
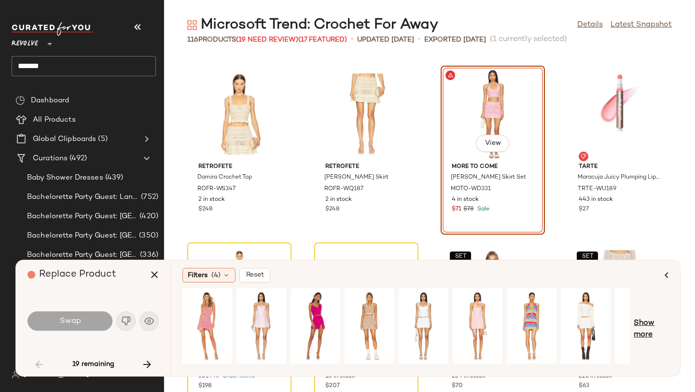
click at [659, 324] on span "Show more" at bounding box center [651, 329] width 35 height 23
click at [660, 324] on span "Show more" at bounding box center [658, 329] width 21 height 23
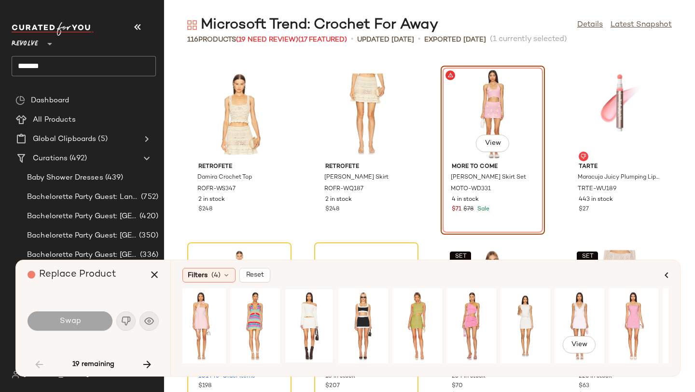
scroll to position [0, 278]
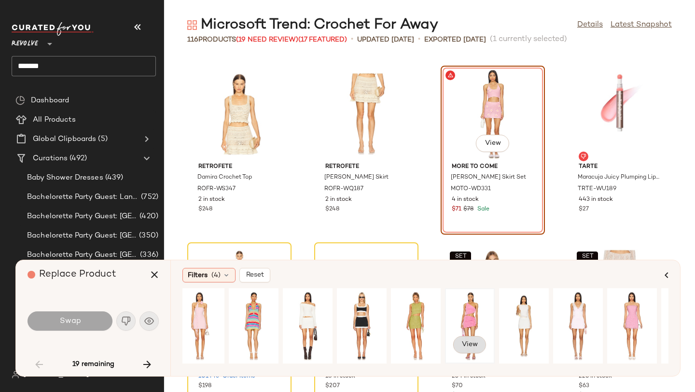
click at [467, 343] on span "View" at bounding box center [470, 345] width 16 height 8
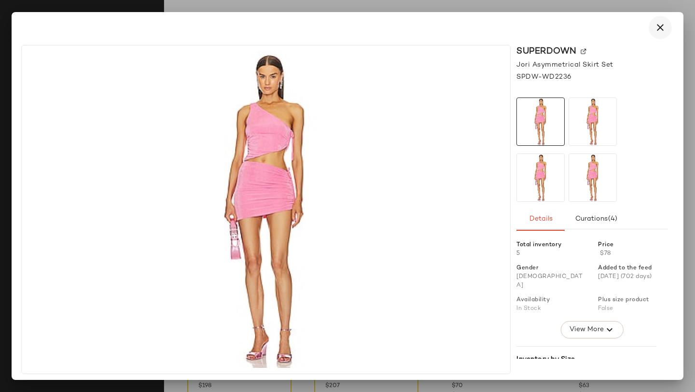
click at [659, 28] on icon "button" at bounding box center [661, 28] width 12 height 12
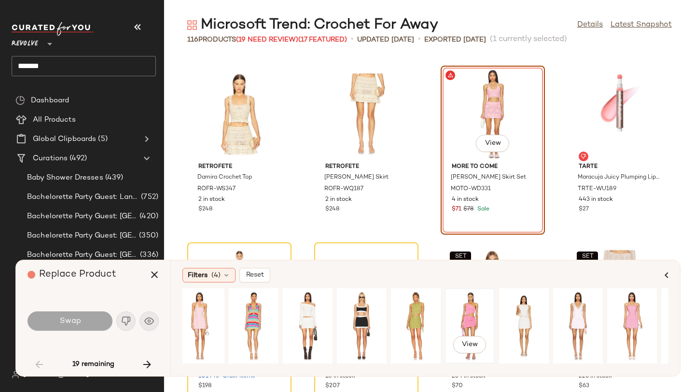
click at [474, 301] on div "View" at bounding box center [470, 326] width 43 height 69
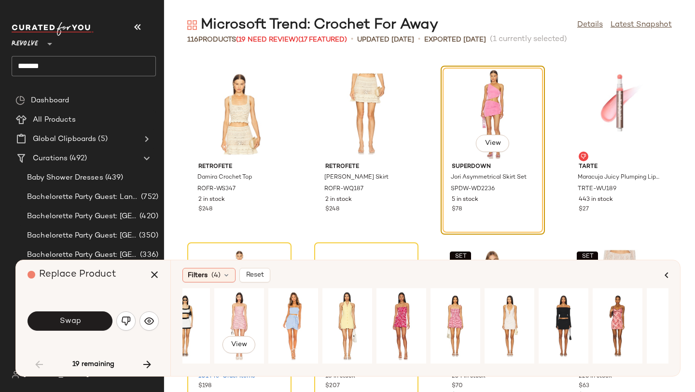
scroll to position [0, 861]
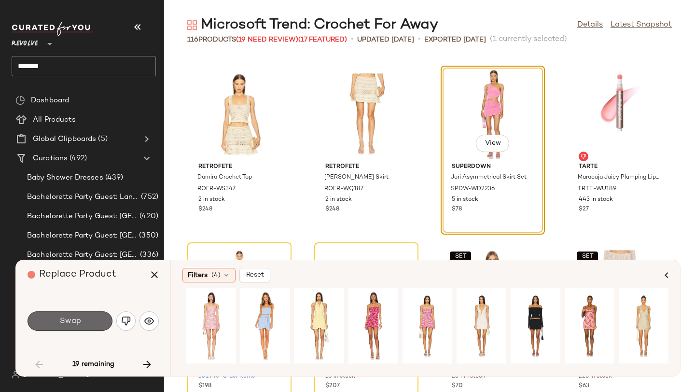
click at [99, 323] on button "Swap" at bounding box center [70, 320] width 85 height 19
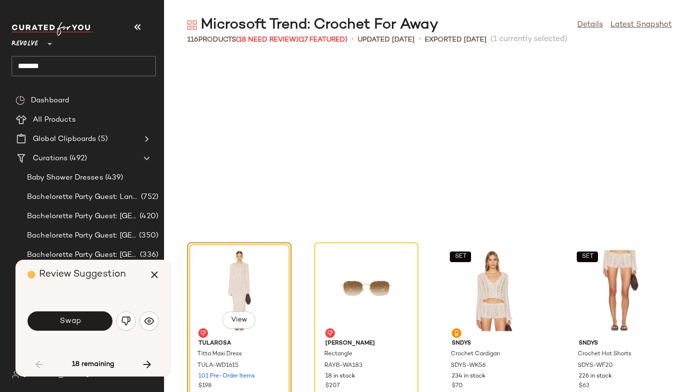
scroll to position [2827, 0]
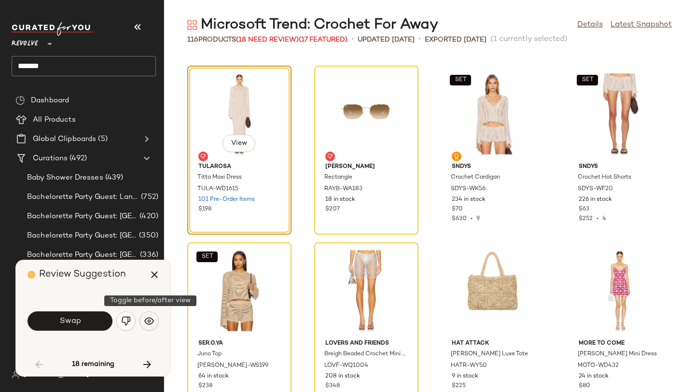
click at [150, 316] on img "button" at bounding box center [149, 321] width 10 height 10
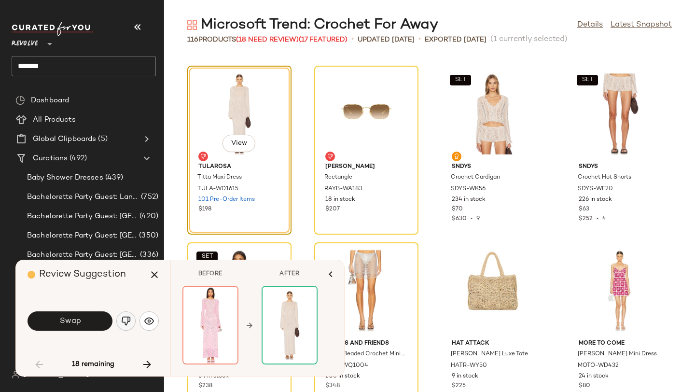
click at [126, 319] on img "button" at bounding box center [126, 321] width 10 height 10
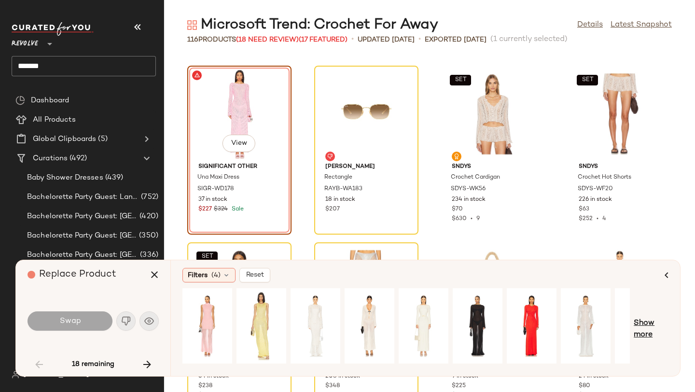
click at [651, 322] on span "Show more" at bounding box center [651, 329] width 35 height 23
click at [659, 323] on span "Show more" at bounding box center [658, 329] width 21 height 23
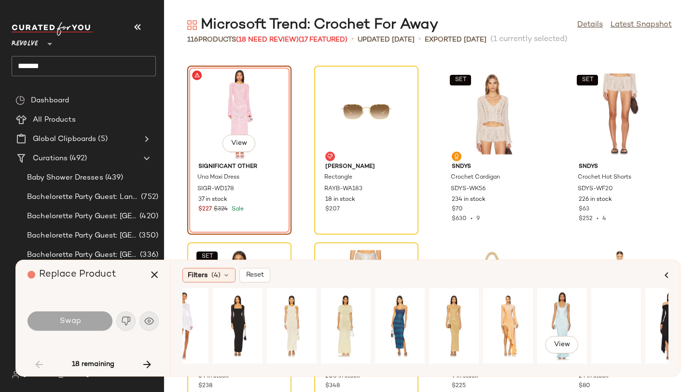
scroll to position [0, 861]
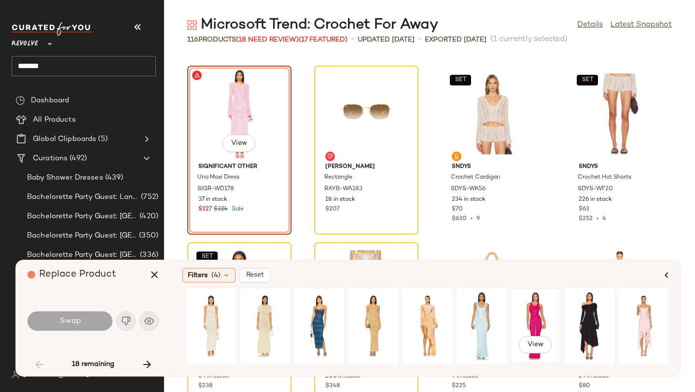
click at [533, 321] on div "View" at bounding box center [535, 326] width 43 height 69
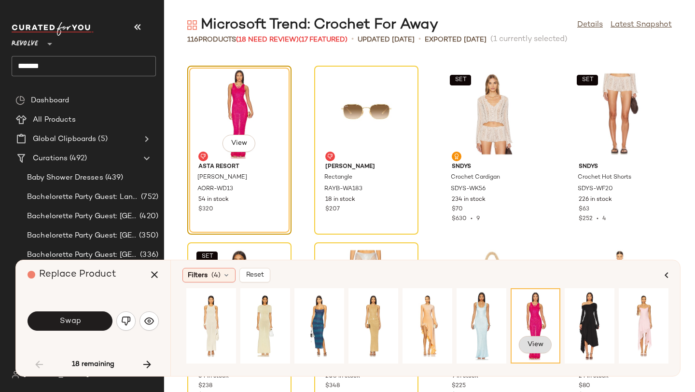
click at [528, 341] on span "View" at bounding box center [535, 345] width 16 height 8
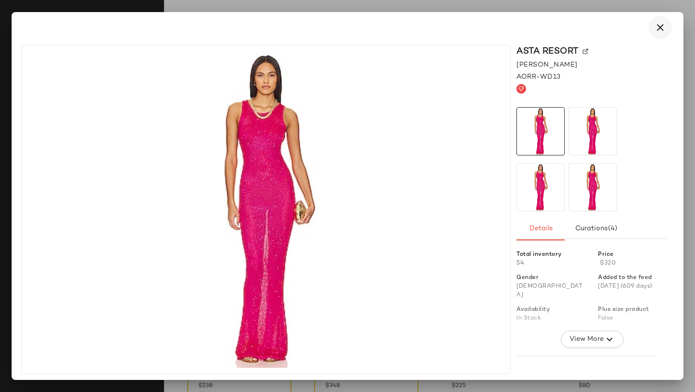
click at [661, 28] on icon "button" at bounding box center [661, 28] width 12 height 12
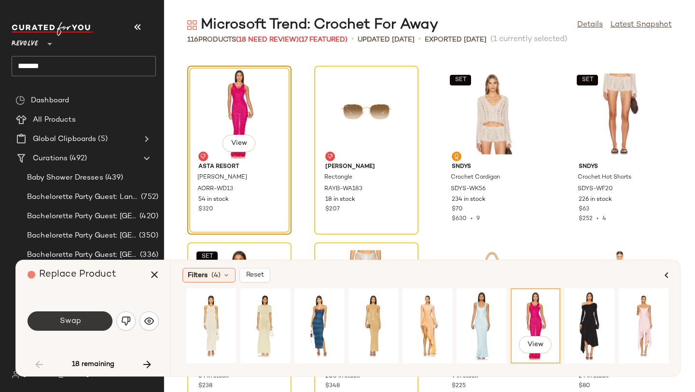
click at [61, 323] on span "Swap" at bounding box center [70, 321] width 22 height 9
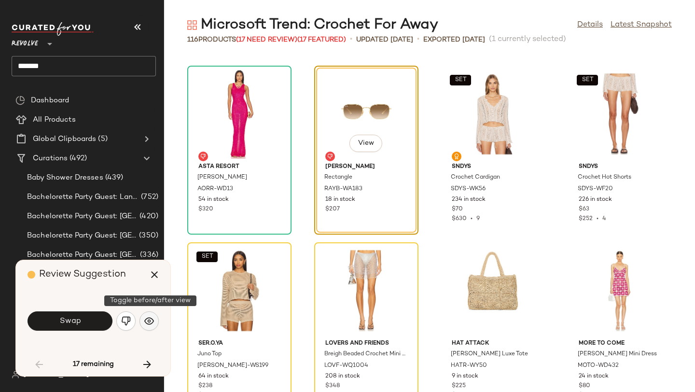
click at [147, 319] on img "button" at bounding box center [149, 321] width 10 height 10
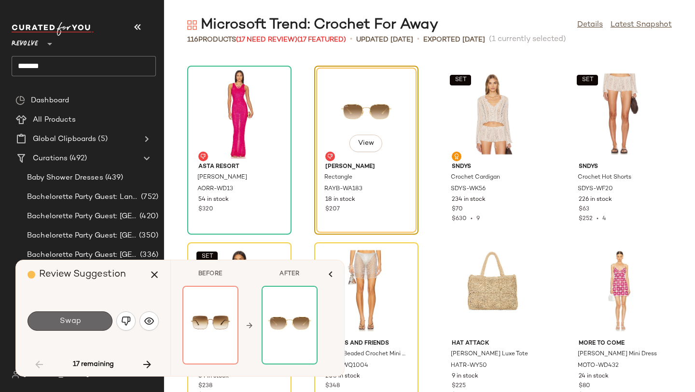
click at [98, 323] on button "Swap" at bounding box center [70, 320] width 85 height 19
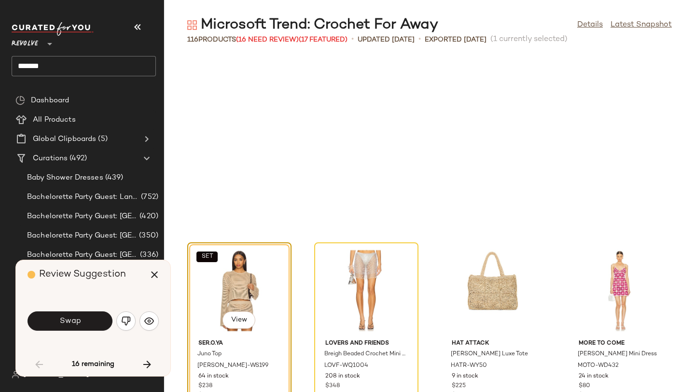
scroll to position [3004, 0]
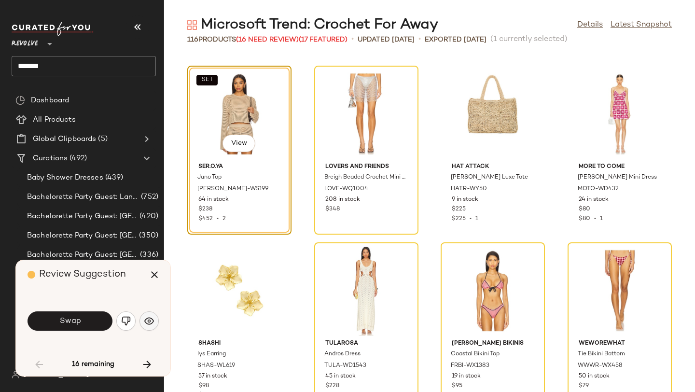
click at [145, 318] on img "button" at bounding box center [149, 321] width 10 height 10
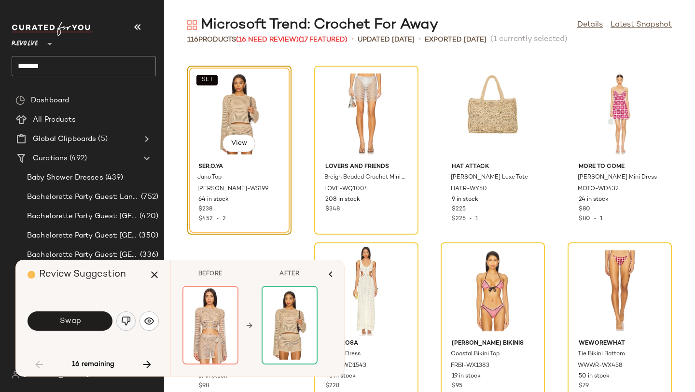
click at [125, 322] on img "button" at bounding box center [126, 321] width 10 height 10
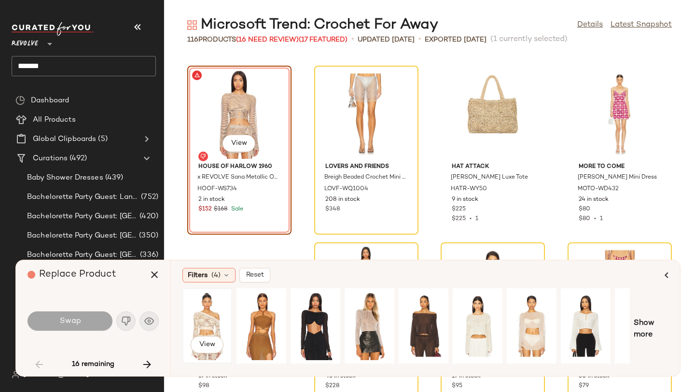
click at [207, 315] on div "View" at bounding box center [207, 326] width 43 height 69
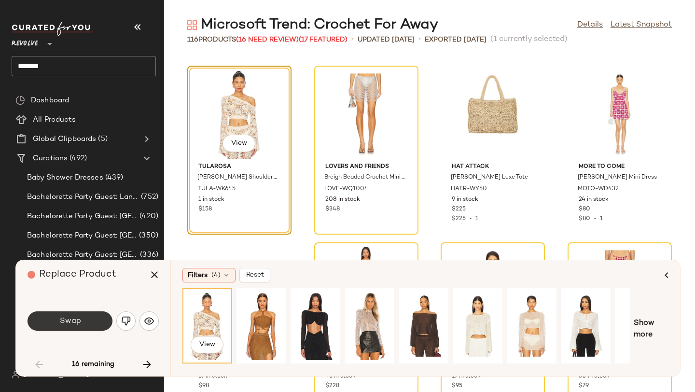
click at [92, 317] on button "Swap" at bounding box center [70, 320] width 85 height 19
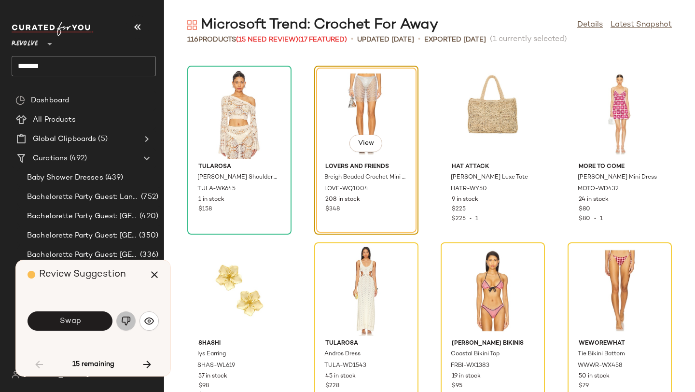
click at [130, 318] on img "button" at bounding box center [126, 321] width 10 height 10
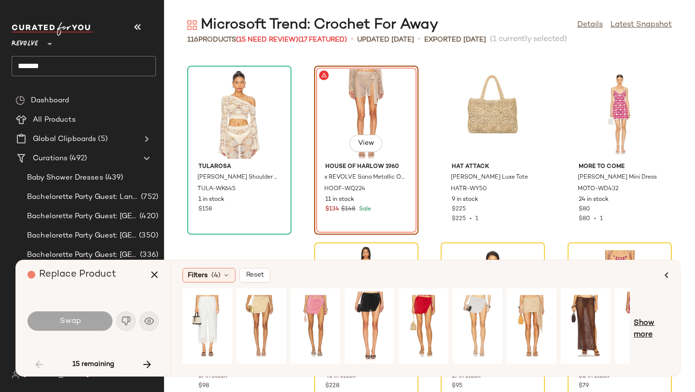
click at [645, 323] on span "Show more" at bounding box center [651, 329] width 35 height 23
click at [660, 323] on span "Show more" at bounding box center [658, 329] width 21 height 23
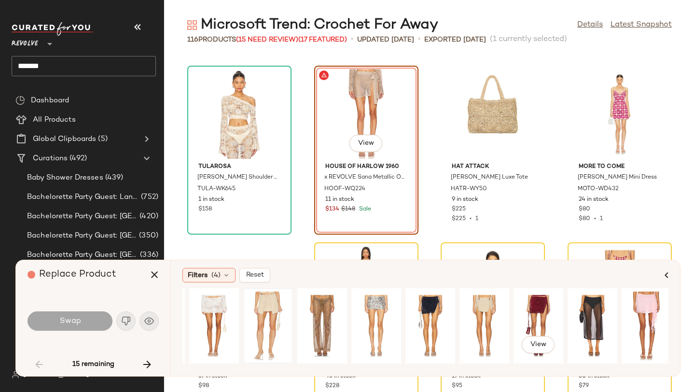
scroll to position [0, 485]
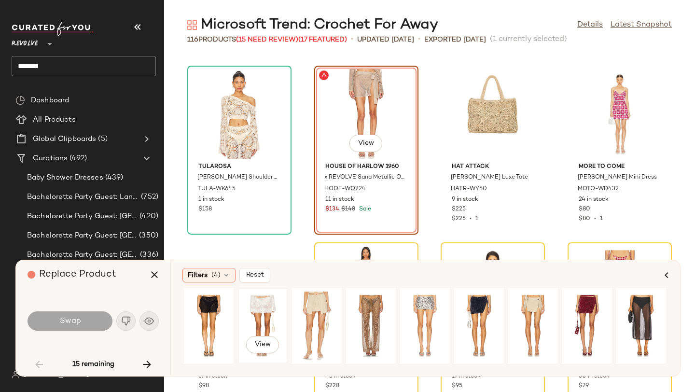
click at [275, 307] on div "View" at bounding box center [262, 326] width 43 height 69
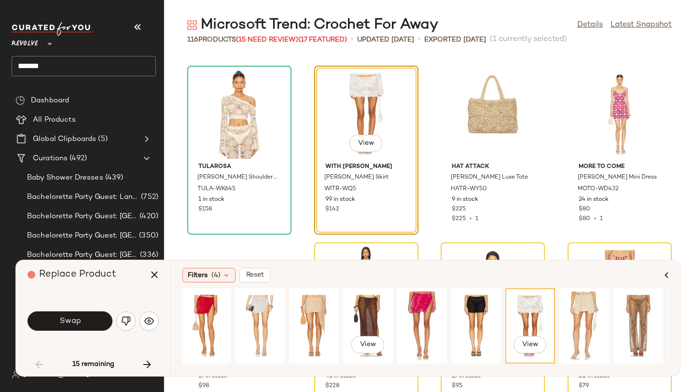
scroll to position [0, 224]
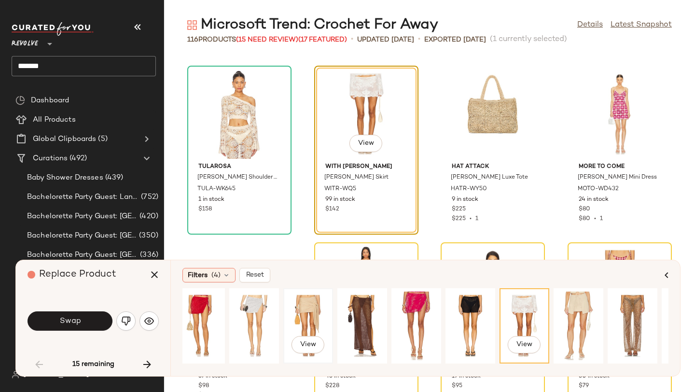
click at [299, 309] on div "View" at bounding box center [308, 326] width 43 height 69
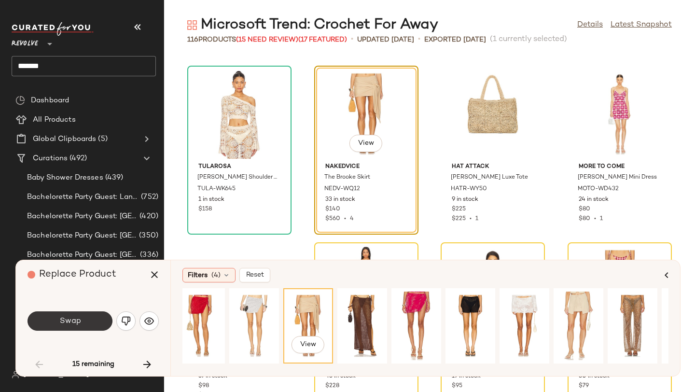
click at [93, 317] on button "Swap" at bounding box center [70, 320] width 85 height 19
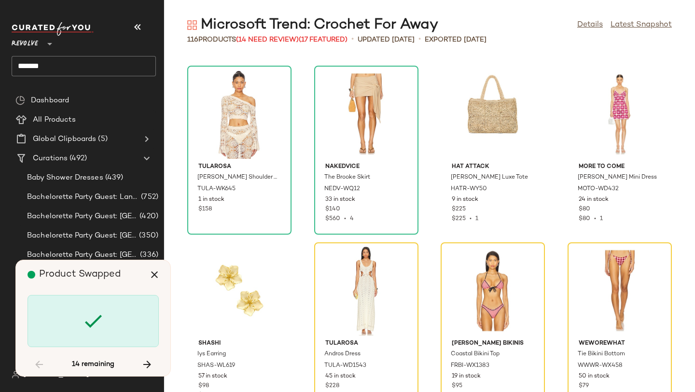
scroll to position [3181, 0]
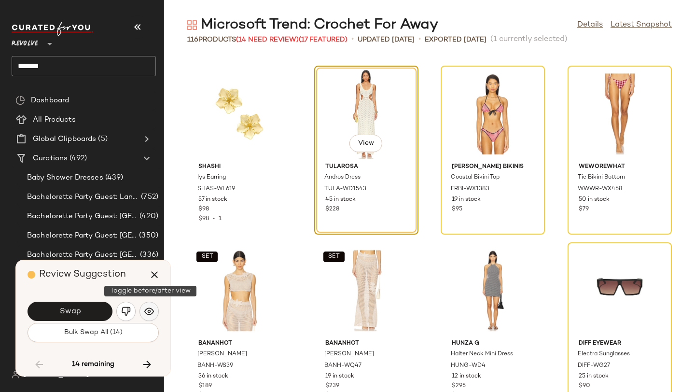
click at [148, 311] on img "button" at bounding box center [149, 312] width 10 height 10
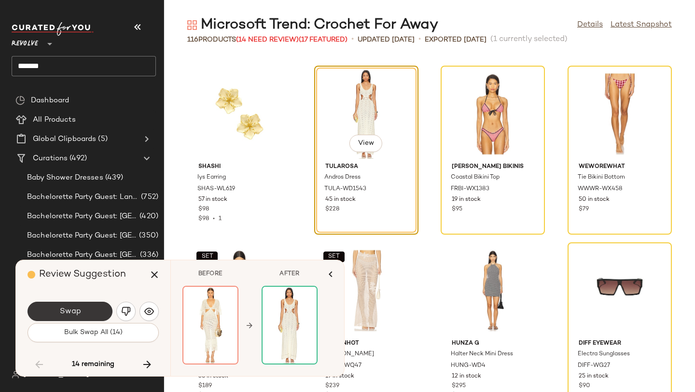
click at [90, 306] on button "Swap" at bounding box center [70, 311] width 85 height 19
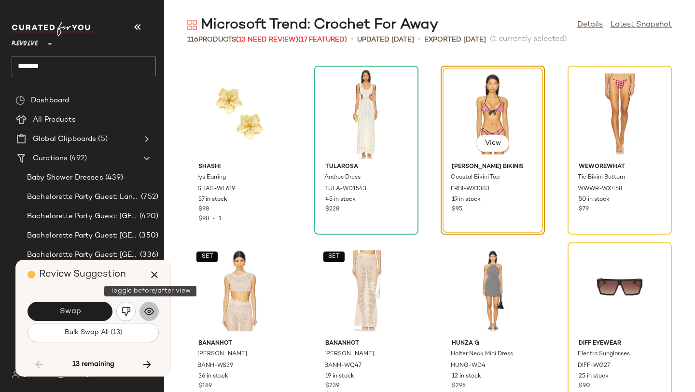
click at [155, 308] on button "button" at bounding box center [149, 311] width 19 height 19
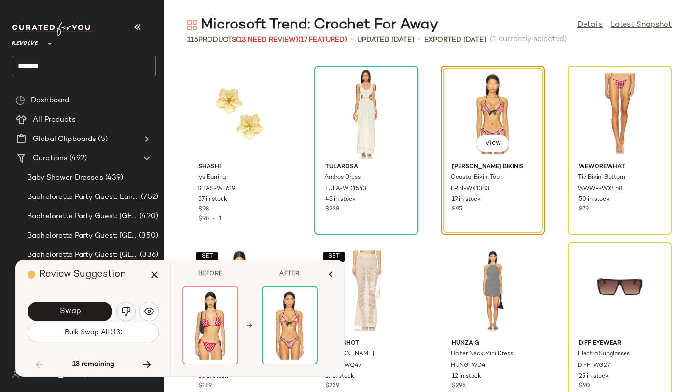
click at [131, 311] on button "button" at bounding box center [125, 311] width 19 height 19
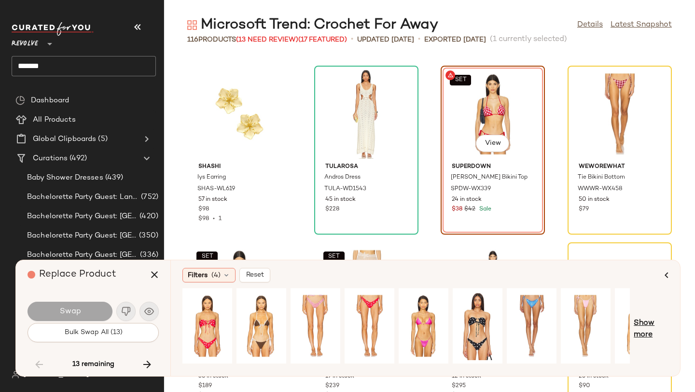
click at [650, 331] on span "Show more" at bounding box center [651, 329] width 35 height 23
click at [492, 149] on button "View" at bounding box center [492, 143] width 33 height 17
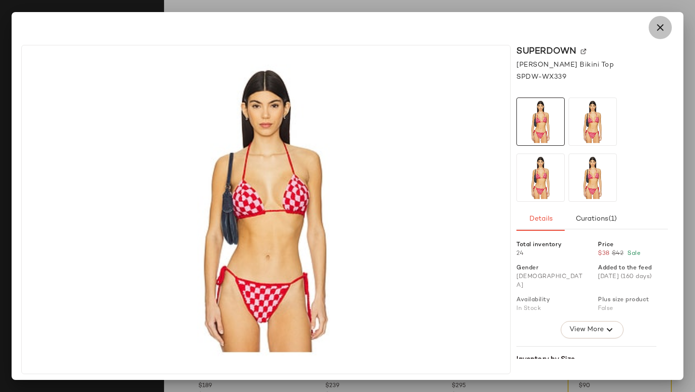
click at [668, 29] on button "button" at bounding box center [660, 27] width 23 height 23
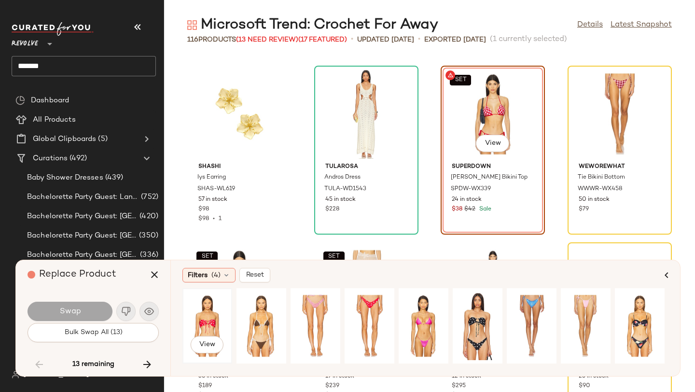
click at [202, 309] on div "View" at bounding box center [207, 326] width 43 height 69
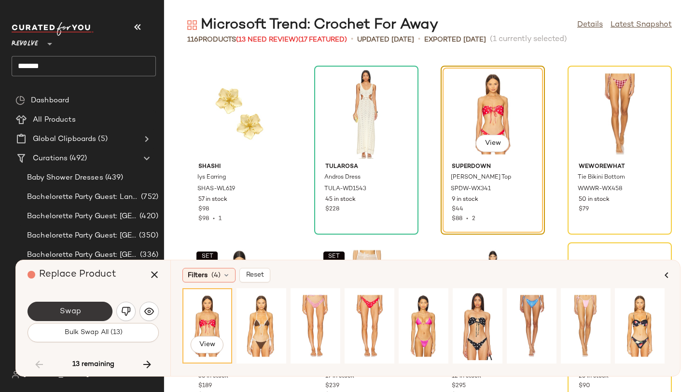
click at [99, 312] on button "Swap" at bounding box center [70, 311] width 85 height 19
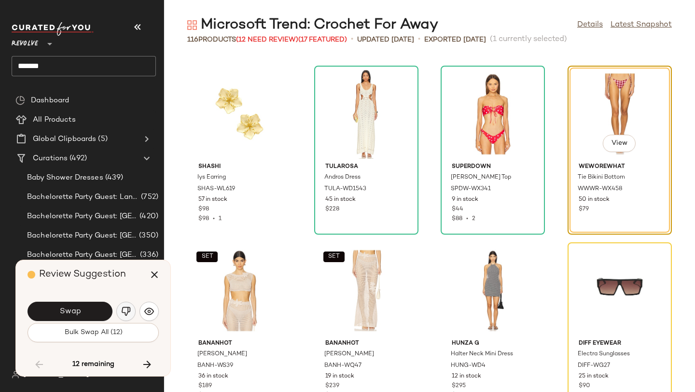
click at [128, 311] on img "button" at bounding box center [126, 312] width 10 height 10
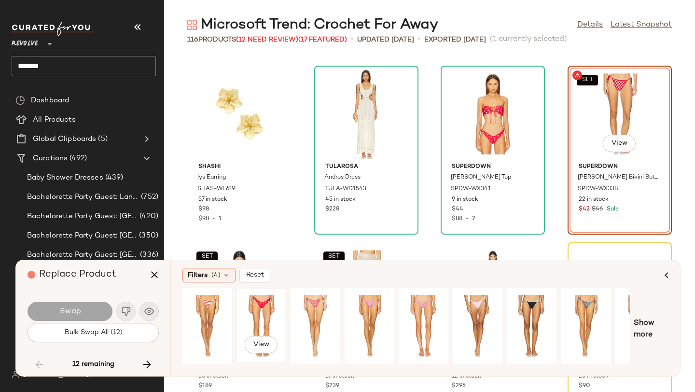
click at [261, 306] on div "View" at bounding box center [261, 326] width 43 height 69
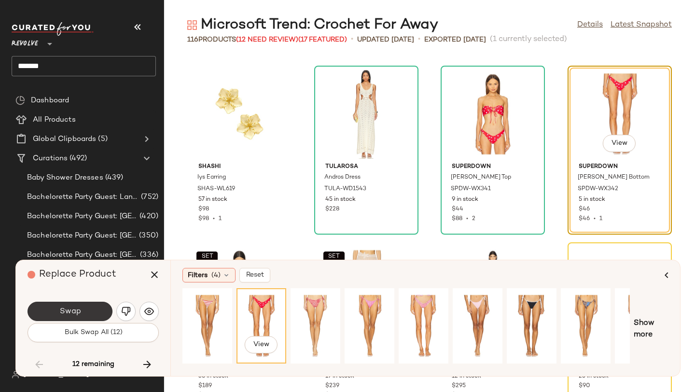
click at [52, 312] on button "Swap" at bounding box center [70, 311] width 85 height 19
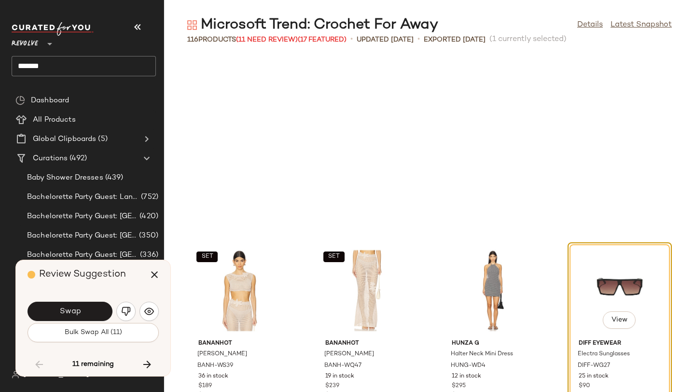
scroll to position [3357, 0]
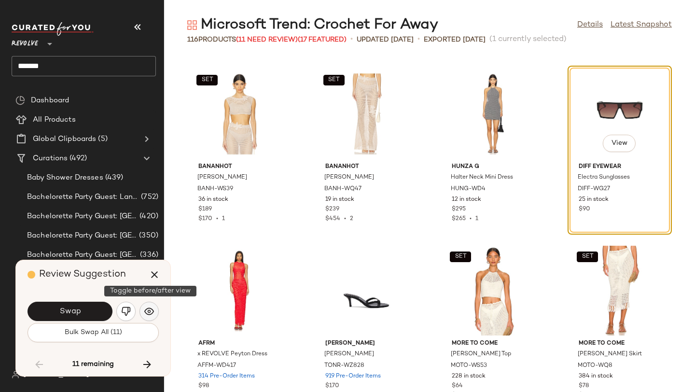
click at [152, 309] on img "button" at bounding box center [149, 312] width 10 height 10
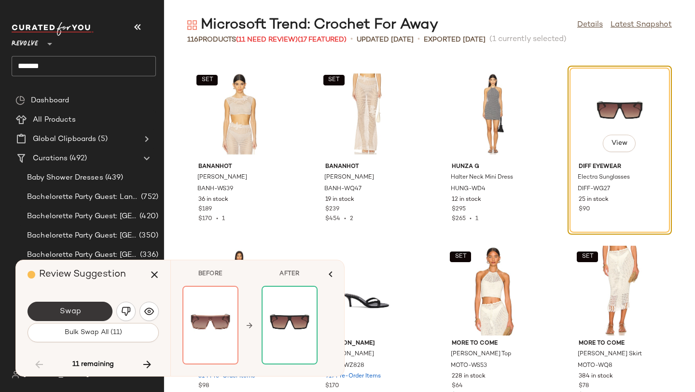
click at [81, 307] on button "Swap" at bounding box center [70, 311] width 85 height 19
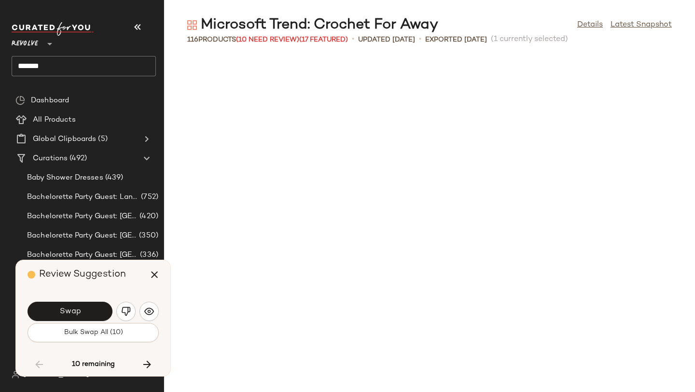
scroll to position [3711, 0]
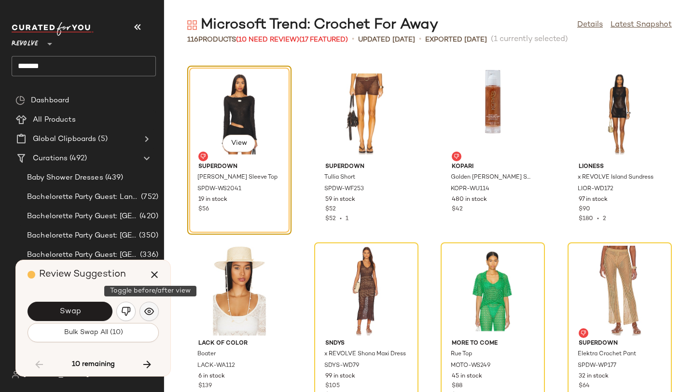
click at [149, 308] on img "button" at bounding box center [149, 312] width 10 height 10
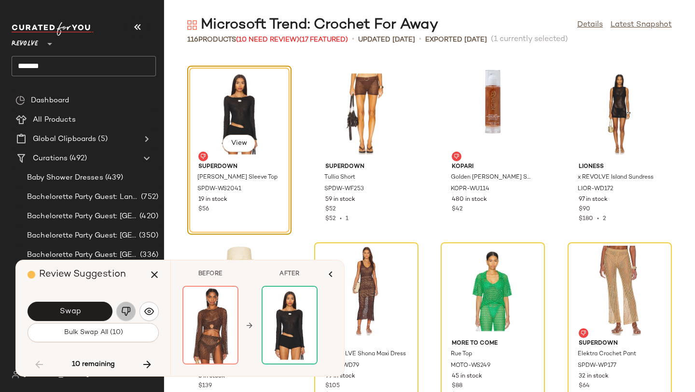
click at [127, 304] on button "button" at bounding box center [125, 311] width 19 height 19
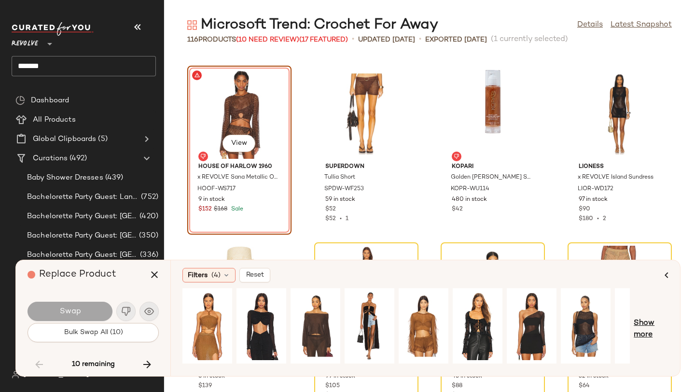
click at [654, 321] on span "Show more" at bounding box center [651, 329] width 35 height 23
click at [658, 320] on span "Show more" at bounding box center [658, 329] width 21 height 23
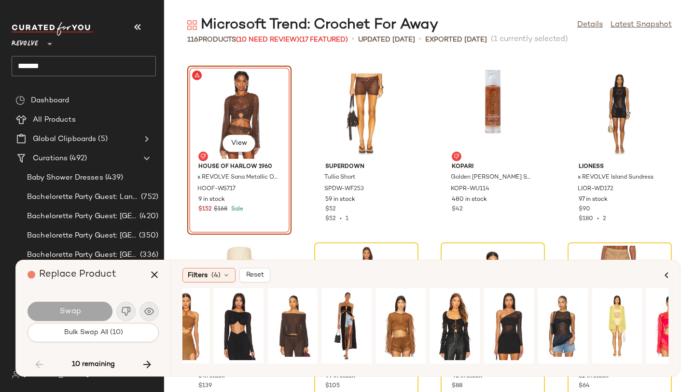
scroll to position [0, 0]
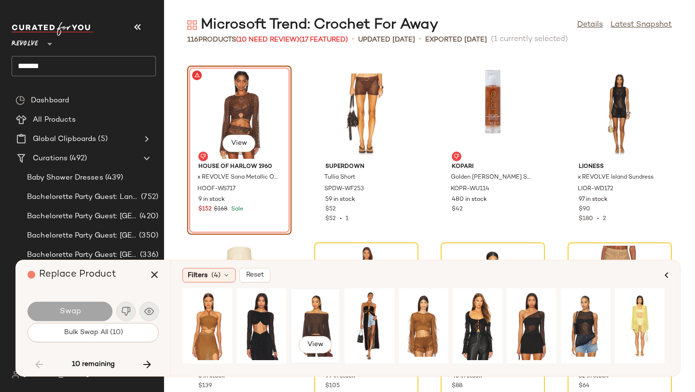
click at [320, 309] on div "View" at bounding box center [315, 326] width 43 height 69
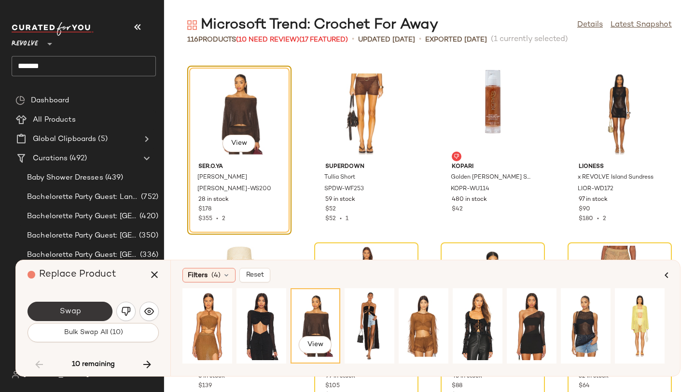
click at [80, 312] on button "Swap" at bounding box center [70, 311] width 85 height 19
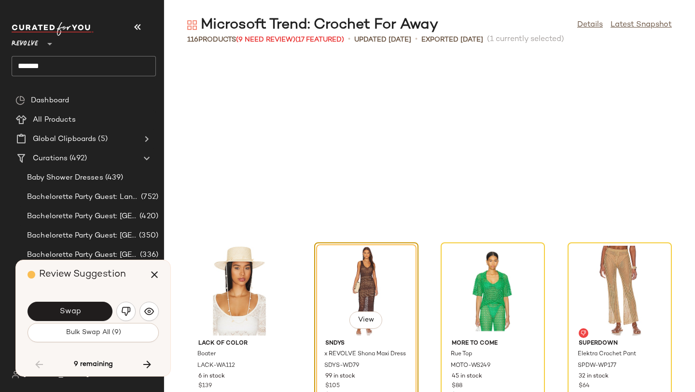
scroll to position [3887, 0]
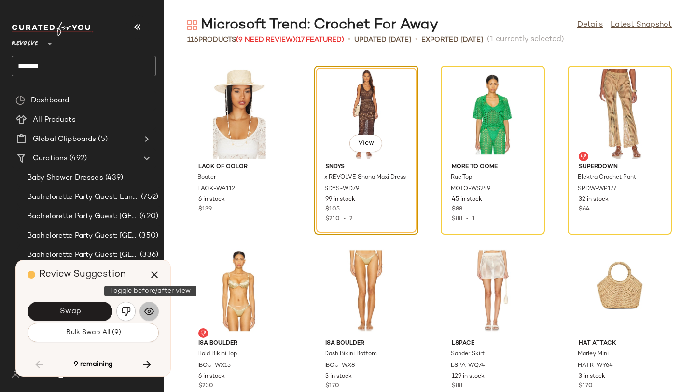
click at [141, 310] on button "button" at bounding box center [149, 311] width 19 height 19
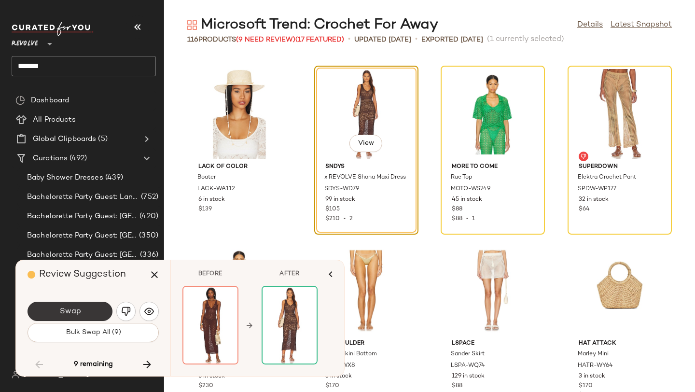
click at [84, 311] on button "Swap" at bounding box center [70, 311] width 85 height 19
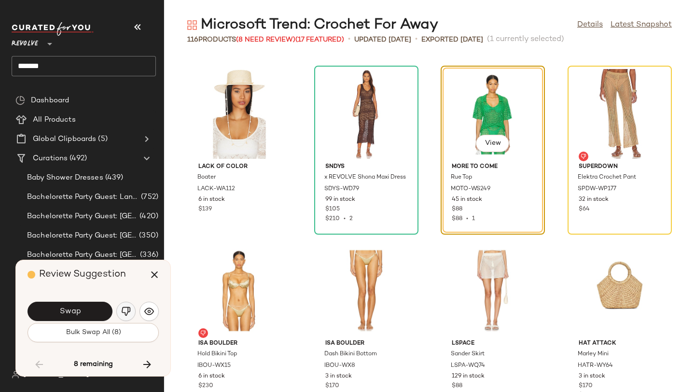
click at [126, 309] on img "button" at bounding box center [126, 312] width 10 height 10
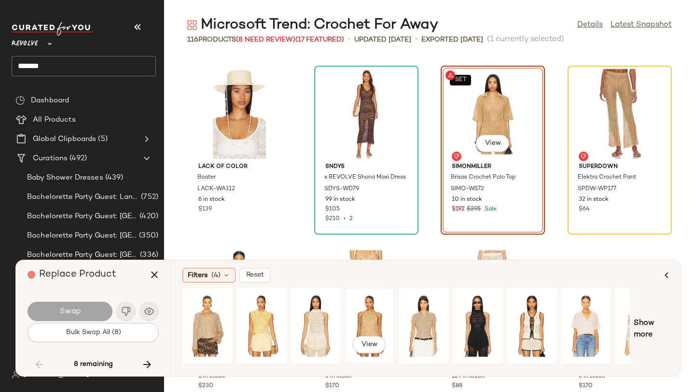
click at [370, 313] on div "View" at bounding box center [369, 326] width 43 height 69
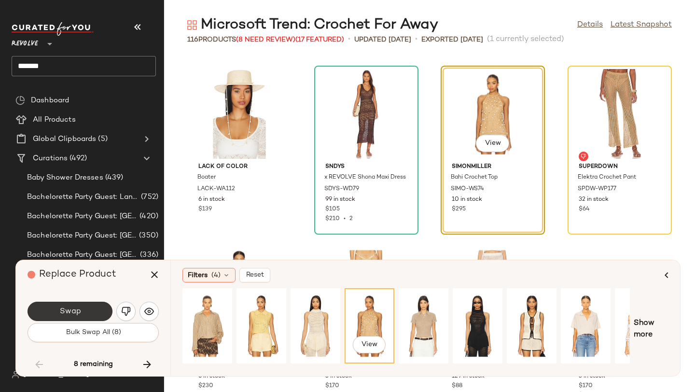
click at [61, 307] on span "Swap" at bounding box center [70, 311] width 22 height 9
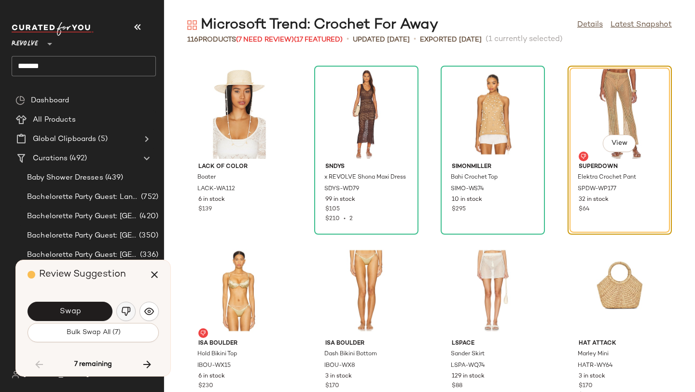
click at [133, 309] on button "button" at bounding box center [125, 311] width 19 height 19
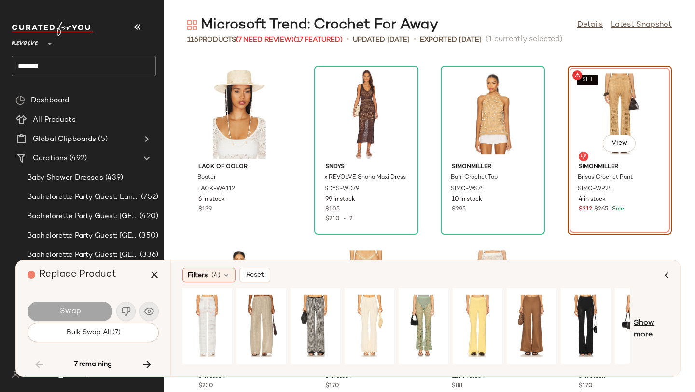
click at [651, 325] on span "Show more" at bounding box center [651, 329] width 35 height 23
click at [661, 321] on span "Show more" at bounding box center [658, 329] width 21 height 23
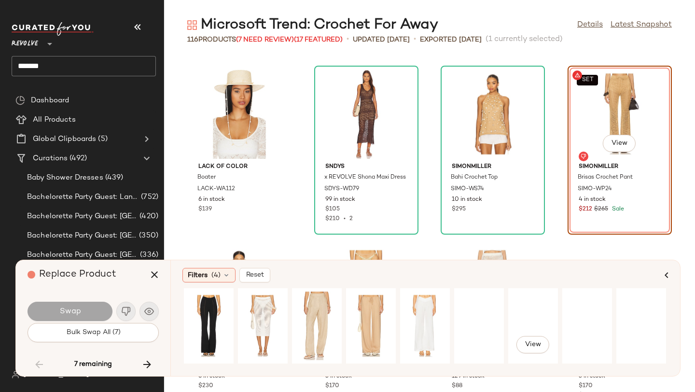
scroll to position [0, 807]
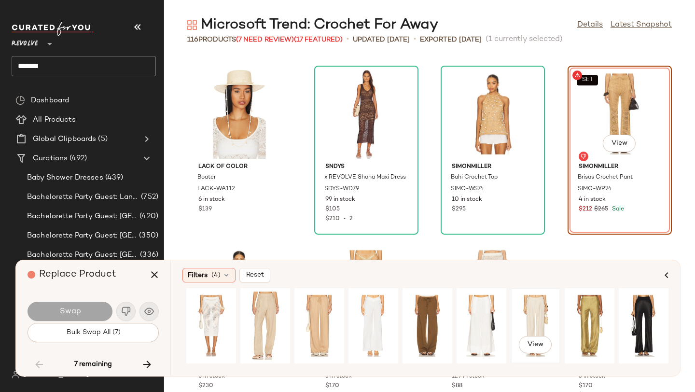
click at [533, 313] on div "View" at bounding box center [535, 326] width 43 height 69
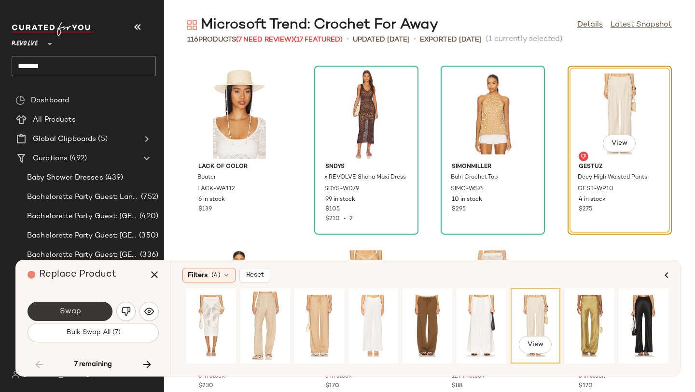
click at [91, 312] on button "Swap" at bounding box center [70, 311] width 85 height 19
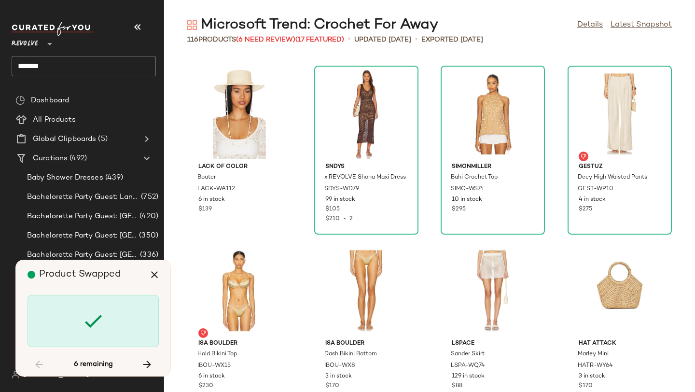
scroll to position [4241, 0]
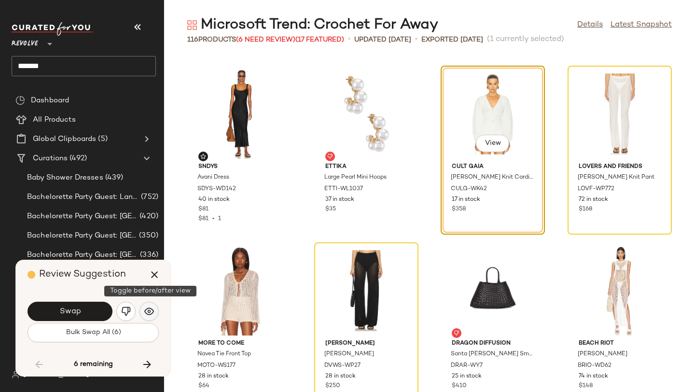
click at [146, 311] on img "button" at bounding box center [149, 312] width 10 height 10
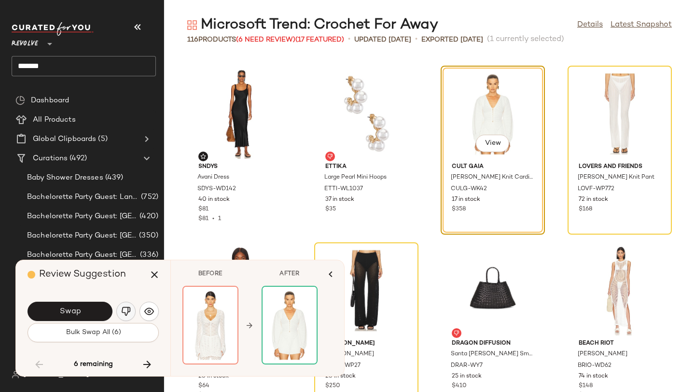
click at [123, 314] on img "button" at bounding box center [126, 312] width 10 height 10
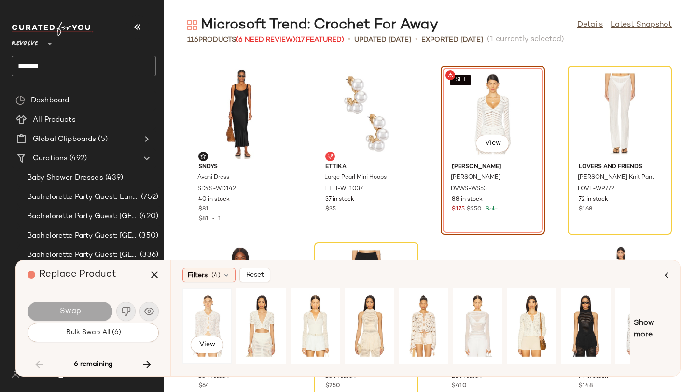
click at [211, 315] on div "View" at bounding box center [207, 326] width 43 height 69
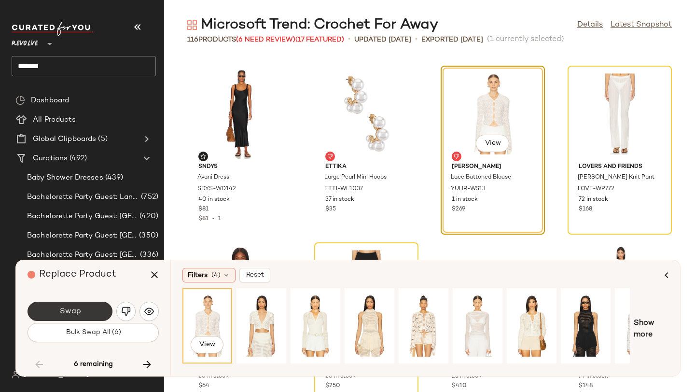
click at [98, 314] on button "Swap" at bounding box center [70, 311] width 85 height 19
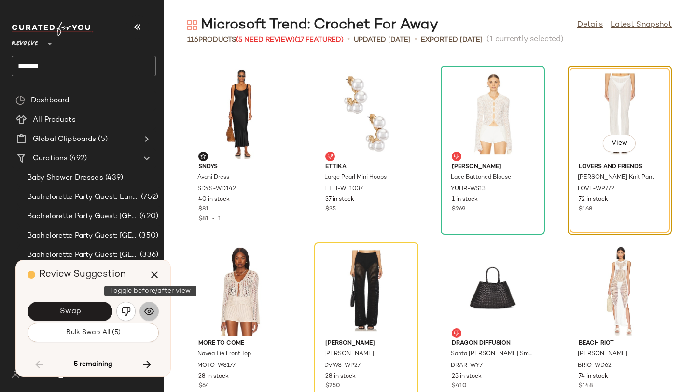
click at [145, 305] on button "button" at bounding box center [149, 311] width 19 height 19
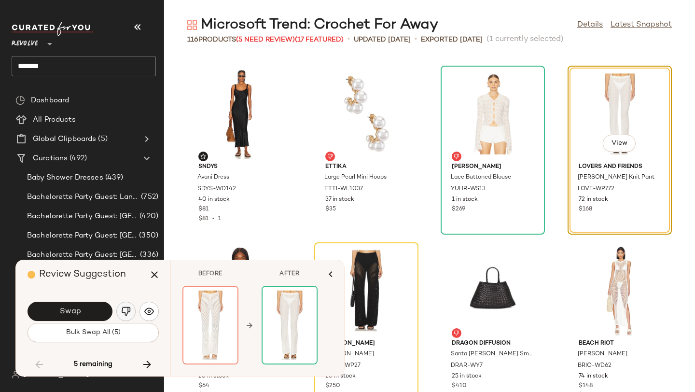
click at [128, 309] on img "button" at bounding box center [126, 312] width 10 height 10
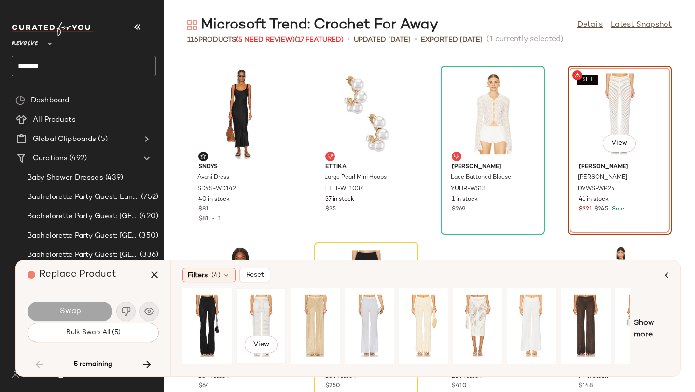
click at [256, 317] on div "View" at bounding box center [261, 326] width 43 height 69
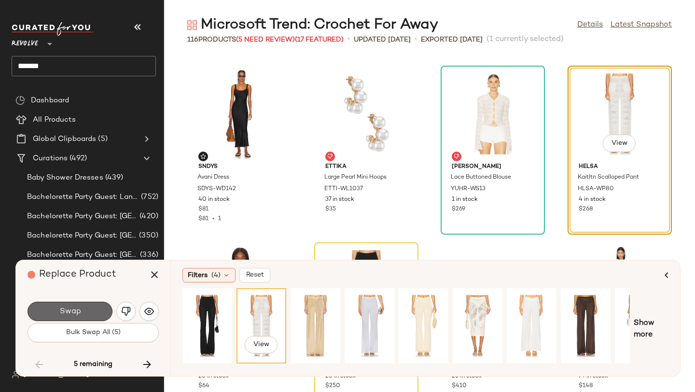
click at [58, 311] on button "Swap" at bounding box center [70, 311] width 85 height 19
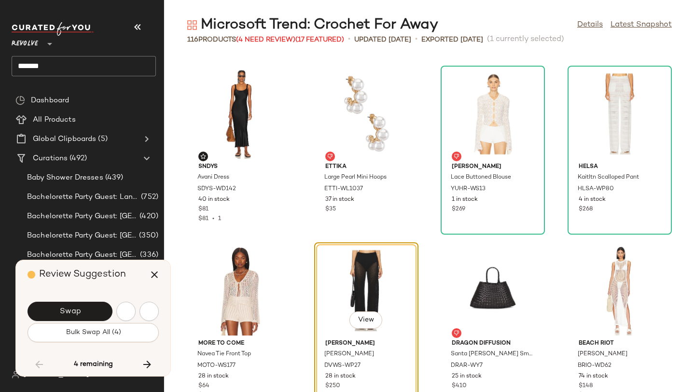
scroll to position [4418, 0]
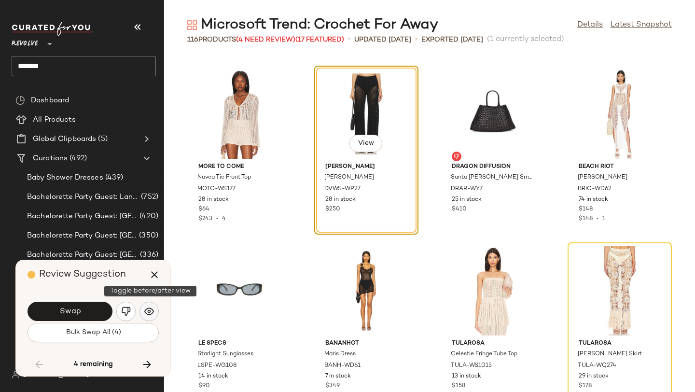
click at [148, 305] on button "button" at bounding box center [149, 311] width 19 height 19
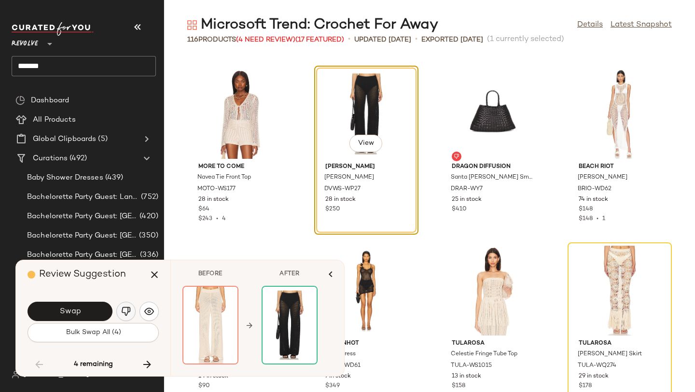
click at [129, 308] on img "button" at bounding box center [126, 312] width 10 height 10
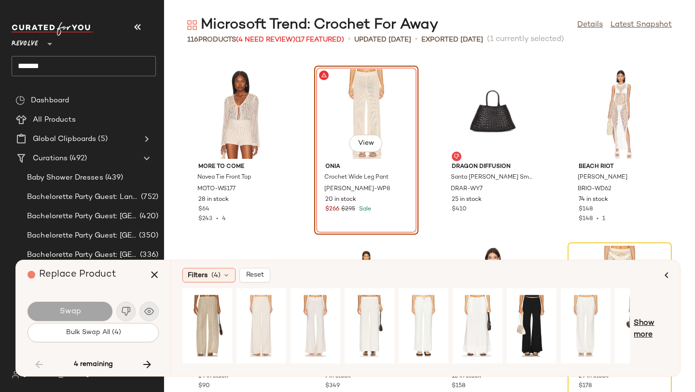
click at [655, 325] on span "Show more" at bounding box center [651, 329] width 35 height 23
click at [659, 325] on span "Show more" at bounding box center [658, 329] width 21 height 23
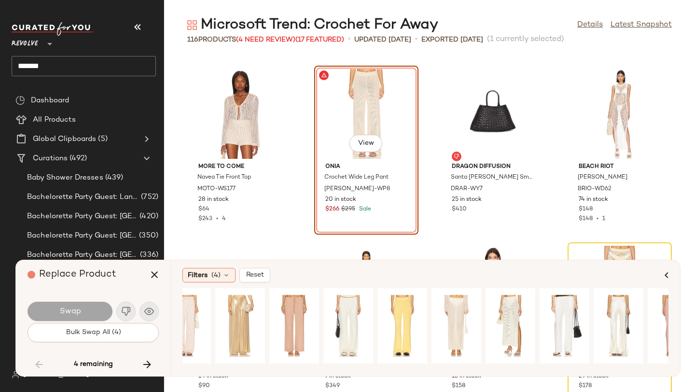
scroll to position [0, 559]
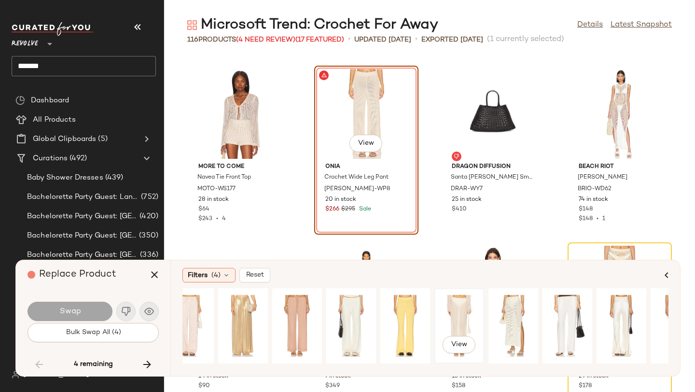
click at [462, 311] on div "View" at bounding box center [459, 326] width 43 height 69
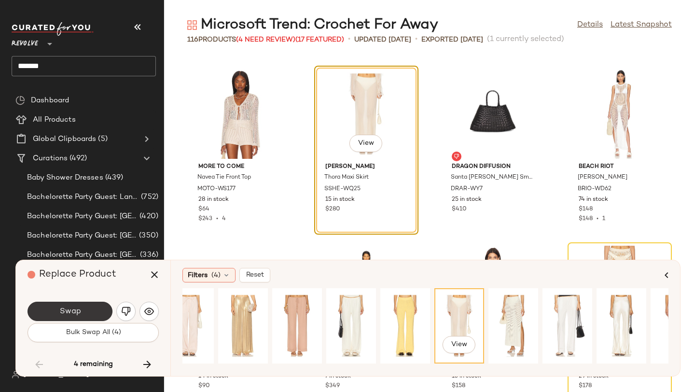
click at [85, 312] on button "Swap" at bounding box center [70, 311] width 85 height 19
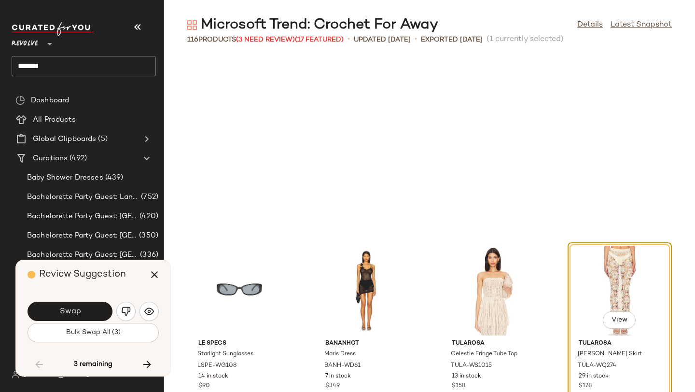
scroll to position [4594, 0]
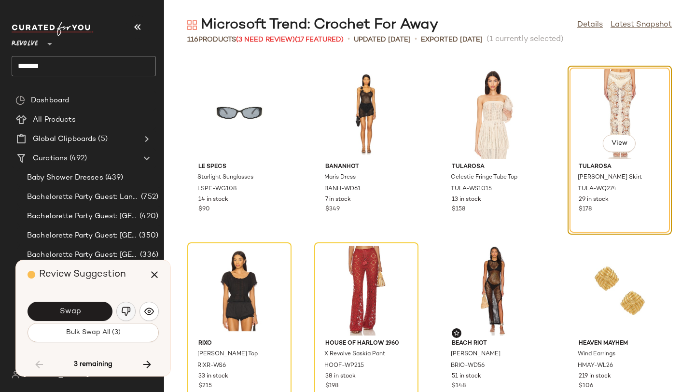
click at [127, 305] on button "button" at bounding box center [125, 311] width 19 height 19
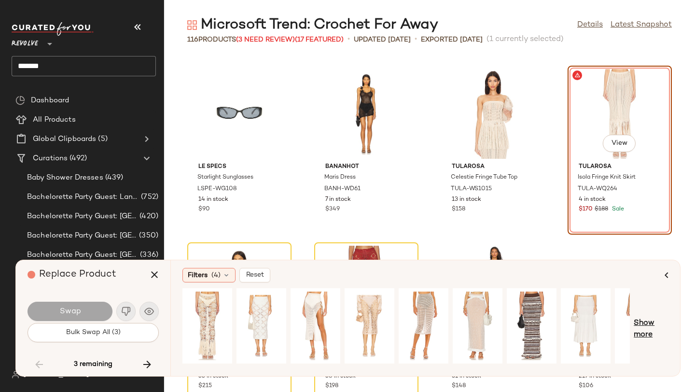
click at [645, 329] on span "Show more" at bounding box center [651, 329] width 35 height 23
click at [655, 327] on span "Show more" at bounding box center [658, 329] width 21 height 23
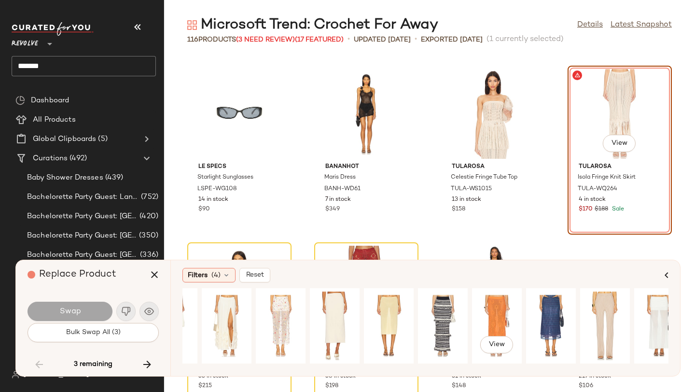
scroll to position [0, 861]
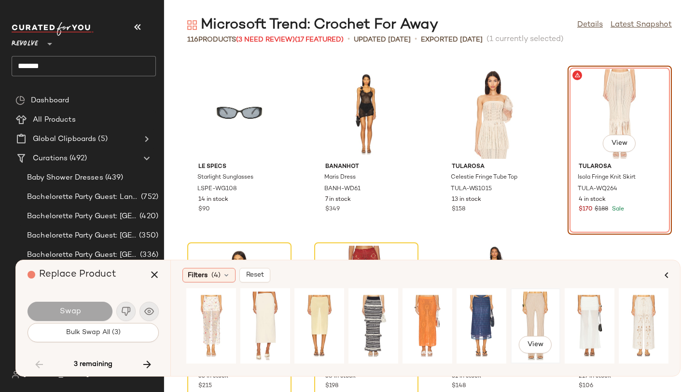
click at [529, 310] on div "View" at bounding box center [535, 326] width 43 height 69
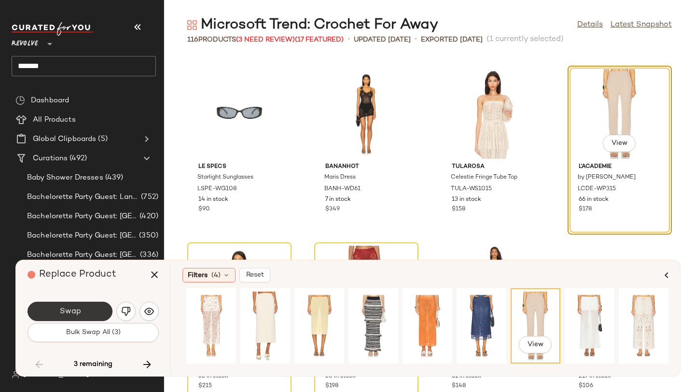
click at [32, 307] on button "Swap" at bounding box center [70, 311] width 85 height 19
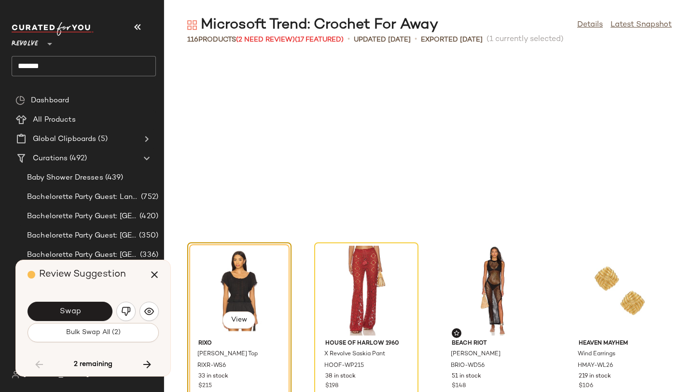
scroll to position [4771, 0]
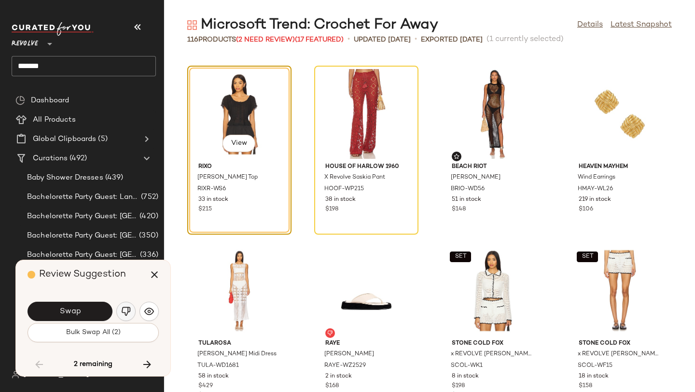
click at [125, 310] on img "button" at bounding box center [126, 312] width 10 height 10
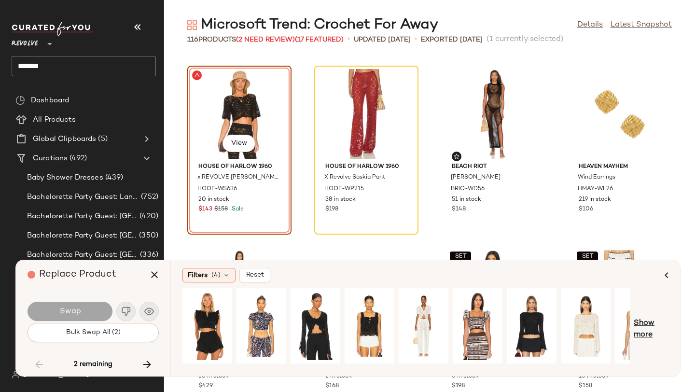
click at [652, 326] on span "Show more" at bounding box center [651, 329] width 35 height 23
click at [661, 325] on span "Show more" at bounding box center [658, 329] width 21 height 23
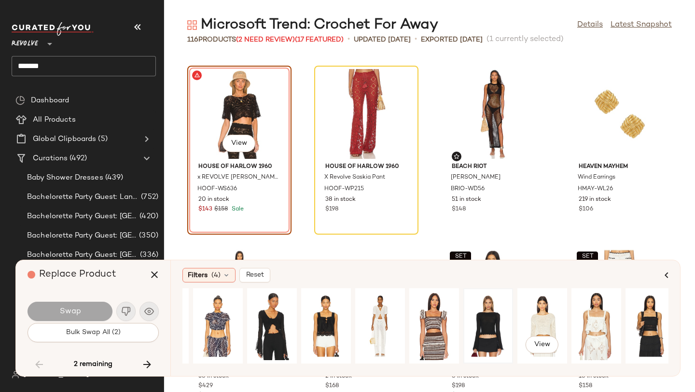
scroll to position [0, 42]
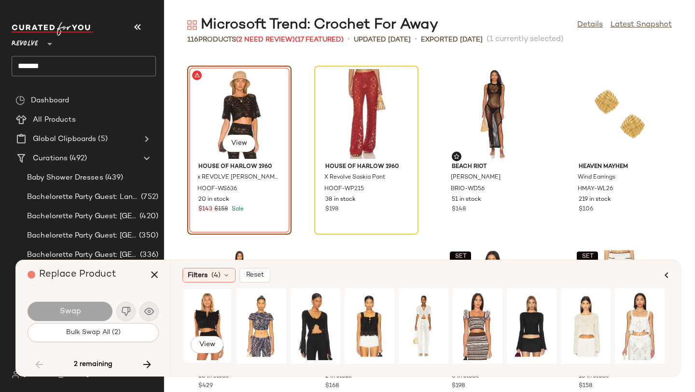
click at [204, 315] on div "View" at bounding box center [207, 326] width 43 height 69
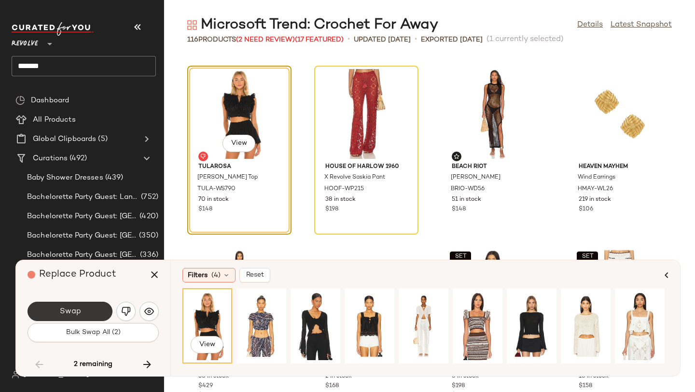
click at [90, 314] on button "Swap" at bounding box center [70, 311] width 85 height 19
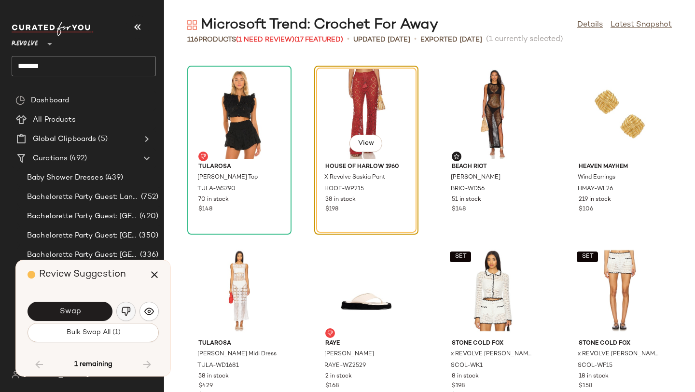
click at [123, 308] on img "button" at bounding box center [126, 312] width 10 height 10
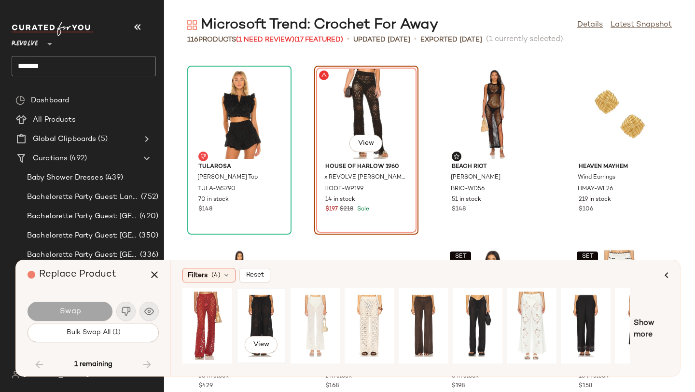
click at [267, 316] on div "View" at bounding box center [261, 326] width 43 height 69
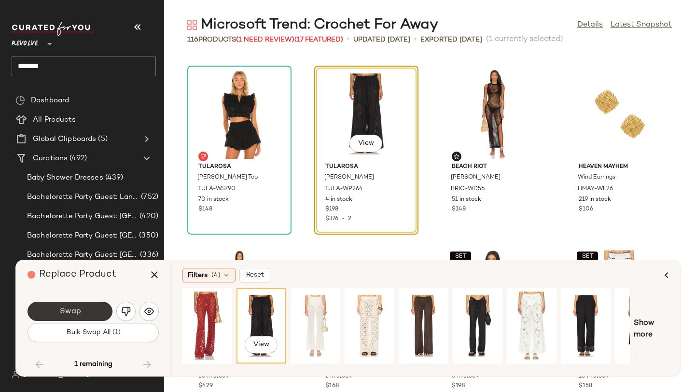
click at [96, 311] on button "Swap" at bounding box center [70, 311] width 85 height 19
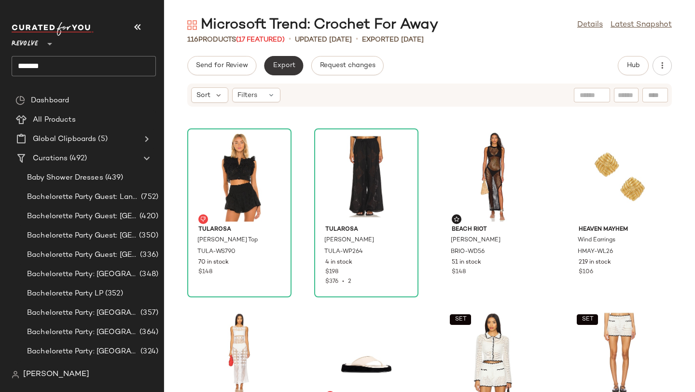
click at [293, 60] on button "Export" at bounding box center [283, 65] width 39 height 19
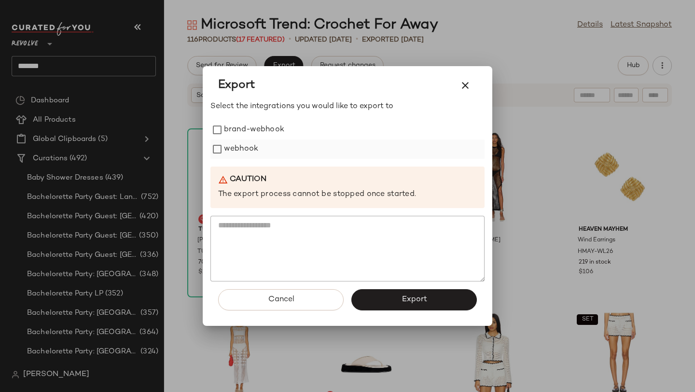
click at [261, 142] on div "webhook" at bounding box center [347, 149] width 274 height 19
click at [237, 151] on label "webhook" at bounding box center [241, 149] width 34 height 19
click at [364, 298] on button "Export" at bounding box center [414, 299] width 126 height 21
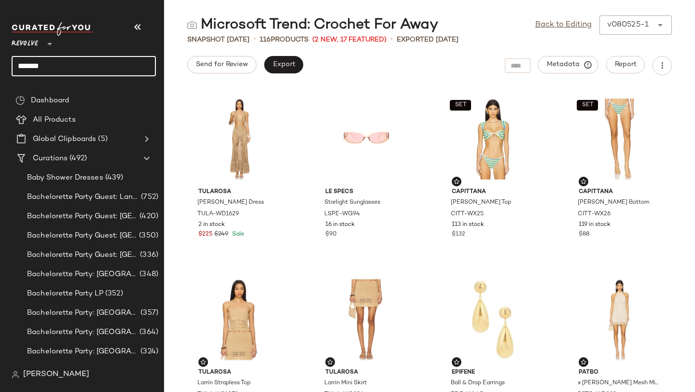
drag, startPoint x: 94, startPoint y: 65, endPoint x: 0, endPoint y: 70, distance: 94.3
click at [0, 70] on nav "Revolve ** ******* Dashboard All Products Global Clipboards (5) Curations (492)…" at bounding box center [82, 196] width 164 height 392
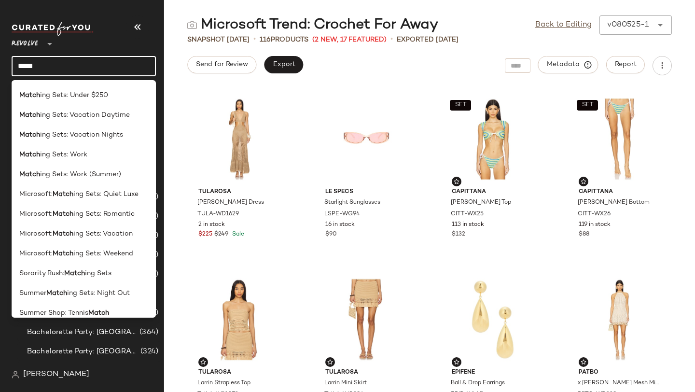
scroll to position [305, 0]
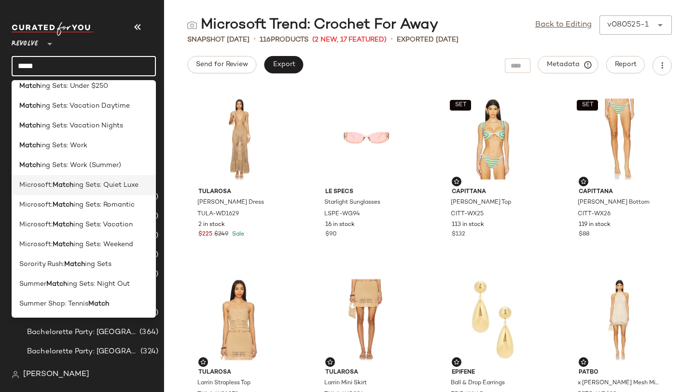
type input "*****"
click at [82, 186] on span "ing Sets: Quiet Luxe" at bounding box center [105, 185] width 65 height 10
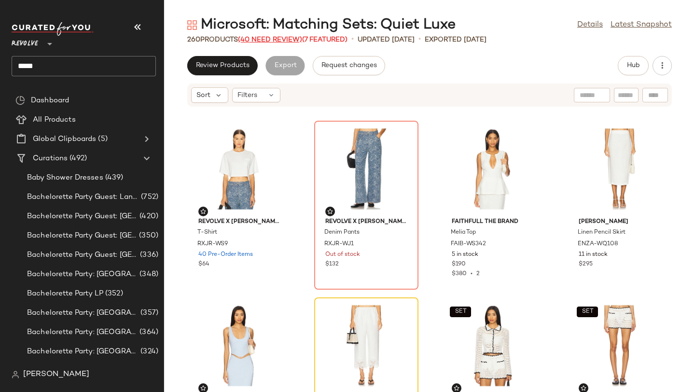
click at [253, 40] on span "(40 Need Review)" at bounding box center [270, 39] width 64 height 7
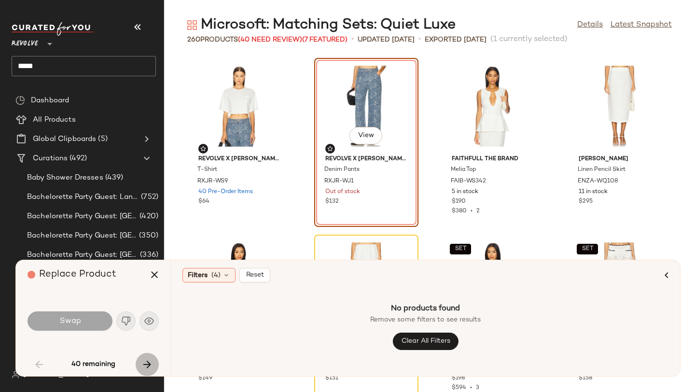
click at [147, 361] on icon "button" at bounding box center [147, 365] width 12 height 12
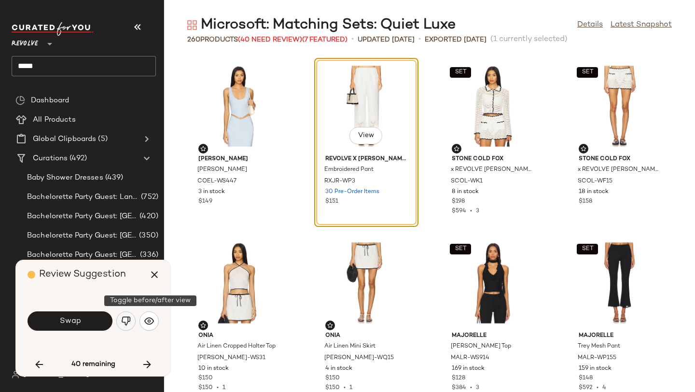
click at [135, 322] on button "button" at bounding box center [125, 320] width 19 height 19
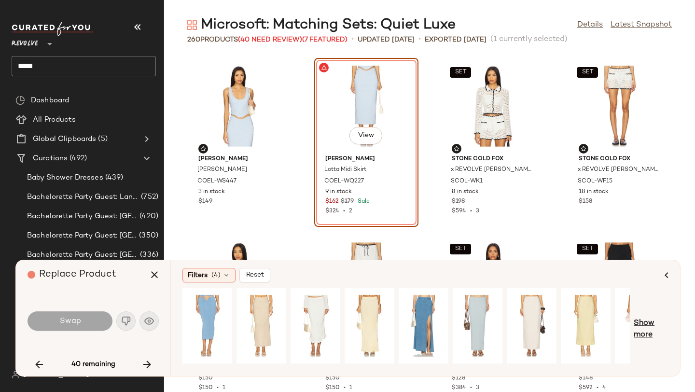
click at [652, 322] on span "Show more" at bounding box center [651, 329] width 35 height 23
click at [659, 323] on span "Show more" at bounding box center [658, 329] width 21 height 23
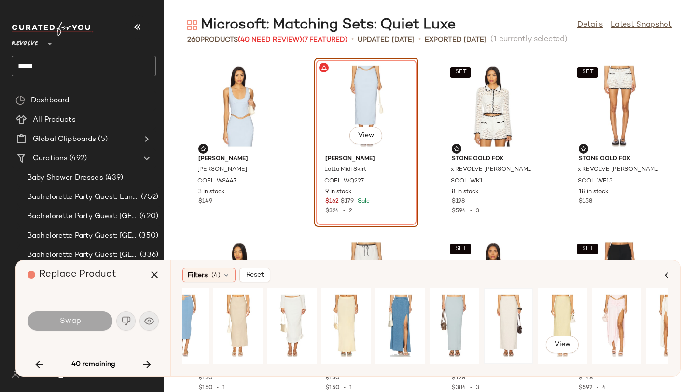
scroll to position [0, 30]
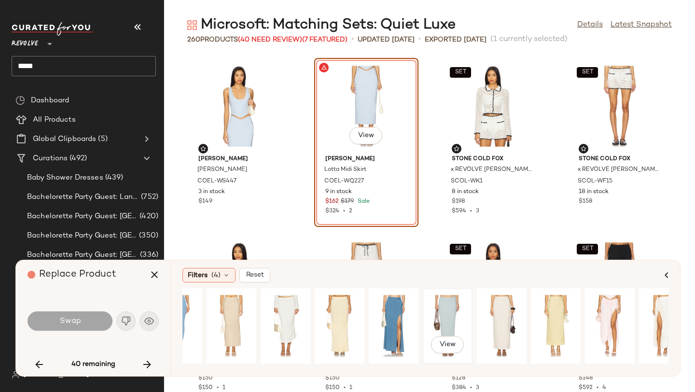
click at [438, 313] on div "View" at bounding box center [447, 326] width 43 height 69
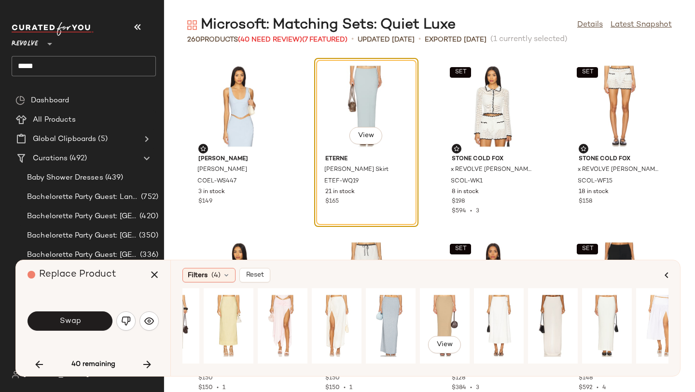
scroll to position [0, 361]
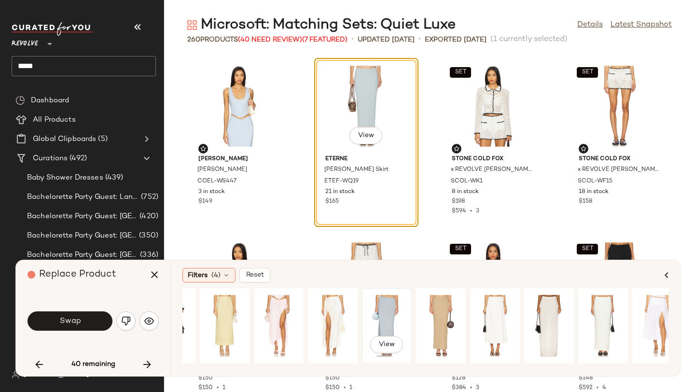
click at [388, 309] on div "View" at bounding box center [386, 326] width 43 height 69
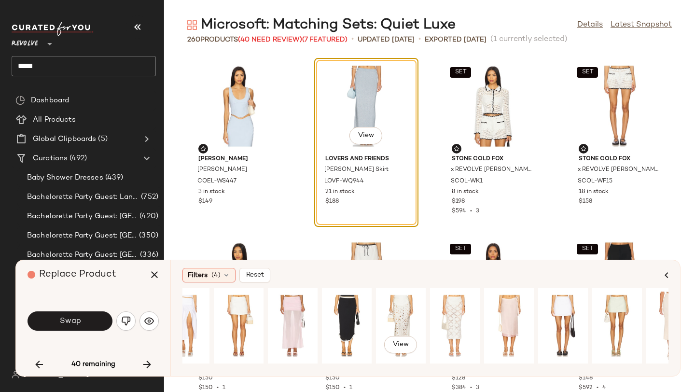
scroll to position [0, 861]
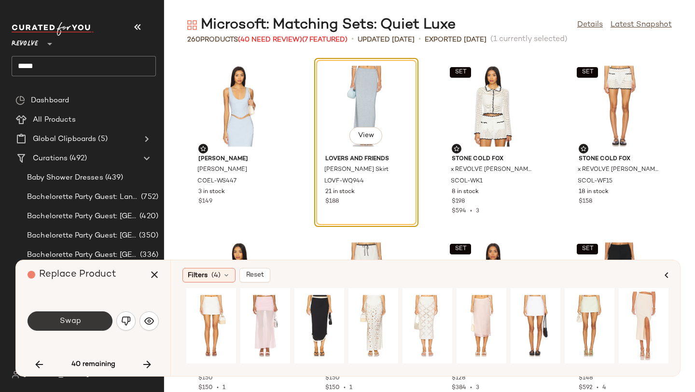
click at [98, 320] on button "Swap" at bounding box center [70, 320] width 85 height 19
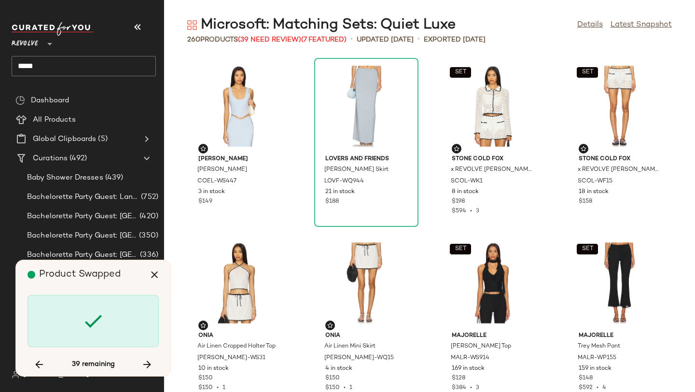
scroll to position [707, 0]
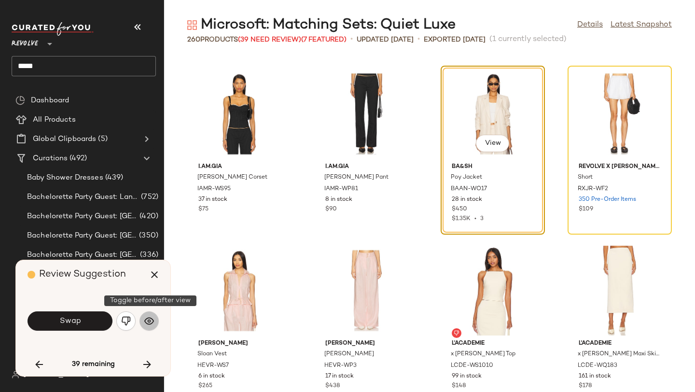
click at [144, 322] on img "button" at bounding box center [149, 321] width 10 height 10
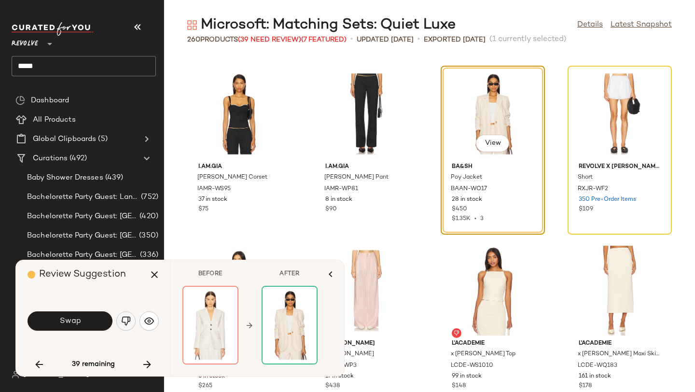
click at [126, 322] on img "button" at bounding box center [126, 321] width 10 height 10
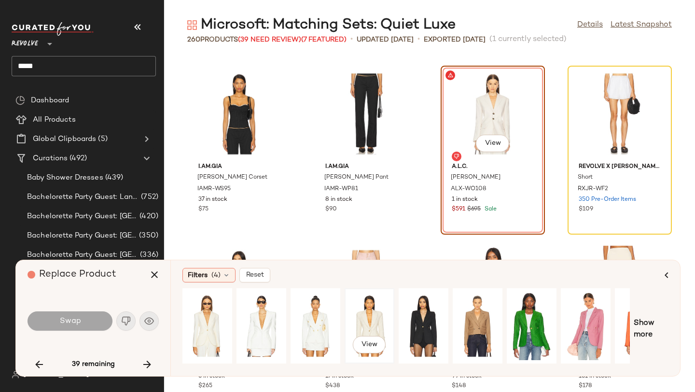
click at [370, 320] on div "View" at bounding box center [369, 326] width 43 height 69
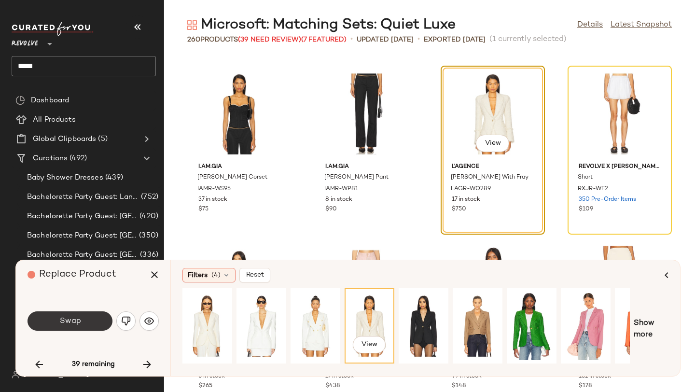
click at [91, 312] on button "Swap" at bounding box center [70, 320] width 85 height 19
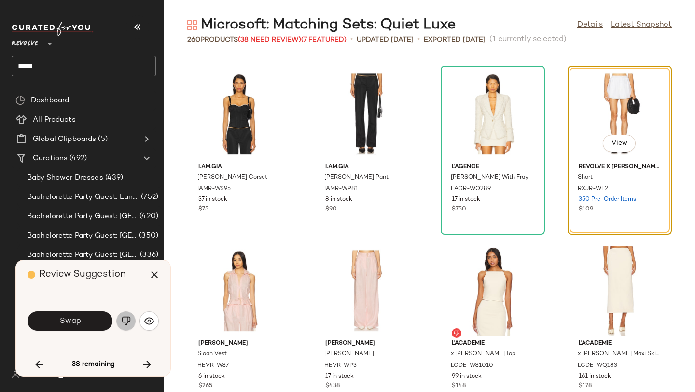
click at [125, 324] on img "button" at bounding box center [126, 321] width 10 height 10
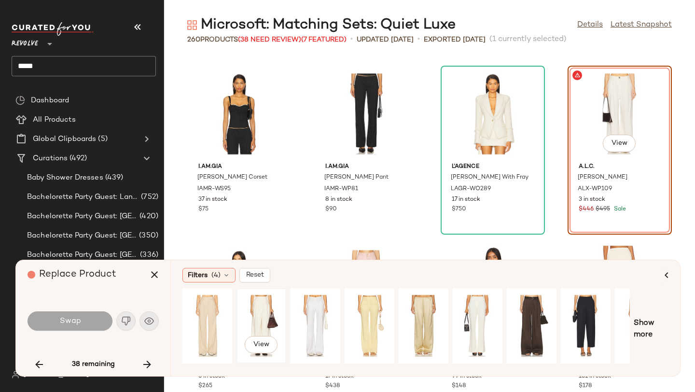
click at [266, 315] on div "View" at bounding box center [261, 326] width 43 height 69
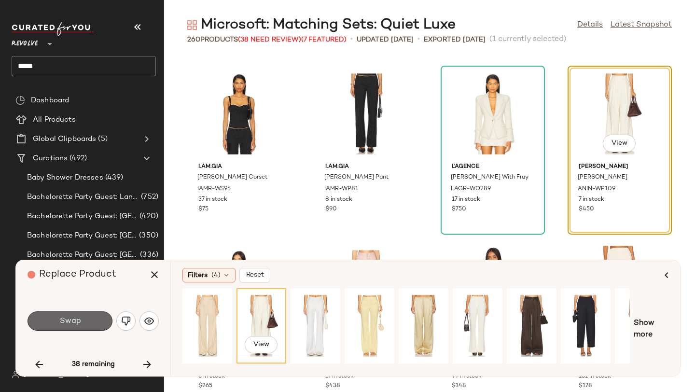
click at [99, 318] on button "Swap" at bounding box center [70, 320] width 85 height 19
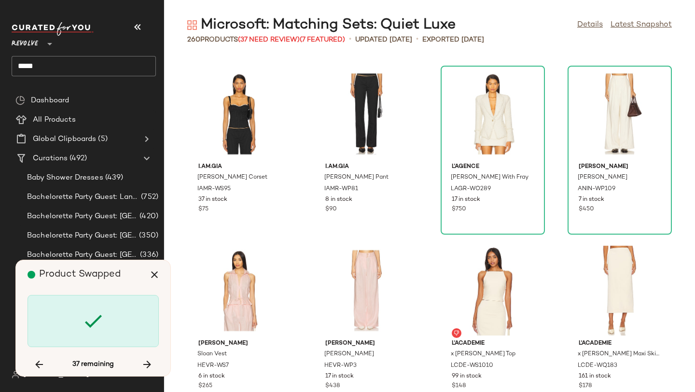
scroll to position [1414, 0]
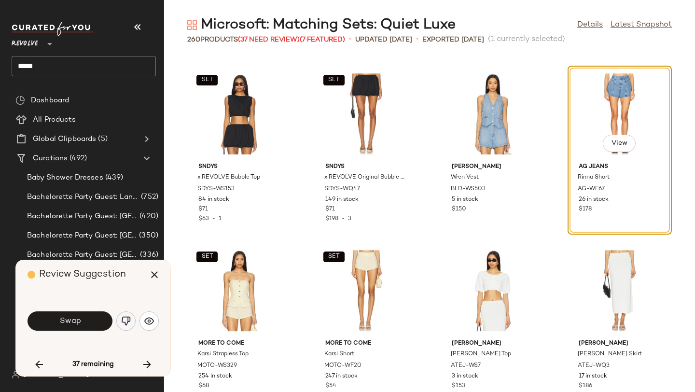
click at [126, 318] on img "button" at bounding box center [126, 321] width 10 height 10
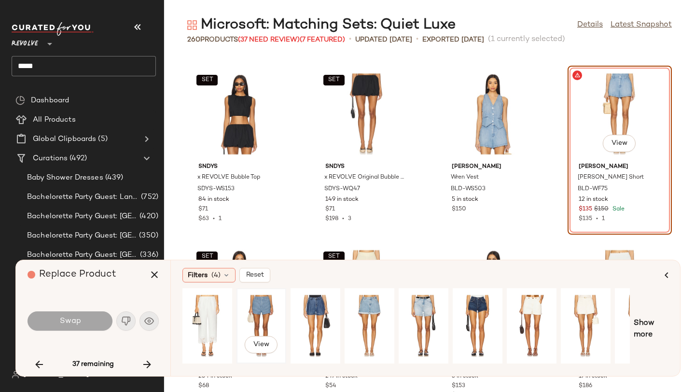
click at [266, 310] on div "View" at bounding box center [261, 326] width 43 height 69
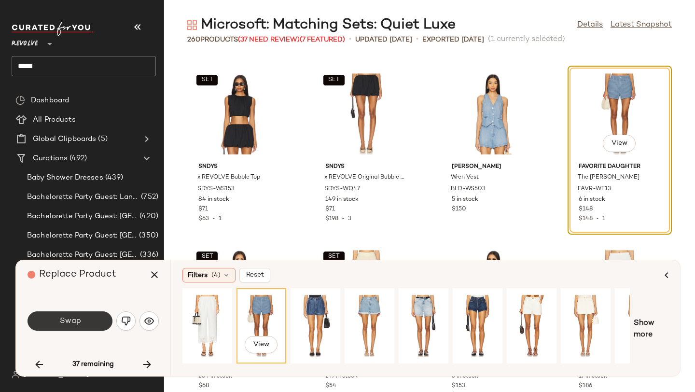
click at [93, 318] on button "Swap" at bounding box center [70, 320] width 85 height 19
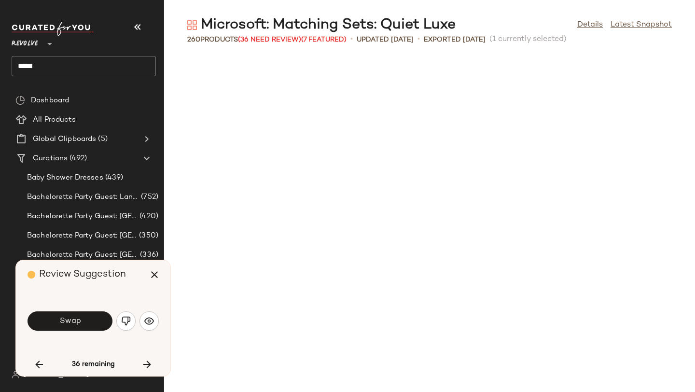
scroll to position [1767, 0]
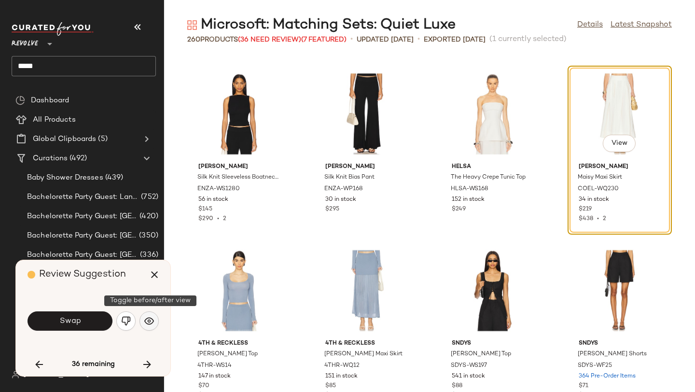
click at [144, 317] on img "button" at bounding box center [149, 321] width 10 height 10
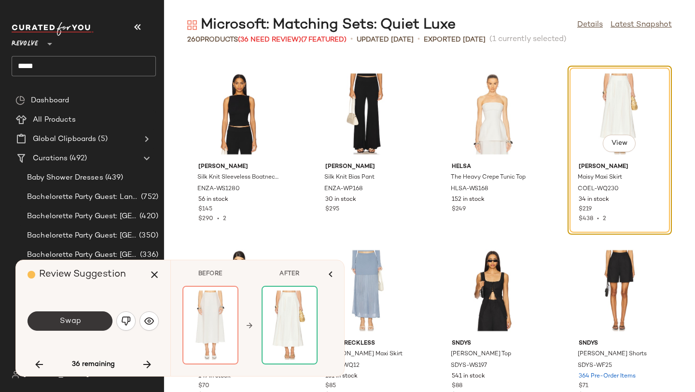
click at [84, 318] on button "Swap" at bounding box center [70, 320] width 85 height 19
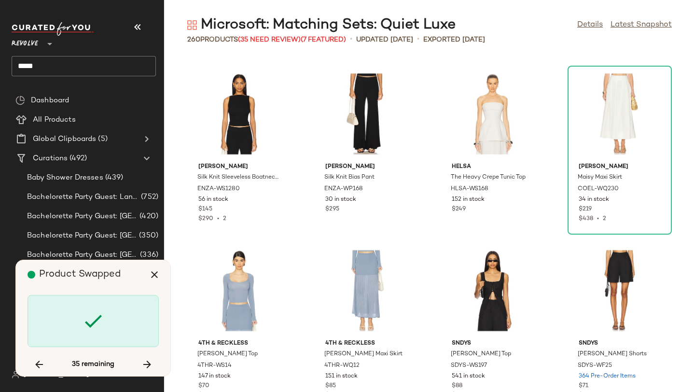
scroll to position [2297, 0]
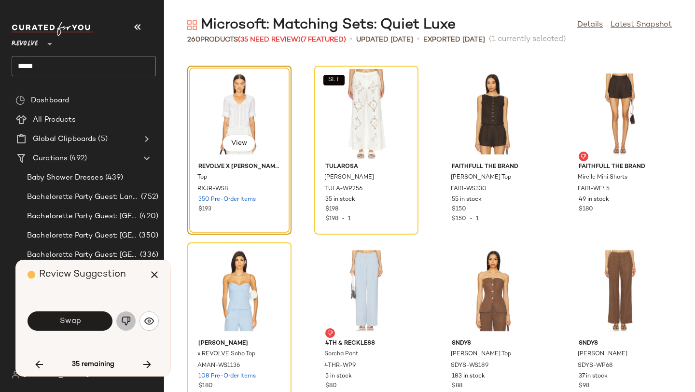
click at [129, 319] on img "button" at bounding box center [126, 321] width 10 height 10
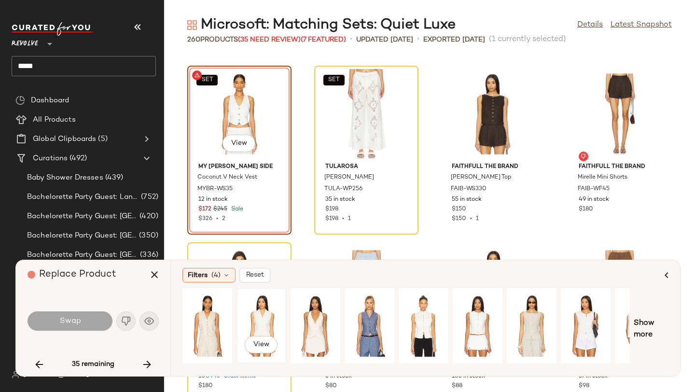
click at [272, 320] on div "View" at bounding box center [261, 326] width 43 height 69
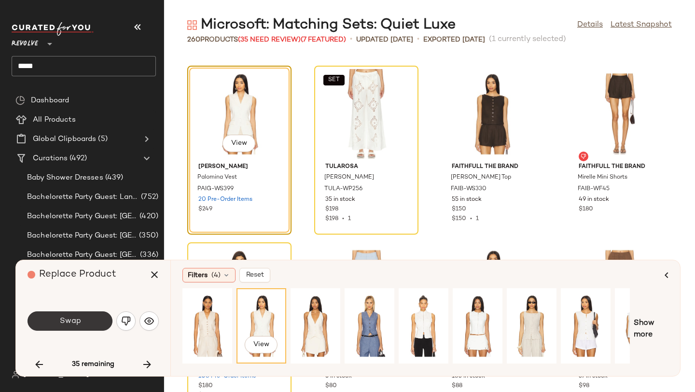
click at [85, 319] on button "Swap" at bounding box center [70, 320] width 85 height 19
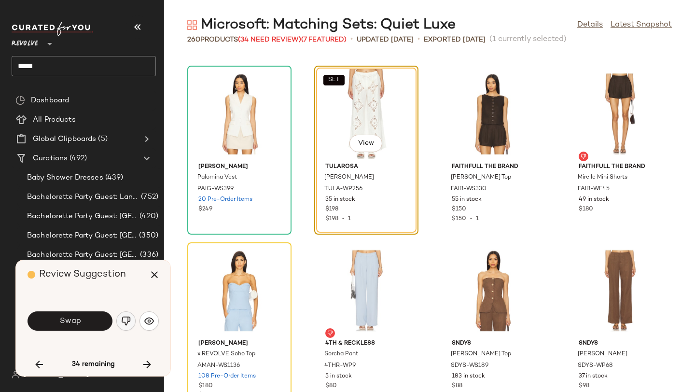
click at [127, 324] on img "button" at bounding box center [126, 321] width 10 height 10
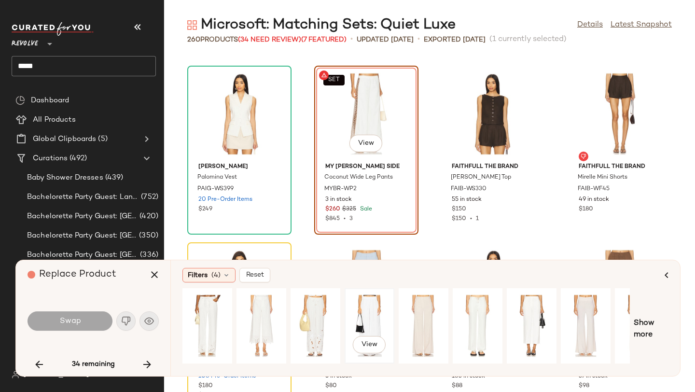
click at [369, 307] on div "View" at bounding box center [369, 326] width 43 height 69
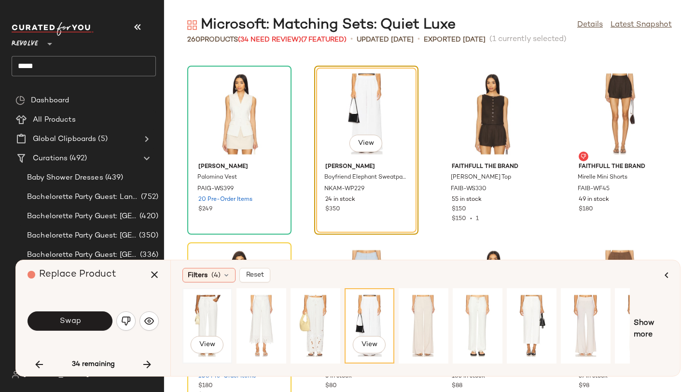
click at [212, 310] on div "View" at bounding box center [207, 326] width 43 height 69
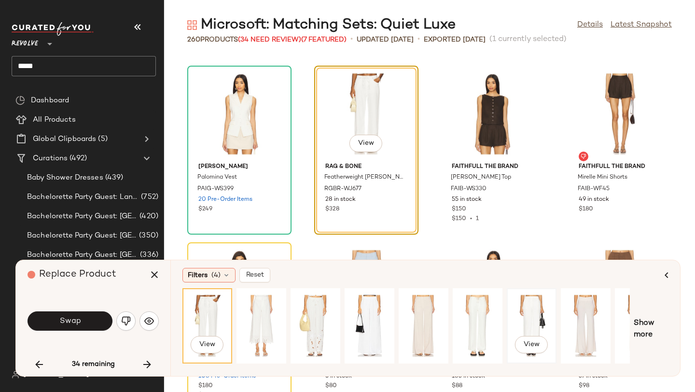
click at [517, 317] on div "View" at bounding box center [531, 326] width 43 height 69
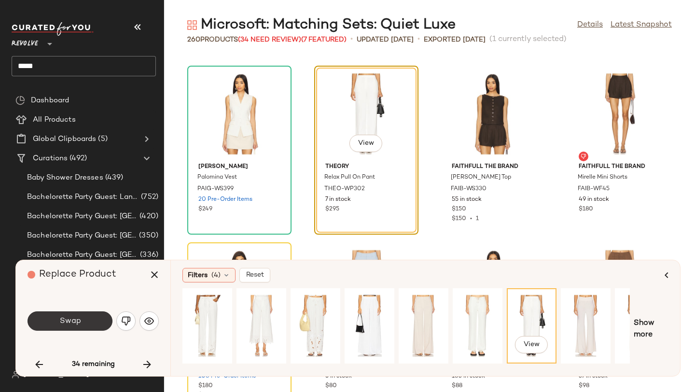
click at [88, 326] on button "Swap" at bounding box center [70, 320] width 85 height 19
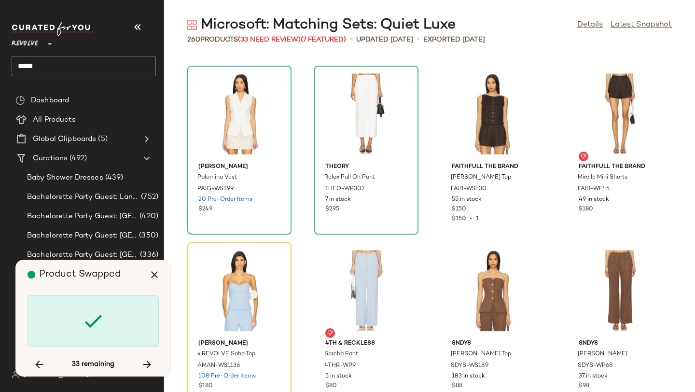
scroll to position [2474, 0]
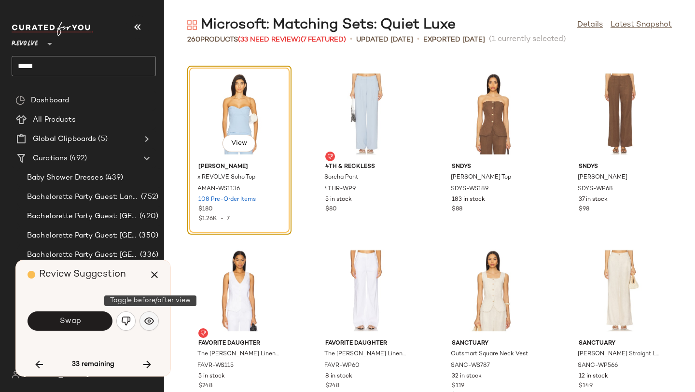
click at [149, 326] on button "button" at bounding box center [149, 320] width 19 height 19
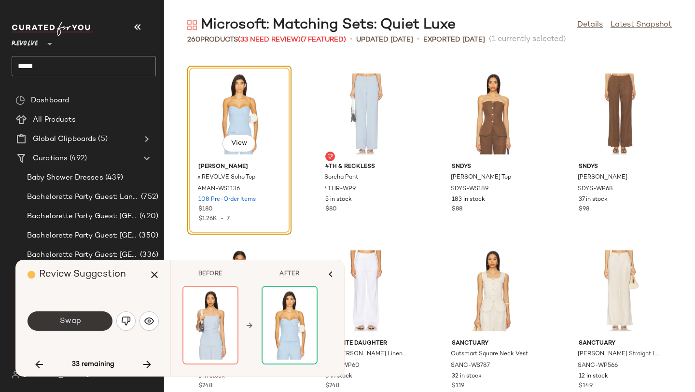
click at [78, 324] on span "Swap" at bounding box center [70, 321] width 22 height 9
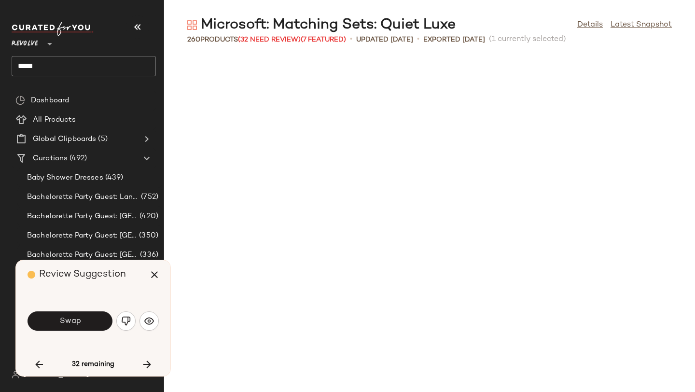
scroll to position [2827, 0]
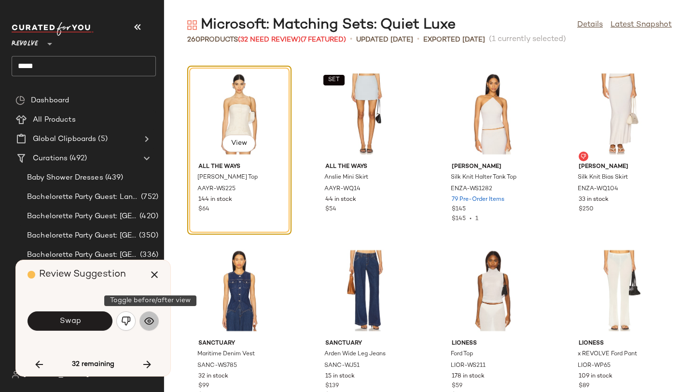
click at [148, 317] on img "button" at bounding box center [149, 321] width 10 height 10
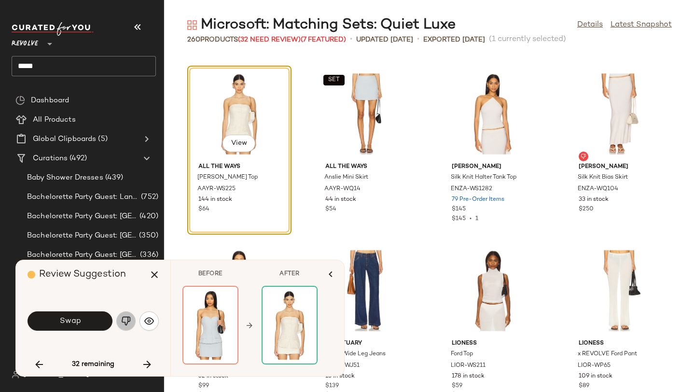
click at [127, 318] on img "button" at bounding box center [126, 321] width 10 height 10
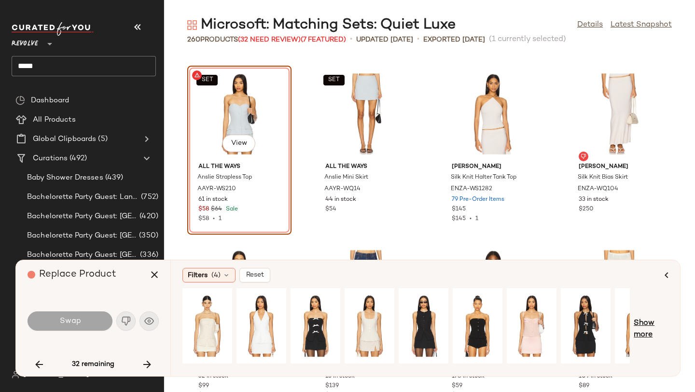
click at [639, 327] on span "Show more" at bounding box center [651, 329] width 35 height 23
click at [654, 327] on span "Show more" at bounding box center [658, 329] width 21 height 23
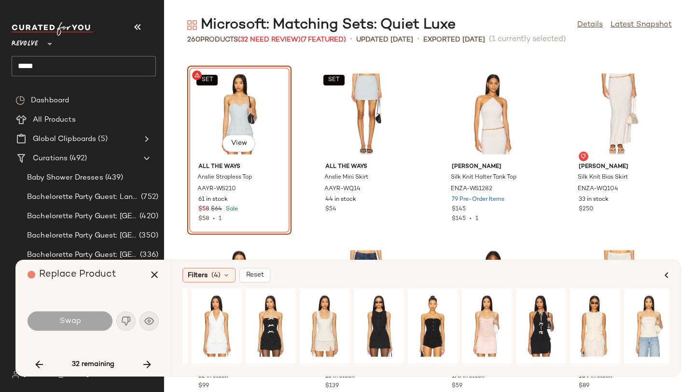
scroll to position [0, 0]
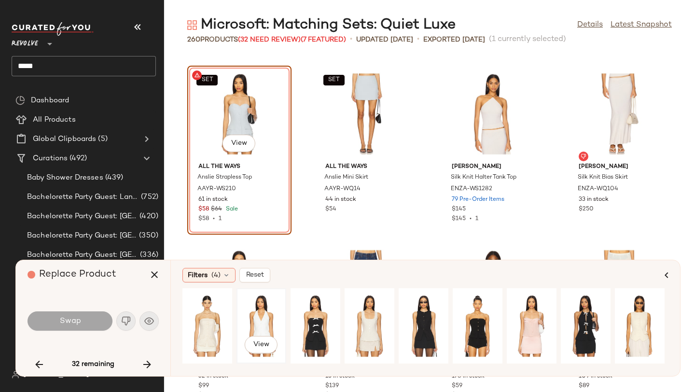
click at [261, 327] on div "View" at bounding box center [261, 326] width 43 height 69
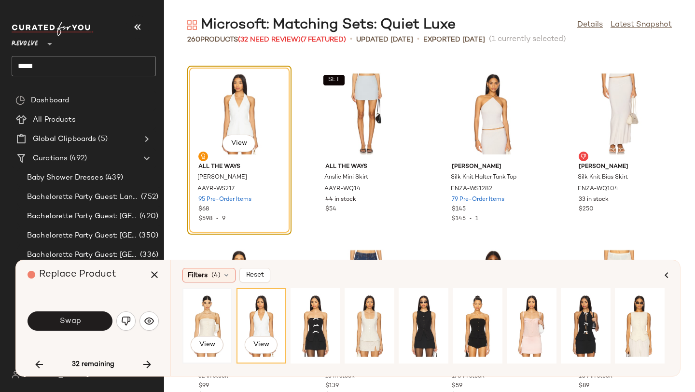
click at [196, 320] on div "View" at bounding box center [207, 326] width 43 height 69
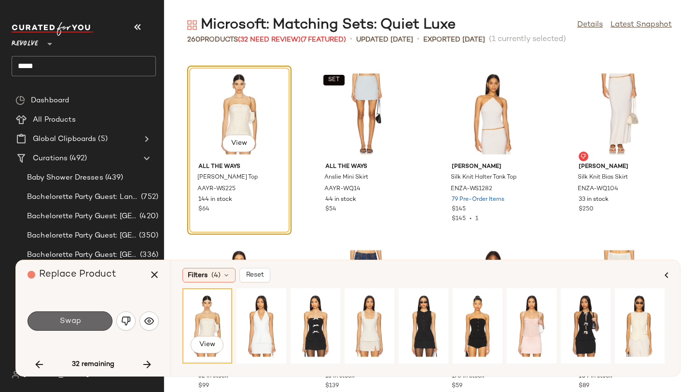
click at [100, 320] on button "Swap" at bounding box center [70, 320] width 85 height 19
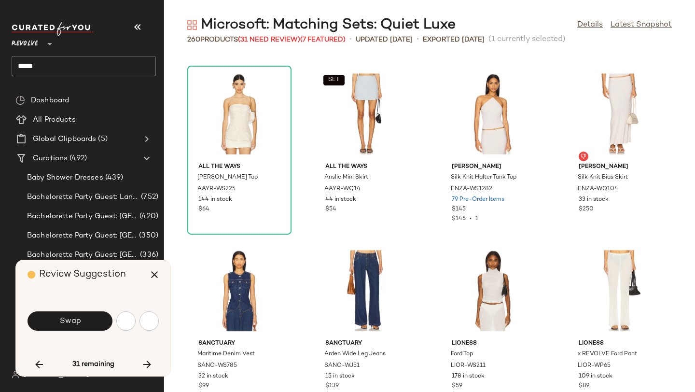
scroll to position [3181, 0]
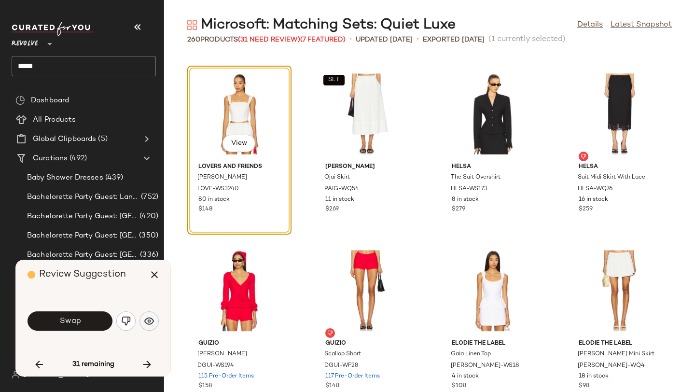
click at [146, 316] on button "button" at bounding box center [149, 320] width 19 height 19
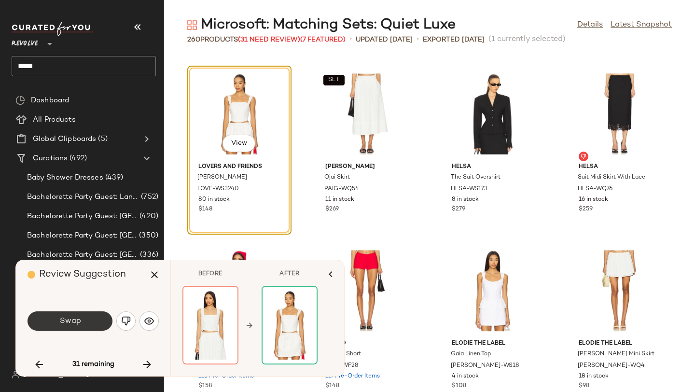
click at [95, 321] on button "Swap" at bounding box center [70, 320] width 85 height 19
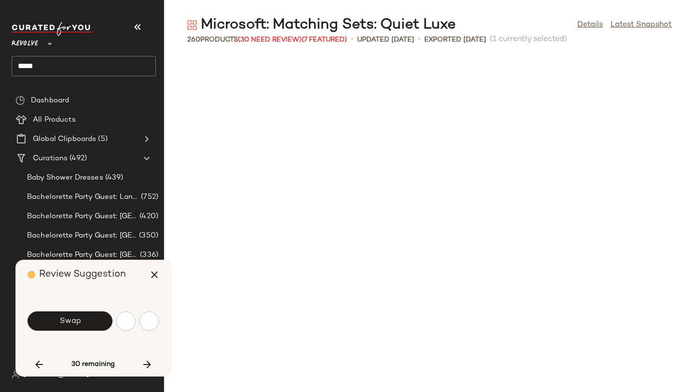
scroll to position [3534, 0]
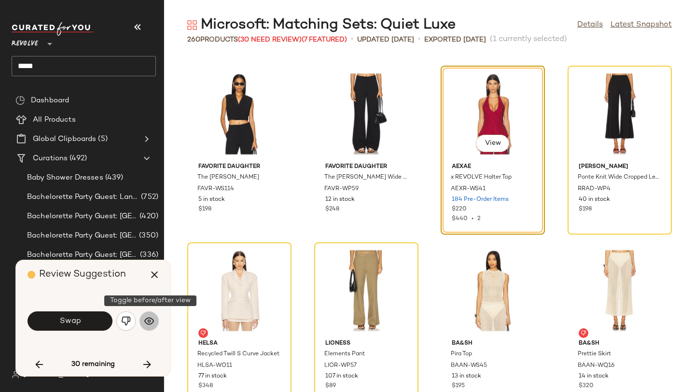
click at [149, 319] on img "button" at bounding box center [149, 321] width 10 height 10
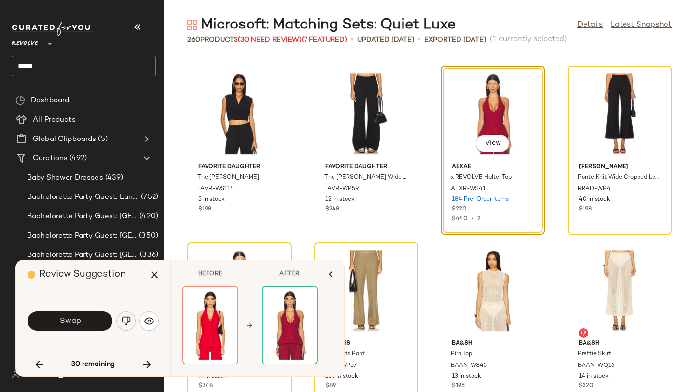
click at [127, 322] on img "button" at bounding box center [126, 321] width 10 height 10
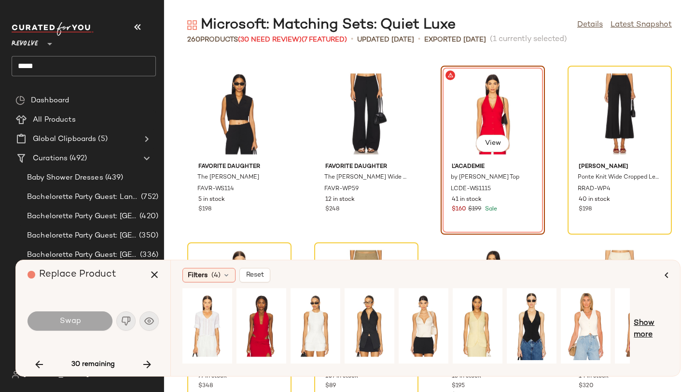
click at [638, 319] on span "Show more" at bounding box center [651, 329] width 35 height 23
click at [664, 323] on span "Show more" at bounding box center [658, 329] width 21 height 23
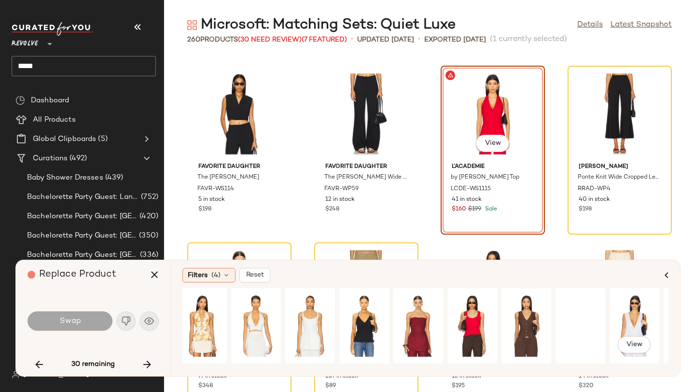
scroll to position [0, 807]
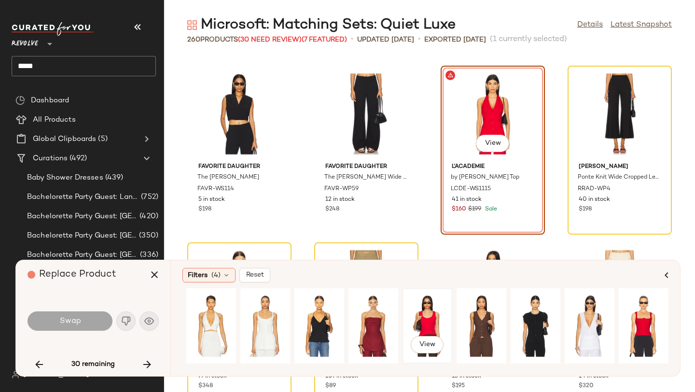
click at [427, 312] on div "View" at bounding box center [427, 326] width 43 height 69
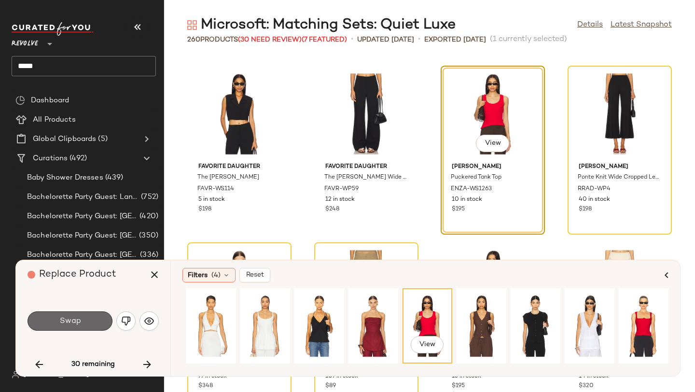
click at [94, 321] on button "Swap" at bounding box center [70, 320] width 85 height 19
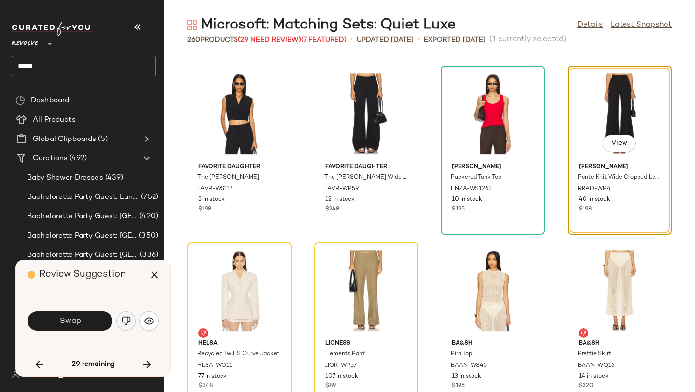
click at [129, 322] on img "button" at bounding box center [126, 321] width 10 height 10
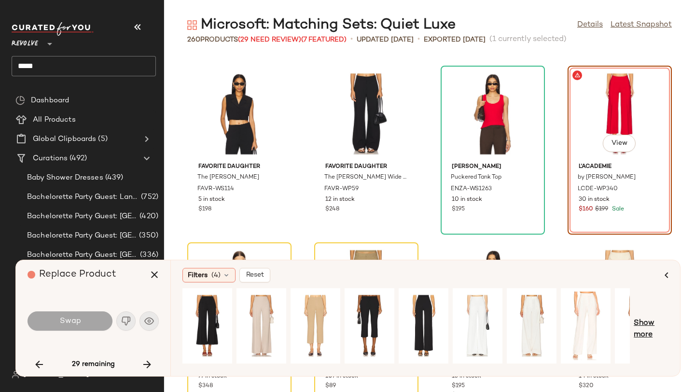
click at [657, 325] on span "Show more" at bounding box center [651, 329] width 35 height 23
click at [660, 325] on span "Show more" at bounding box center [658, 329] width 21 height 23
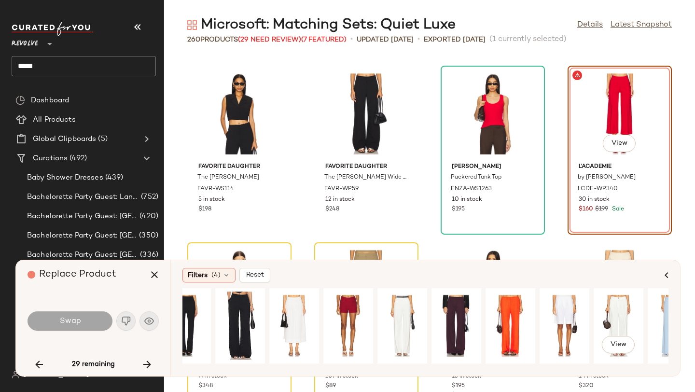
scroll to position [0, 651]
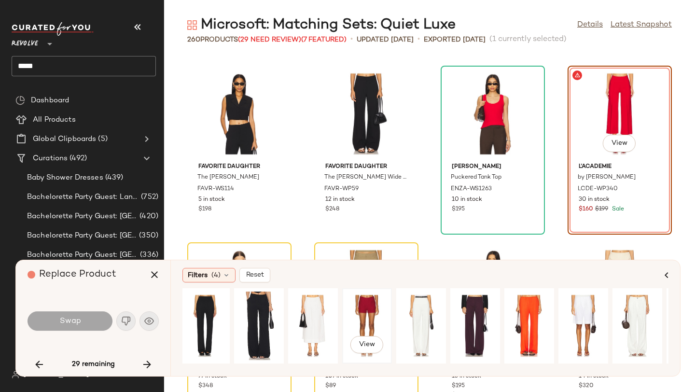
click at [367, 311] on div "View" at bounding box center [367, 326] width 43 height 69
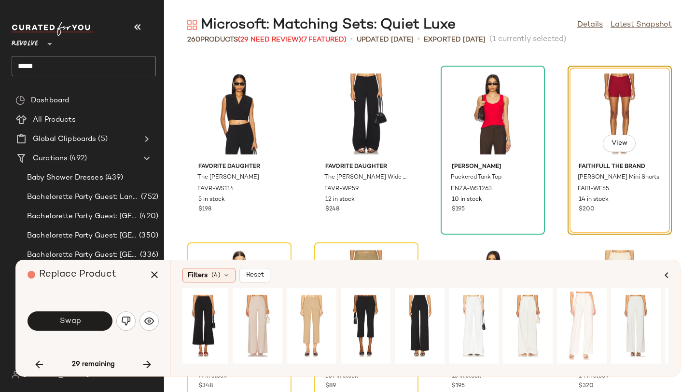
scroll to position [0, 0]
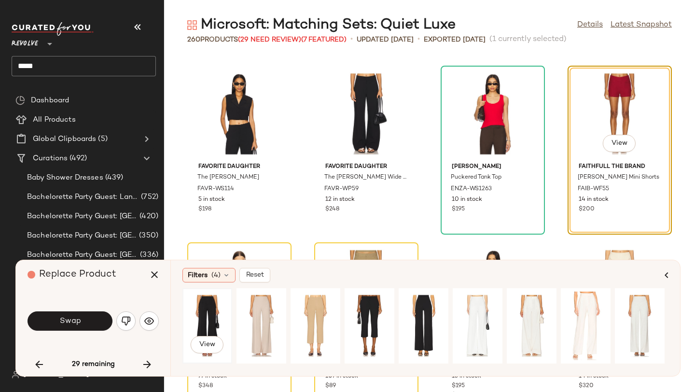
click at [214, 311] on div "View" at bounding box center [207, 326] width 43 height 69
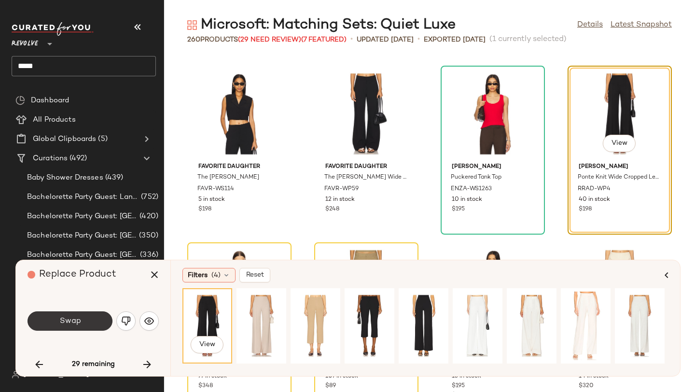
click at [78, 320] on span "Swap" at bounding box center [70, 321] width 22 height 9
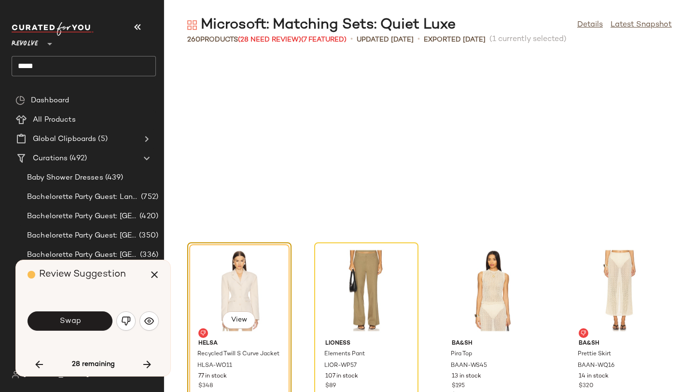
scroll to position [3711, 0]
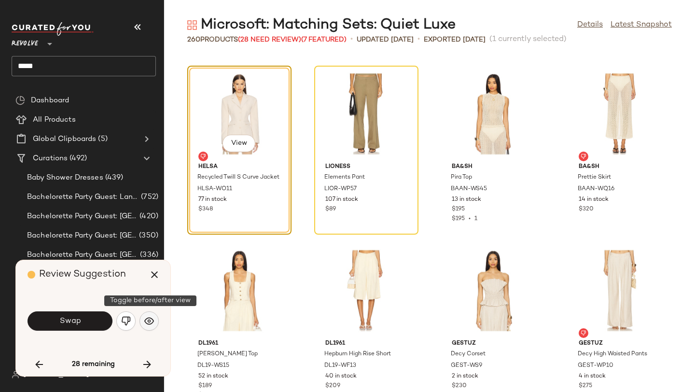
click at [154, 319] on button "button" at bounding box center [149, 320] width 19 height 19
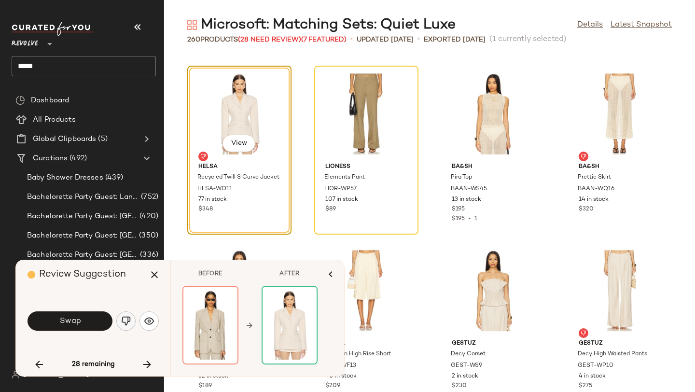
click at [127, 320] on img "button" at bounding box center [126, 321] width 10 height 10
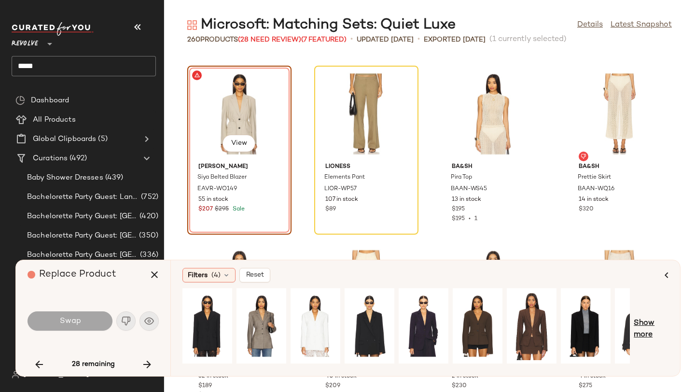
click at [648, 328] on span "Show more" at bounding box center [651, 329] width 35 height 23
click at [657, 323] on span "Show more" at bounding box center [658, 329] width 21 height 23
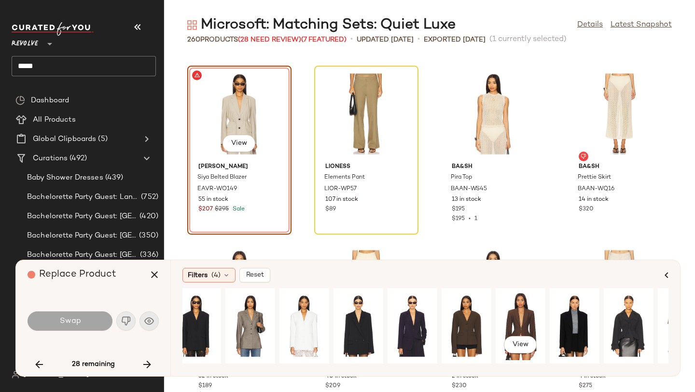
scroll to position [0, 0]
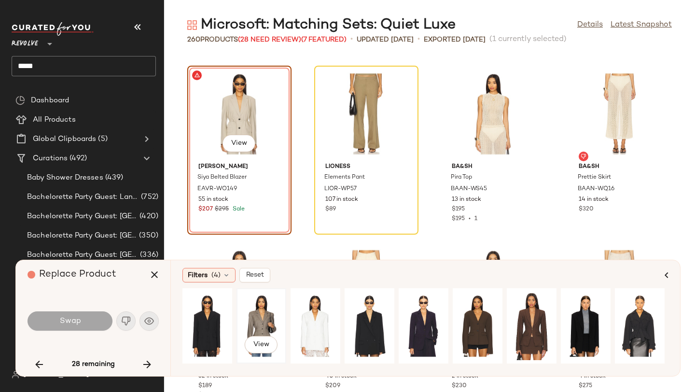
click at [271, 322] on div "View" at bounding box center [261, 326] width 43 height 69
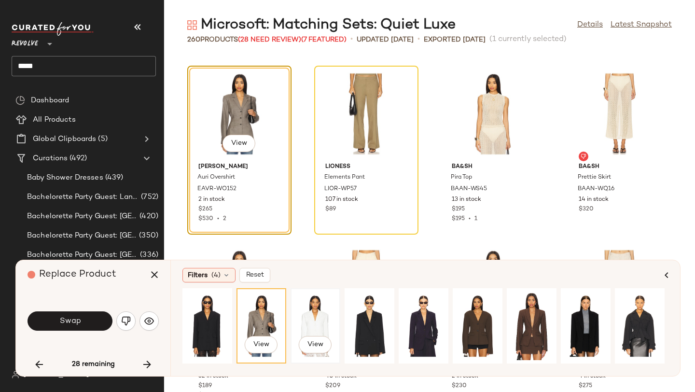
click at [308, 321] on div "View" at bounding box center [315, 326] width 43 height 69
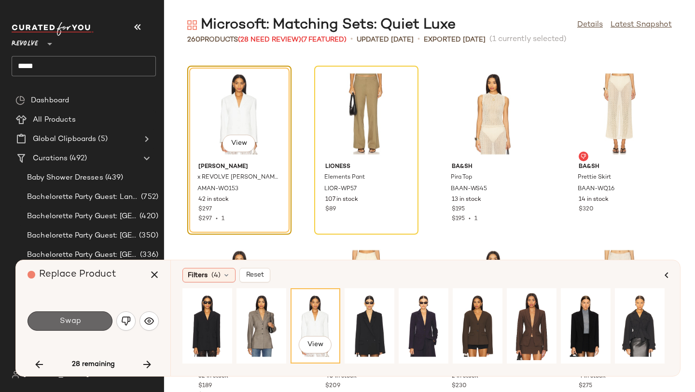
click at [88, 324] on button "Swap" at bounding box center [70, 320] width 85 height 19
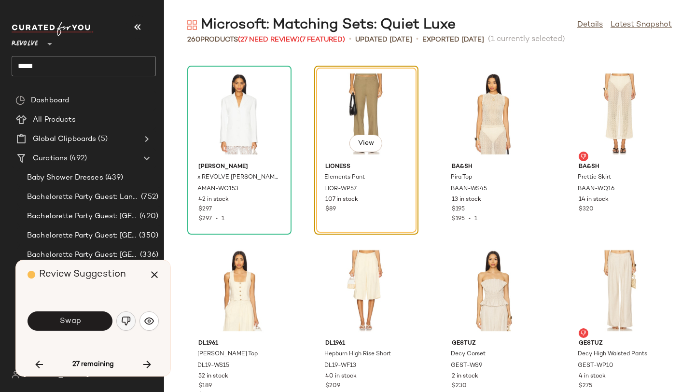
click at [124, 323] on img "button" at bounding box center [126, 321] width 10 height 10
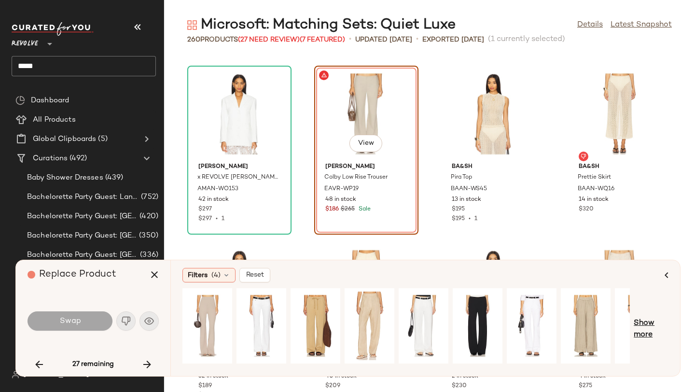
click at [655, 325] on span "Show more" at bounding box center [651, 329] width 35 height 23
click at [659, 324] on span "Show more" at bounding box center [658, 329] width 21 height 23
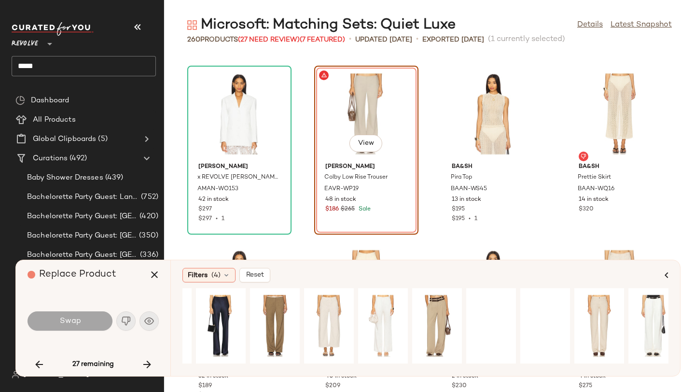
scroll to position [0, 861]
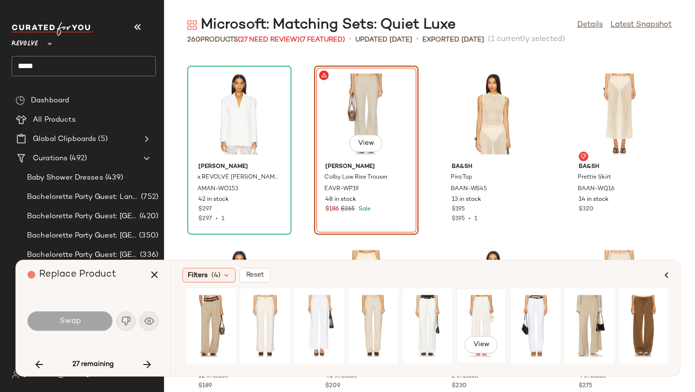
click at [476, 313] on div "View" at bounding box center [481, 326] width 43 height 69
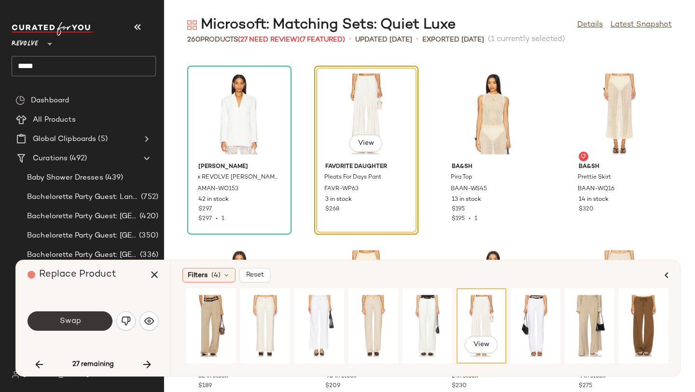
click at [93, 321] on button "Swap" at bounding box center [70, 320] width 85 height 19
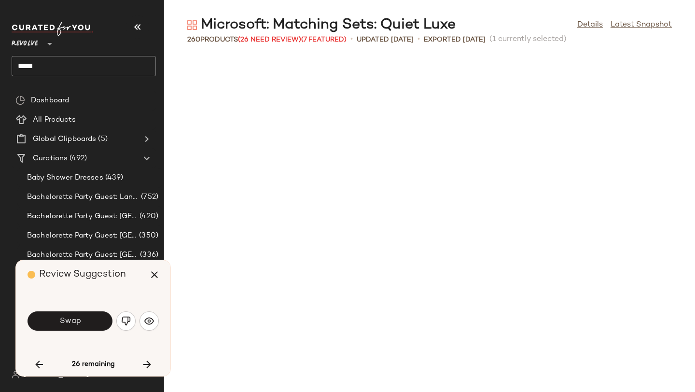
scroll to position [4064, 0]
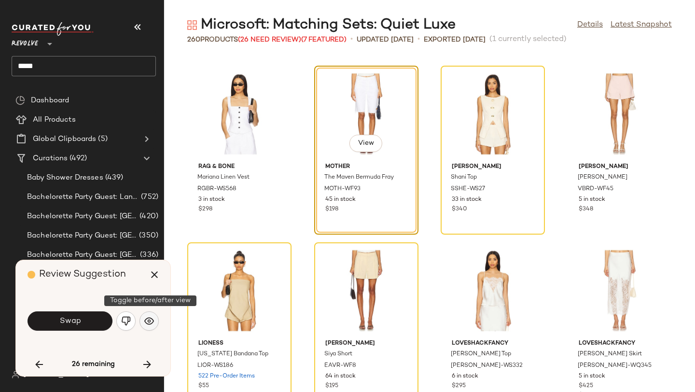
click at [145, 318] on img "button" at bounding box center [149, 321] width 10 height 10
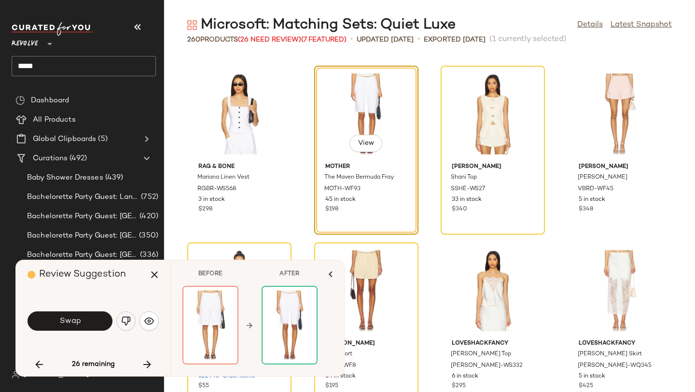
click at [129, 321] on img "button" at bounding box center [126, 321] width 10 height 10
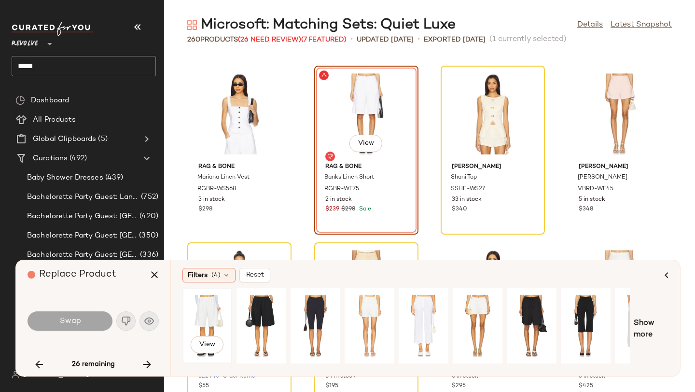
click at [211, 316] on div "View" at bounding box center [207, 326] width 43 height 69
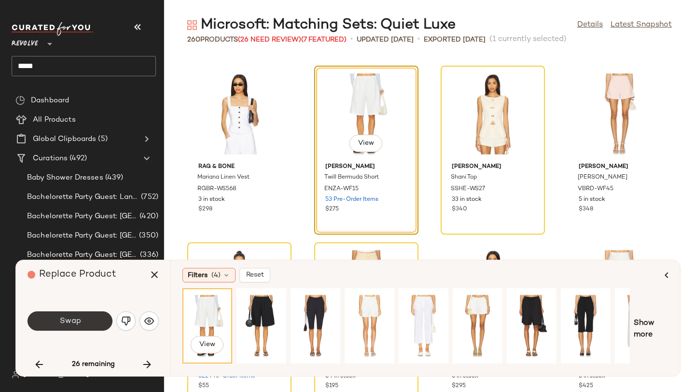
click at [99, 316] on button "Swap" at bounding box center [70, 320] width 85 height 19
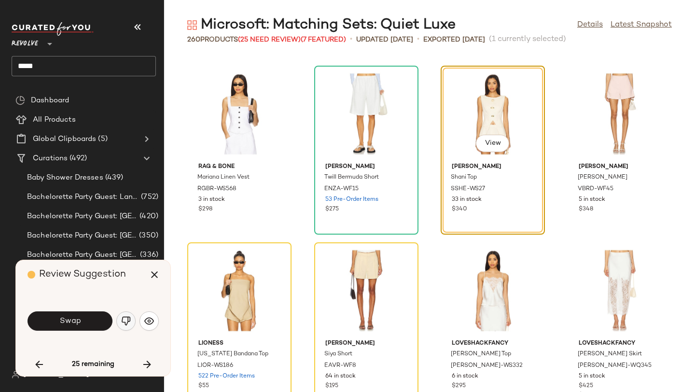
click at [130, 318] on img "button" at bounding box center [126, 321] width 10 height 10
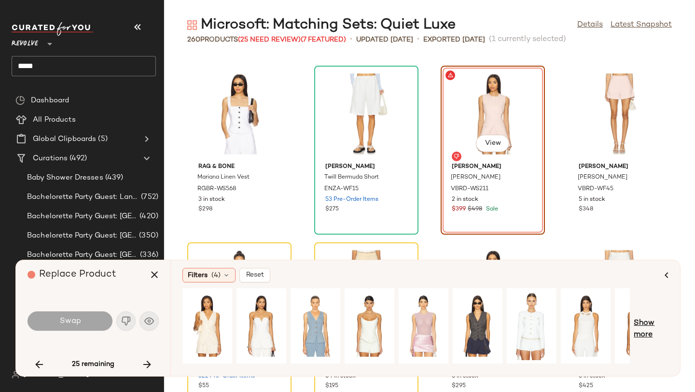
click at [652, 324] on span "Show more" at bounding box center [651, 329] width 35 height 23
click at [654, 324] on span "Show more" at bounding box center [658, 329] width 21 height 23
click at [265, 321] on div "View" at bounding box center [261, 326] width 43 height 69
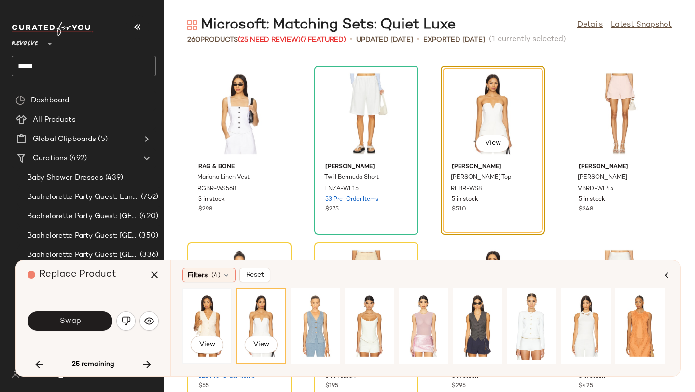
click at [195, 324] on div "View" at bounding box center [207, 326] width 43 height 69
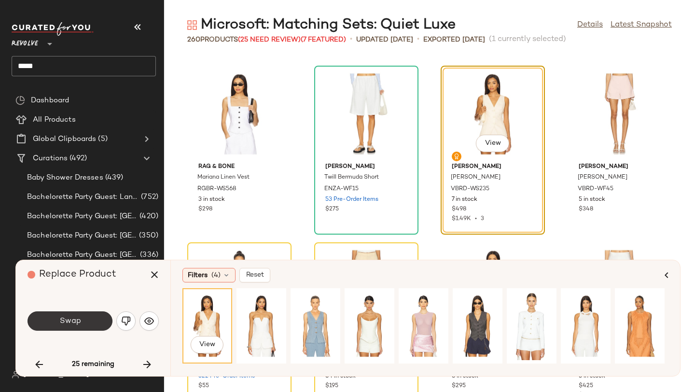
click at [97, 319] on button "Swap" at bounding box center [70, 320] width 85 height 19
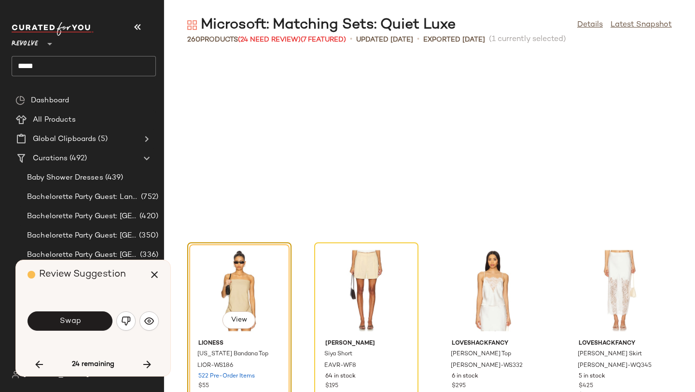
scroll to position [4241, 0]
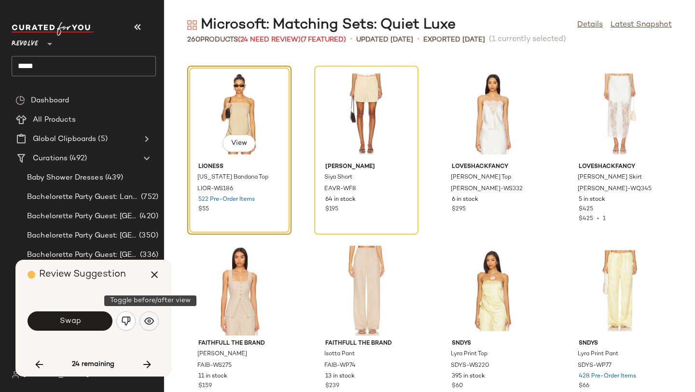
click at [152, 326] on button "button" at bounding box center [149, 320] width 19 height 19
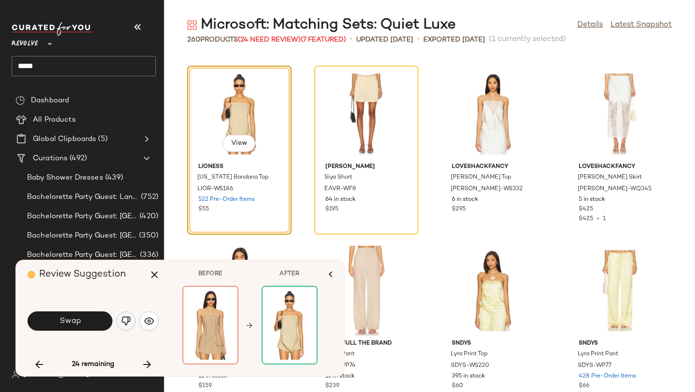
click at [124, 323] on img "button" at bounding box center [126, 321] width 10 height 10
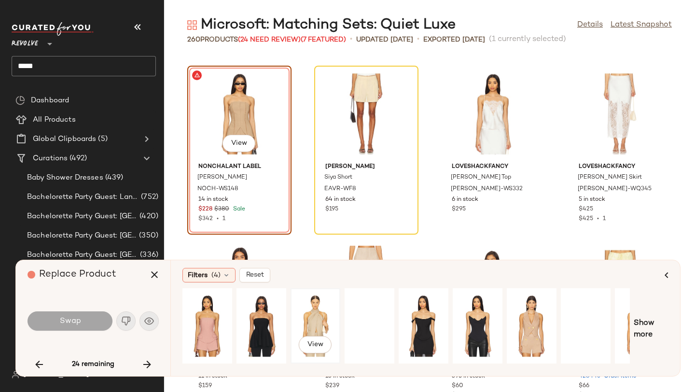
click at [309, 317] on div "View" at bounding box center [315, 326] width 43 height 69
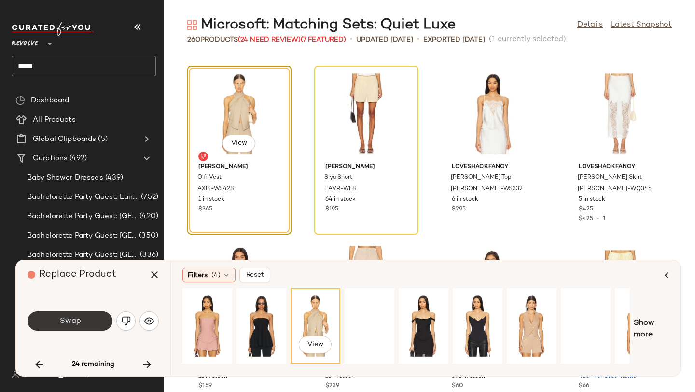
click at [96, 316] on button "Swap" at bounding box center [70, 320] width 85 height 19
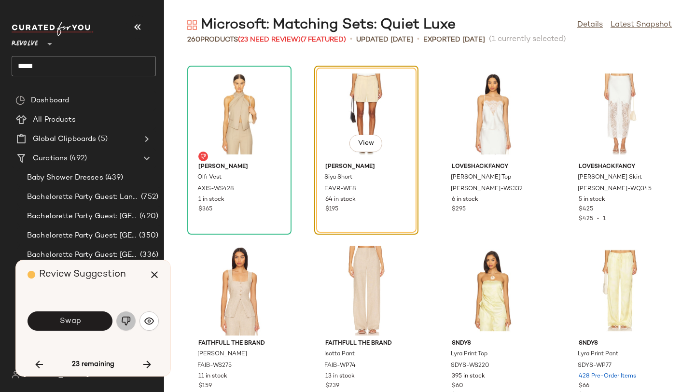
click at [131, 323] on button "button" at bounding box center [125, 320] width 19 height 19
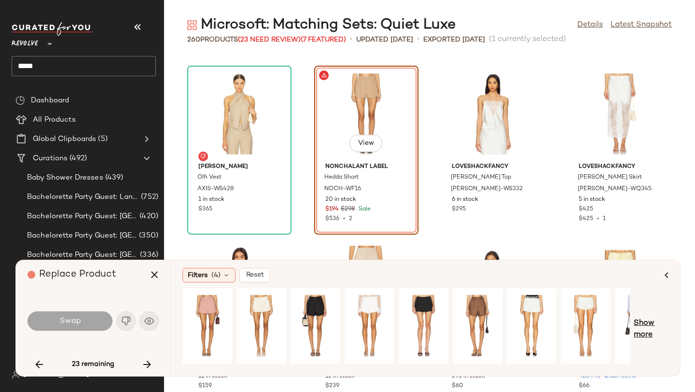
click at [655, 323] on span "Show more" at bounding box center [651, 329] width 35 height 23
click at [664, 323] on span "Show more" at bounding box center [658, 329] width 21 height 23
click at [256, 310] on div "View" at bounding box center [261, 326] width 43 height 69
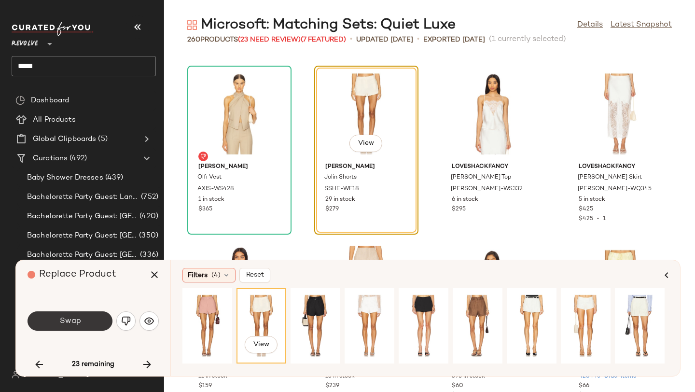
click at [97, 320] on button "Swap" at bounding box center [70, 320] width 85 height 19
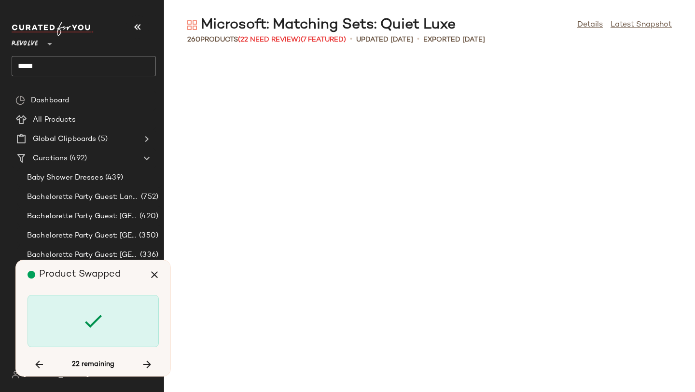
scroll to position [4948, 0]
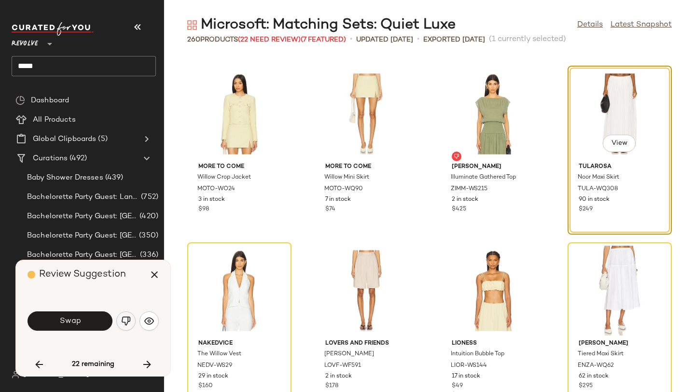
click at [126, 321] on img "button" at bounding box center [126, 321] width 10 height 10
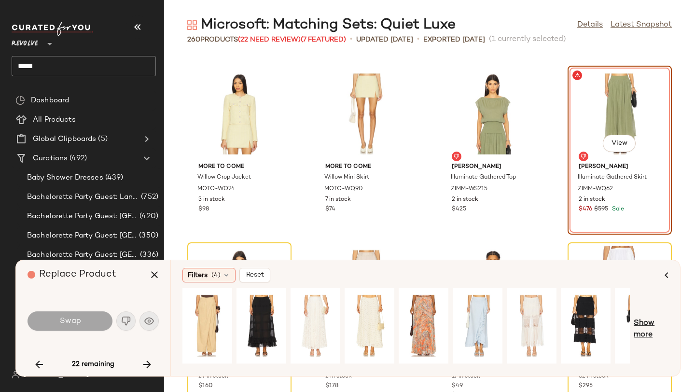
click at [655, 322] on span "Show more" at bounding box center [651, 329] width 35 height 23
click at [661, 323] on span "Show more" at bounding box center [658, 329] width 21 height 23
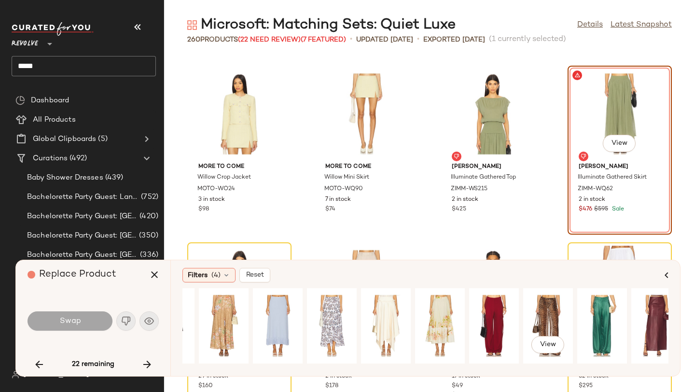
scroll to position [0, 861]
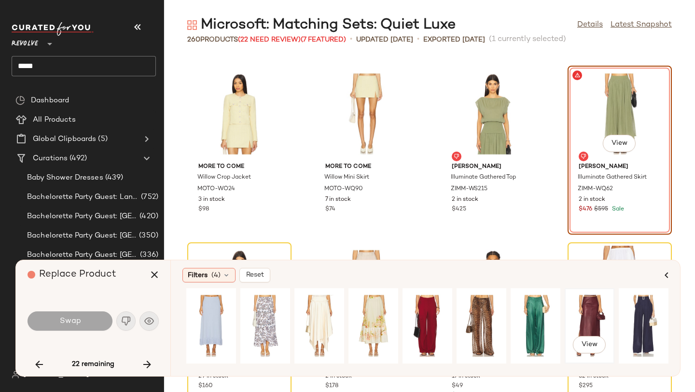
click at [579, 318] on div "View" at bounding box center [589, 326] width 43 height 69
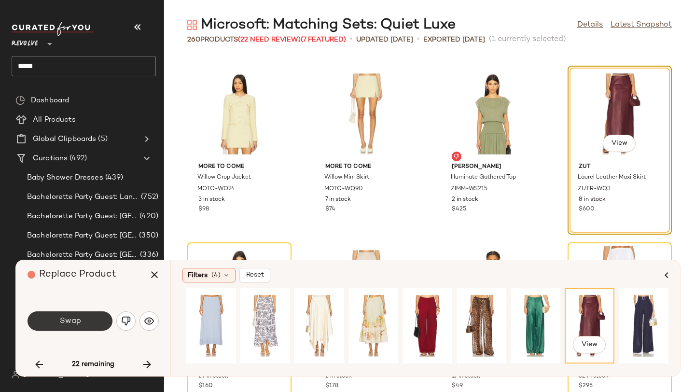
click at [80, 323] on span "Swap" at bounding box center [70, 321] width 22 height 9
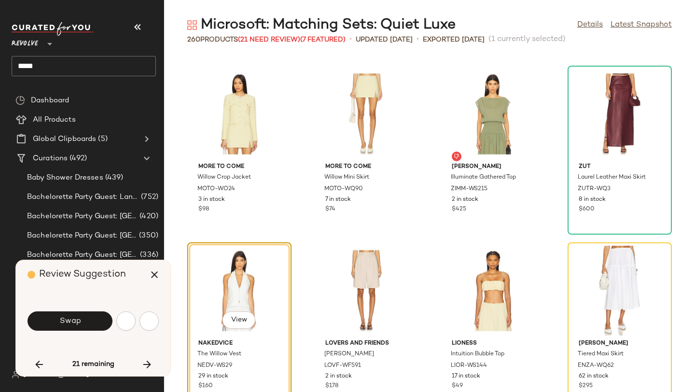
scroll to position [5124, 0]
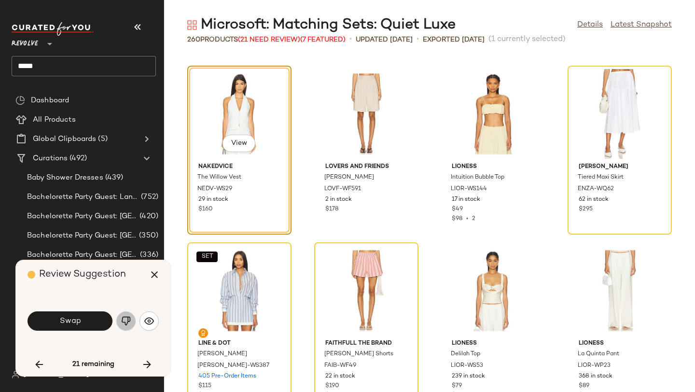
click at [128, 317] on img "button" at bounding box center [126, 321] width 10 height 10
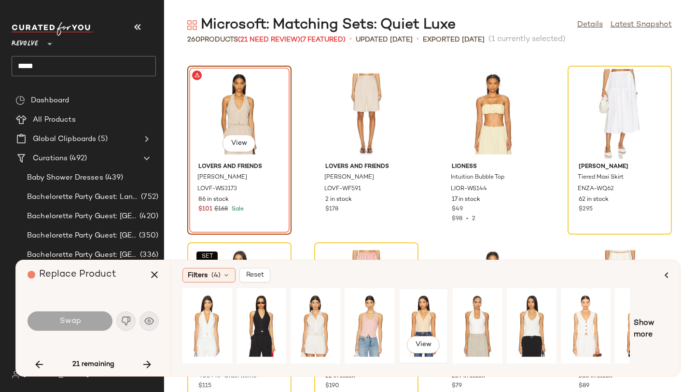
click at [423, 317] on div "View" at bounding box center [423, 326] width 43 height 69
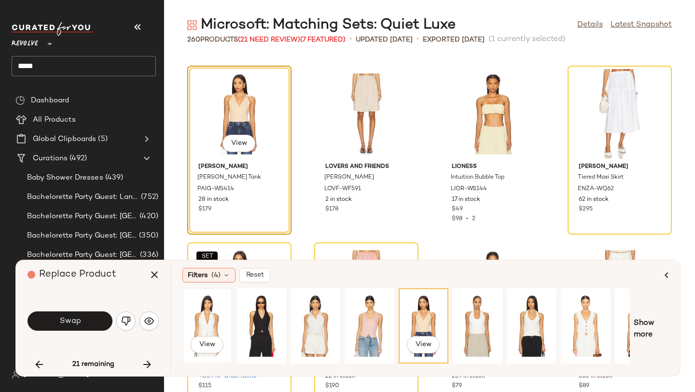
click at [214, 318] on div "View" at bounding box center [207, 326] width 43 height 69
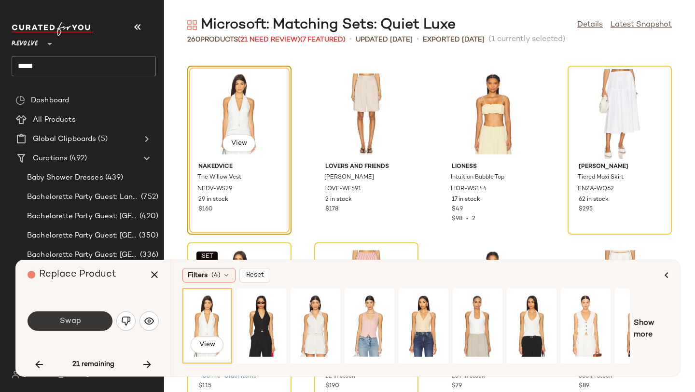
click at [99, 314] on button "Swap" at bounding box center [70, 320] width 85 height 19
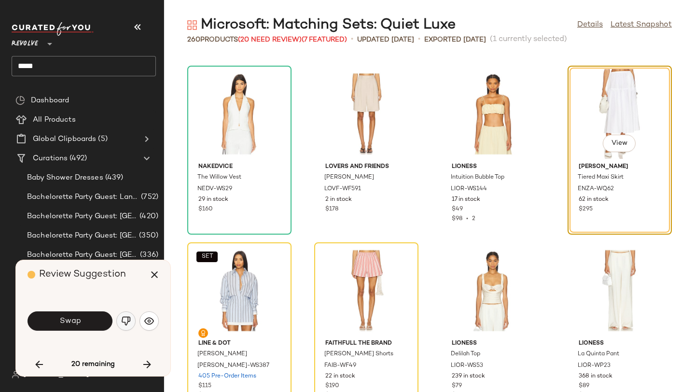
click at [122, 320] on img "button" at bounding box center [126, 321] width 10 height 10
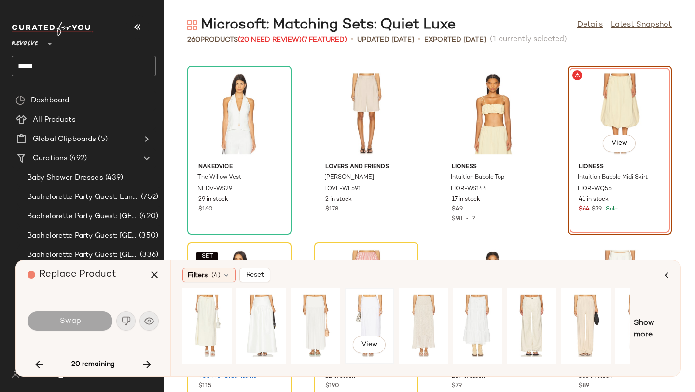
scroll to position [0, 88]
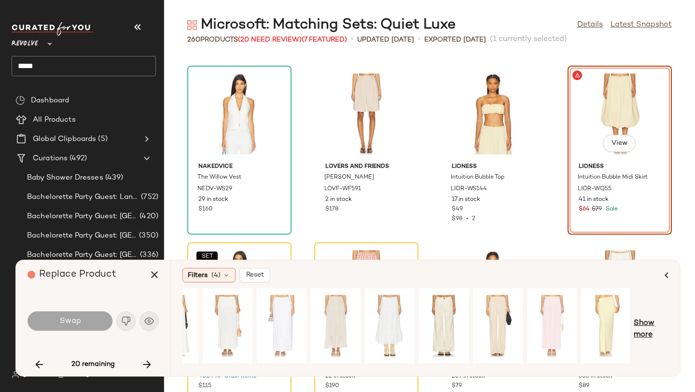
click at [644, 326] on span "Show more" at bounding box center [651, 329] width 35 height 23
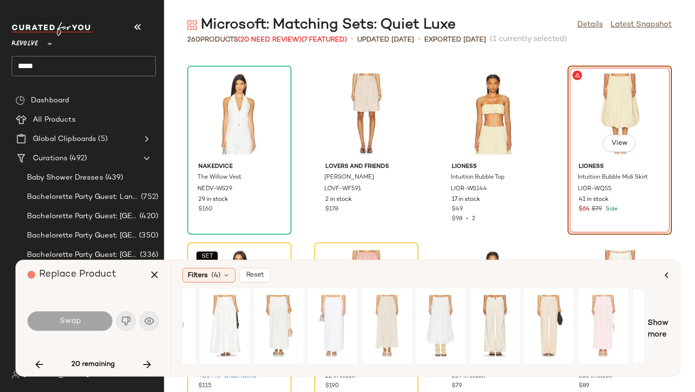
scroll to position [0, 0]
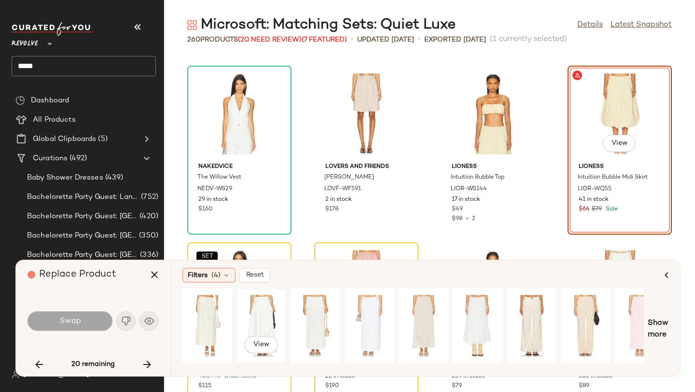
click at [268, 318] on div "View" at bounding box center [261, 326] width 43 height 69
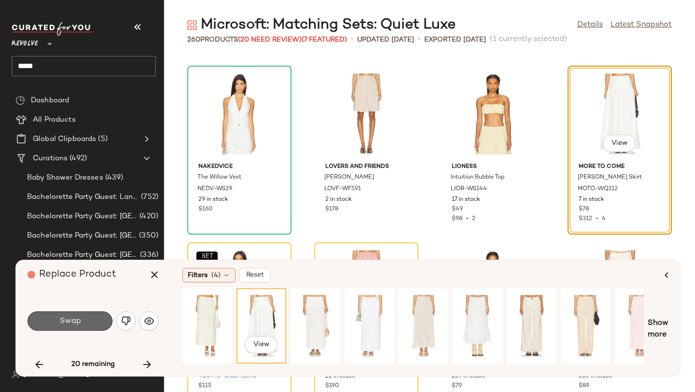
click at [92, 321] on button "Swap" at bounding box center [70, 320] width 85 height 19
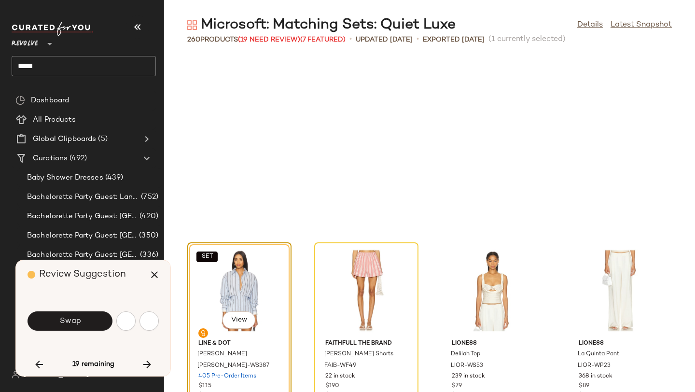
scroll to position [5301, 0]
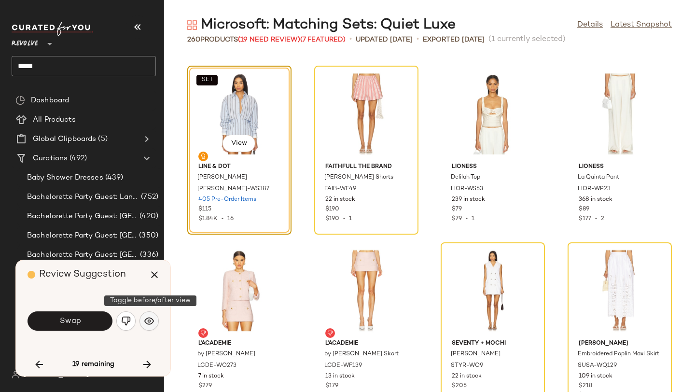
click at [148, 324] on img "button" at bounding box center [149, 321] width 10 height 10
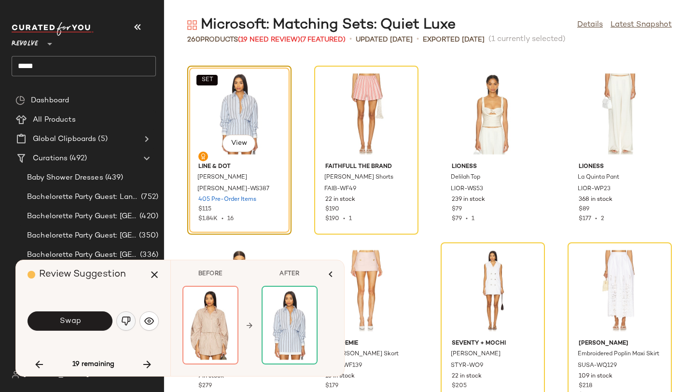
click at [130, 322] on img "button" at bounding box center [126, 321] width 10 height 10
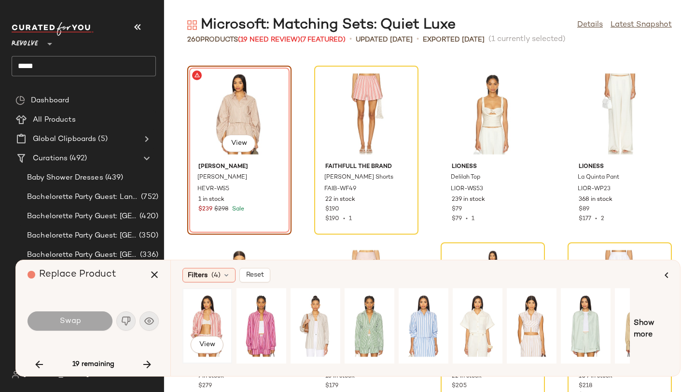
click at [198, 317] on div "View" at bounding box center [207, 326] width 43 height 69
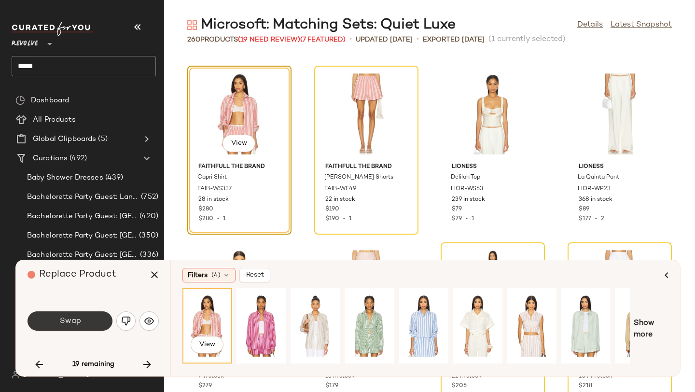
click at [81, 316] on button "Swap" at bounding box center [70, 320] width 85 height 19
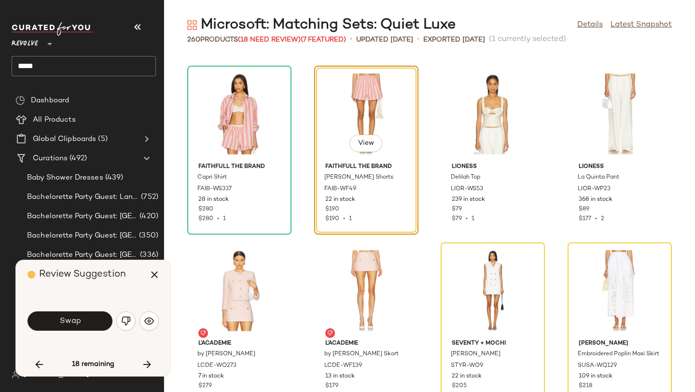
click at [81, 316] on button "Swap" at bounding box center [70, 320] width 85 height 19
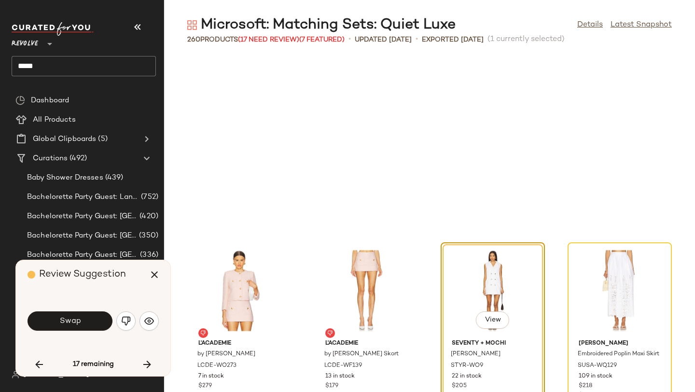
scroll to position [5478, 0]
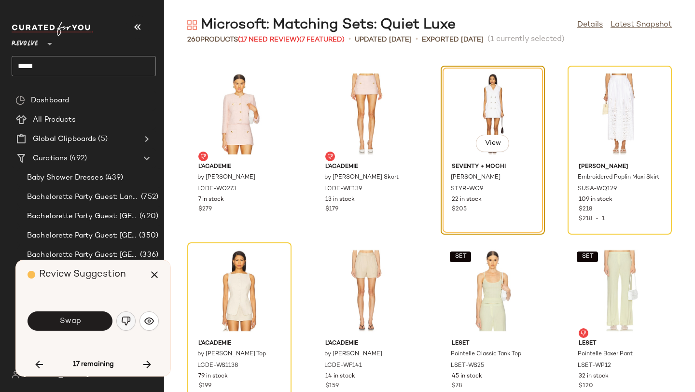
click at [126, 322] on img "button" at bounding box center [126, 321] width 10 height 10
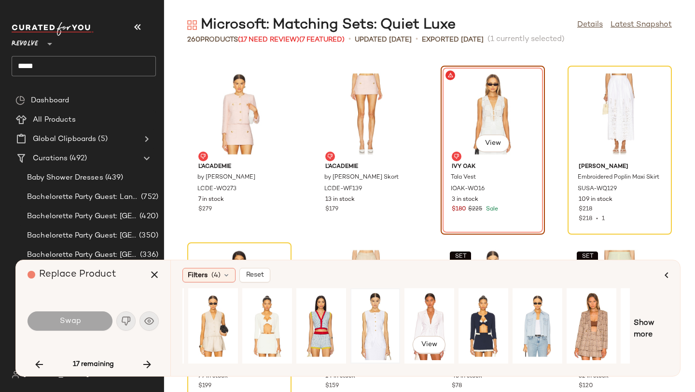
scroll to position [0, 88]
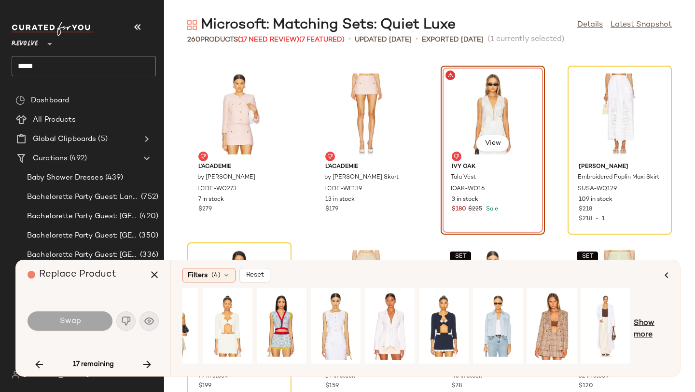
click at [641, 332] on span "Show more" at bounding box center [651, 329] width 35 height 23
click at [657, 328] on span "Show more" at bounding box center [658, 329] width 21 height 23
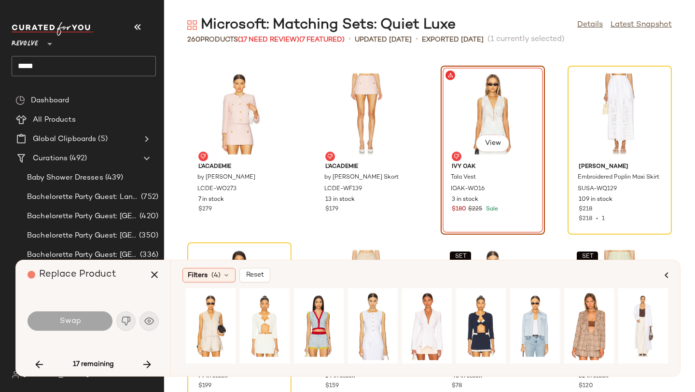
scroll to position [0, 0]
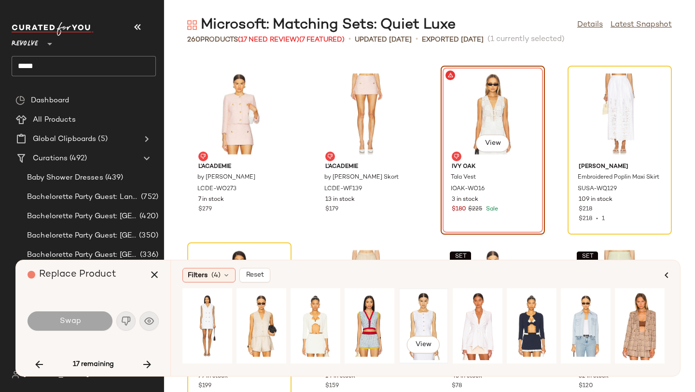
click at [428, 312] on div "View" at bounding box center [423, 326] width 43 height 69
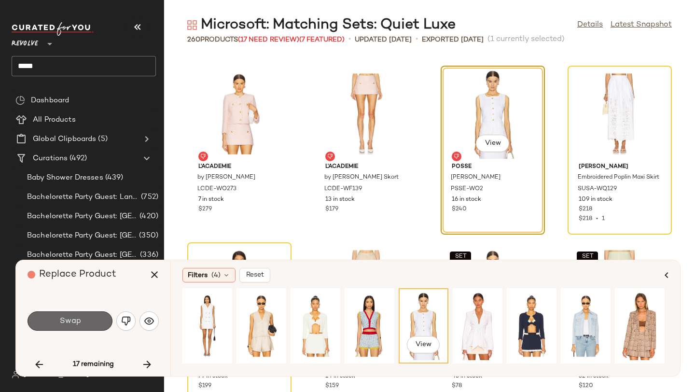
click at [102, 319] on button "Swap" at bounding box center [70, 320] width 85 height 19
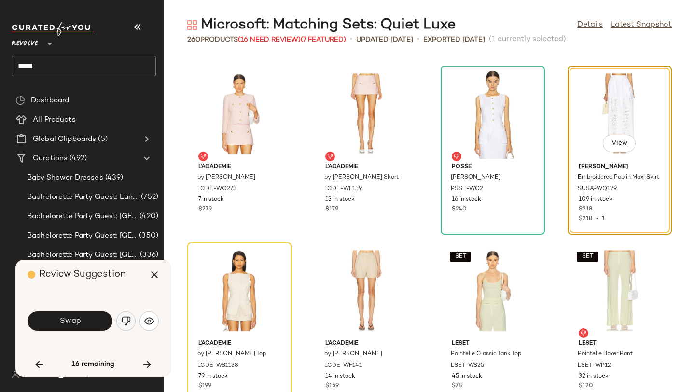
click at [131, 321] on button "button" at bounding box center [125, 320] width 19 height 19
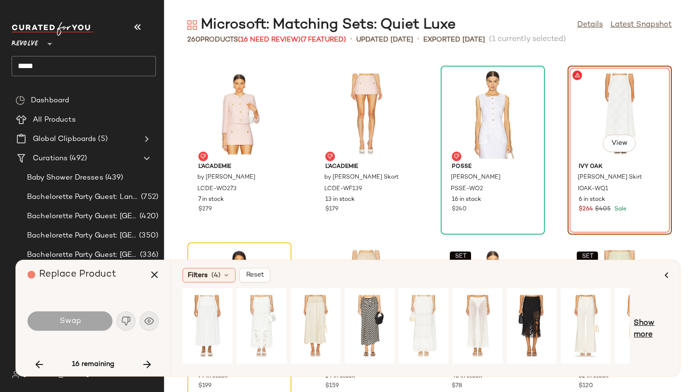
click at [645, 326] on span "Show more" at bounding box center [651, 329] width 35 height 23
click at [656, 323] on span "Show more" at bounding box center [658, 329] width 21 height 23
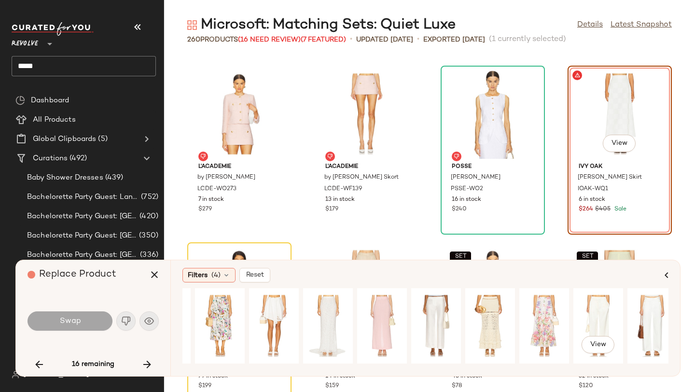
scroll to position [0, 861]
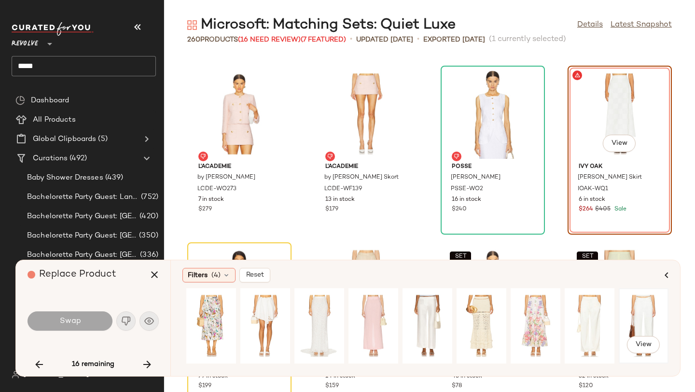
click at [638, 312] on div "View" at bounding box center [643, 326] width 43 height 69
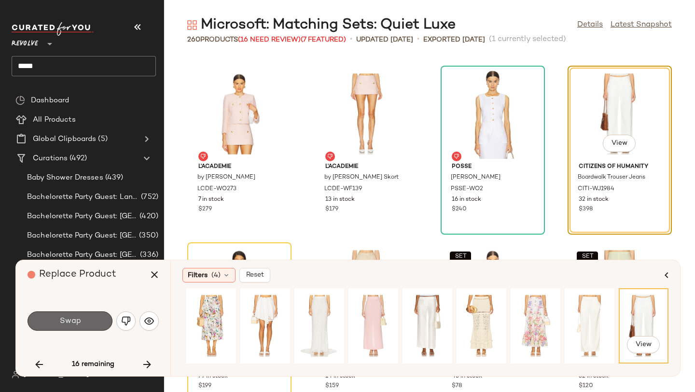
click at [86, 329] on button "Swap" at bounding box center [70, 320] width 85 height 19
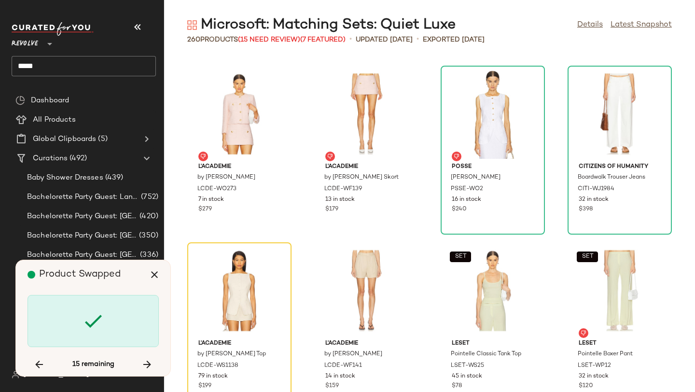
scroll to position [5654, 0]
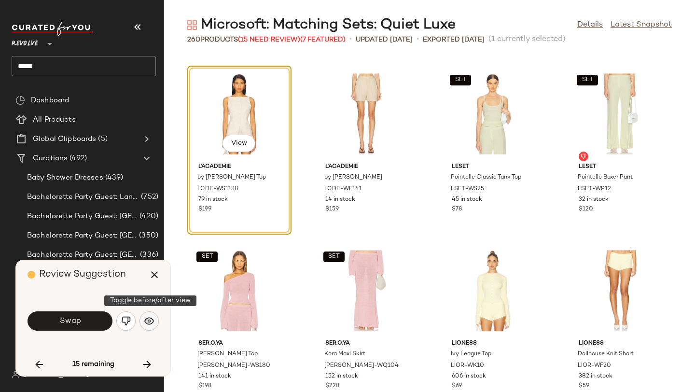
click at [142, 316] on button "button" at bounding box center [149, 320] width 19 height 19
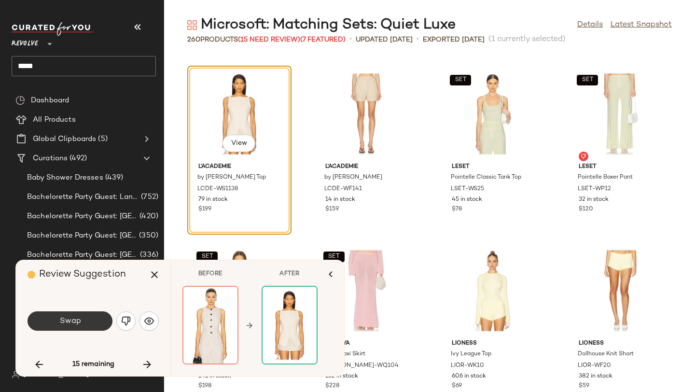
click at [72, 325] on span "Swap" at bounding box center [70, 321] width 22 height 9
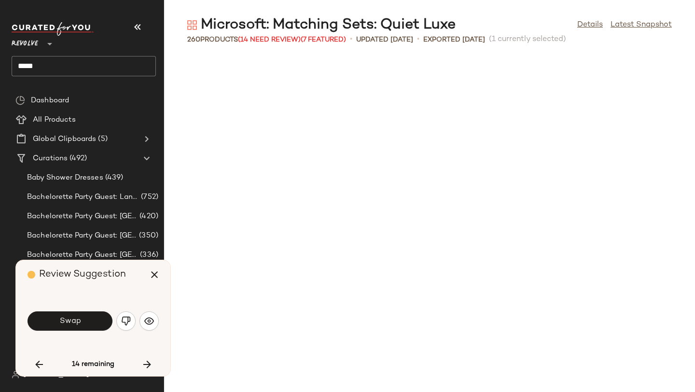
scroll to position [6185, 0]
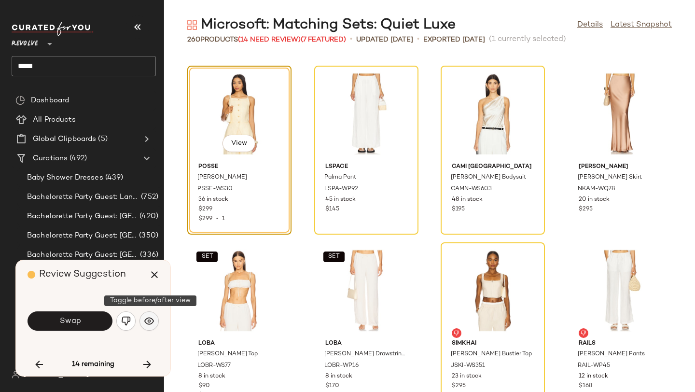
click at [154, 322] on img "button" at bounding box center [149, 321] width 10 height 10
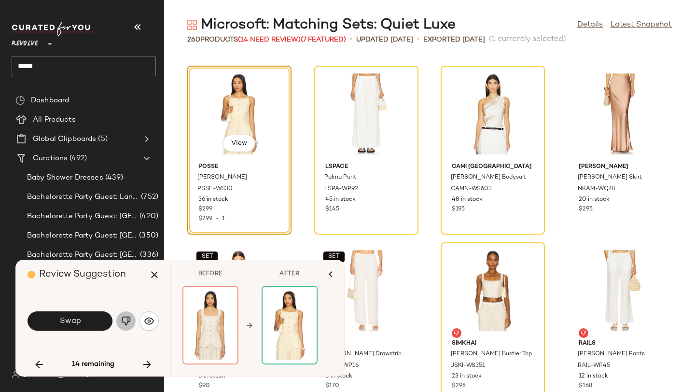
click at [127, 316] on img "button" at bounding box center [126, 321] width 10 height 10
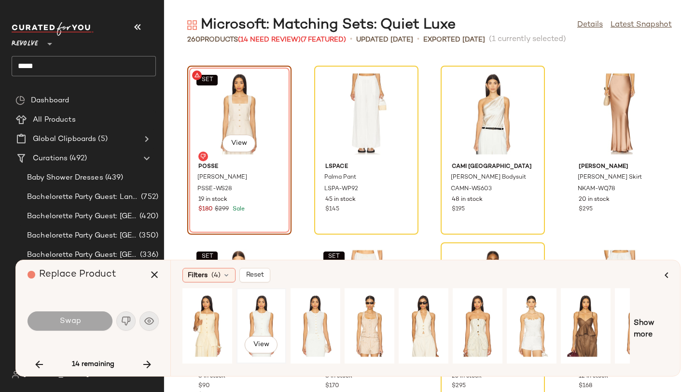
click at [260, 320] on div "View" at bounding box center [261, 326] width 43 height 69
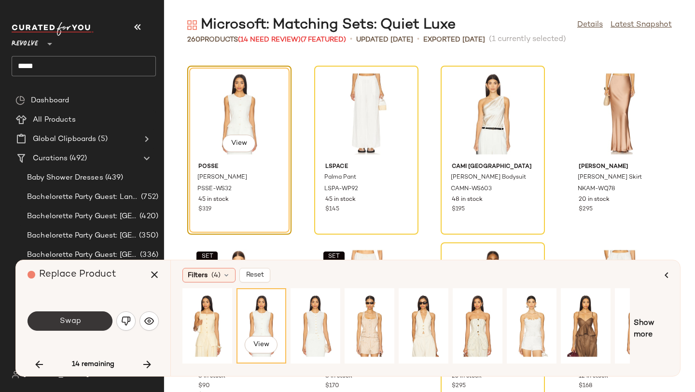
click at [90, 317] on button "Swap" at bounding box center [70, 320] width 85 height 19
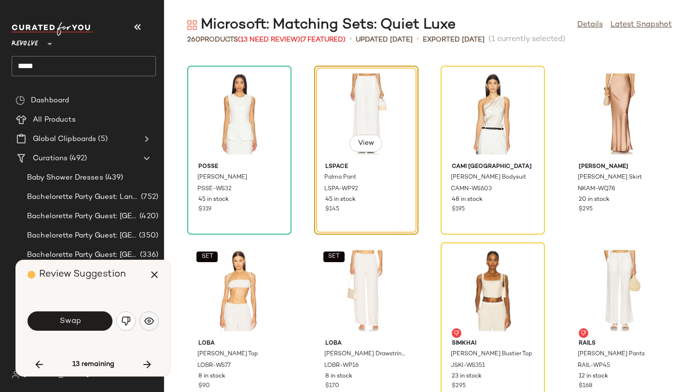
click at [148, 315] on button "button" at bounding box center [149, 320] width 19 height 19
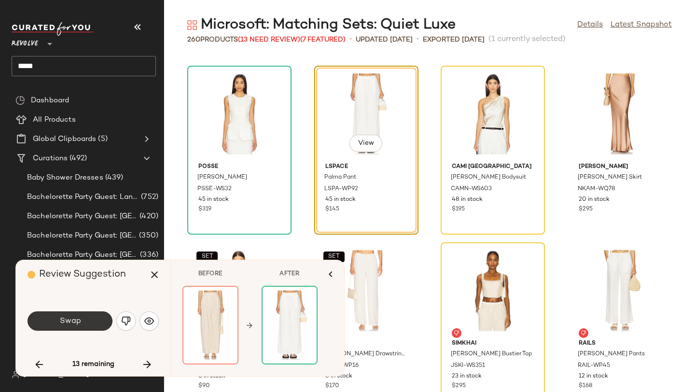
click at [94, 312] on button "Swap" at bounding box center [70, 320] width 85 height 19
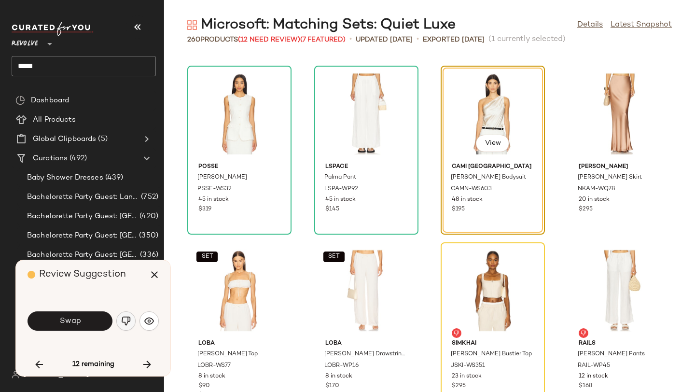
click at [125, 317] on img "button" at bounding box center [126, 321] width 10 height 10
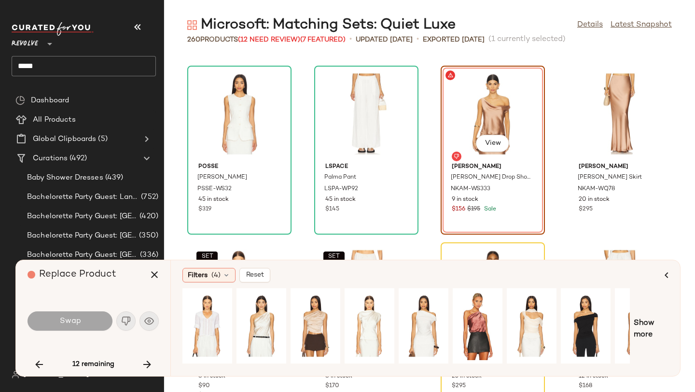
click at [647, 316] on div "Show more" at bounding box center [425, 329] width 486 height 82
click at [651, 318] on span "Show more" at bounding box center [651, 329] width 35 height 23
click at [659, 319] on span "Show more" at bounding box center [658, 329] width 21 height 23
click at [316, 317] on div "View" at bounding box center [315, 326] width 43 height 69
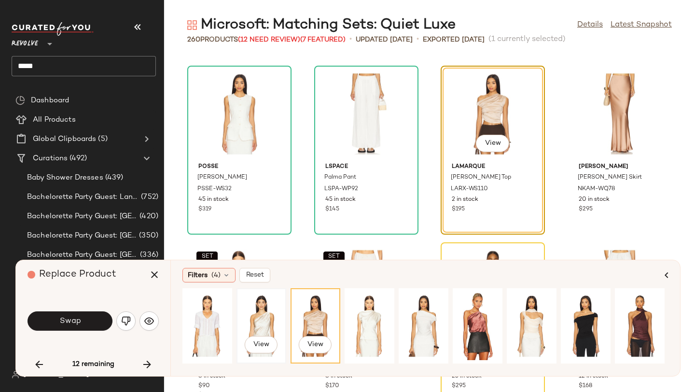
click at [252, 315] on div "View" at bounding box center [261, 326] width 43 height 69
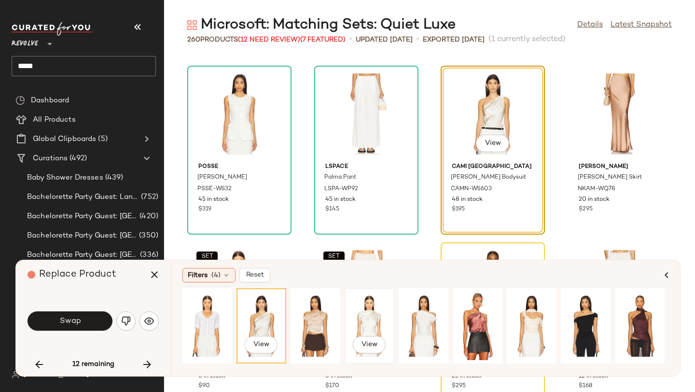
click at [369, 312] on div "View" at bounding box center [369, 326] width 43 height 69
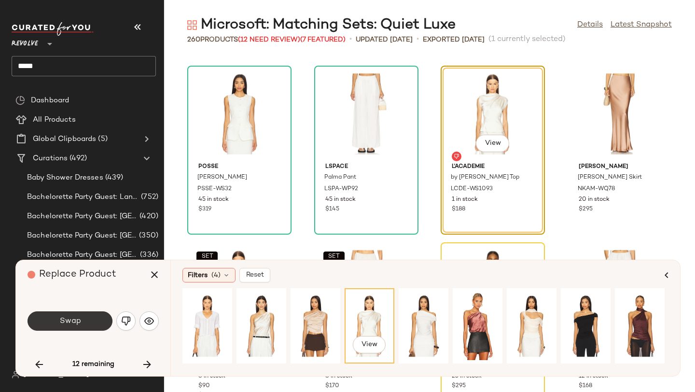
click at [98, 317] on button "Swap" at bounding box center [70, 320] width 85 height 19
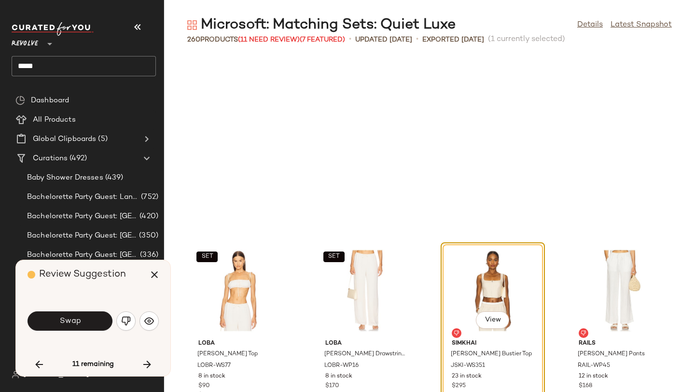
scroll to position [6361, 0]
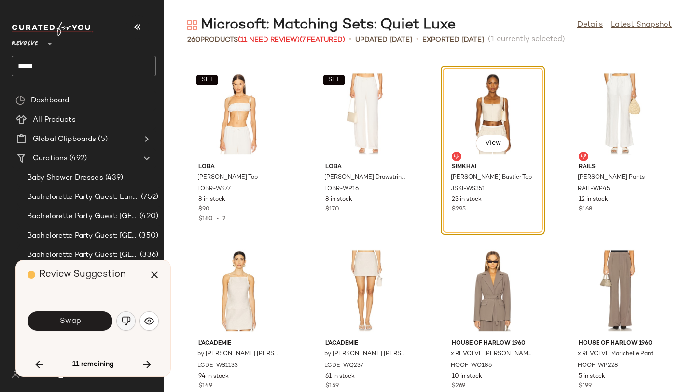
click at [130, 319] on img "button" at bounding box center [126, 321] width 10 height 10
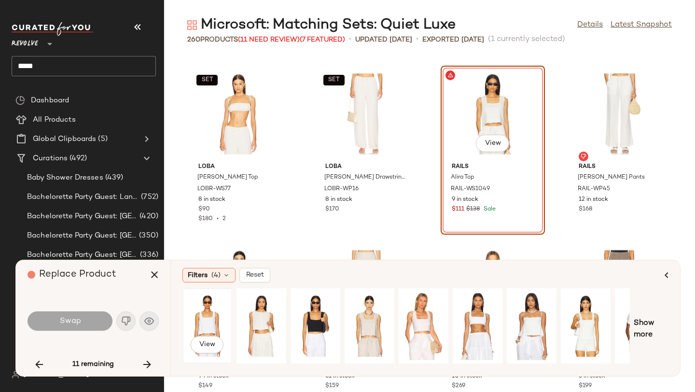
click at [214, 307] on div "View" at bounding box center [207, 326] width 43 height 69
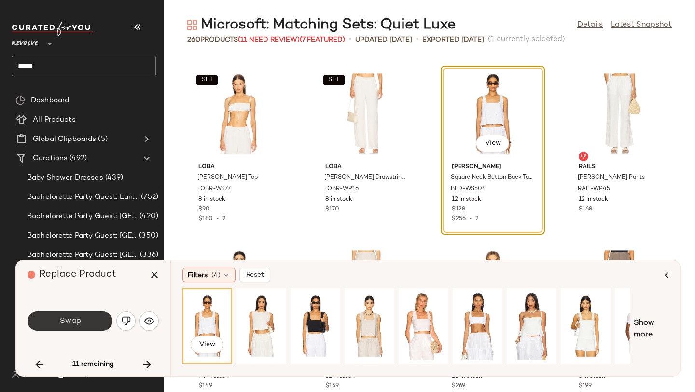
click at [94, 325] on button "Swap" at bounding box center [70, 320] width 85 height 19
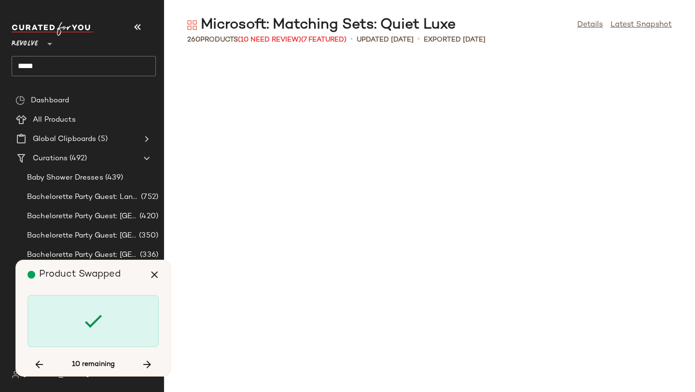
scroll to position [7245, 0]
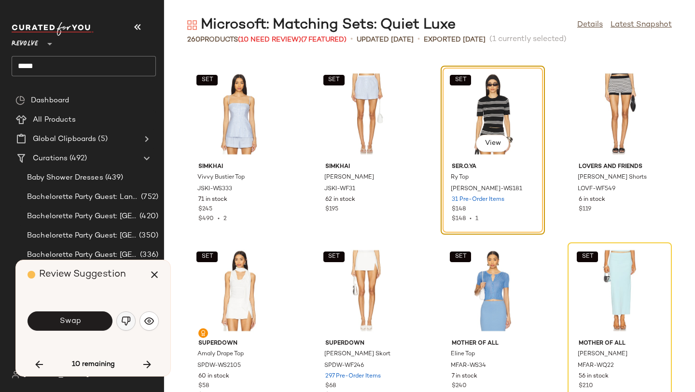
click at [124, 319] on img "button" at bounding box center [126, 321] width 10 height 10
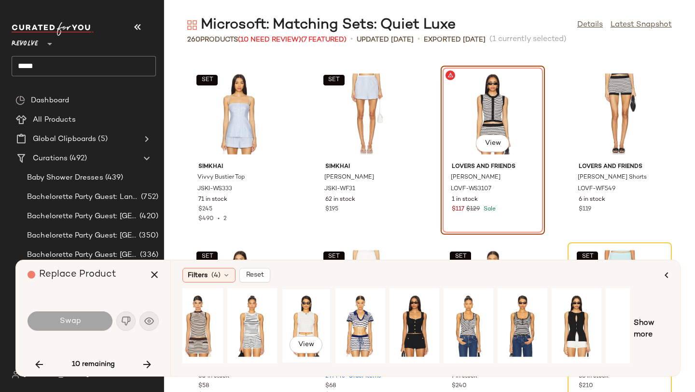
scroll to position [0, 88]
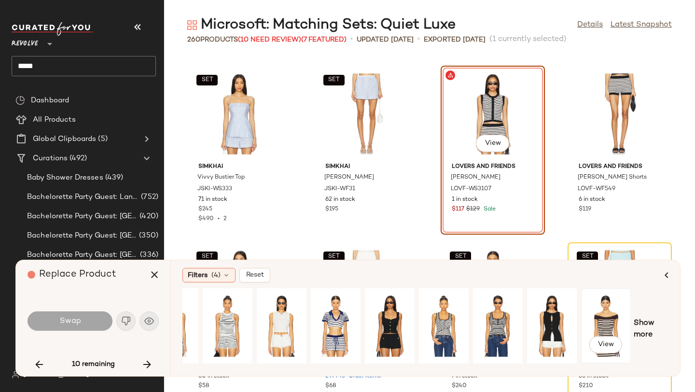
click at [610, 309] on div "View" at bounding box center [606, 326] width 43 height 69
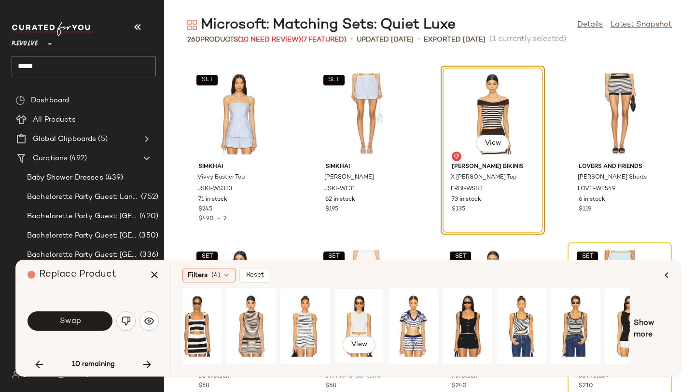
scroll to position [0, 0]
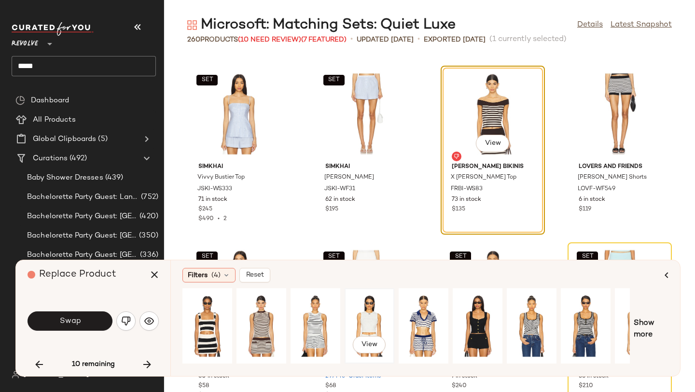
click at [361, 317] on div "View" at bounding box center [369, 326] width 43 height 69
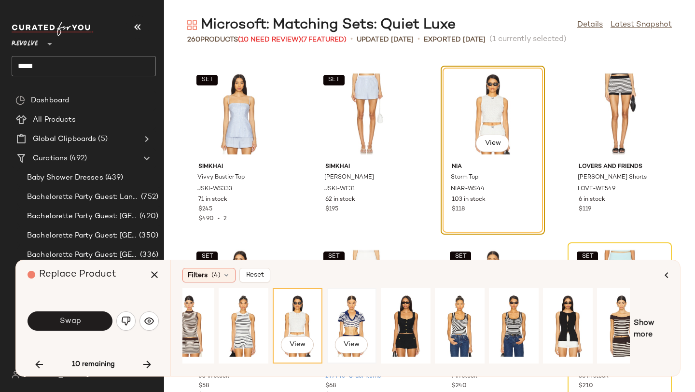
scroll to position [0, 88]
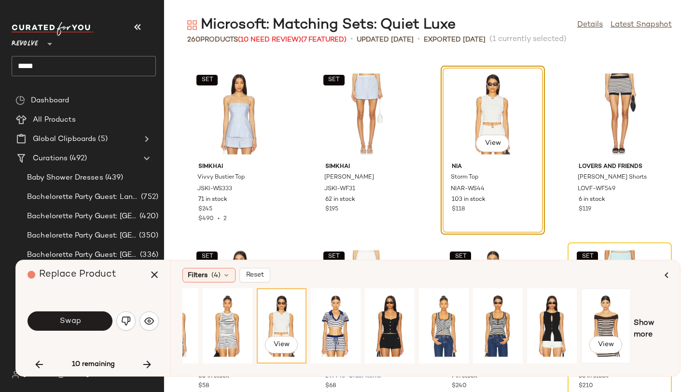
click at [604, 309] on div "View" at bounding box center [606, 326] width 43 height 69
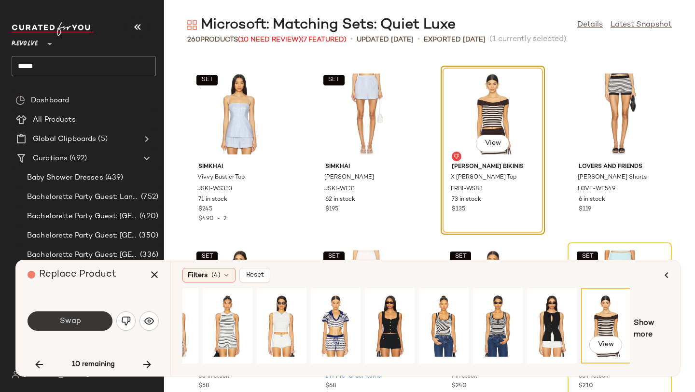
click at [66, 315] on button "Swap" at bounding box center [70, 320] width 85 height 19
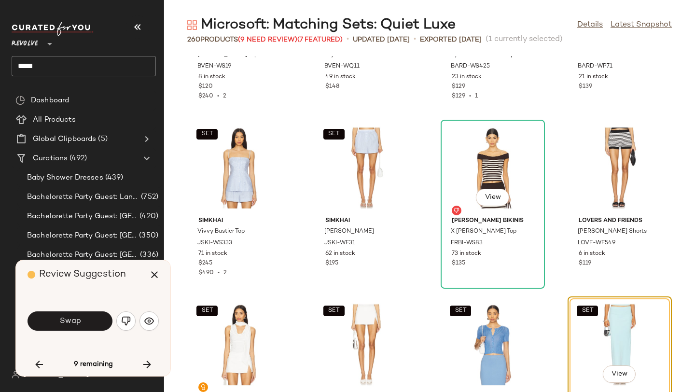
scroll to position [7211, 0]
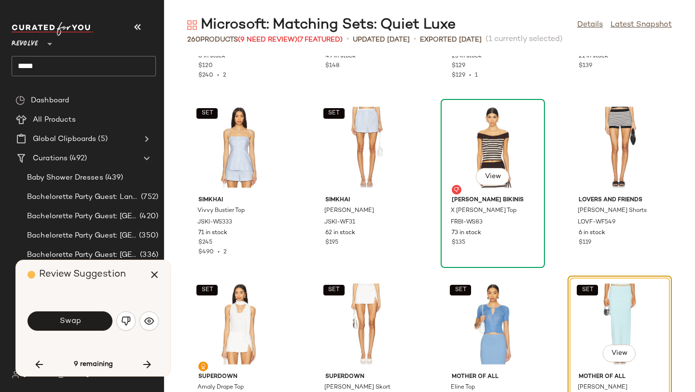
click at [507, 150] on div "View" at bounding box center [493, 147] width 98 height 90
click at [155, 277] on icon "button" at bounding box center [155, 275] width 12 height 12
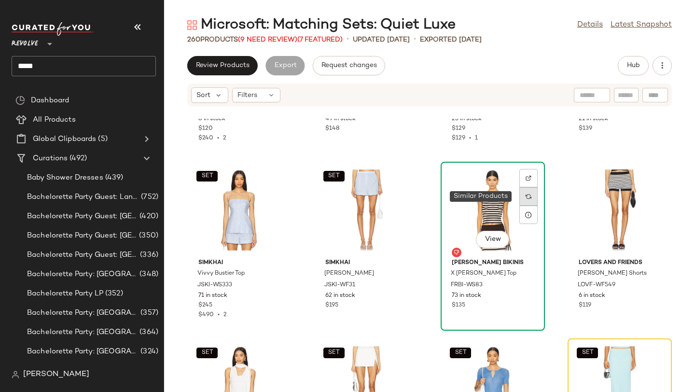
click at [526, 198] on img at bounding box center [529, 197] width 6 height 6
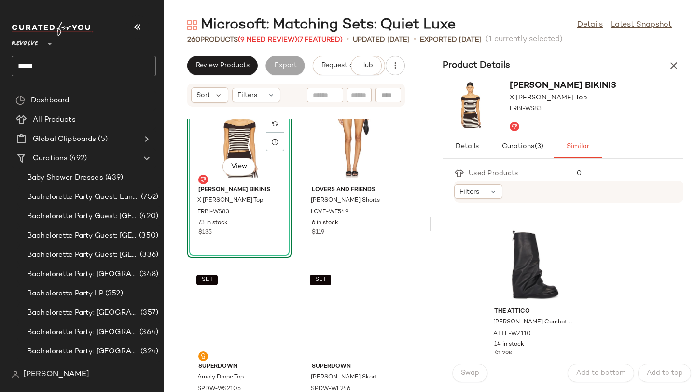
scroll to position [29375, 0]
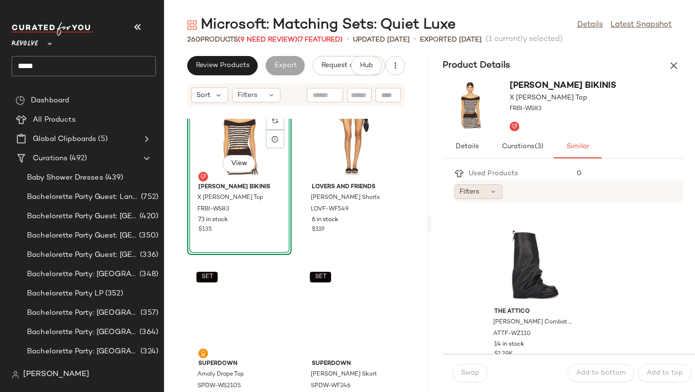
click at [499, 190] on div "Filters" at bounding box center [478, 191] width 48 height 14
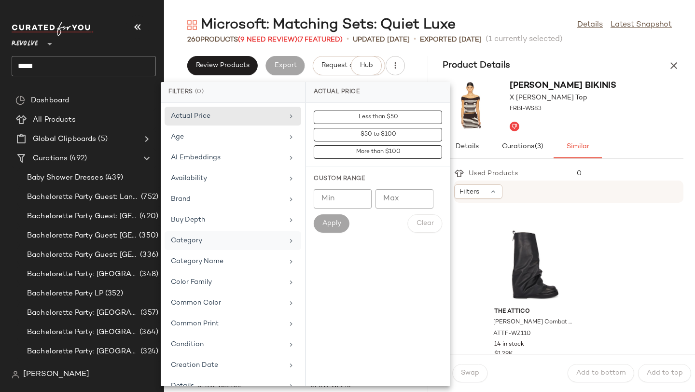
click at [232, 239] on div "Category" at bounding box center [227, 241] width 112 height 10
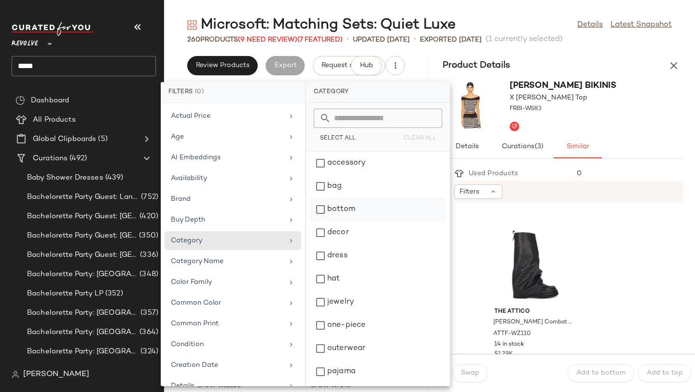
click at [334, 221] on div "bottom" at bounding box center [378, 232] width 136 height 23
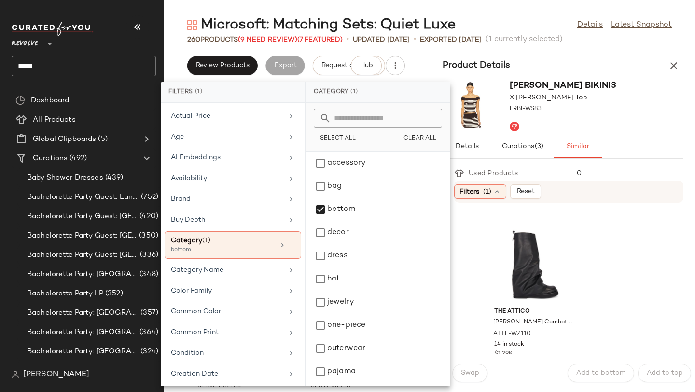
click at [604, 52] on div "Microsoft: Matching Sets: Quiet Luxe Details Latest Snapshot 260 Products (9 Ne…" at bounding box center [429, 203] width 531 height 377
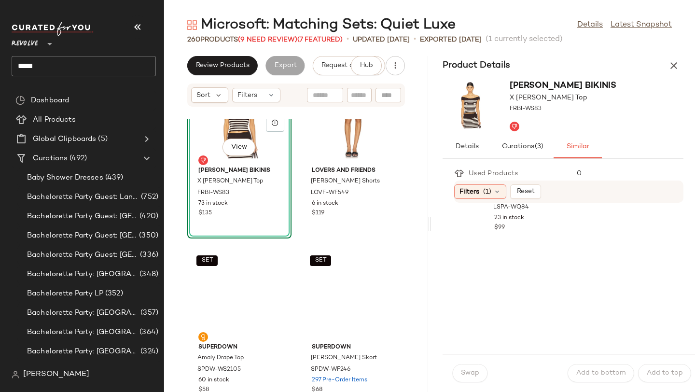
scroll to position [4015, 0]
click at [676, 65] on icon "button" at bounding box center [674, 66] width 12 height 12
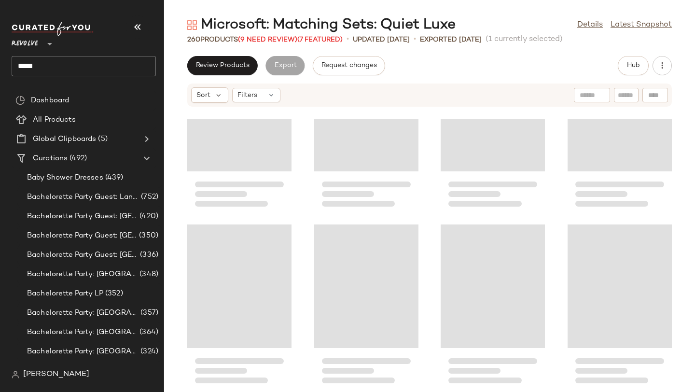
scroll to position [7245, 0]
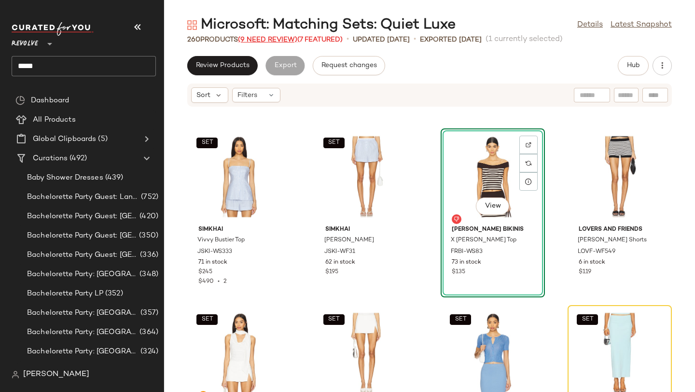
click at [268, 41] on span "(9 Need Review)" at bounding box center [267, 39] width 59 height 7
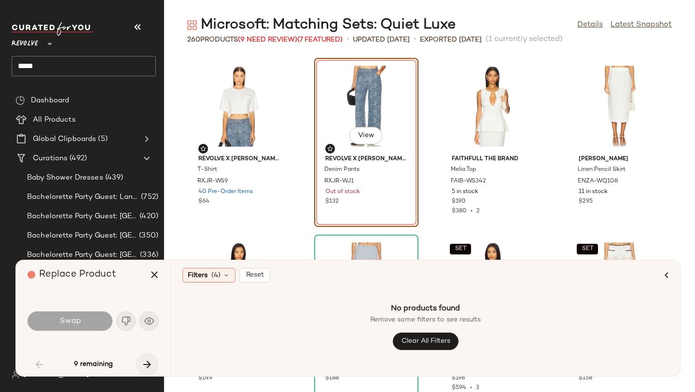
click at [141, 364] on icon "button" at bounding box center [147, 365] width 12 height 12
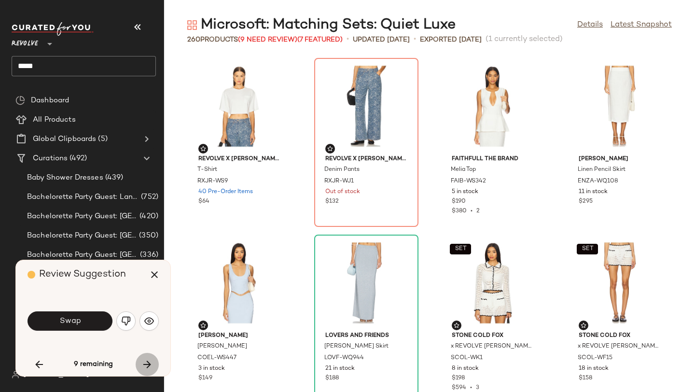
scroll to position [7421, 0]
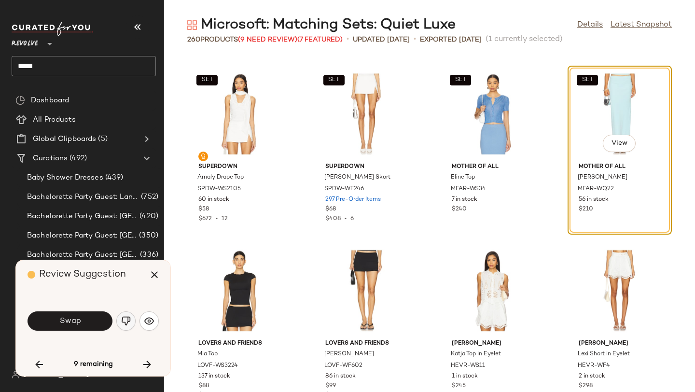
click at [124, 321] on img "button" at bounding box center [126, 321] width 10 height 10
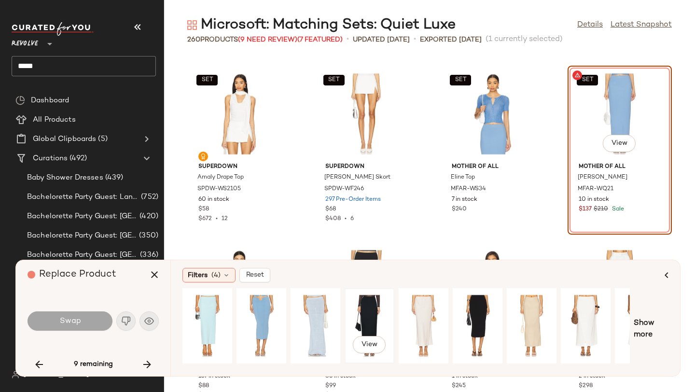
scroll to position [0, 88]
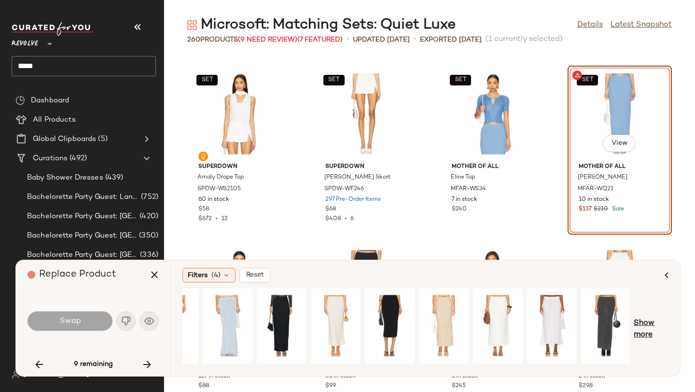
click at [651, 319] on span "Show more" at bounding box center [651, 329] width 35 height 23
click at [659, 319] on span "Show more" at bounding box center [658, 329] width 21 height 23
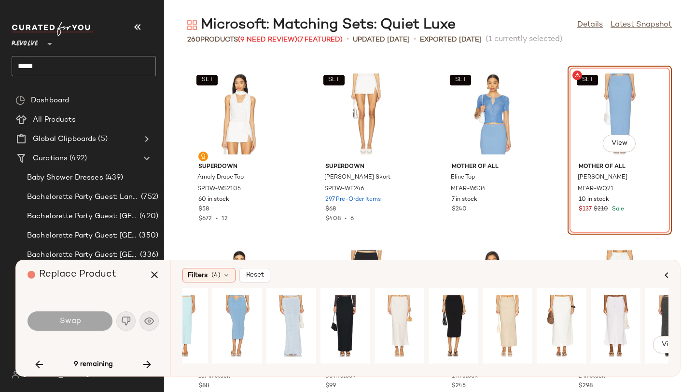
scroll to position [0, 0]
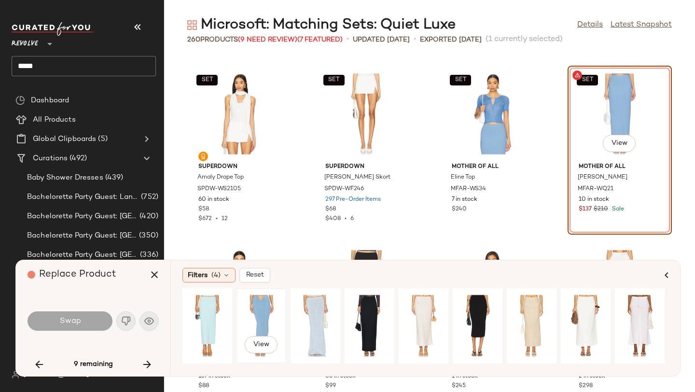
click at [267, 308] on div "View" at bounding box center [261, 326] width 43 height 69
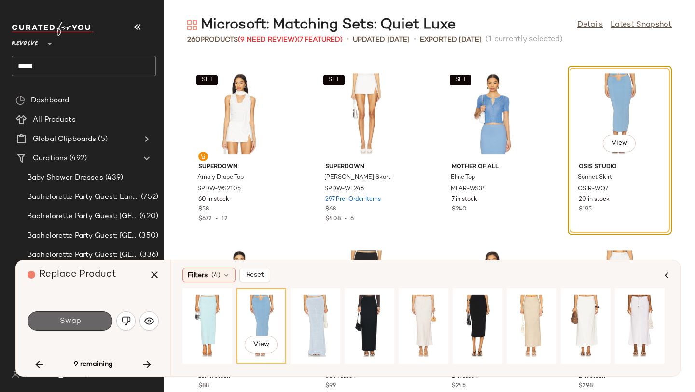
click at [102, 322] on button "Swap" at bounding box center [70, 320] width 85 height 19
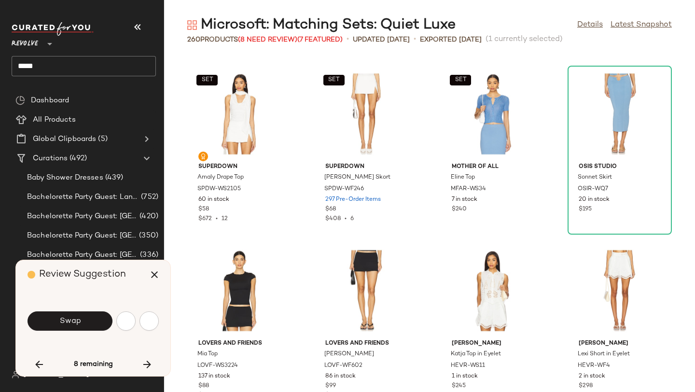
scroll to position [7775, 0]
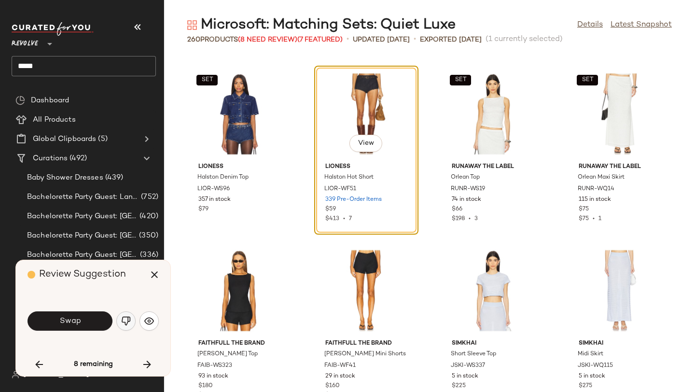
click at [129, 316] on img "button" at bounding box center [126, 321] width 10 height 10
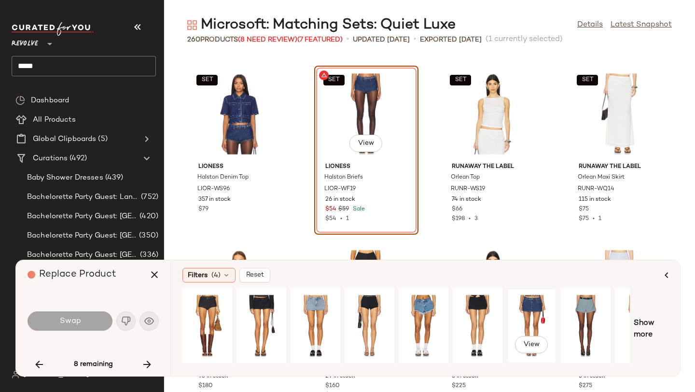
click at [518, 301] on div "View" at bounding box center [531, 326] width 43 height 69
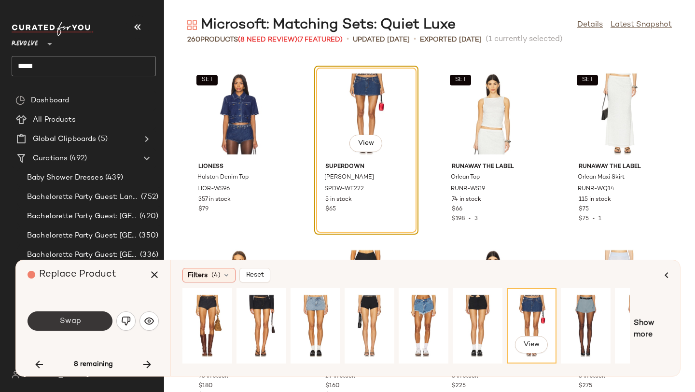
click at [95, 322] on button "Swap" at bounding box center [70, 320] width 85 height 19
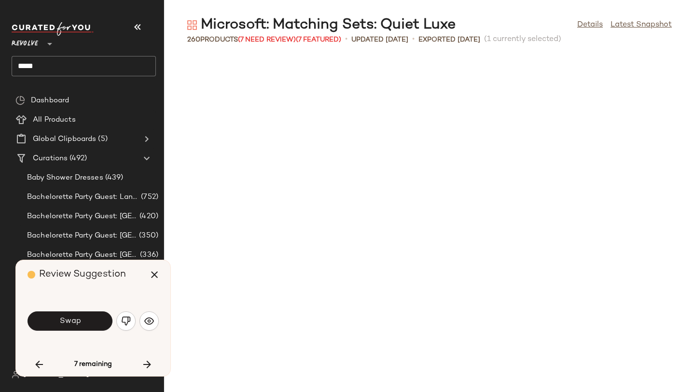
scroll to position [8305, 0]
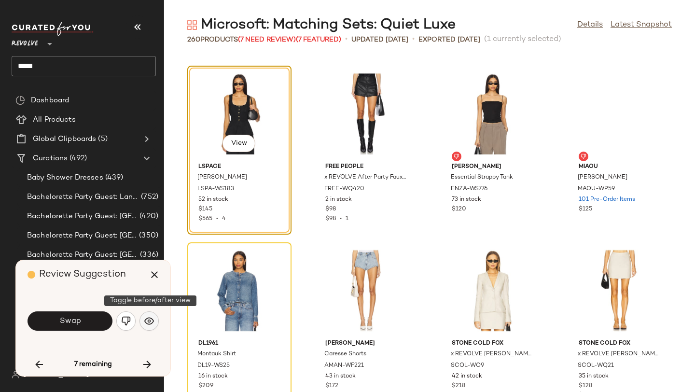
click at [148, 318] on img "button" at bounding box center [149, 321] width 10 height 10
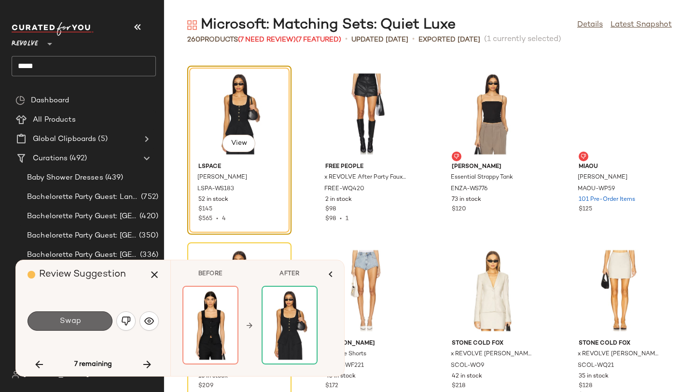
click at [96, 319] on button "Swap" at bounding box center [70, 320] width 85 height 19
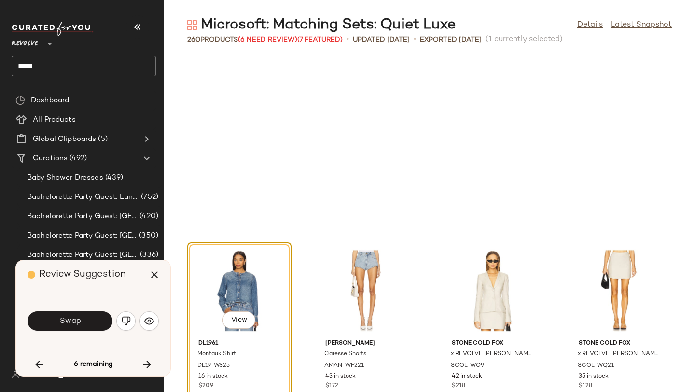
scroll to position [8482, 0]
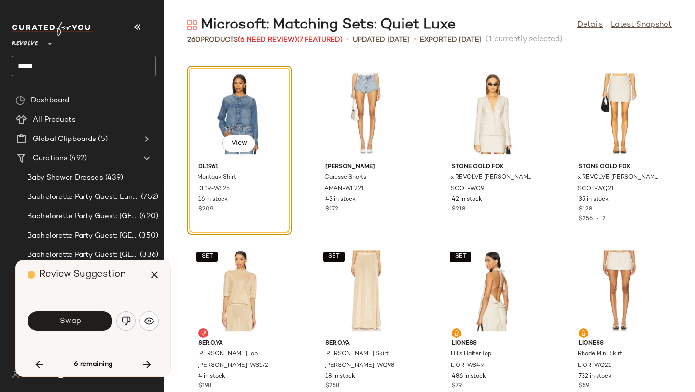
click at [124, 317] on img "button" at bounding box center [126, 321] width 10 height 10
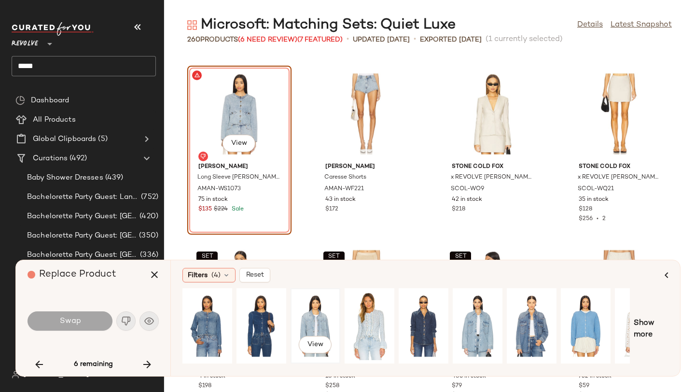
click at [315, 314] on div "View" at bounding box center [315, 326] width 43 height 69
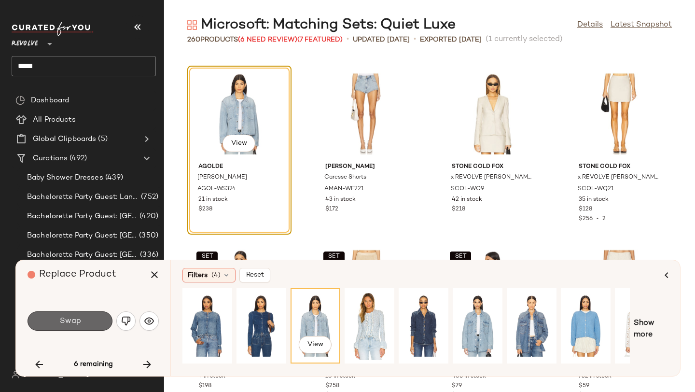
click at [82, 323] on button "Swap" at bounding box center [70, 320] width 85 height 19
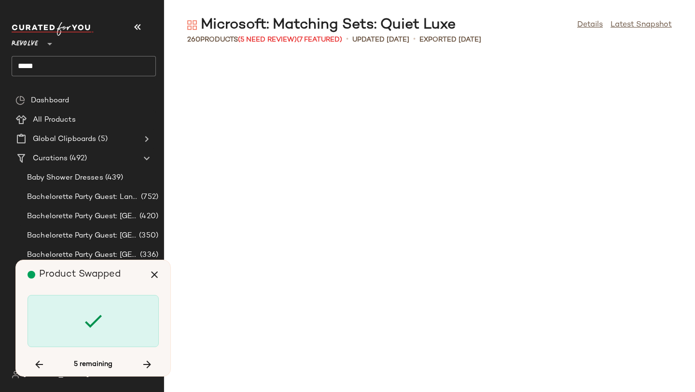
scroll to position [9188, 0]
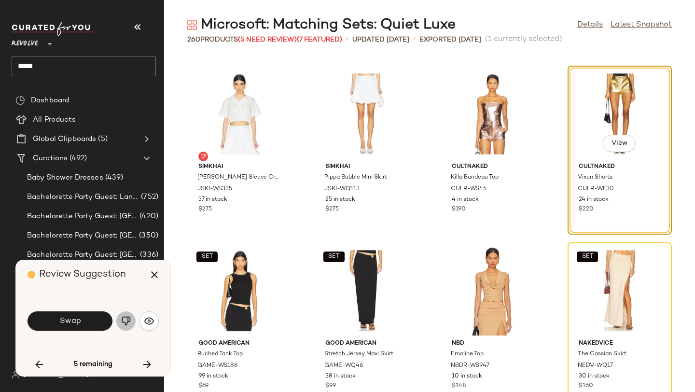
click at [123, 318] on img "button" at bounding box center [126, 321] width 10 height 10
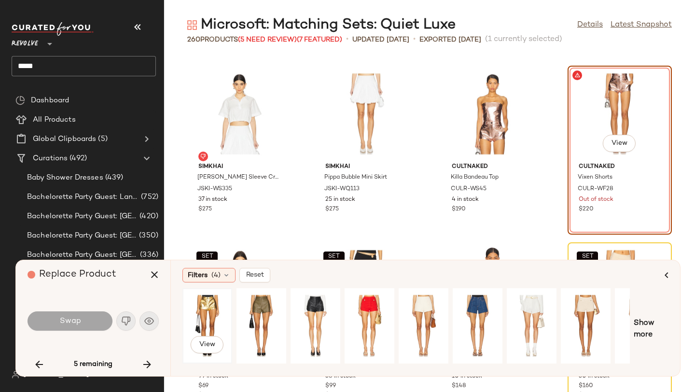
click at [199, 313] on div "View" at bounding box center [207, 326] width 43 height 69
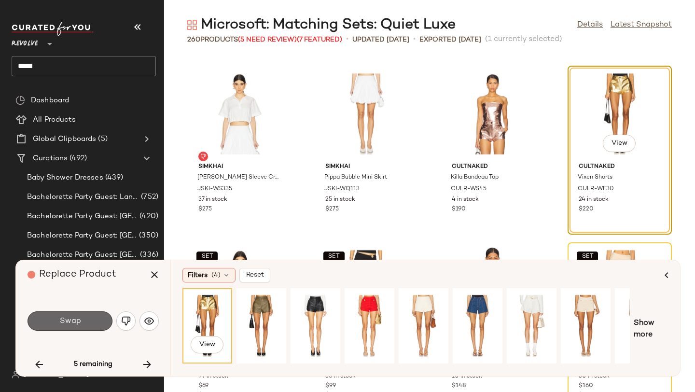
click at [98, 320] on button "Swap" at bounding box center [70, 320] width 85 height 19
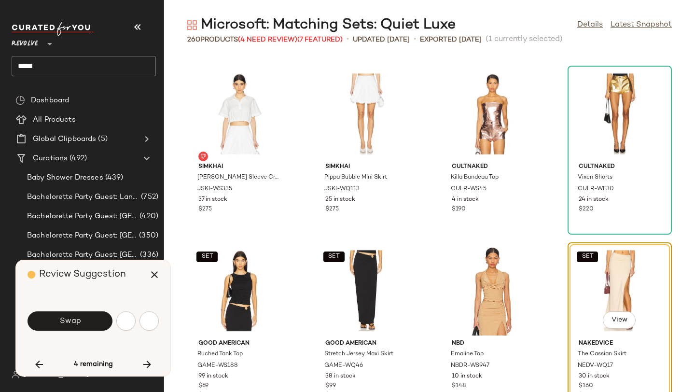
scroll to position [9365, 0]
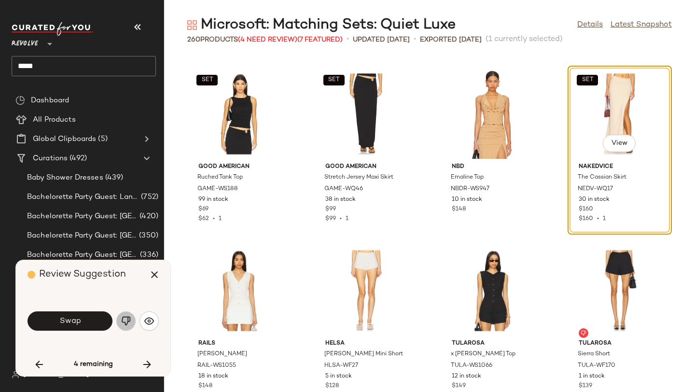
click at [129, 313] on button "button" at bounding box center [125, 320] width 19 height 19
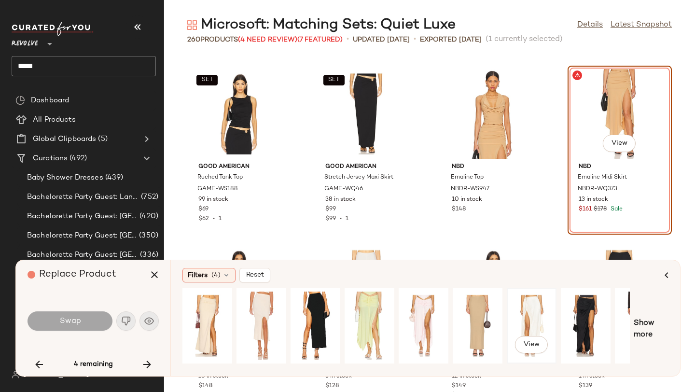
click at [519, 305] on div "View" at bounding box center [531, 326] width 43 height 69
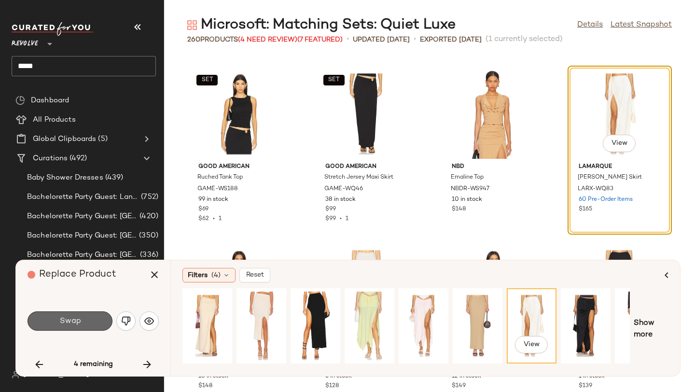
click at [90, 317] on button "Swap" at bounding box center [70, 320] width 85 height 19
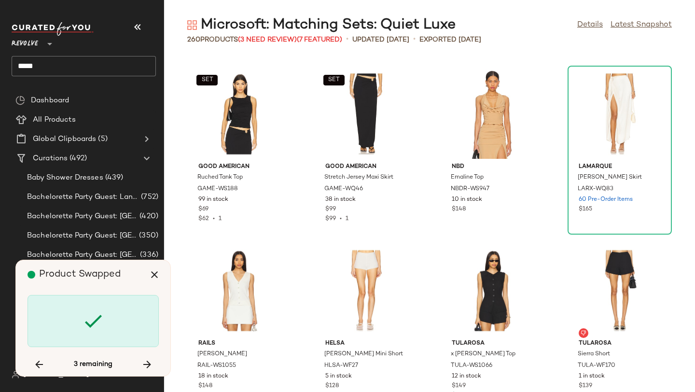
scroll to position [10602, 0]
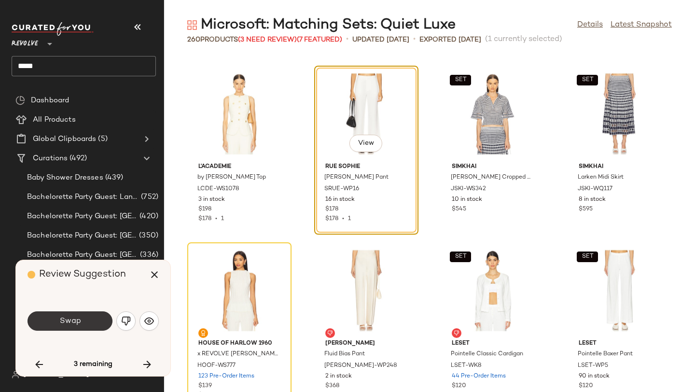
click at [97, 326] on button "Swap" at bounding box center [70, 320] width 85 height 19
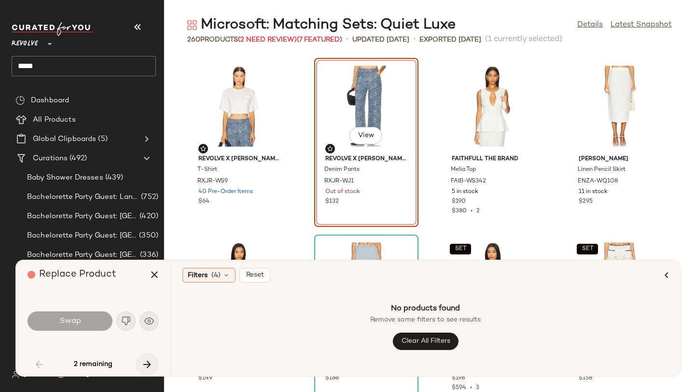
click at [145, 365] on icon "button" at bounding box center [147, 365] width 12 height 12
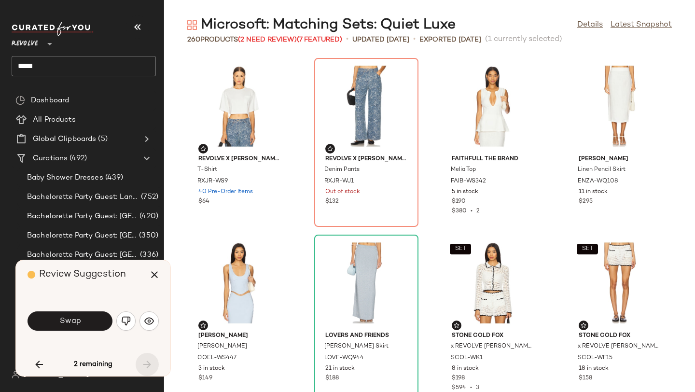
scroll to position [10779, 0]
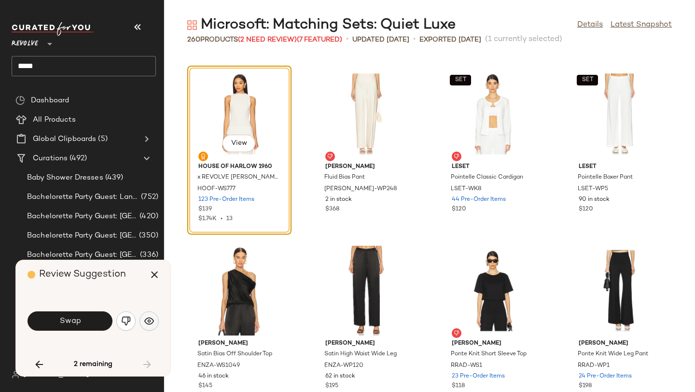
click at [143, 323] on button "button" at bounding box center [149, 320] width 19 height 19
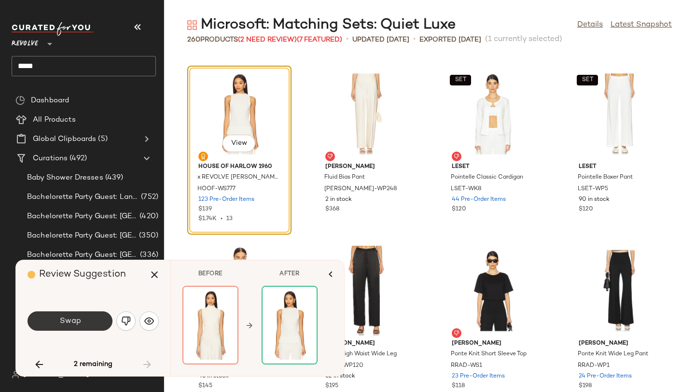
click at [74, 329] on button "Swap" at bounding box center [70, 320] width 85 height 19
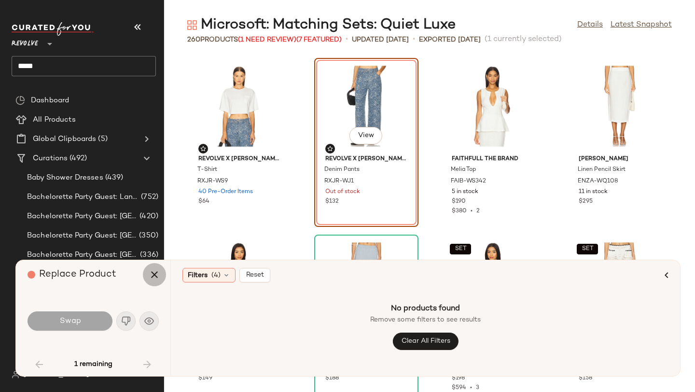
click at [161, 275] on button "button" at bounding box center [154, 274] width 23 height 23
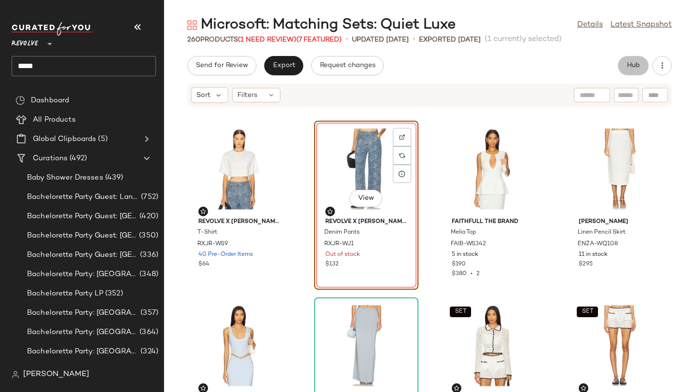
click at [626, 67] on button "Hub" at bounding box center [633, 65] width 31 height 19
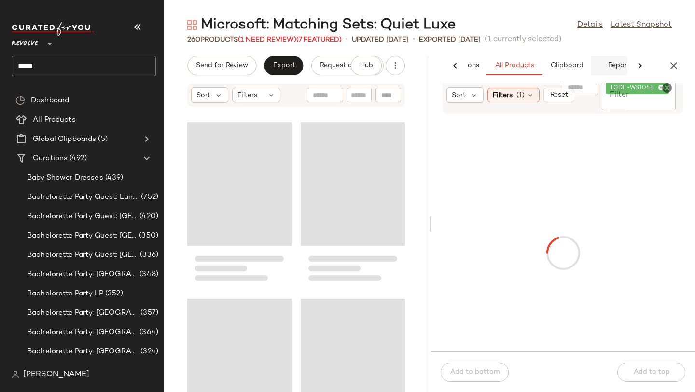
scroll to position [0, 66]
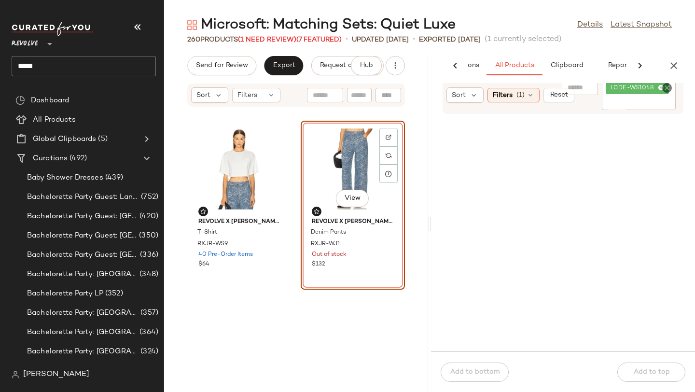
click at [634, 100] on input "Filter" at bounding box center [639, 103] width 66 height 10
type input "*****"
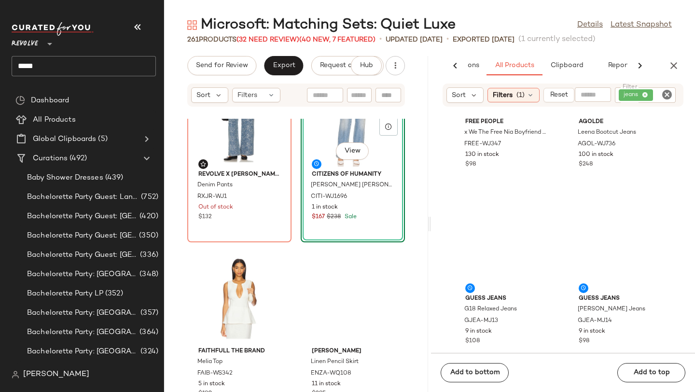
scroll to position [280, 0]
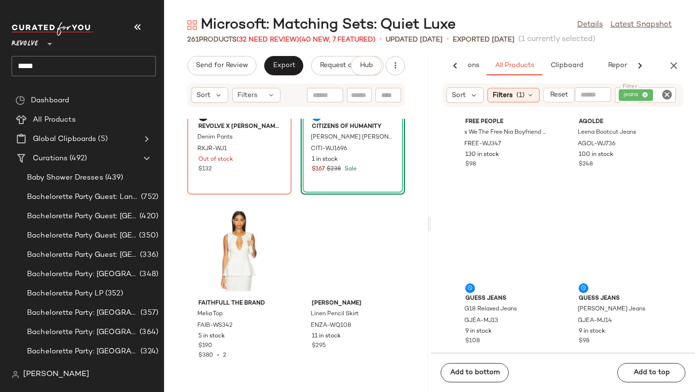
click at [304, 119] on div "View" at bounding box center [353, 74] width 98 height 90
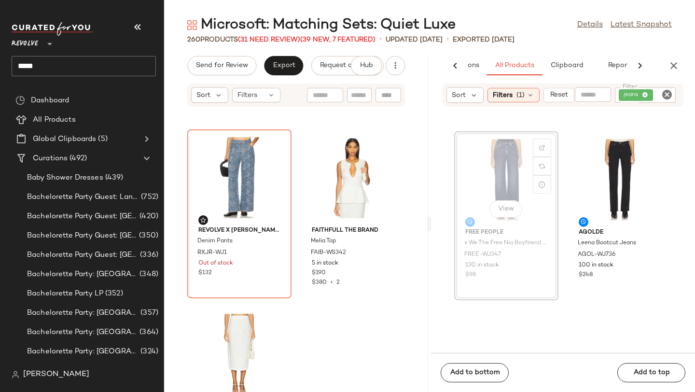
scroll to position [175, 0]
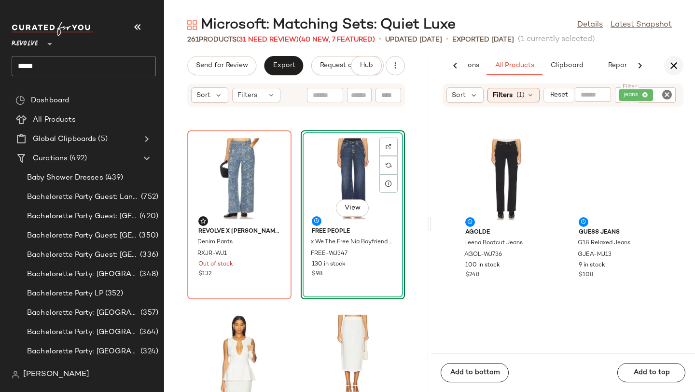
click at [674, 64] on icon "button" at bounding box center [674, 66] width 12 height 12
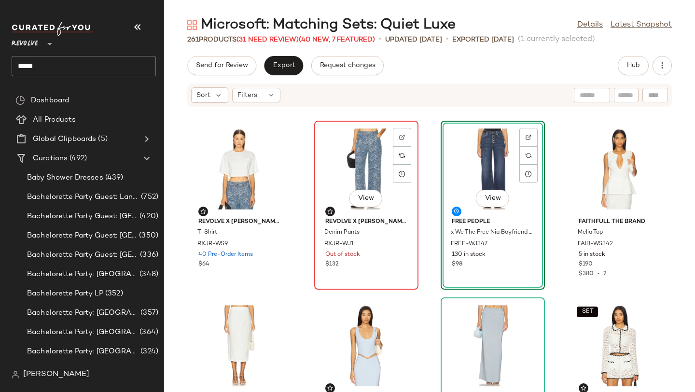
click at [361, 169] on div "View" at bounding box center [367, 169] width 98 height 90
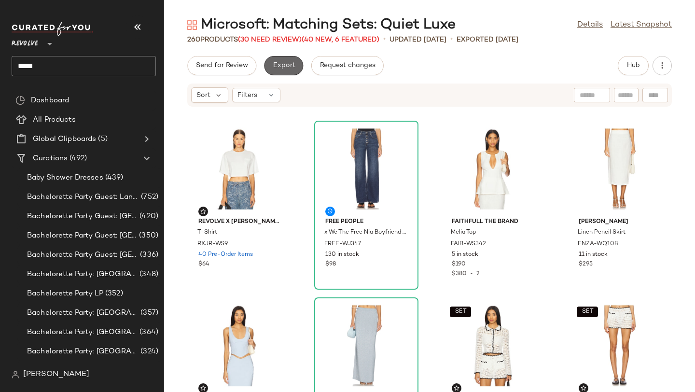
click at [277, 70] on button "Export" at bounding box center [283, 65] width 39 height 19
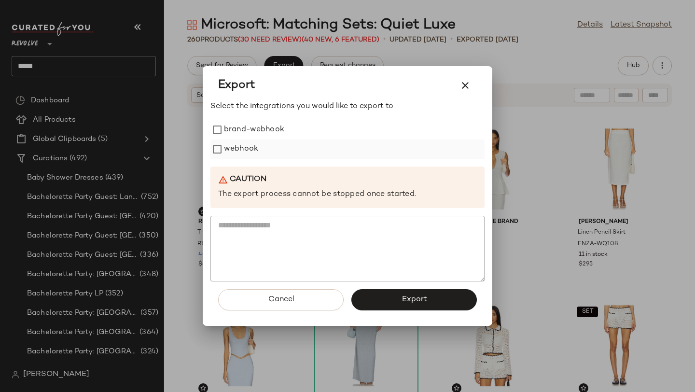
click at [235, 146] on label "webhook" at bounding box center [241, 149] width 34 height 19
click at [379, 296] on button "Export" at bounding box center [414, 299] width 126 height 21
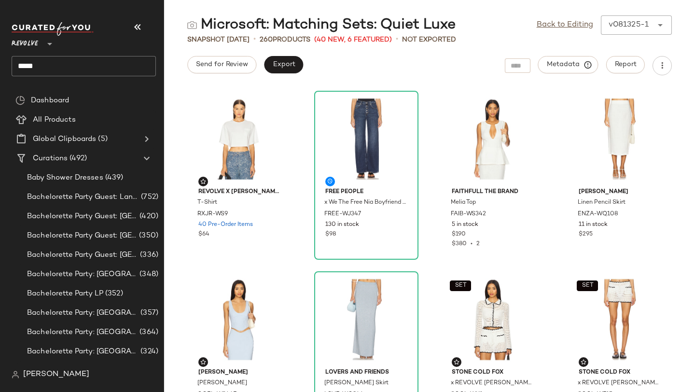
click at [58, 61] on input "*****" at bounding box center [84, 66] width 144 height 20
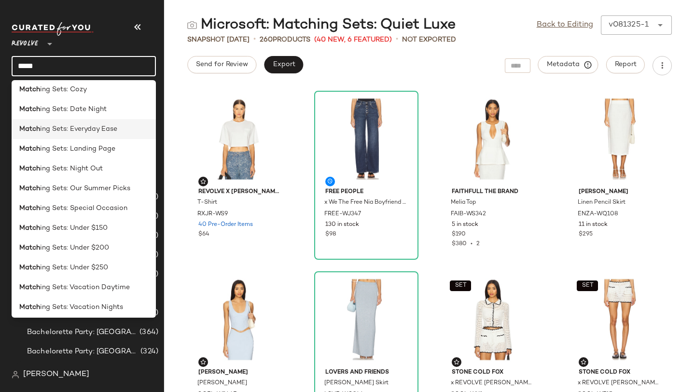
scroll to position [305, 0]
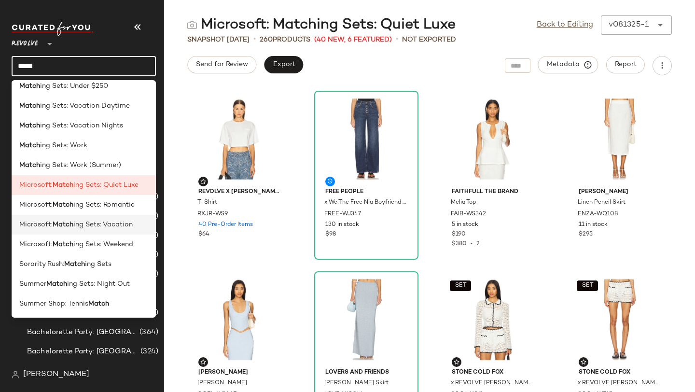
click at [44, 227] on span "Microsoft:" at bounding box center [35, 225] width 33 height 10
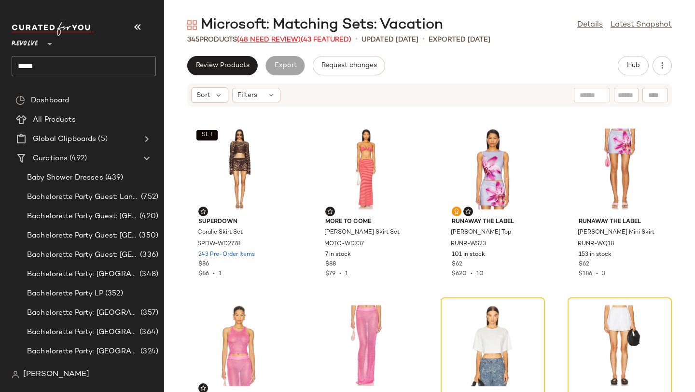
click at [285, 39] on span "(48 Need Review)" at bounding box center [269, 39] width 64 height 7
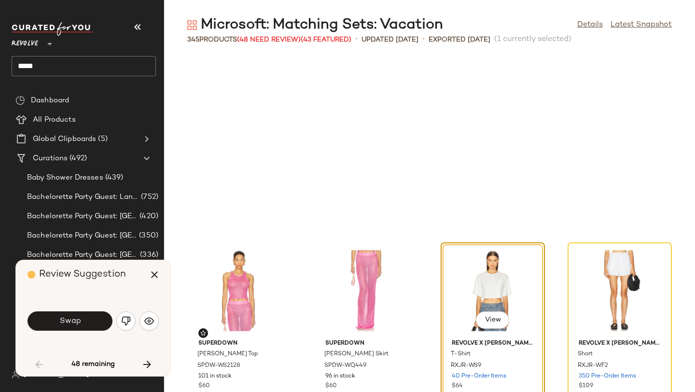
scroll to position [184, 0]
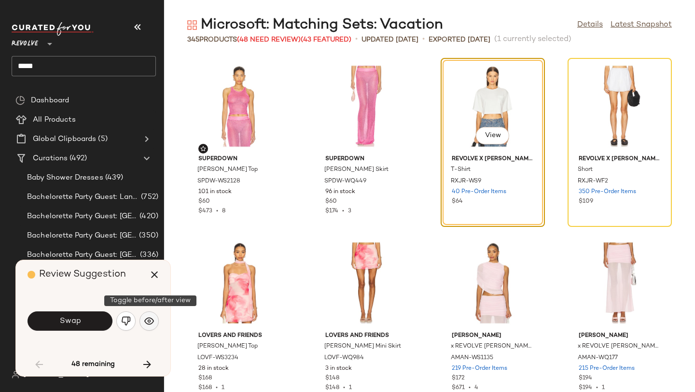
click at [145, 324] on img "button" at bounding box center [149, 321] width 10 height 10
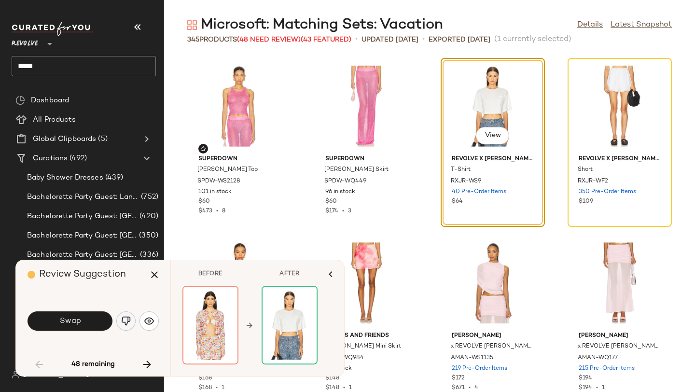
click at [127, 321] on img "button" at bounding box center [126, 321] width 10 height 10
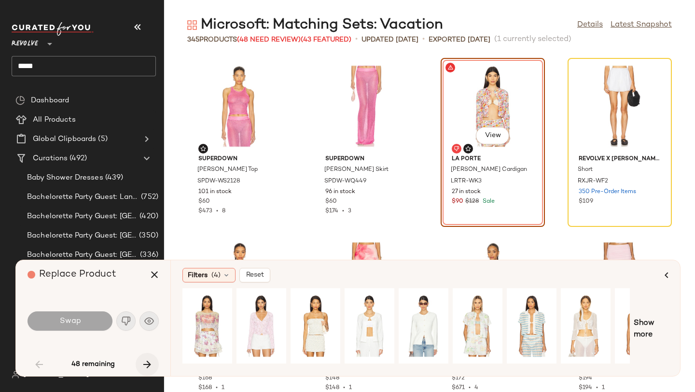
click at [147, 359] on icon "button" at bounding box center [147, 365] width 12 height 12
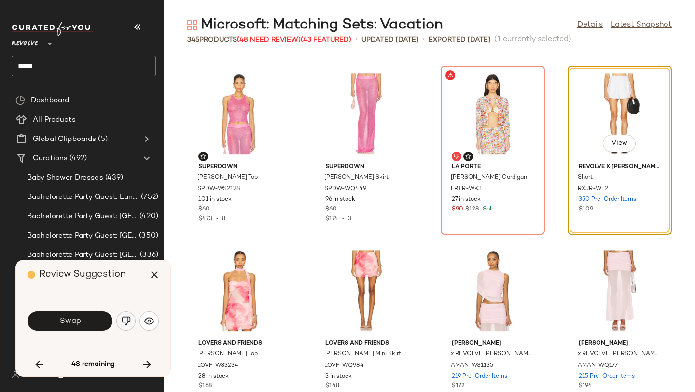
click at [127, 319] on img "button" at bounding box center [126, 321] width 10 height 10
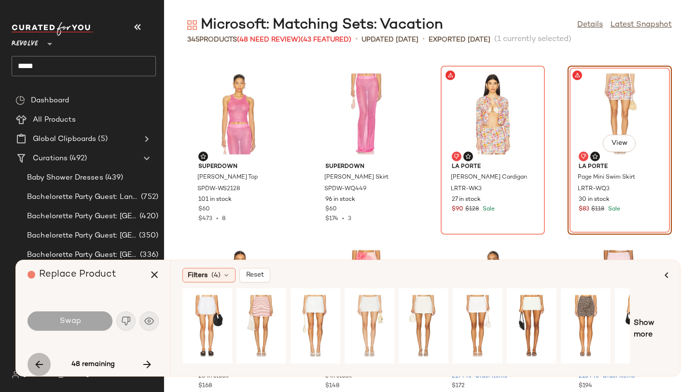
click at [43, 359] on icon "button" at bounding box center [39, 365] width 12 height 12
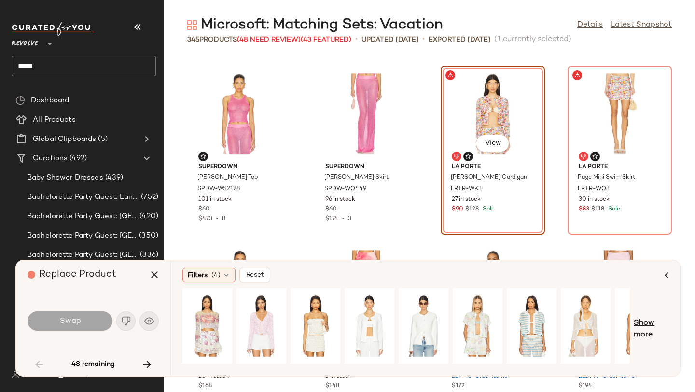
click at [645, 323] on span "Show more" at bounding box center [651, 329] width 35 height 23
click at [656, 323] on span "Show more" at bounding box center [658, 329] width 21 height 23
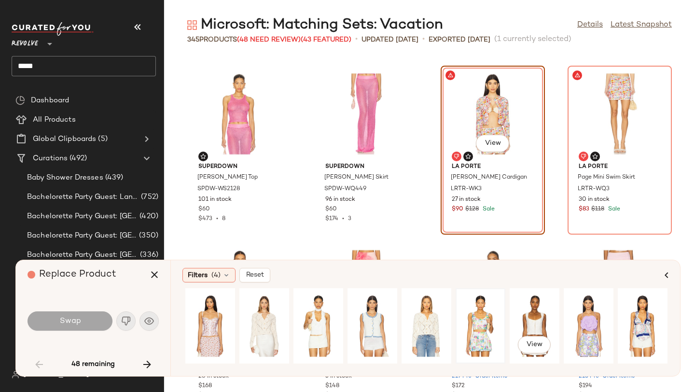
scroll to position [0, 755]
click at [147, 367] on icon "button" at bounding box center [147, 365] width 12 height 12
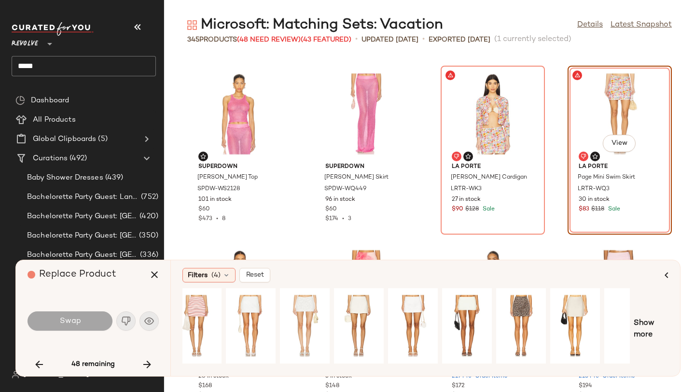
scroll to position [0, 88]
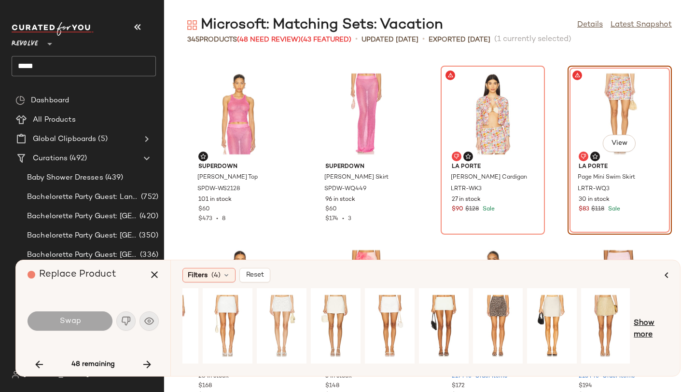
click at [657, 323] on span "Show more" at bounding box center [651, 329] width 35 height 23
click at [658, 323] on span "Show more" at bounding box center [658, 329] width 21 height 23
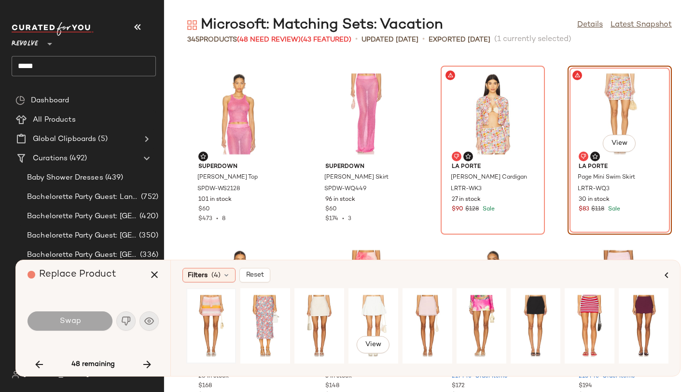
scroll to position [0, 861]
click at [41, 363] on icon "button" at bounding box center [39, 365] width 12 height 12
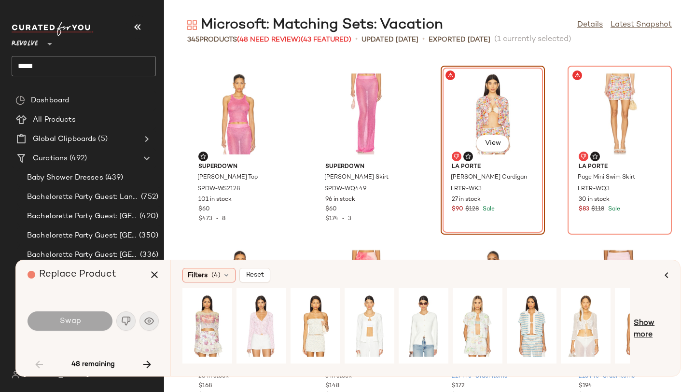
click at [652, 320] on span "Show more" at bounding box center [651, 329] width 35 height 23
click at [657, 321] on span "Show more" at bounding box center [658, 329] width 21 height 23
click at [263, 315] on div "View" at bounding box center [261, 326] width 43 height 69
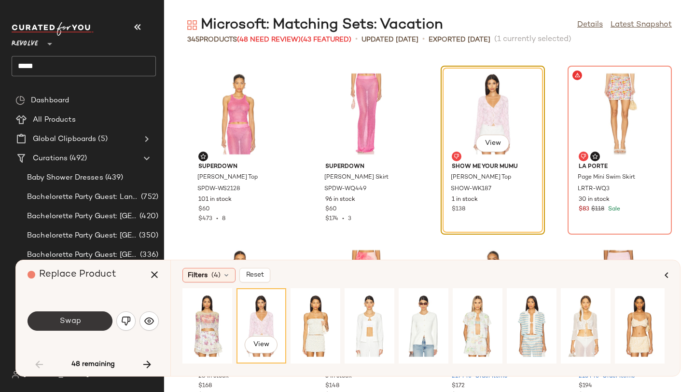
click at [98, 319] on button "Swap" at bounding box center [70, 320] width 85 height 19
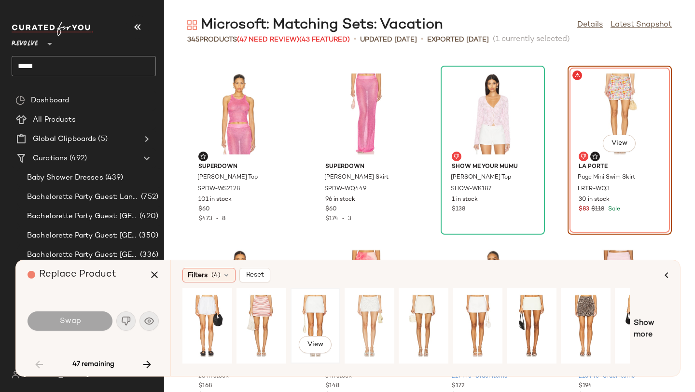
click at [322, 315] on div "View" at bounding box center [315, 326] width 43 height 69
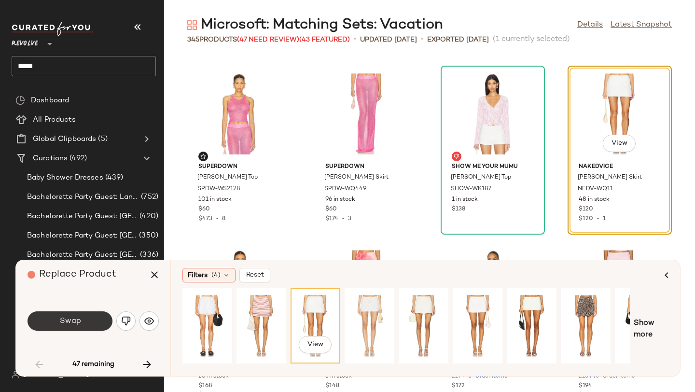
click at [101, 319] on button "Swap" at bounding box center [70, 320] width 85 height 19
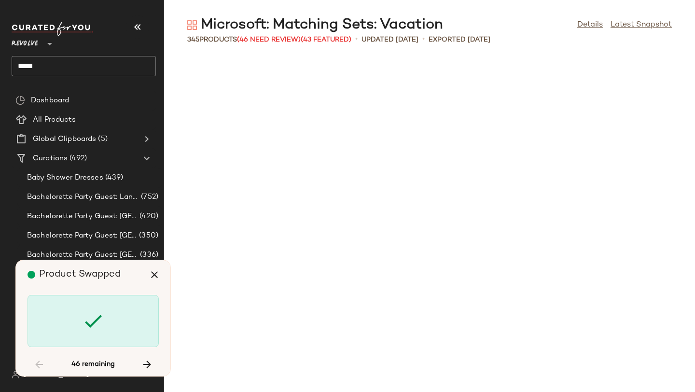
scroll to position [884, 0]
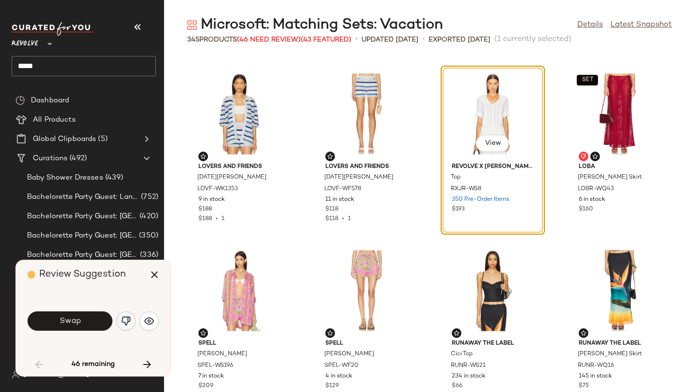
click at [128, 321] on img "button" at bounding box center [126, 321] width 10 height 10
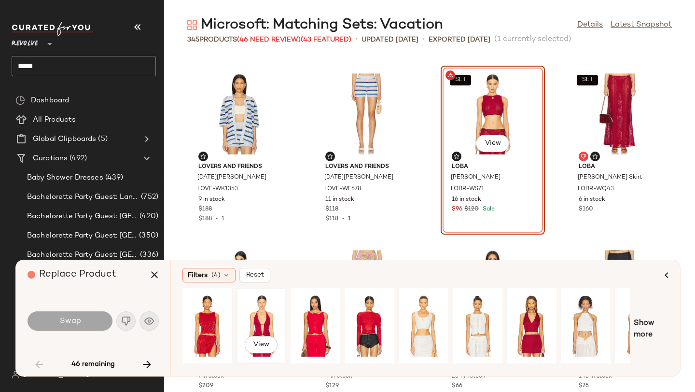
click at [262, 315] on div "View" at bounding box center [261, 326] width 43 height 69
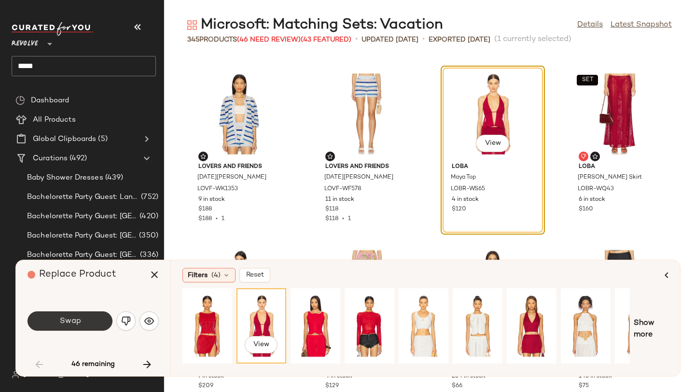
click at [92, 322] on button "Swap" at bounding box center [70, 320] width 85 height 19
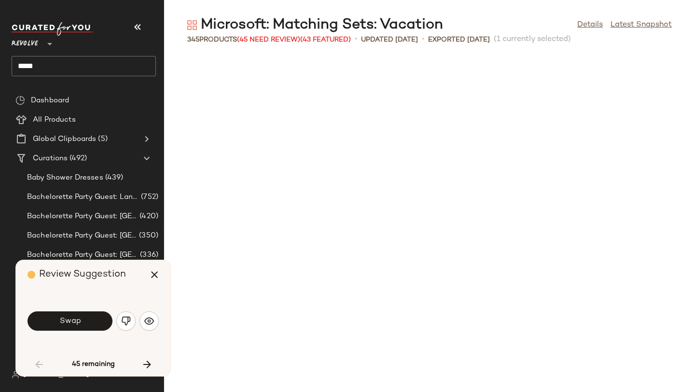
scroll to position [1237, 0]
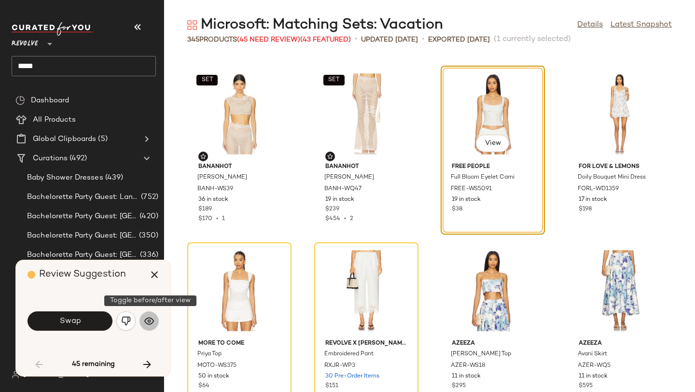
click at [145, 323] on img "button" at bounding box center [149, 321] width 10 height 10
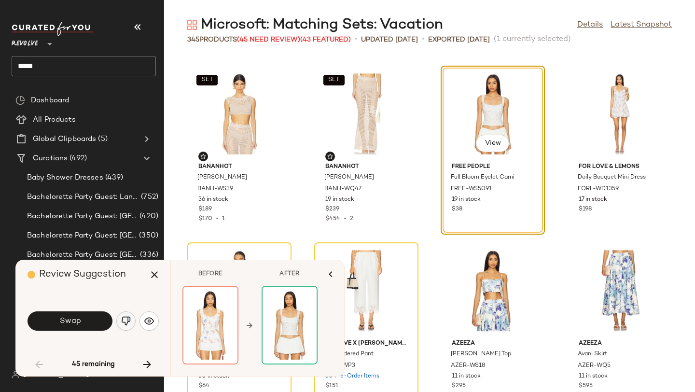
click at [126, 322] on img "button" at bounding box center [126, 321] width 10 height 10
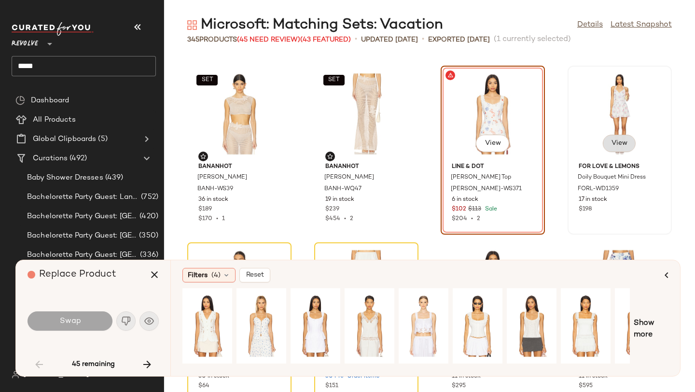
click at [616, 137] on button "View" at bounding box center [619, 143] width 33 height 17
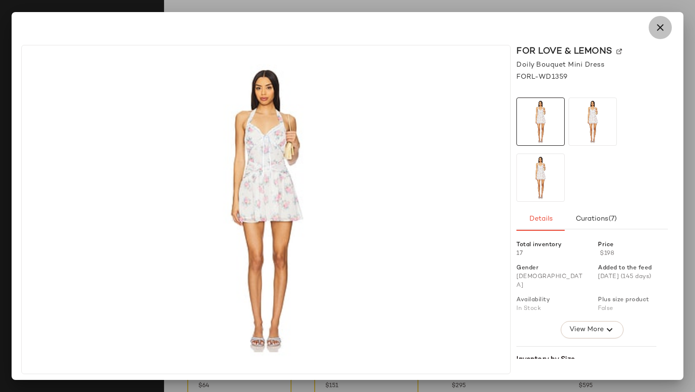
click at [664, 28] on icon "button" at bounding box center [661, 28] width 12 height 12
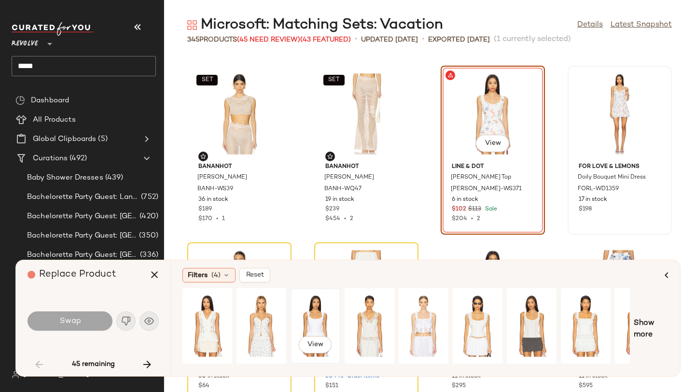
click at [319, 314] on div "View" at bounding box center [315, 326] width 43 height 69
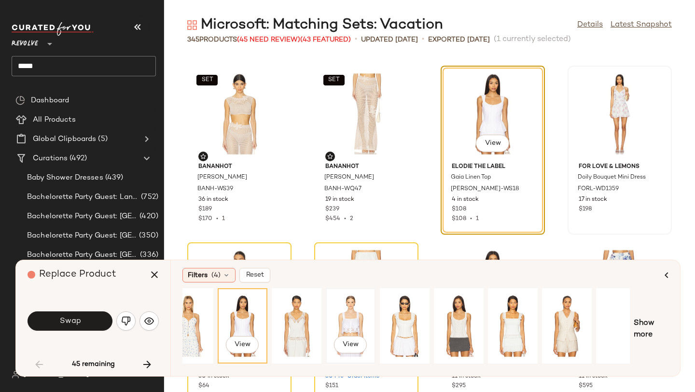
scroll to position [0, 88]
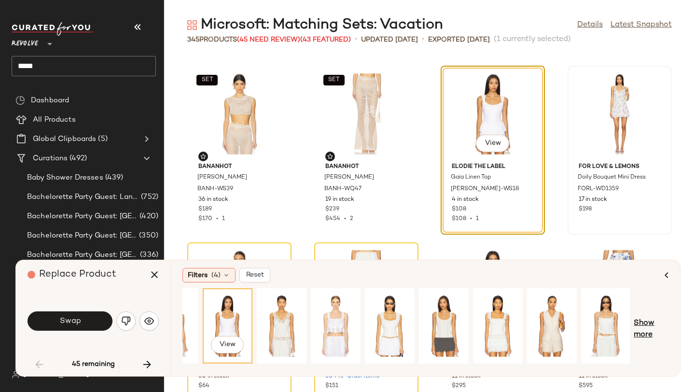
click at [640, 318] on span "Show more" at bounding box center [651, 329] width 35 height 23
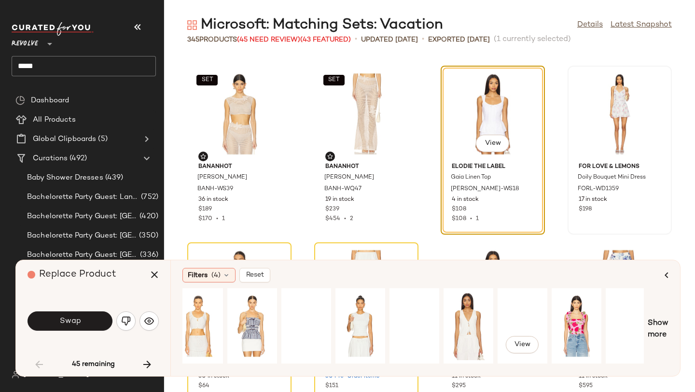
scroll to position [0, 615]
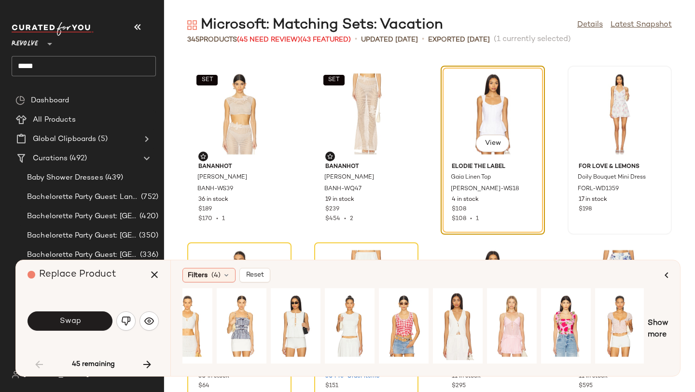
click at [655, 317] on div "View Show more" at bounding box center [425, 329] width 486 height 82
click at [655, 323] on span "Show more" at bounding box center [658, 329] width 21 height 23
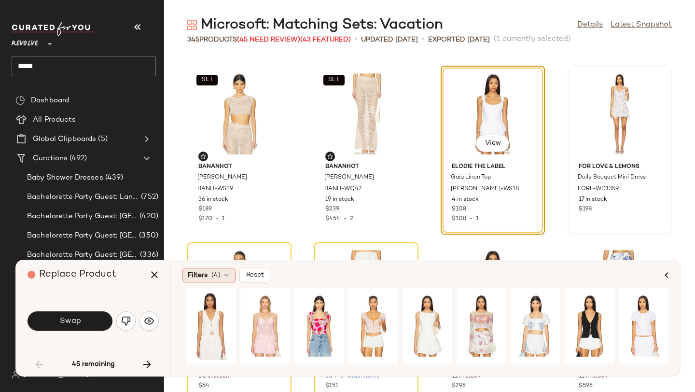
click at [214, 279] on span "(4)" at bounding box center [215, 275] width 9 height 10
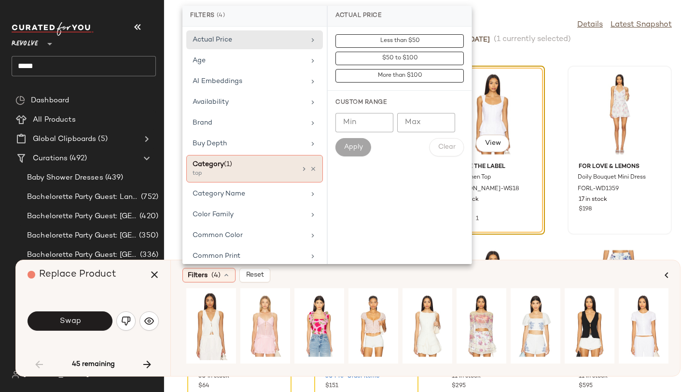
click at [305, 164] on div "Category (1) top" at bounding box center [254, 169] width 137 height 28
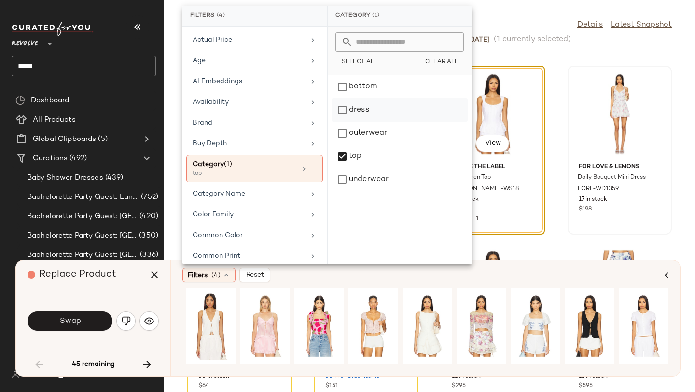
click at [341, 122] on div "dress" at bounding box center [400, 133] width 136 height 23
click at [341, 168] on div "top" at bounding box center [400, 179] width 136 height 23
click at [513, 20] on div "Microsoft: Matching Sets: Vacation Details Latest Snapshot" at bounding box center [429, 24] width 531 height 19
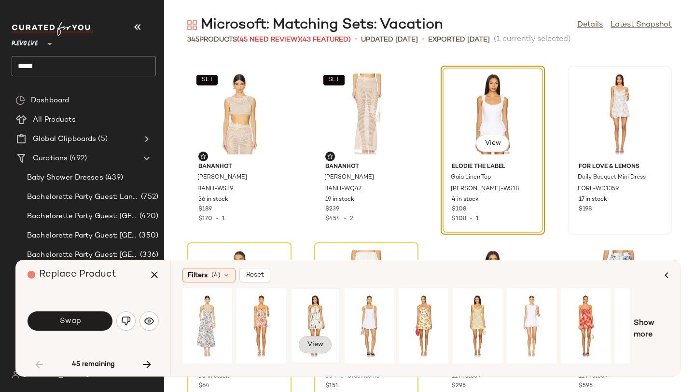
click at [315, 338] on button "View" at bounding box center [315, 344] width 33 height 17
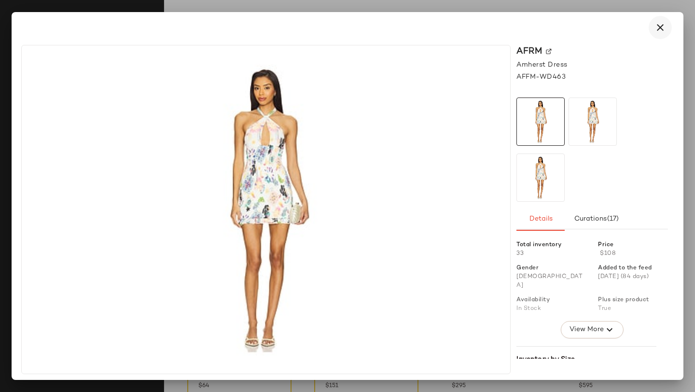
click at [664, 29] on icon "button" at bounding box center [661, 28] width 12 height 12
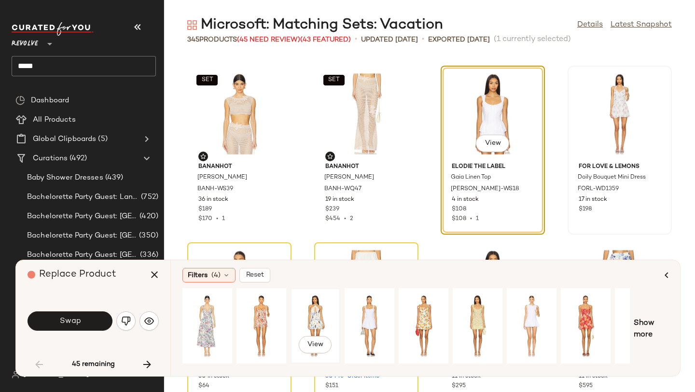
click at [327, 295] on div "View" at bounding box center [315, 326] width 43 height 69
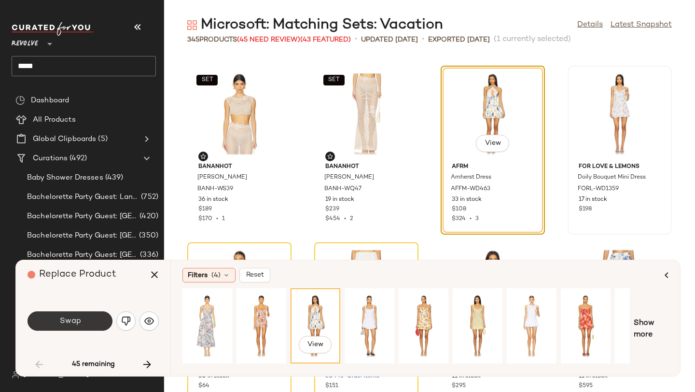
click at [96, 316] on button "Swap" at bounding box center [70, 320] width 85 height 19
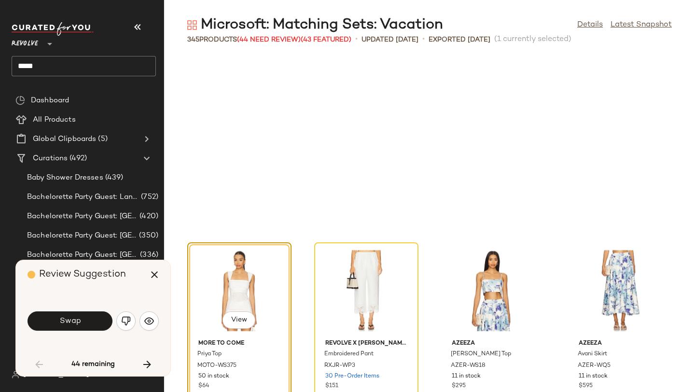
scroll to position [1414, 0]
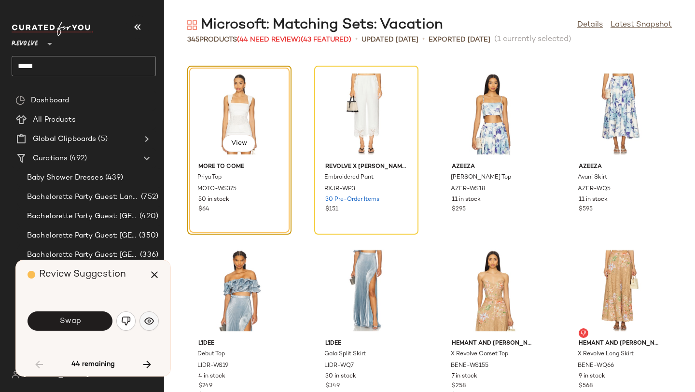
click at [146, 321] on img "button" at bounding box center [149, 321] width 10 height 10
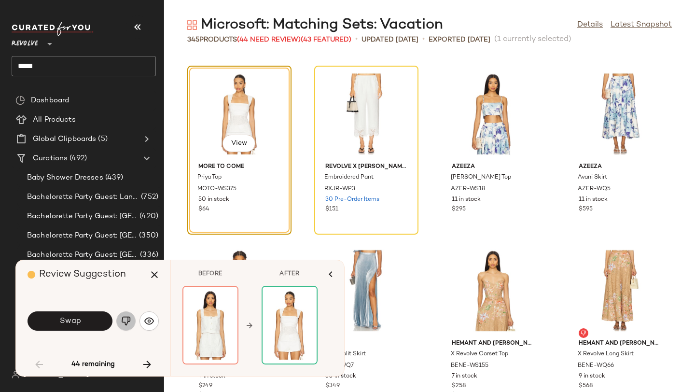
click at [130, 323] on img "button" at bounding box center [126, 321] width 10 height 10
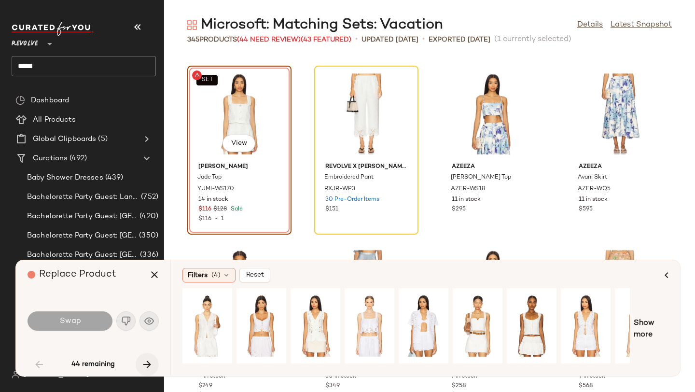
click at [146, 361] on icon "button" at bounding box center [147, 365] width 12 height 12
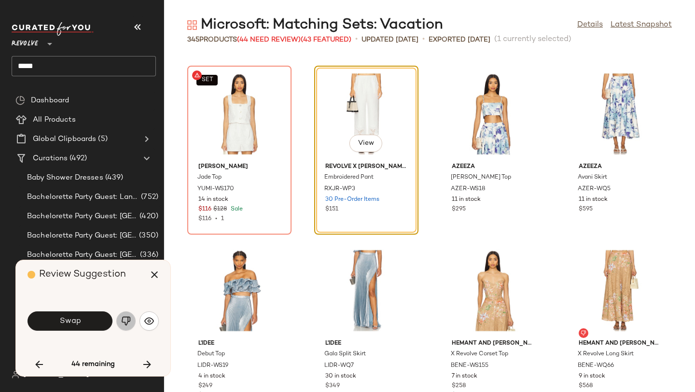
click at [131, 324] on button "button" at bounding box center [125, 320] width 19 height 19
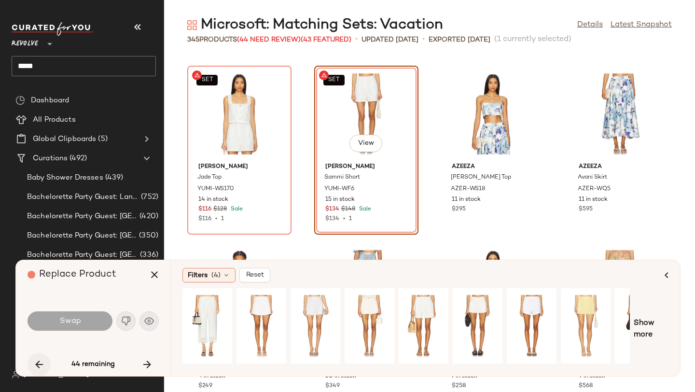
click at [38, 365] on icon "button" at bounding box center [39, 365] width 12 height 12
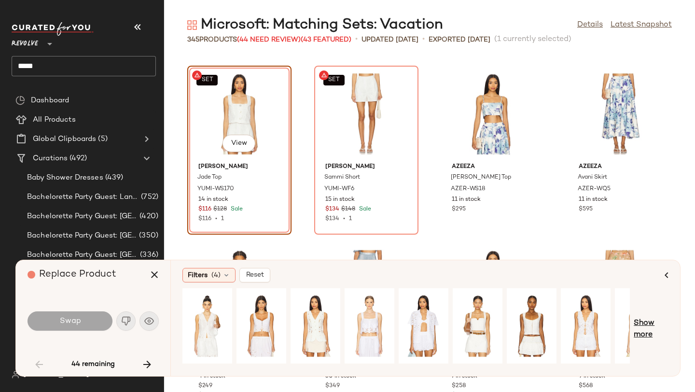
click at [649, 325] on span "Show more" at bounding box center [651, 329] width 35 height 23
click at [659, 323] on span "Show more" at bounding box center [658, 329] width 21 height 23
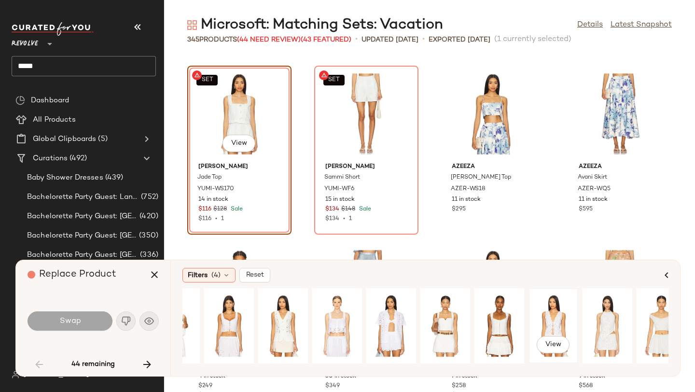
scroll to position [0, 47]
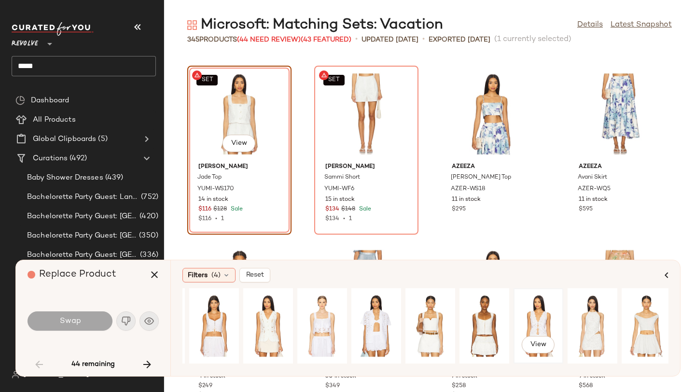
click at [536, 327] on div "View" at bounding box center [538, 326] width 43 height 69
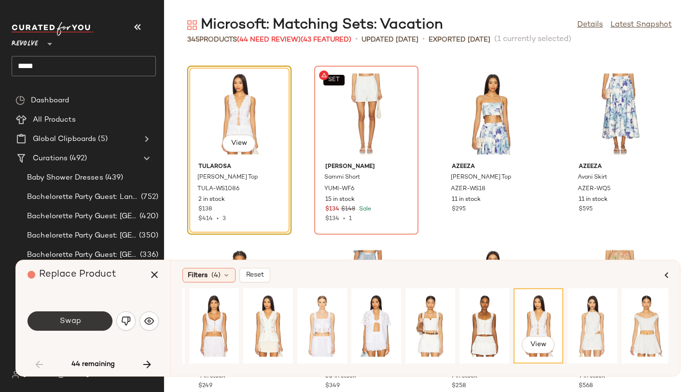
click at [97, 321] on button "Swap" at bounding box center [70, 320] width 85 height 19
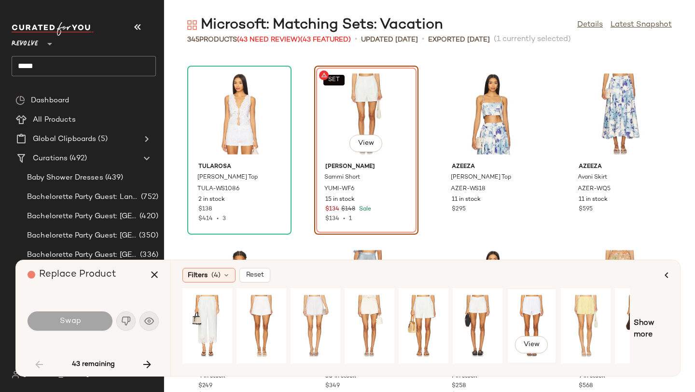
click at [536, 306] on div "View" at bounding box center [531, 326] width 43 height 69
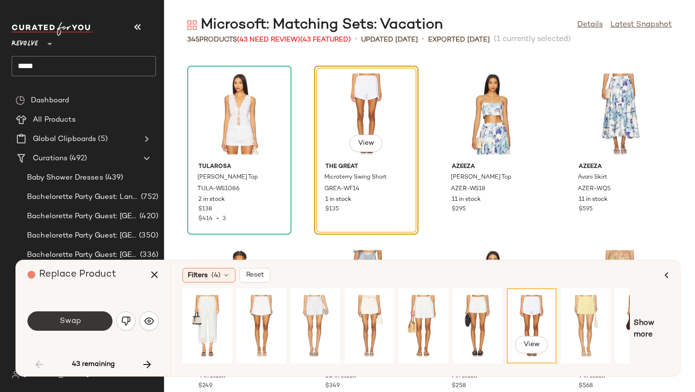
click at [89, 316] on button "Swap" at bounding box center [70, 320] width 85 height 19
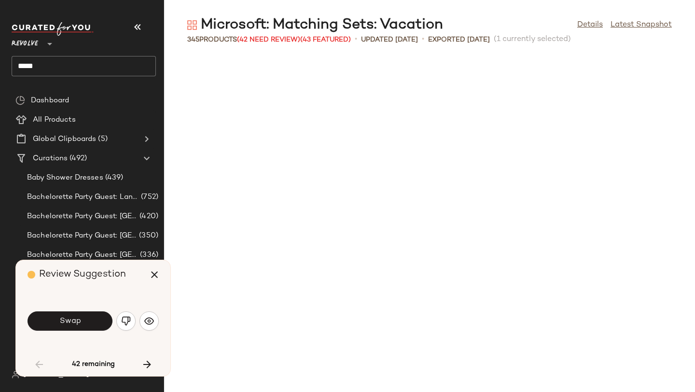
scroll to position [1767, 0]
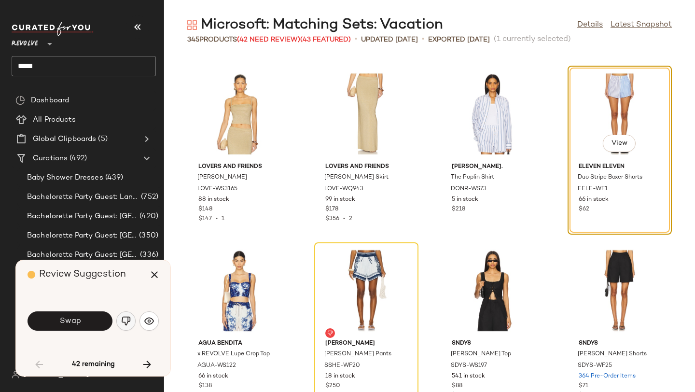
click at [128, 318] on img "button" at bounding box center [126, 321] width 10 height 10
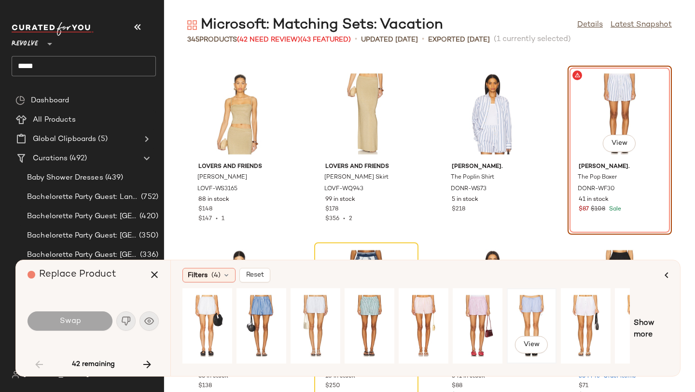
click at [534, 313] on div "View" at bounding box center [531, 326] width 43 height 69
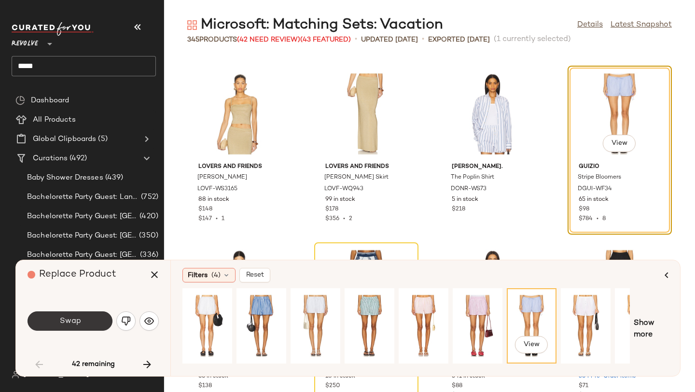
click at [100, 322] on button "Swap" at bounding box center [70, 320] width 85 height 19
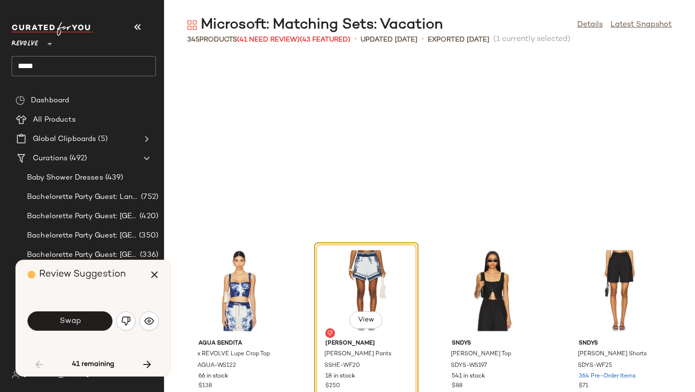
scroll to position [1944, 0]
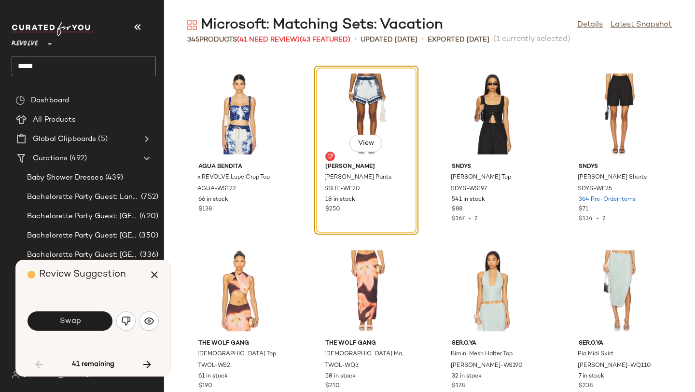
click at [130, 311] on div "Swap" at bounding box center [93, 320] width 131 height 23
click at [129, 321] on img "button" at bounding box center [126, 321] width 10 height 10
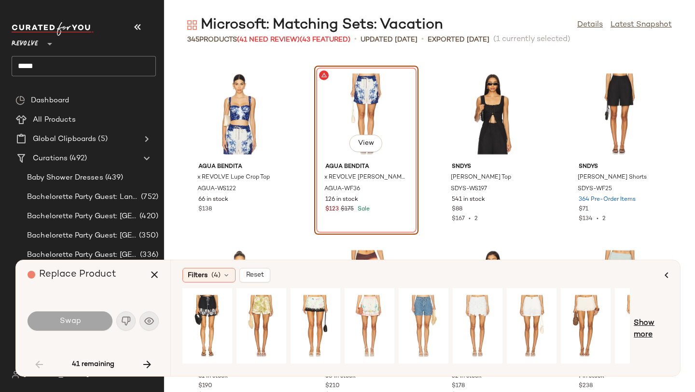
click at [640, 324] on span "Show more" at bounding box center [651, 329] width 35 height 23
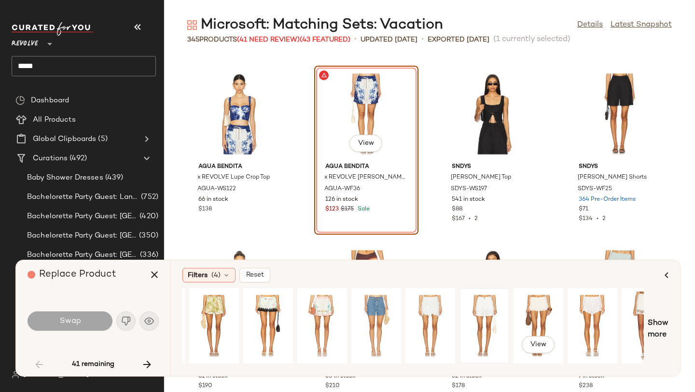
scroll to position [0, 60]
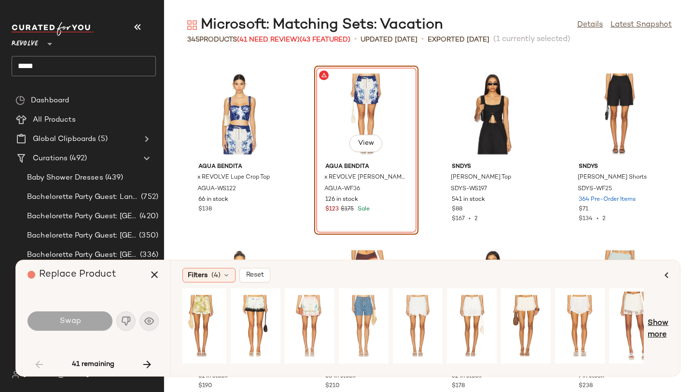
click at [666, 326] on span "Show more" at bounding box center [658, 329] width 21 height 23
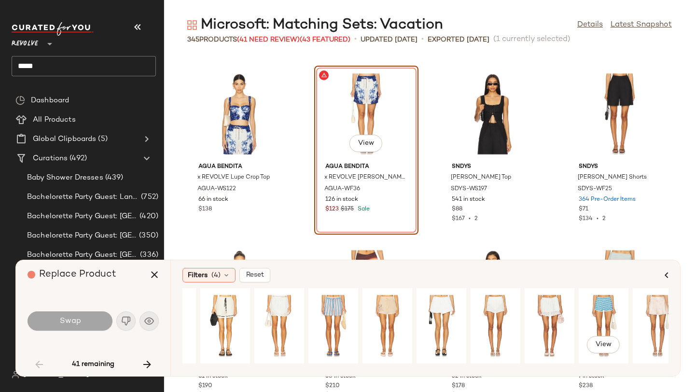
scroll to position [0, 861]
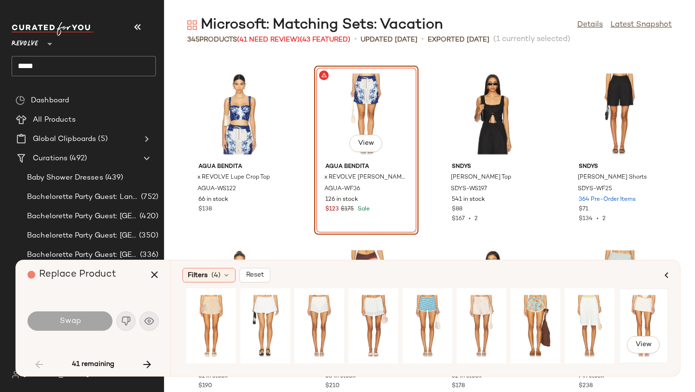
click at [634, 307] on div "View" at bounding box center [643, 326] width 43 height 69
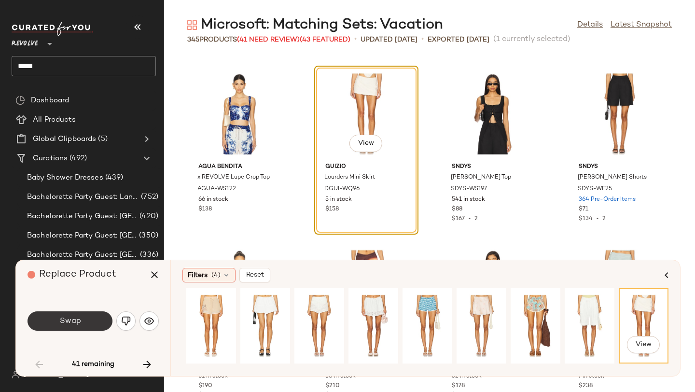
click at [96, 316] on button "Swap" at bounding box center [70, 320] width 85 height 19
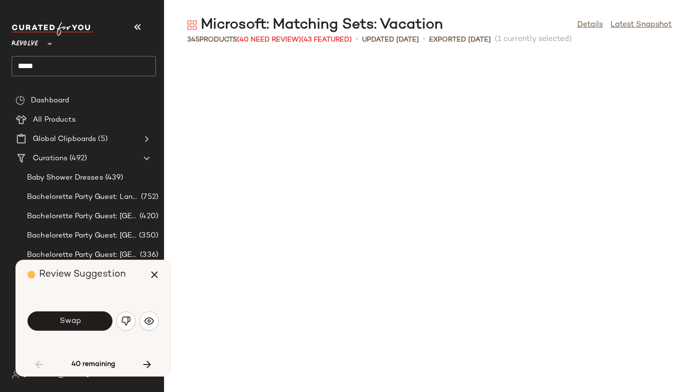
scroll to position [2297, 0]
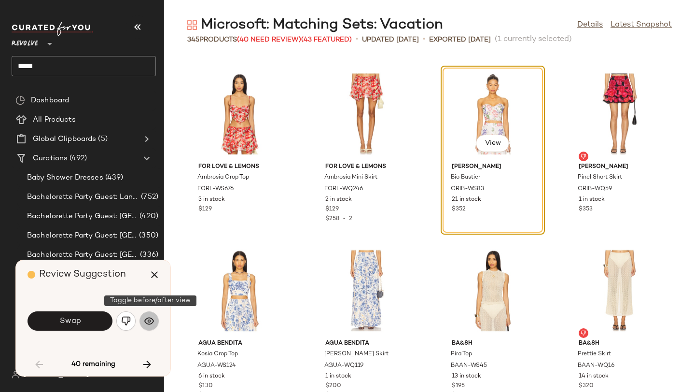
click at [150, 318] on img "button" at bounding box center [149, 321] width 10 height 10
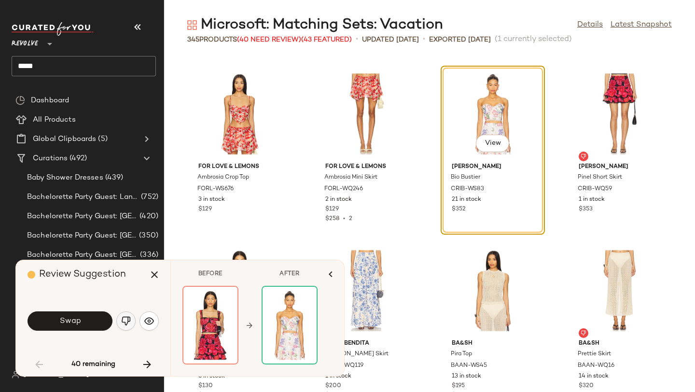
click at [126, 315] on button "button" at bounding box center [125, 320] width 19 height 19
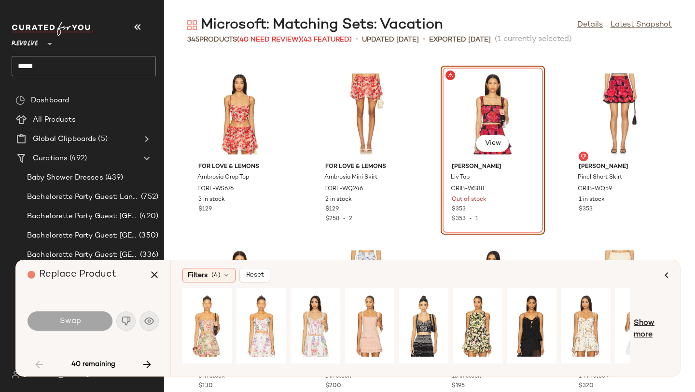
click at [640, 333] on span "Show more" at bounding box center [651, 329] width 35 height 23
click at [663, 324] on span "Show more" at bounding box center [658, 329] width 21 height 23
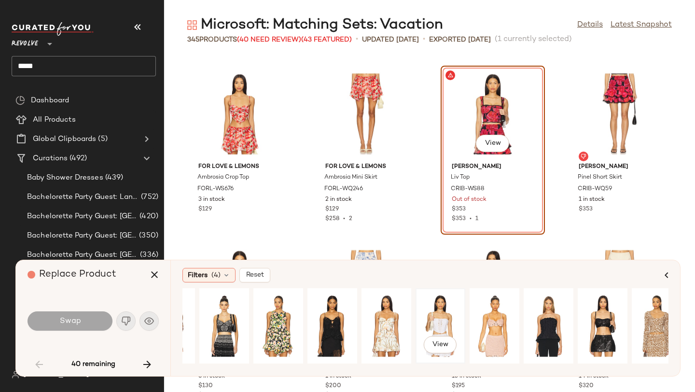
scroll to position [0, 207]
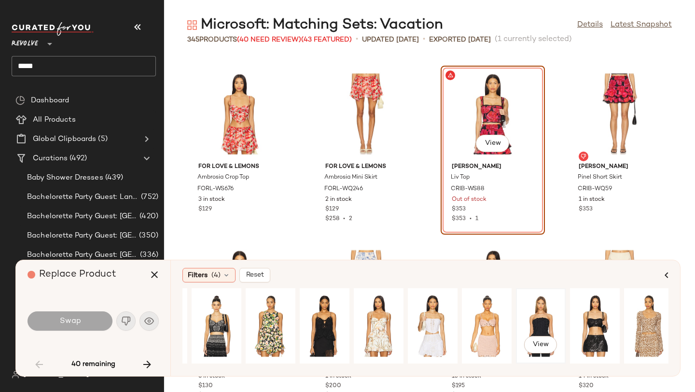
click at [532, 332] on div "View" at bounding box center [540, 326] width 43 height 69
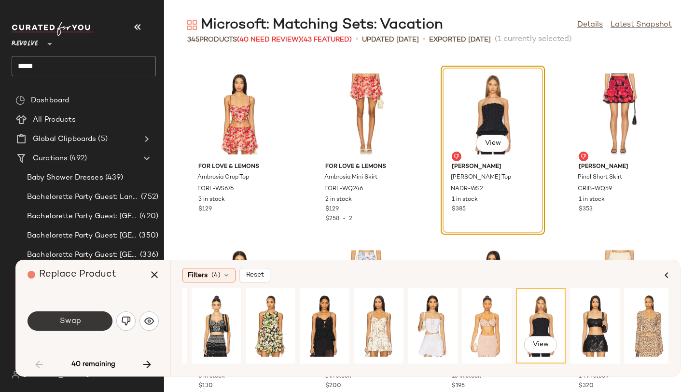
click at [69, 316] on button "Swap" at bounding box center [70, 320] width 85 height 19
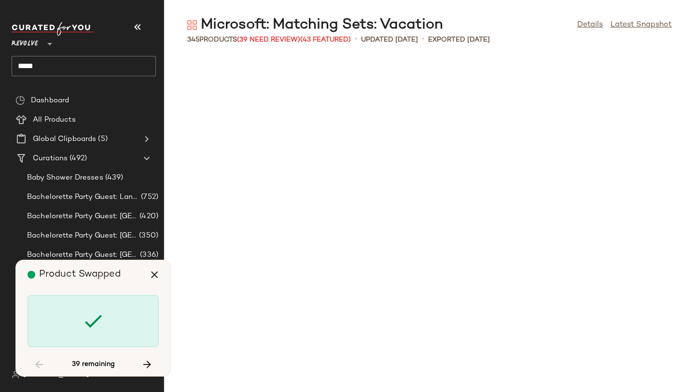
scroll to position [3004, 0]
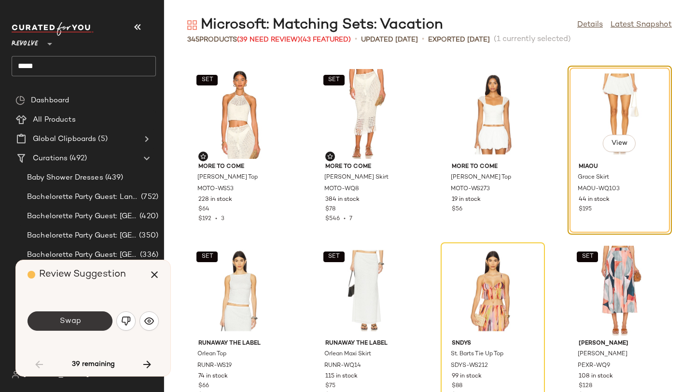
click at [56, 322] on button "Swap" at bounding box center [70, 320] width 85 height 19
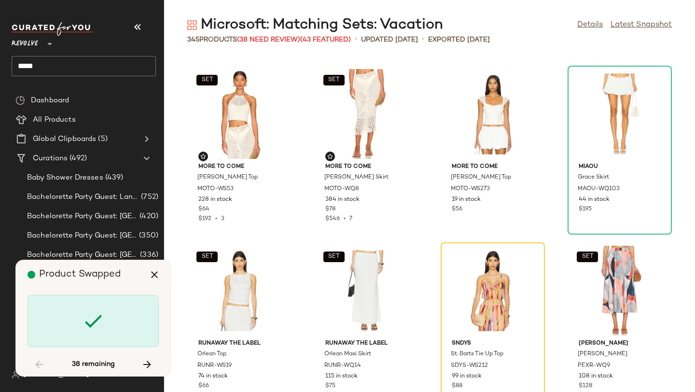
scroll to position [3181, 0]
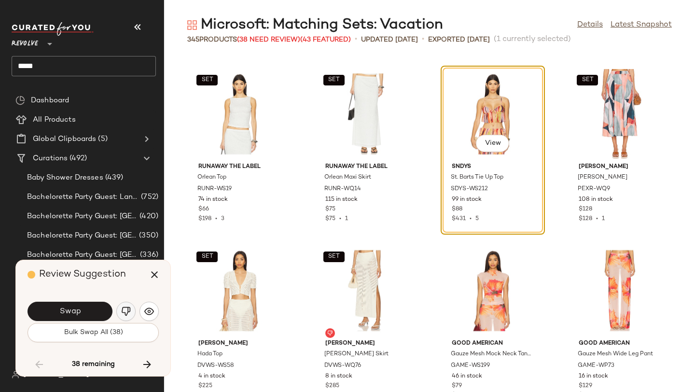
click at [122, 317] on button "button" at bounding box center [125, 311] width 19 height 19
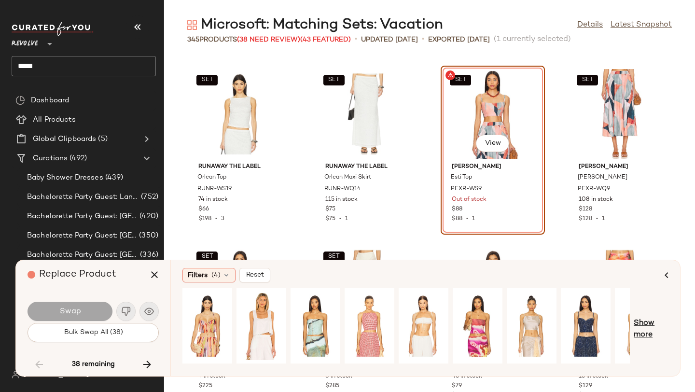
click at [639, 318] on span "Show more" at bounding box center [651, 329] width 35 height 23
click at [256, 313] on div "View" at bounding box center [261, 326] width 43 height 69
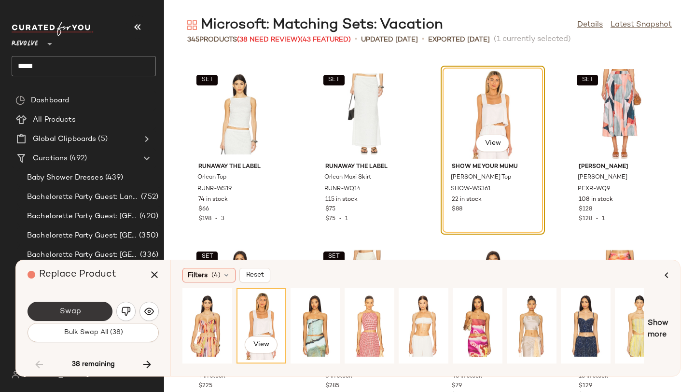
click at [62, 307] on span "Swap" at bounding box center [70, 311] width 22 height 9
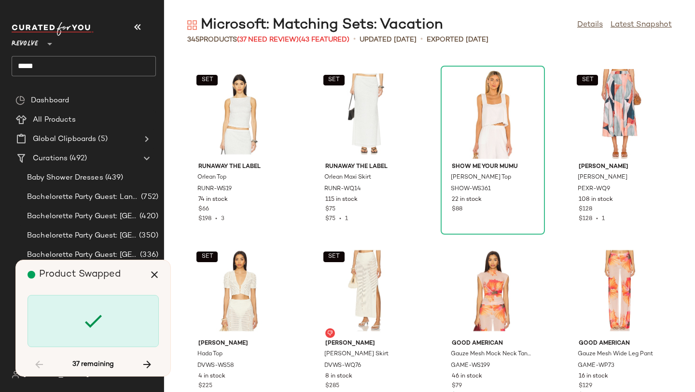
scroll to position [3887, 0]
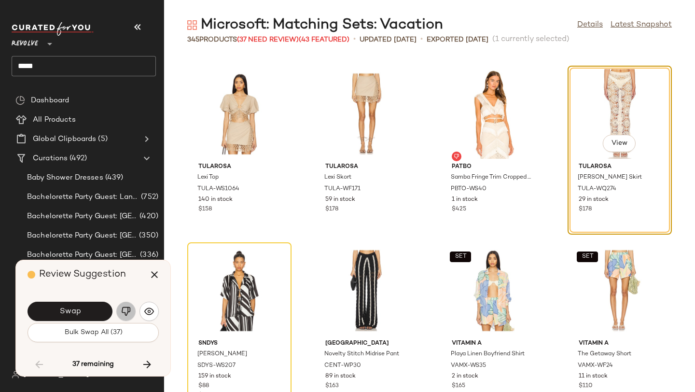
click at [131, 315] on button "button" at bounding box center [125, 311] width 19 height 19
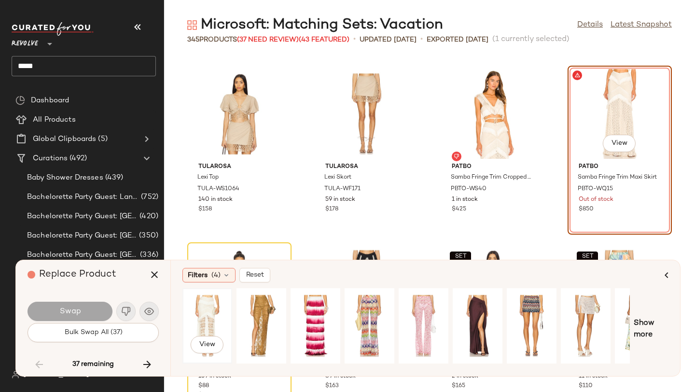
click at [210, 312] on div "View" at bounding box center [207, 326] width 43 height 69
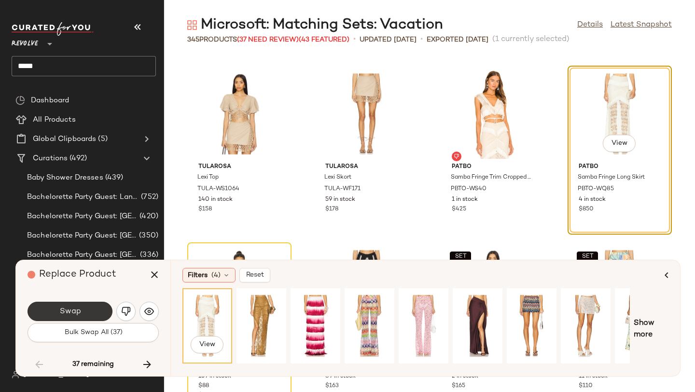
click at [95, 312] on button "Swap" at bounding box center [70, 311] width 85 height 19
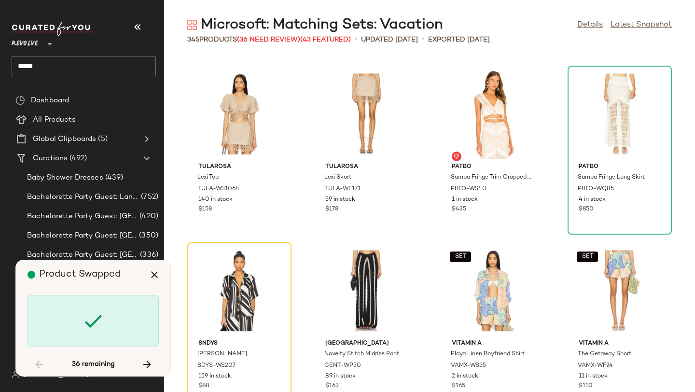
scroll to position [4064, 0]
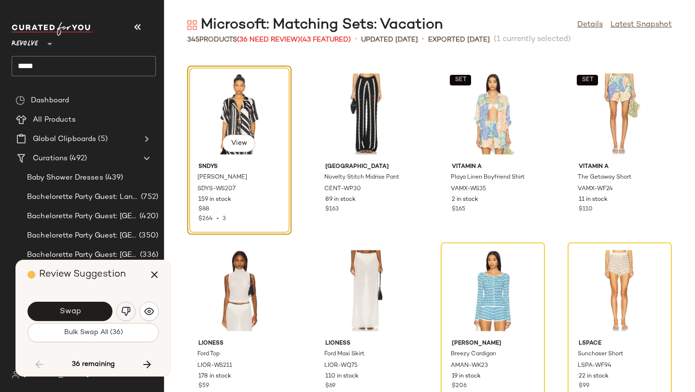
click at [130, 308] on img "button" at bounding box center [126, 312] width 10 height 10
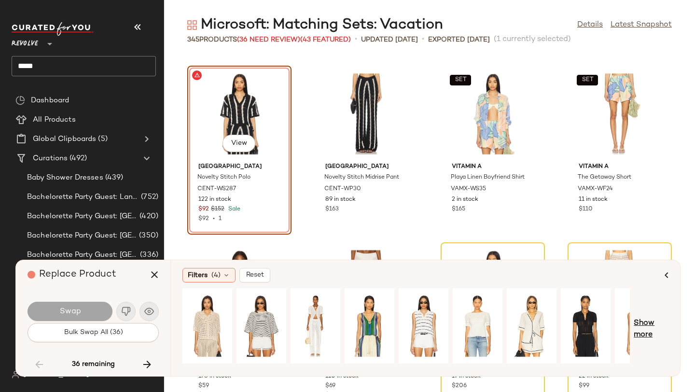
click at [644, 335] on span "Show more" at bounding box center [651, 329] width 35 height 23
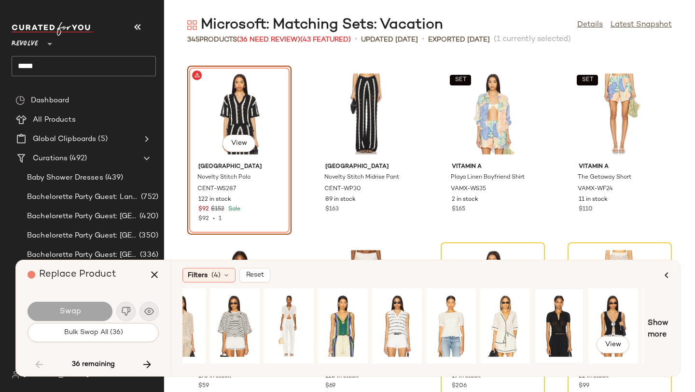
scroll to position [0, 38]
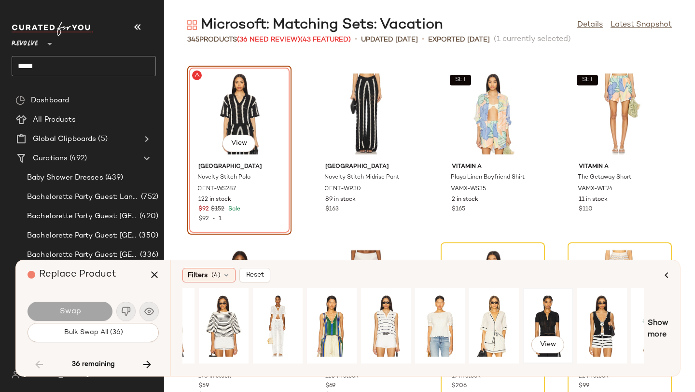
click at [559, 312] on div "View" at bounding box center [548, 326] width 43 height 69
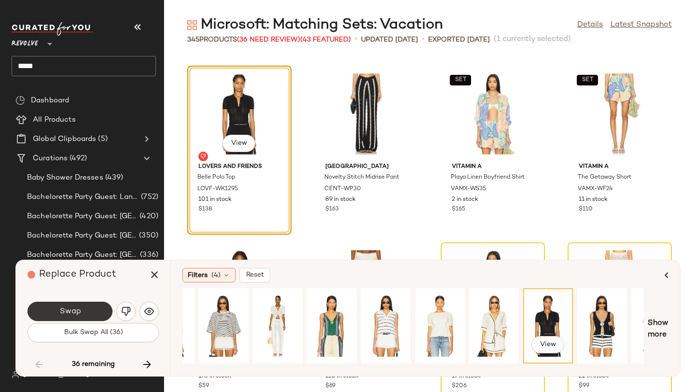
click at [95, 310] on button "Swap" at bounding box center [70, 311] width 85 height 19
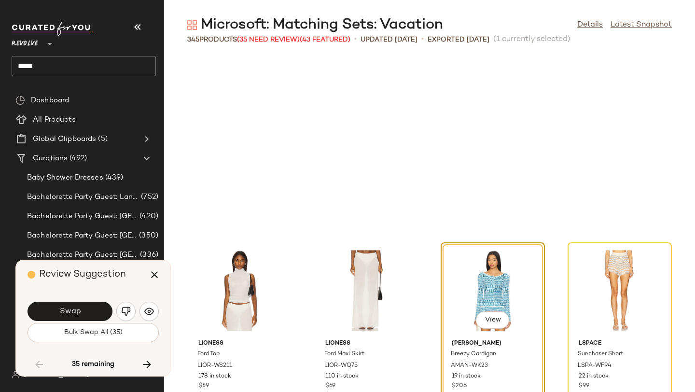
scroll to position [4241, 0]
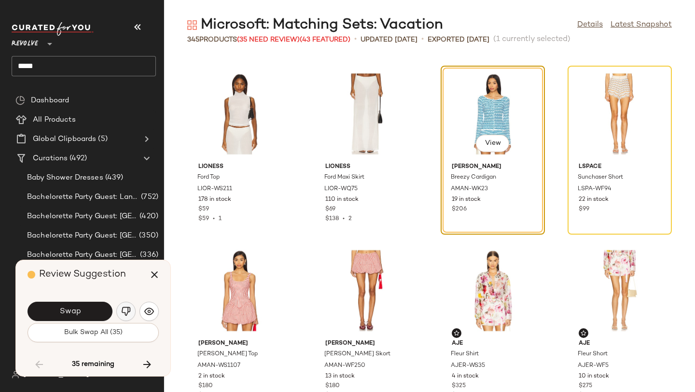
click at [129, 307] on img "button" at bounding box center [126, 312] width 10 height 10
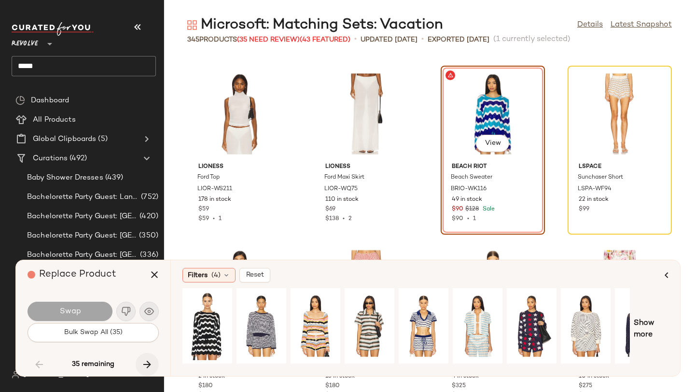
click at [150, 361] on icon "button" at bounding box center [147, 365] width 12 height 12
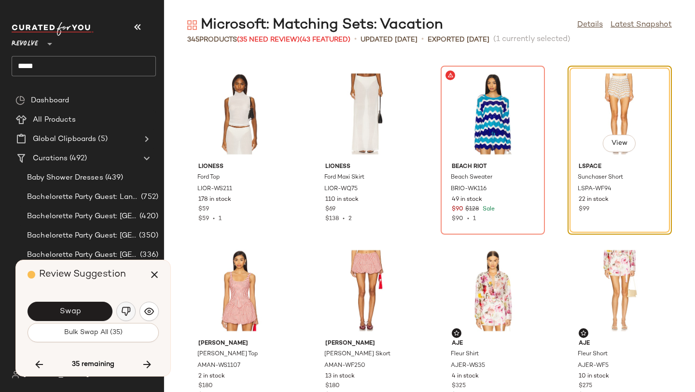
click at [129, 308] on img "button" at bounding box center [126, 312] width 10 height 10
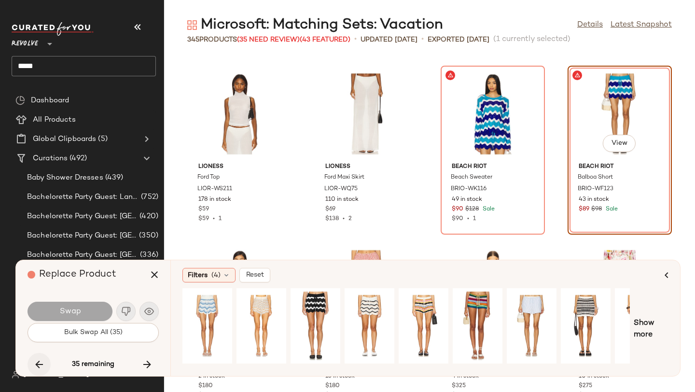
click at [38, 361] on icon "button" at bounding box center [39, 365] width 12 height 12
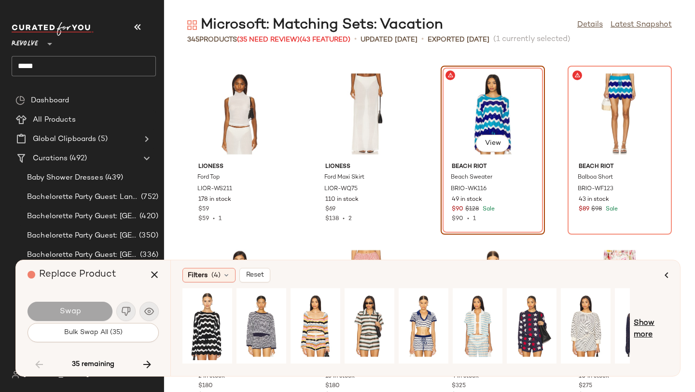
click at [655, 320] on span "Show more" at bounding box center [651, 329] width 35 height 23
click at [660, 321] on span "Show more" at bounding box center [658, 329] width 21 height 23
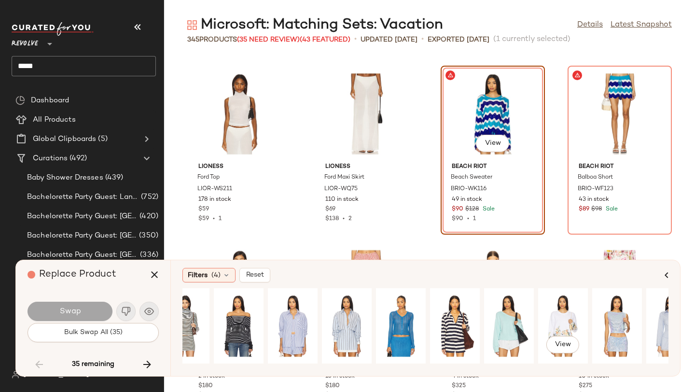
scroll to position [0, 809]
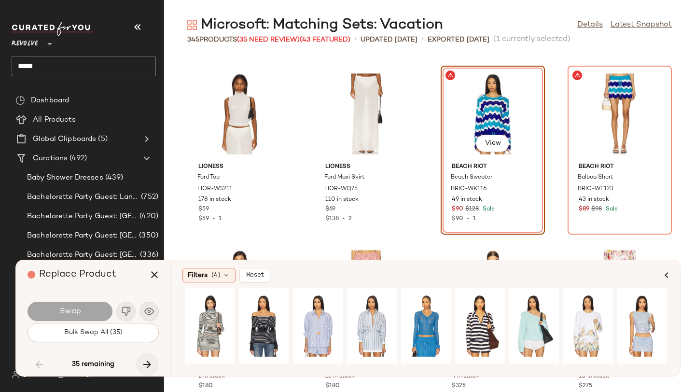
click at [153, 360] on button "button" at bounding box center [147, 364] width 23 height 23
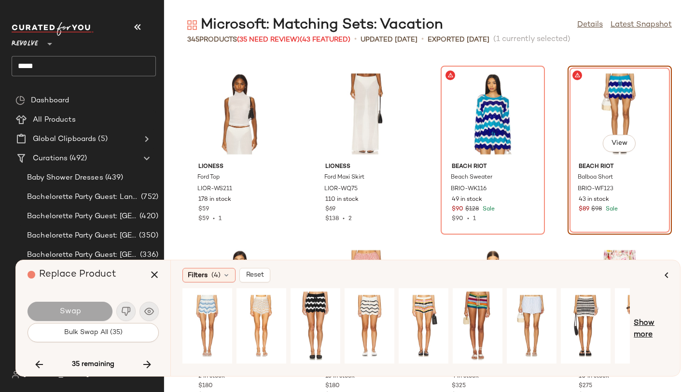
click at [650, 321] on span "Show more" at bounding box center [651, 329] width 35 height 23
click at [661, 323] on span "Show more" at bounding box center [658, 329] width 21 height 23
click at [149, 358] on button "button" at bounding box center [147, 364] width 23 height 23
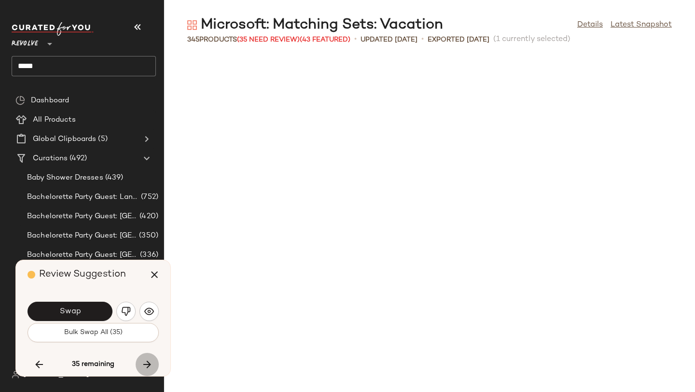
scroll to position [4771, 0]
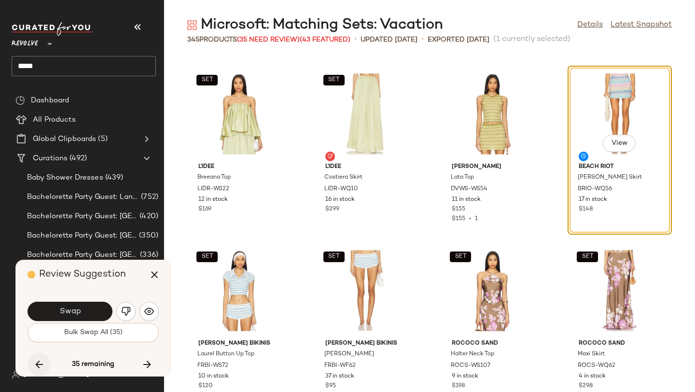
click at [39, 363] on icon "button" at bounding box center [39, 365] width 12 height 12
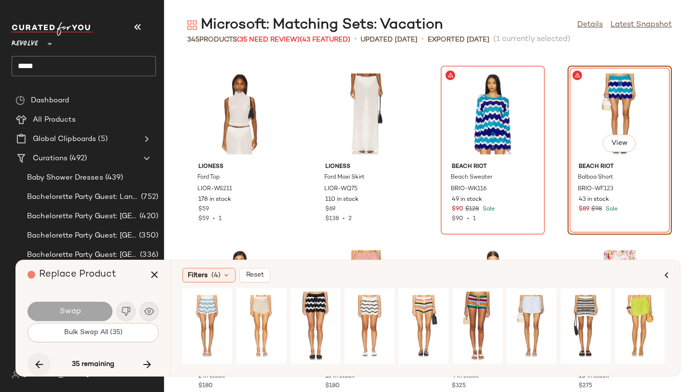
click at [39, 363] on icon "button" at bounding box center [39, 365] width 12 height 12
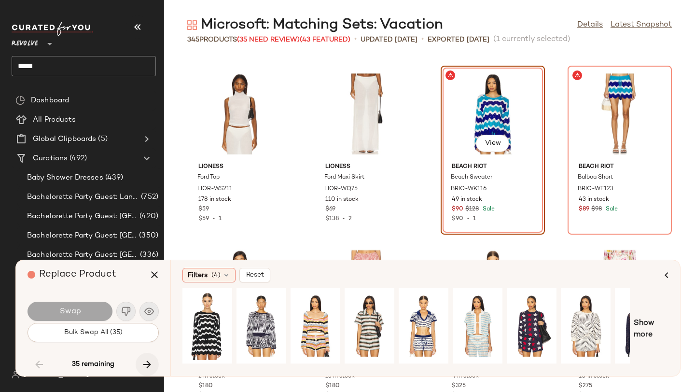
click at [141, 363] on icon "button" at bounding box center [147, 365] width 12 height 12
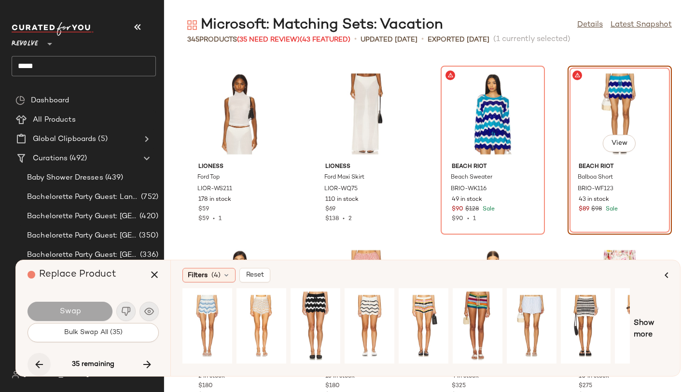
click at [40, 362] on icon "button" at bounding box center [39, 365] width 12 height 12
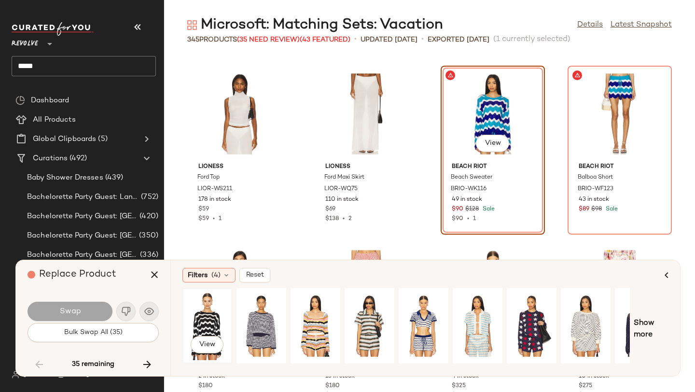
click at [200, 317] on div "View" at bounding box center [207, 326] width 43 height 69
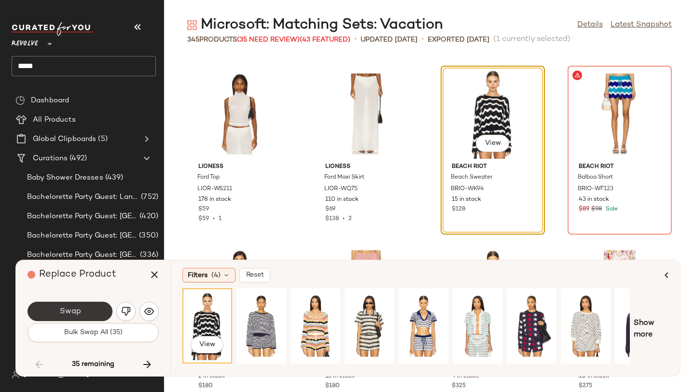
click at [68, 314] on span "Swap" at bounding box center [70, 311] width 22 height 9
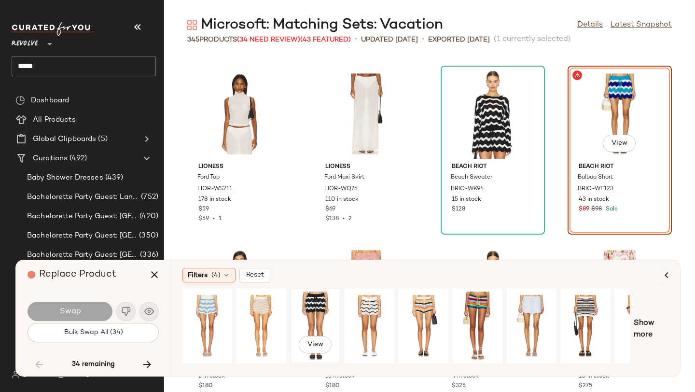
click at [310, 308] on div "View" at bounding box center [315, 326] width 43 height 69
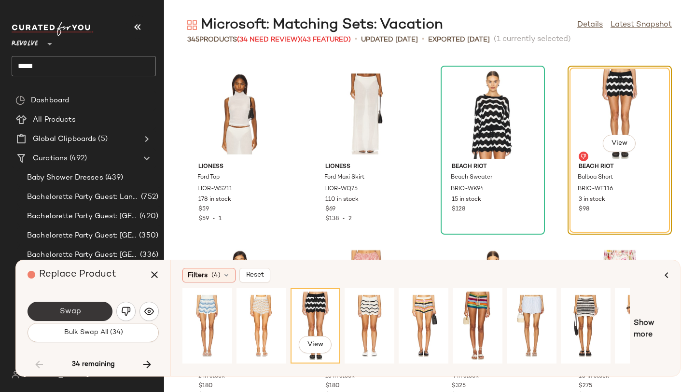
click at [88, 315] on button "Swap" at bounding box center [70, 311] width 85 height 19
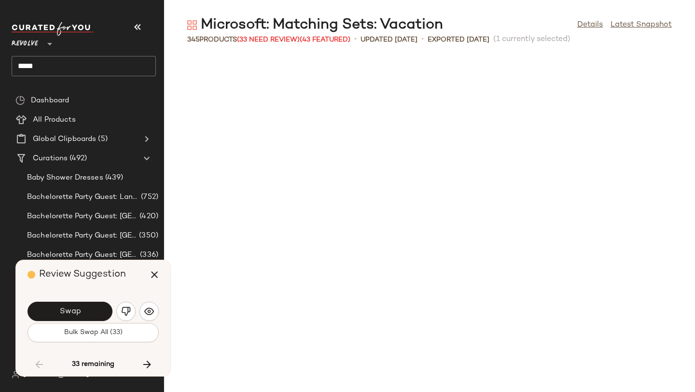
scroll to position [4771, 0]
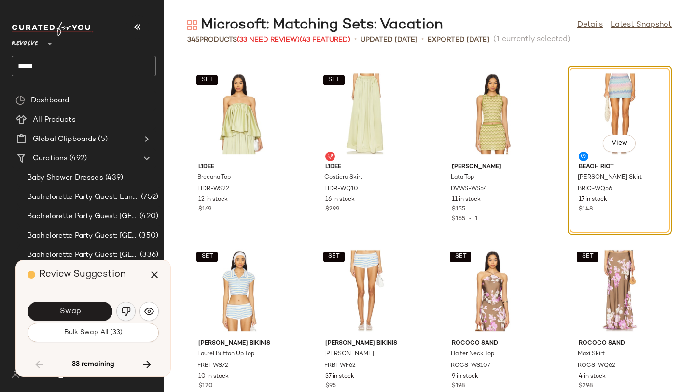
click at [129, 312] on img "button" at bounding box center [126, 312] width 10 height 10
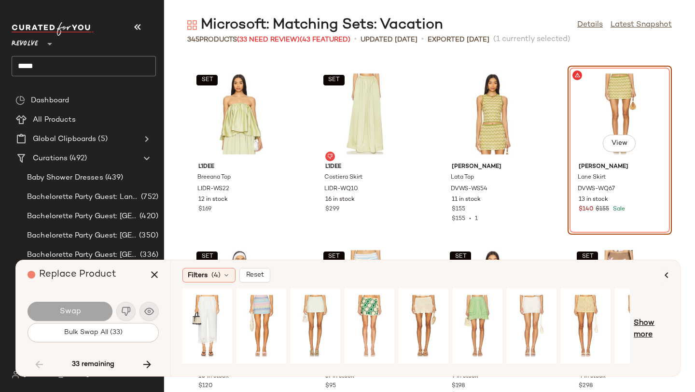
click at [643, 319] on span "Show more" at bounding box center [651, 329] width 35 height 23
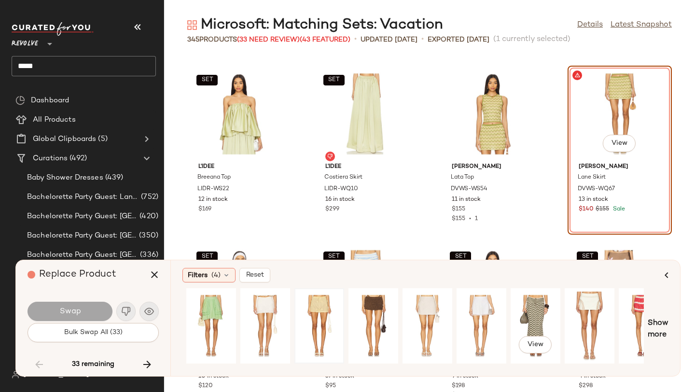
scroll to position [0, 275]
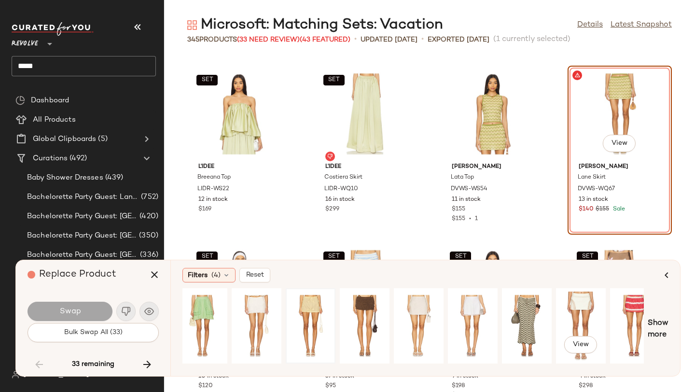
click at [561, 309] on div "View" at bounding box center [581, 326] width 43 height 69
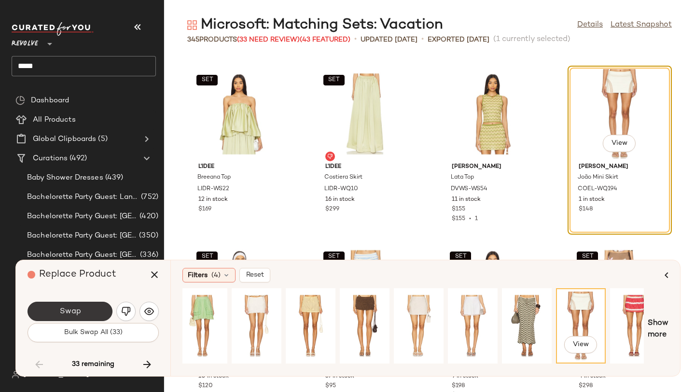
click at [76, 314] on span "Swap" at bounding box center [70, 311] width 22 height 9
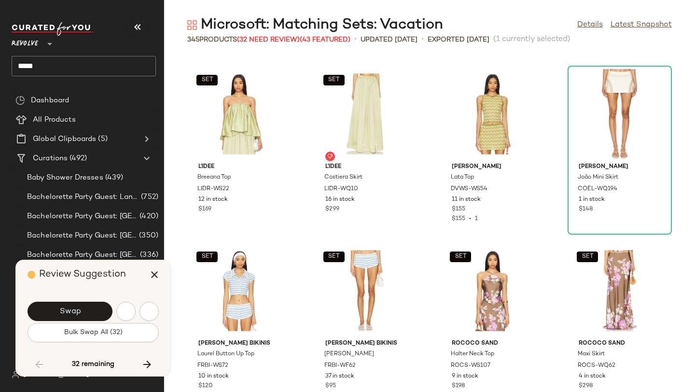
scroll to position [5301, 0]
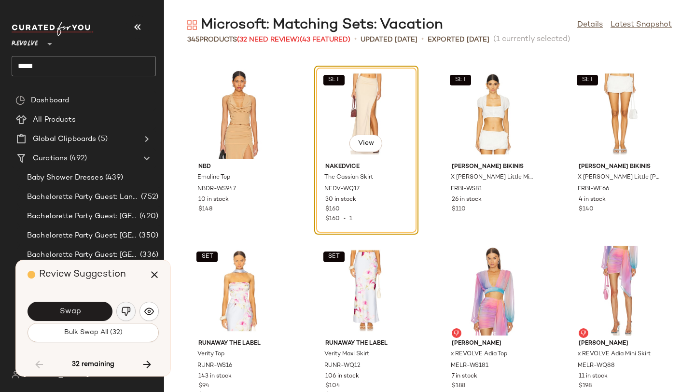
click at [129, 313] on img "button" at bounding box center [126, 312] width 10 height 10
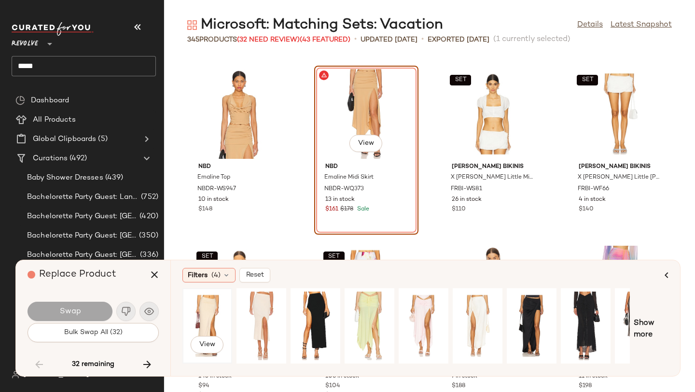
click at [205, 311] on div "View" at bounding box center [207, 326] width 43 height 69
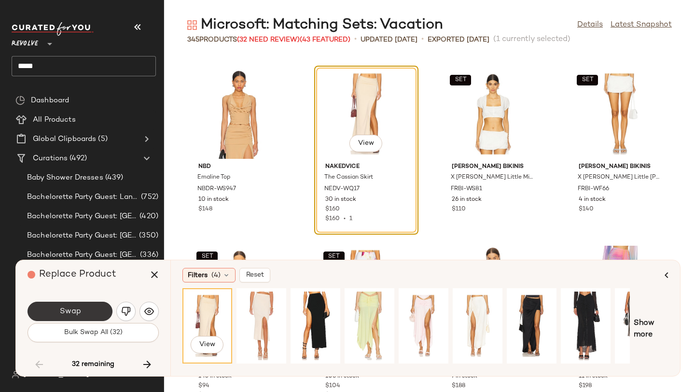
click at [77, 317] on button "Swap" at bounding box center [70, 311] width 85 height 19
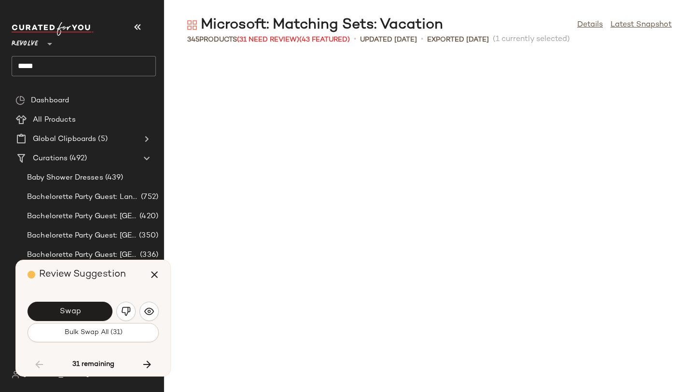
scroll to position [5654, 0]
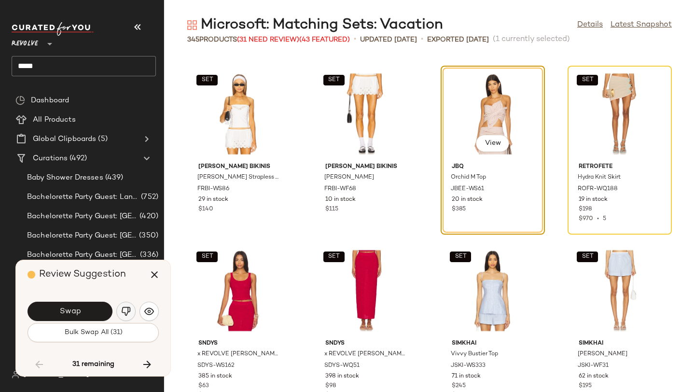
click at [126, 311] on img "button" at bounding box center [126, 312] width 10 height 10
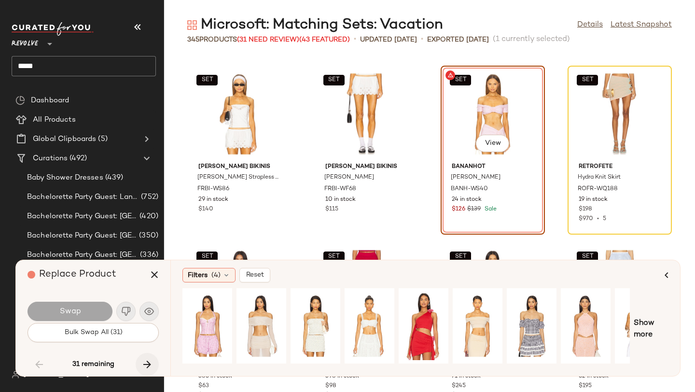
click at [147, 360] on icon "button" at bounding box center [147, 365] width 12 height 12
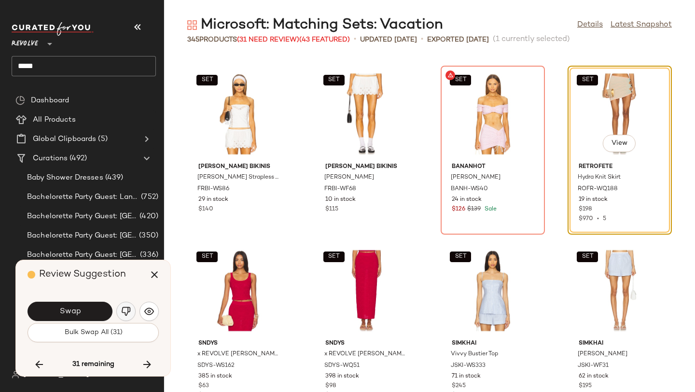
click at [122, 304] on button "button" at bounding box center [125, 311] width 19 height 19
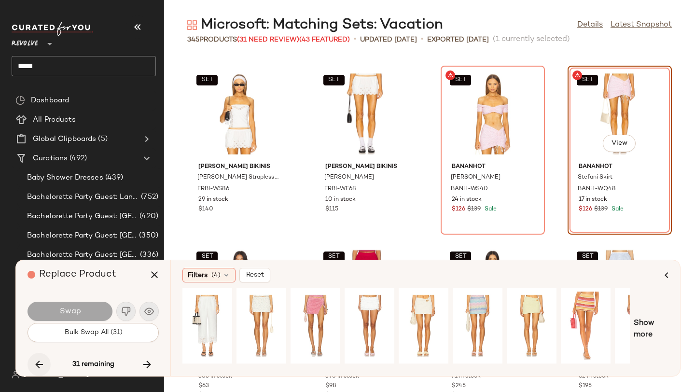
click at [38, 362] on icon "button" at bounding box center [39, 365] width 12 height 12
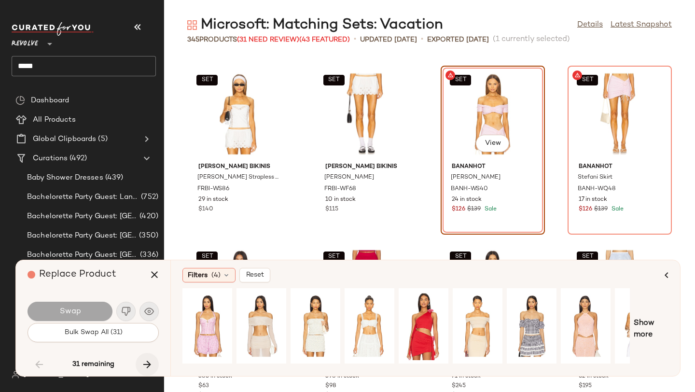
click at [148, 366] on icon "button" at bounding box center [147, 365] width 12 height 12
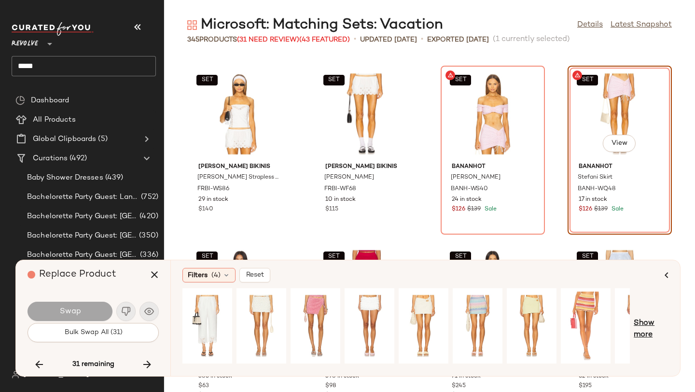
click at [655, 321] on span "Show more" at bounding box center [651, 329] width 35 height 23
click at [659, 322] on span "Show more" at bounding box center [658, 329] width 21 height 23
click at [31, 360] on button "button" at bounding box center [39, 364] width 23 height 23
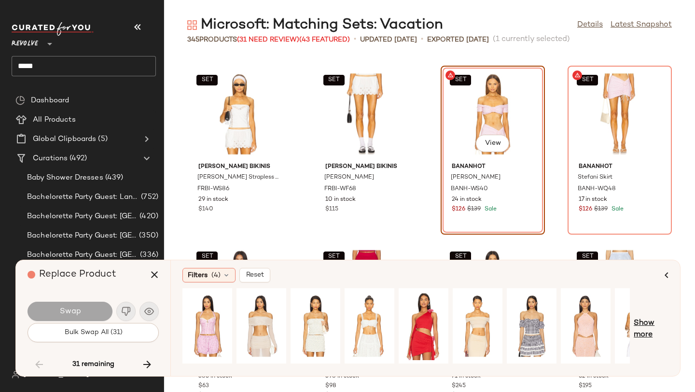
click at [650, 325] on span "Show more" at bounding box center [651, 329] width 35 height 23
click at [661, 325] on span "Show more" at bounding box center [658, 329] width 21 height 23
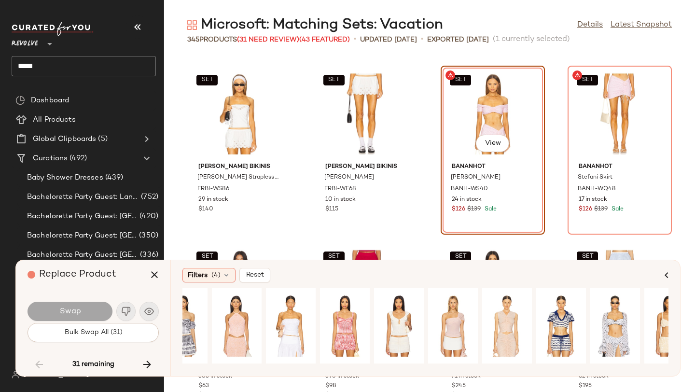
scroll to position [0, 346]
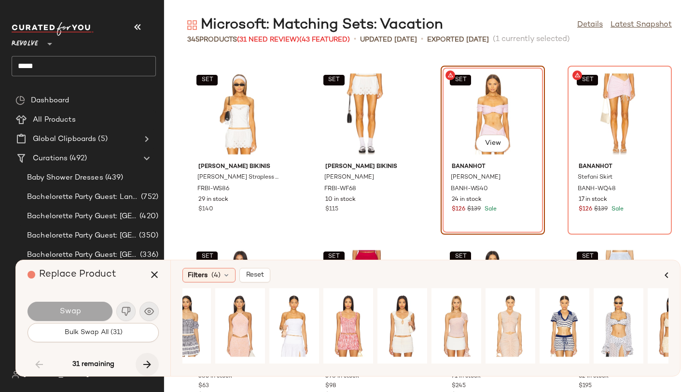
click at [147, 359] on icon "button" at bounding box center [147, 365] width 12 height 12
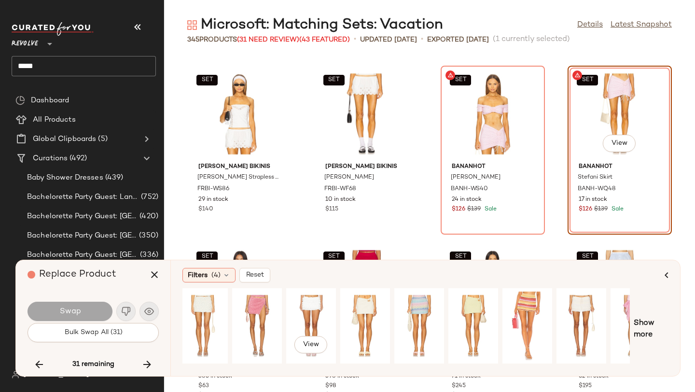
scroll to position [0, 88]
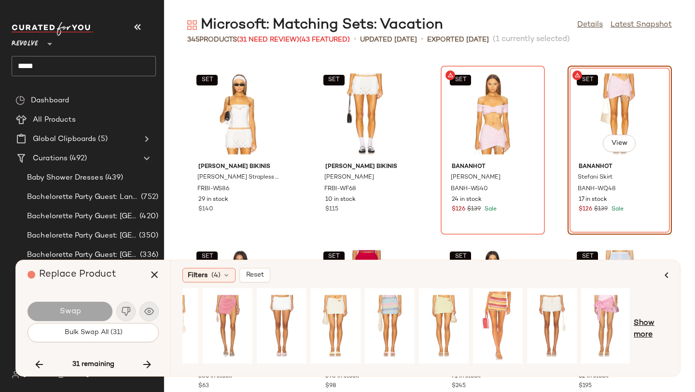
click at [649, 320] on span "Show more" at bounding box center [651, 329] width 35 height 23
click at [656, 322] on span "Show more" at bounding box center [658, 329] width 21 height 23
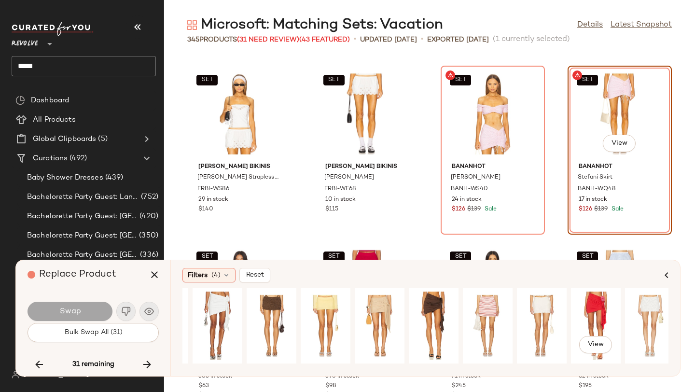
scroll to position [0, 861]
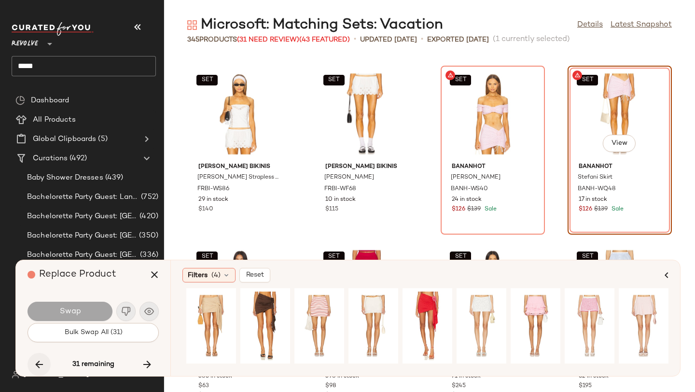
click at [37, 364] on icon "button" at bounding box center [39, 365] width 12 height 12
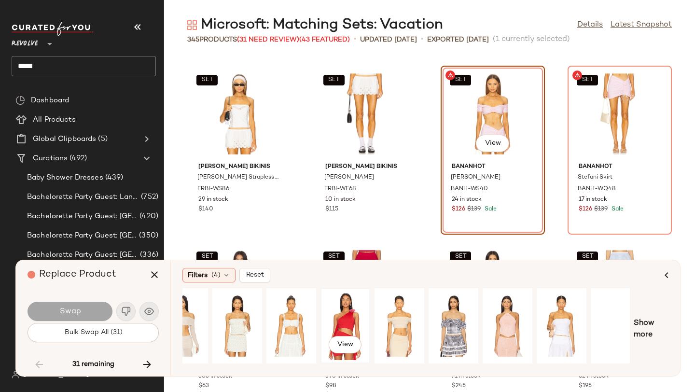
scroll to position [0, 88]
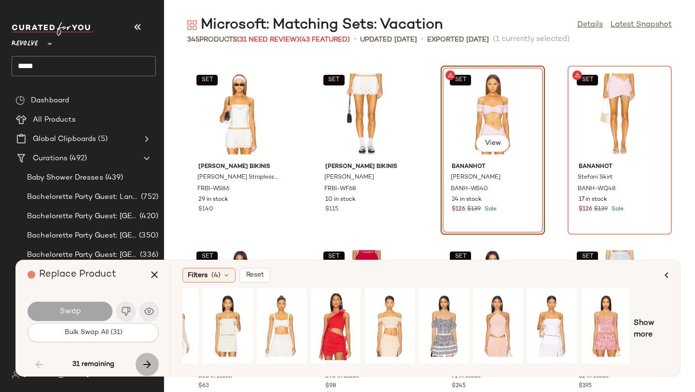
click at [150, 363] on icon "button" at bounding box center [147, 365] width 12 height 12
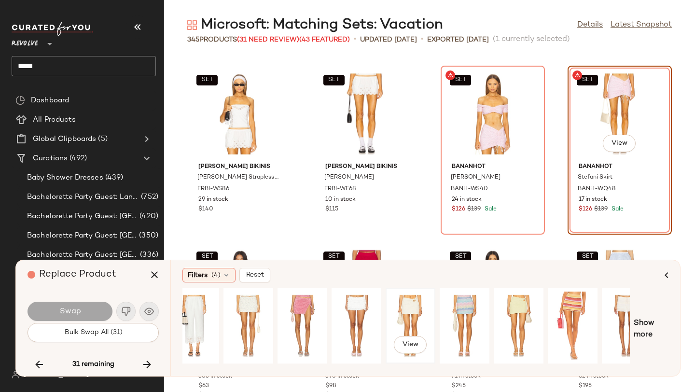
scroll to position [0, 19]
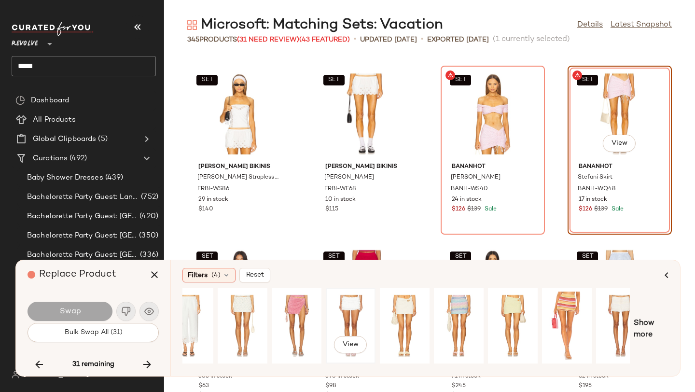
click at [342, 314] on div "View" at bounding box center [350, 326] width 43 height 69
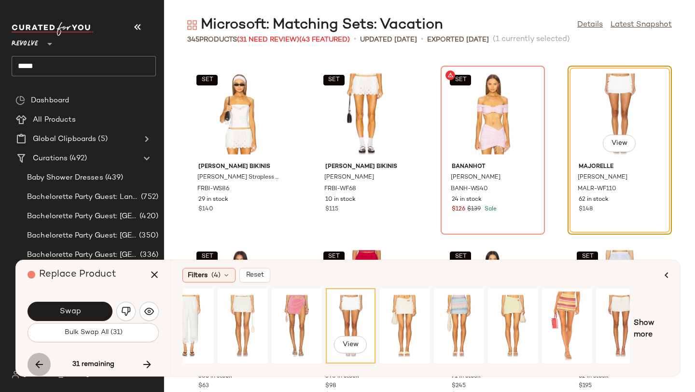
click at [32, 364] on button "button" at bounding box center [39, 364] width 23 height 23
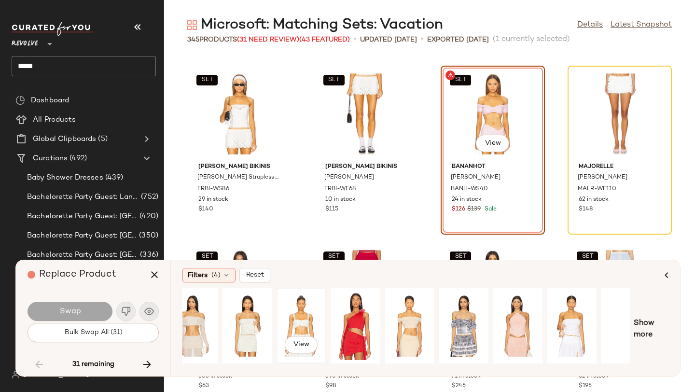
scroll to position [0, 88]
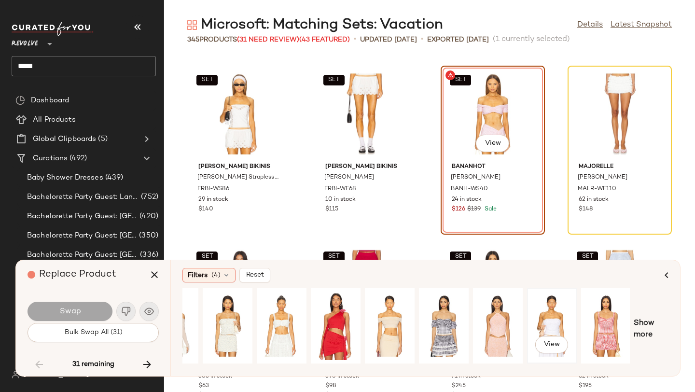
click at [544, 307] on div "View" at bounding box center [552, 326] width 43 height 69
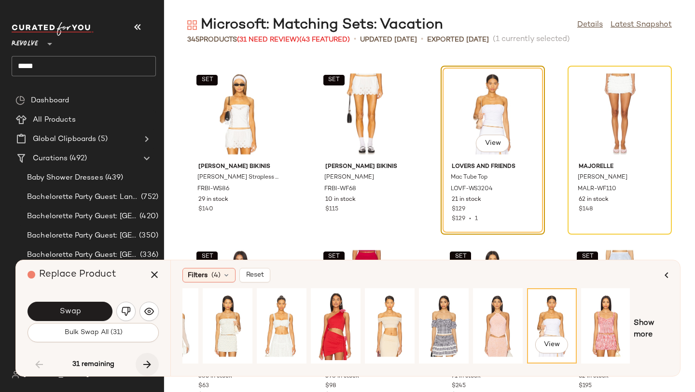
click at [149, 367] on icon "button" at bounding box center [147, 365] width 12 height 12
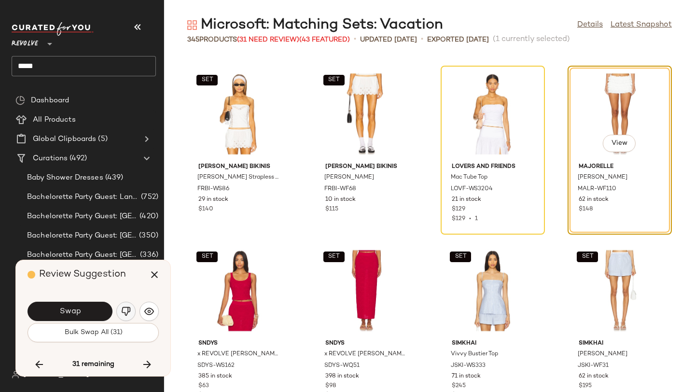
click at [129, 315] on img "button" at bounding box center [126, 312] width 10 height 10
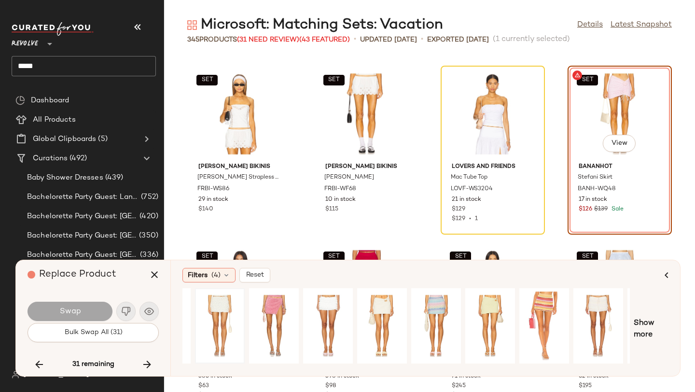
scroll to position [0, 88]
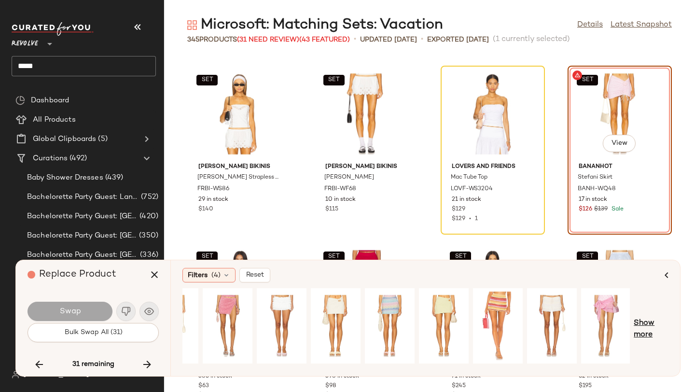
click at [646, 328] on span "Show more" at bounding box center [651, 329] width 35 height 23
click at [665, 322] on span "Show more" at bounding box center [658, 329] width 21 height 23
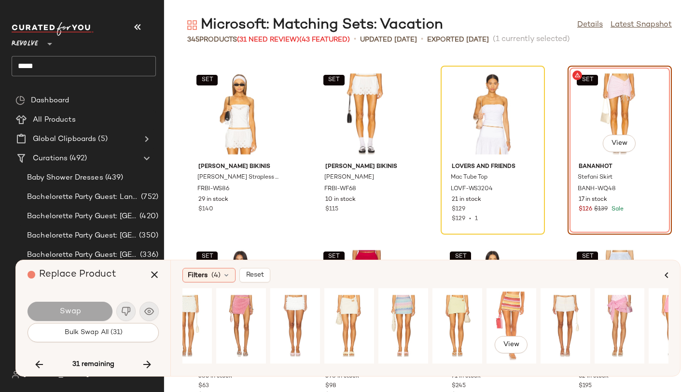
scroll to position [0, 0]
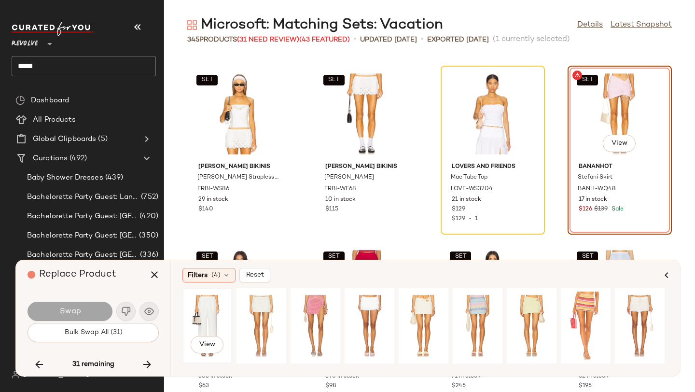
click at [220, 313] on div "View" at bounding box center [207, 326] width 43 height 69
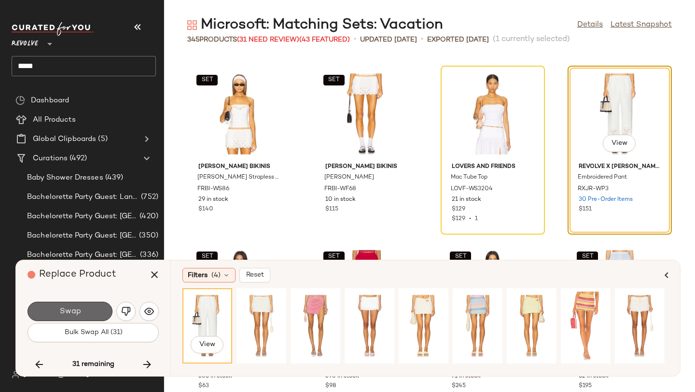
click at [89, 316] on button "Swap" at bounding box center [70, 311] width 85 height 19
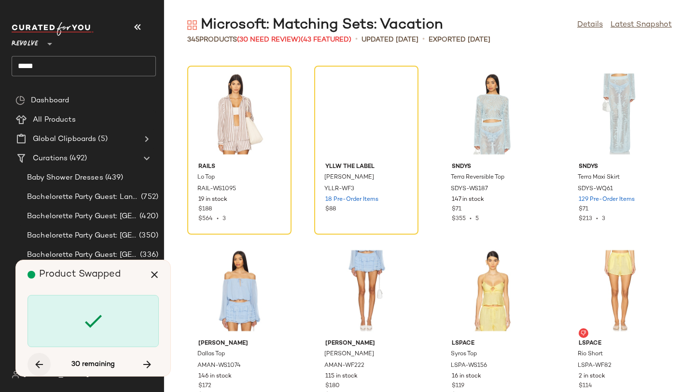
click at [34, 365] on icon "button" at bounding box center [39, 365] width 12 height 12
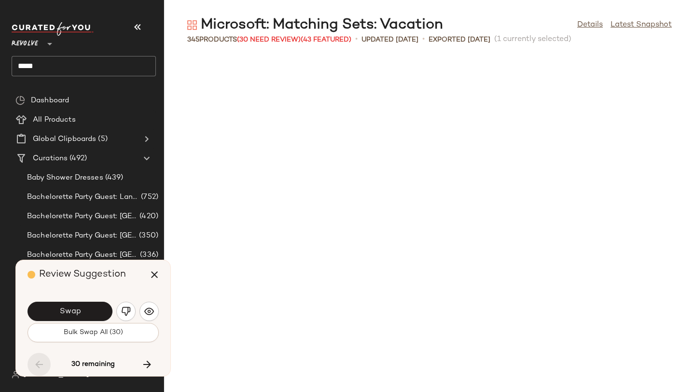
scroll to position [5654, 0]
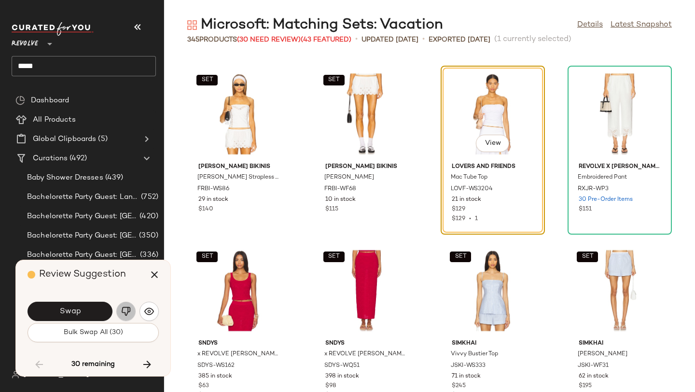
click at [120, 316] on button "button" at bounding box center [125, 311] width 19 height 19
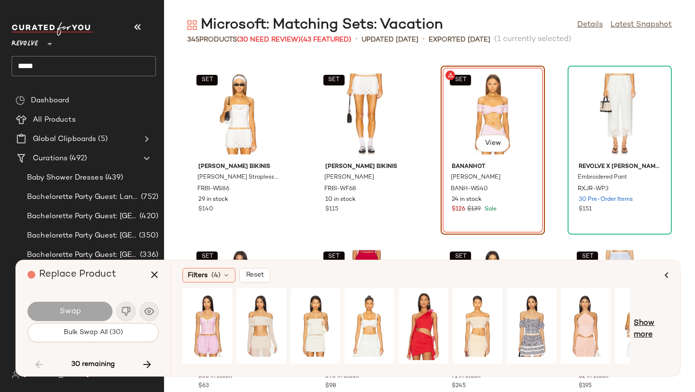
click at [655, 322] on span "Show more" at bounding box center [651, 329] width 35 height 23
click at [655, 322] on span "Show more" at bounding box center [658, 329] width 21 height 23
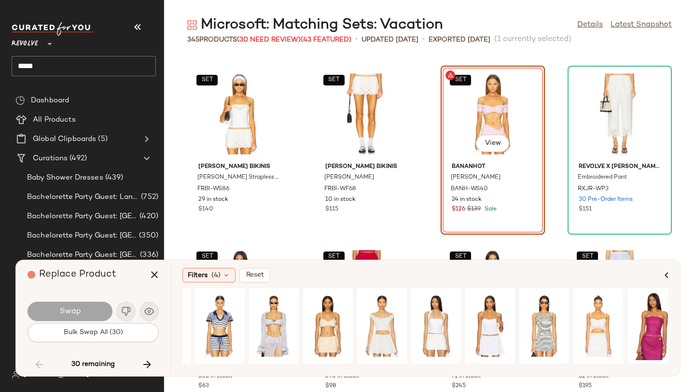
scroll to position [0, 861]
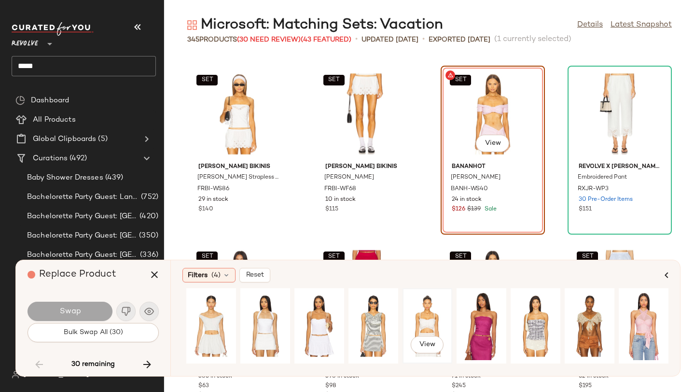
click at [425, 323] on div "View" at bounding box center [427, 326] width 43 height 69
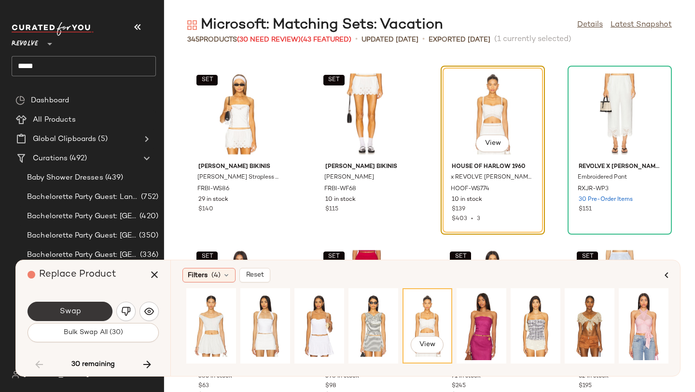
click at [92, 309] on button "Swap" at bounding box center [70, 311] width 85 height 19
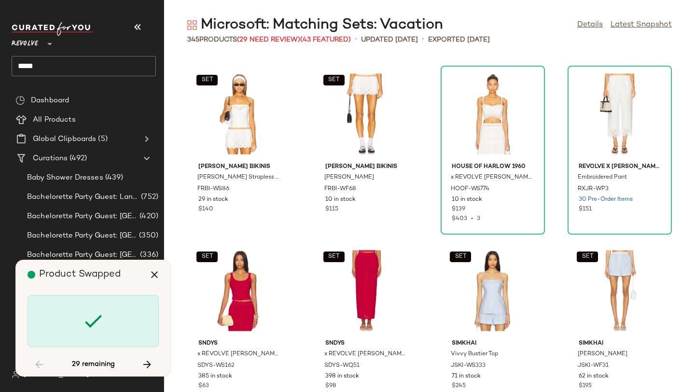
scroll to position [6361, 0]
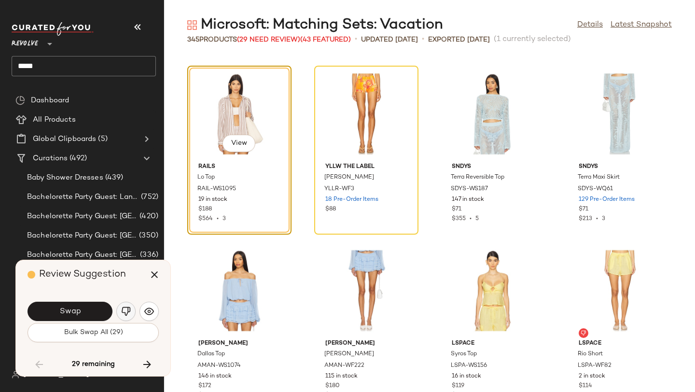
click at [129, 307] on img "button" at bounding box center [126, 312] width 10 height 10
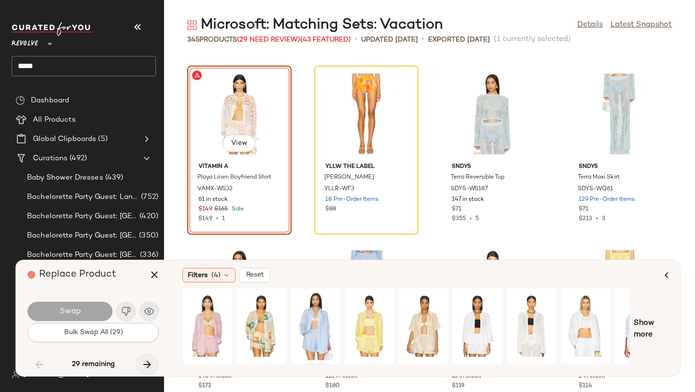
click at [146, 361] on icon "button" at bounding box center [147, 365] width 12 height 12
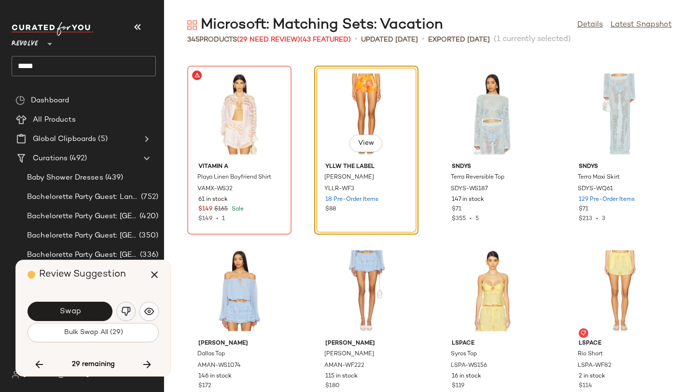
click at [130, 313] on img "button" at bounding box center [126, 312] width 10 height 10
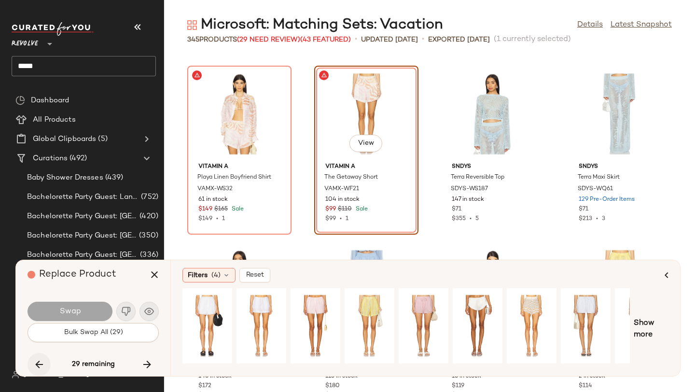
click at [39, 363] on icon "button" at bounding box center [39, 365] width 12 height 12
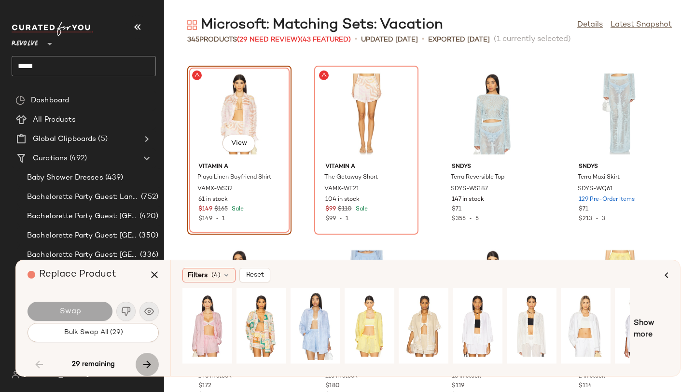
click at [153, 361] on button "button" at bounding box center [147, 364] width 23 height 23
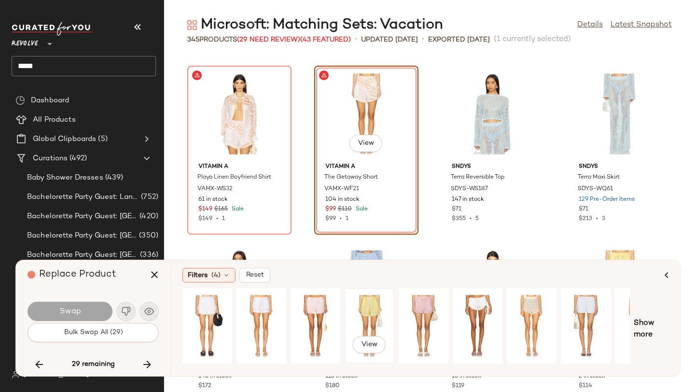
scroll to position [0, 88]
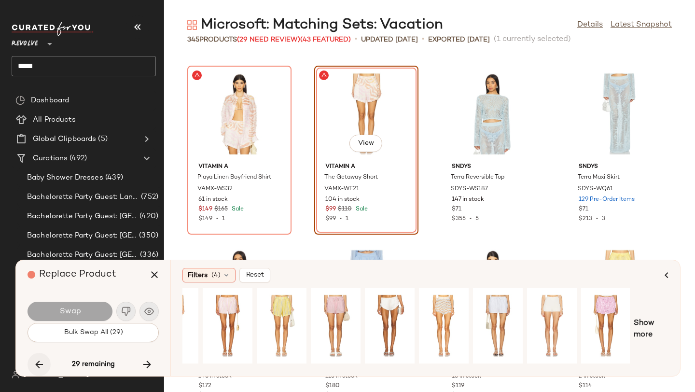
click at [33, 366] on icon "button" at bounding box center [39, 365] width 12 height 12
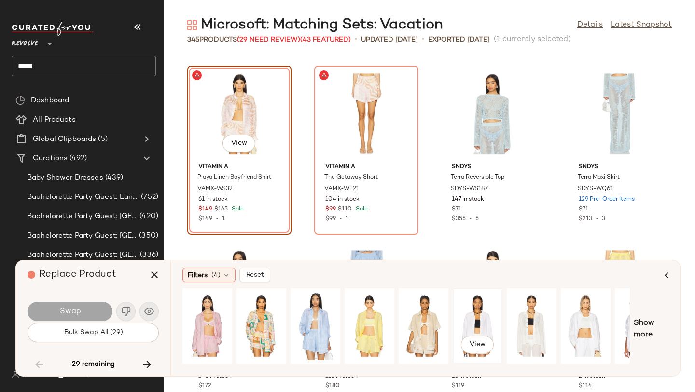
click at [486, 308] on div "View" at bounding box center [477, 326] width 43 height 69
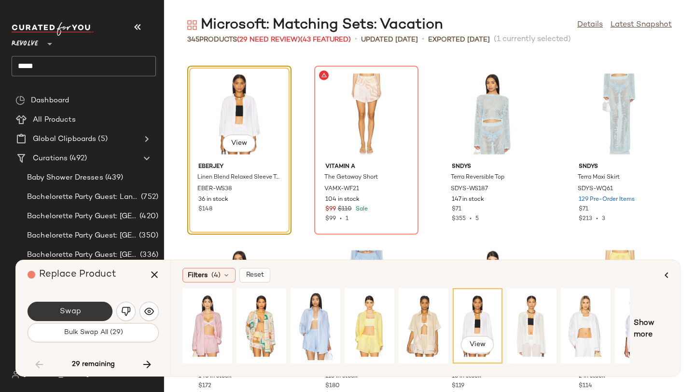
click at [84, 315] on button "Swap" at bounding box center [70, 311] width 85 height 19
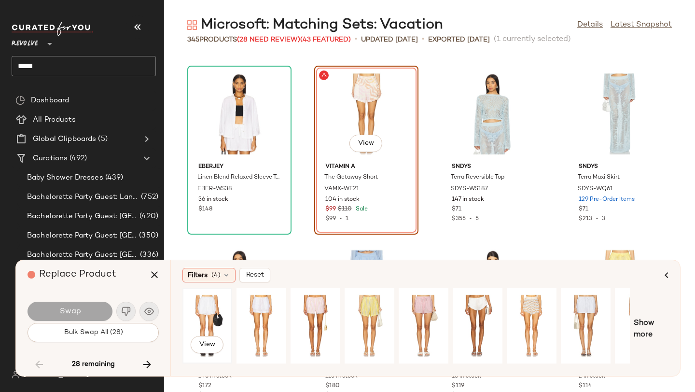
click at [198, 309] on div "View" at bounding box center [207, 326] width 43 height 69
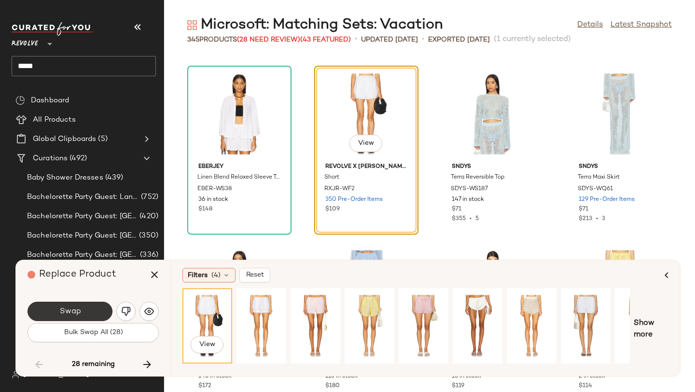
click at [97, 310] on button "Swap" at bounding box center [70, 311] width 85 height 19
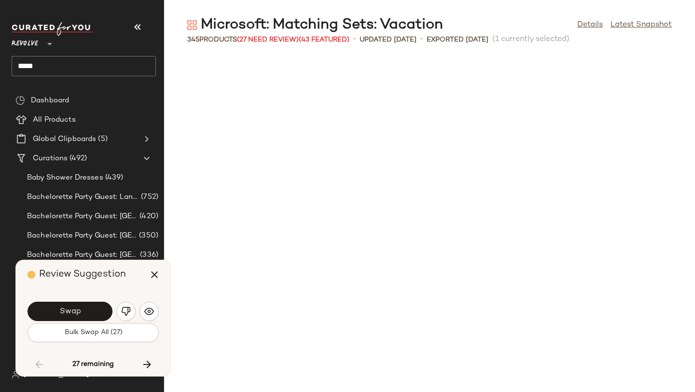
scroll to position [6715, 0]
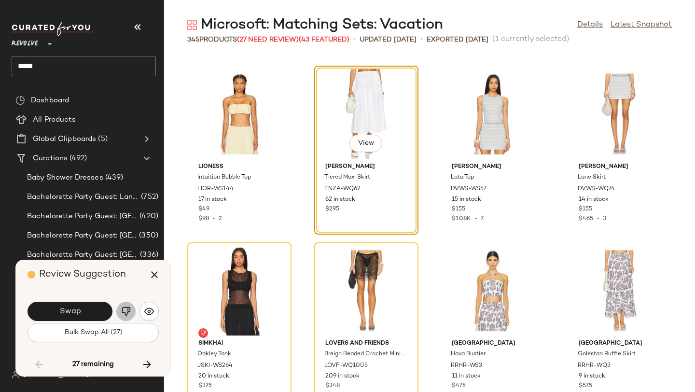
click at [123, 309] on img "button" at bounding box center [126, 312] width 10 height 10
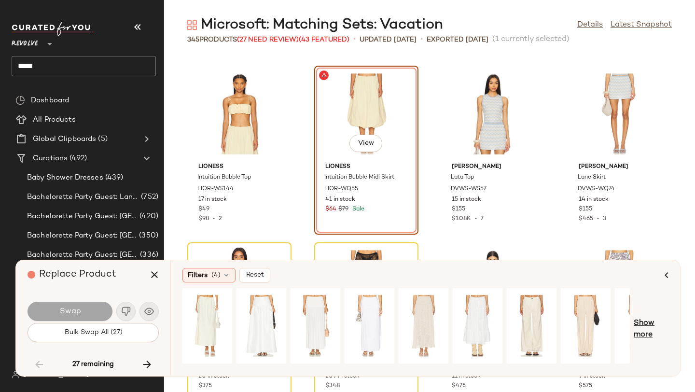
click at [655, 322] on span "Show more" at bounding box center [651, 329] width 35 height 23
click at [657, 322] on span "Show more" at bounding box center [658, 329] width 21 height 23
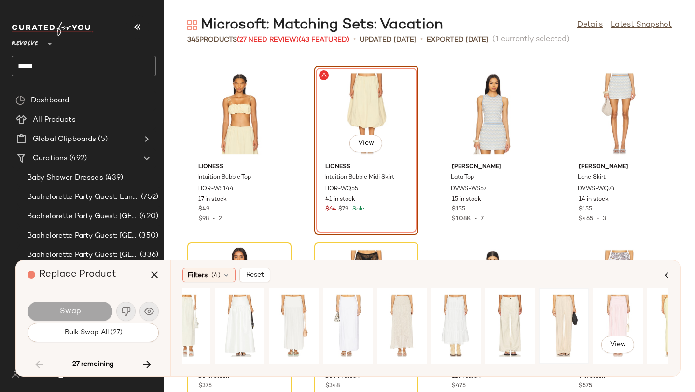
scroll to position [0, 0]
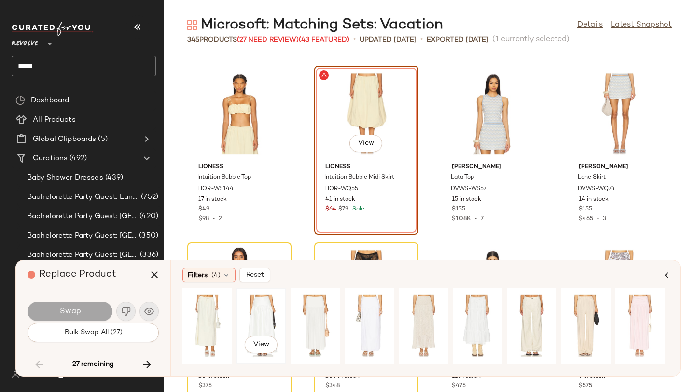
click at [273, 304] on div "View" at bounding box center [261, 326] width 43 height 69
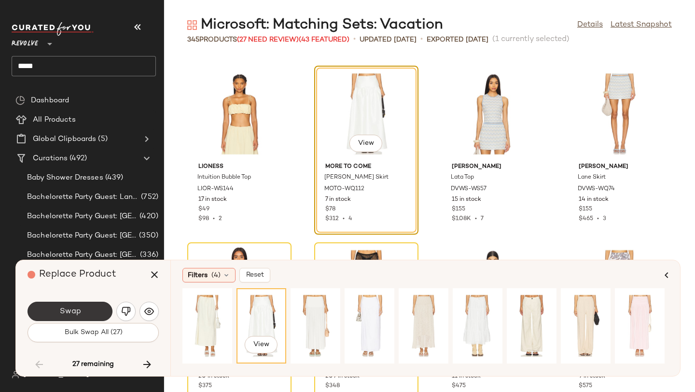
click at [89, 307] on button "Swap" at bounding box center [70, 311] width 85 height 19
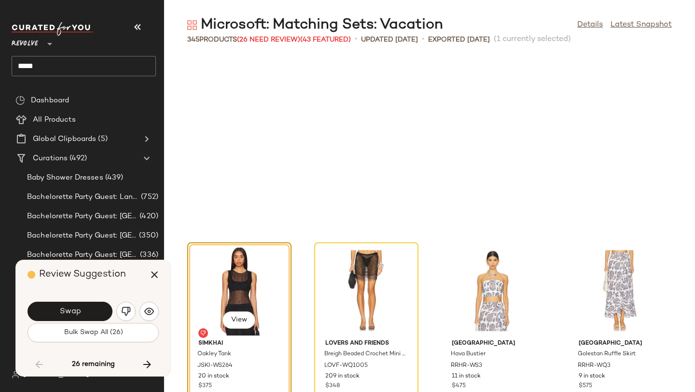
scroll to position [6891, 0]
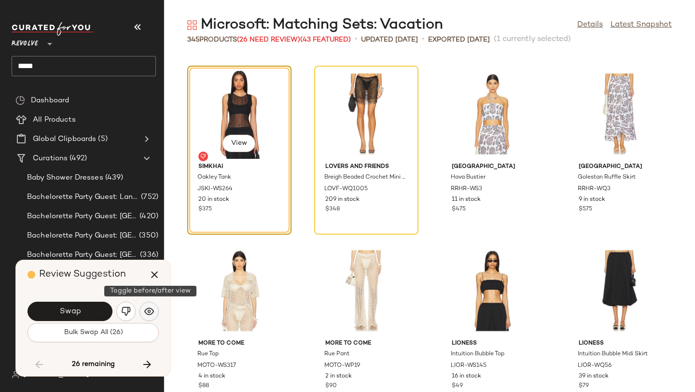
click at [150, 316] on img "button" at bounding box center [149, 312] width 10 height 10
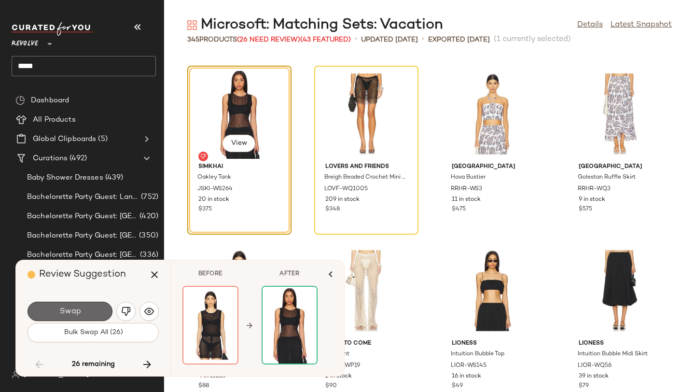
click at [89, 312] on button "Swap" at bounding box center [70, 311] width 85 height 19
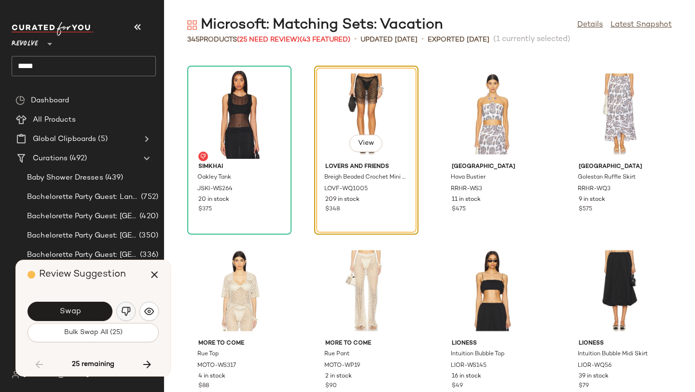
click at [130, 311] on img "button" at bounding box center [126, 312] width 10 height 10
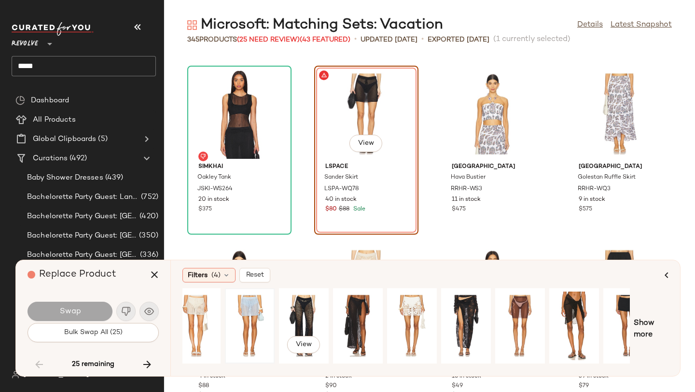
scroll to position [0, 88]
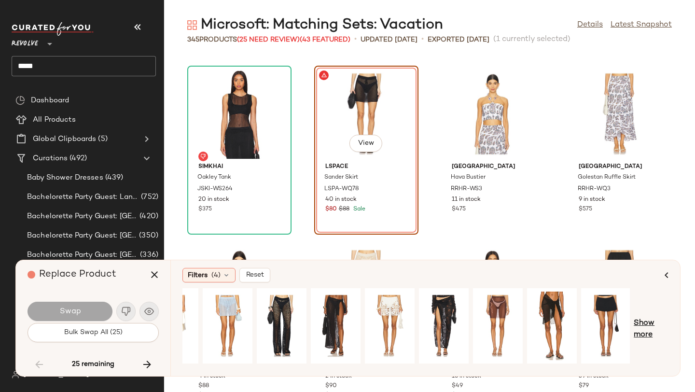
click at [640, 320] on span "Show more" at bounding box center [651, 329] width 35 height 23
click at [653, 320] on span "Show more" at bounding box center [658, 329] width 21 height 23
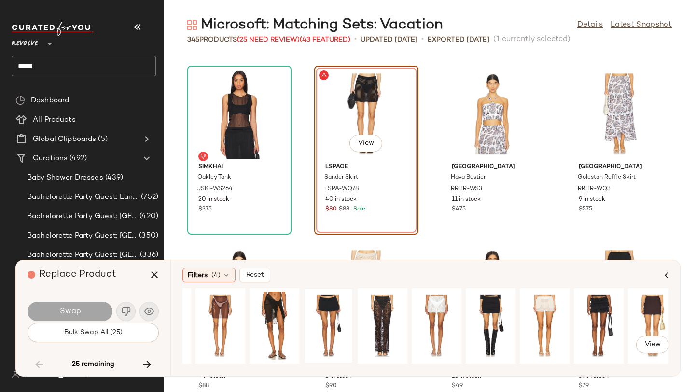
scroll to position [0, 365]
click at [386, 311] on div "View" at bounding box center [383, 326] width 43 height 69
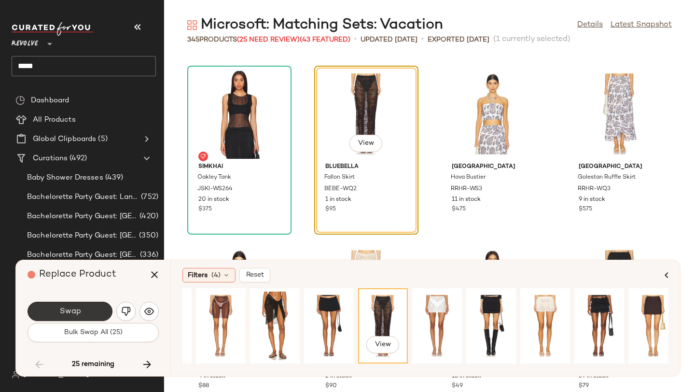
click at [85, 306] on button "Swap" at bounding box center [70, 311] width 85 height 19
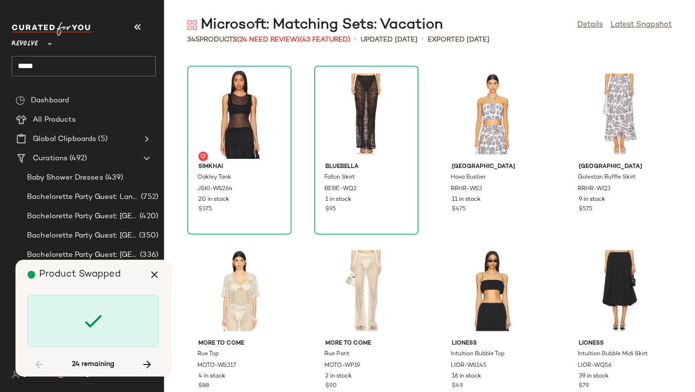
scroll to position [7775, 0]
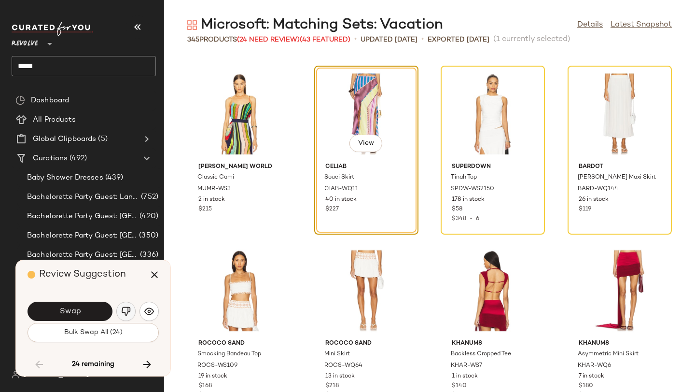
click at [129, 316] on img "button" at bounding box center [126, 312] width 10 height 10
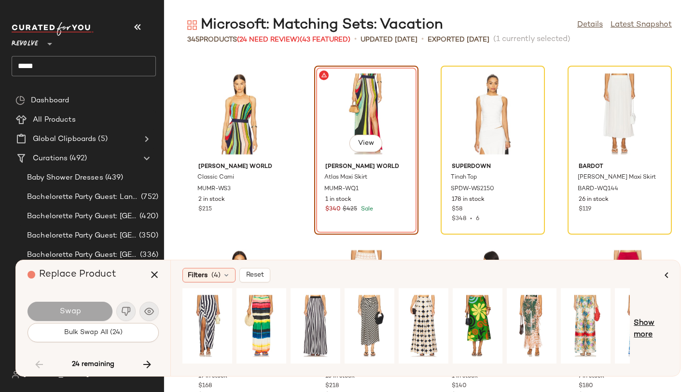
click at [647, 321] on span "Show more" at bounding box center [651, 329] width 35 height 23
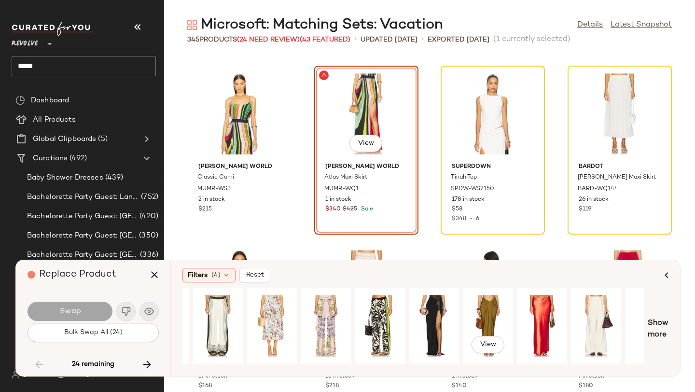
scroll to position [0, 521]
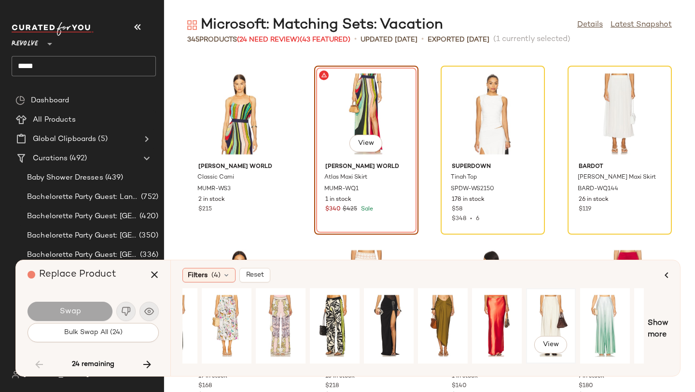
click at [542, 317] on div "View" at bounding box center [551, 326] width 43 height 69
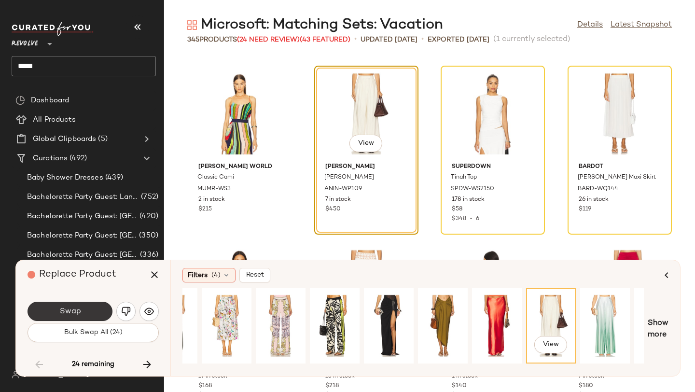
click at [77, 311] on span "Swap" at bounding box center [70, 311] width 22 height 9
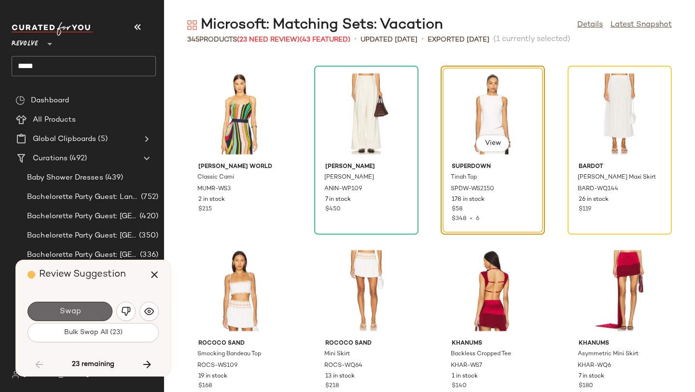
click at [57, 314] on button "Swap" at bounding box center [70, 311] width 85 height 19
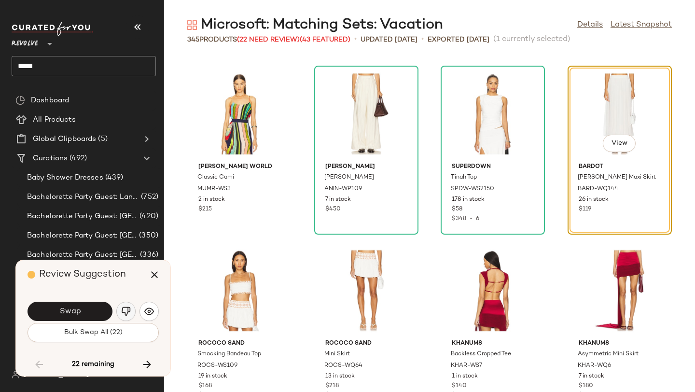
click at [134, 311] on button "button" at bounding box center [125, 311] width 19 height 19
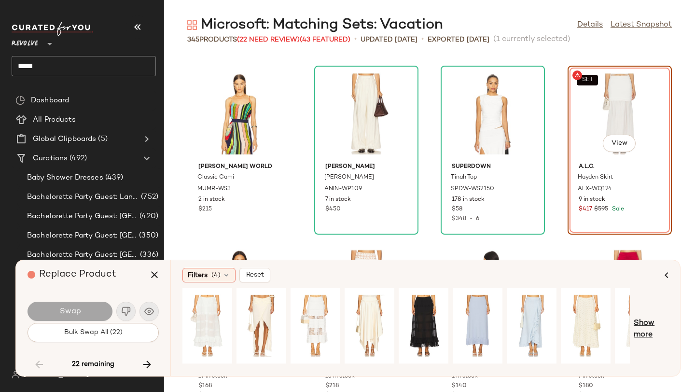
click at [651, 328] on span "Show more" at bounding box center [651, 329] width 35 height 23
click at [663, 328] on span "Show more" at bounding box center [658, 329] width 21 height 23
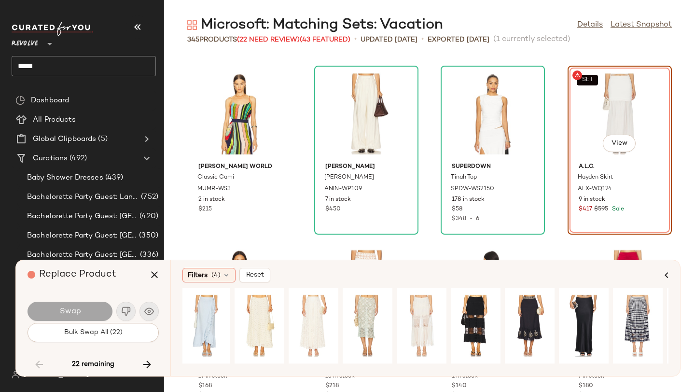
scroll to position [0, 326]
click at [311, 314] on div "View" at bounding box center [314, 326] width 43 height 69
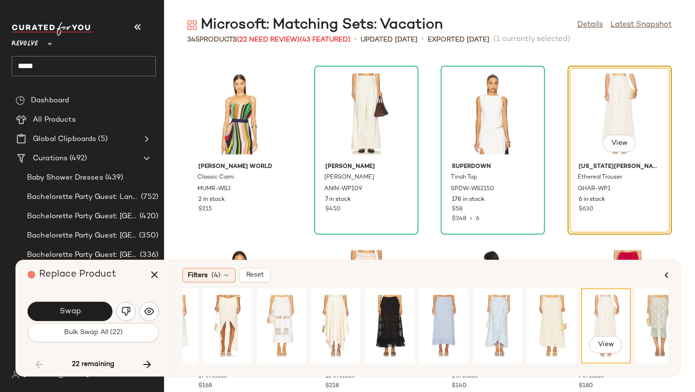
scroll to position [0, 17]
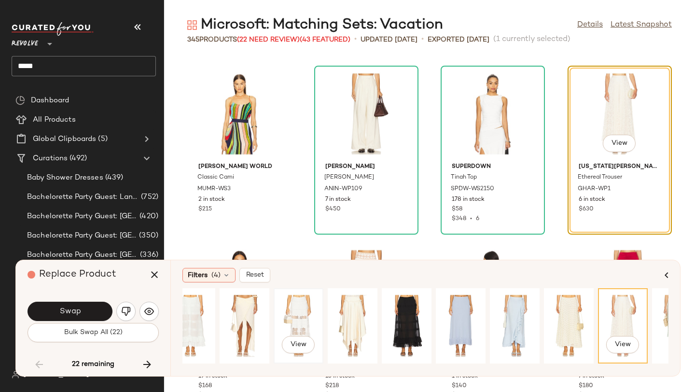
click at [289, 309] on div "View" at bounding box center [298, 326] width 43 height 69
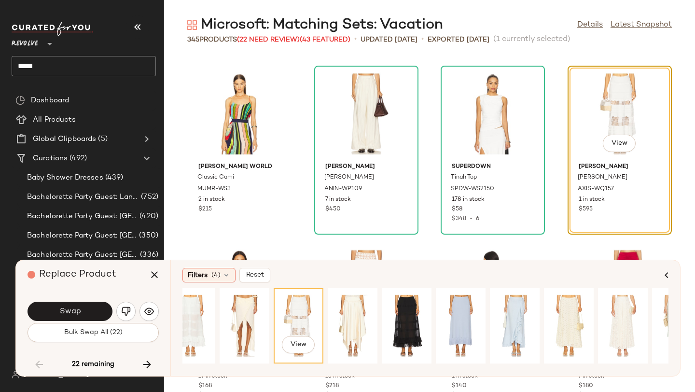
scroll to position [0, 0]
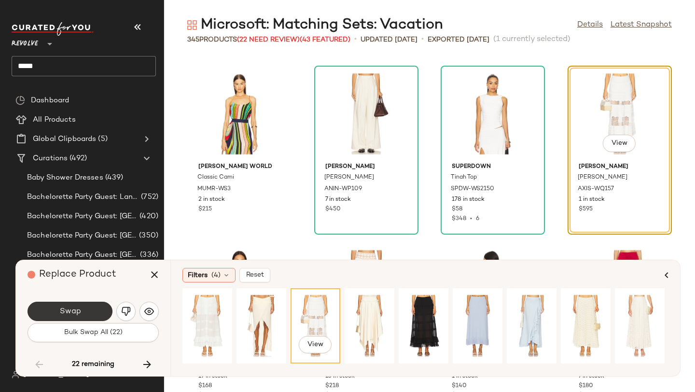
click at [97, 316] on button "Swap" at bounding box center [70, 311] width 85 height 19
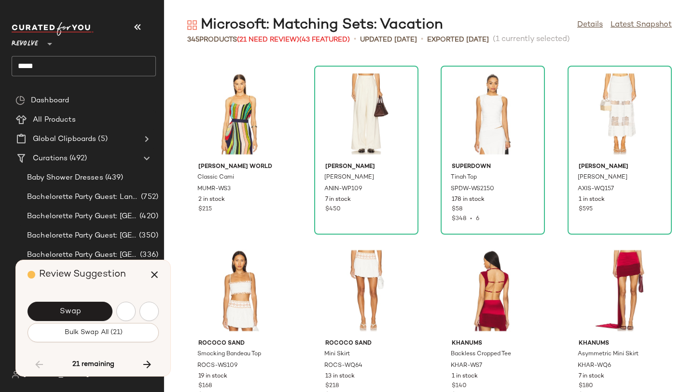
scroll to position [8305, 0]
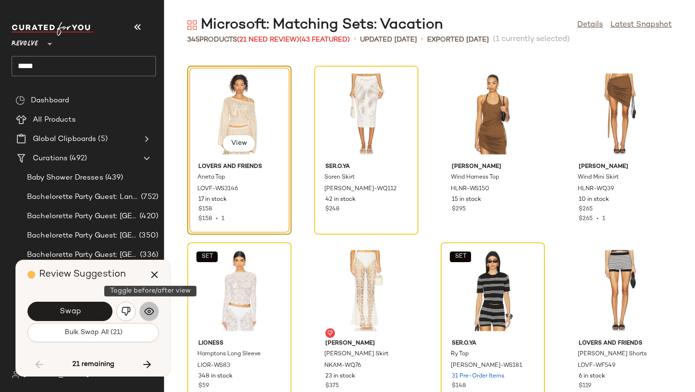
click at [154, 306] on button "button" at bounding box center [149, 311] width 19 height 19
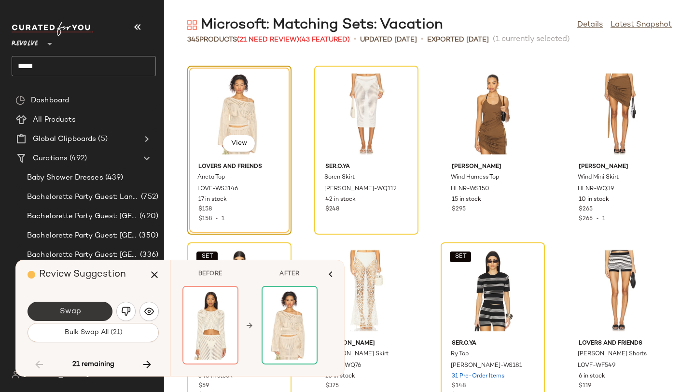
click at [92, 312] on button "Swap" at bounding box center [70, 311] width 85 height 19
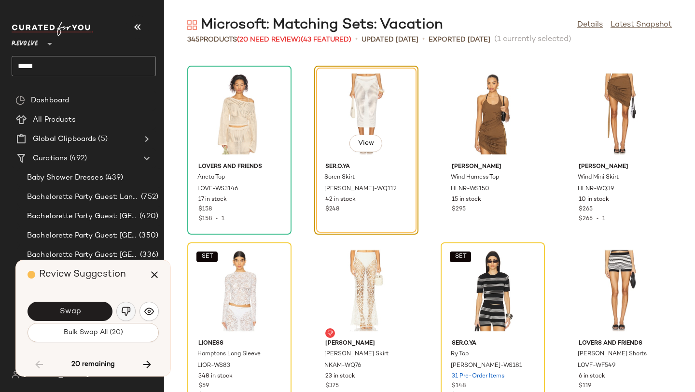
click at [125, 313] on img "button" at bounding box center [126, 312] width 10 height 10
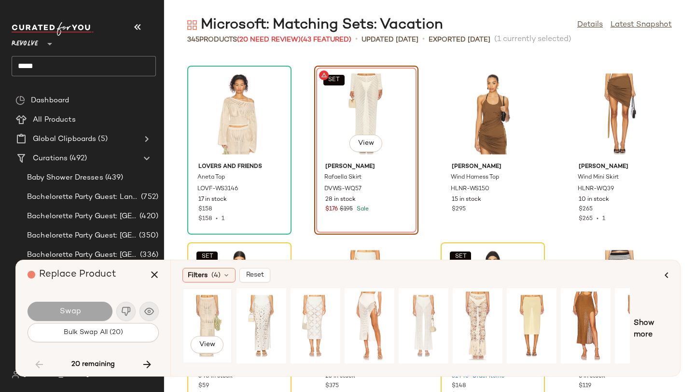
click at [202, 331] on div "View" at bounding box center [207, 326] width 43 height 69
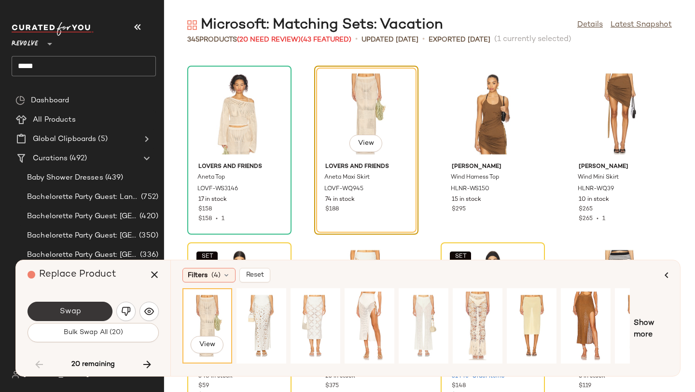
click at [77, 314] on span "Swap" at bounding box center [70, 311] width 22 height 9
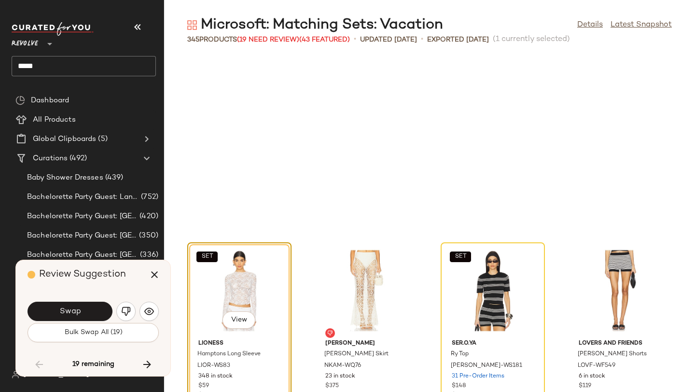
scroll to position [8482, 0]
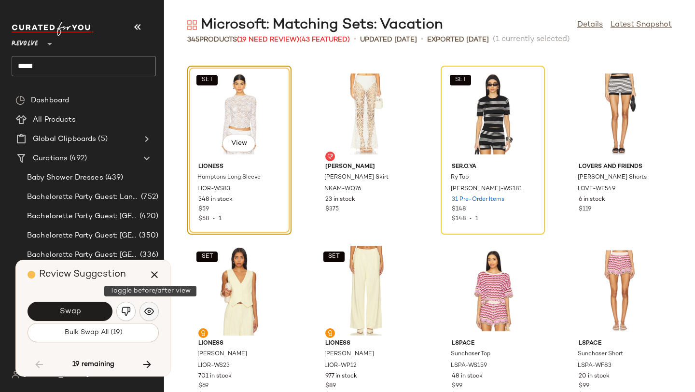
click at [150, 309] on img "button" at bounding box center [149, 312] width 10 height 10
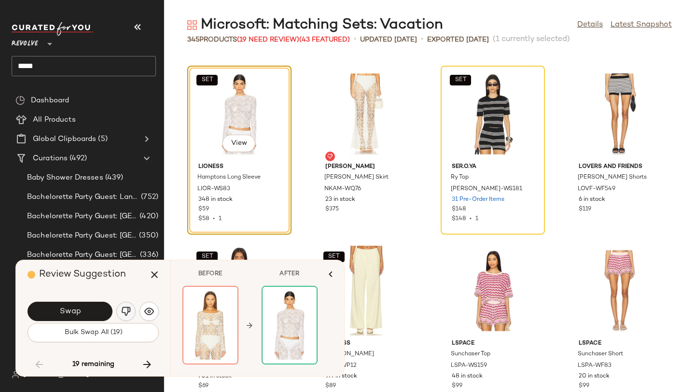
click at [131, 309] on button "button" at bounding box center [125, 311] width 19 height 19
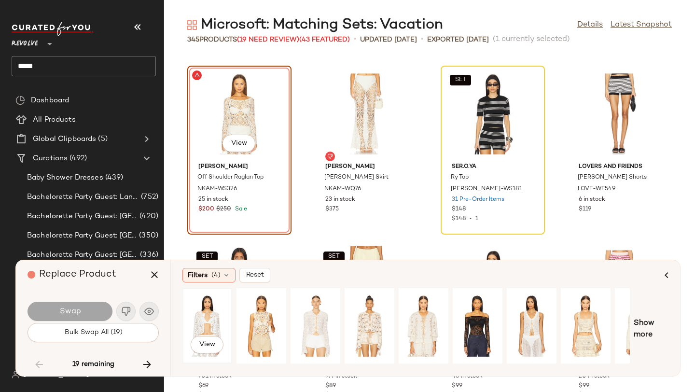
click at [209, 320] on div "View" at bounding box center [207, 326] width 43 height 69
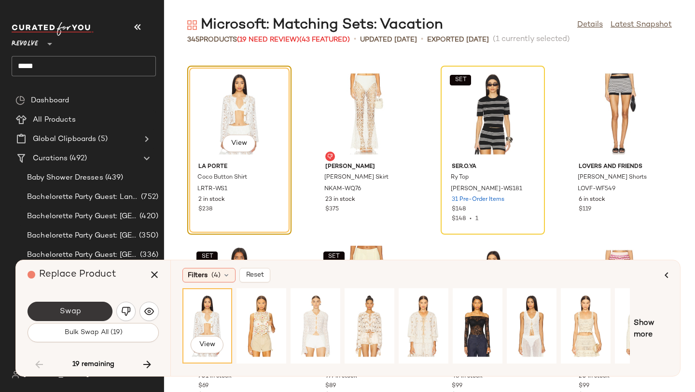
click at [82, 316] on button "Swap" at bounding box center [70, 311] width 85 height 19
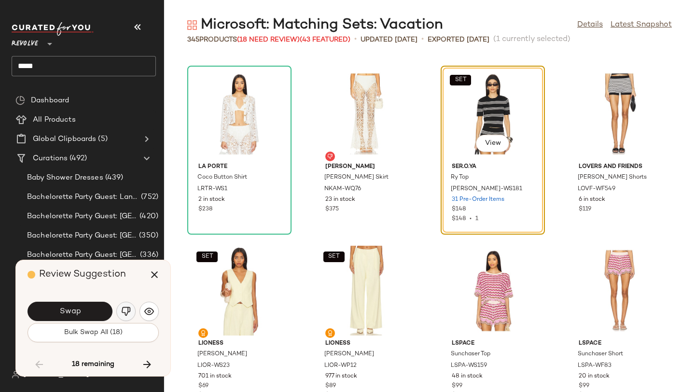
click at [123, 317] on button "button" at bounding box center [125, 311] width 19 height 19
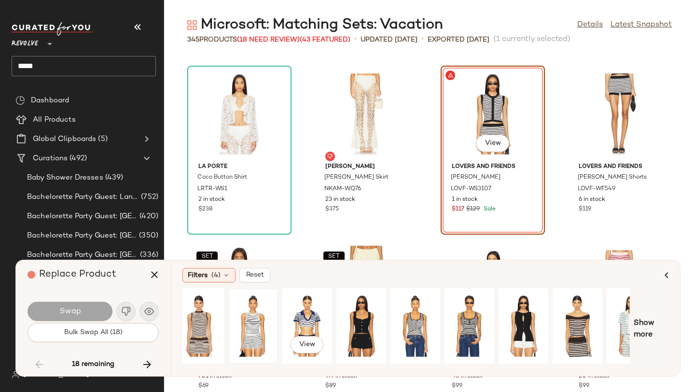
scroll to position [0, 88]
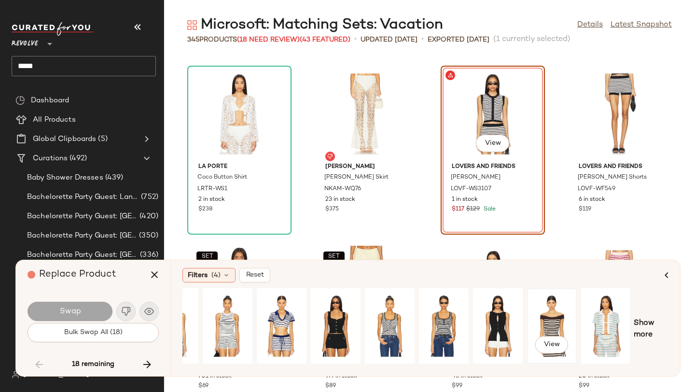
click at [549, 301] on div "View" at bounding box center [552, 326] width 43 height 69
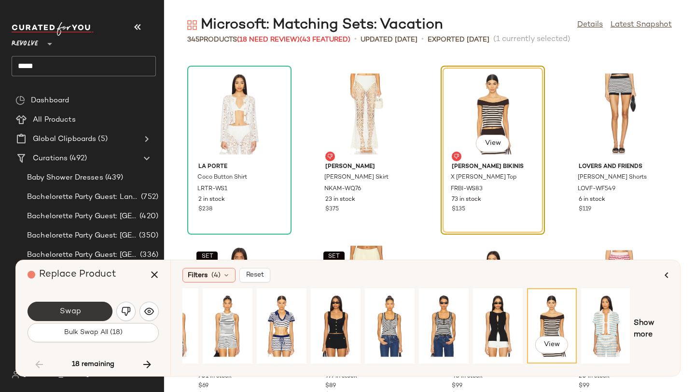
click at [97, 310] on button "Swap" at bounding box center [70, 311] width 85 height 19
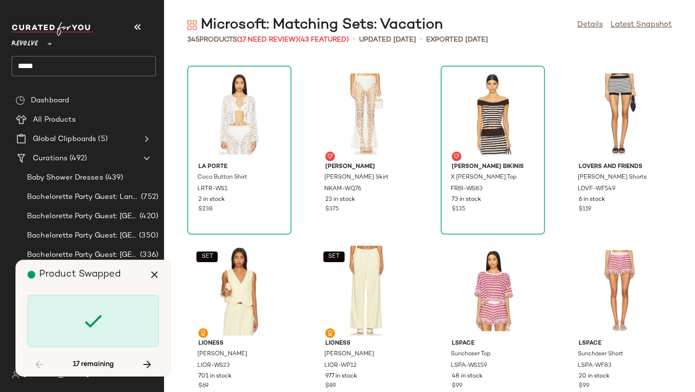
scroll to position [9719, 0]
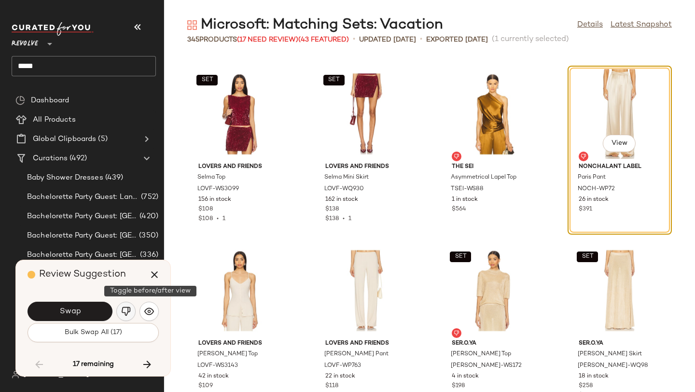
click at [119, 308] on button "button" at bounding box center [125, 311] width 19 height 19
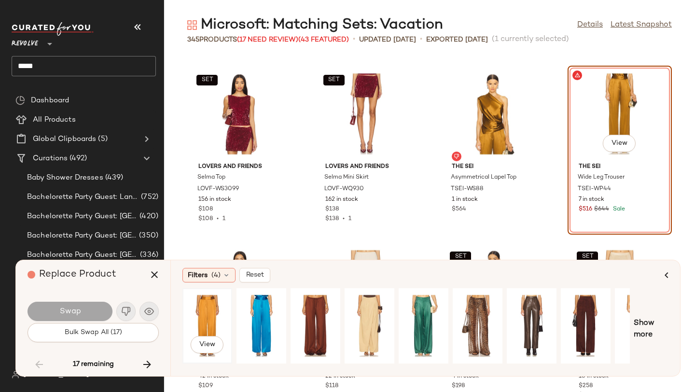
click at [200, 305] on div "View" at bounding box center [207, 326] width 43 height 69
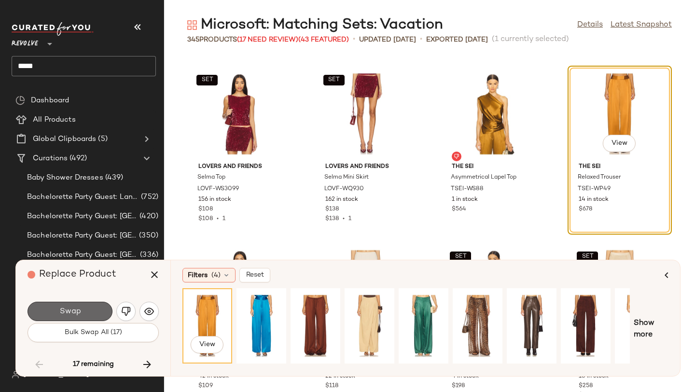
click at [102, 314] on button "Swap" at bounding box center [70, 311] width 85 height 19
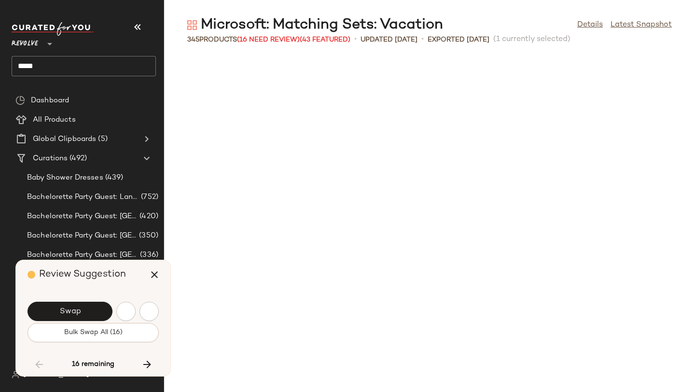
scroll to position [10602, 0]
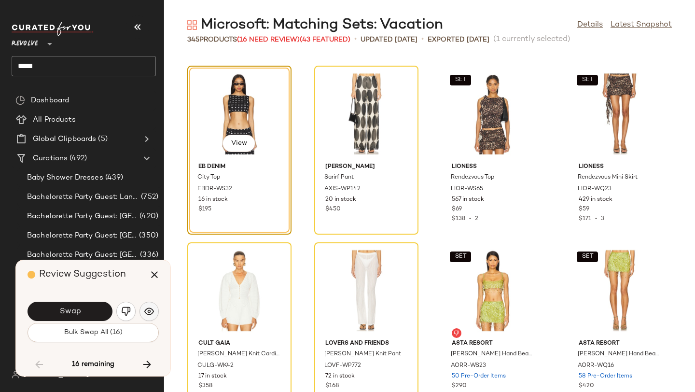
click at [146, 310] on img "button" at bounding box center [149, 312] width 10 height 10
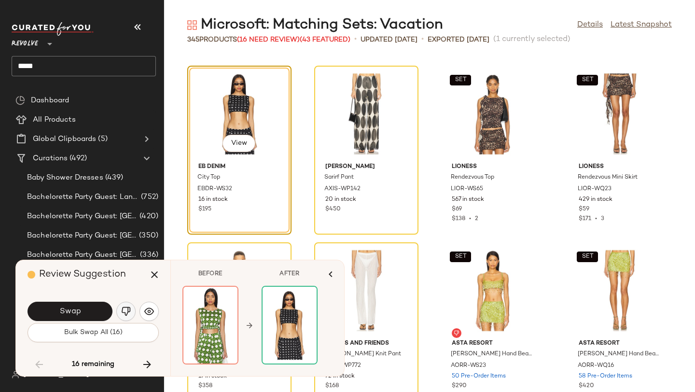
click at [124, 312] on img "button" at bounding box center [126, 312] width 10 height 10
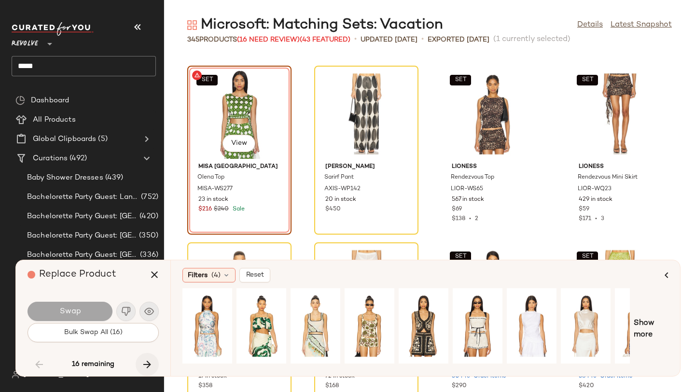
click at [144, 361] on icon "button" at bounding box center [147, 365] width 12 height 12
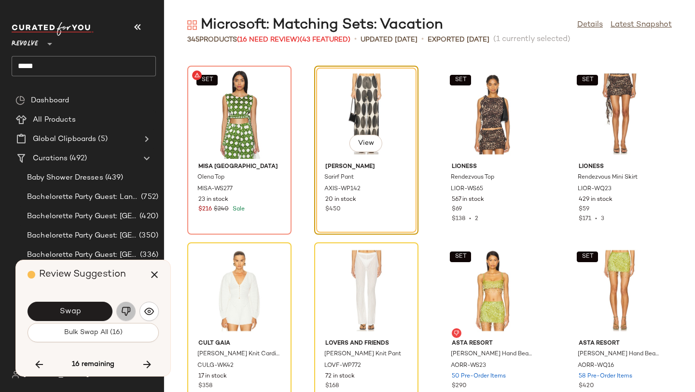
click at [126, 313] on img "button" at bounding box center [126, 312] width 10 height 10
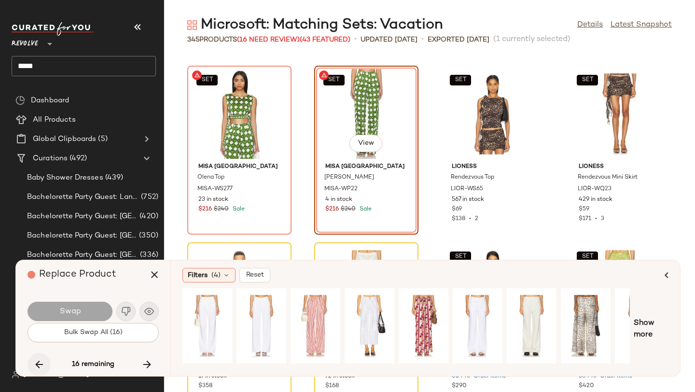
click at [40, 368] on icon "button" at bounding box center [39, 365] width 12 height 12
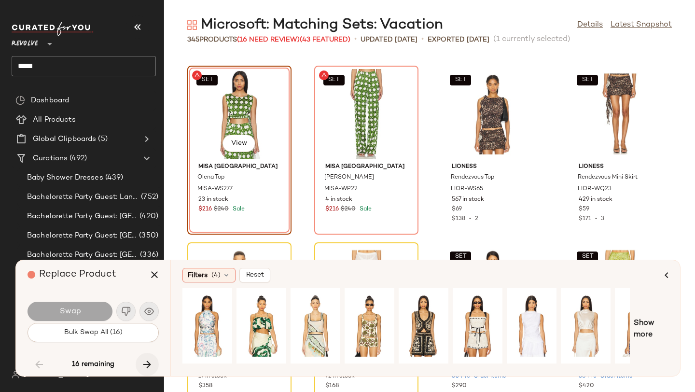
click at [143, 363] on icon "button" at bounding box center [147, 365] width 12 height 12
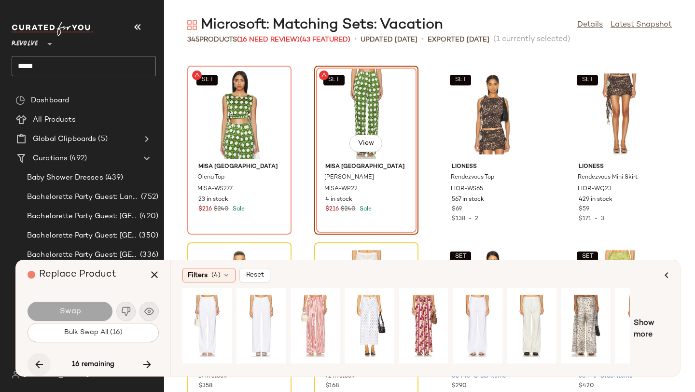
click at [42, 366] on icon "button" at bounding box center [39, 365] width 12 height 12
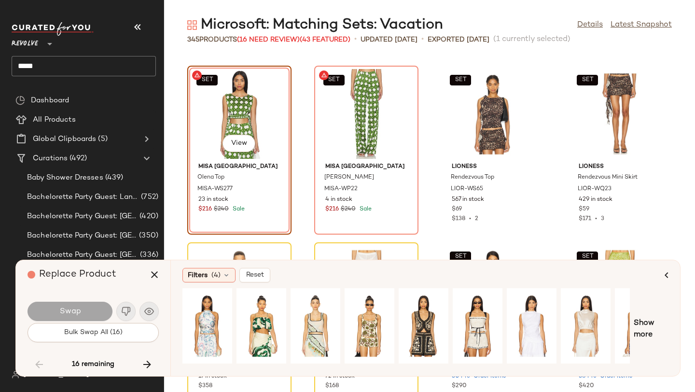
click at [659, 344] on div "Show more" at bounding box center [425, 329] width 486 height 82
click at [653, 337] on span "Show more" at bounding box center [651, 329] width 35 height 23
click at [666, 331] on span "Show more" at bounding box center [658, 329] width 21 height 23
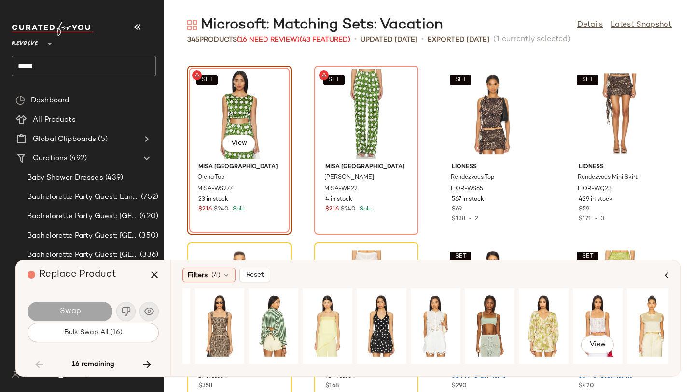
scroll to position [0, 481]
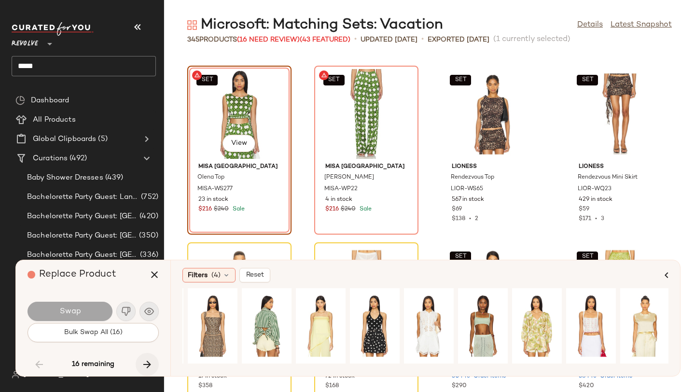
click at [140, 363] on button "button" at bounding box center [147, 364] width 23 height 23
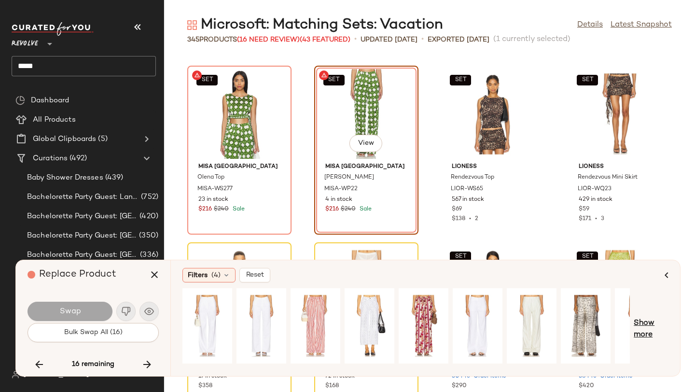
click at [658, 320] on span "Show more" at bounding box center [651, 329] width 35 height 23
click at [660, 320] on span "Show more" at bounding box center [658, 329] width 21 height 23
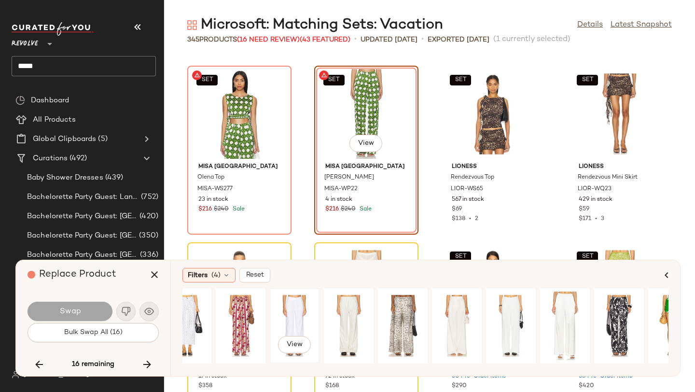
scroll to position [0, 170]
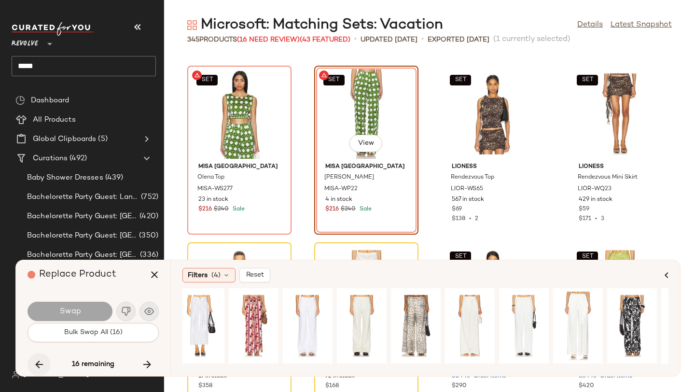
click at [43, 364] on icon "button" at bounding box center [39, 365] width 12 height 12
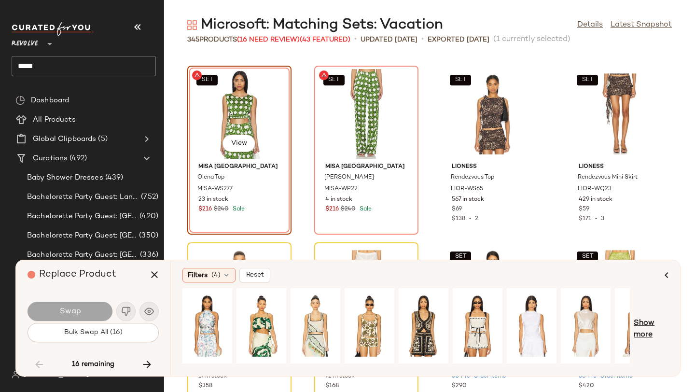
click at [647, 328] on span "Show more" at bounding box center [651, 329] width 35 height 23
click at [659, 322] on span "Show more" at bounding box center [658, 329] width 21 height 23
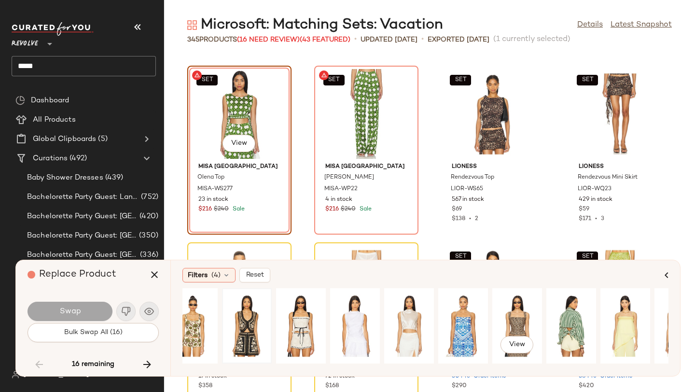
scroll to position [0, 159]
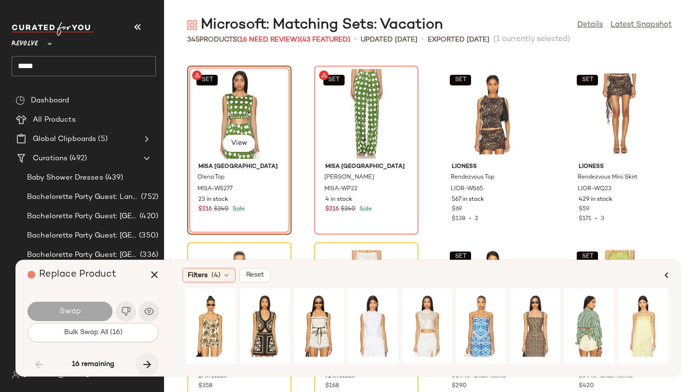
click at [146, 360] on icon "button" at bounding box center [147, 365] width 12 height 12
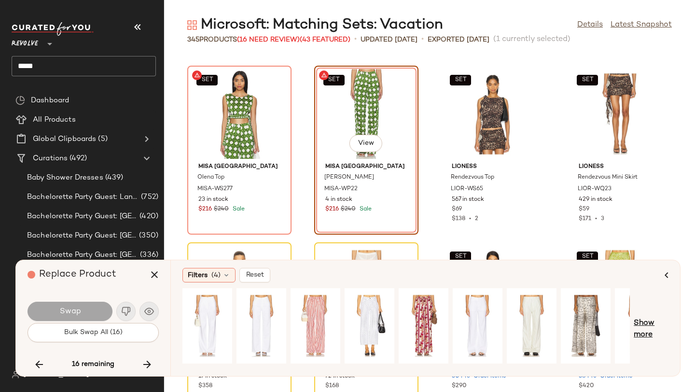
click at [652, 318] on span "Show more" at bounding box center [651, 329] width 35 height 23
click at [662, 320] on span "Show more" at bounding box center [658, 329] width 21 height 23
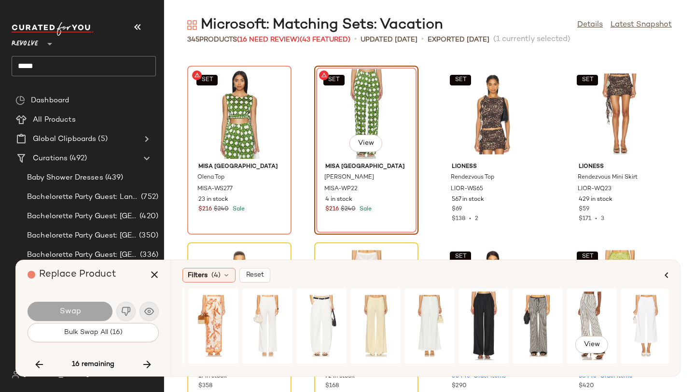
scroll to position [0, 861]
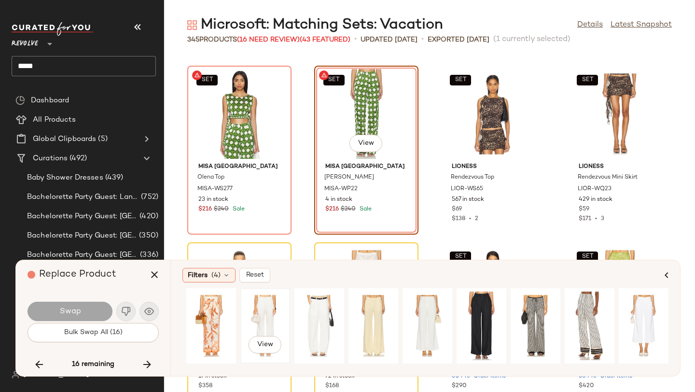
click at [264, 316] on div "View" at bounding box center [265, 326] width 43 height 69
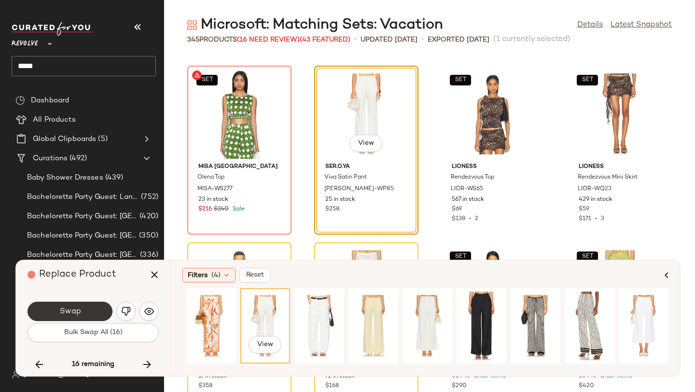
click at [89, 309] on button "Swap" at bounding box center [70, 311] width 85 height 19
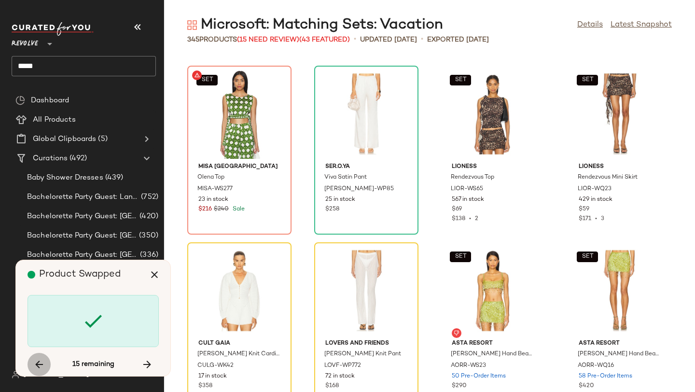
click at [41, 356] on button "button" at bounding box center [39, 364] width 23 height 23
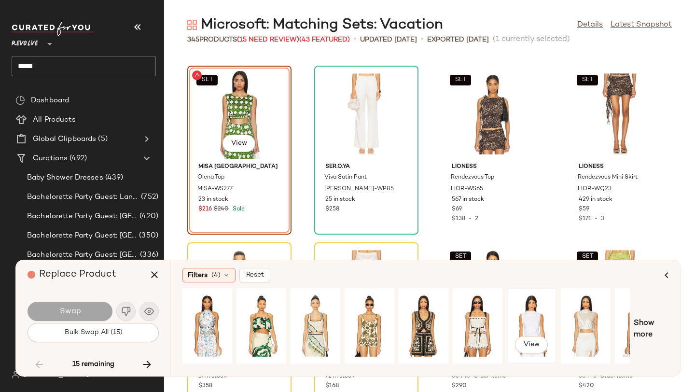
click at [540, 324] on div "View" at bounding box center [531, 326] width 43 height 69
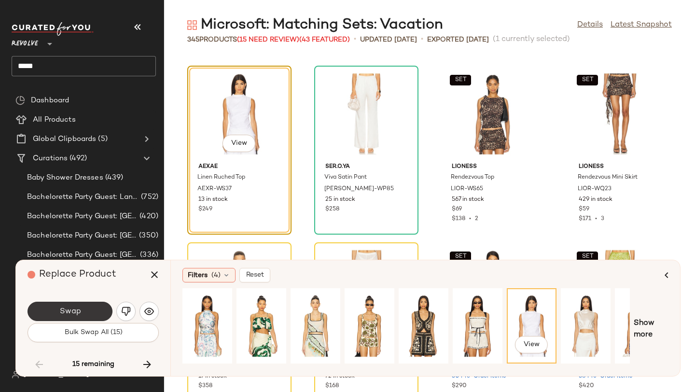
click at [108, 312] on button "Swap" at bounding box center [70, 311] width 85 height 19
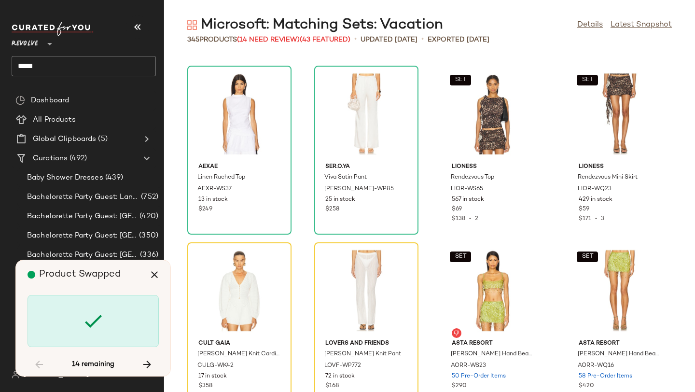
scroll to position [10779, 0]
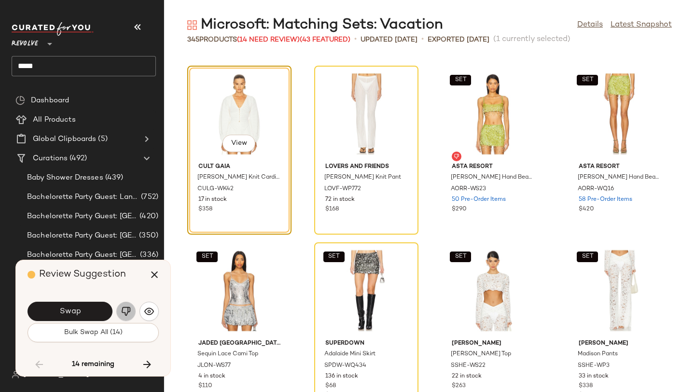
click at [128, 311] on img "button" at bounding box center [126, 312] width 10 height 10
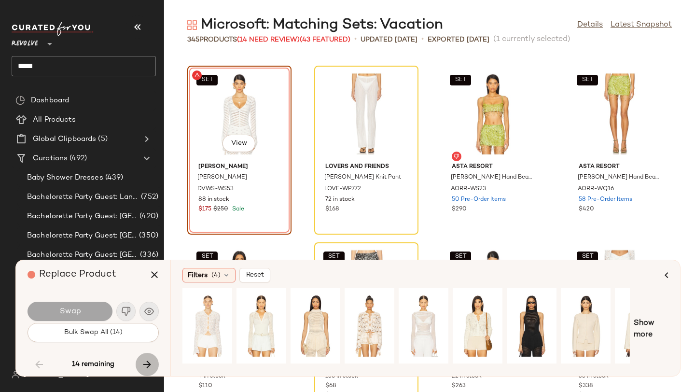
click at [146, 356] on button "button" at bounding box center [147, 364] width 23 height 23
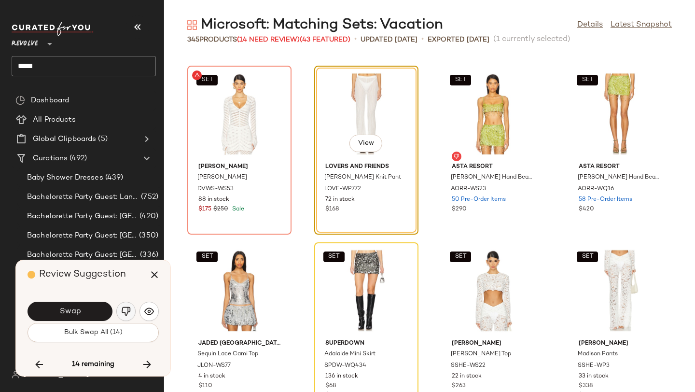
click at [126, 309] on img "button" at bounding box center [126, 312] width 10 height 10
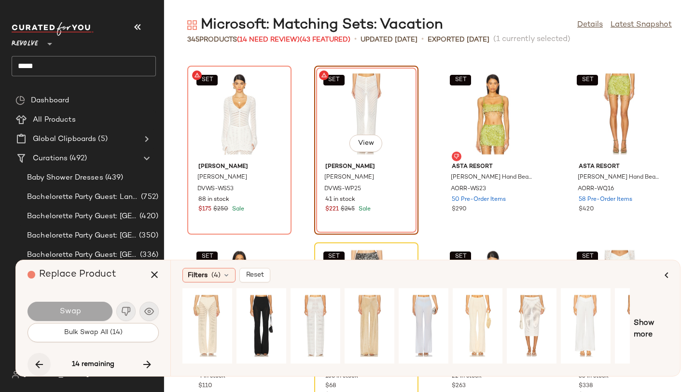
click at [43, 364] on icon "button" at bounding box center [39, 365] width 12 height 12
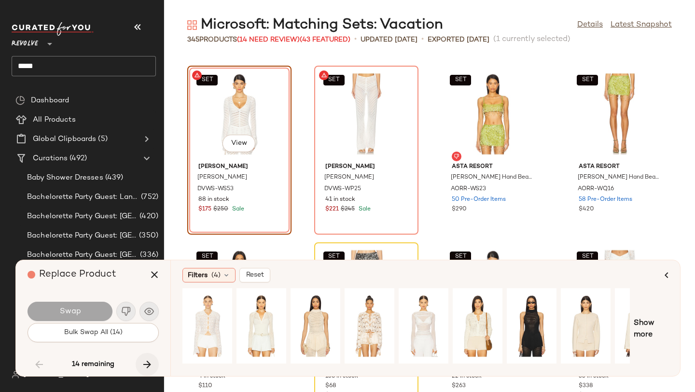
click at [156, 362] on button "button" at bounding box center [147, 364] width 23 height 23
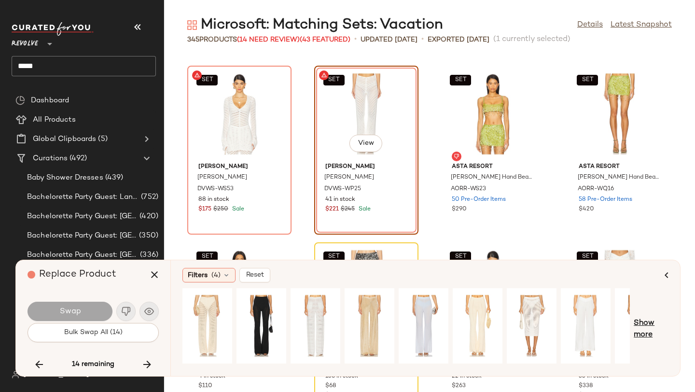
click at [659, 321] on span "Show more" at bounding box center [651, 329] width 35 height 23
click at [659, 321] on span "Show more" at bounding box center [658, 329] width 21 height 23
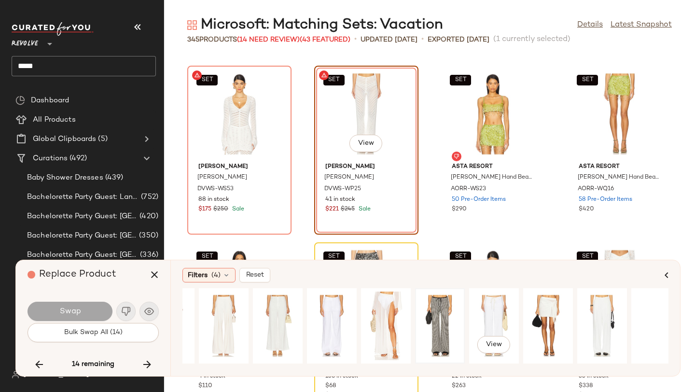
scroll to position [0, 800]
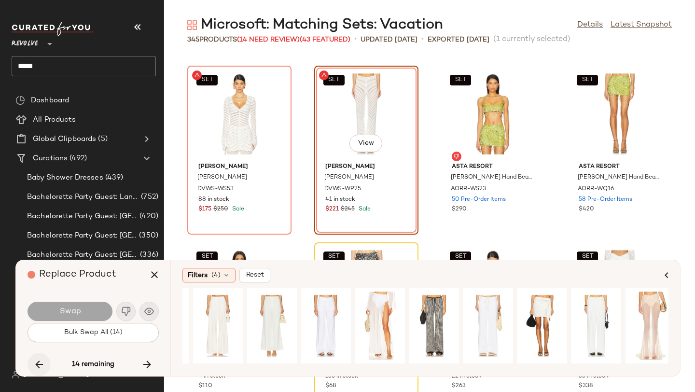
click at [42, 363] on icon "button" at bounding box center [39, 365] width 12 height 12
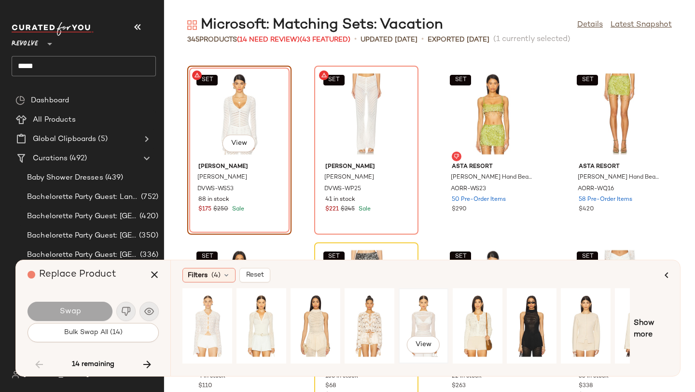
click at [421, 325] on div "View" at bounding box center [423, 326] width 43 height 69
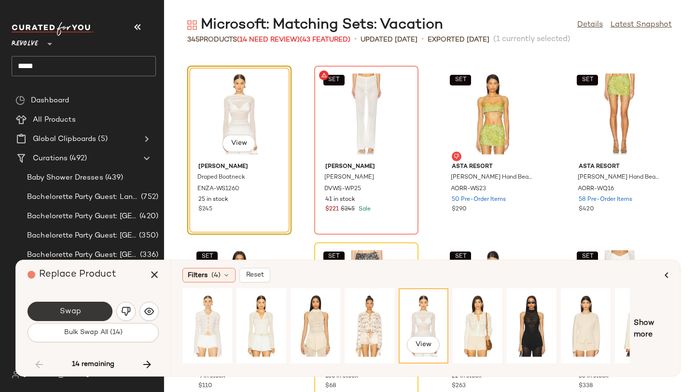
click at [91, 316] on button "Swap" at bounding box center [70, 311] width 85 height 19
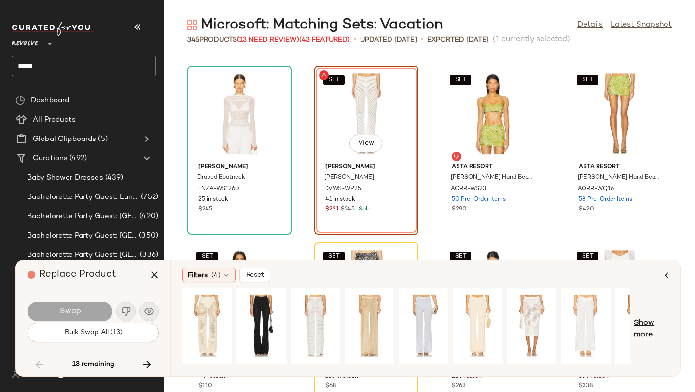
click at [645, 322] on span "Show more" at bounding box center [651, 329] width 35 height 23
click at [652, 319] on span "Show more" at bounding box center [658, 329] width 21 height 23
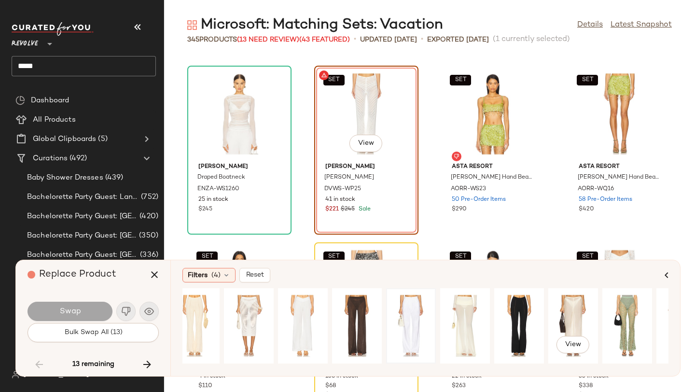
scroll to position [0, 284]
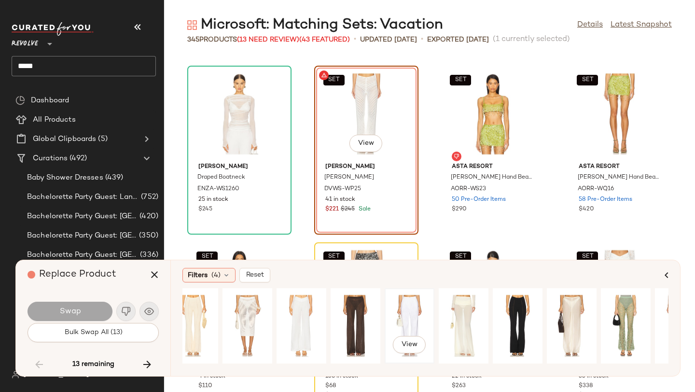
click at [406, 317] on div "View" at bounding box center [409, 326] width 43 height 69
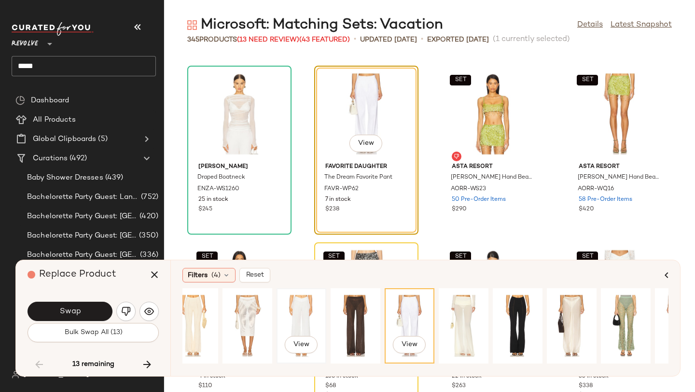
click at [309, 313] on div "View" at bounding box center [301, 326] width 43 height 69
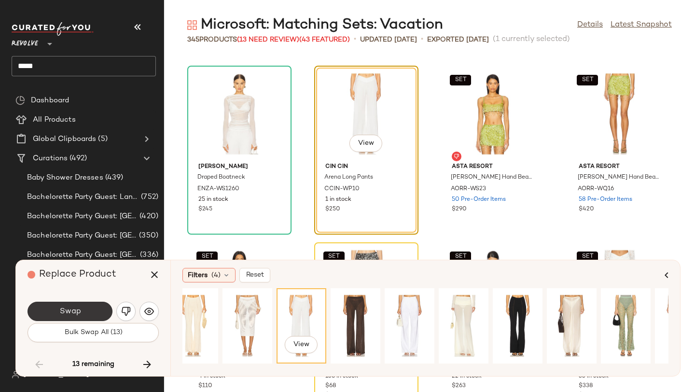
click at [63, 312] on span "Swap" at bounding box center [70, 311] width 22 height 9
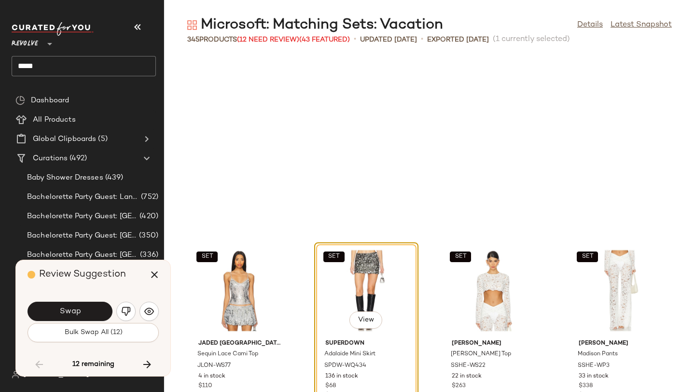
scroll to position [10955, 0]
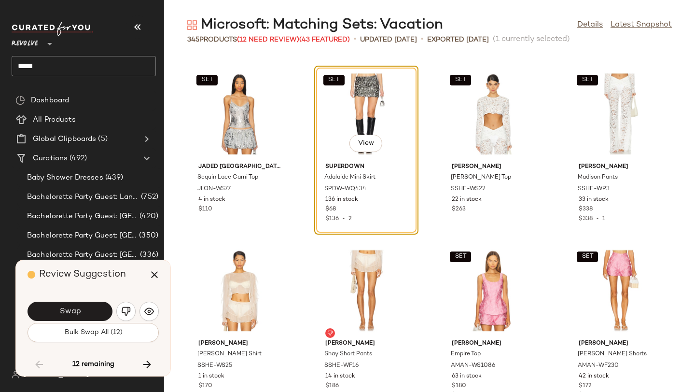
click at [128, 304] on button "button" at bounding box center [125, 311] width 19 height 19
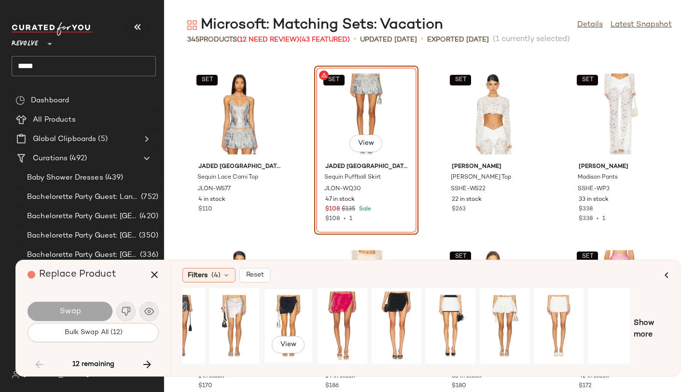
scroll to position [0, 88]
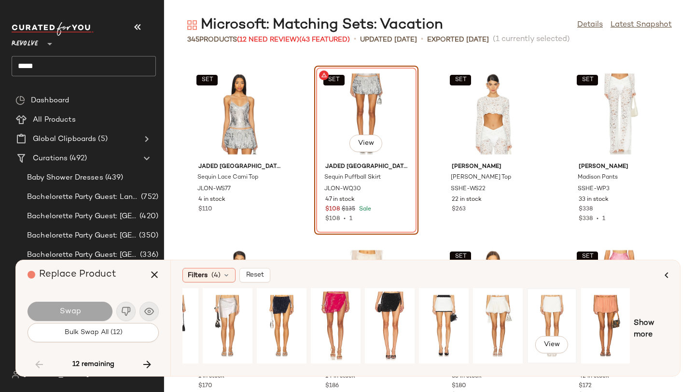
click at [547, 310] on div "View" at bounding box center [552, 326] width 43 height 69
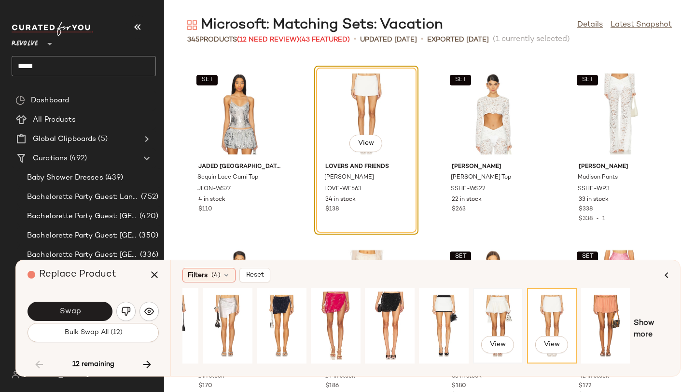
click at [495, 316] on div "View" at bounding box center [498, 326] width 43 height 69
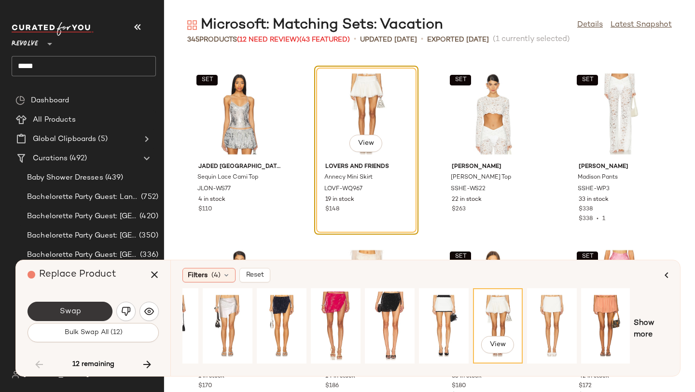
click at [92, 305] on button "Swap" at bounding box center [70, 311] width 85 height 19
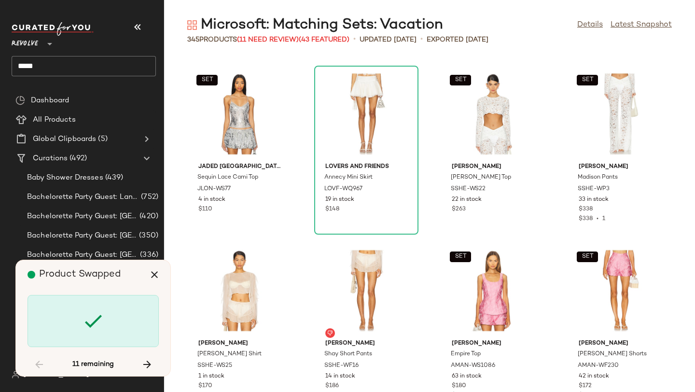
scroll to position [11662, 0]
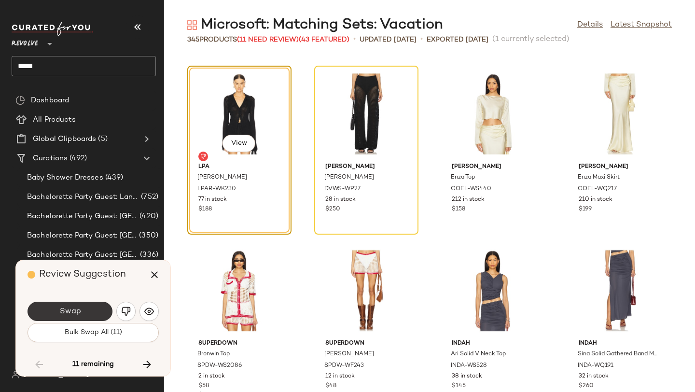
click at [95, 309] on button "Swap" at bounding box center [70, 311] width 85 height 19
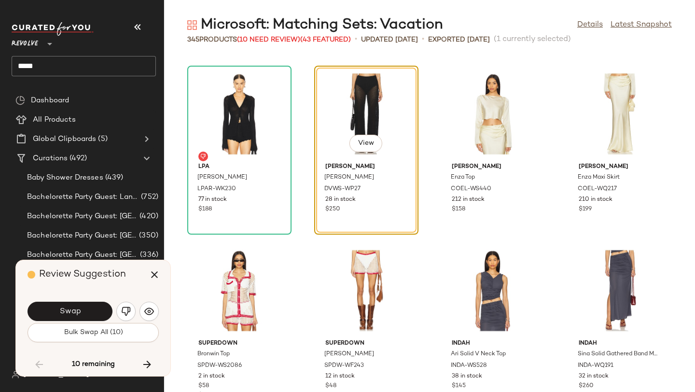
click at [95, 309] on button "Swap" at bounding box center [70, 311] width 85 height 19
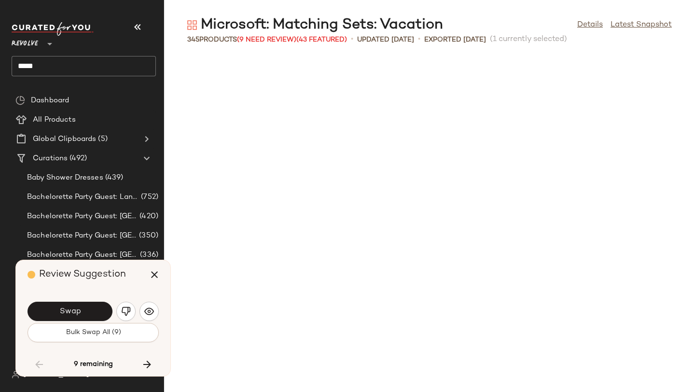
scroll to position [12192, 0]
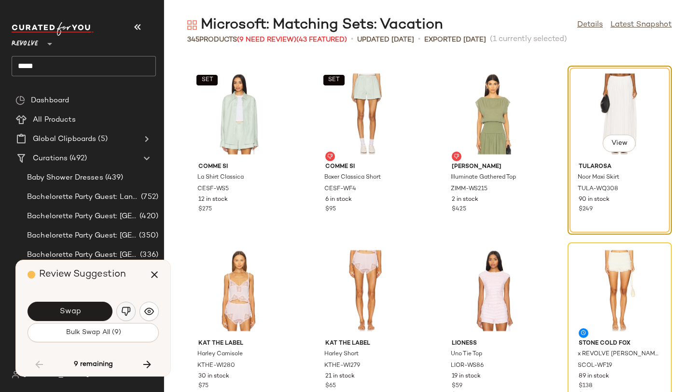
click at [124, 314] on img "button" at bounding box center [126, 312] width 10 height 10
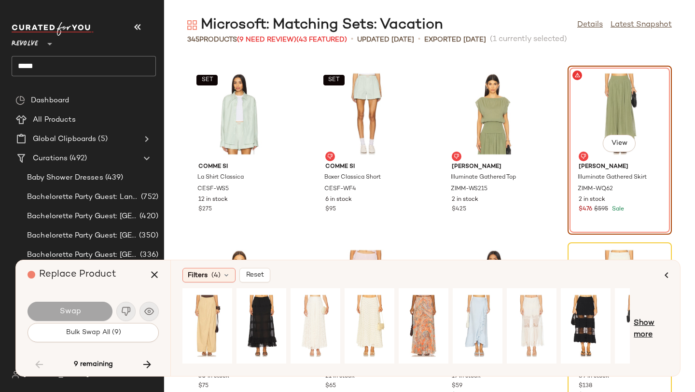
click at [653, 322] on span "Show more" at bounding box center [651, 329] width 35 height 23
click at [656, 320] on span "Show more" at bounding box center [658, 329] width 21 height 23
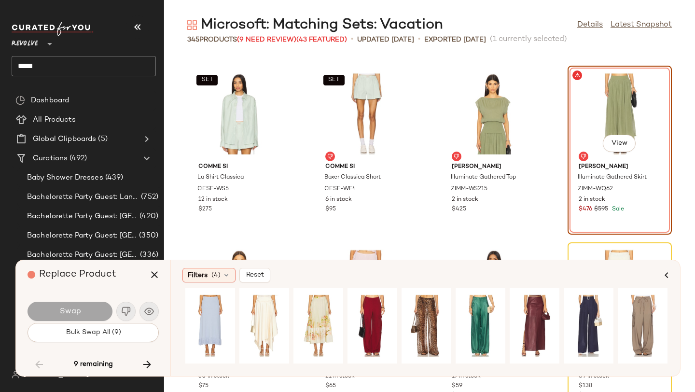
scroll to position [0, 756]
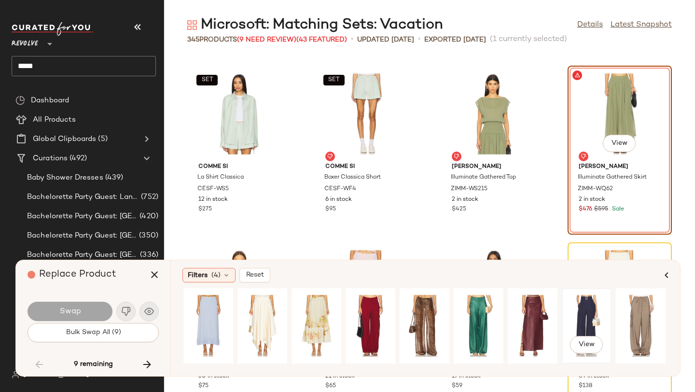
click at [579, 329] on div "View" at bounding box center [586, 326] width 43 height 69
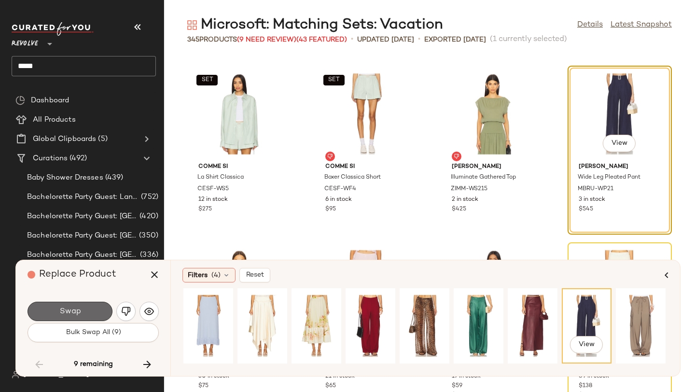
click at [47, 309] on button "Swap" at bounding box center [70, 311] width 85 height 19
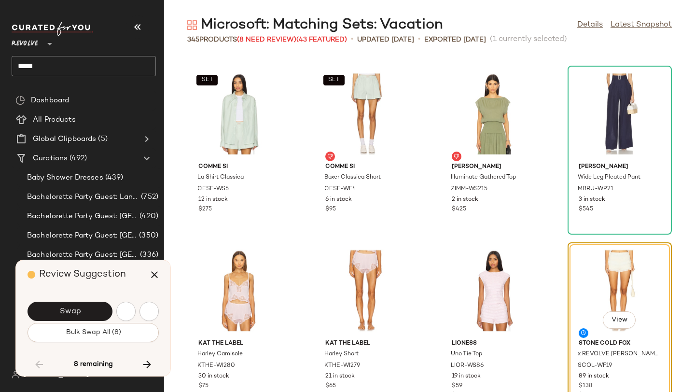
scroll to position [12369, 0]
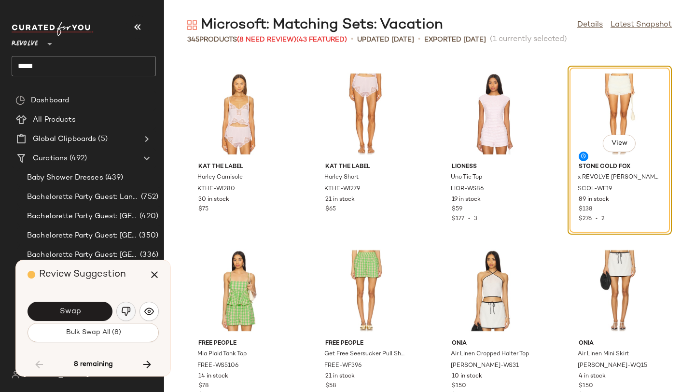
click at [123, 311] on img "button" at bounding box center [126, 312] width 10 height 10
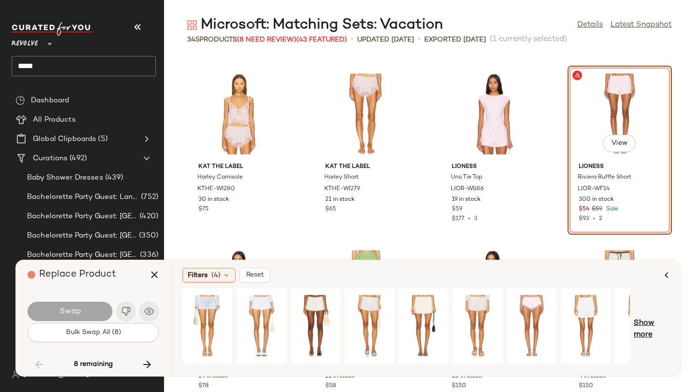
click at [658, 327] on span "Show more" at bounding box center [651, 329] width 35 height 23
click at [661, 326] on span "Show more" at bounding box center [658, 329] width 21 height 23
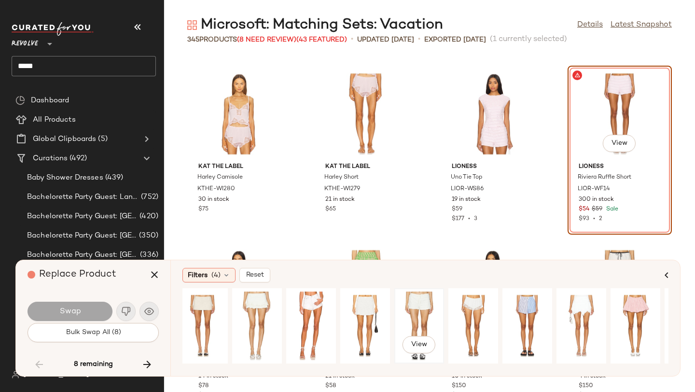
scroll to position [0, 449]
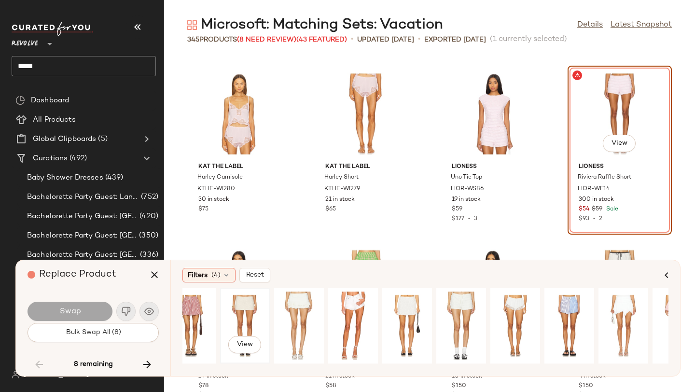
click at [242, 306] on div "View" at bounding box center [245, 326] width 43 height 69
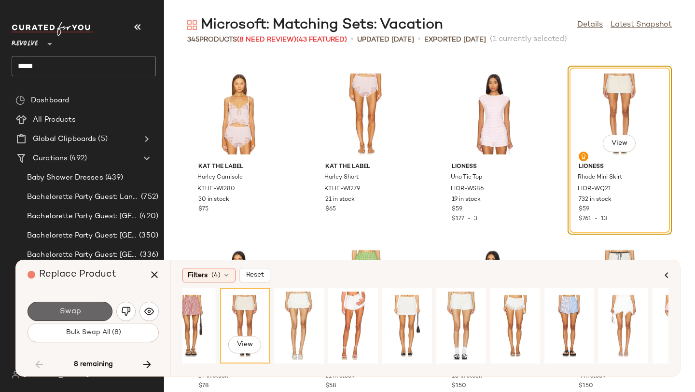
click at [70, 314] on span "Swap" at bounding box center [70, 311] width 22 height 9
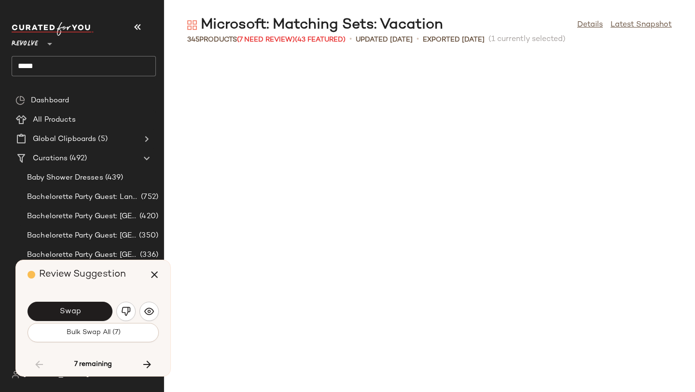
scroll to position [12722, 0]
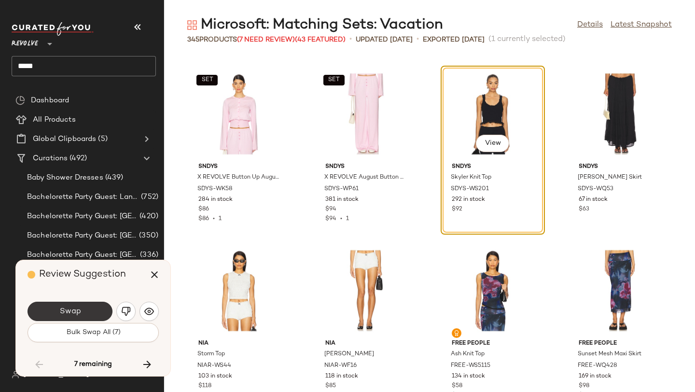
click at [84, 314] on button "Swap" at bounding box center [70, 311] width 85 height 19
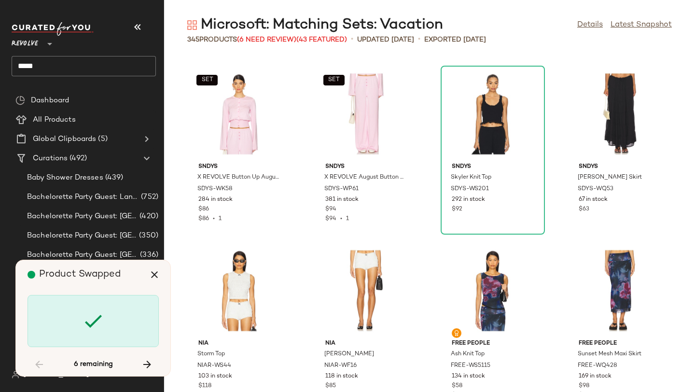
scroll to position [13076, 0]
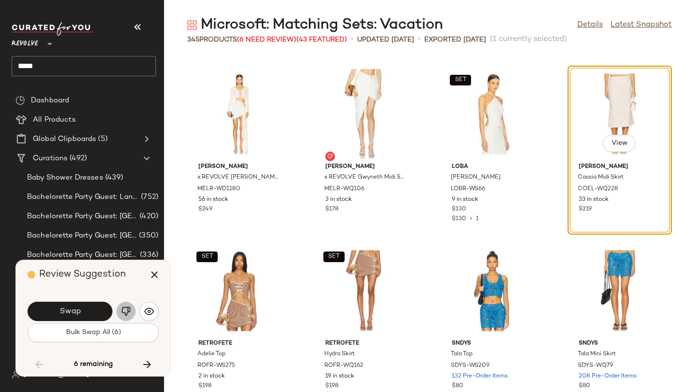
click at [133, 307] on button "button" at bounding box center [125, 311] width 19 height 19
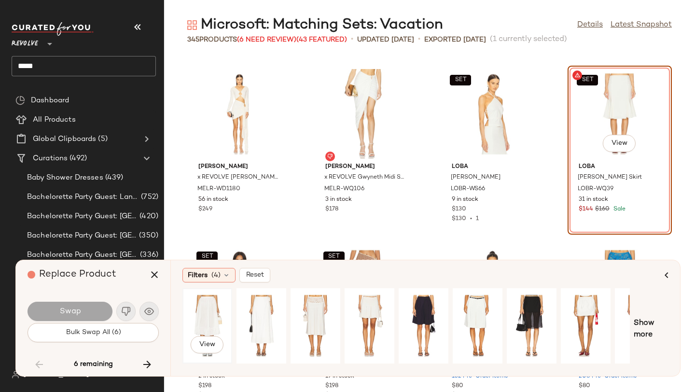
click at [204, 307] on div "View" at bounding box center [207, 326] width 43 height 69
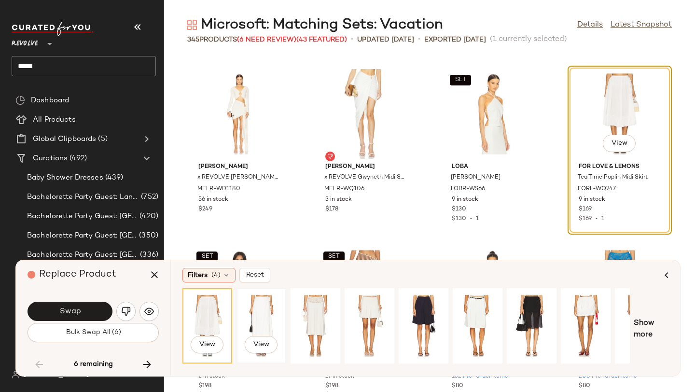
click at [252, 319] on div "View" at bounding box center [261, 326] width 43 height 69
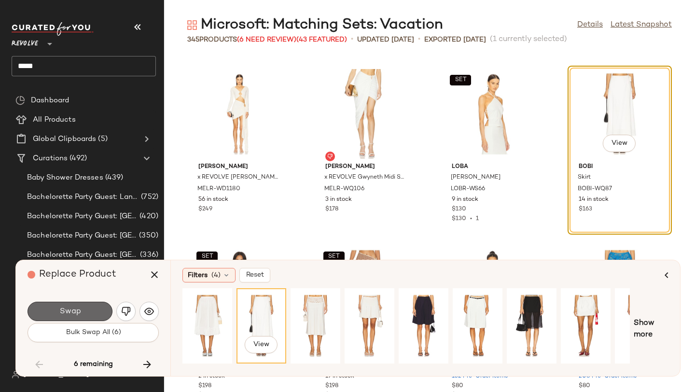
click at [90, 310] on button "Swap" at bounding box center [70, 311] width 85 height 19
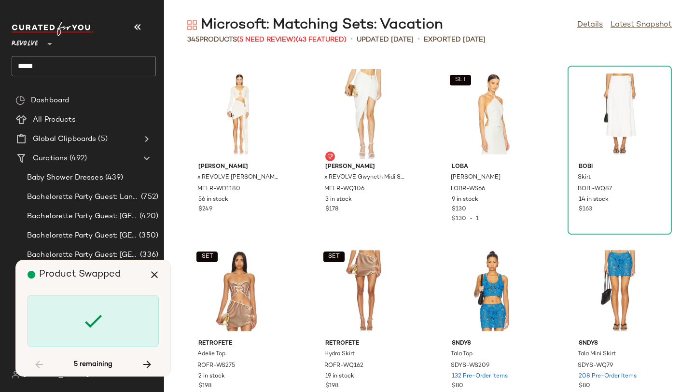
scroll to position [13606, 0]
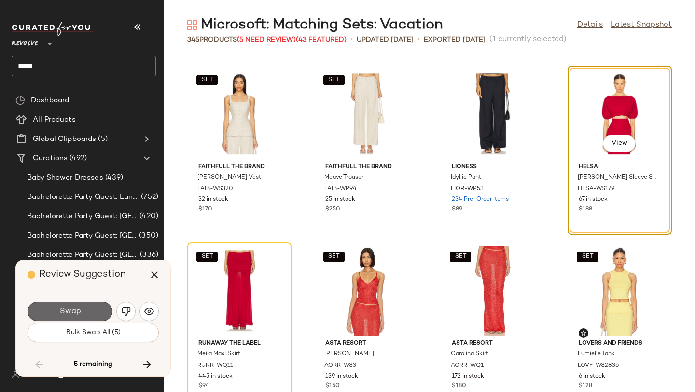
click at [98, 309] on button "Swap" at bounding box center [70, 311] width 85 height 19
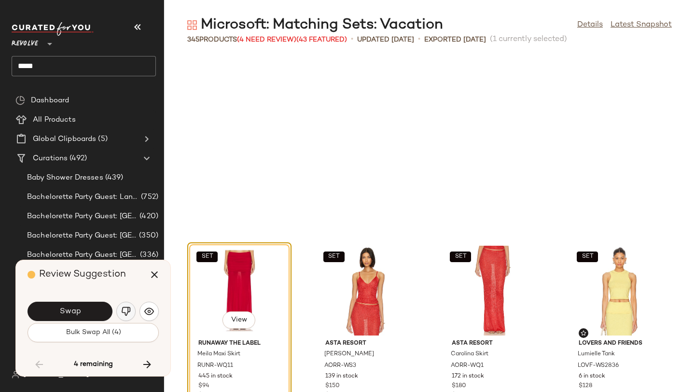
scroll to position [13783, 0]
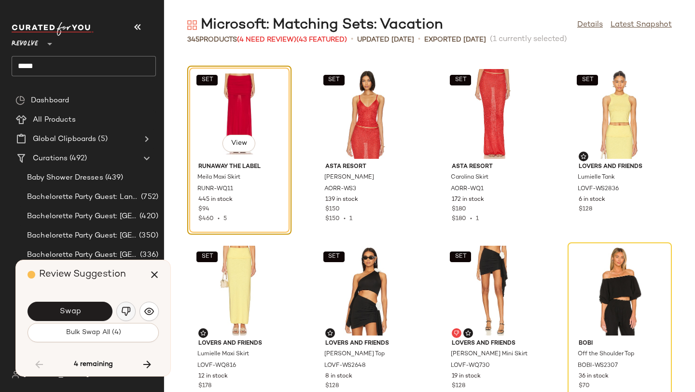
click at [126, 309] on img "button" at bounding box center [126, 312] width 10 height 10
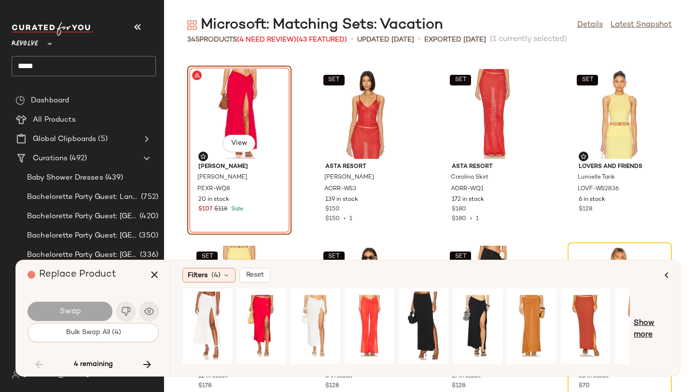
click at [643, 319] on span "Show more" at bounding box center [651, 329] width 35 height 23
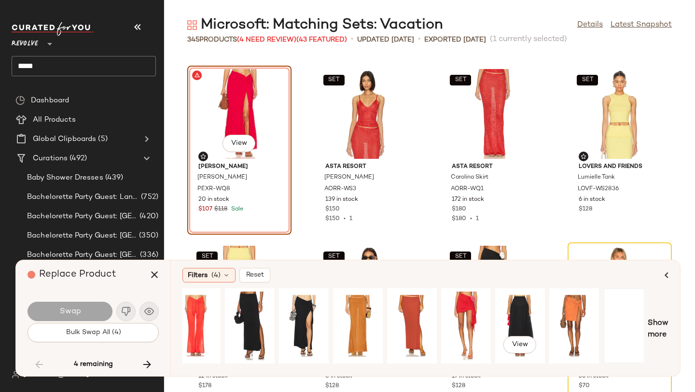
scroll to position [0, 192]
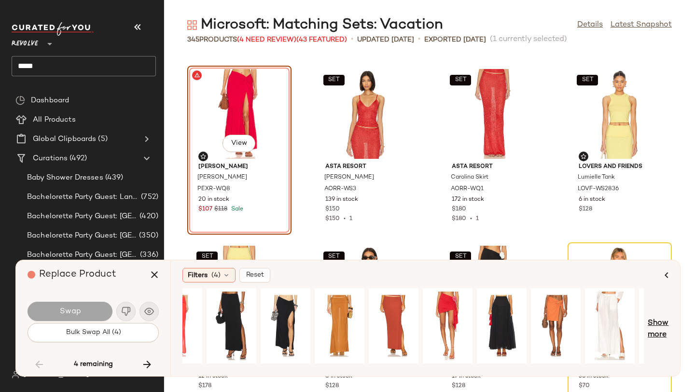
click at [660, 327] on span "Show more" at bounding box center [658, 329] width 21 height 23
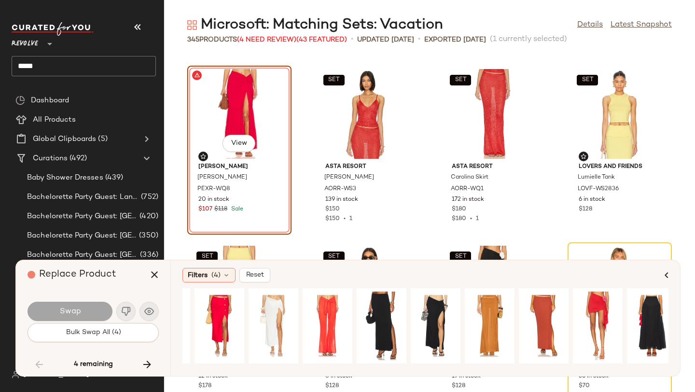
scroll to position [0, 0]
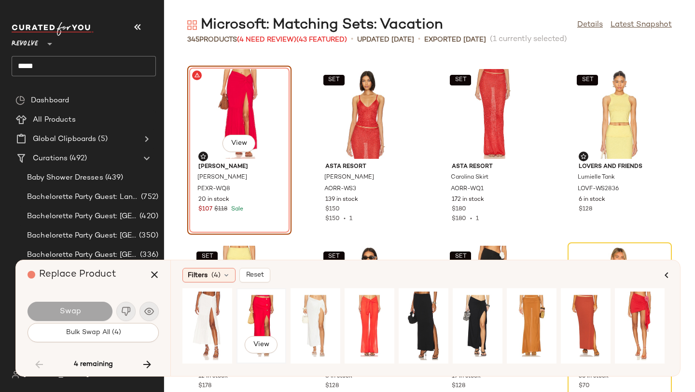
click at [257, 306] on div "View" at bounding box center [261, 326] width 43 height 69
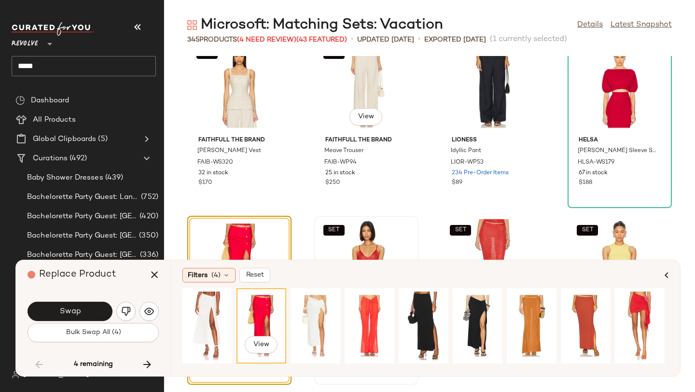
scroll to position [13633, 0]
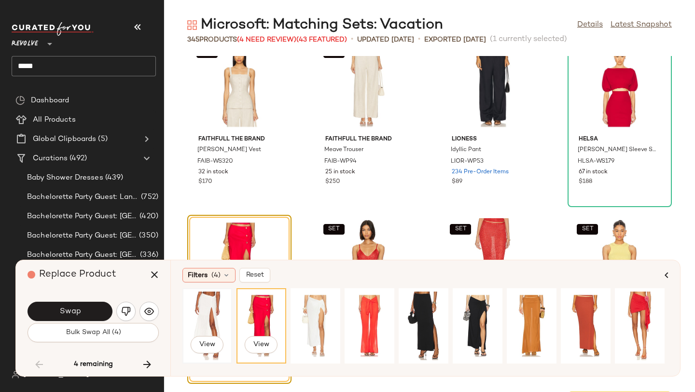
click at [212, 293] on div "View" at bounding box center [207, 326] width 43 height 69
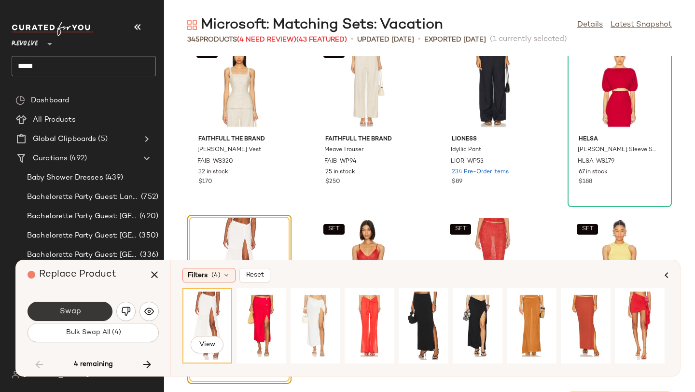
click at [71, 309] on span "Swap" at bounding box center [70, 311] width 22 height 9
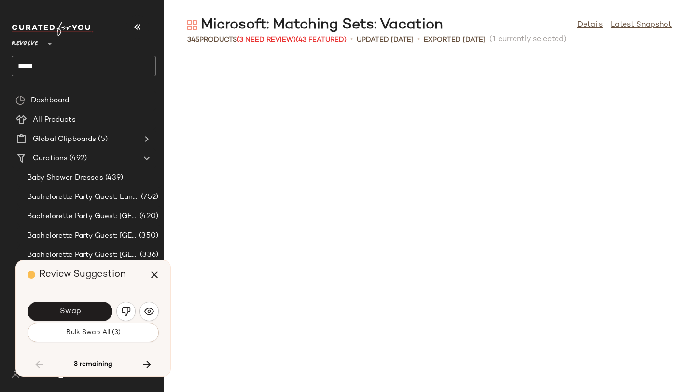
scroll to position [13959, 0]
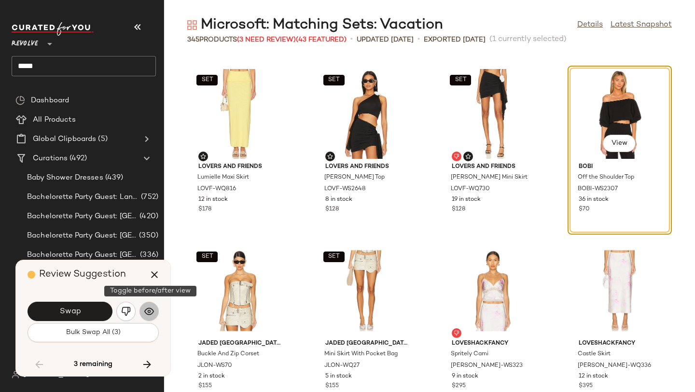
click at [149, 311] on img "button" at bounding box center [149, 312] width 10 height 10
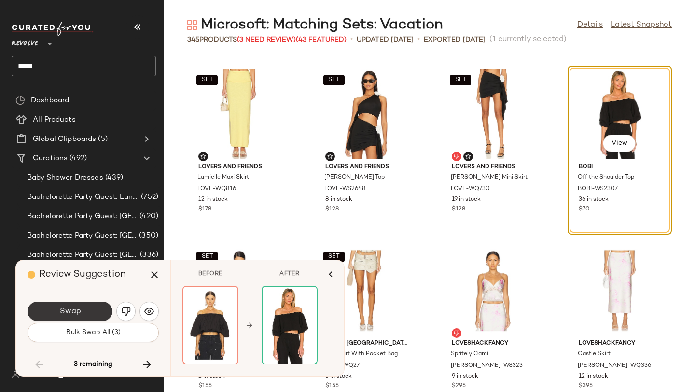
click at [82, 310] on button "Swap" at bounding box center [70, 311] width 85 height 19
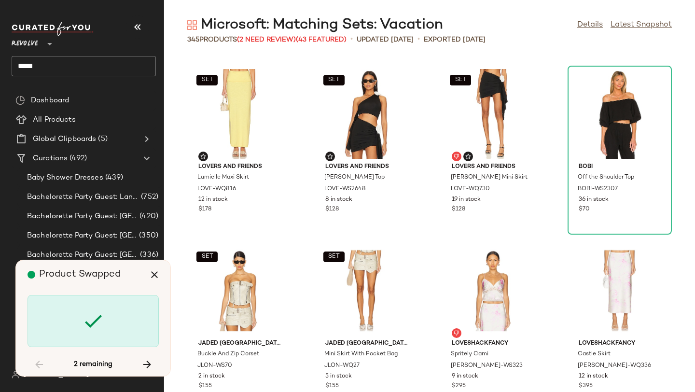
scroll to position [14843, 0]
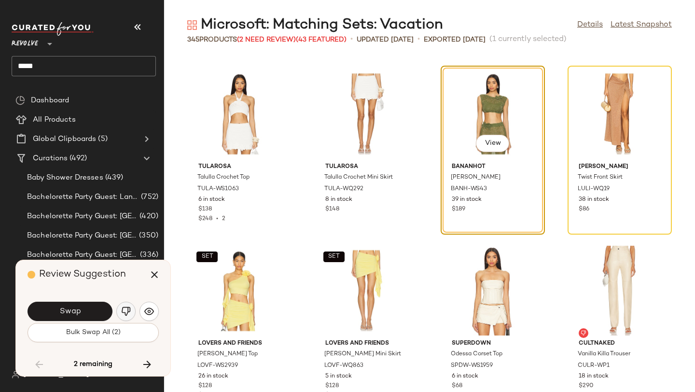
click at [130, 312] on img "button" at bounding box center [126, 312] width 10 height 10
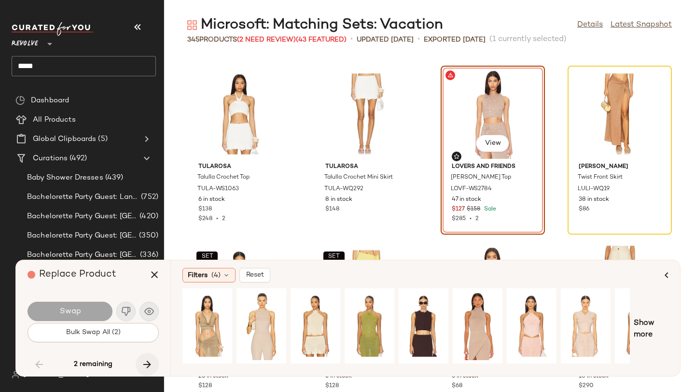
click at [147, 366] on icon "button" at bounding box center [147, 365] width 12 height 12
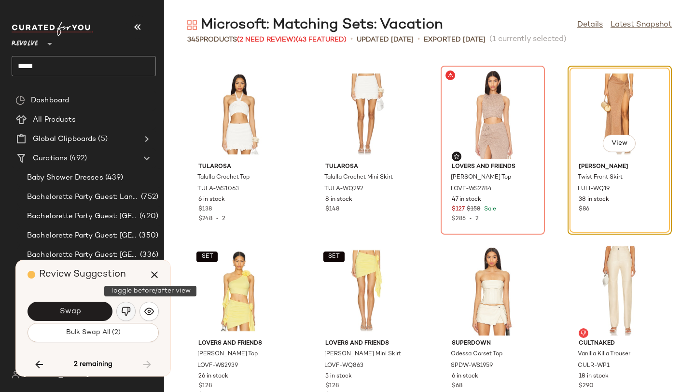
click at [128, 314] on img "button" at bounding box center [126, 312] width 10 height 10
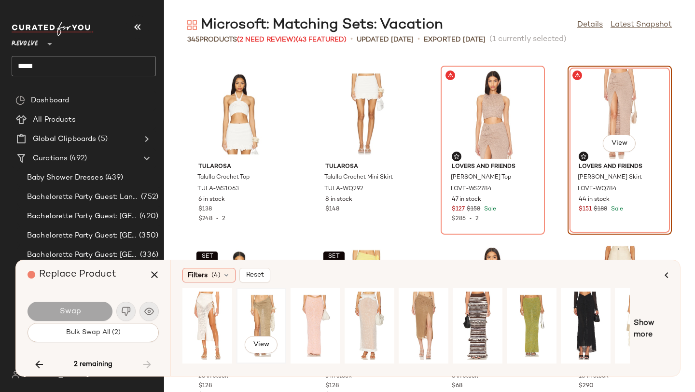
click at [255, 322] on div "View" at bounding box center [261, 326] width 43 height 69
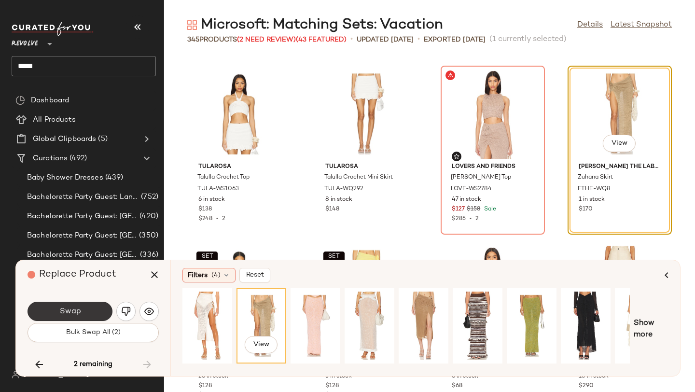
click at [79, 312] on span "Swap" at bounding box center [70, 311] width 22 height 9
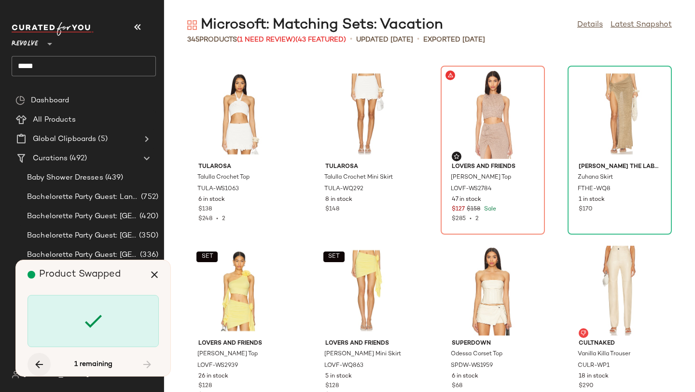
click at [37, 365] on icon "button" at bounding box center [39, 365] width 12 height 12
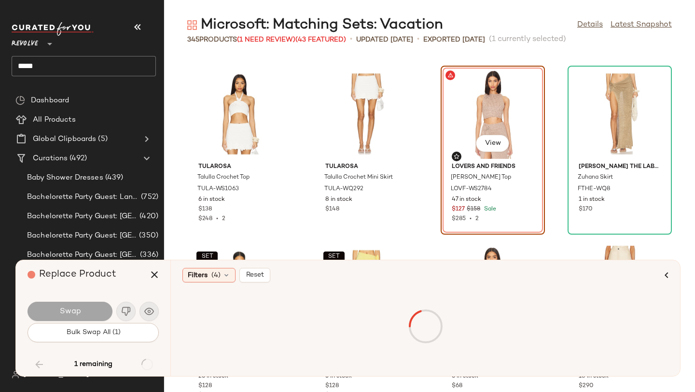
click at [213, 320] on div at bounding box center [425, 326] width 482 height 72
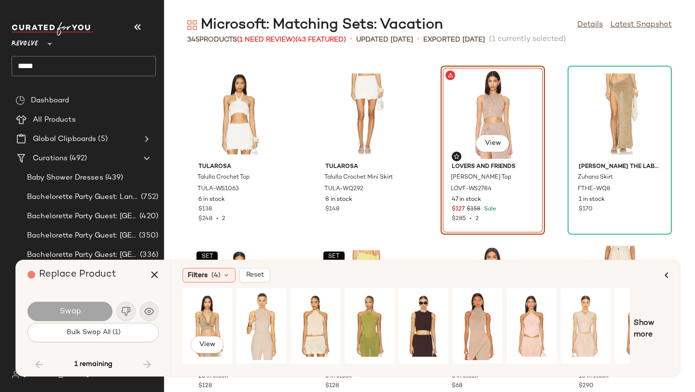
click at [213, 320] on div "View" at bounding box center [207, 326] width 43 height 69
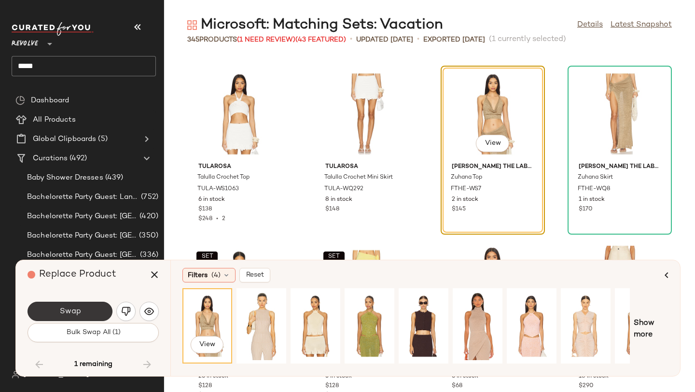
click at [88, 312] on button "Swap" at bounding box center [70, 311] width 85 height 19
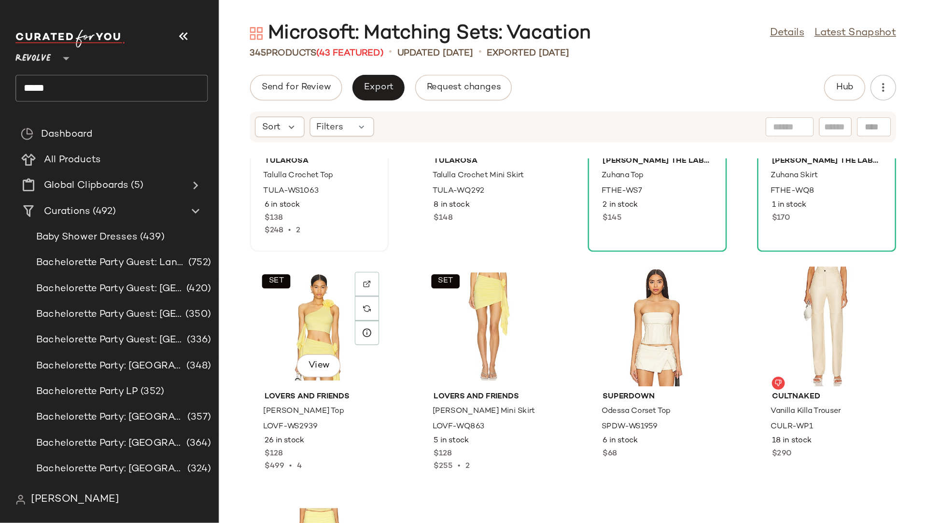
scroll to position [14971, 0]
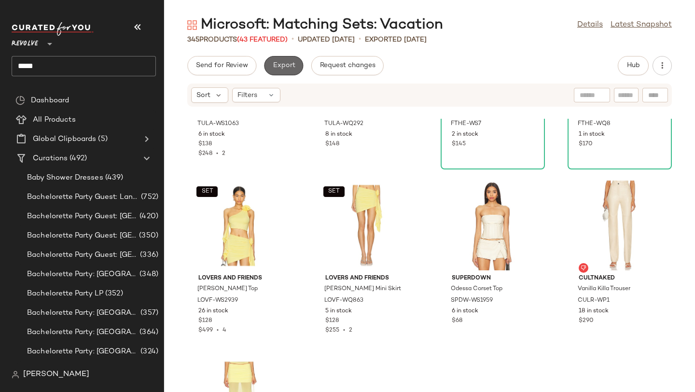
click at [281, 65] on span "Export" at bounding box center [283, 66] width 23 height 8
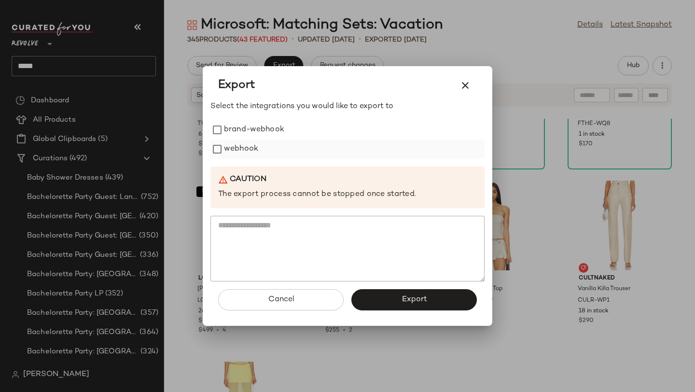
click at [251, 145] on label "webhook" at bounding box center [241, 149] width 34 height 19
click at [400, 294] on button "Export" at bounding box center [414, 299] width 126 height 21
